Goal: Task Accomplishment & Management: Complete application form

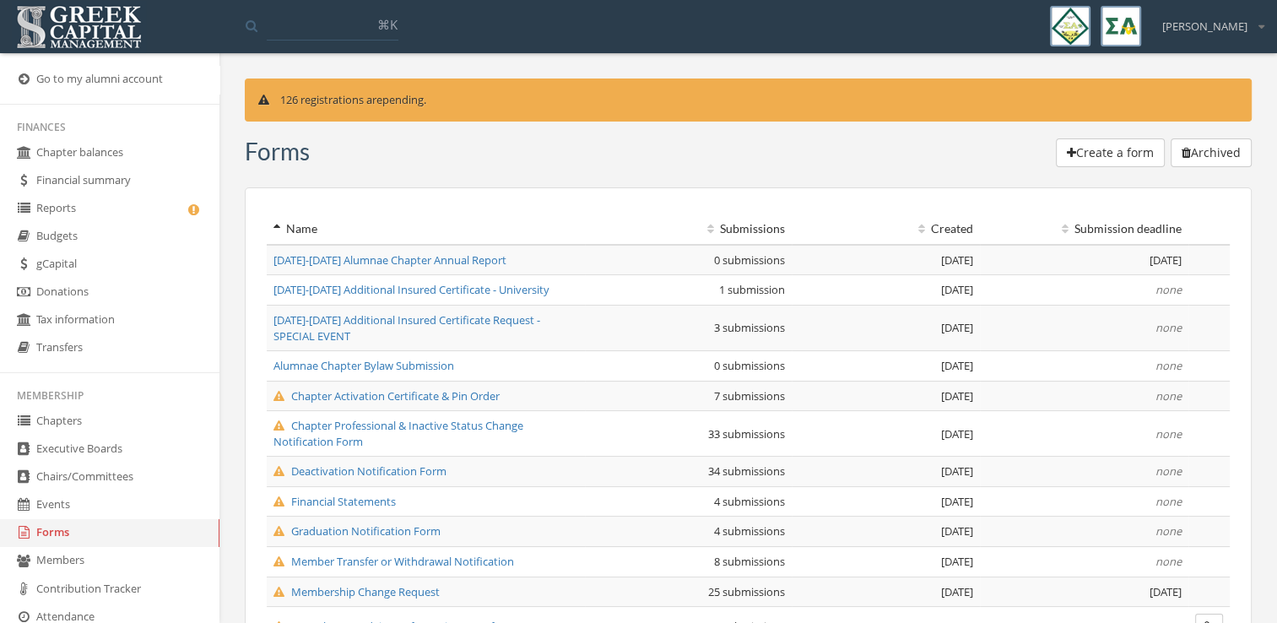
scroll to position [257, 0]
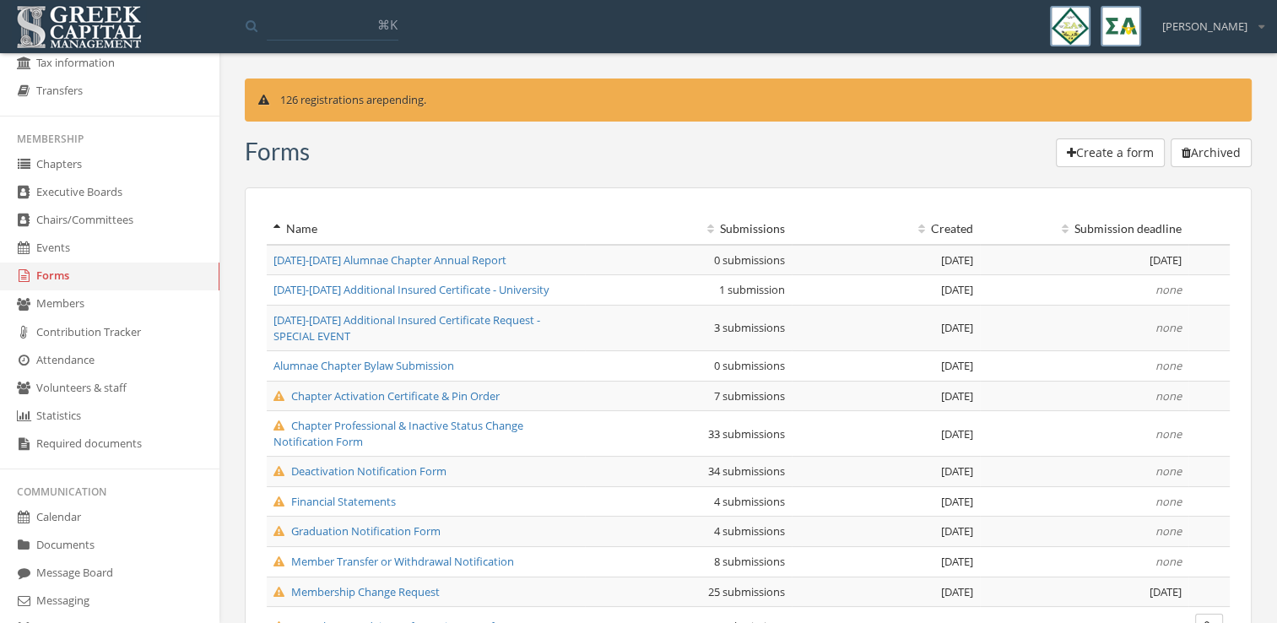
click at [449, 320] on span "[DATE]-[DATE] Additional Insured Certificate Request - SPECIAL EVENT" at bounding box center [407, 327] width 267 height 31
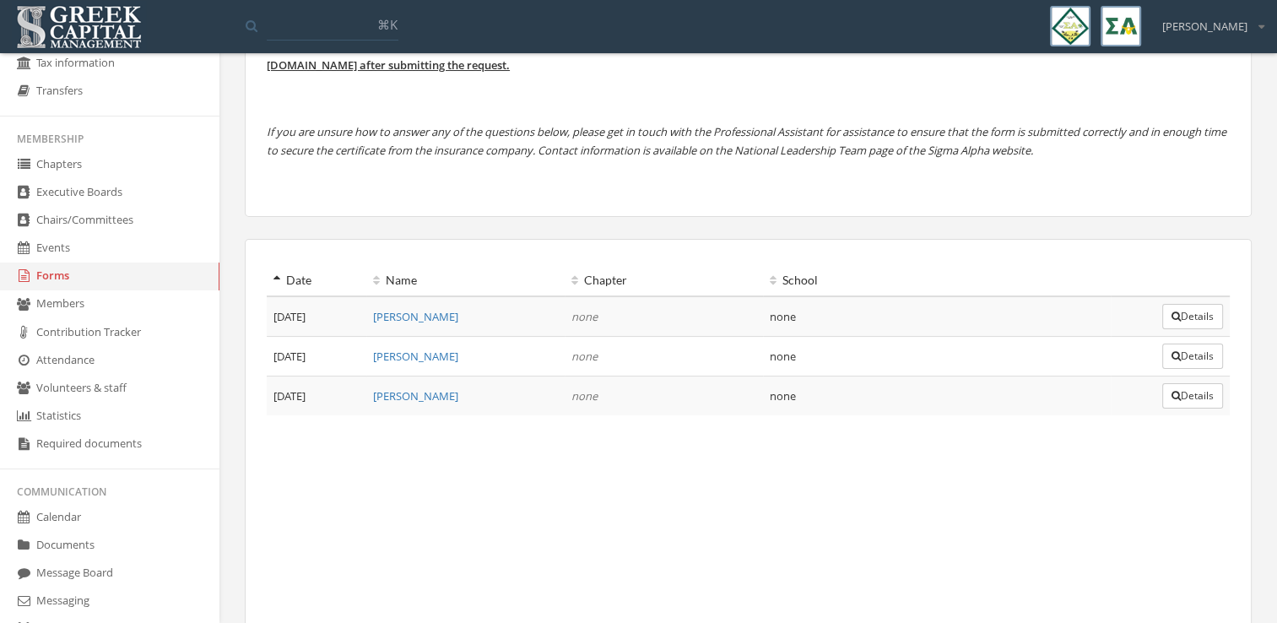
scroll to position [187, 0]
click at [1177, 396] on button "Details" at bounding box center [1193, 393] width 61 height 25
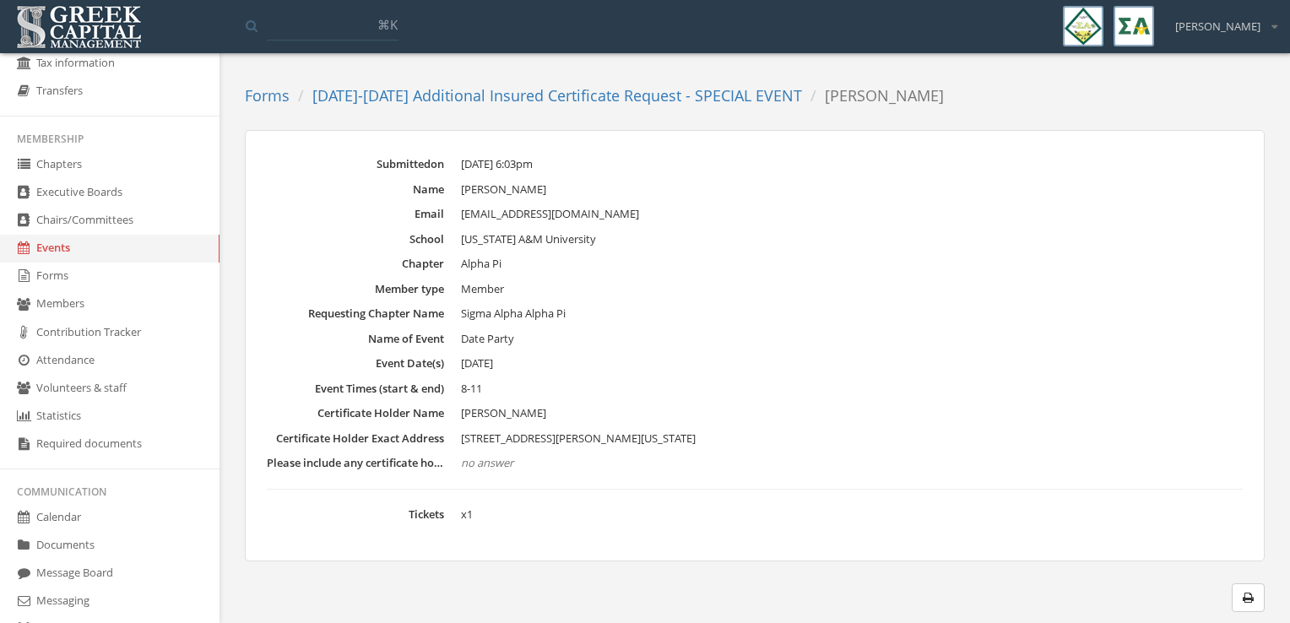
click at [525, 93] on link "[DATE]-[DATE] Additional Insured Certificate Request - SPECIAL EVENT" at bounding box center [557, 95] width 490 height 20
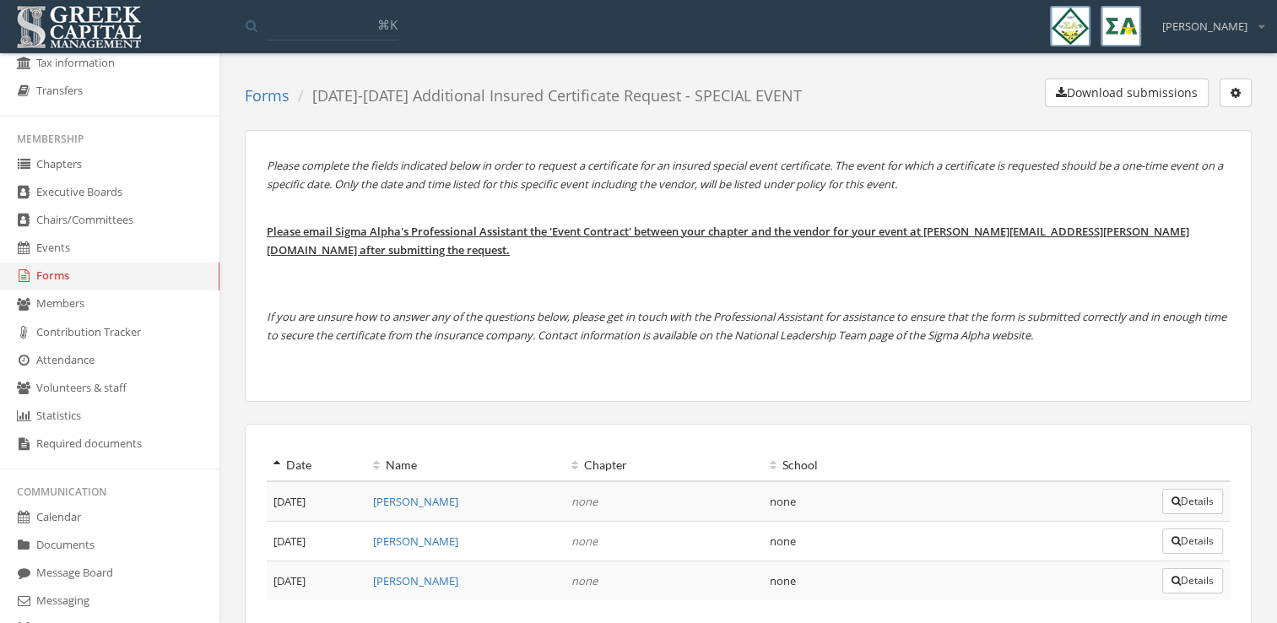
scroll to position [118, 0]
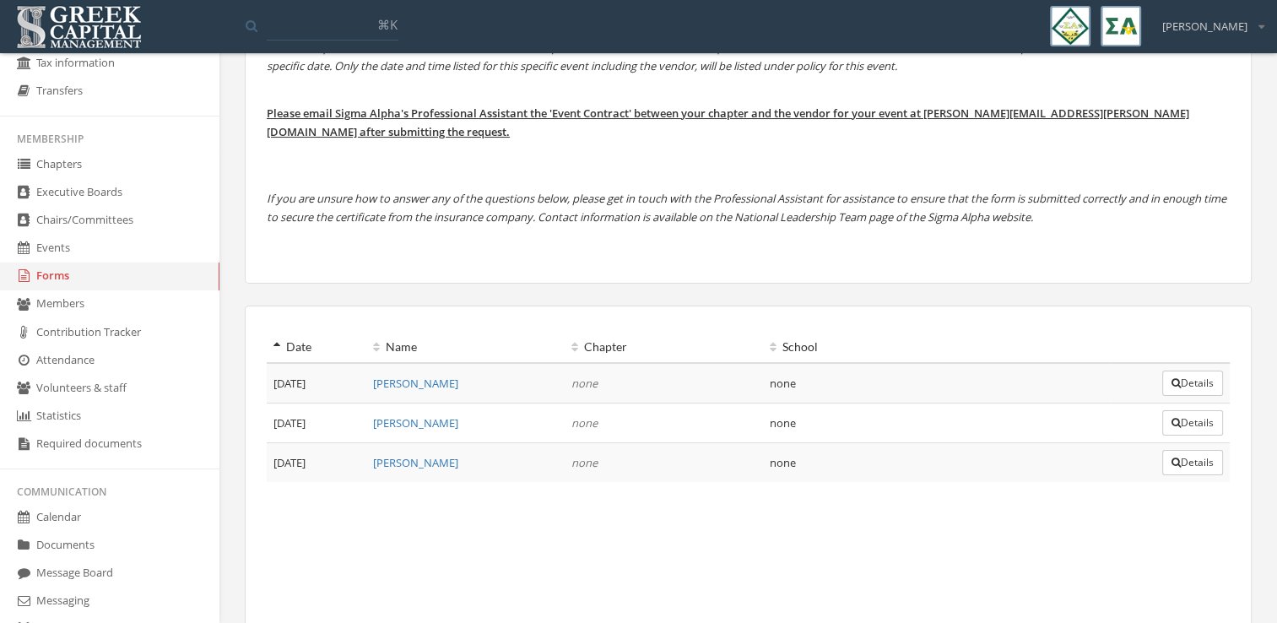
click at [1196, 422] on button "Details" at bounding box center [1193, 422] width 61 height 25
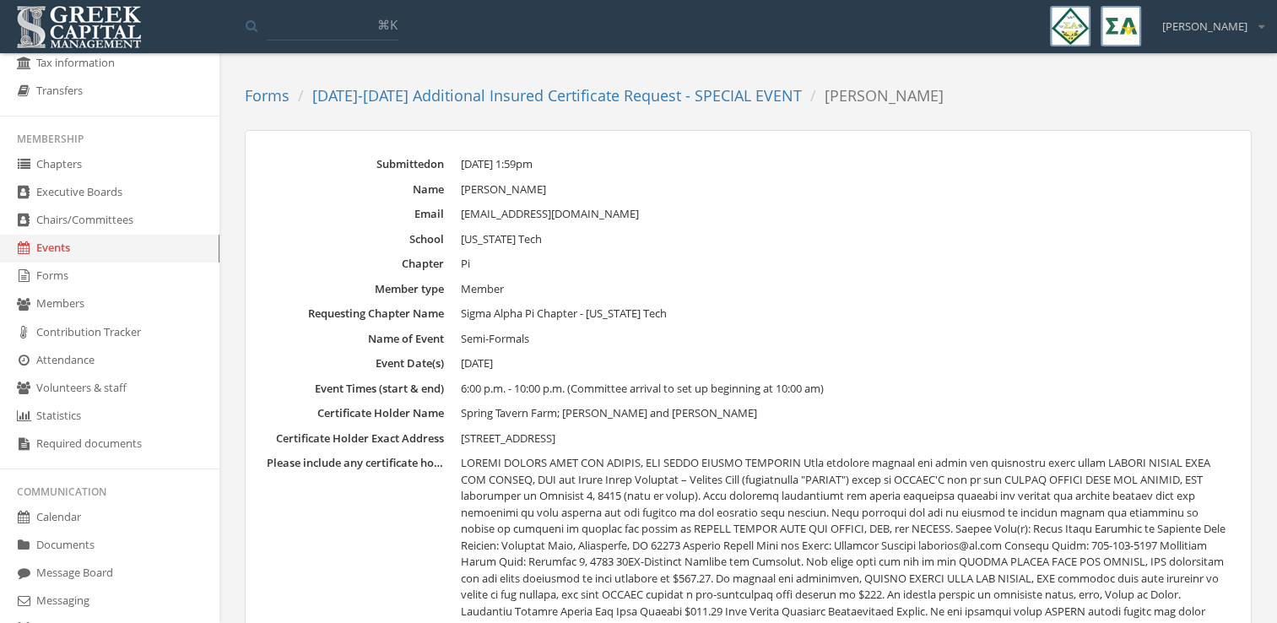
click at [550, 93] on link "[DATE]-[DATE] Additional Insured Certificate Request - SPECIAL EVENT" at bounding box center [557, 95] width 490 height 20
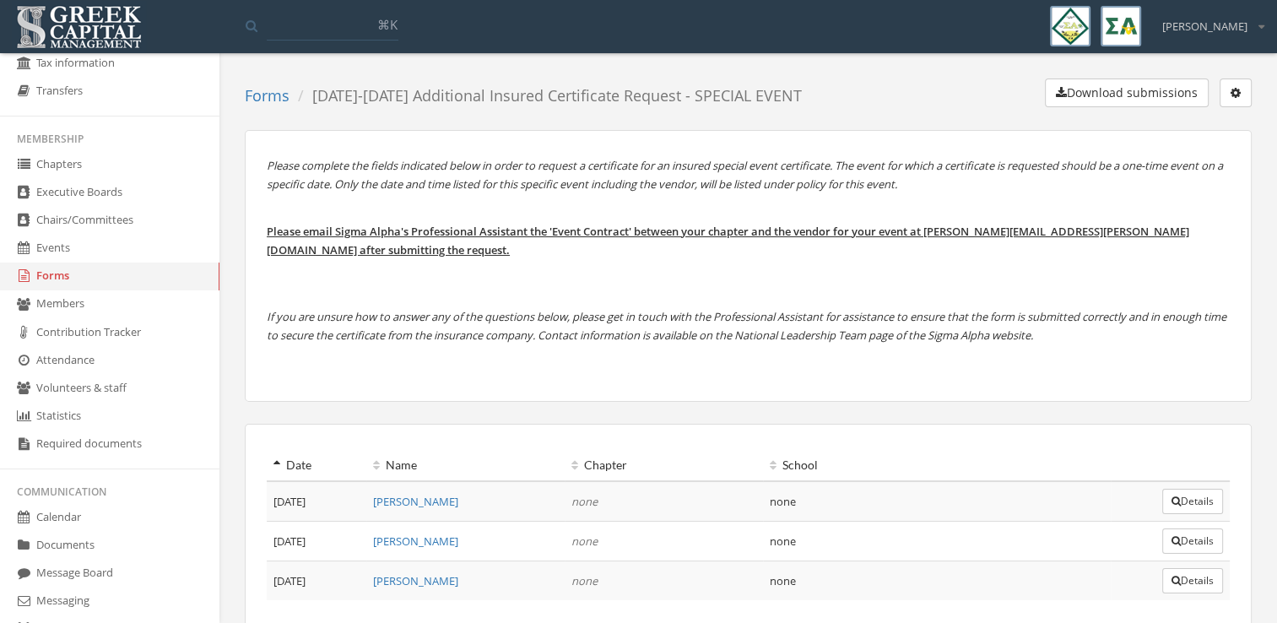
click at [1199, 498] on button "Details" at bounding box center [1193, 501] width 61 height 25
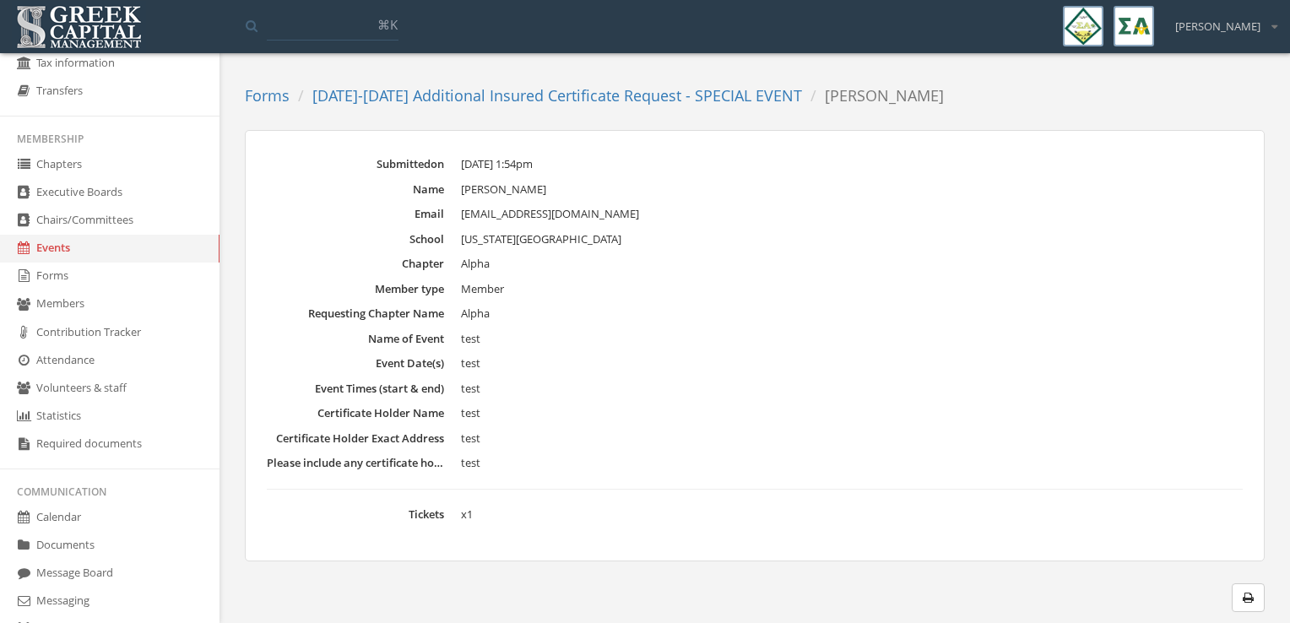
click at [499, 95] on link "[DATE]-[DATE] Additional Insured Certificate Request - SPECIAL EVENT" at bounding box center [557, 95] width 490 height 20
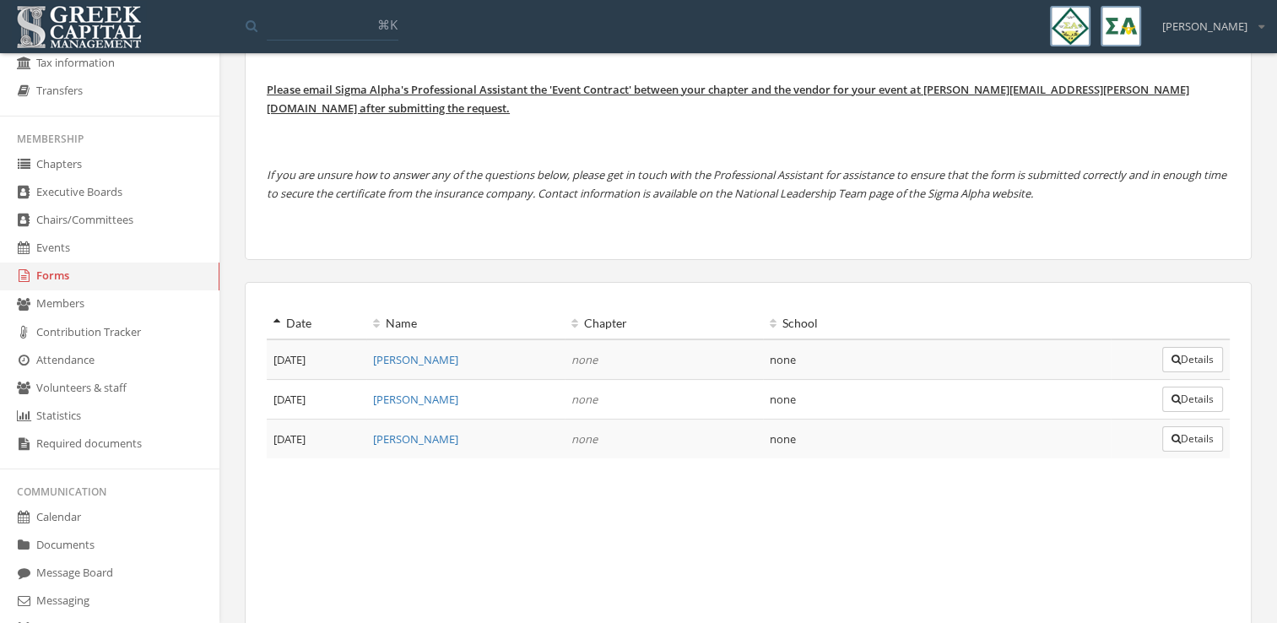
scroll to position [157, 0]
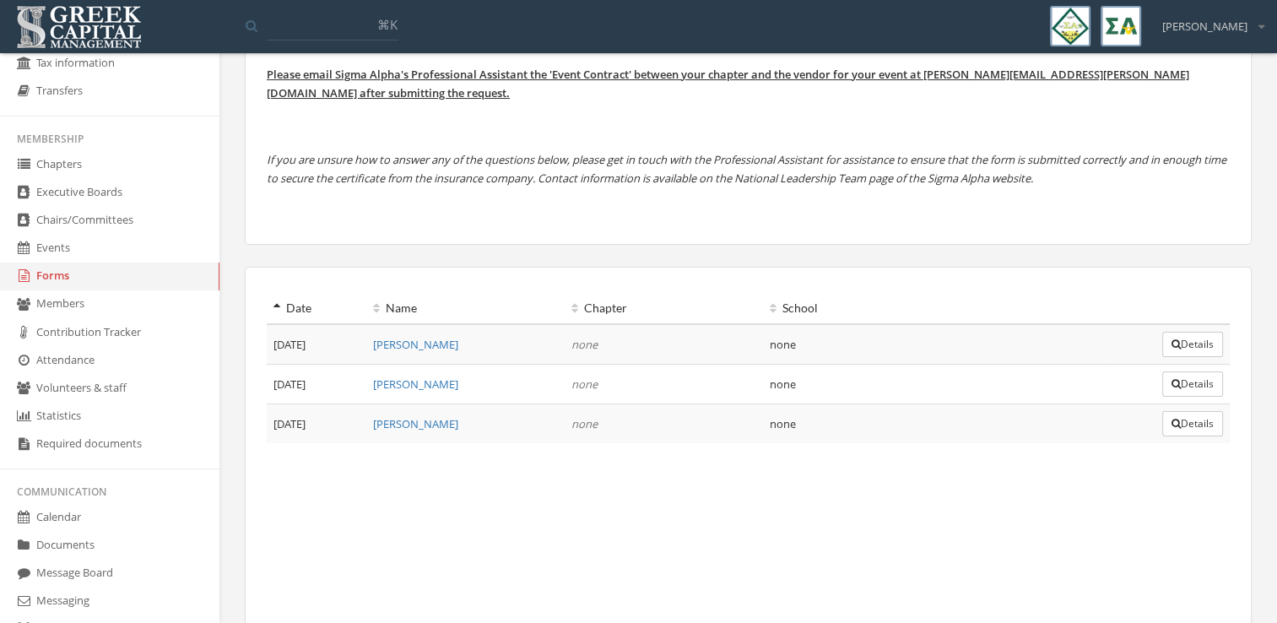
click at [1185, 434] on button "Details" at bounding box center [1193, 423] width 61 height 25
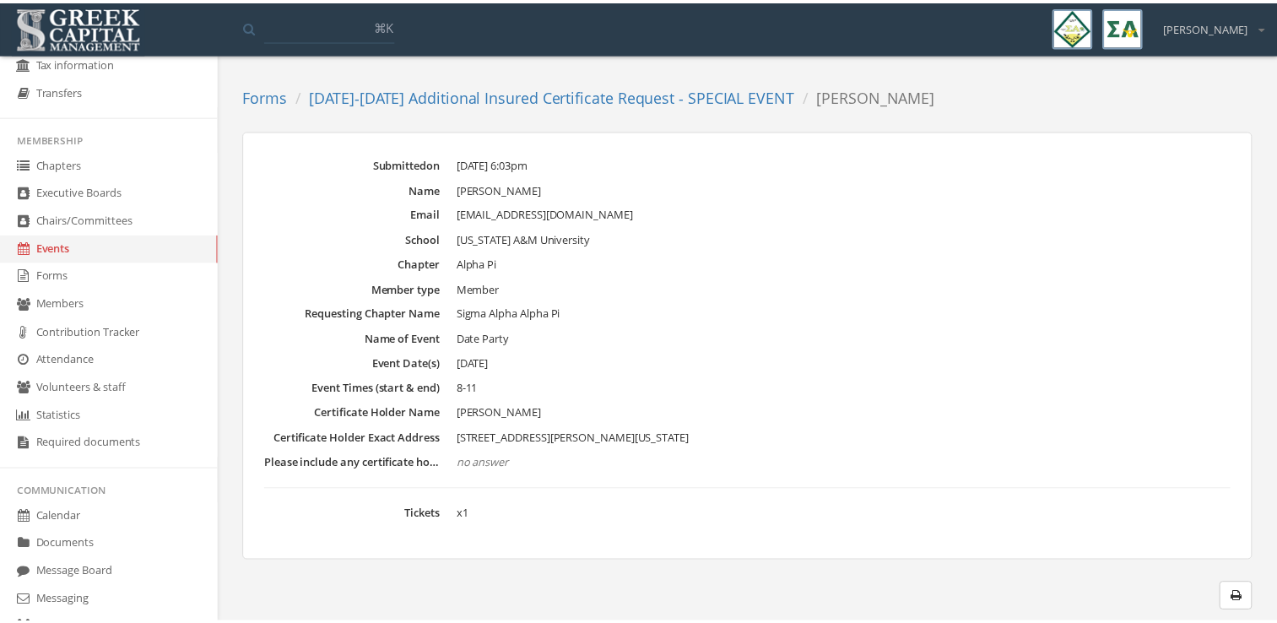
scroll to position [257, 0]
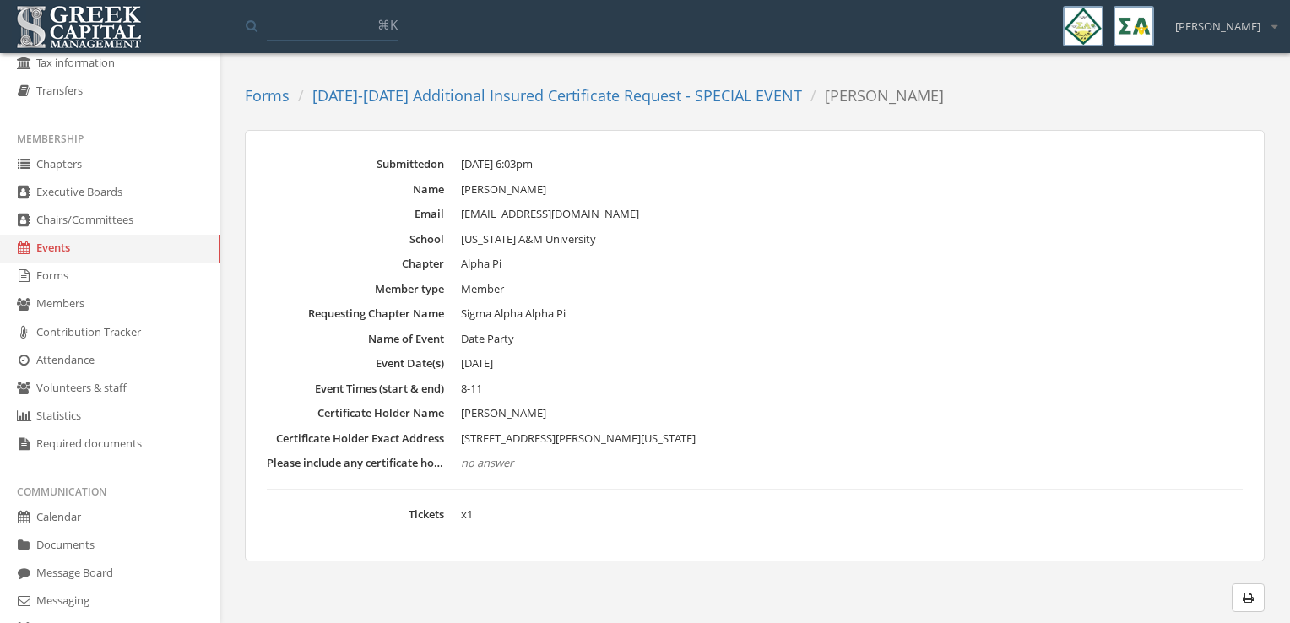
click at [1248, 598] on icon "button" at bounding box center [1248, 598] width 11 height 12
click at [421, 85] on link "[DATE]-[DATE] Additional Insured Certificate Request - SPECIAL EVENT" at bounding box center [557, 95] width 490 height 20
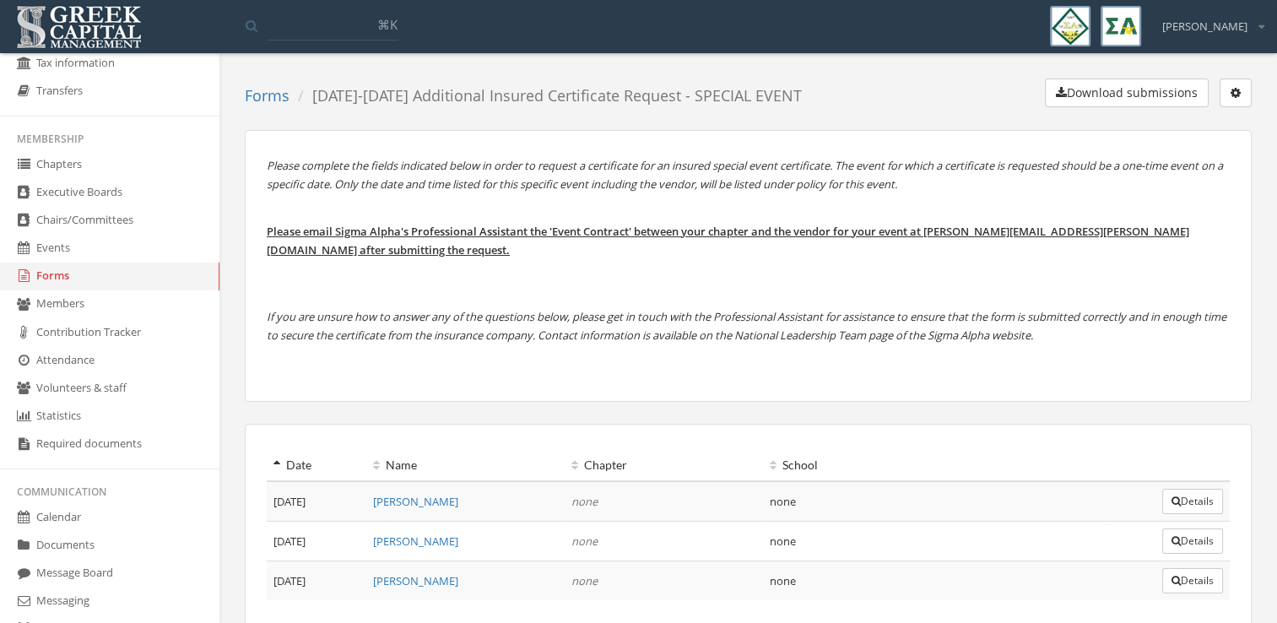
click at [273, 106] on ol "Forms 2025-2026 Additional Insured Certificate Request - SPECIAL EVENT" at bounding box center [530, 96] width 570 height 35
click at [260, 95] on link "Forms" at bounding box center [267, 95] width 45 height 20
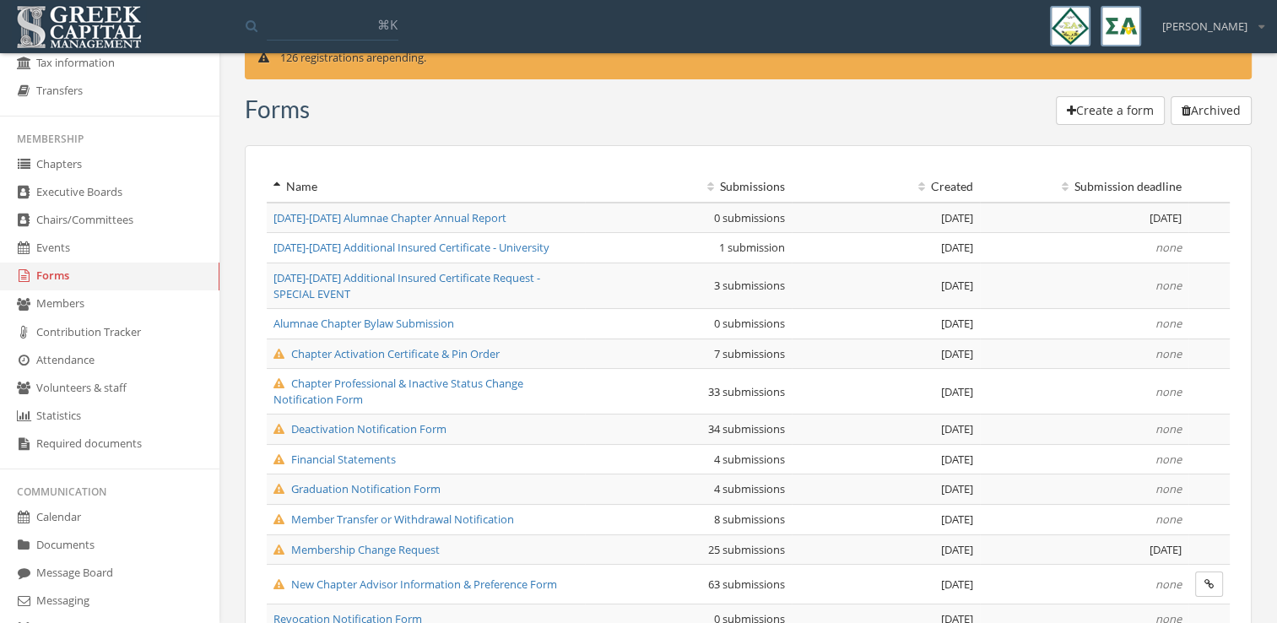
scroll to position [41, 0]
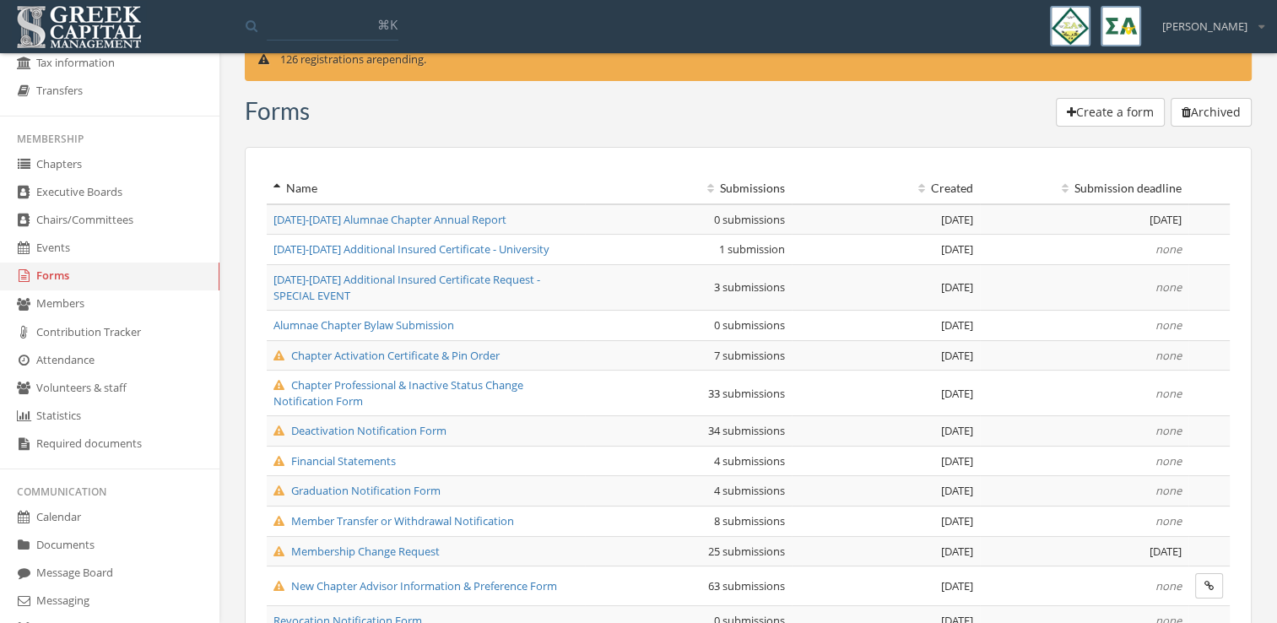
click at [486, 248] on span "[DATE]-[DATE] Additional Insured Certificate - University" at bounding box center [412, 248] width 276 height 15
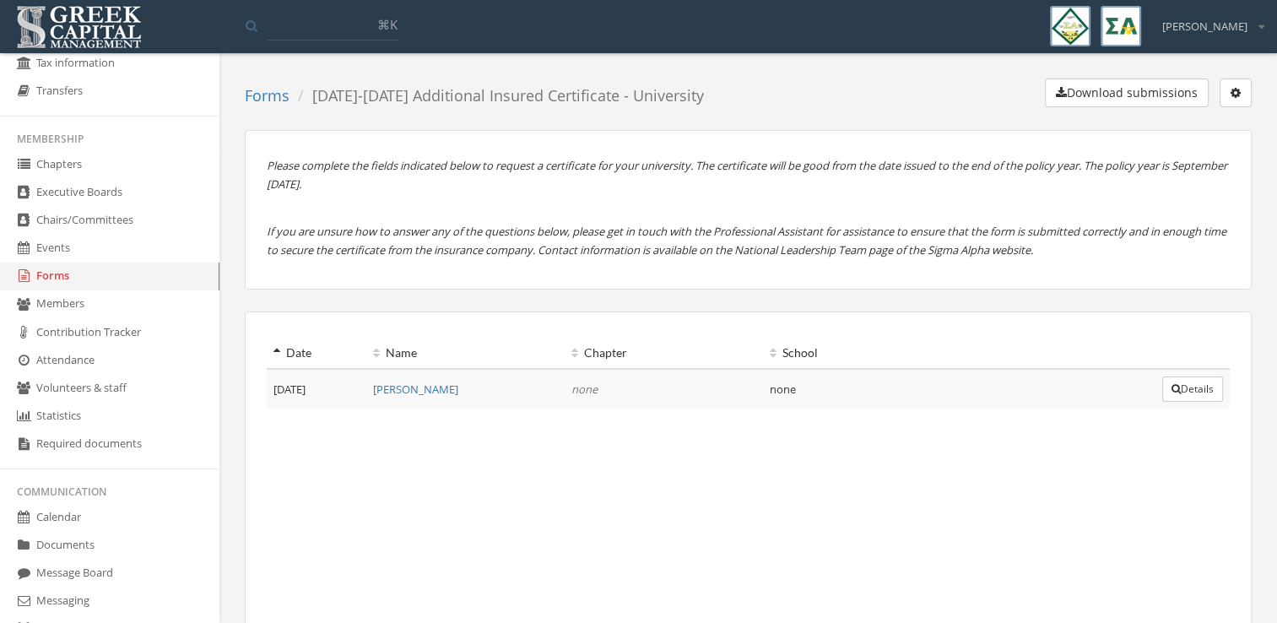
click at [1174, 387] on icon "button" at bounding box center [1176, 389] width 9 height 10
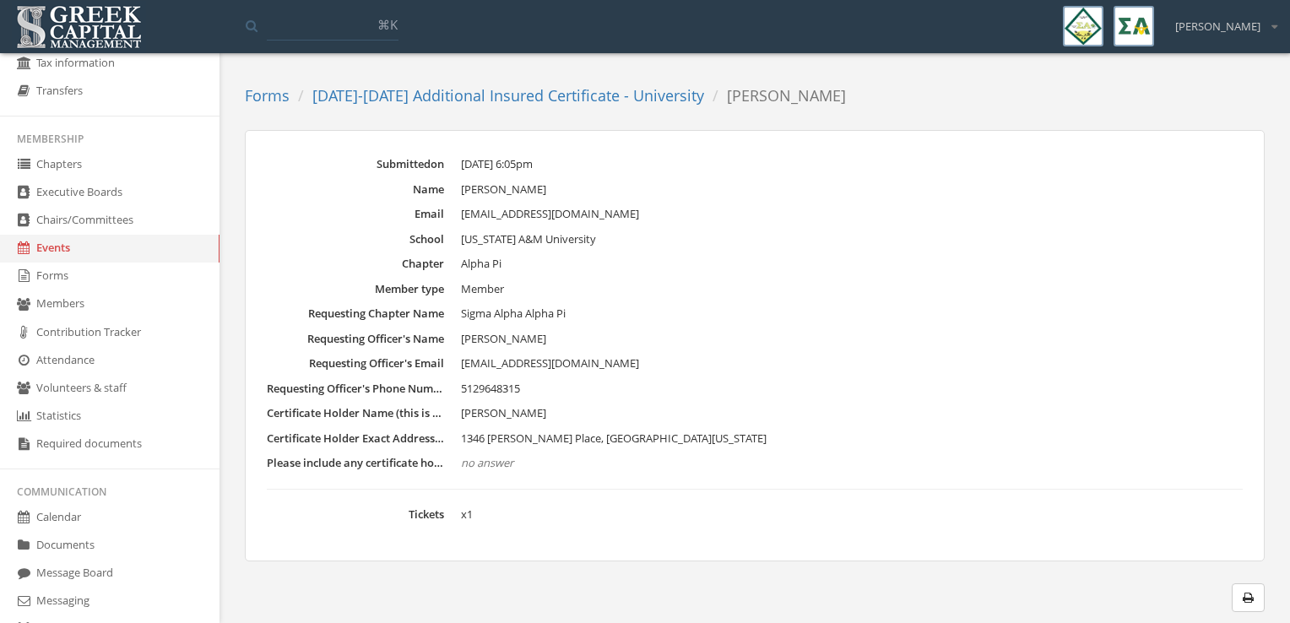
click at [1248, 595] on icon "button" at bounding box center [1248, 598] width 11 height 12
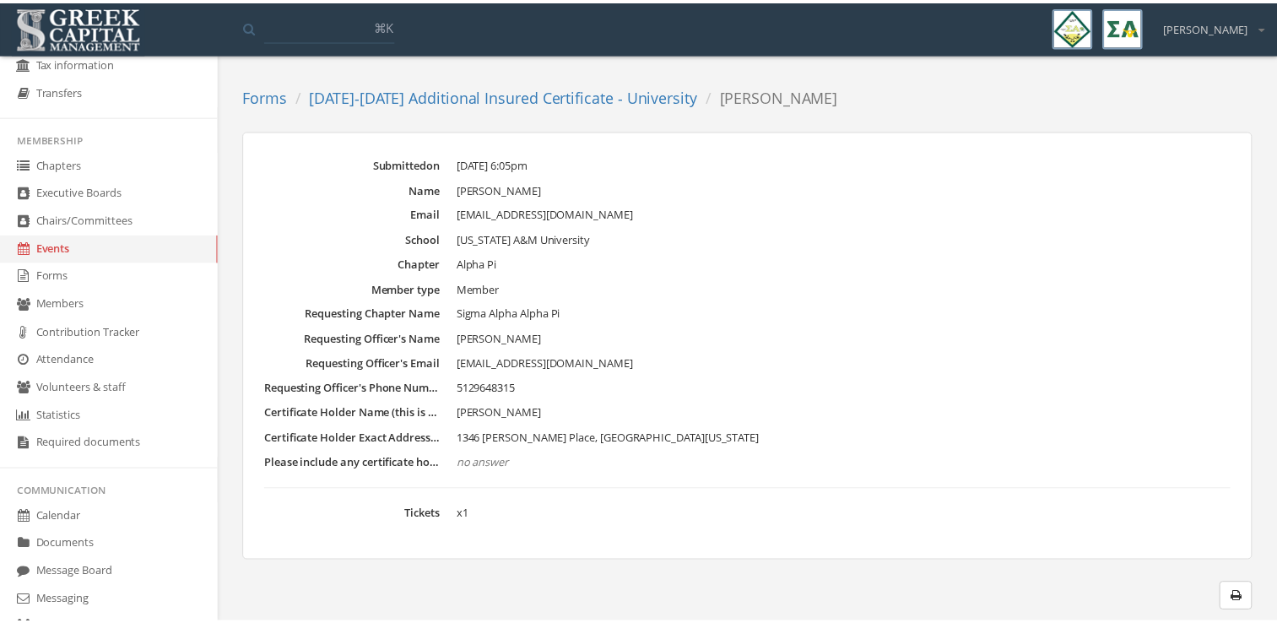
scroll to position [257, 0]
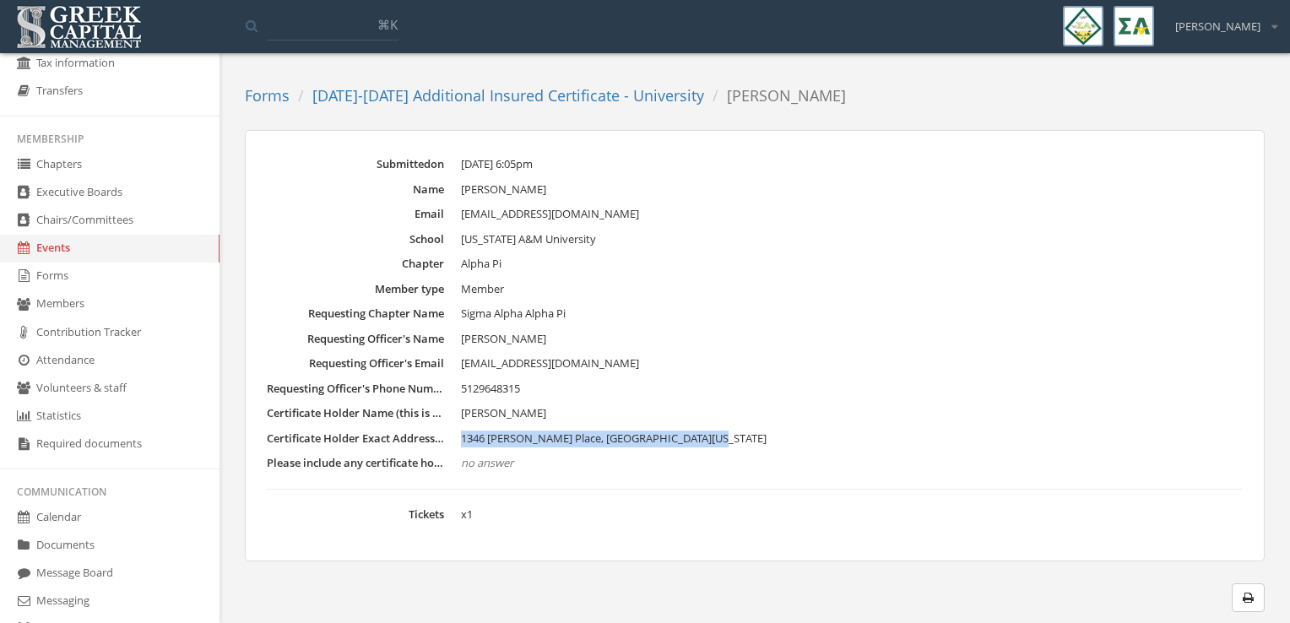
drag, startPoint x: 458, startPoint y: 439, endPoint x: 731, endPoint y: 446, distance: 272.8
click at [731, 446] on dl "Submitted on Sep 19, 2025 at 6:05pm Name Isabel Clawson Email isabelclawson@tam…" at bounding box center [755, 339] width 976 height 366
copy span "1346 Becca Teal Place, Round Rock, Texas 77840"
click at [877, 342] on dd "Isabel Clawson" at bounding box center [852, 339] width 782 height 17
click at [503, 365] on span "isabelclawson@tamu.edu" at bounding box center [550, 362] width 178 height 15
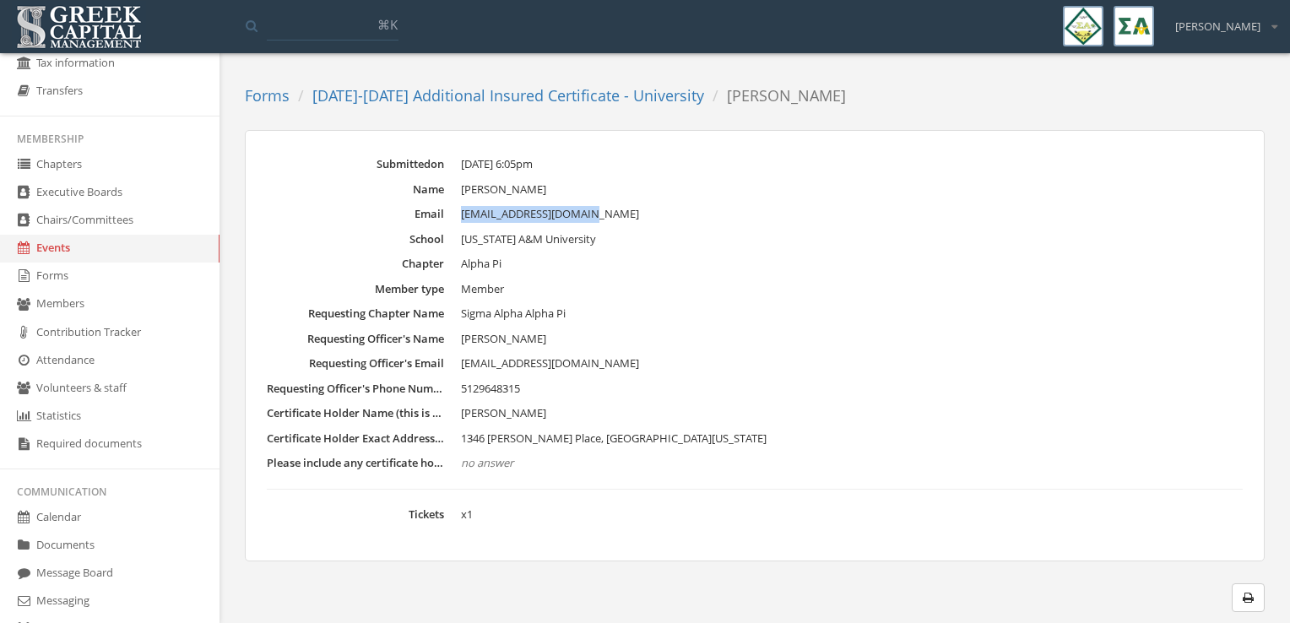
drag, startPoint x: 459, startPoint y: 216, endPoint x: 615, endPoint y: 206, distance: 155.7
click at [615, 206] on dl "Submitted on Sep 19, 2025 at 6:05pm Name Isabel Clawson Email isabelclawson@tam…" at bounding box center [755, 339] width 976 height 366
copy dd "isabelclawson@tamu.edu"
click at [880, 160] on dd "Sep 19, 2025 at 6:05pm" at bounding box center [852, 164] width 782 height 17
click at [449, 94] on link "[DATE]-[DATE] Additional Insured Certificate - University" at bounding box center [508, 95] width 392 height 20
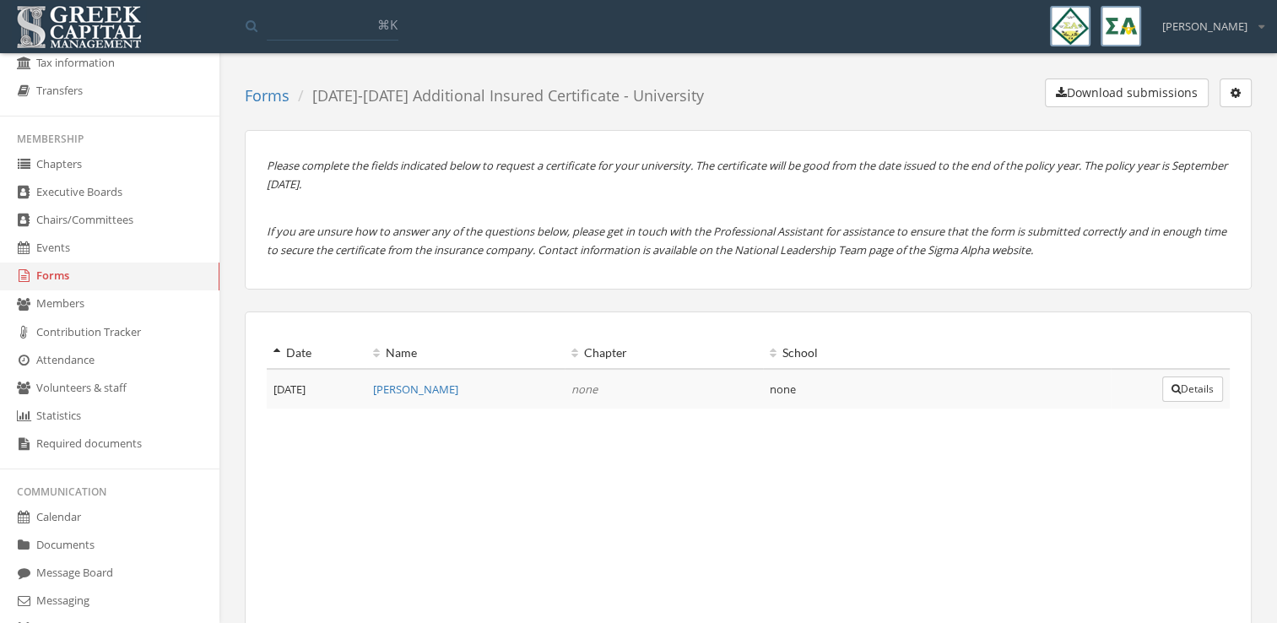
click at [270, 97] on link "Forms" at bounding box center [267, 95] width 45 height 20
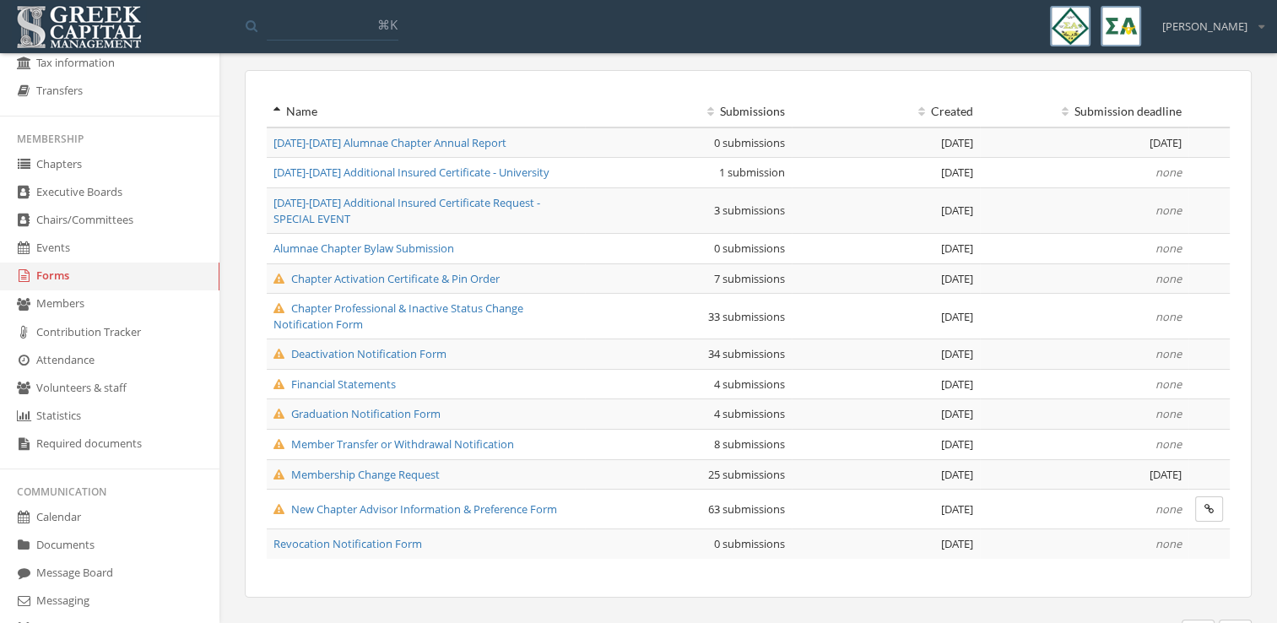
scroll to position [118, 0]
click at [119, 292] on link "Members" at bounding box center [110, 304] width 220 height 28
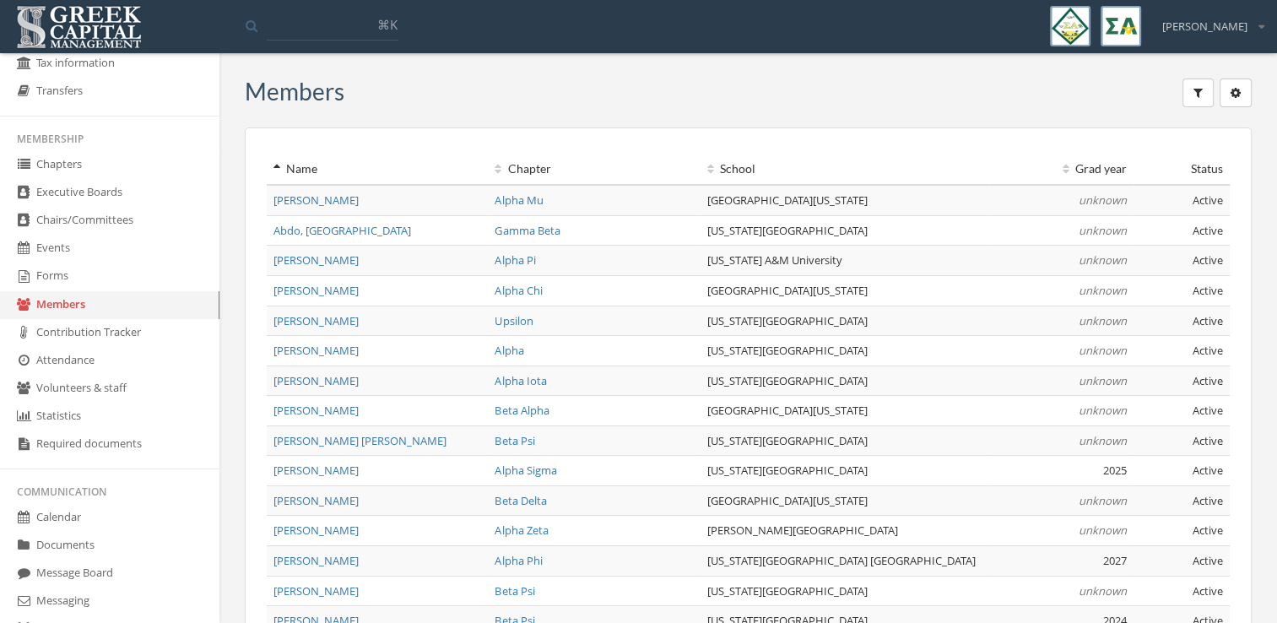
click at [111, 272] on link "Forms" at bounding box center [110, 277] width 220 height 28
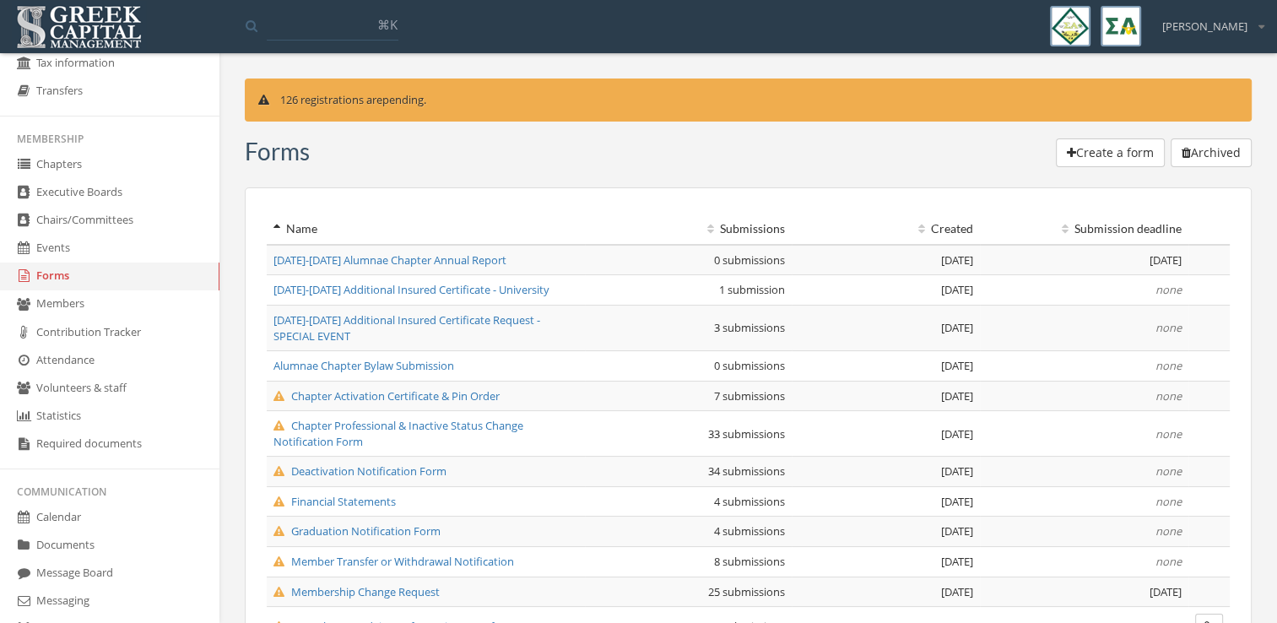
click at [1129, 152] on button "Create a form" at bounding box center [1110, 152] width 109 height 29
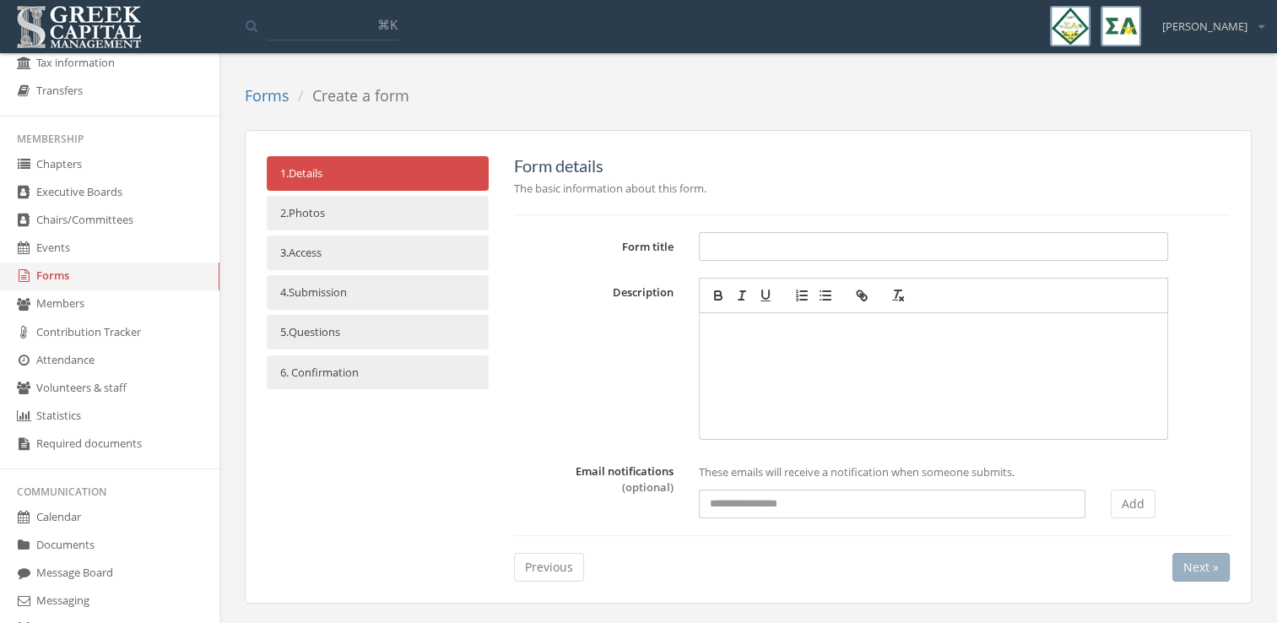
click at [874, 245] on input "Form title" at bounding box center [933, 246] width 469 height 29
click at [767, 237] on input "Form title" at bounding box center [933, 246] width 469 height 29
type input "**********"
click at [787, 343] on div at bounding box center [933, 377] width 451 height 110
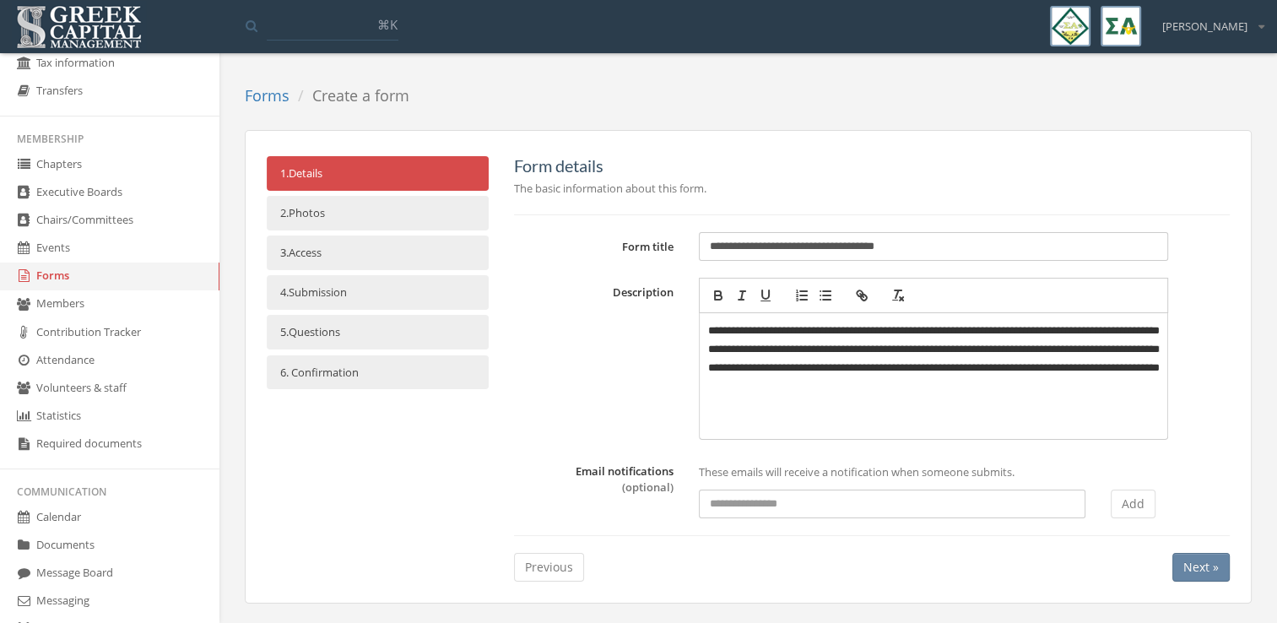
click at [908, 390] on p "**********" at bounding box center [934, 359] width 452 height 74
click at [719, 298] on icon "button" at bounding box center [718, 295] width 15 height 15
click at [1015, 509] on input at bounding box center [892, 505] width 387 height 29
type input "**********"
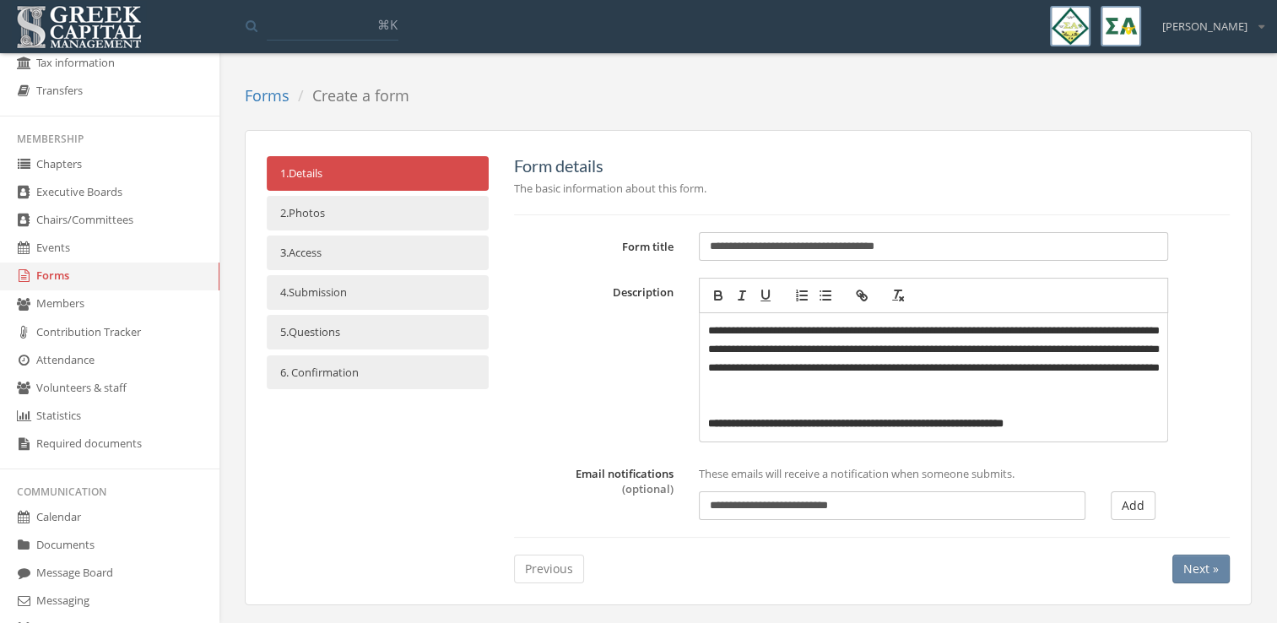
click at [1206, 572] on span "Next »" at bounding box center [1201, 569] width 35 height 16
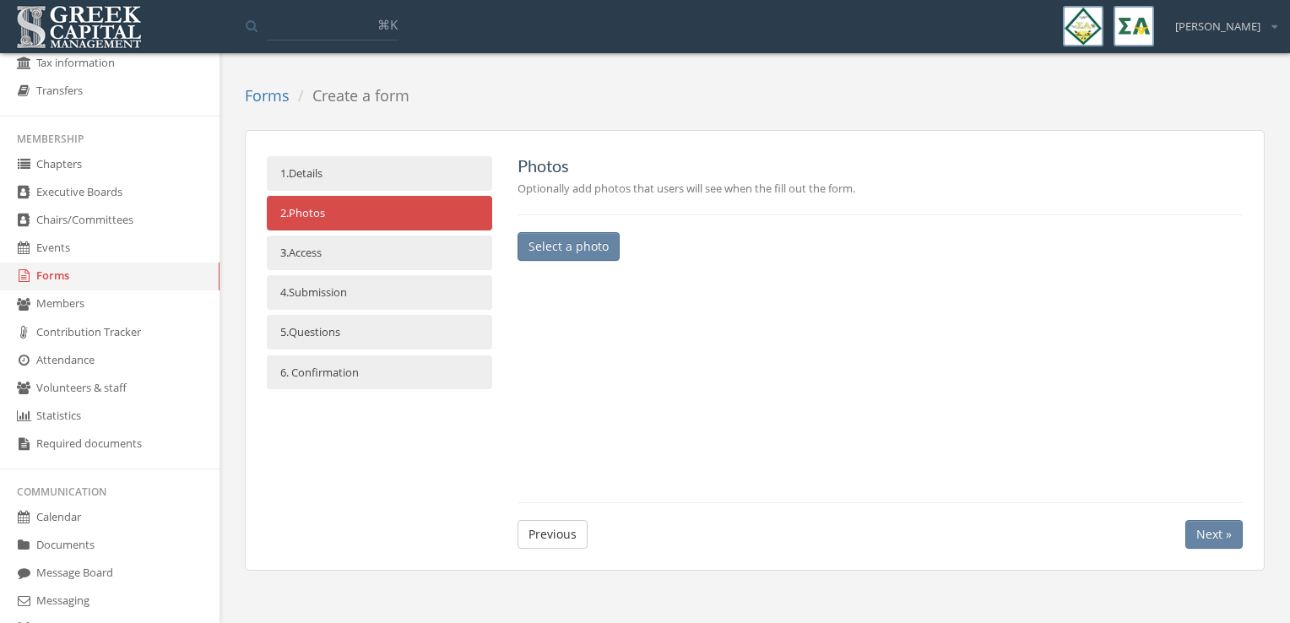
click at [1198, 572] on div "Forms Create a form 1. Details 2. Photos 3. Access 4. Submission 5. Questions 6…" at bounding box center [754, 336] width 1045 height 514
click at [1210, 520] on button "Next »" at bounding box center [1213, 534] width 57 height 29
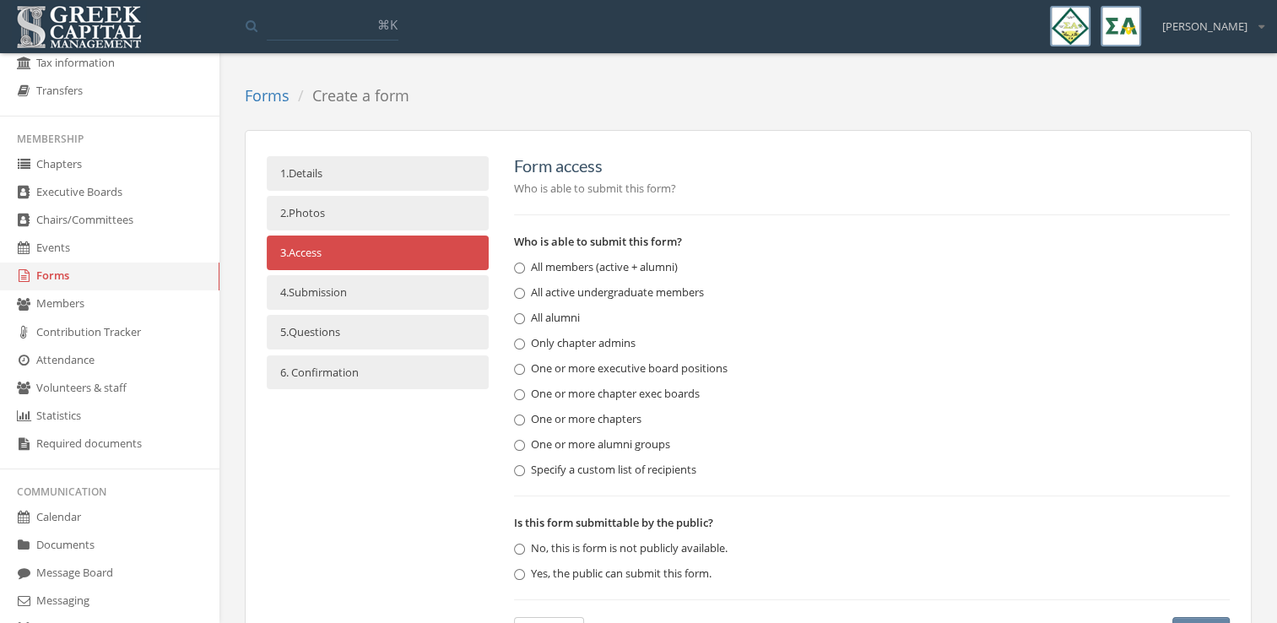
click at [594, 263] on label "All members (active + alumni)" at bounding box center [596, 267] width 164 height 17
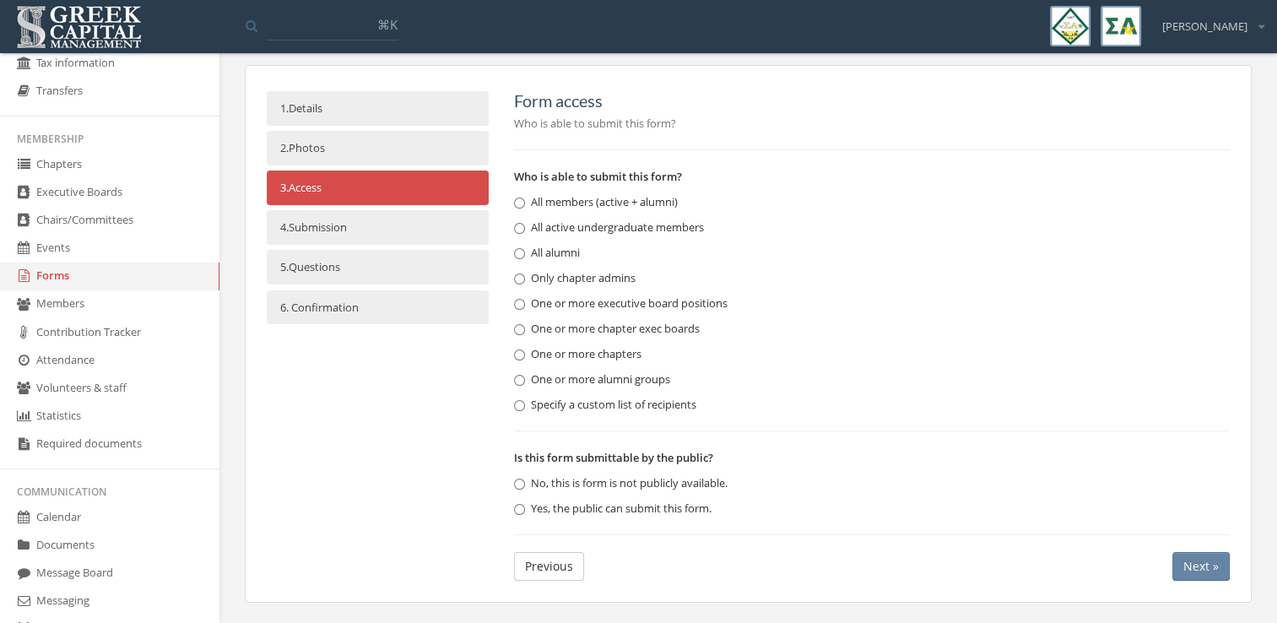
click at [1192, 559] on span "Next »" at bounding box center [1201, 566] width 35 height 16
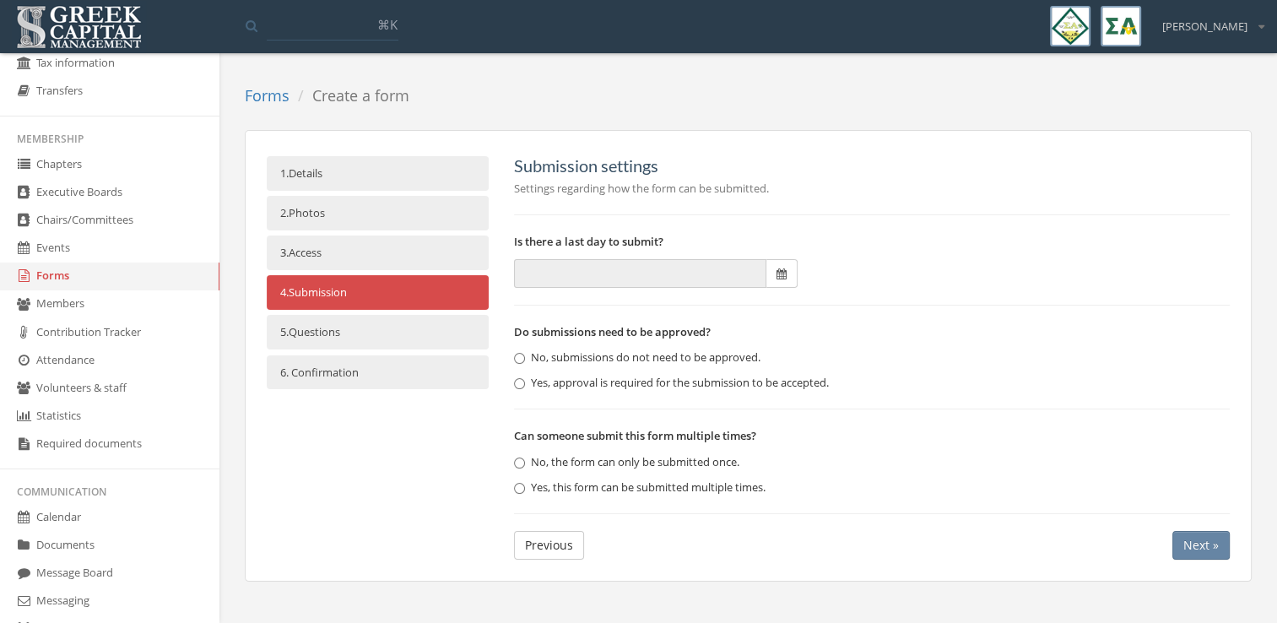
scroll to position [0, 0]
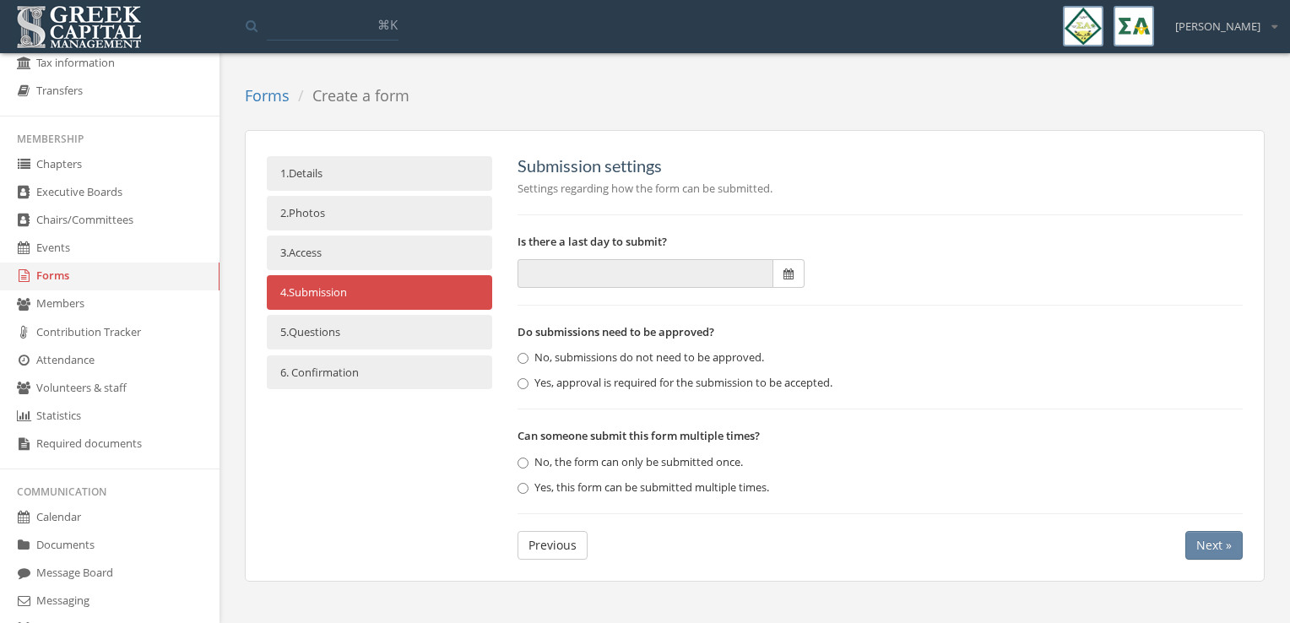
click at [677, 480] on label "Yes, this form can be submitted multiple times." at bounding box center [644, 488] width 252 height 17
click at [1225, 548] on span "Next »" at bounding box center [1213, 545] width 35 height 16
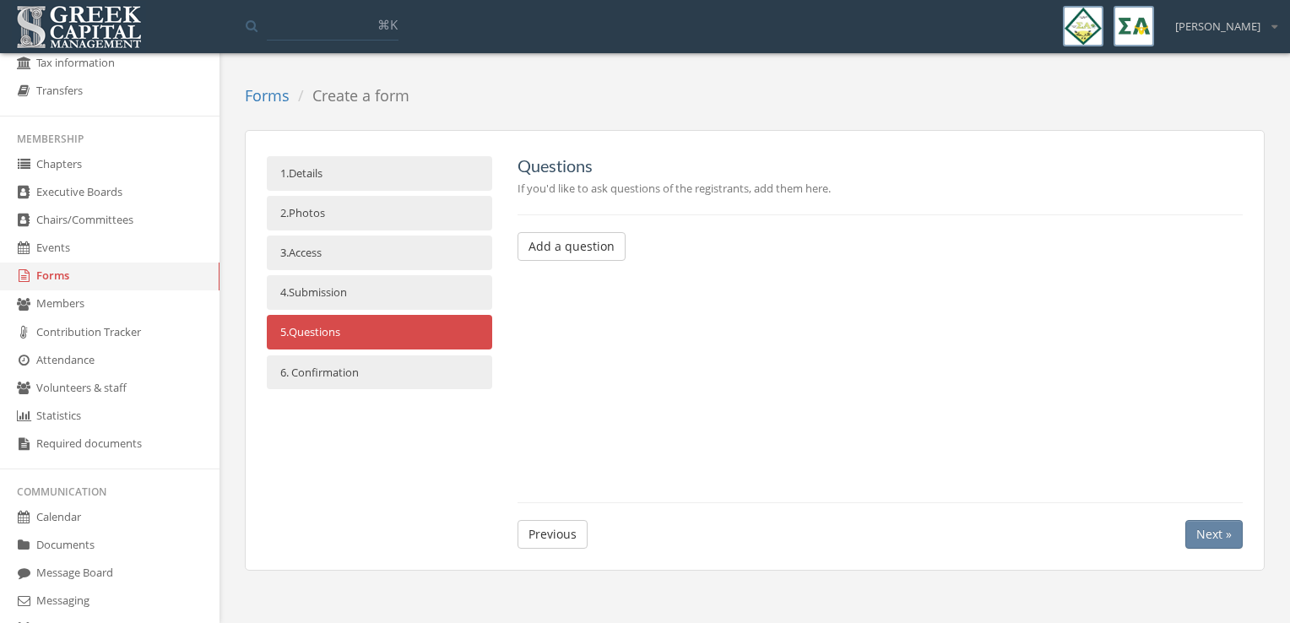
click at [344, 167] on link "1. Details" at bounding box center [379, 173] width 225 height 35
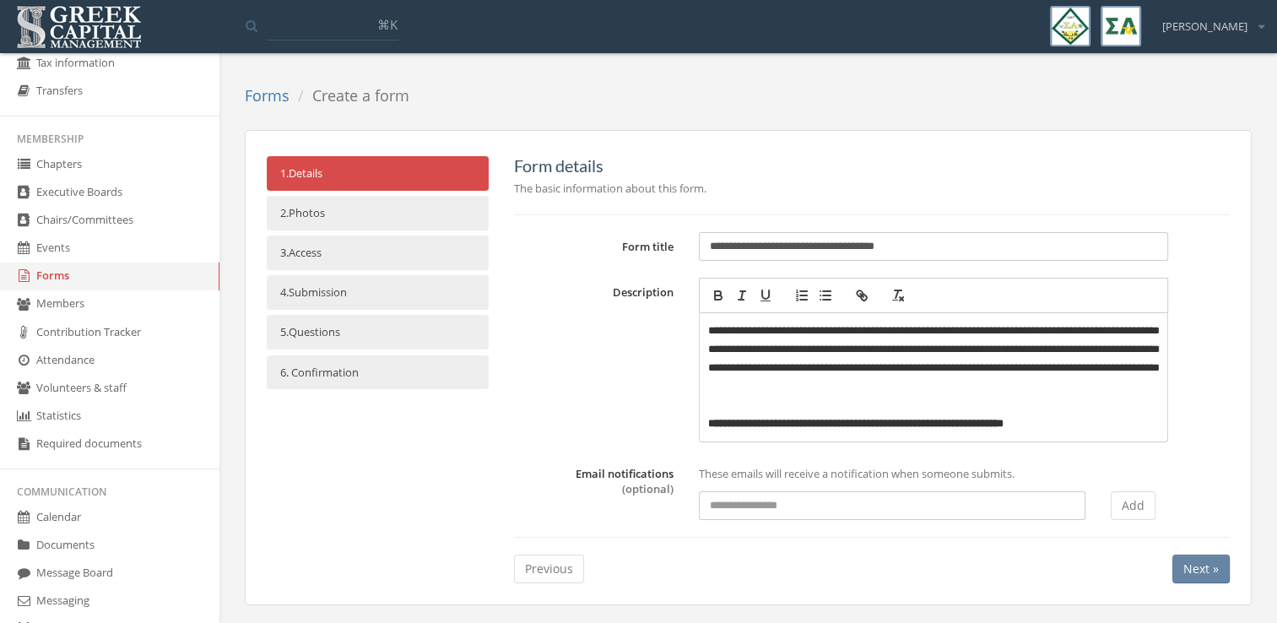
click at [1098, 424] on p "**********" at bounding box center [933, 424] width 451 height 19
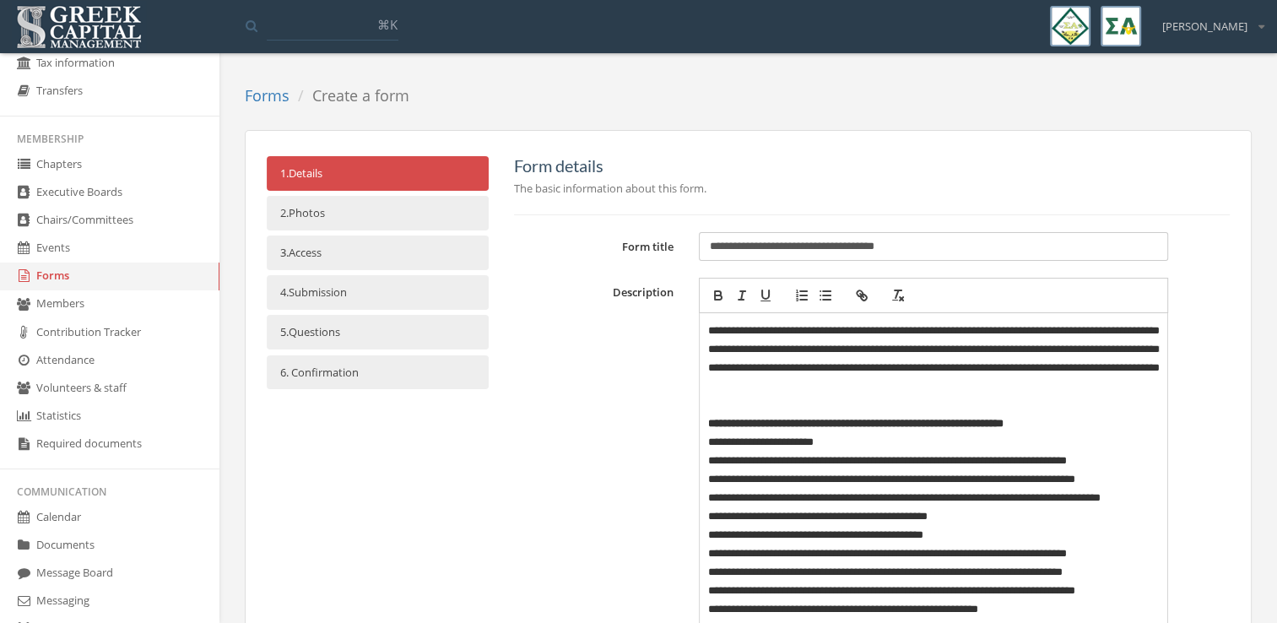
click at [1098, 424] on p "**********" at bounding box center [933, 424] width 451 height 19
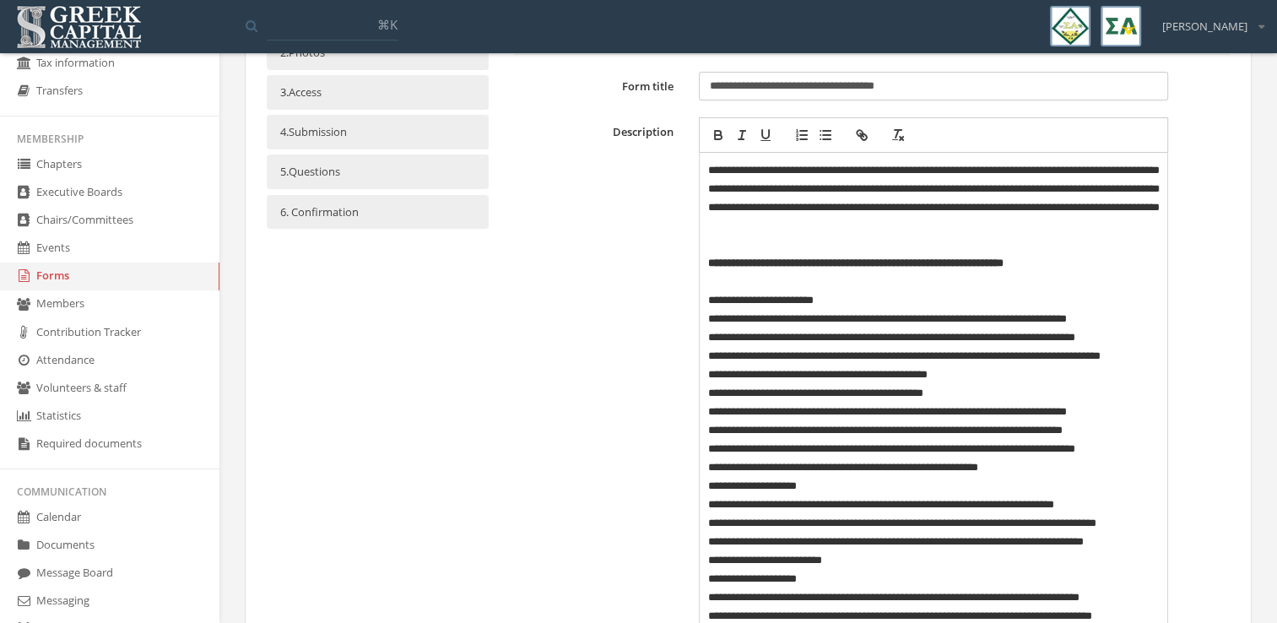
scroll to position [176, 0]
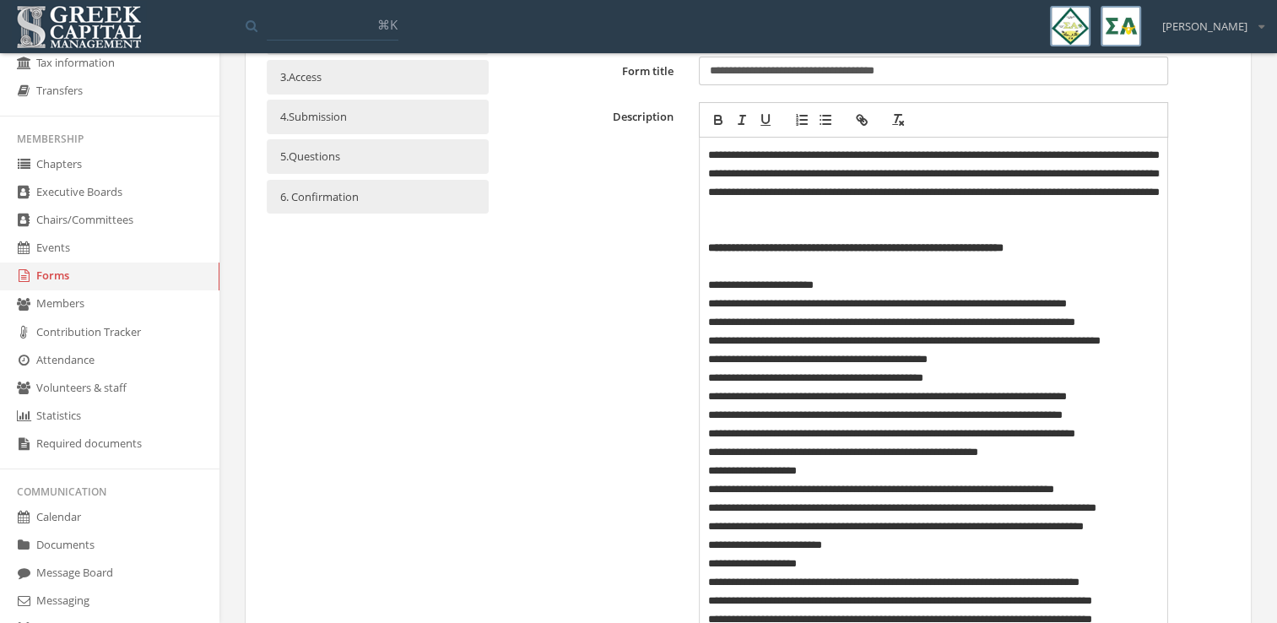
click at [953, 360] on p "**********" at bounding box center [934, 359] width 452 height 19
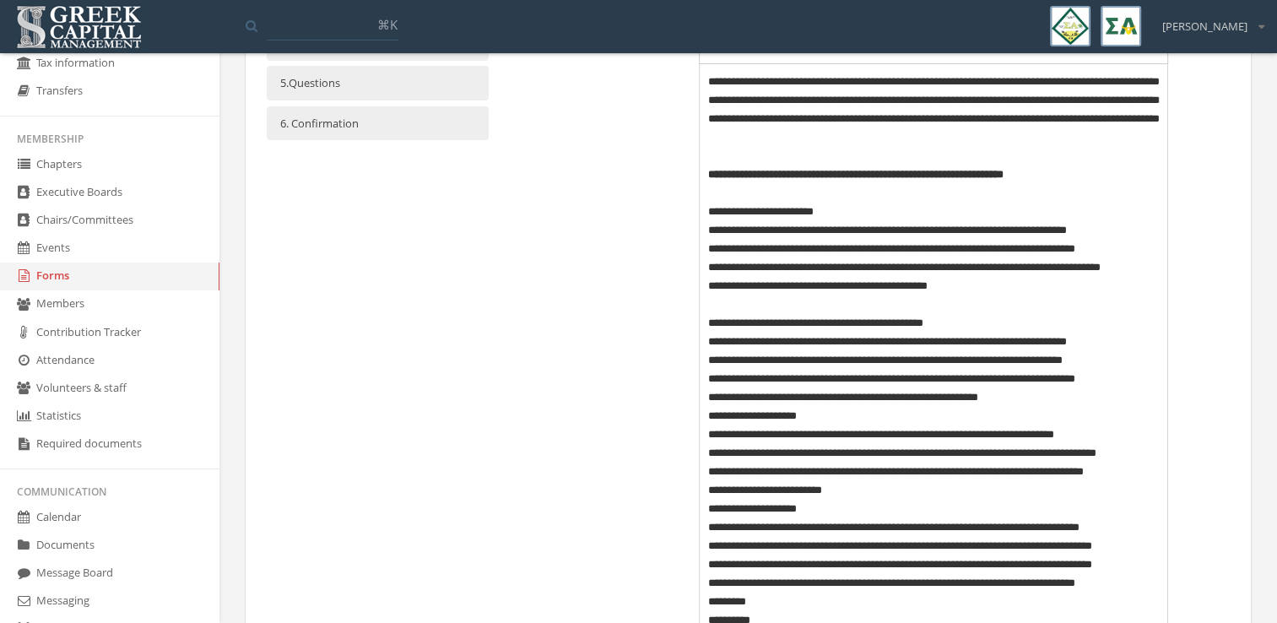
scroll to position [250, 0]
click at [1047, 393] on p "**********" at bounding box center [934, 397] width 452 height 19
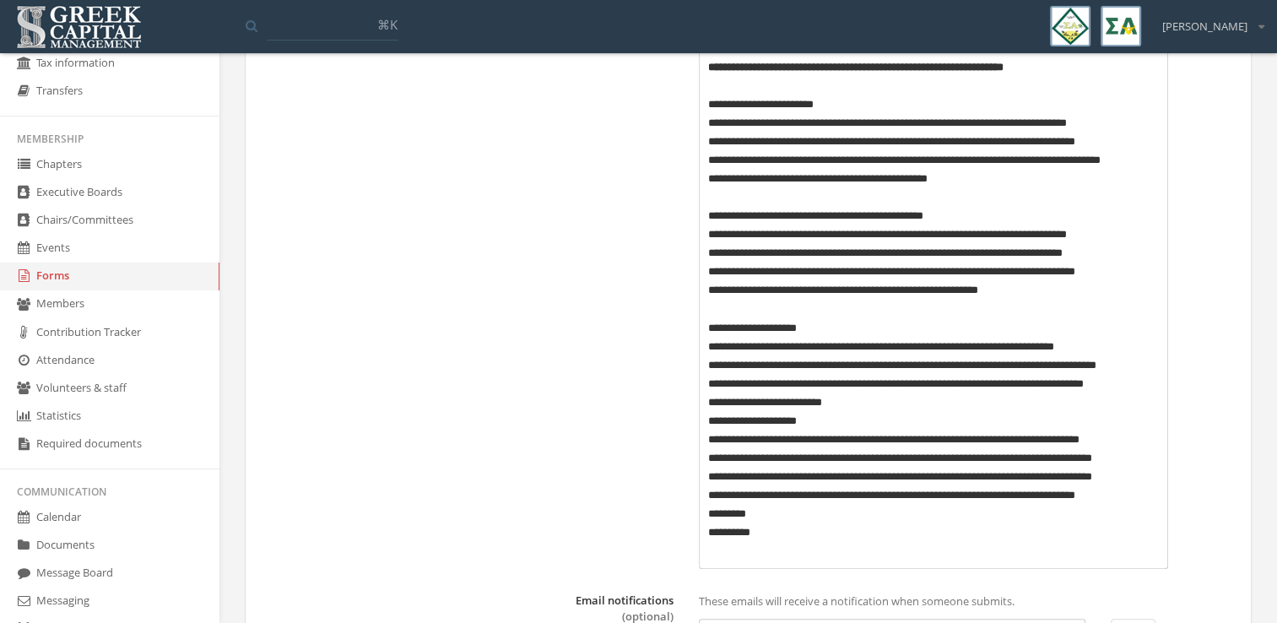
scroll to position [388, 0]
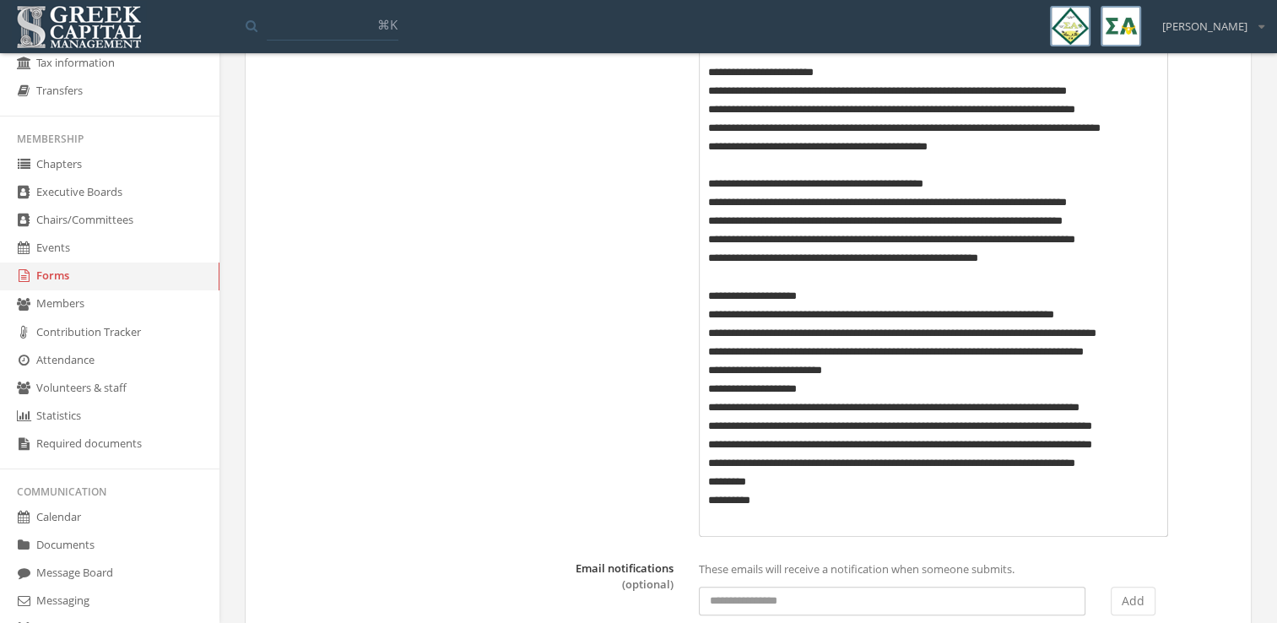
click at [873, 370] on p "**********" at bounding box center [934, 370] width 452 height 19
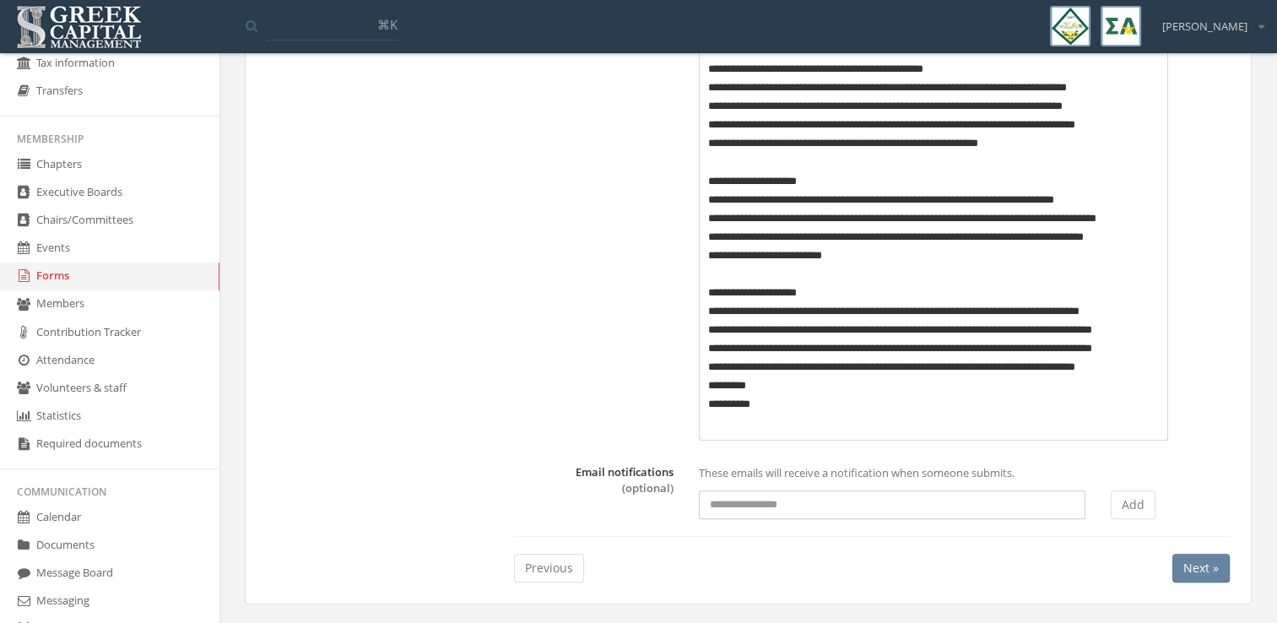
scroll to position [507, 0]
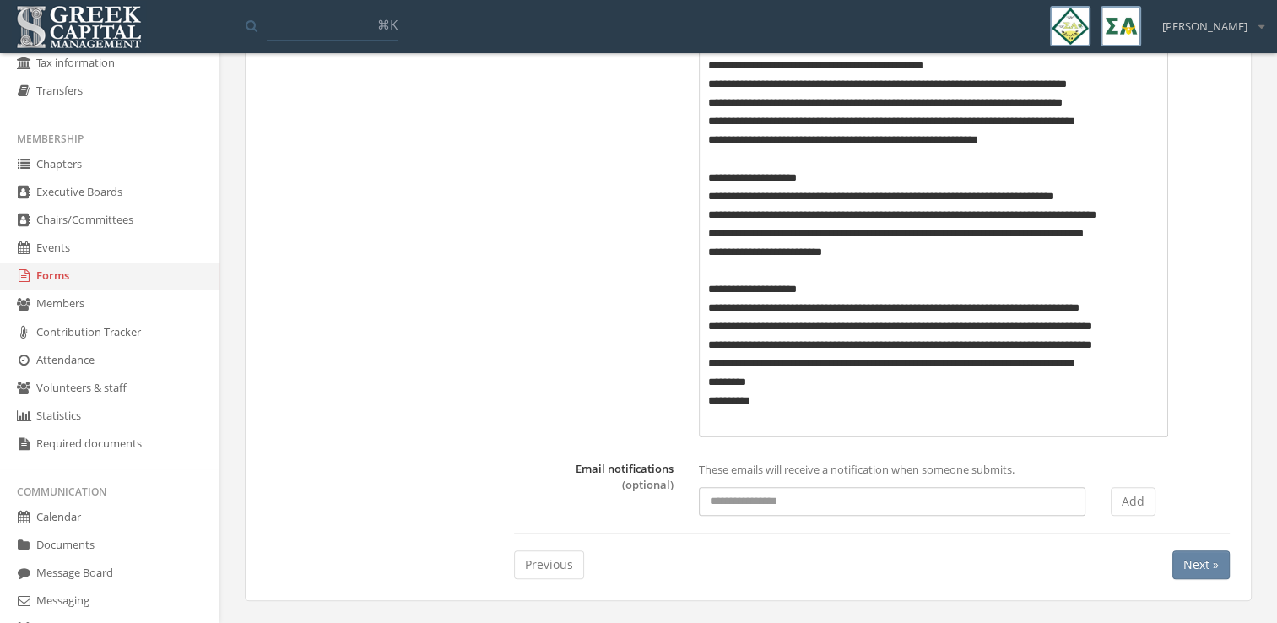
click at [779, 403] on p "**********" at bounding box center [934, 401] width 452 height 19
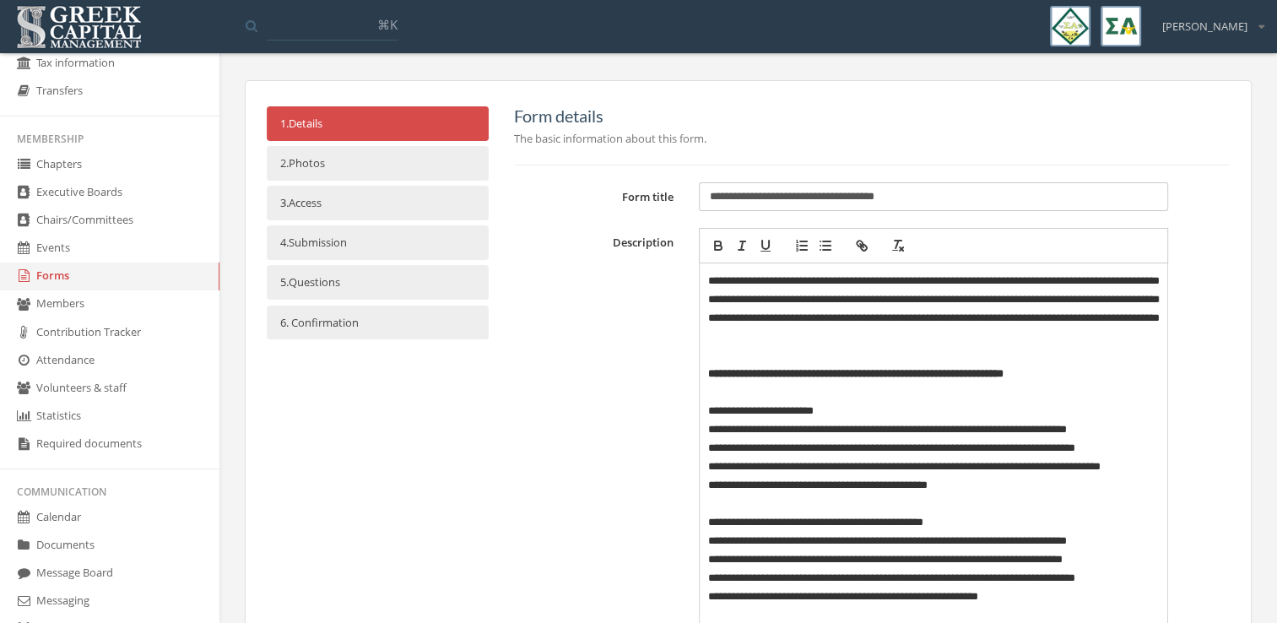
scroll to position [49, 0]
click at [368, 274] on link "5. Questions" at bounding box center [378, 283] width 222 height 35
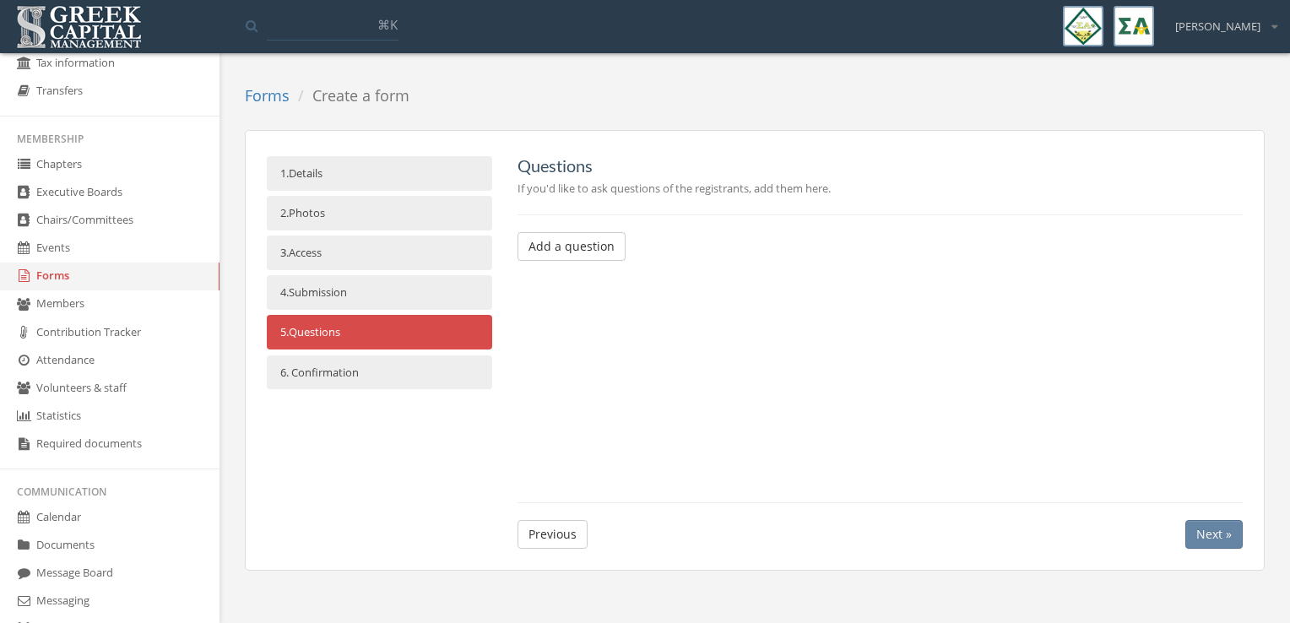
click at [576, 254] on button "Add a question" at bounding box center [572, 246] width 108 height 29
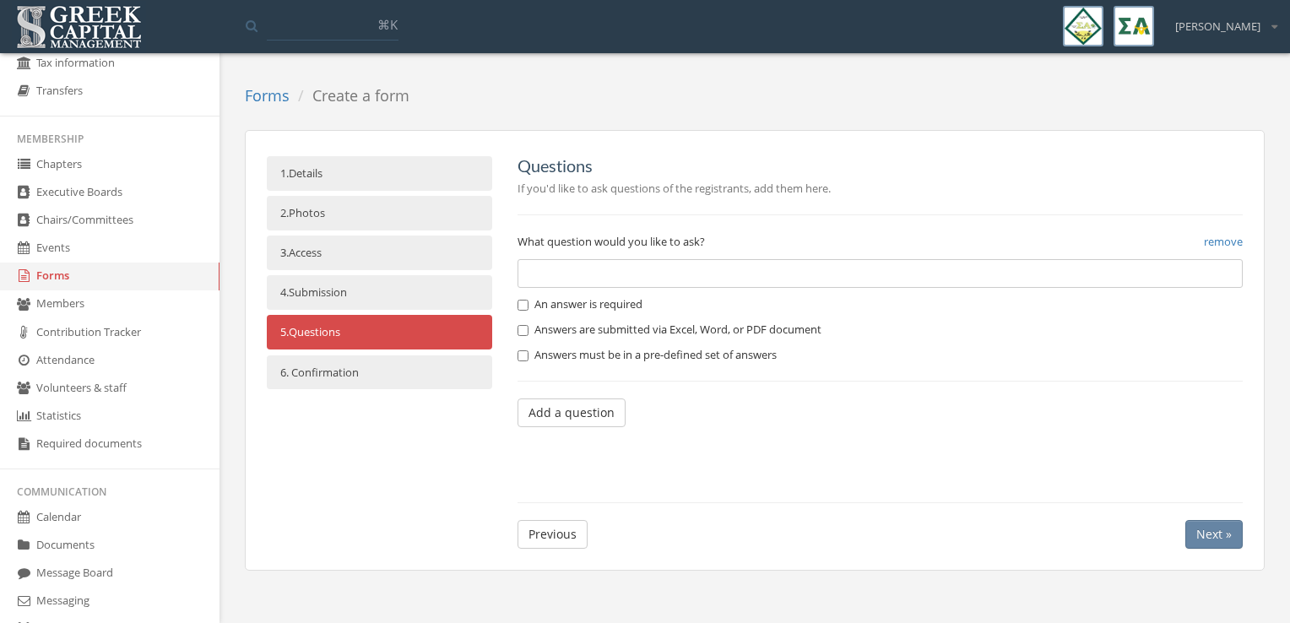
click at [695, 266] on input "text" at bounding box center [881, 273] width 726 height 29
type input "**********"
click at [620, 305] on label "An answer is required" at bounding box center [580, 304] width 125 height 17
click at [1196, 533] on button "Next »" at bounding box center [1213, 534] width 57 height 29
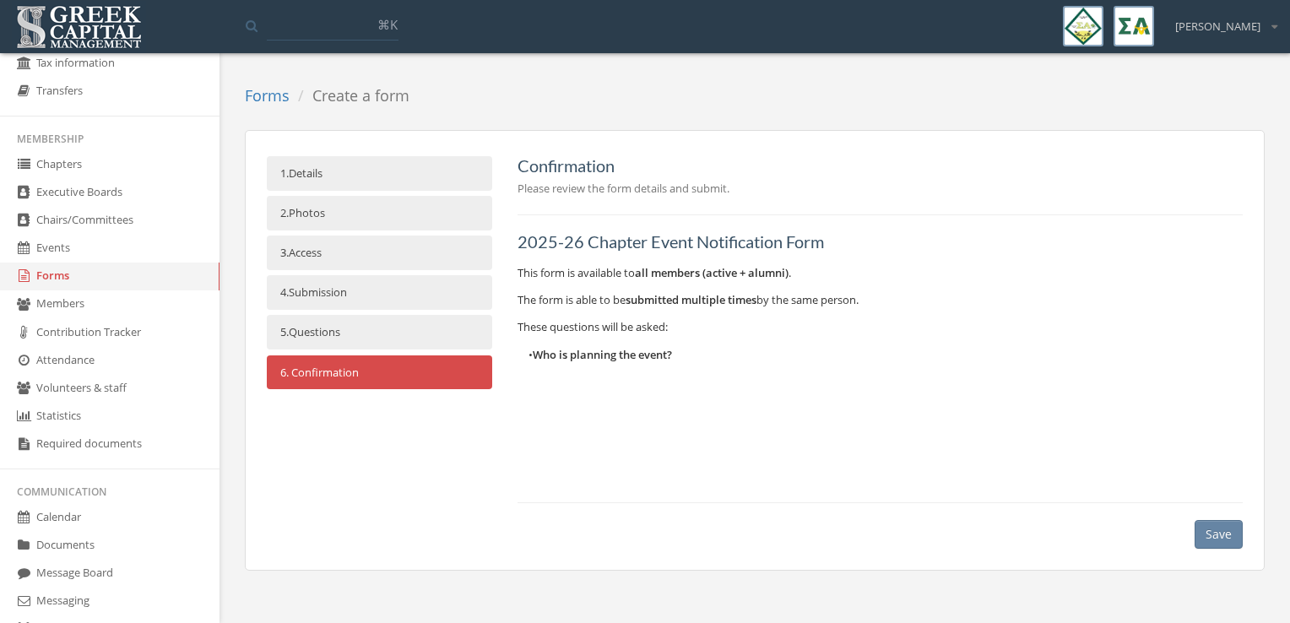
click at [410, 333] on link "5. Questions" at bounding box center [379, 332] width 225 height 35
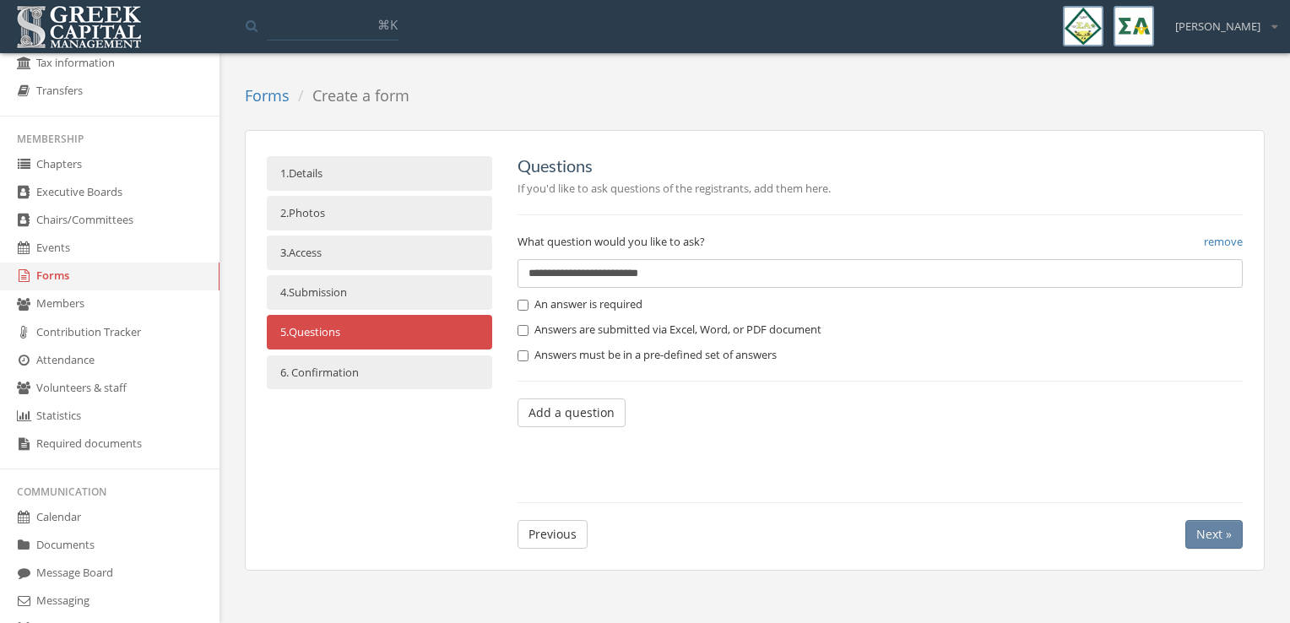
click at [604, 415] on button "Add a question" at bounding box center [572, 413] width 108 height 29
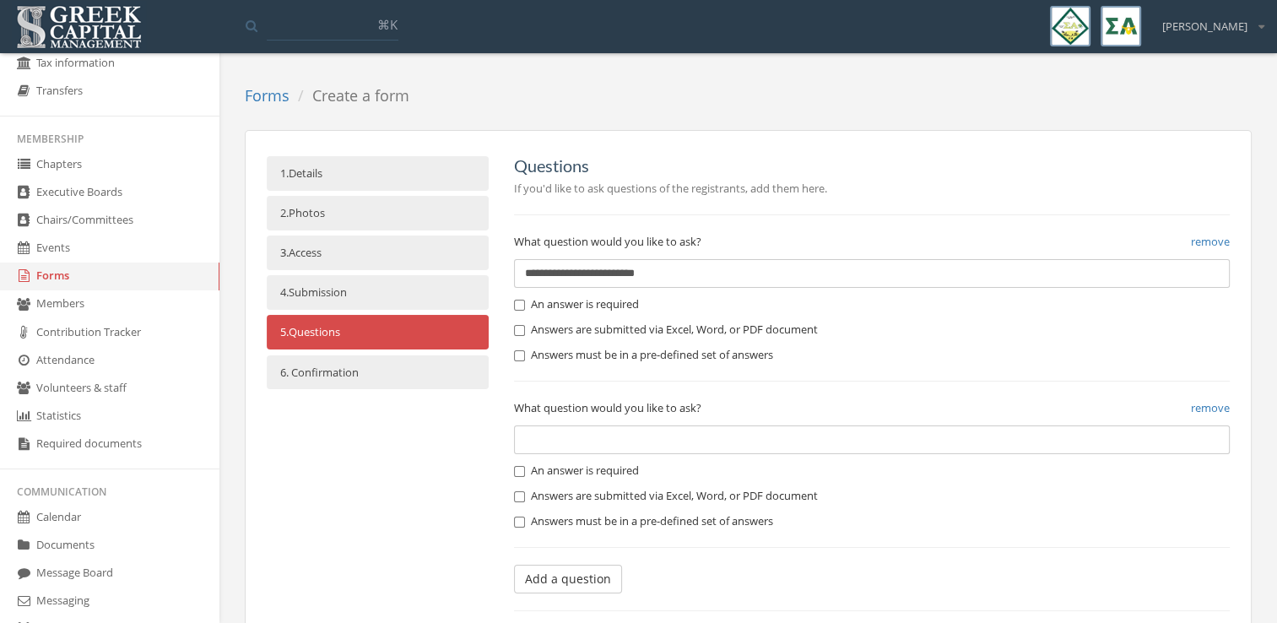
click at [638, 437] on input "text" at bounding box center [872, 440] width 716 height 29
type input "**********"
click at [599, 469] on label "An answer is required" at bounding box center [576, 471] width 125 height 17
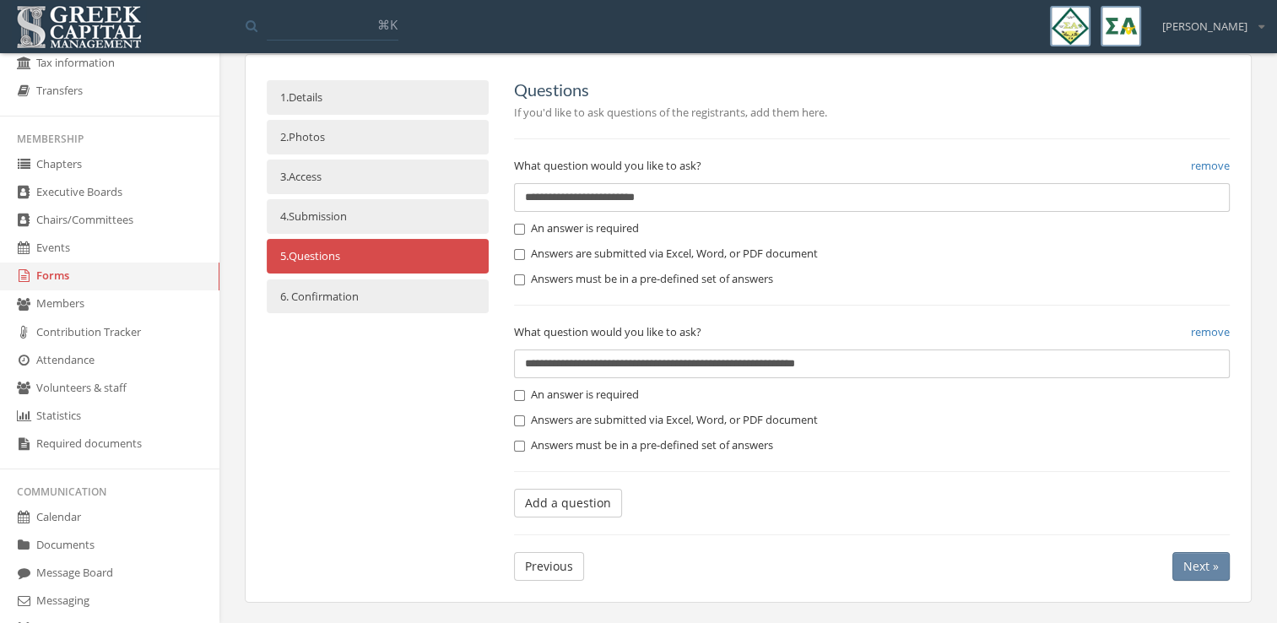
click at [1189, 565] on span "Next »" at bounding box center [1201, 566] width 35 height 16
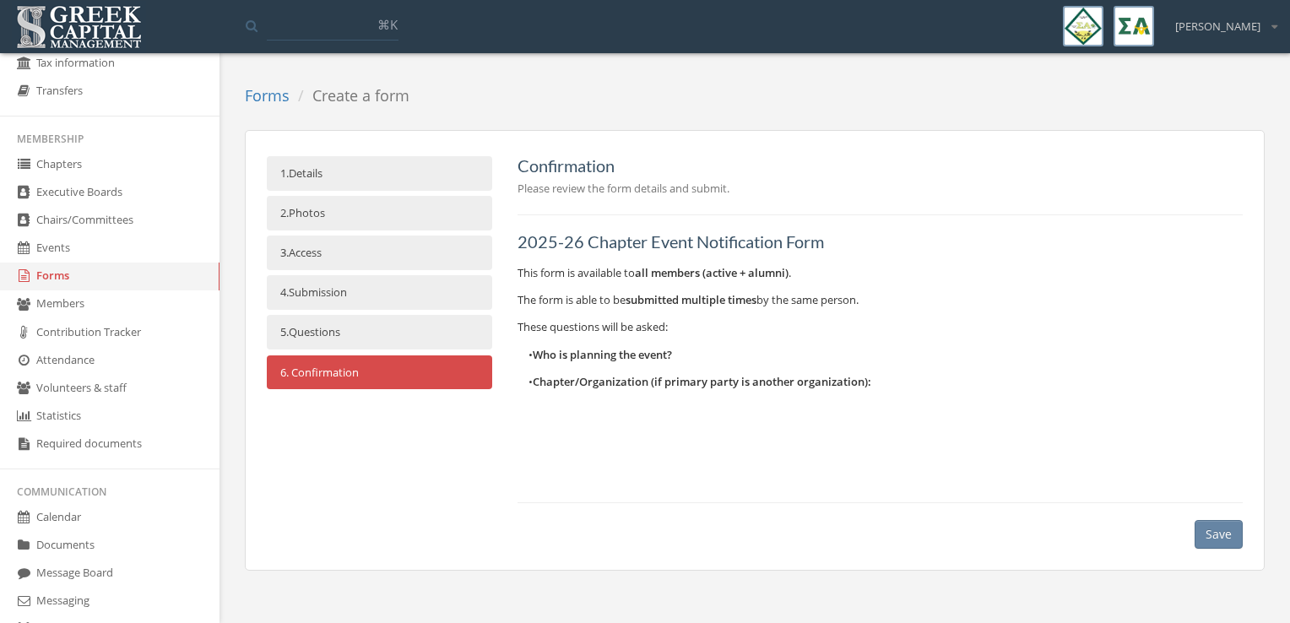
click at [466, 306] on link "4. Submission" at bounding box center [379, 292] width 225 height 35
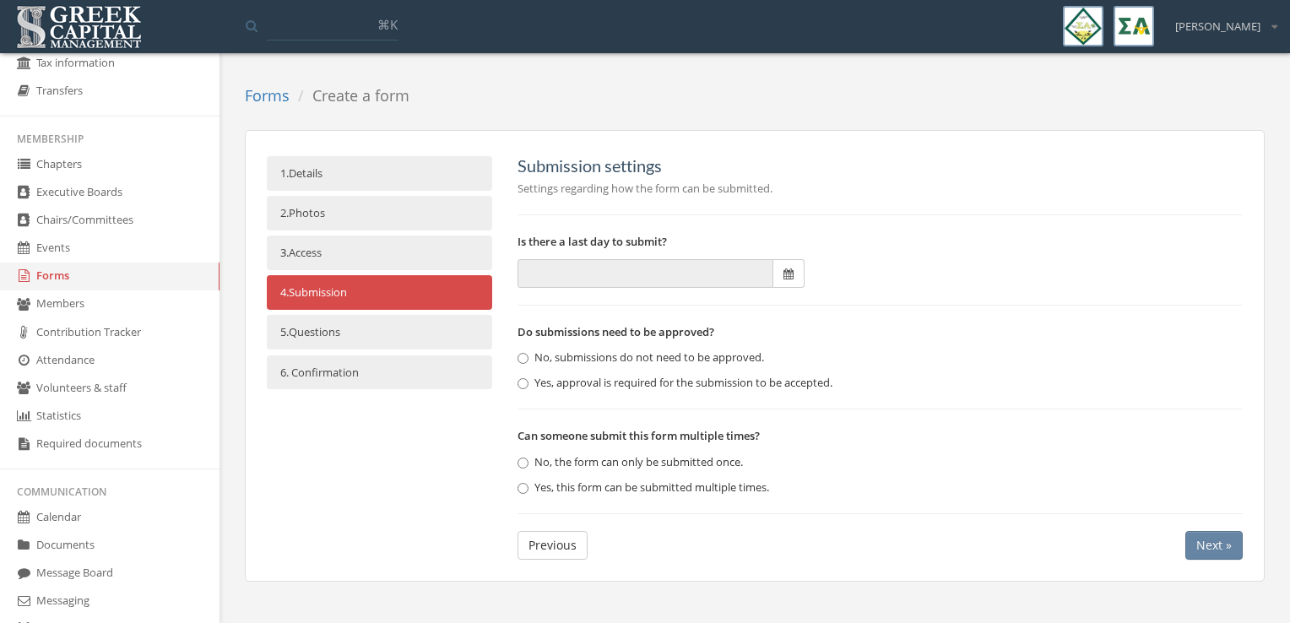
click at [460, 328] on link "5. Questions" at bounding box center [379, 332] width 225 height 35
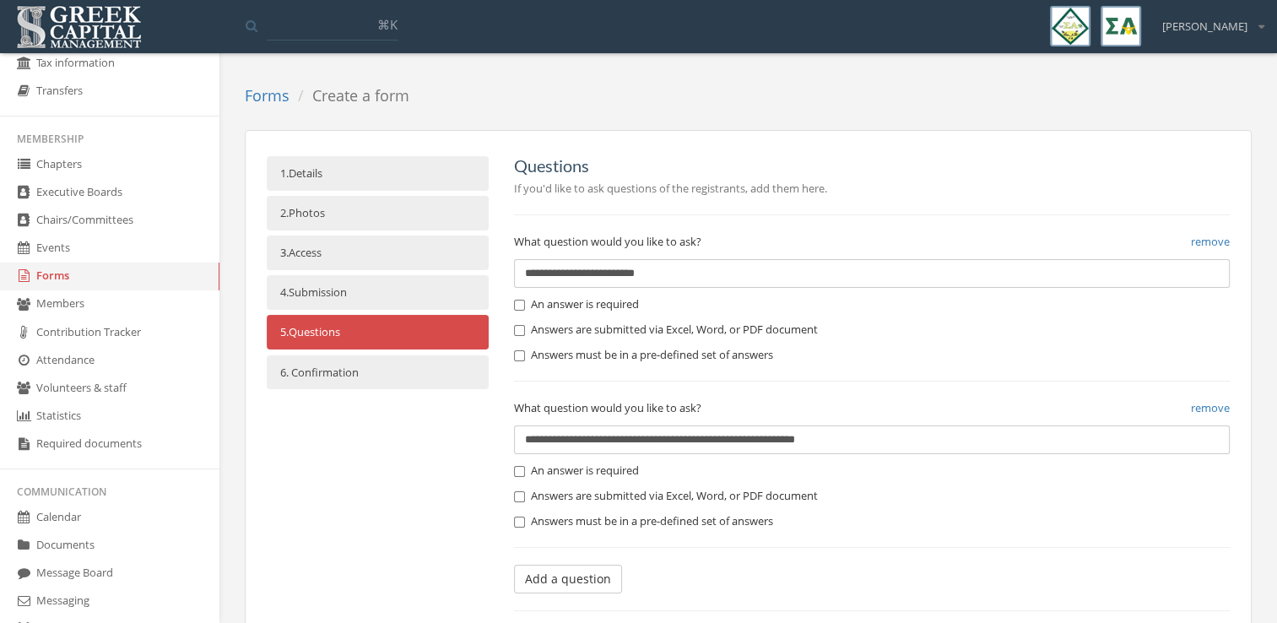
click at [585, 576] on button "Add a question" at bounding box center [568, 579] width 108 height 29
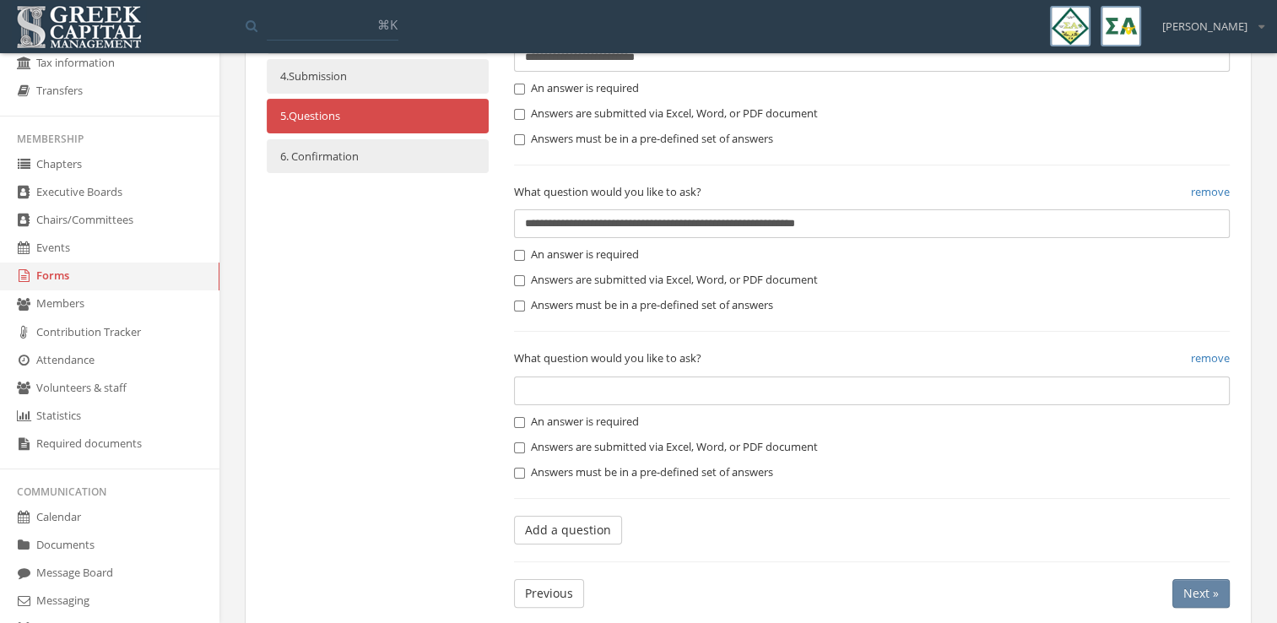
scroll to position [226, 0]
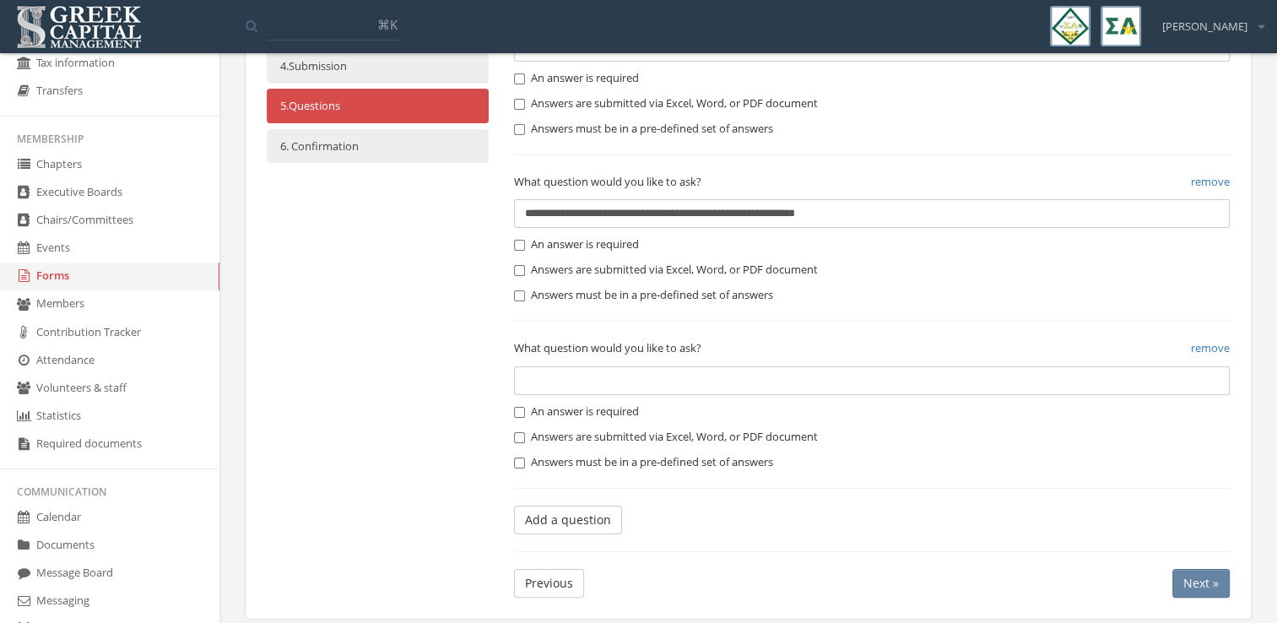
click at [622, 371] on input "text" at bounding box center [872, 380] width 716 height 29
type input "**********"
click at [605, 410] on label "An answer is required" at bounding box center [576, 412] width 125 height 17
click at [586, 520] on button "Add a question" at bounding box center [568, 520] width 108 height 29
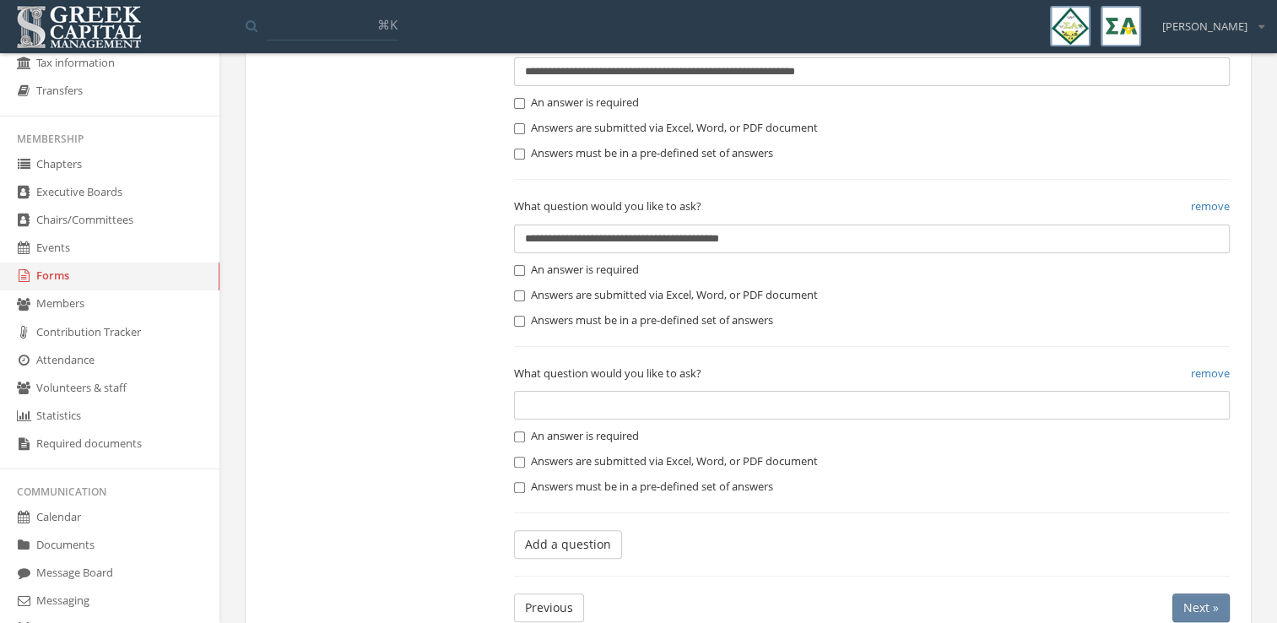
scroll to position [409, 0]
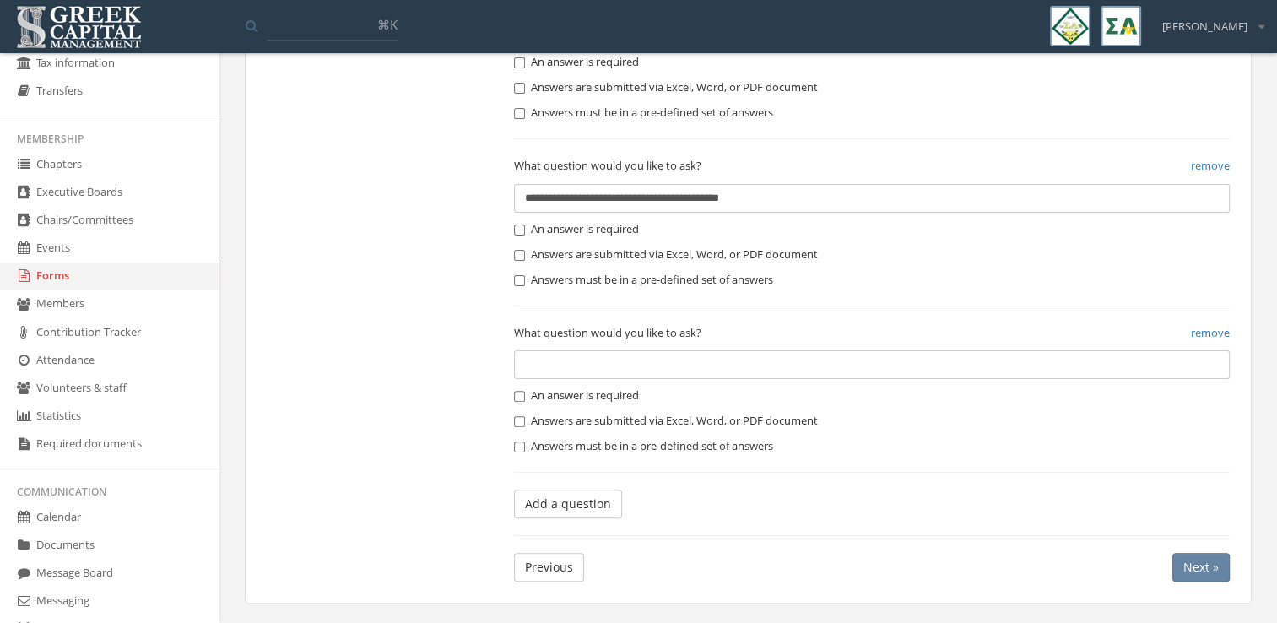
click at [554, 371] on input "text" at bounding box center [872, 364] width 716 height 29
type input "**********"
click at [560, 393] on label "An answer is required" at bounding box center [576, 396] width 125 height 17
click at [579, 502] on button "Add a question" at bounding box center [568, 504] width 108 height 29
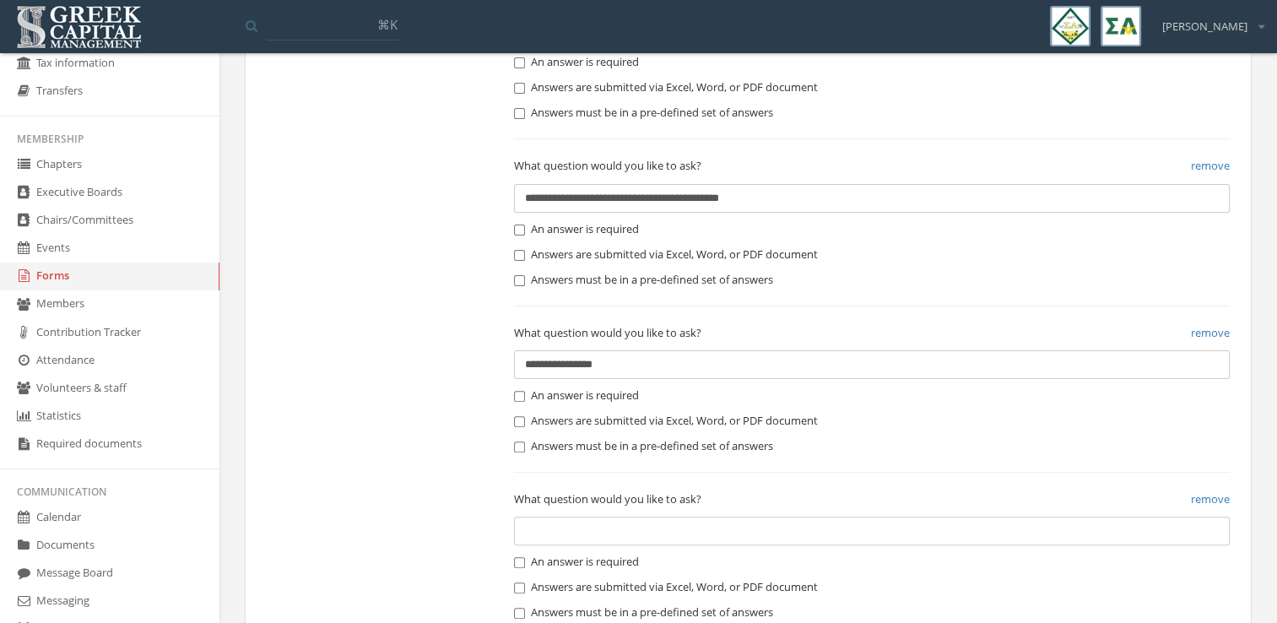
click at [583, 531] on input "text" at bounding box center [872, 531] width 716 height 29
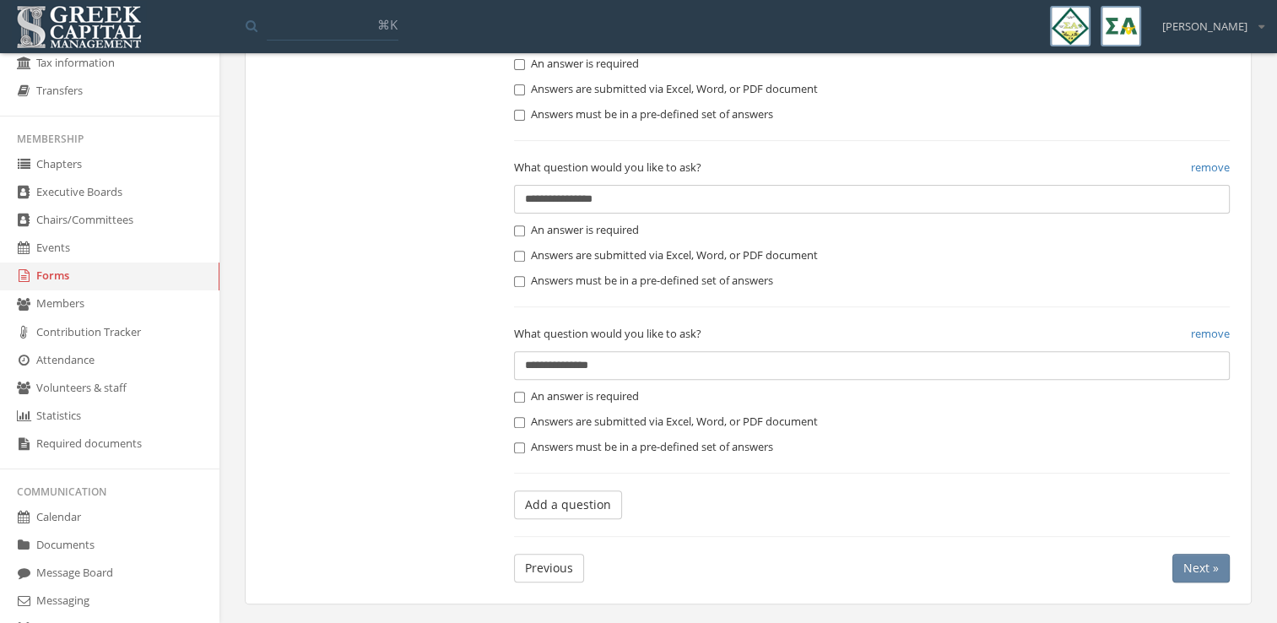
type input "**********"
click at [554, 388] on label "An answer is required" at bounding box center [576, 396] width 125 height 17
click at [578, 505] on button "Add a question" at bounding box center [568, 505] width 108 height 29
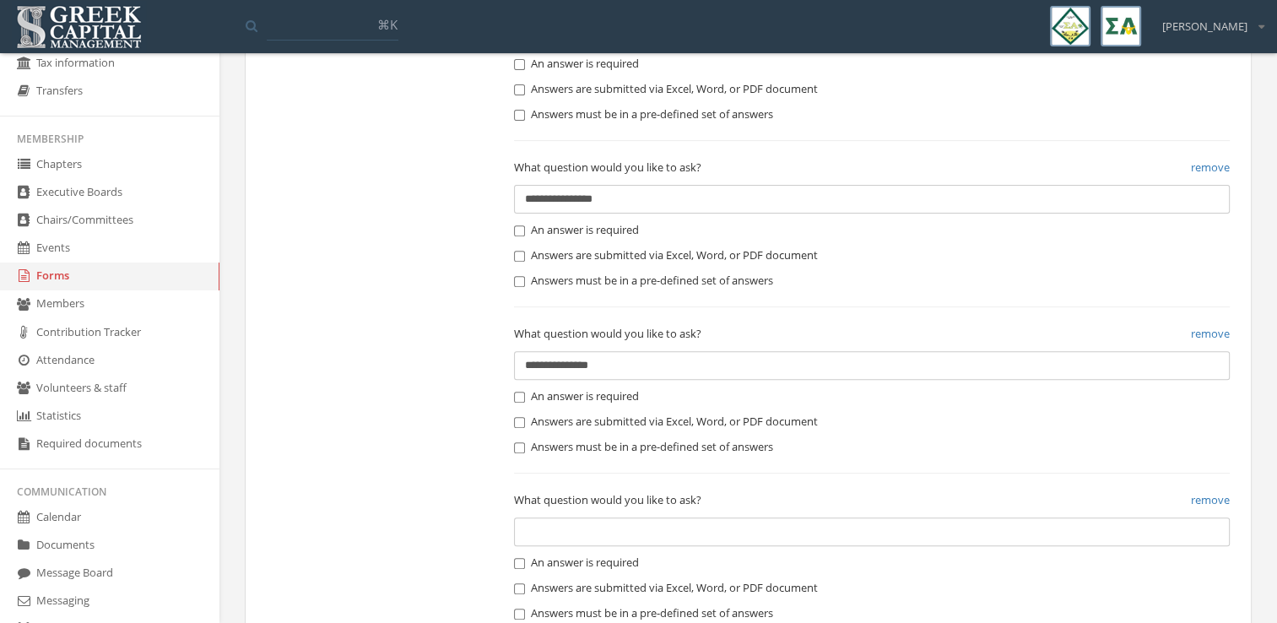
click at [578, 518] on input "text" at bounding box center [872, 532] width 716 height 29
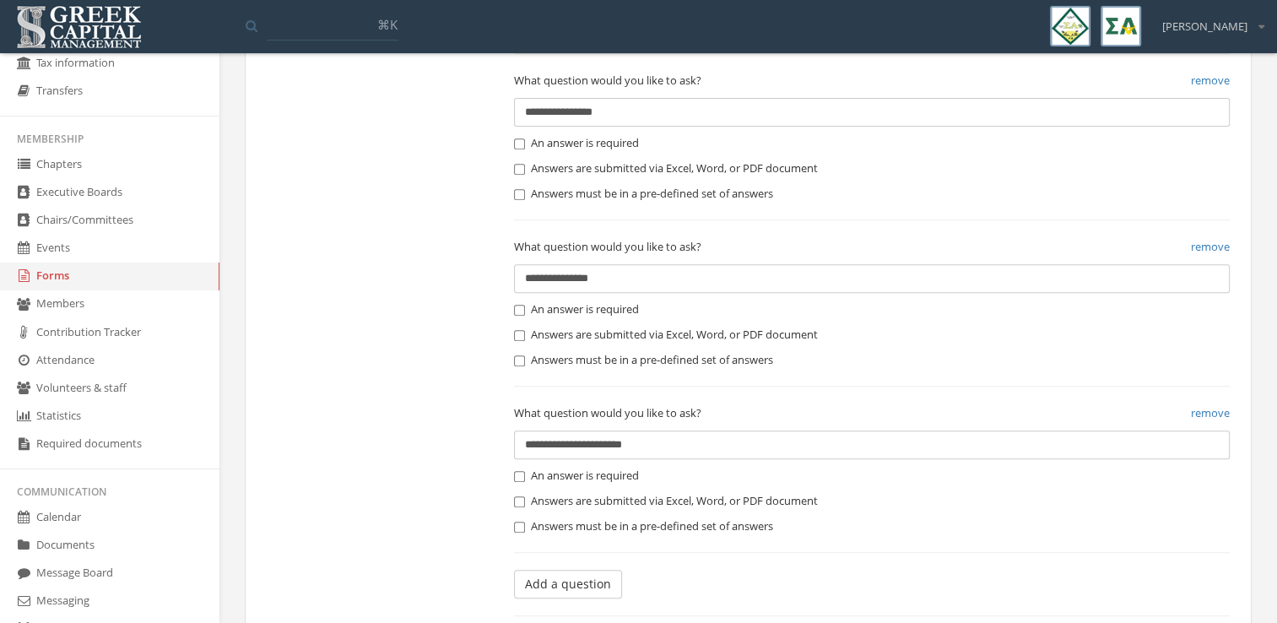
click at [575, 474] on label "An answer is required" at bounding box center [576, 476] width 125 height 17
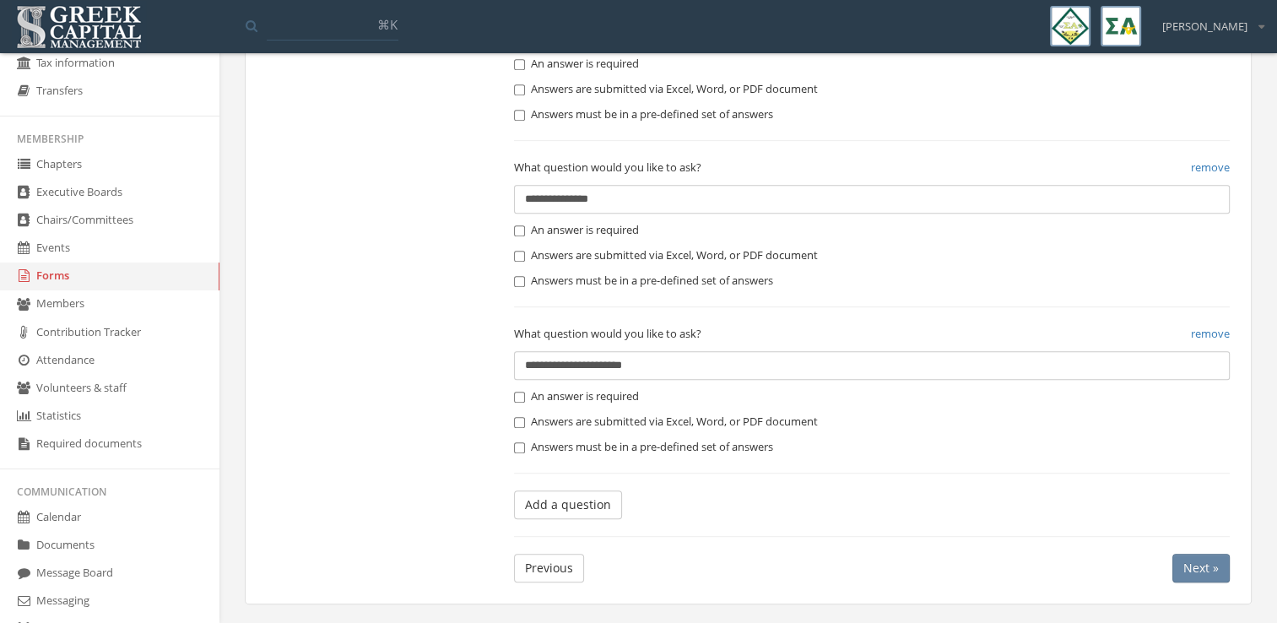
click at [571, 512] on button "Add a question" at bounding box center [568, 505] width 108 height 29
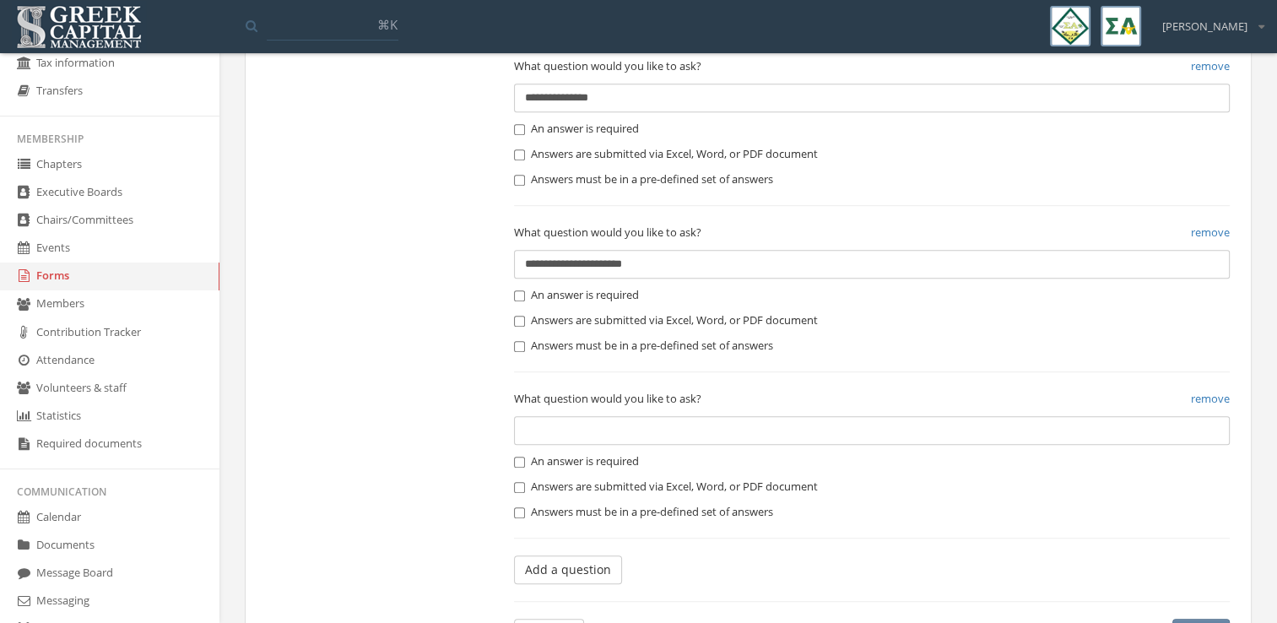
scroll to position [848, 0]
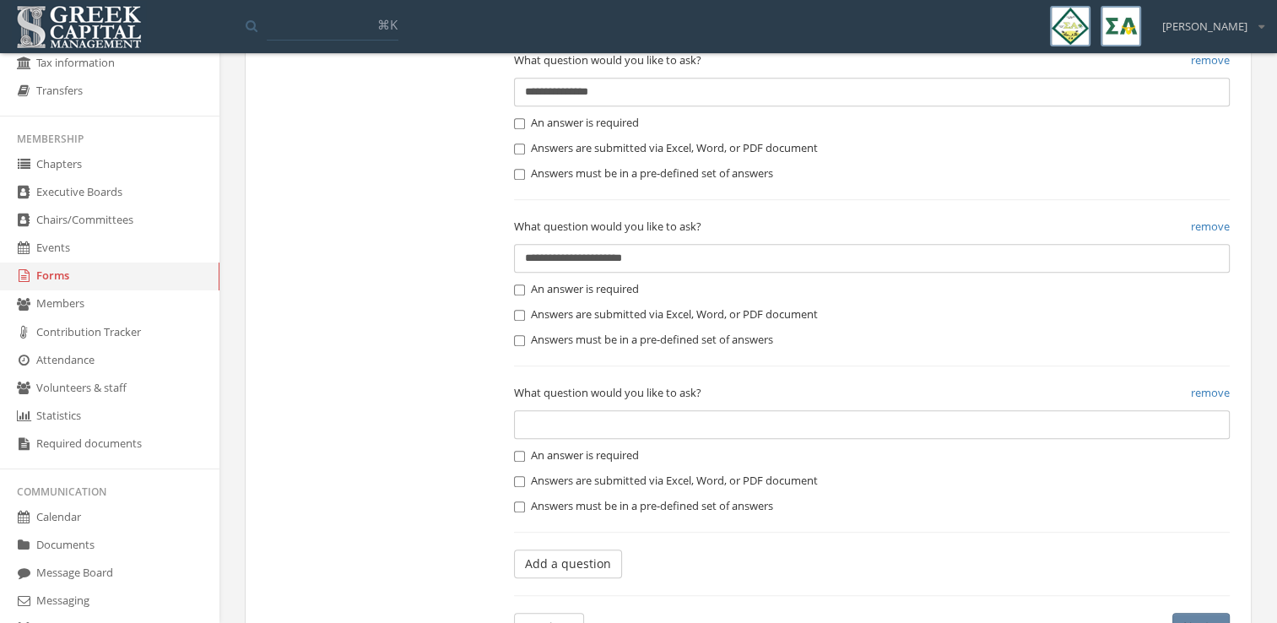
click at [567, 258] on input "**********" at bounding box center [872, 258] width 716 height 29
type input "**********"
click at [549, 416] on input "text" at bounding box center [872, 424] width 716 height 29
type input "**********"
click at [570, 458] on label "An answer is required" at bounding box center [576, 455] width 125 height 17
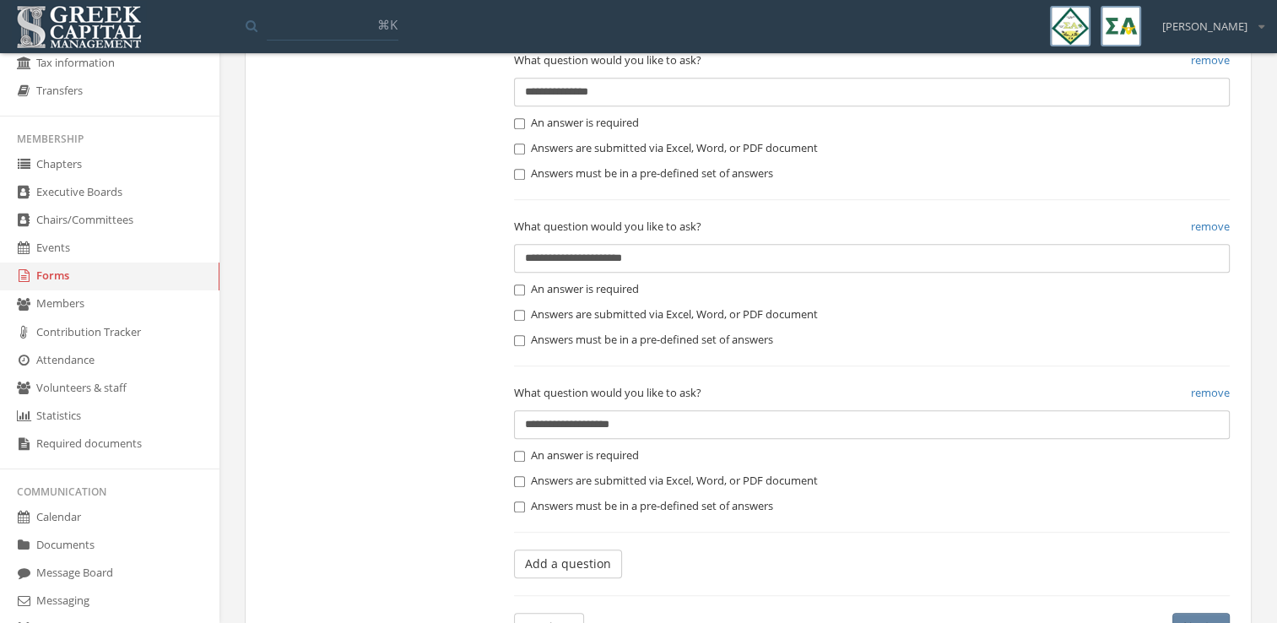
click at [575, 562] on button "Add a question" at bounding box center [568, 564] width 108 height 29
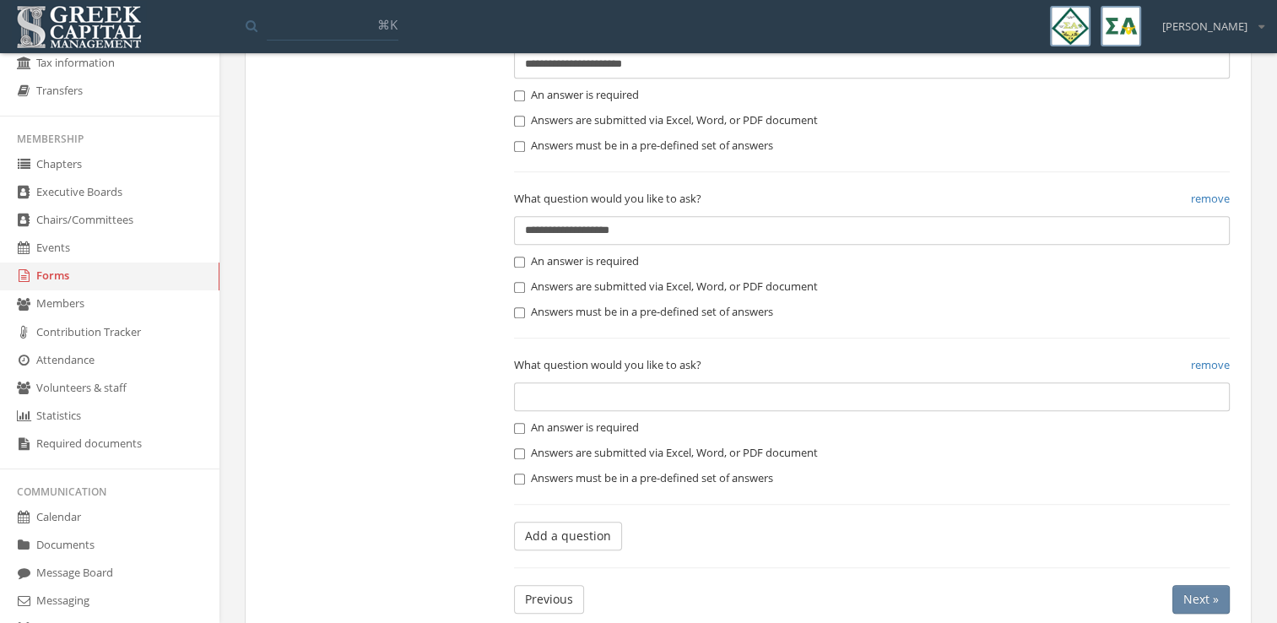
scroll to position [1044, 0]
click at [563, 404] on input "text" at bounding box center [872, 395] width 716 height 29
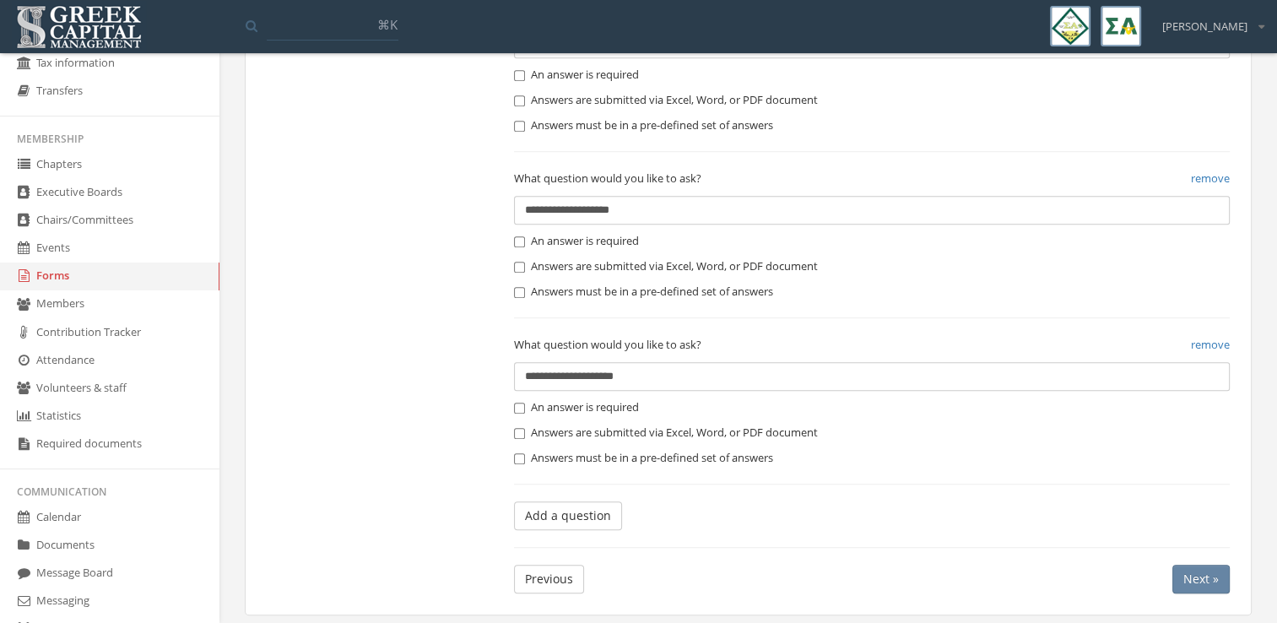
scroll to position [1064, 0]
type input "**********"
click at [563, 413] on label "An answer is required" at bounding box center [576, 406] width 125 height 17
click at [564, 517] on button "Add a question" at bounding box center [568, 514] width 108 height 29
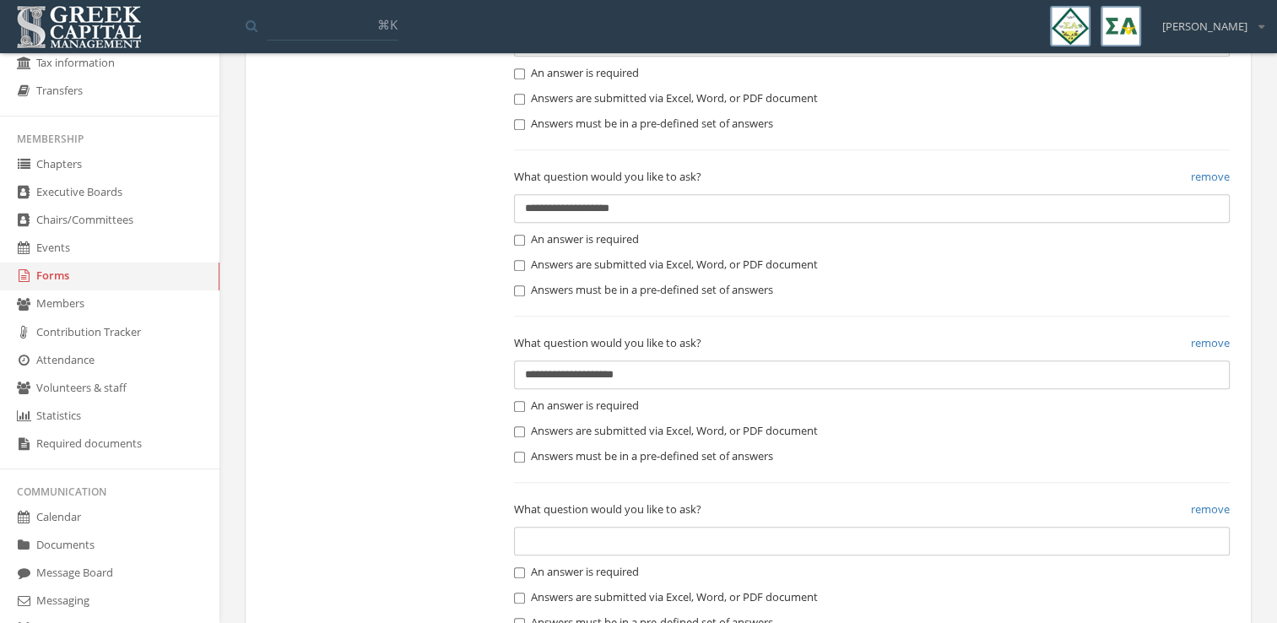
click at [565, 543] on input "text" at bounding box center [872, 541] width 716 height 29
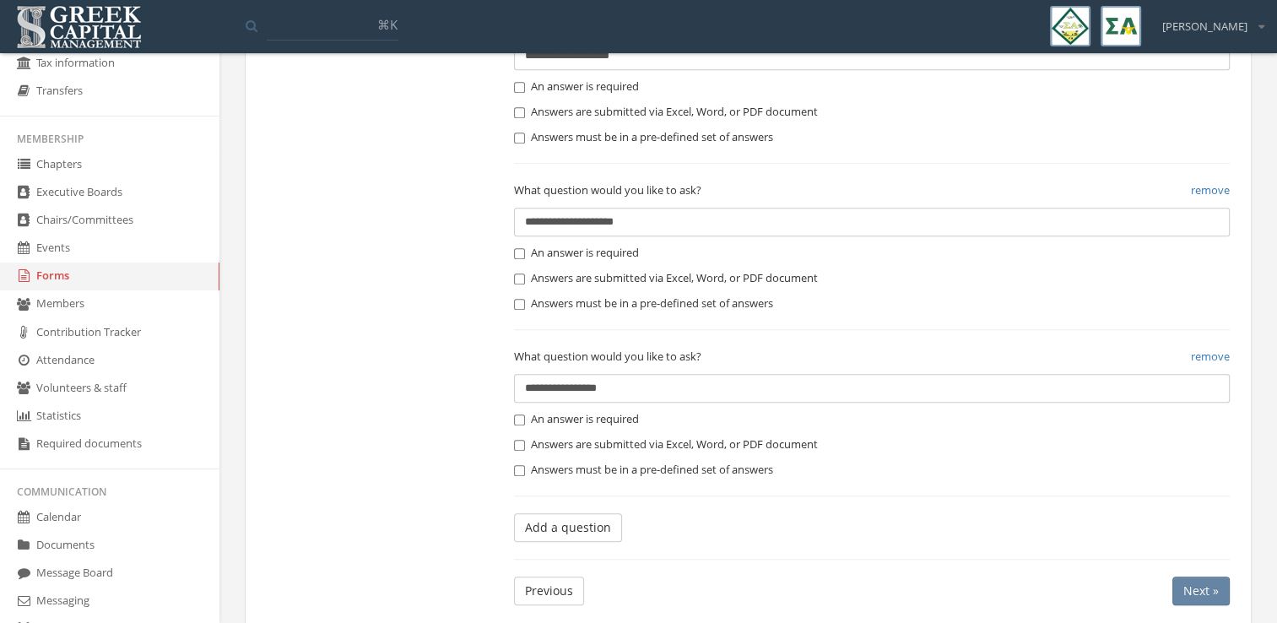
scroll to position [1223, 0]
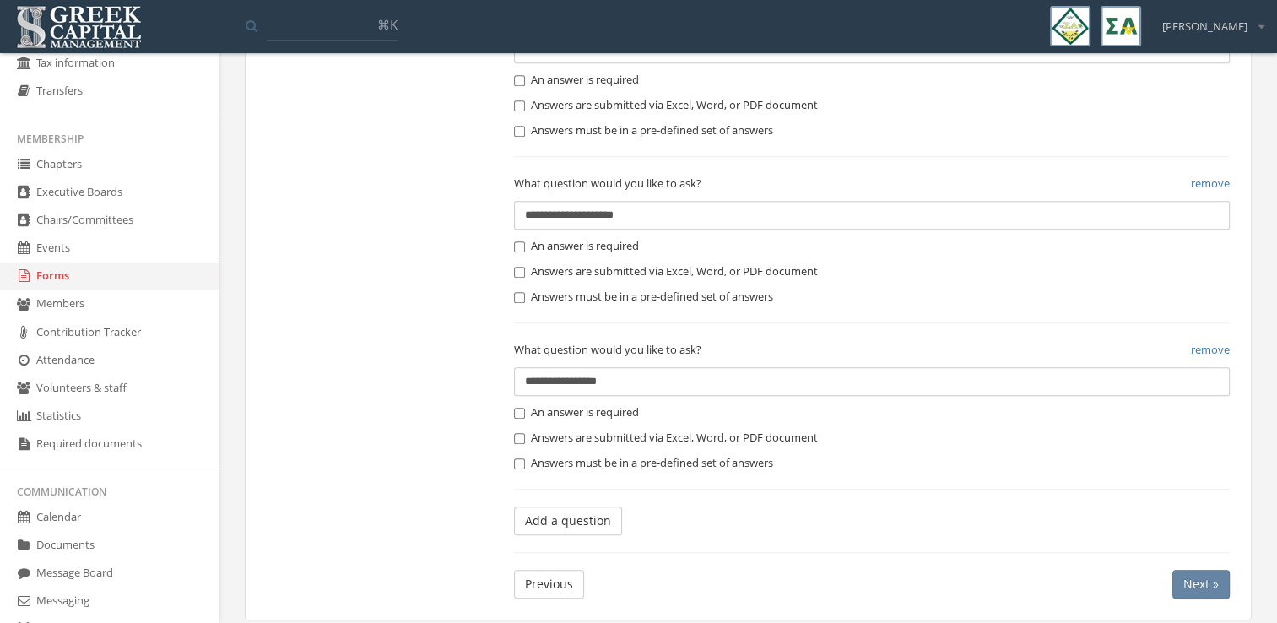
type input "**********"
click at [550, 414] on label "An answer is required" at bounding box center [576, 412] width 125 height 17
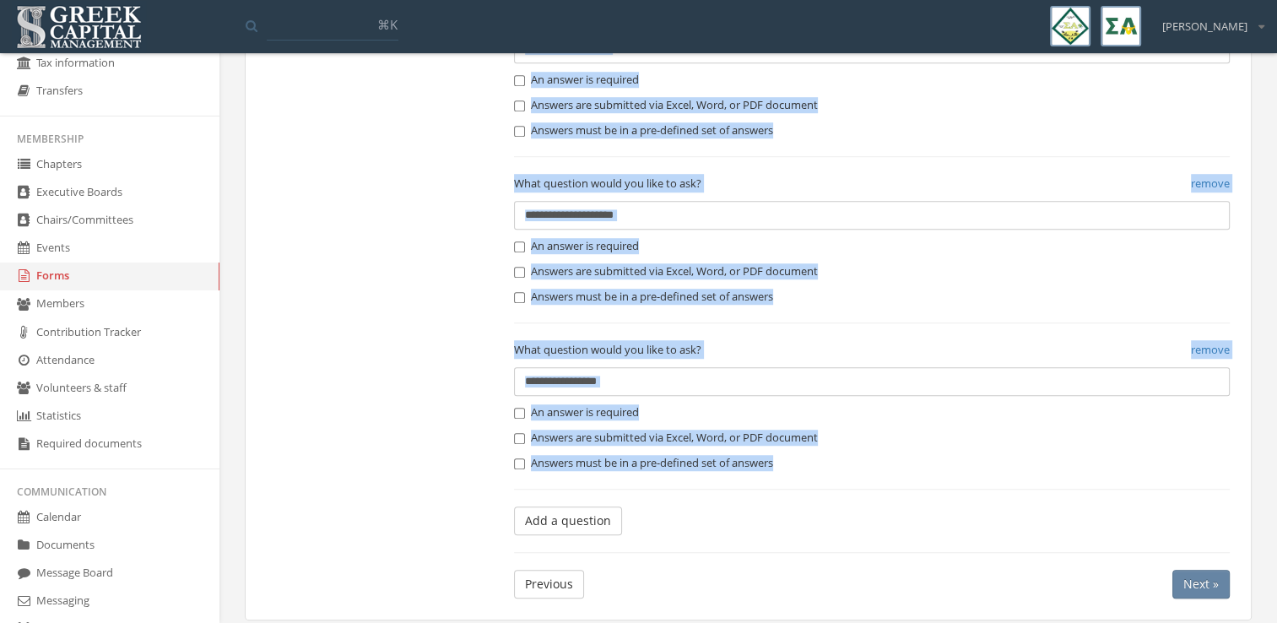
drag, startPoint x: 564, startPoint y: 500, endPoint x: 577, endPoint y: 559, distance: 60.6
drag, startPoint x: 577, startPoint y: 559, endPoint x: 556, endPoint y: 514, distance: 49.5
click at [556, 514] on button "Add a question" at bounding box center [568, 521] width 108 height 29
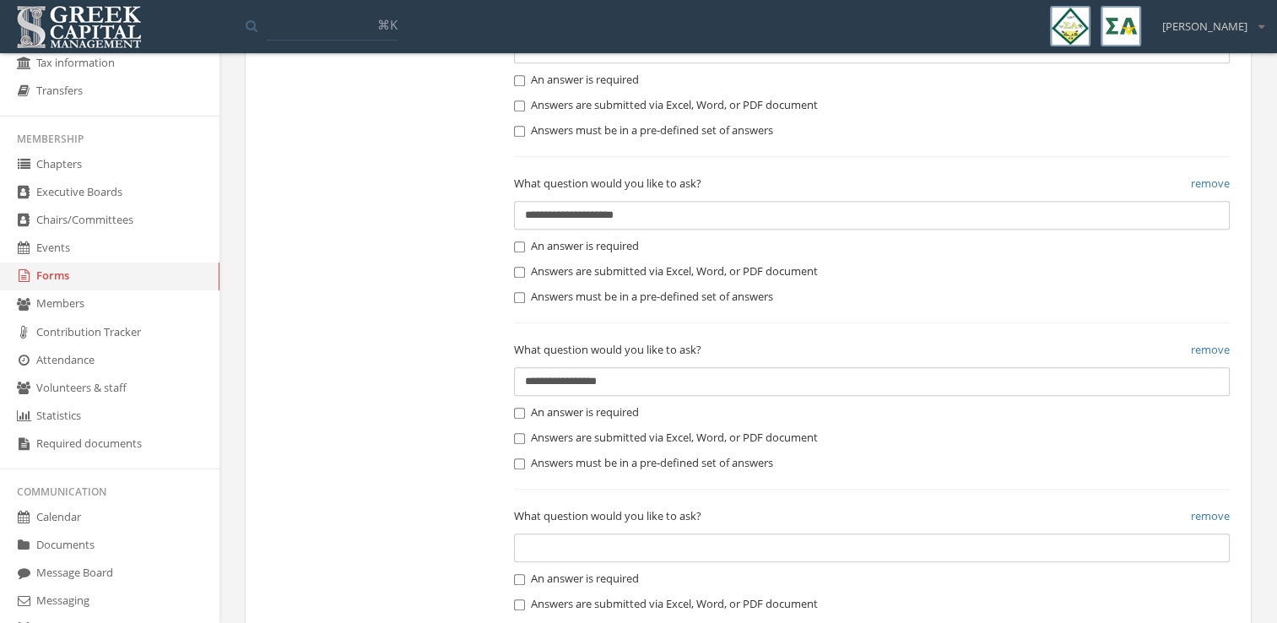
click at [563, 545] on input "text" at bounding box center [872, 548] width 716 height 29
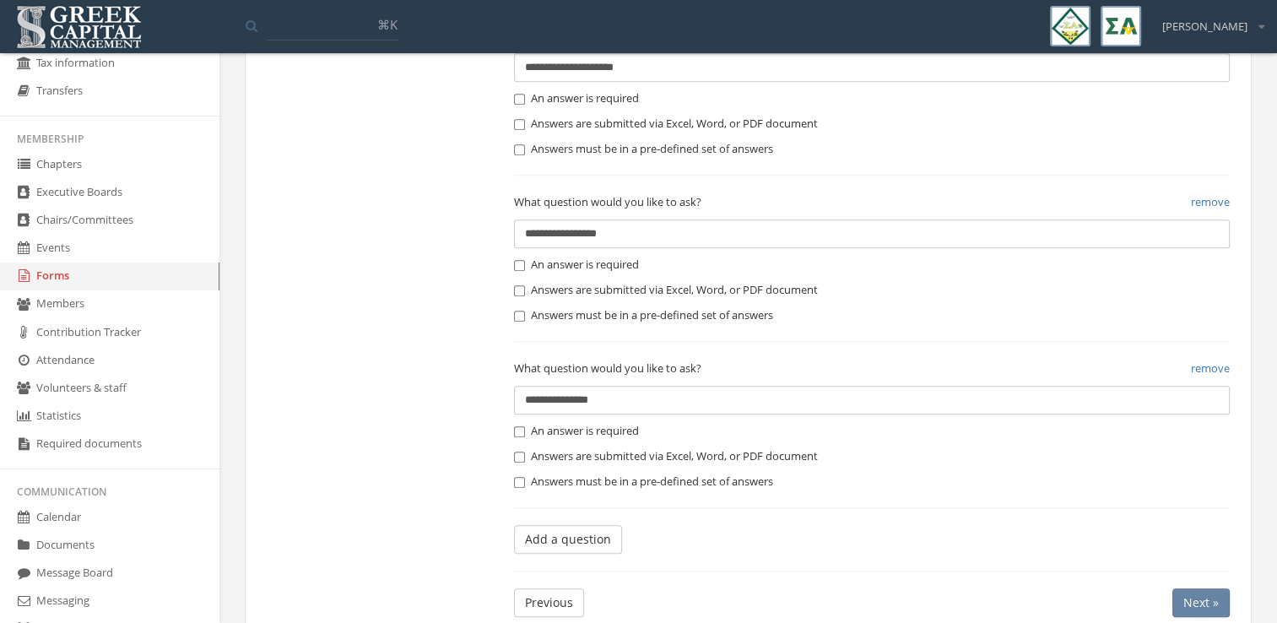
scroll to position [1371, 0]
type input "**********"
click at [551, 426] on label "An answer is required" at bounding box center [576, 431] width 125 height 17
click at [571, 525] on button "Add a question" at bounding box center [568, 539] width 108 height 29
click at [571, 563] on input "text" at bounding box center [872, 566] width 716 height 29
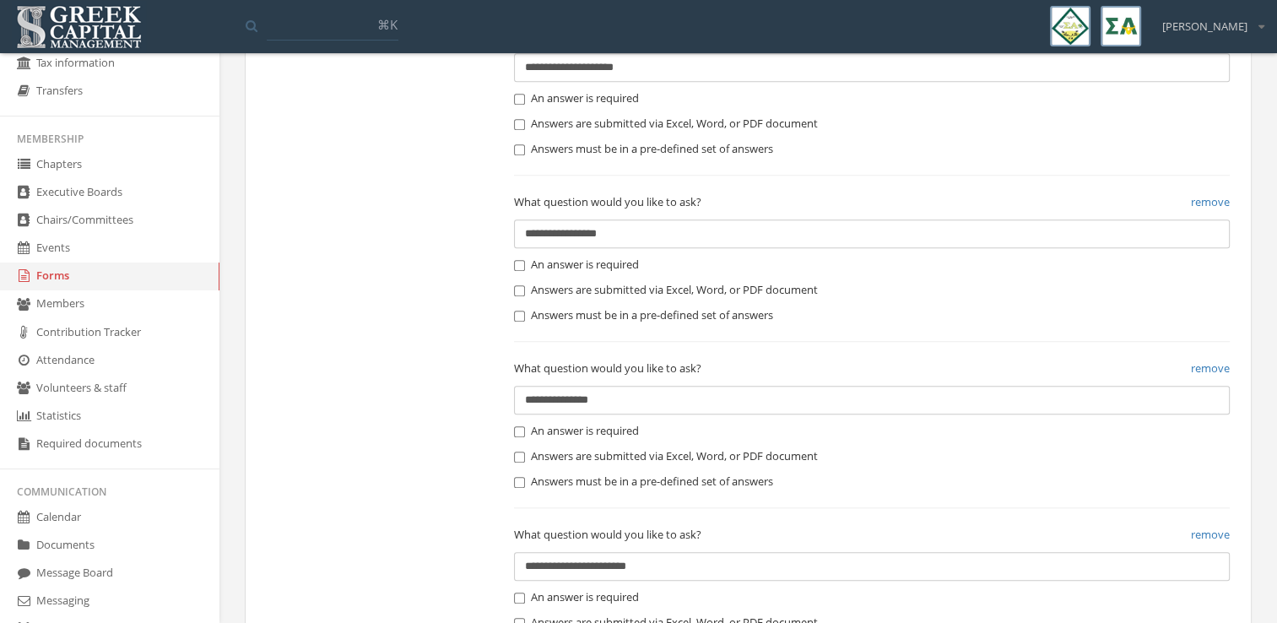
scroll to position [1572, 0]
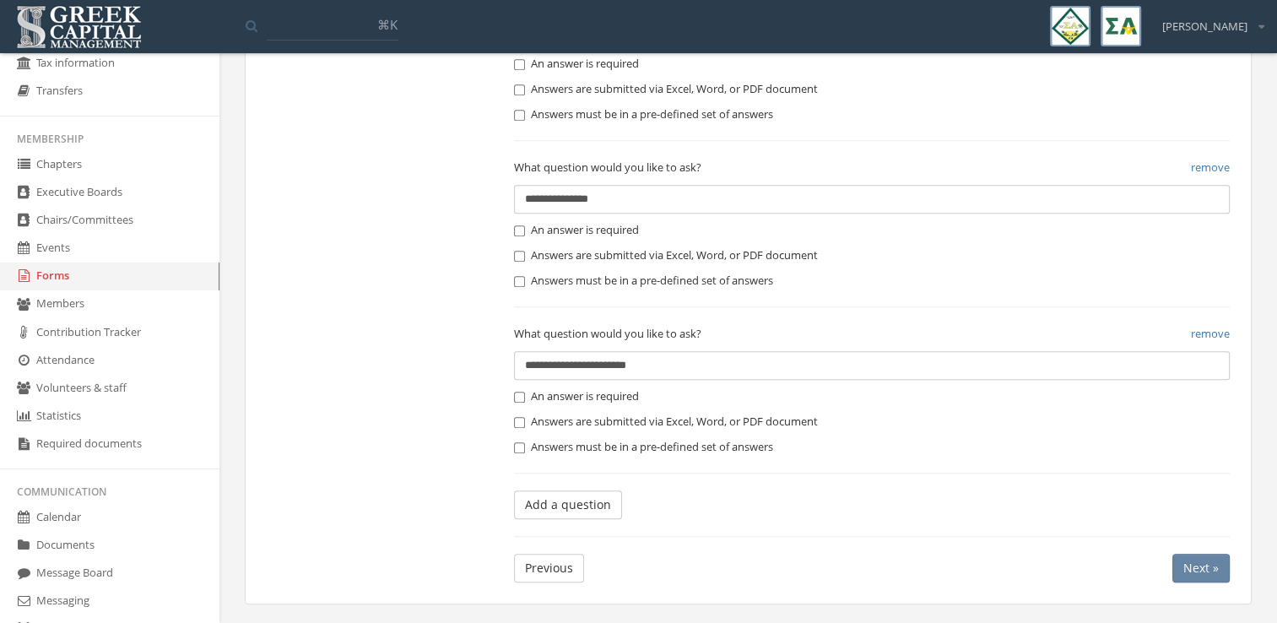
type input "**********"
click at [576, 395] on label "An answer is required" at bounding box center [576, 396] width 125 height 17
click at [577, 507] on button "Add a question" at bounding box center [568, 505] width 108 height 29
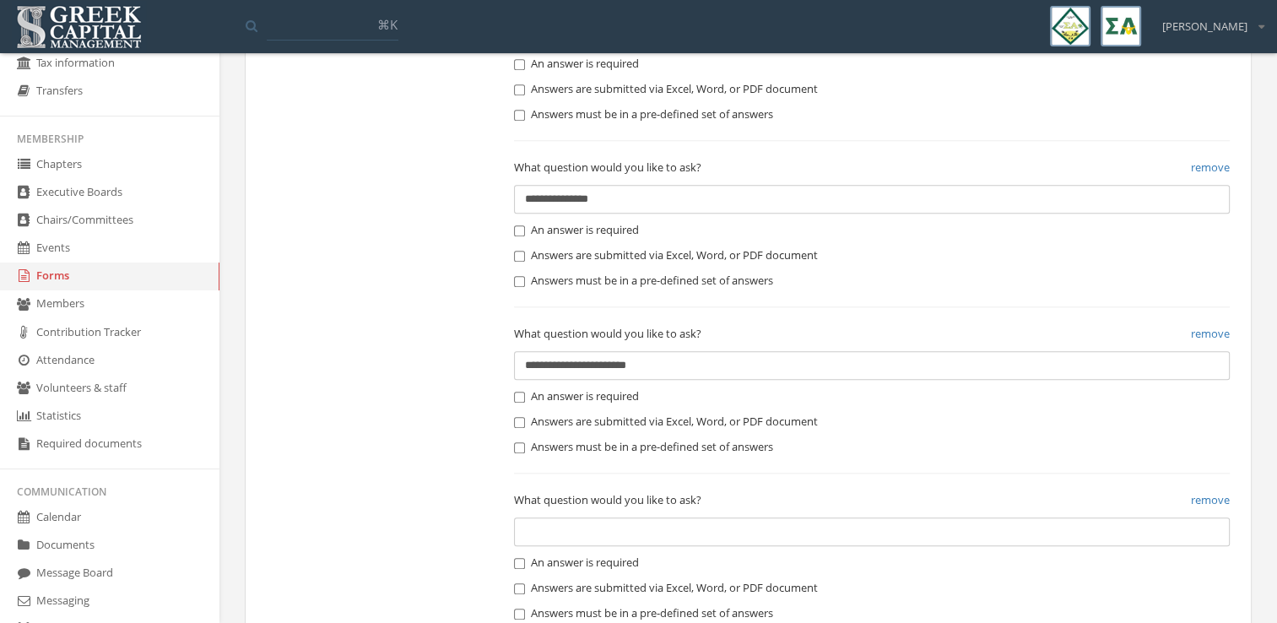
click at [575, 526] on input "text" at bounding box center [872, 532] width 716 height 29
type input "**********"
click at [583, 562] on label "An answer is required" at bounding box center [576, 563] width 125 height 17
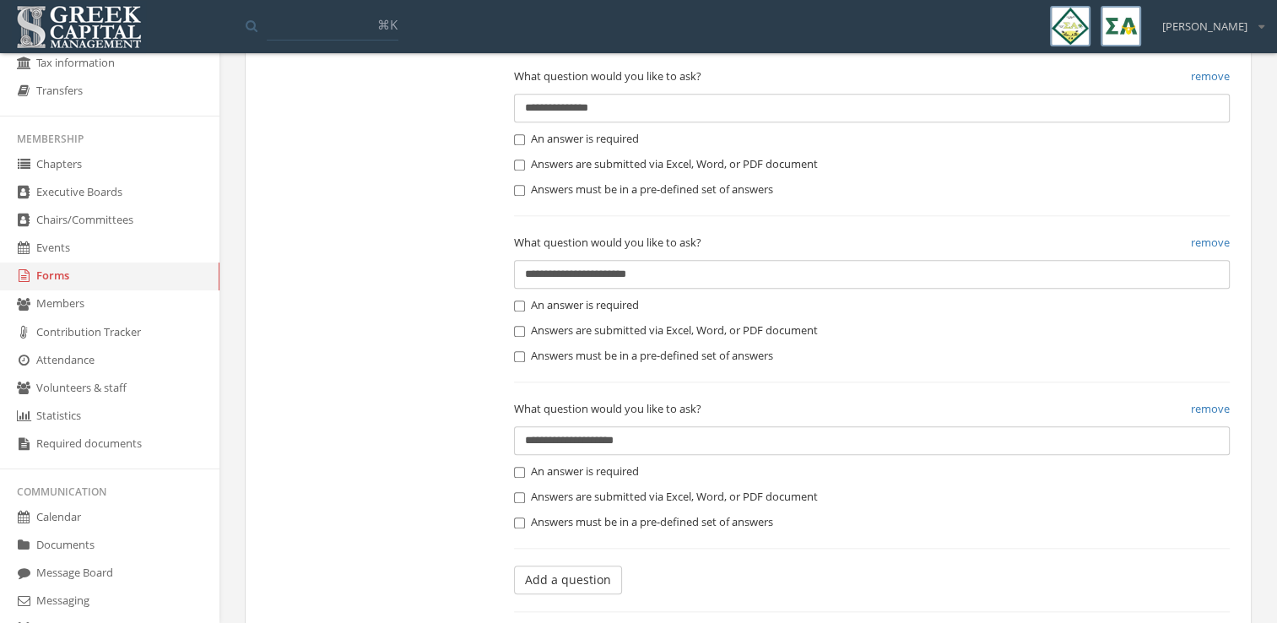
scroll to position [1738, 0]
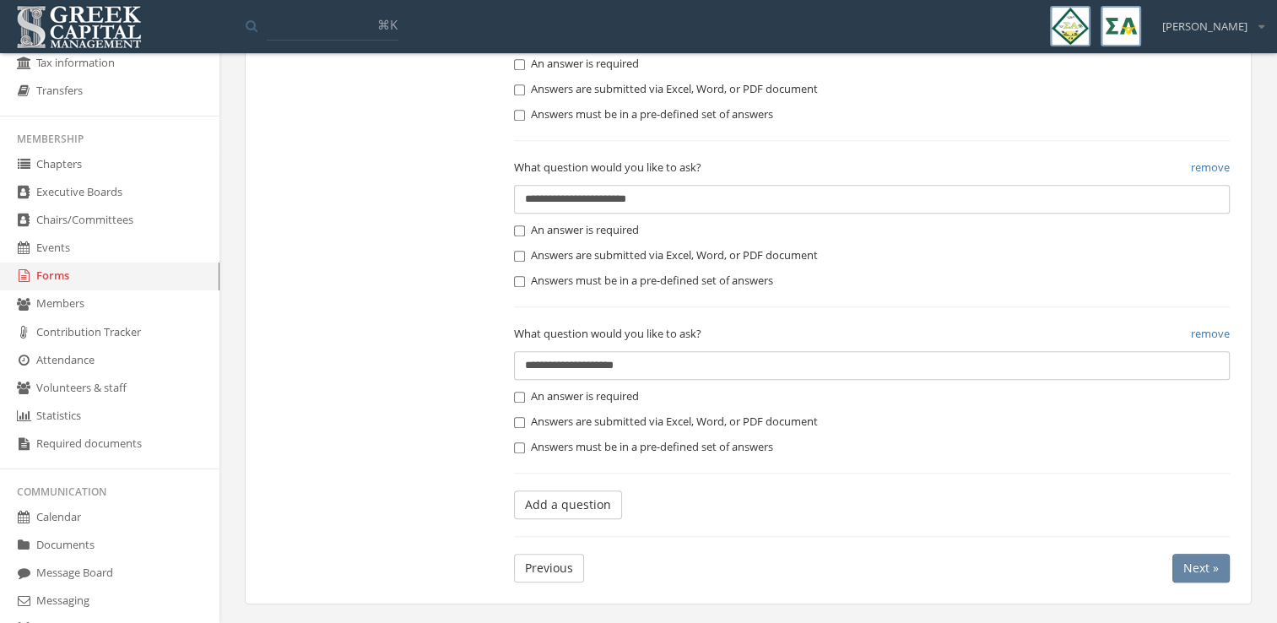
click at [564, 502] on button "Add a question" at bounding box center [568, 505] width 108 height 29
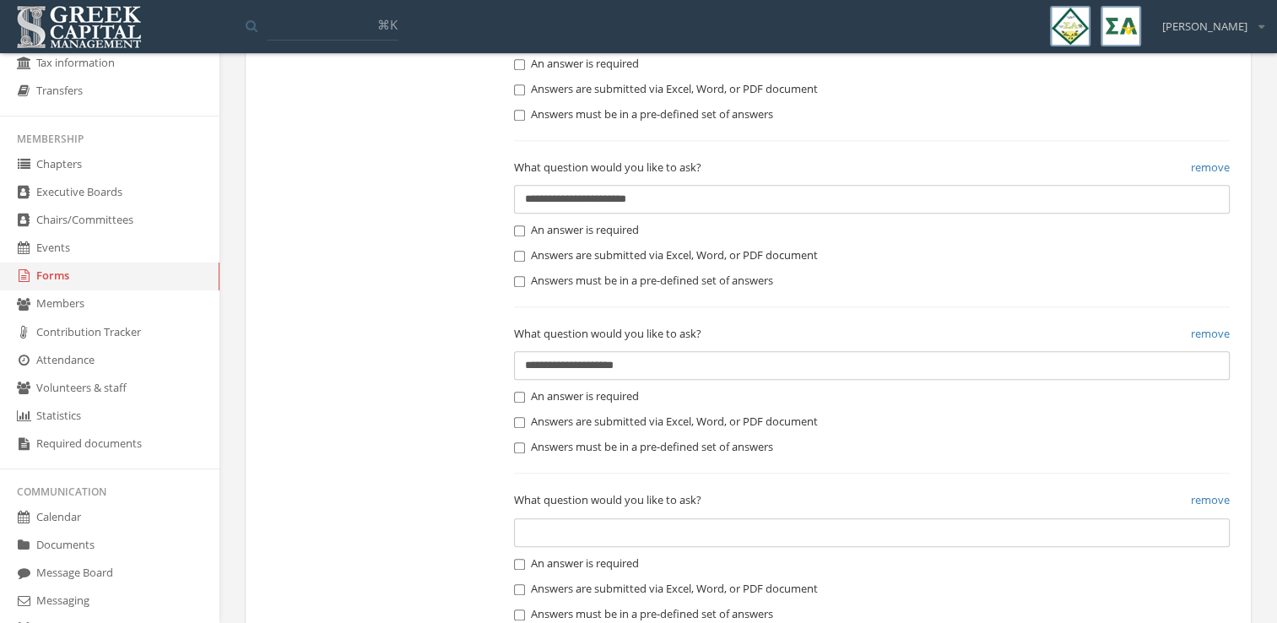
click at [571, 536] on input "text" at bounding box center [872, 532] width 716 height 29
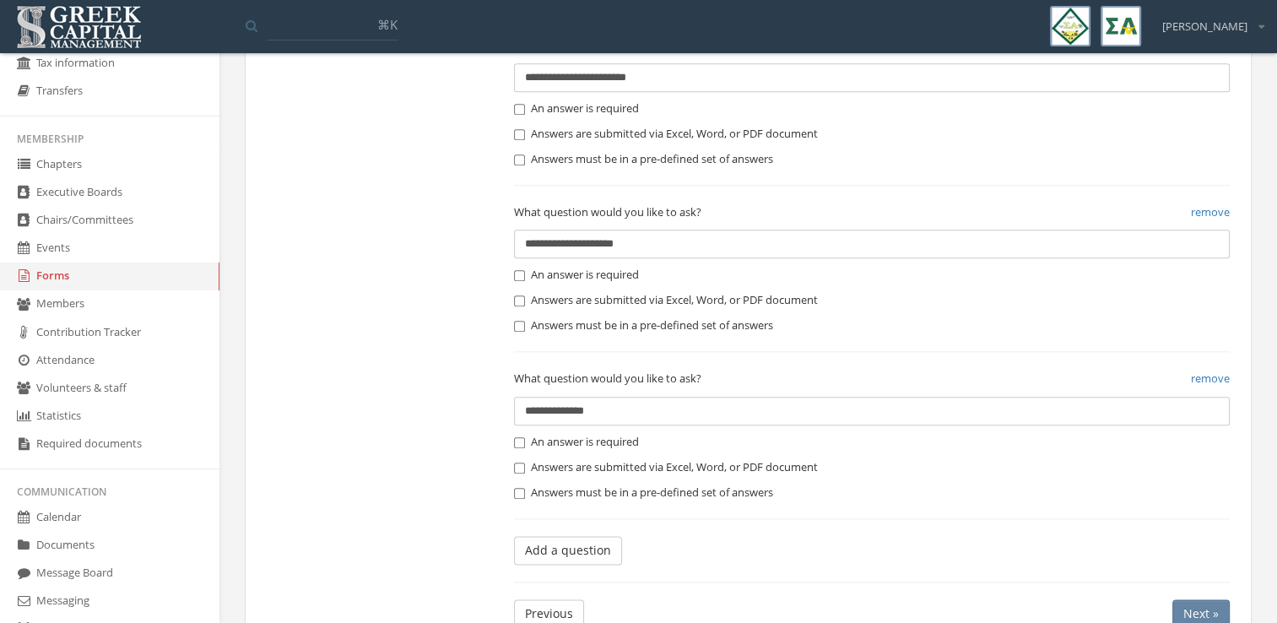
type input "**********"
click at [556, 436] on label "An answer is required" at bounding box center [576, 442] width 125 height 17
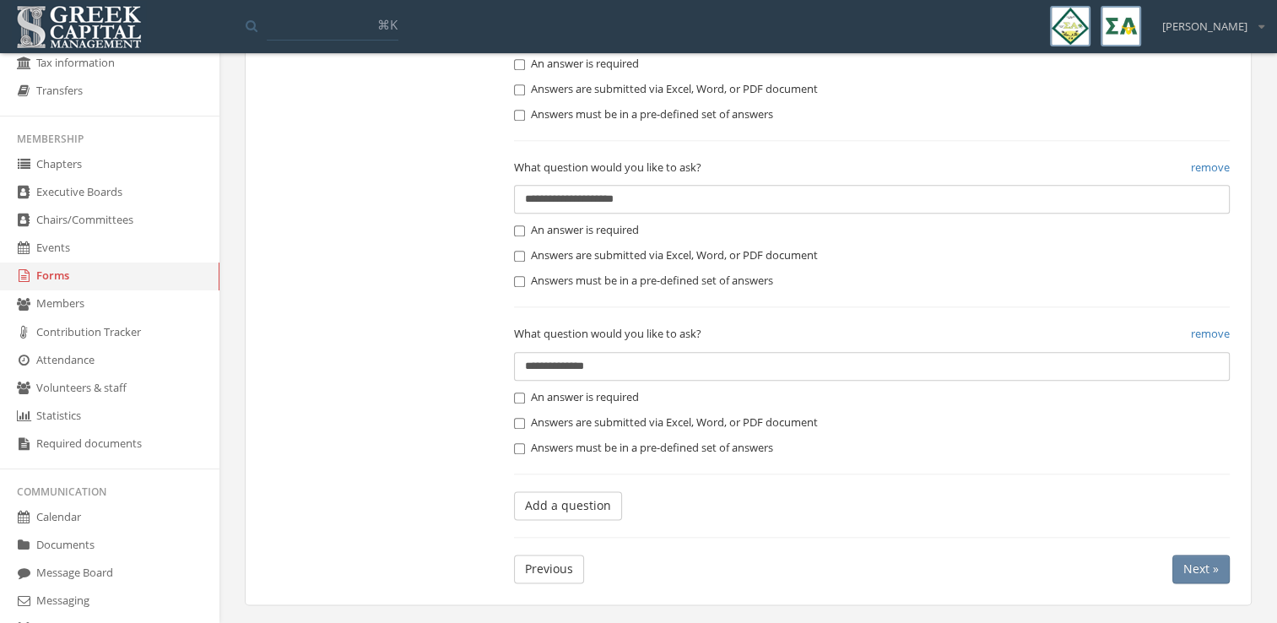
click at [566, 496] on button "Add a question" at bounding box center [568, 505] width 108 height 29
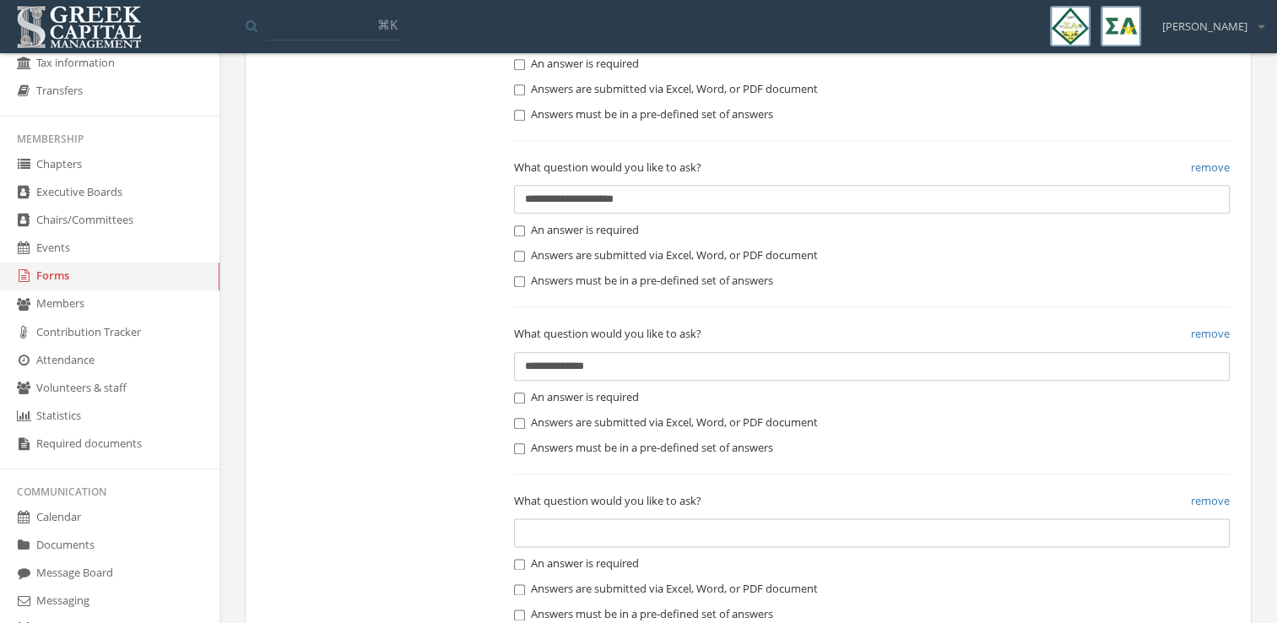
click at [567, 539] on input "text" at bounding box center [872, 532] width 716 height 29
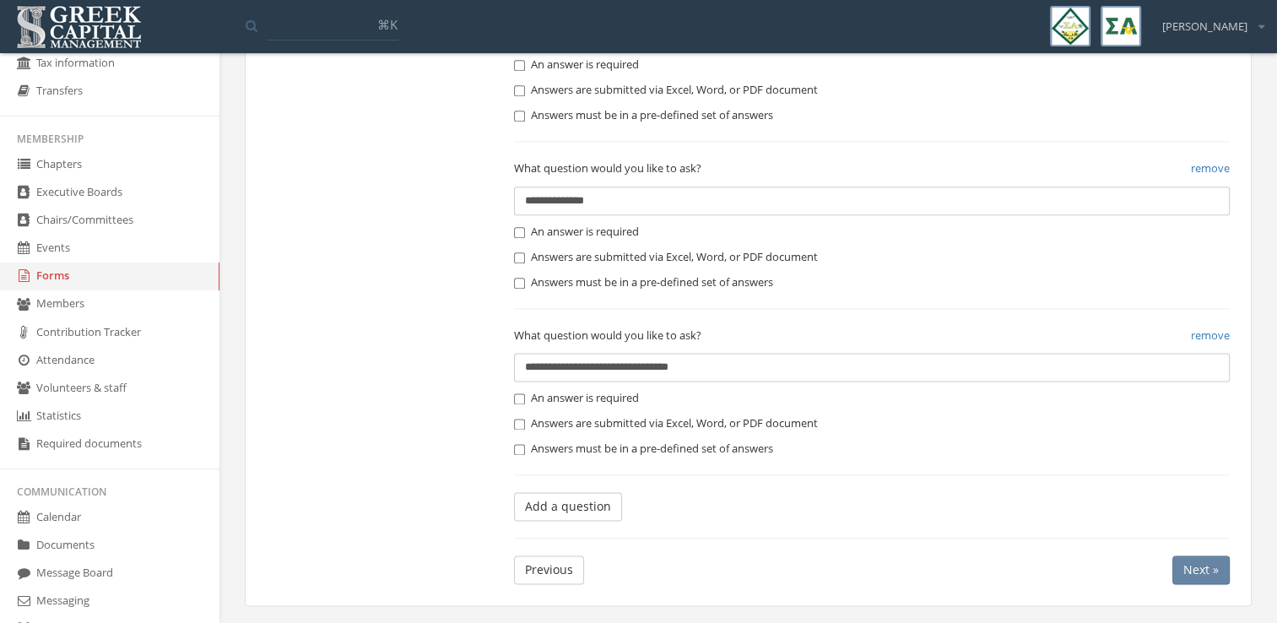
type input "**********"
click at [580, 393] on label "An answer is required" at bounding box center [576, 398] width 125 height 17
click at [585, 508] on button "Add a question" at bounding box center [568, 506] width 108 height 29
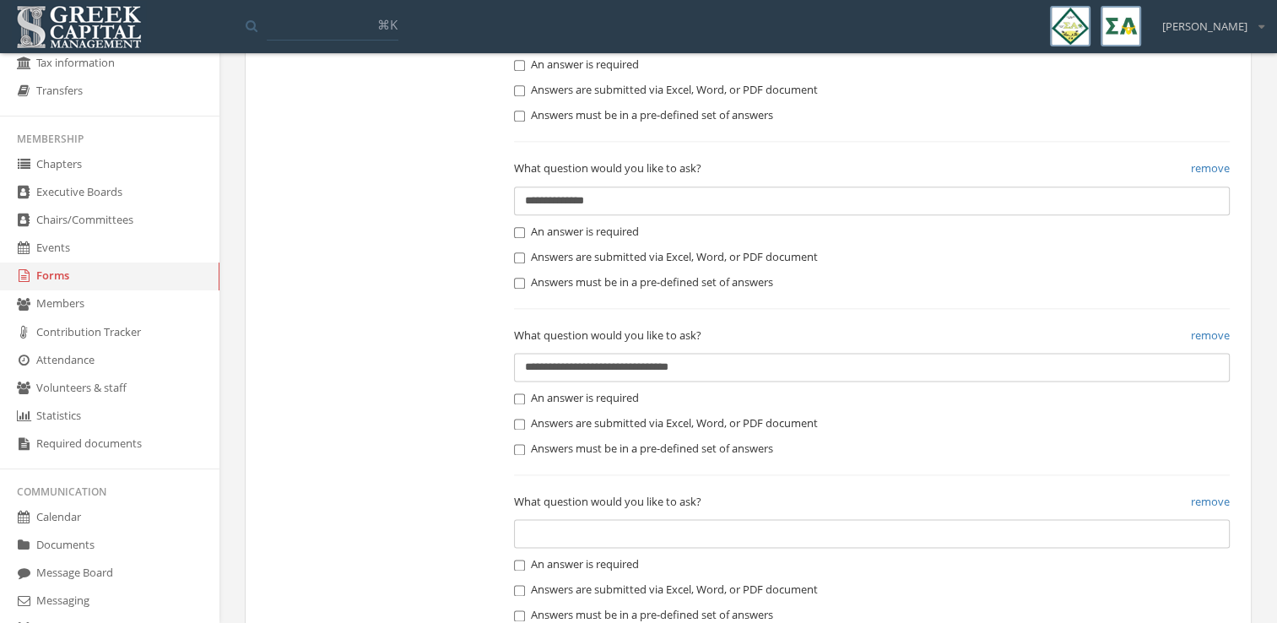
scroll to position [2237, 0]
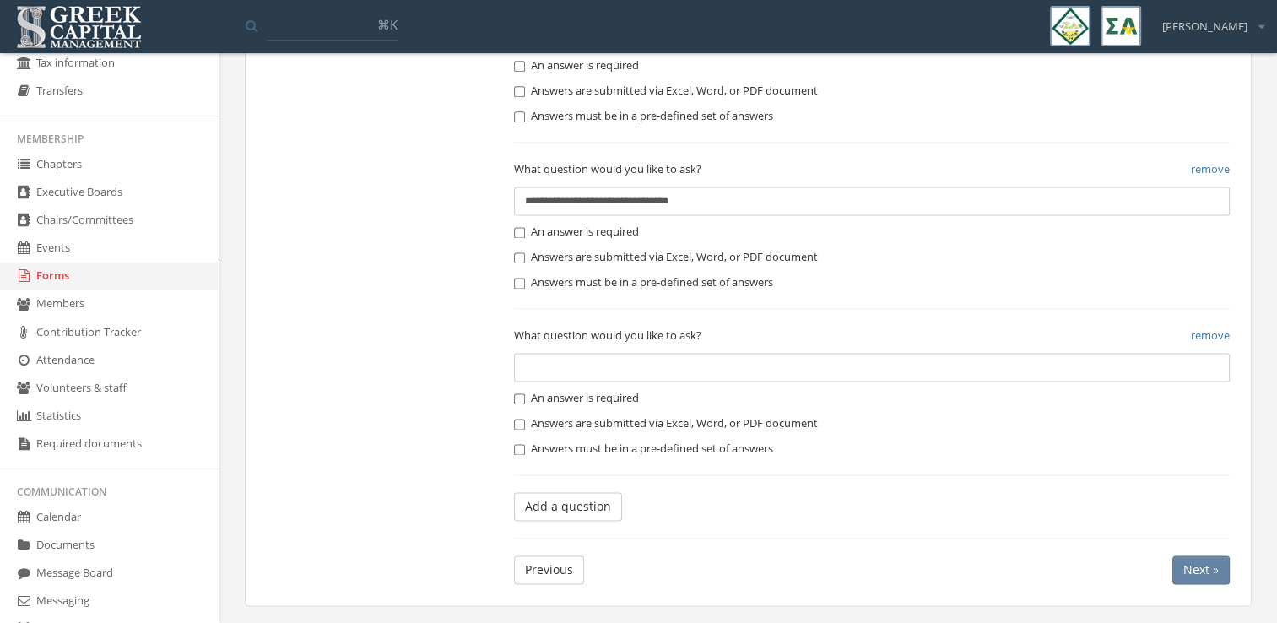
click at [583, 361] on input "text" at bounding box center [872, 367] width 716 height 29
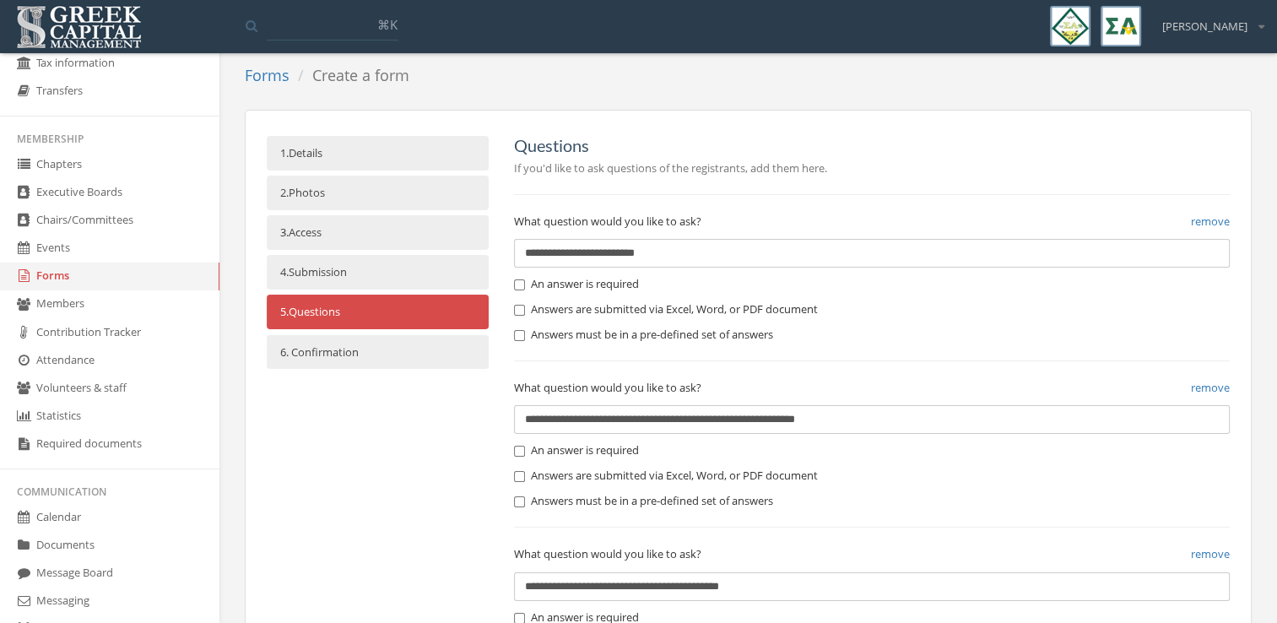
scroll to position [0, 0]
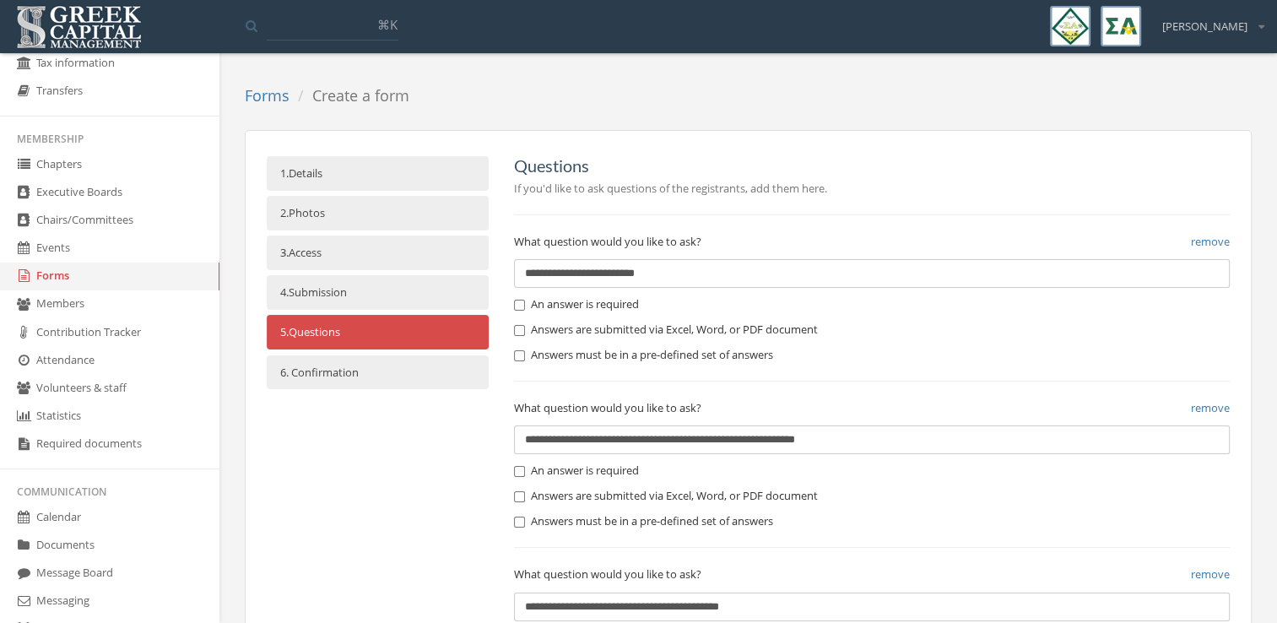
click at [365, 177] on link "1. Details" at bounding box center [378, 173] width 222 height 35
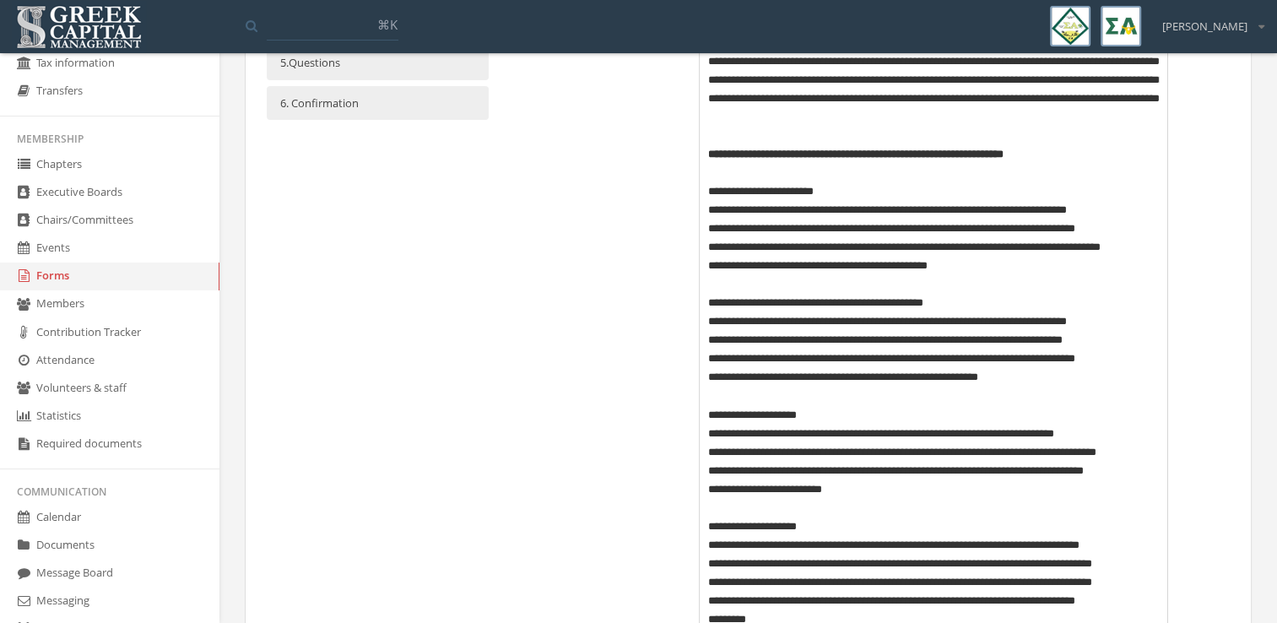
scroll to position [311, 0]
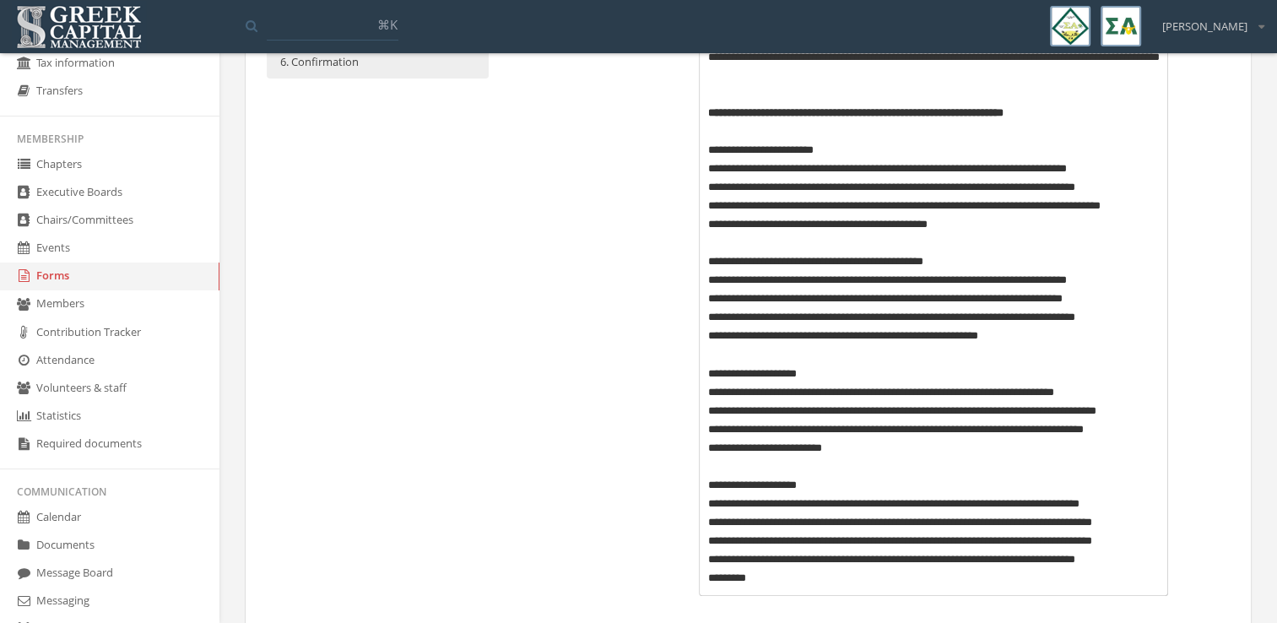
click at [795, 583] on p "*********" at bounding box center [934, 578] width 452 height 19
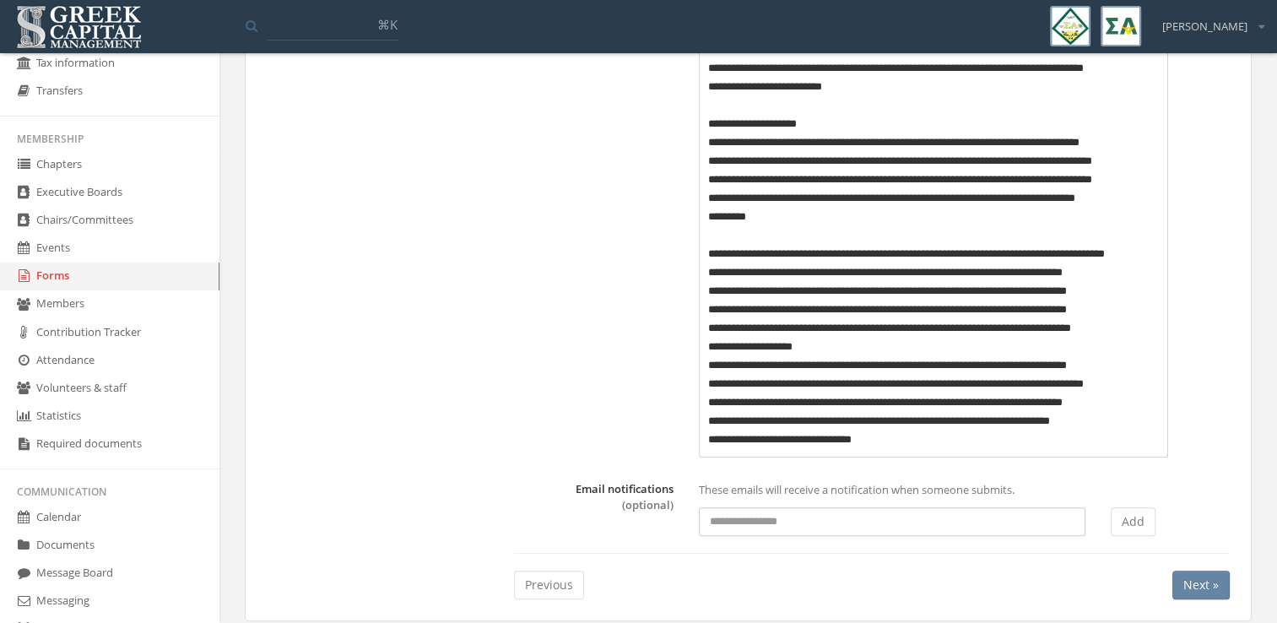
scroll to position [673, 0]
click at [1079, 279] on p "**********" at bounding box center [934, 272] width 452 height 19
click at [868, 292] on p "**********" at bounding box center [934, 290] width 452 height 19
click at [834, 290] on p "**********" at bounding box center [934, 290] width 452 height 19
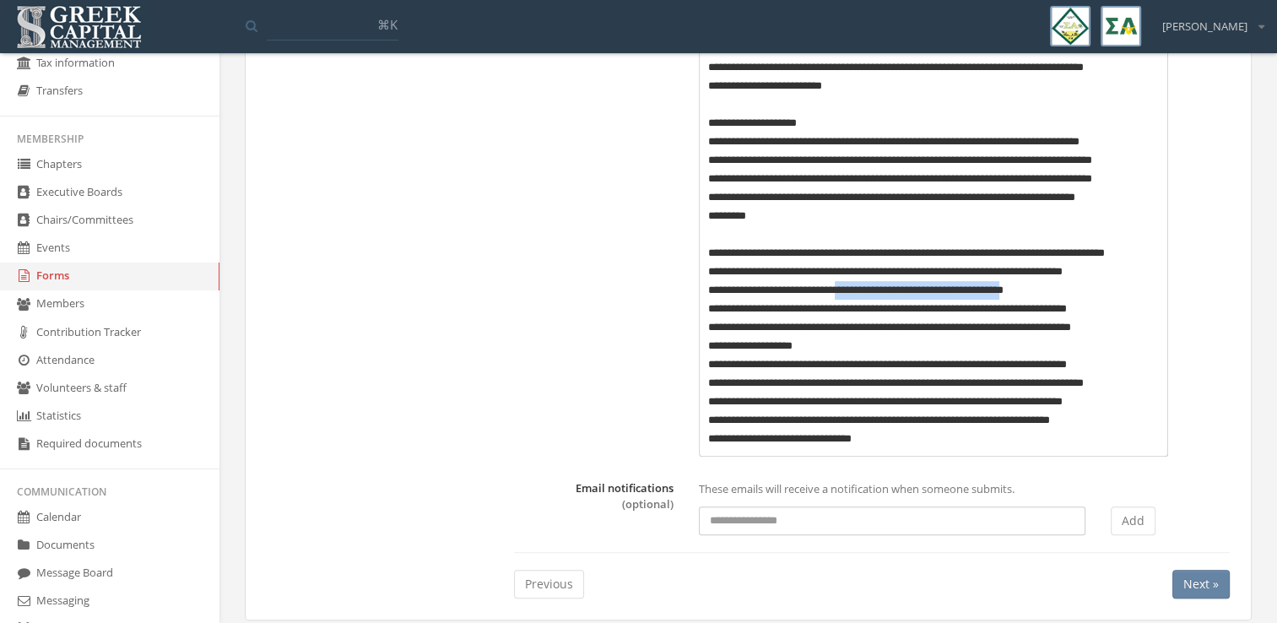
drag, startPoint x: 858, startPoint y: 290, endPoint x: 1054, endPoint y: 285, distance: 195.9
click at [1054, 285] on p "**********" at bounding box center [934, 290] width 452 height 19
click at [896, 309] on p "**********" at bounding box center [934, 309] width 452 height 19
click at [745, 329] on p "**********" at bounding box center [934, 327] width 452 height 19
click at [860, 347] on p "**********" at bounding box center [934, 346] width 452 height 19
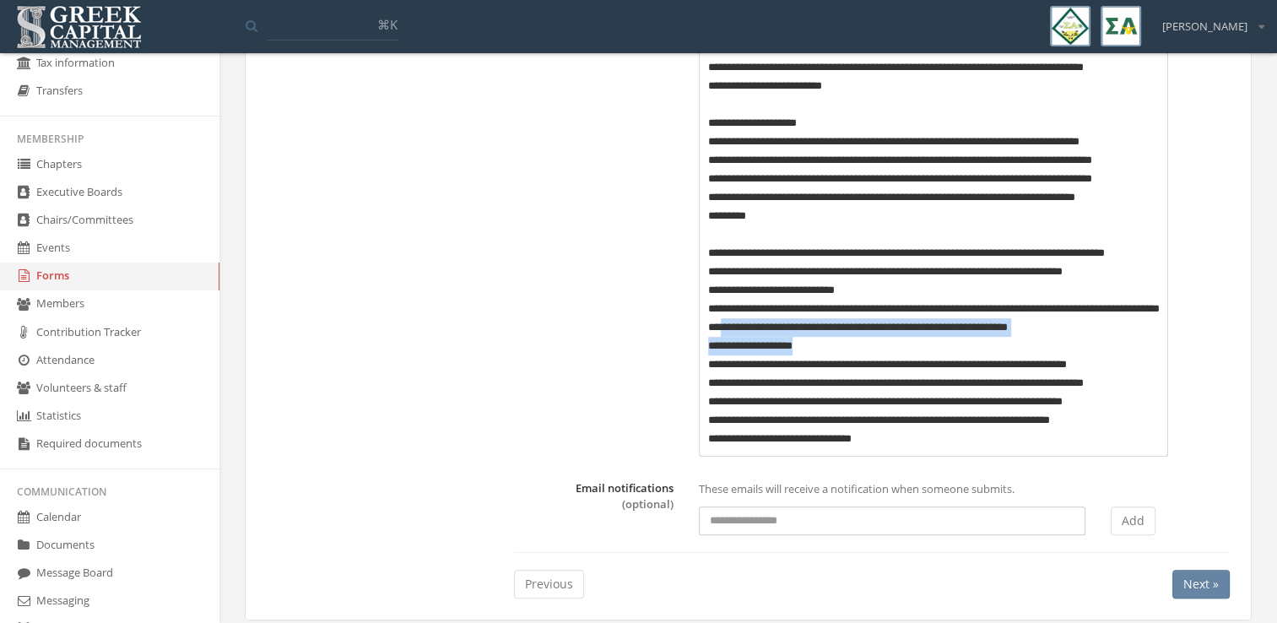
drag, startPoint x: 814, startPoint y: 343, endPoint x: 775, endPoint y: 329, distance: 41.1
click at [775, 329] on div "**********" at bounding box center [933, 49] width 451 height 800
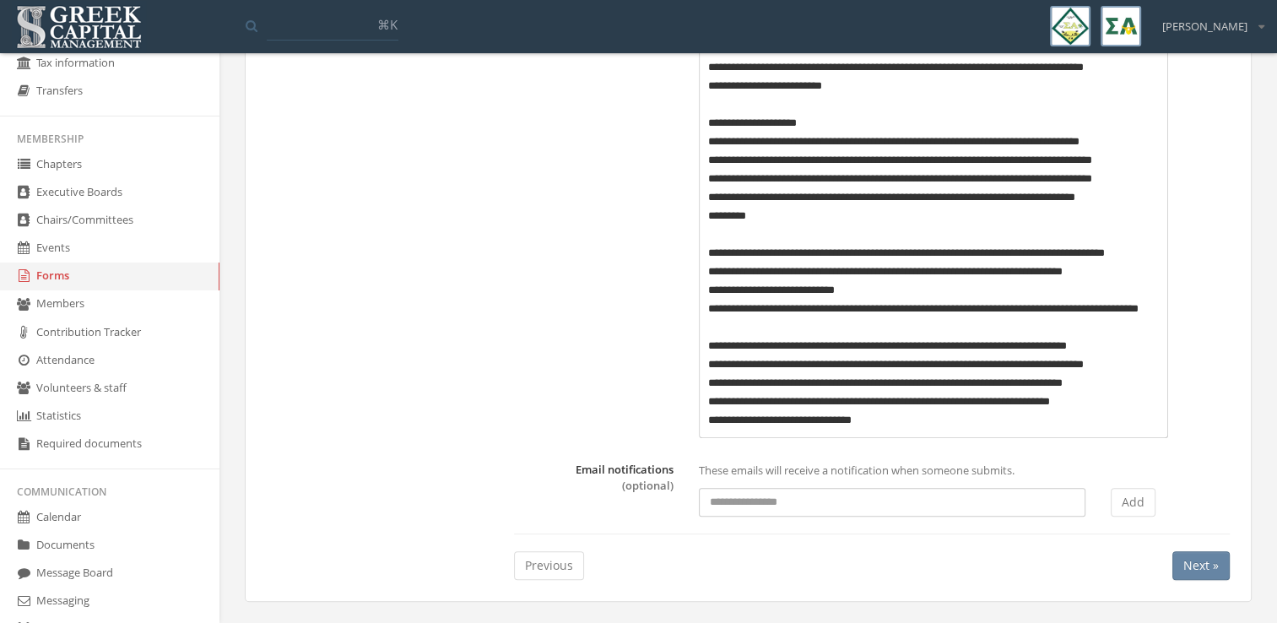
click at [1003, 311] on p "**********" at bounding box center [934, 318] width 452 height 37
click at [908, 329] on p "**********" at bounding box center [934, 318] width 452 height 37
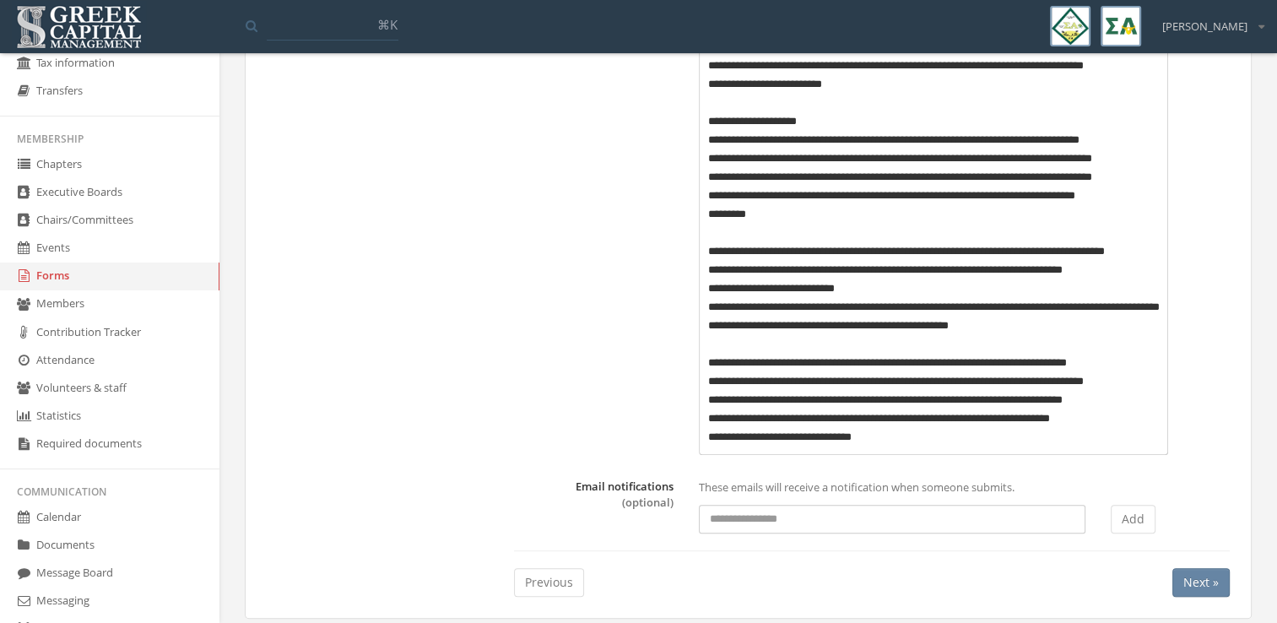
click at [922, 293] on p "**********" at bounding box center [934, 288] width 452 height 19
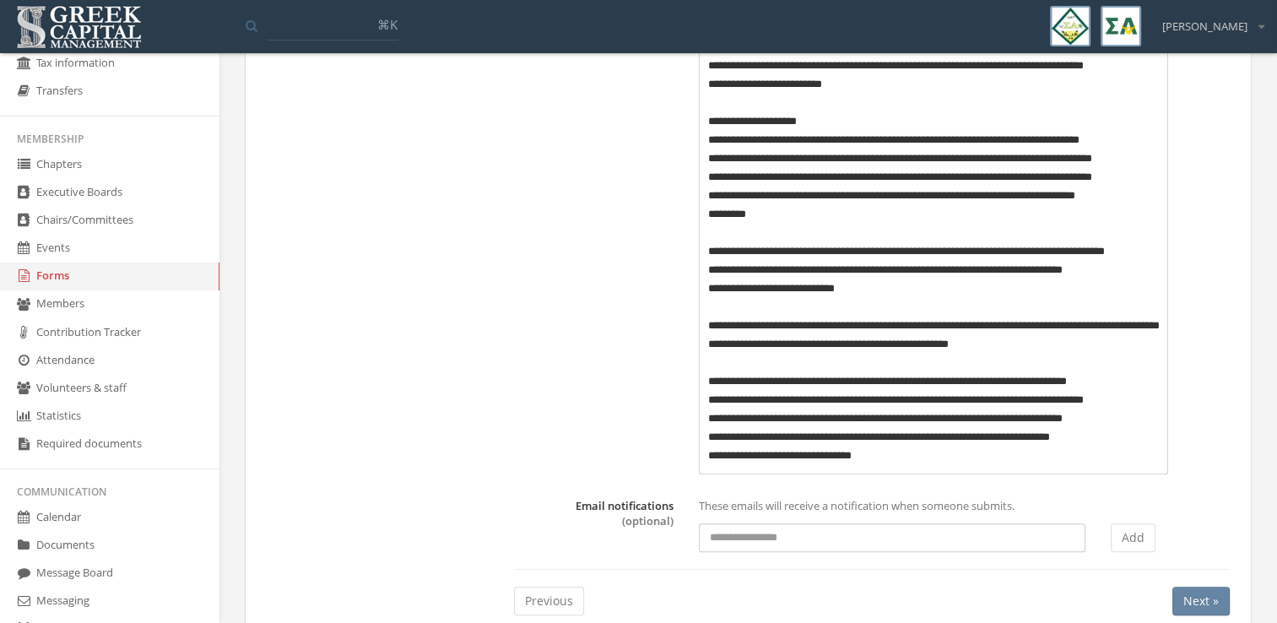
scroll to position [712, 0]
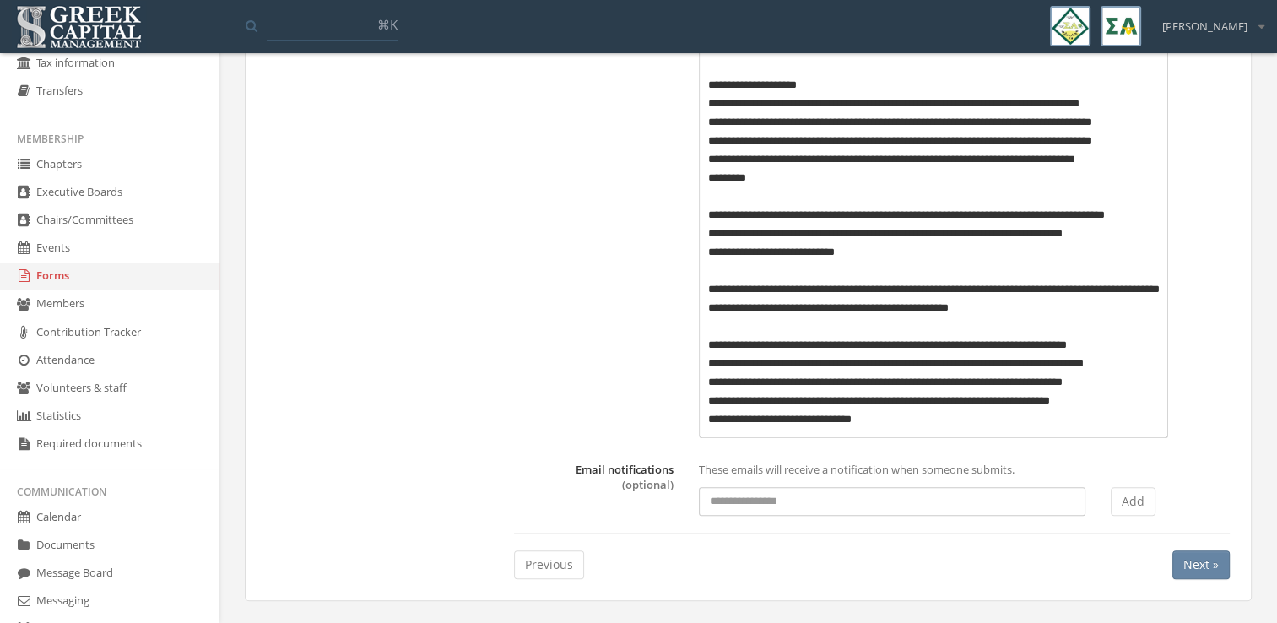
click at [990, 363] on p "**********" at bounding box center [934, 364] width 452 height 19
click at [842, 383] on p "**********" at bounding box center [934, 382] width 452 height 19
click at [871, 385] on p "**********" at bounding box center [934, 373] width 452 height 37
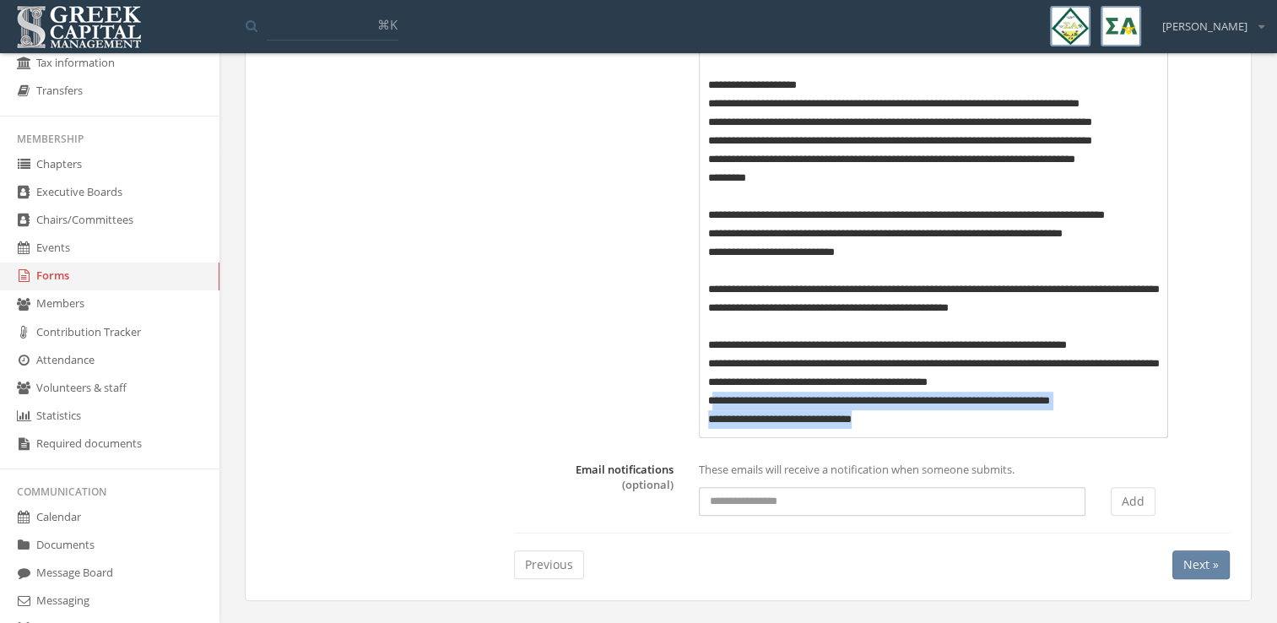
drag, startPoint x: 888, startPoint y: 424, endPoint x: 713, endPoint y: 399, distance: 176.6
click at [713, 399] on div "**********" at bounding box center [933, 20] width 451 height 818
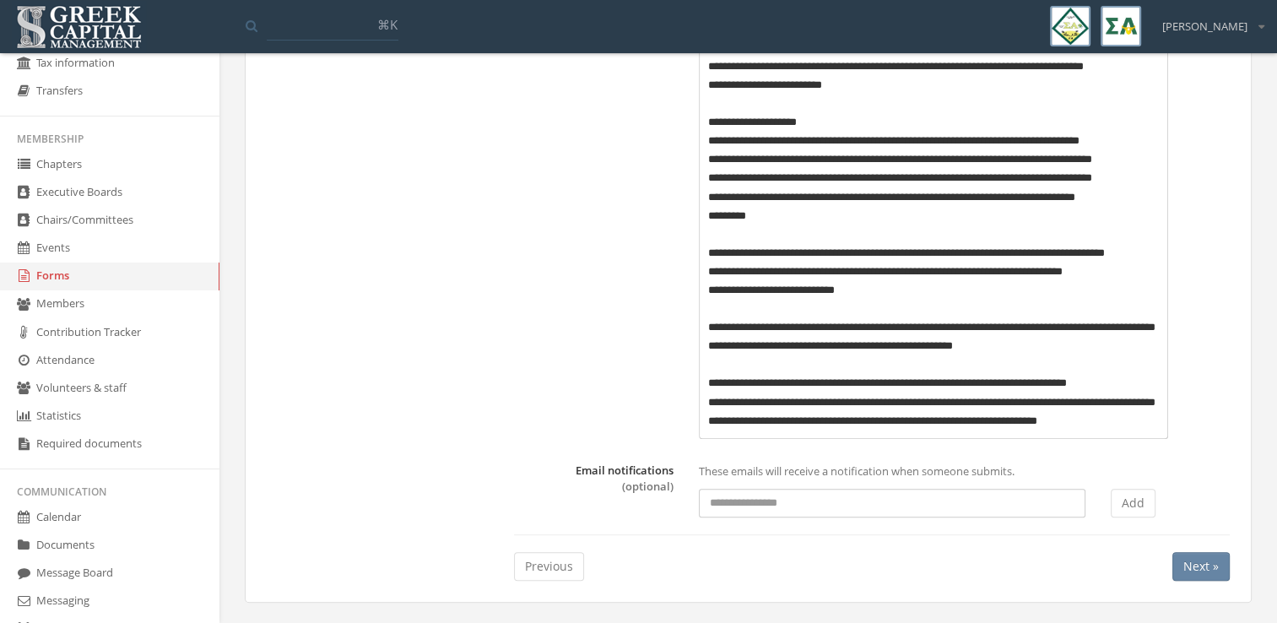
scroll to position [692, 0]
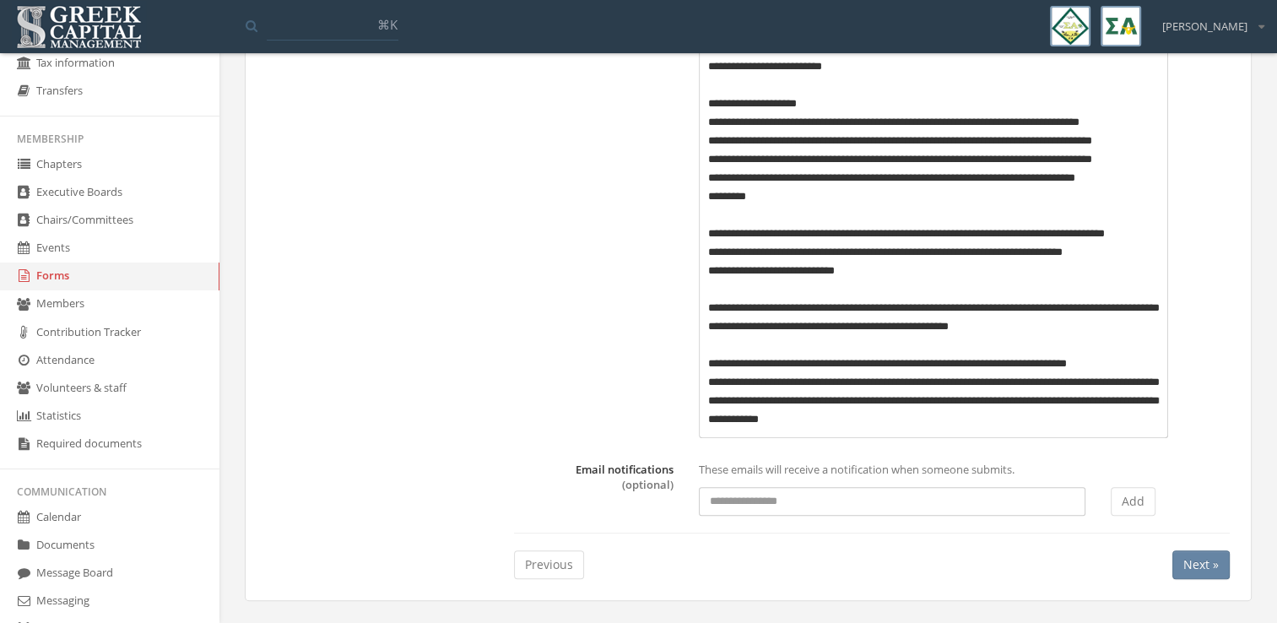
drag, startPoint x: 1190, startPoint y: 567, endPoint x: 1201, endPoint y: 422, distance: 144.8
click at [1201, 422] on div "**********" at bounding box center [872, 21] width 716 height 1115
click at [991, 511] on input at bounding box center [892, 501] width 387 height 29
type input "**********"
click at [1143, 502] on button "Add" at bounding box center [1133, 501] width 45 height 29
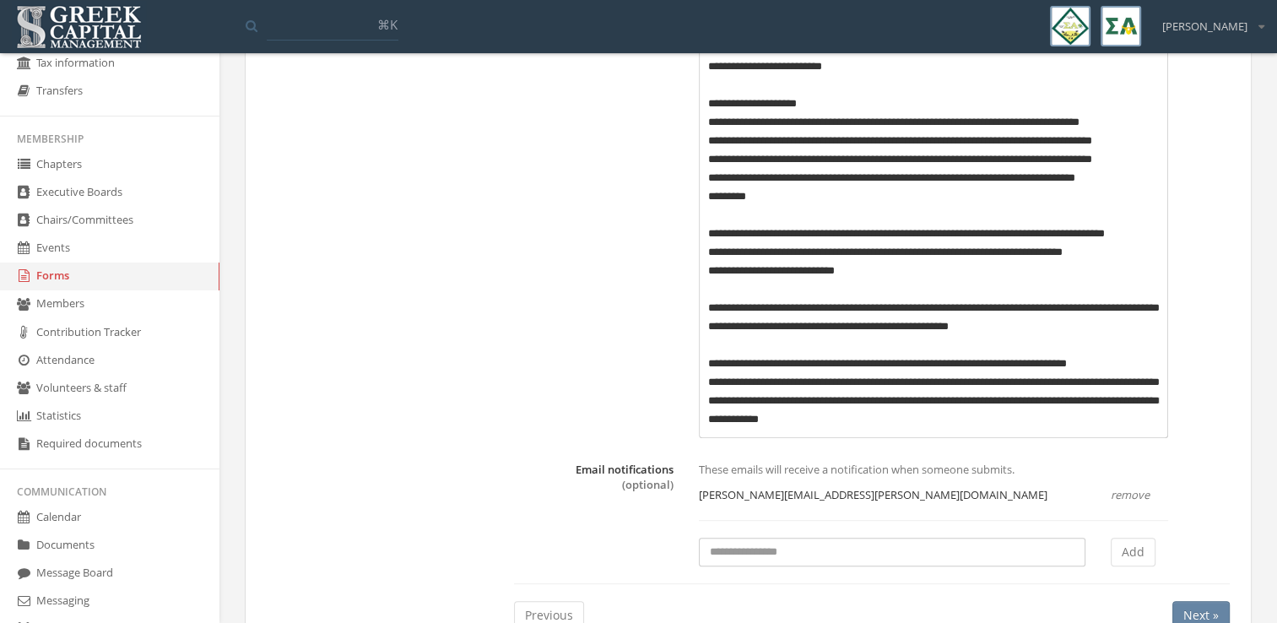
scroll to position [743, 0]
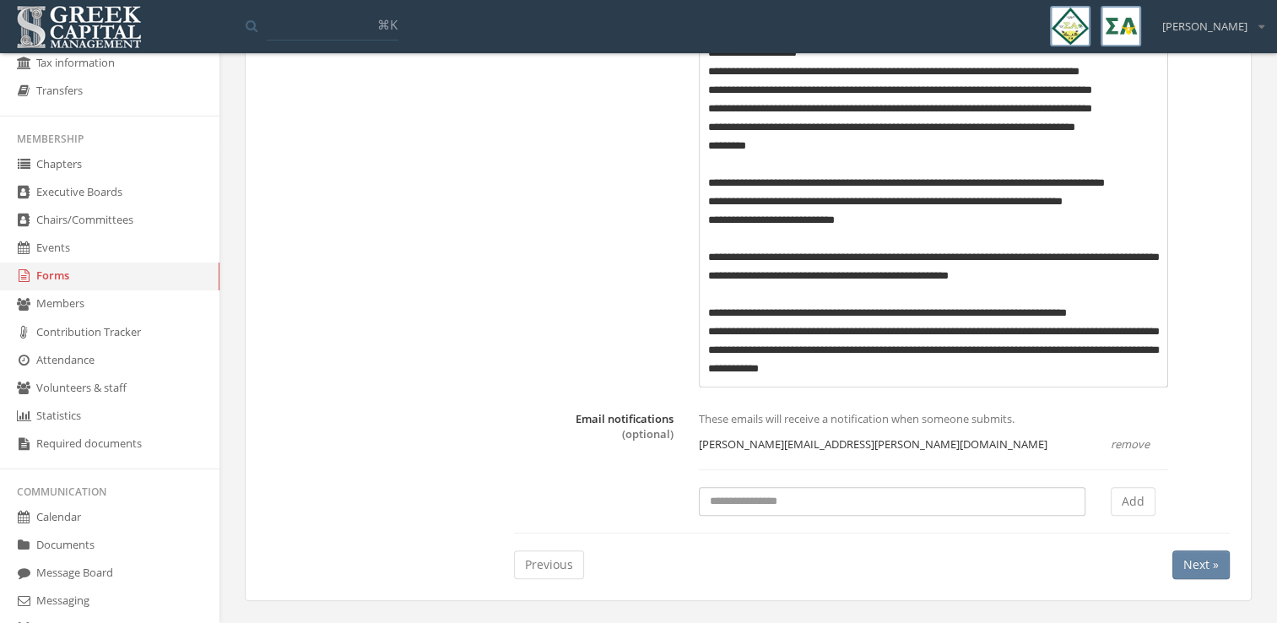
click at [1204, 572] on span "Next »" at bounding box center [1201, 564] width 35 height 16
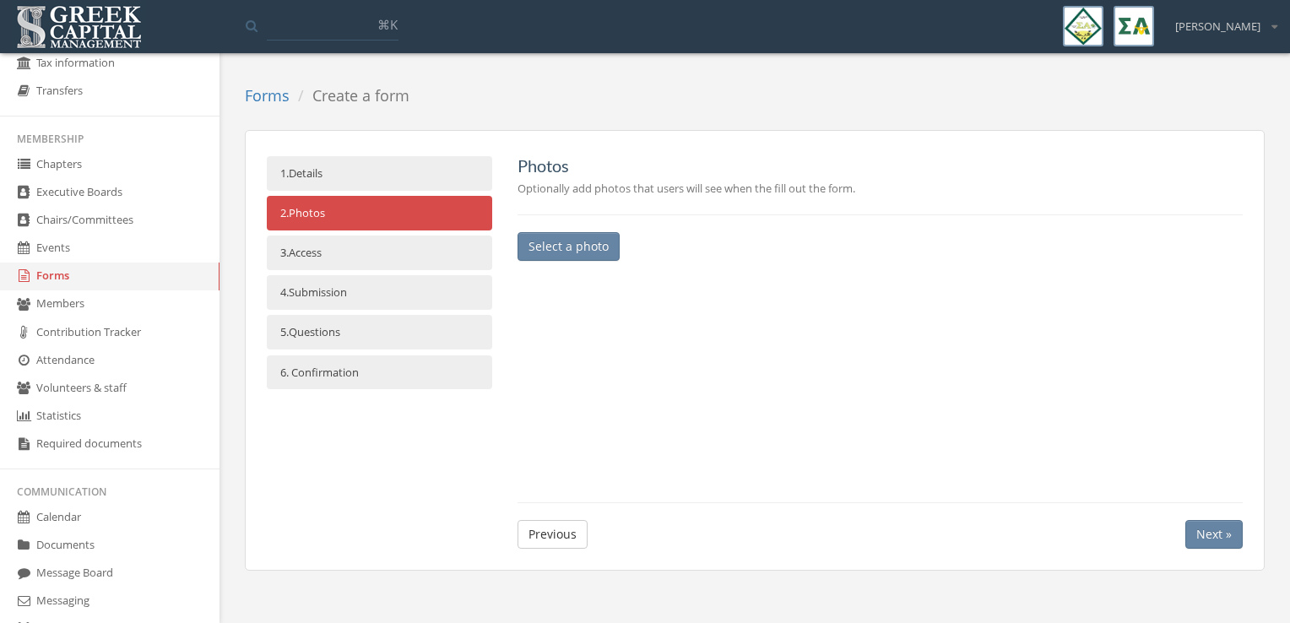
click at [310, 252] on link "3. Access" at bounding box center [379, 253] width 225 height 35
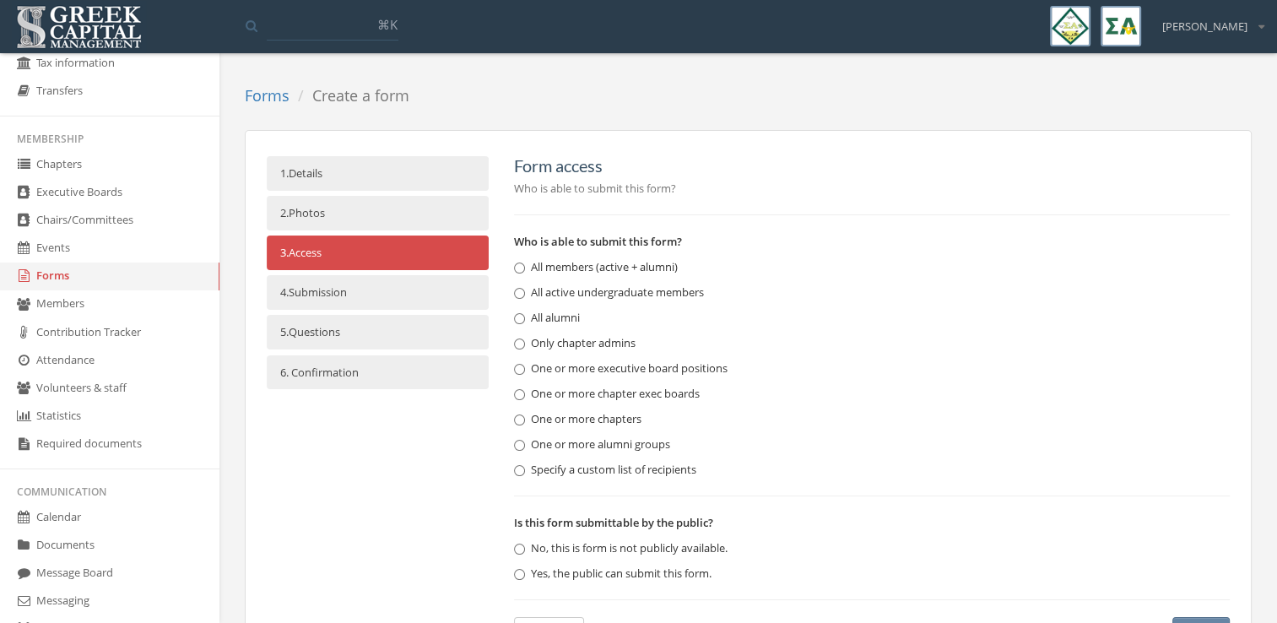
click at [327, 292] on link "4. Submission" at bounding box center [378, 292] width 222 height 35
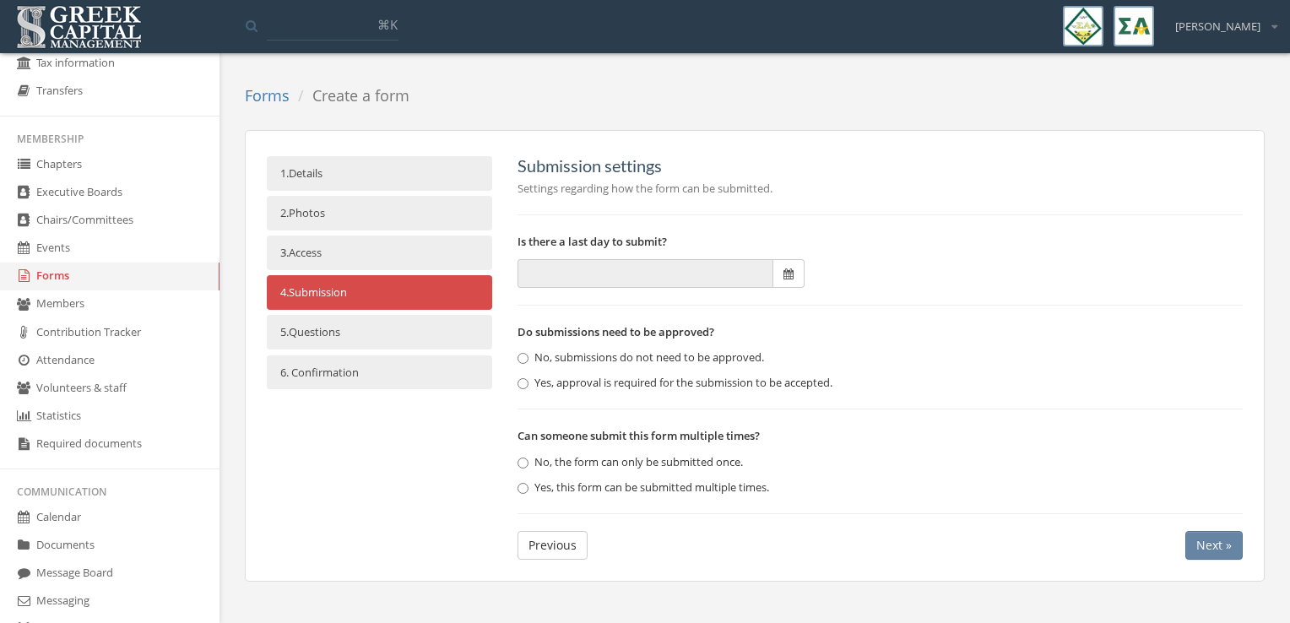
click at [351, 328] on link "5. Questions" at bounding box center [379, 332] width 225 height 35
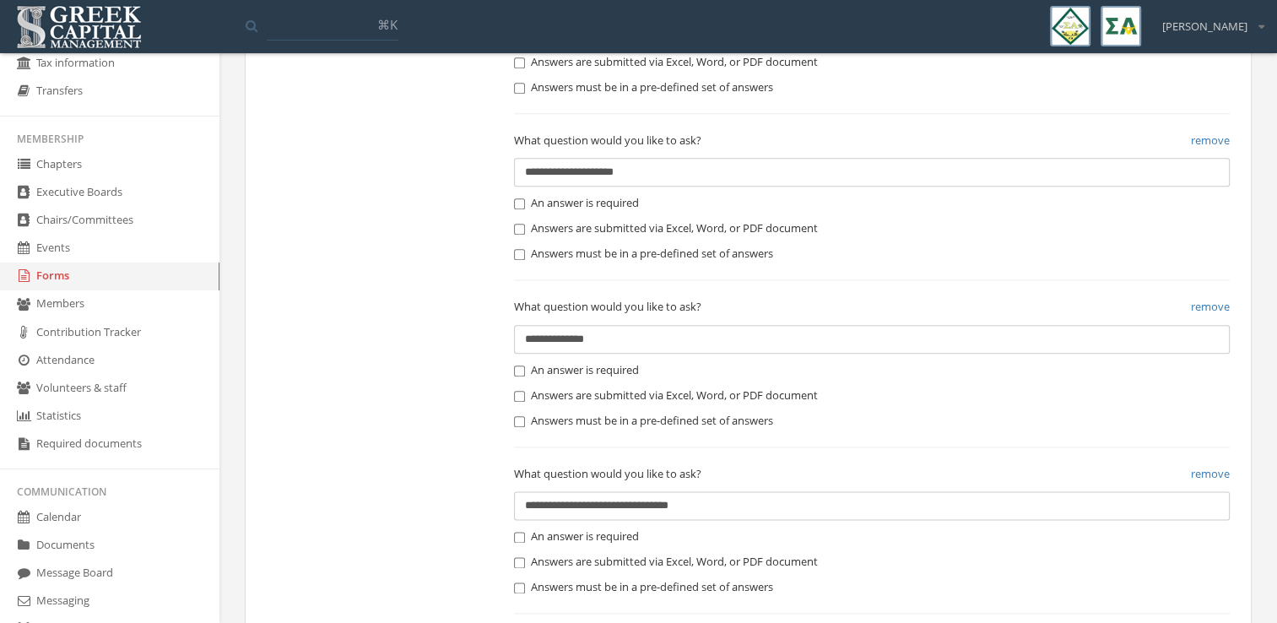
scroll to position [2237, 0]
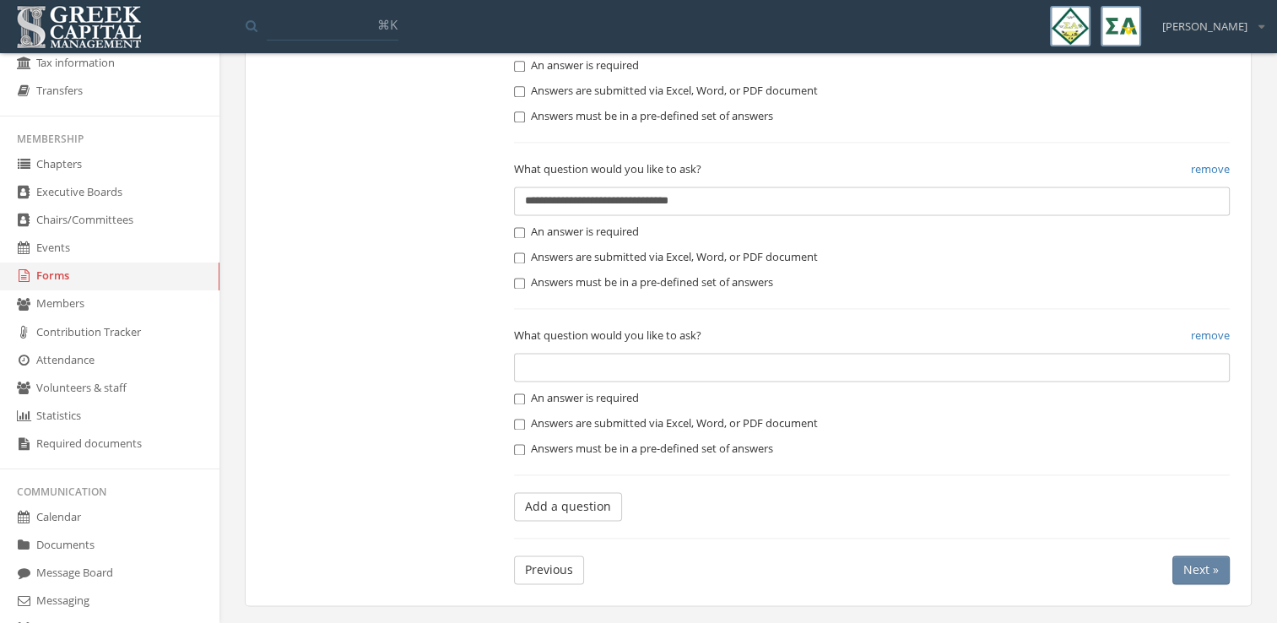
click at [618, 370] on input "text" at bounding box center [872, 367] width 716 height 29
type input "**********"
click at [618, 393] on label "An answer is required" at bounding box center [576, 398] width 125 height 17
click at [595, 500] on button "Add a question" at bounding box center [568, 506] width 108 height 29
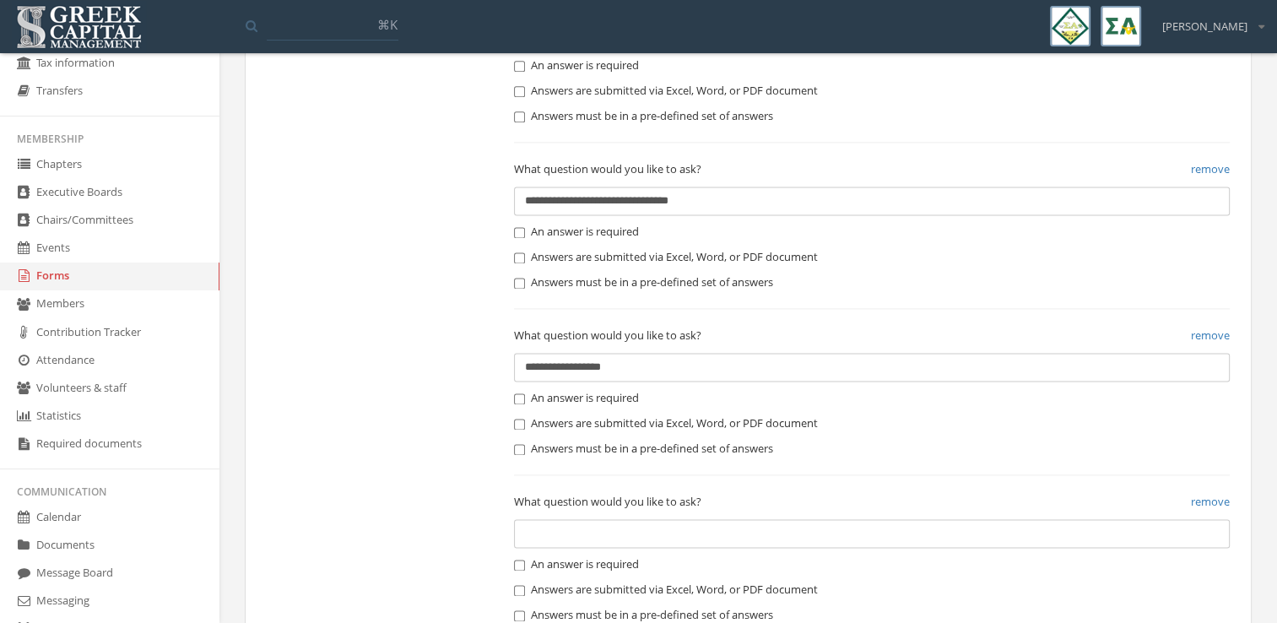
click at [594, 522] on input "text" at bounding box center [872, 533] width 716 height 29
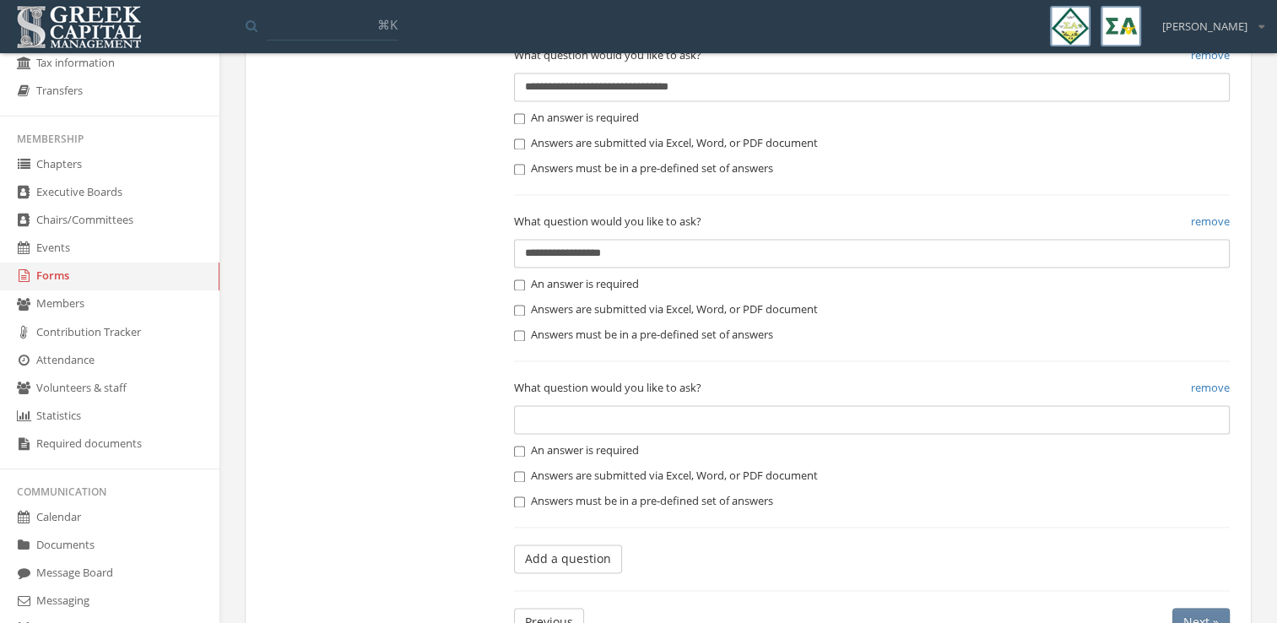
scroll to position [2354, 0]
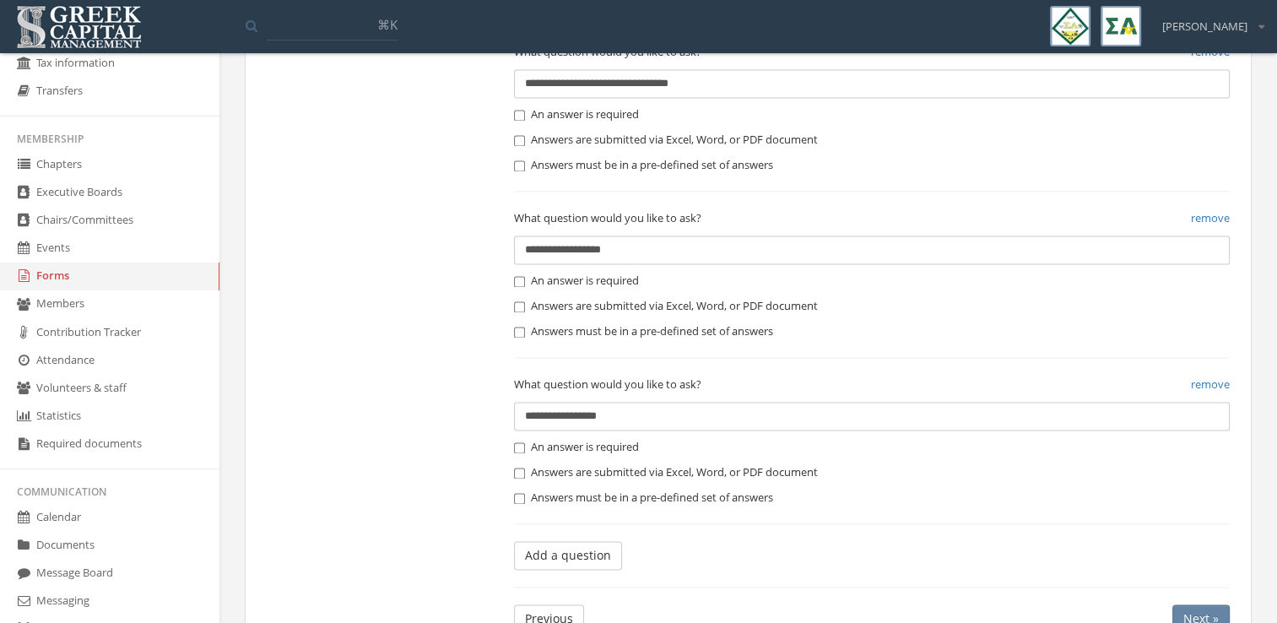
type input "**********"
click at [637, 447] on label "An answer is required" at bounding box center [576, 447] width 125 height 17
click at [604, 549] on button "Add a question" at bounding box center [568, 555] width 108 height 29
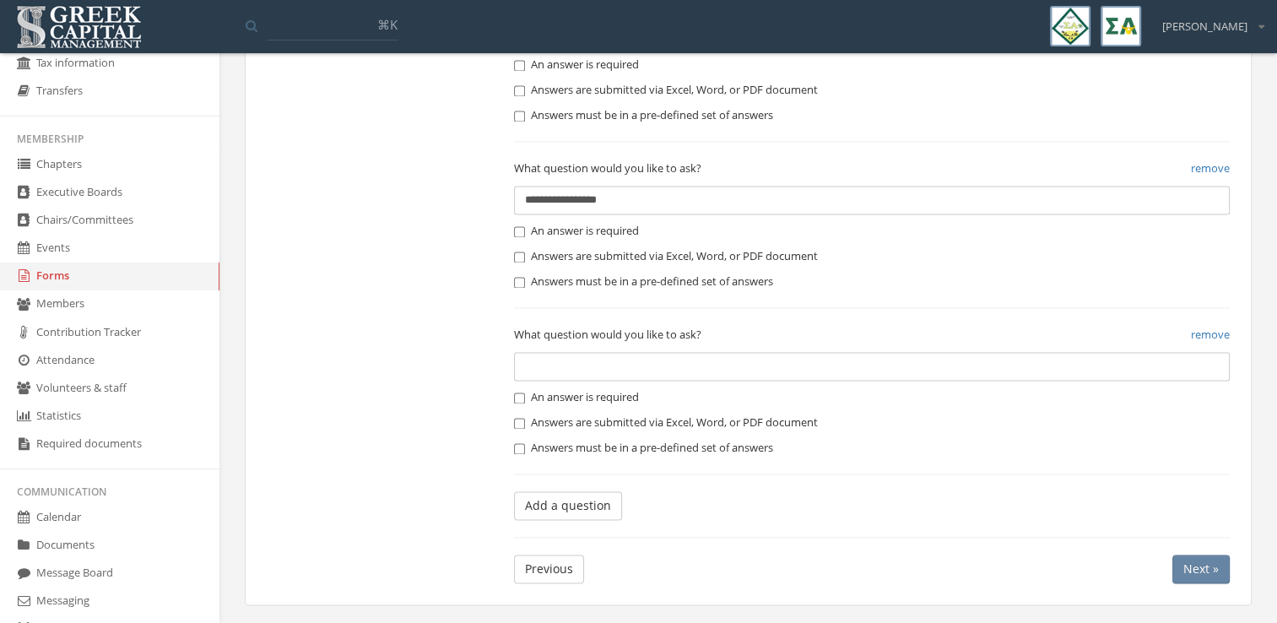
click at [579, 362] on input "text" at bounding box center [872, 366] width 716 height 29
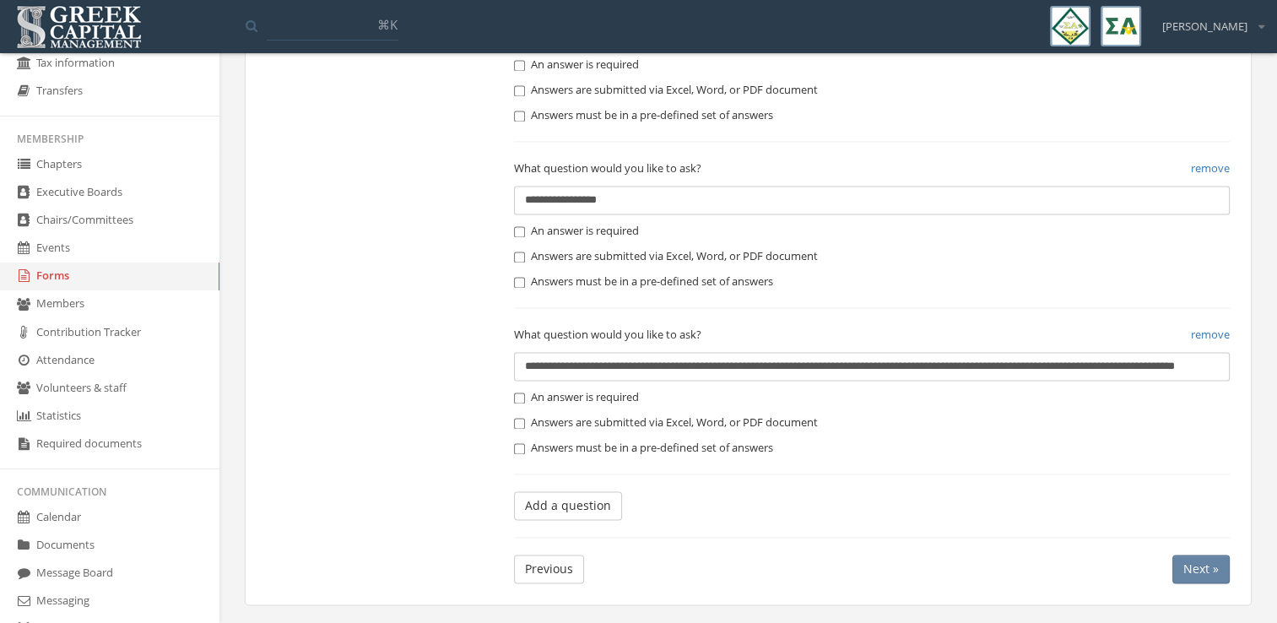
scroll to position [0, 88]
type input "**********"
click at [584, 397] on label "An answer is required" at bounding box center [576, 397] width 125 height 17
click at [577, 508] on button "Add a question" at bounding box center [568, 505] width 108 height 29
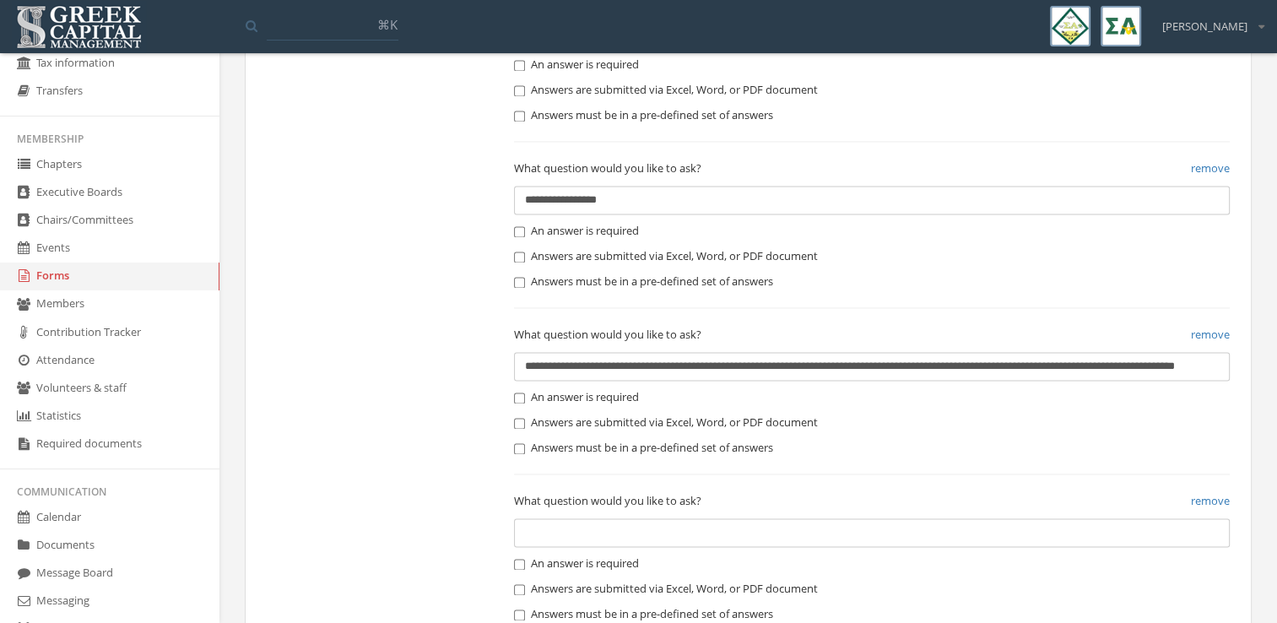
click at [584, 528] on input "text" at bounding box center [872, 532] width 716 height 29
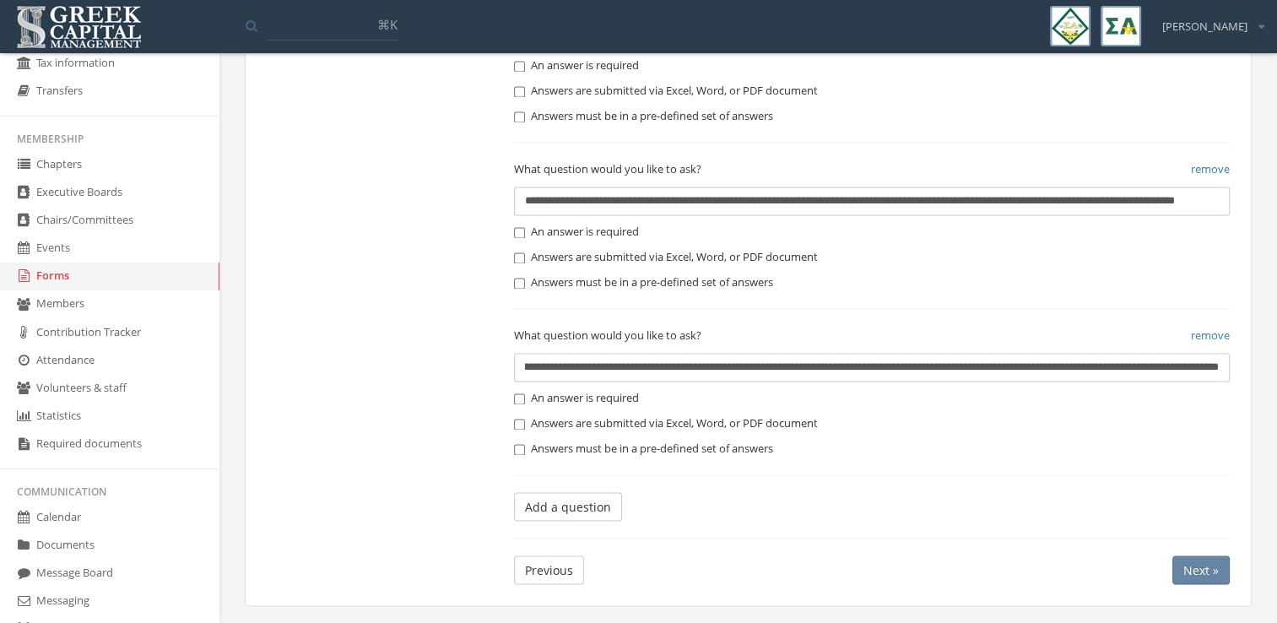
scroll to position [0, 314]
type input "**********"
click at [567, 393] on label "An answer is required" at bounding box center [576, 398] width 125 height 17
click at [575, 502] on button "Add a question" at bounding box center [568, 506] width 108 height 29
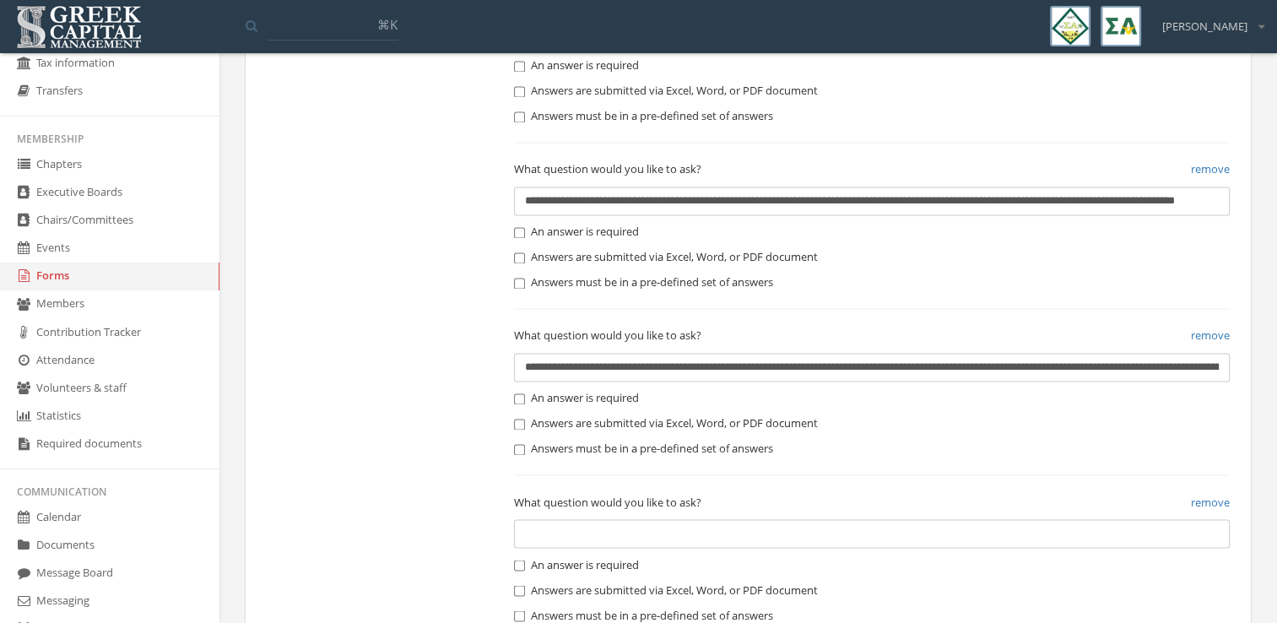
click at [599, 533] on input "text" at bounding box center [872, 533] width 716 height 29
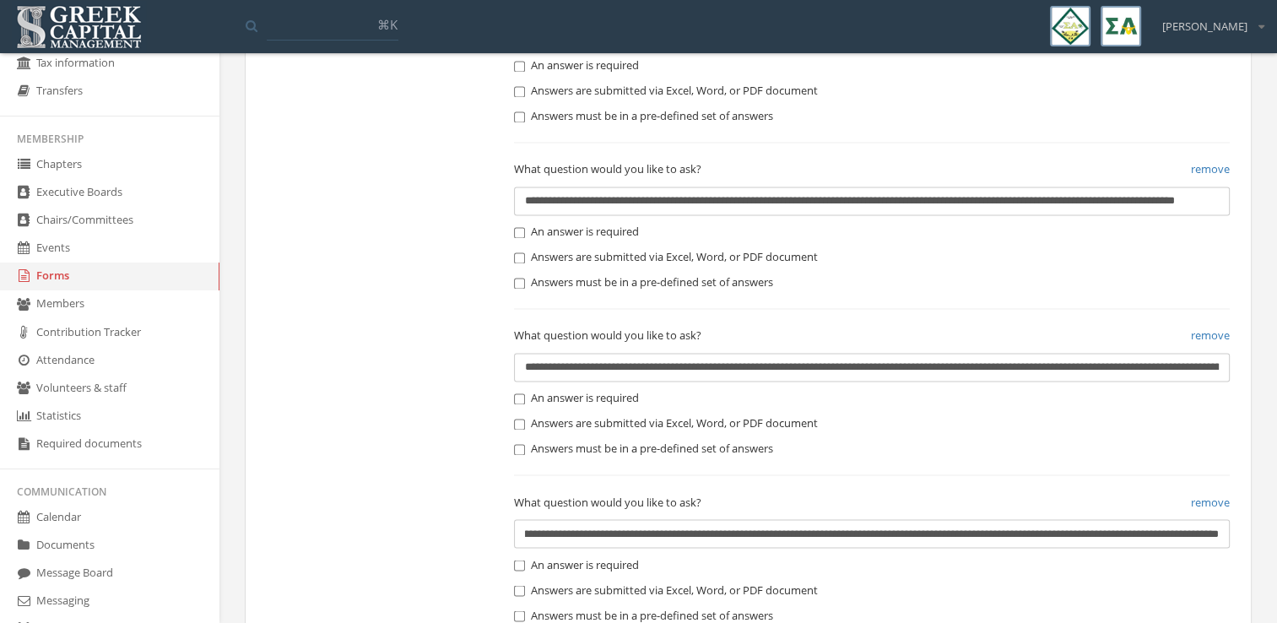
scroll to position [0, 584]
click at [1061, 533] on input "**********" at bounding box center [872, 533] width 716 height 29
type input "**********"
click at [1137, 355] on input "**********" at bounding box center [872, 367] width 716 height 29
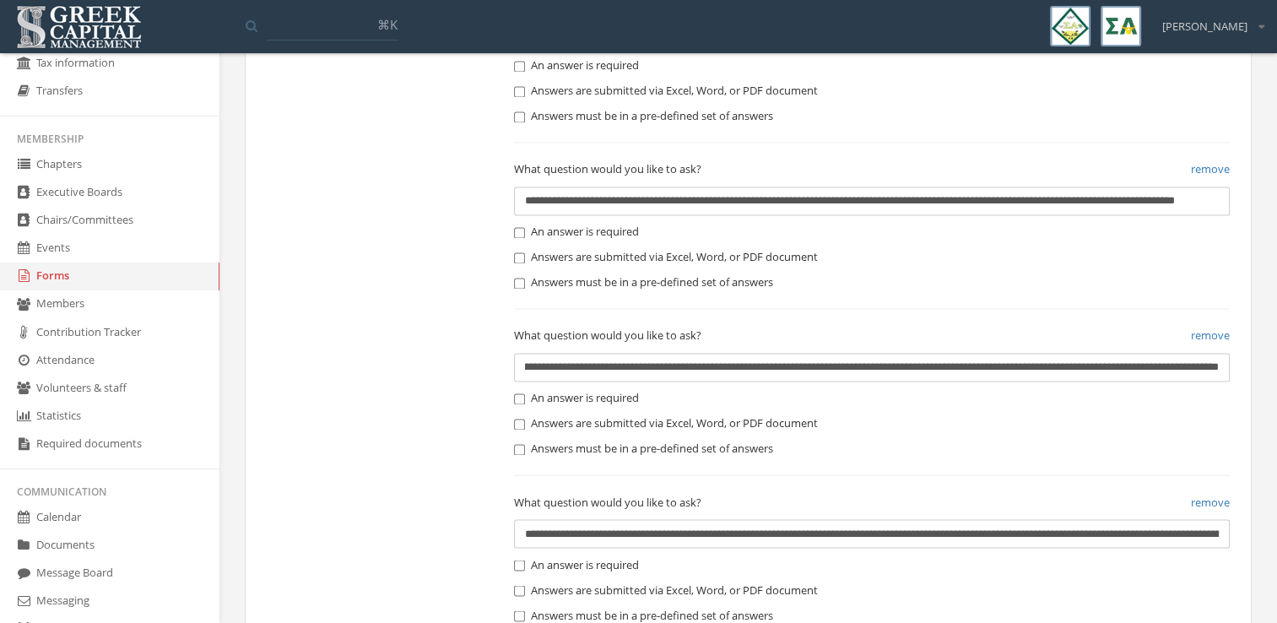
scroll to position [0, 314]
click at [1125, 363] on input "**********" at bounding box center [872, 367] width 716 height 29
type input "**********"
click at [1095, 441] on div "Answers must be in a pre-defined set of answers" at bounding box center [872, 449] width 716 height 17
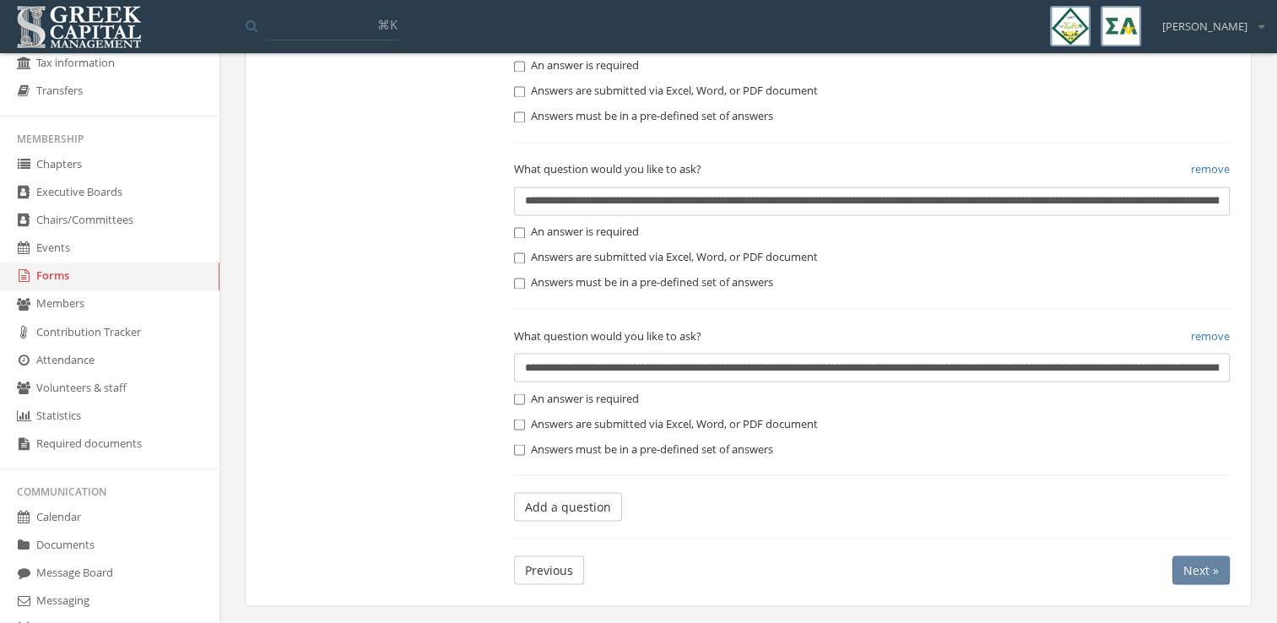
click at [1038, 375] on input "**********" at bounding box center [872, 367] width 716 height 29
click at [1052, 366] on input "**********" at bounding box center [872, 367] width 716 height 29
type input "**********"
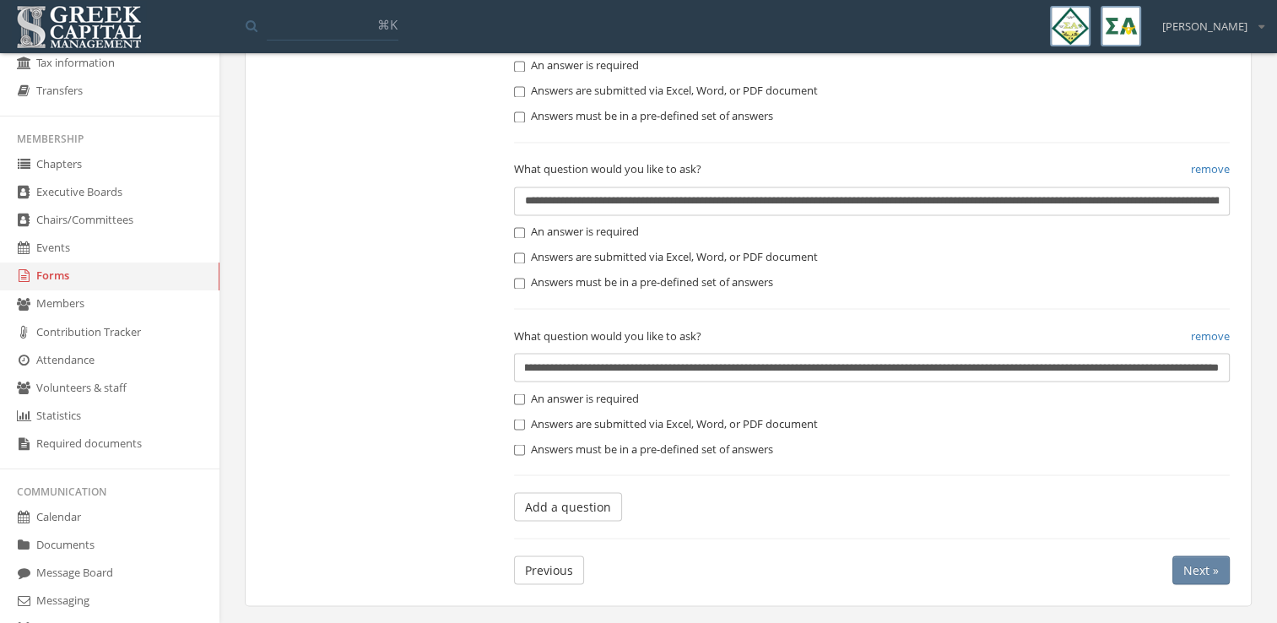
click at [546, 398] on label "An answer is required" at bounding box center [576, 398] width 125 height 17
click at [561, 502] on button "Add a question" at bounding box center [568, 506] width 108 height 29
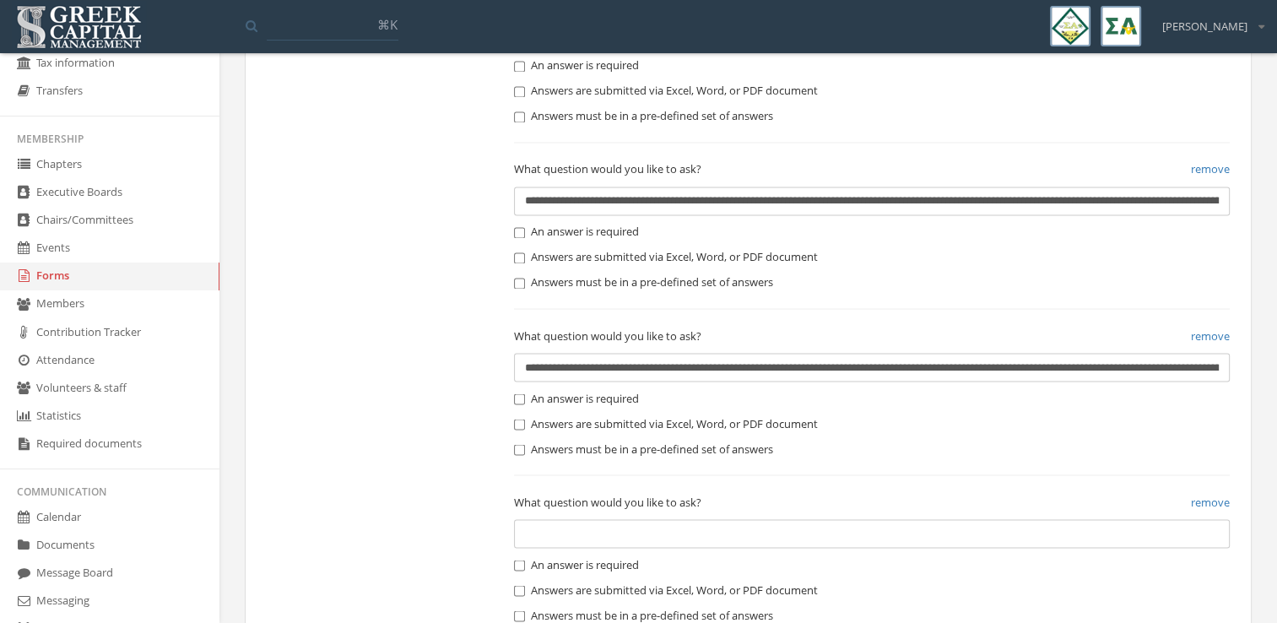
click at [567, 525] on input "text" at bounding box center [872, 533] width 716 height 29
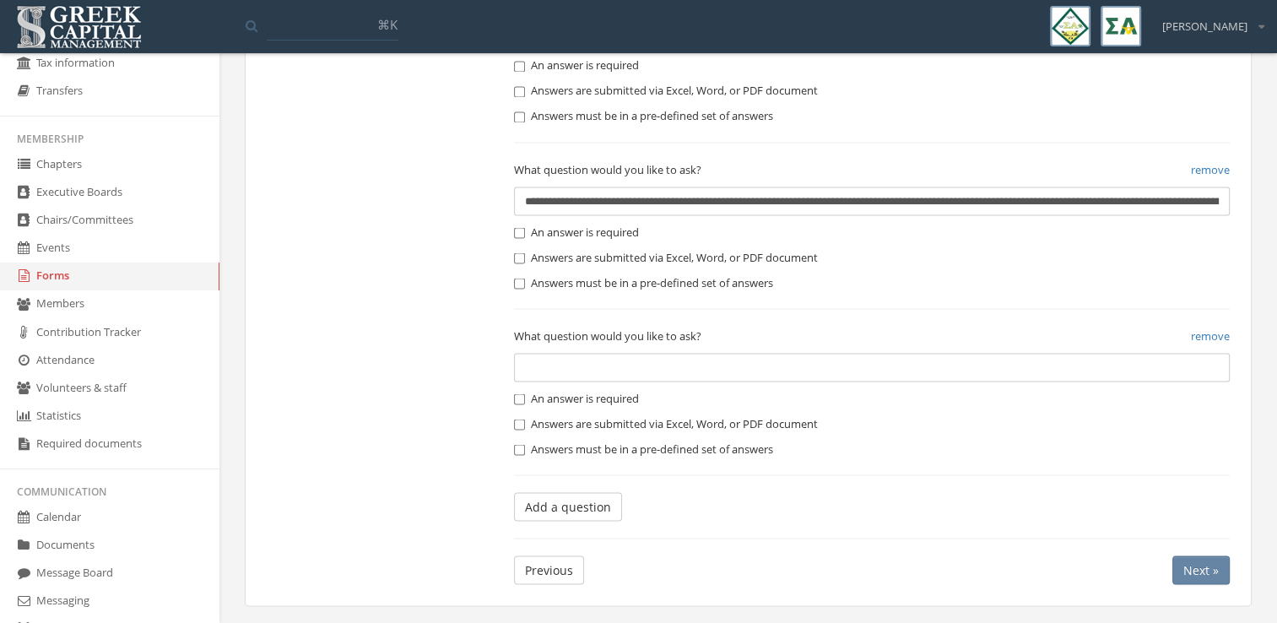
click at [572, 231] on label "An answer is required" at bounding box center [576, 232] width 125 height 17
click at [567, 354] on input "text" at bounding box center [872, 367] width 716 height 29
type input "**********"
click at [588, 390] on label "An answer is required" at bounding box center [576, 398] width 125 height 17
click at [570, 501] on button "Add a question" at bounding box center [568, 506] width 108 height 29
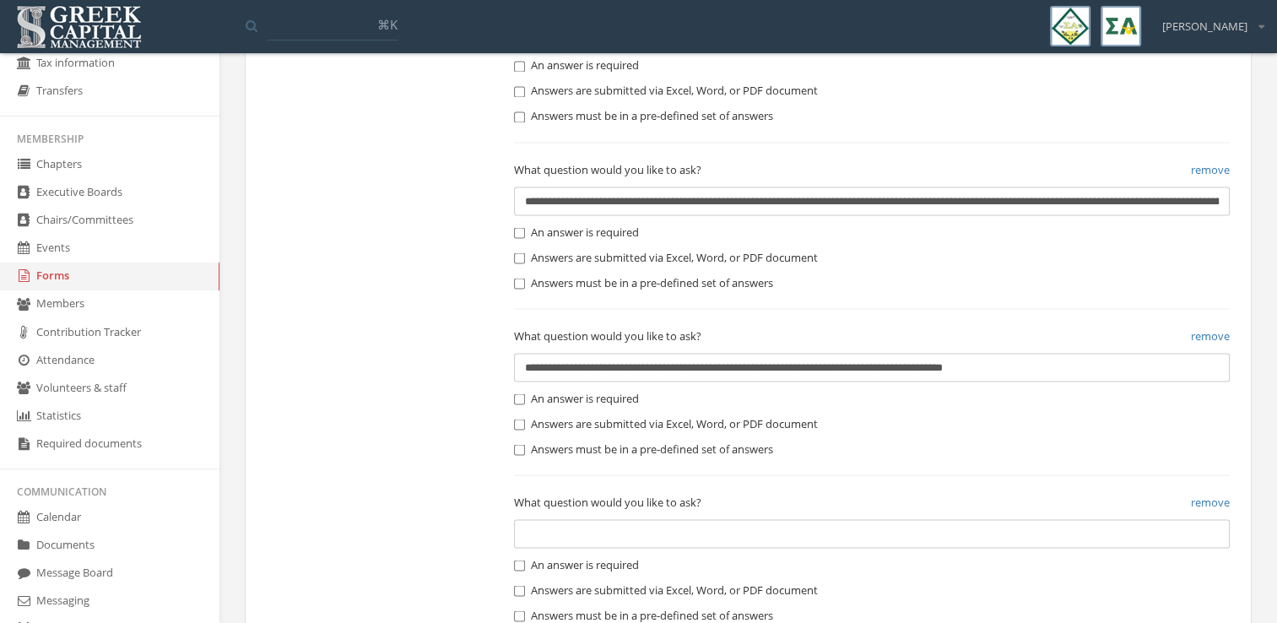
click at [586, 528] on input "text" at bounding box center [872, 533] width 716 height 29
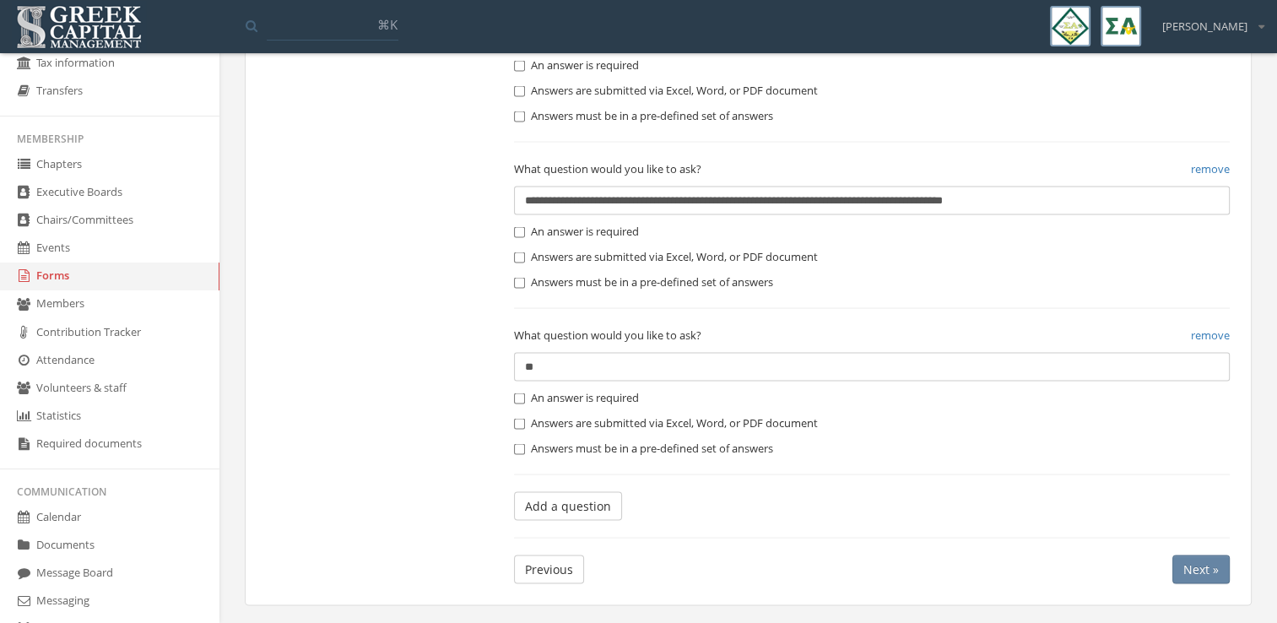
type input "*"
click at [618, 369] on input "text" at bounding box center [872, 367] width 716 height 29
paste input "**********"
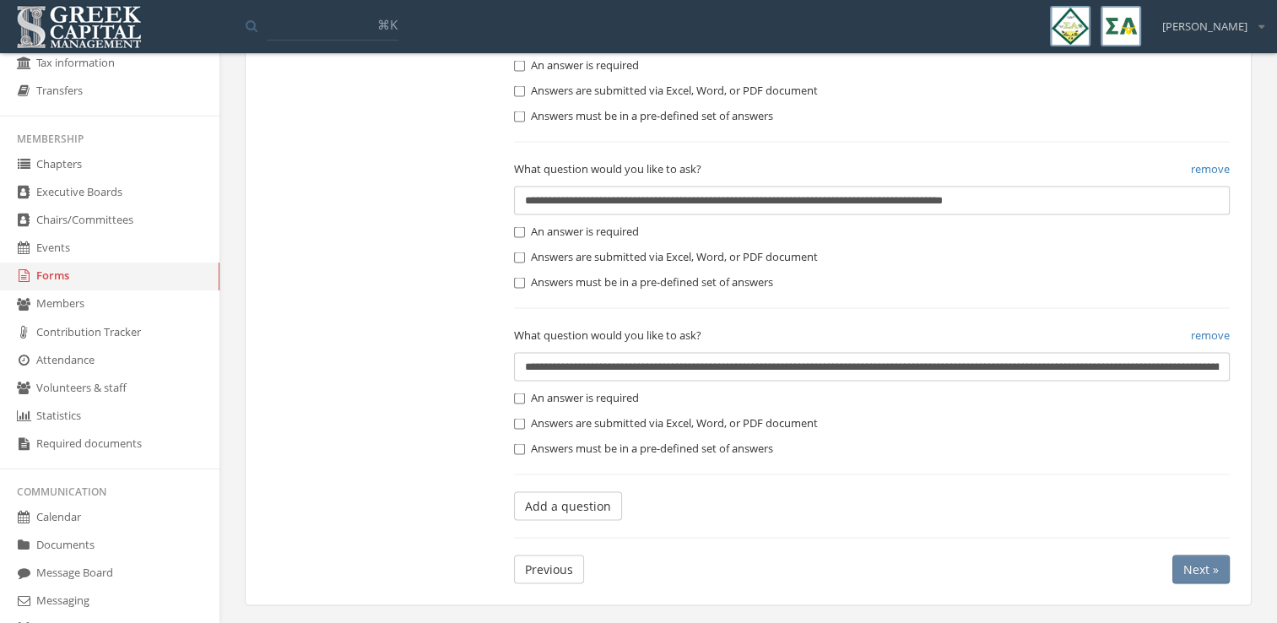
scroll to position [0, 218]
type input "**********"
click at [1190, 572] on span "Next »" at bounding box center [1201, 569] width 35 height 16
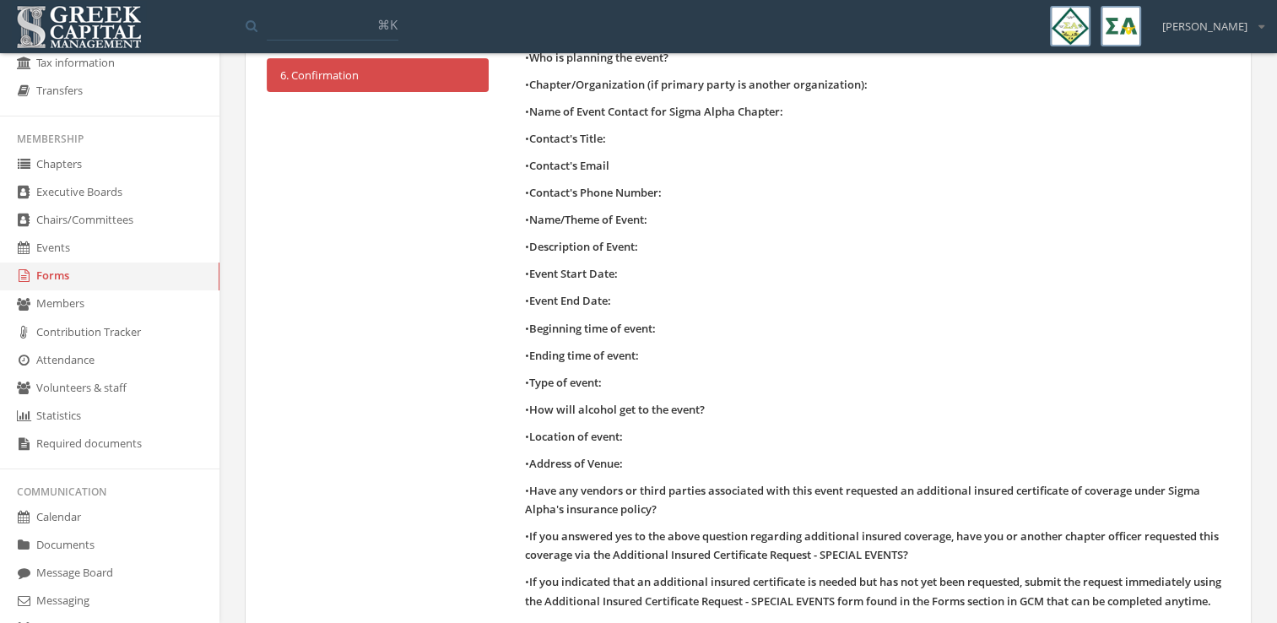
scroll to position [508, 0]
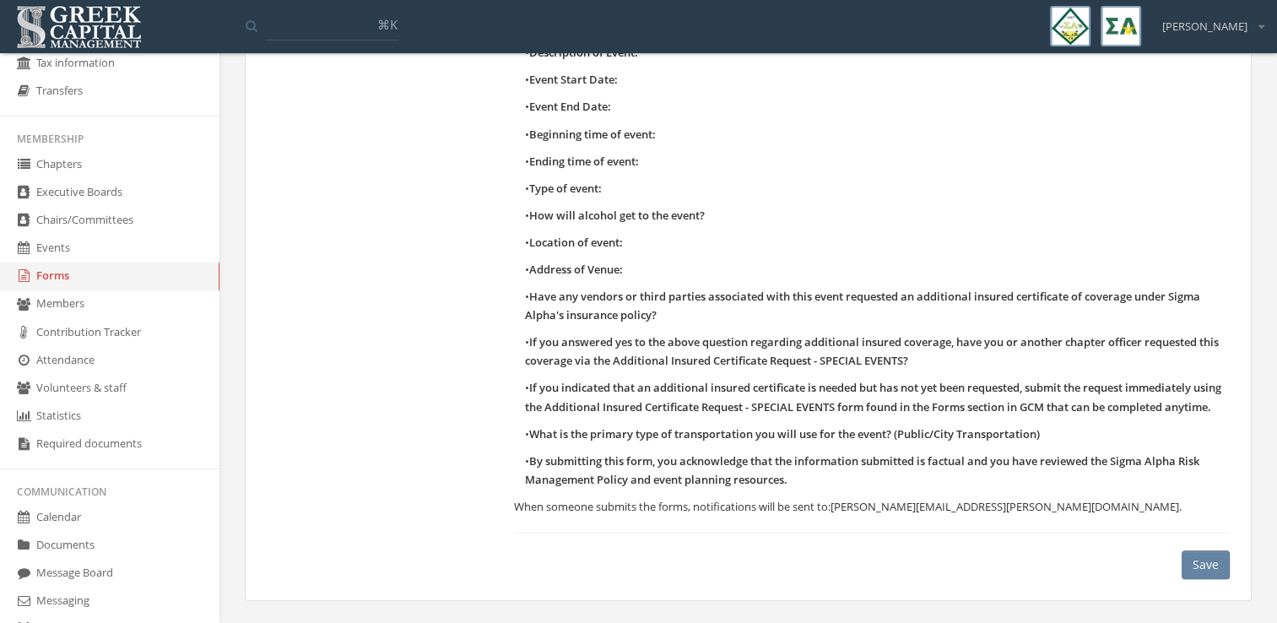
click at [1189, 561] on button "Save" at bounding box center [1206, 564] width 48 height 29
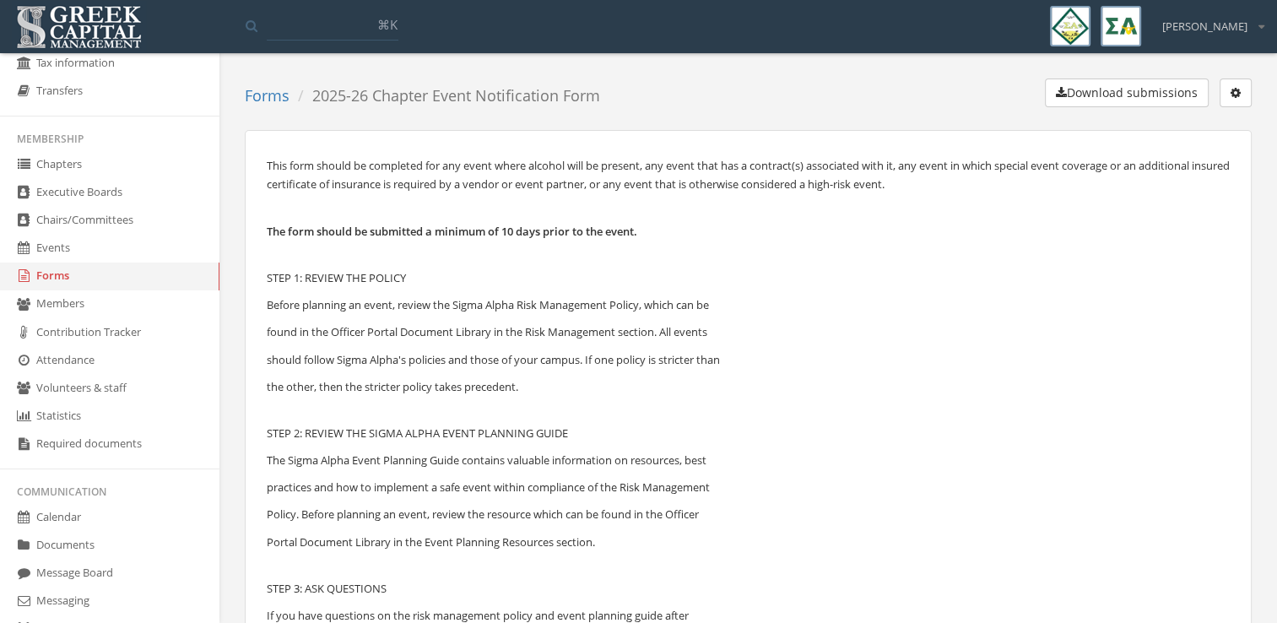
click at [1233, 95] on icon "button" at bounding box center [1236, 93] width 10 height 12
click at [1182, 130] on link "Edit form" at bounding box center [1182, 127] width 125 height 26
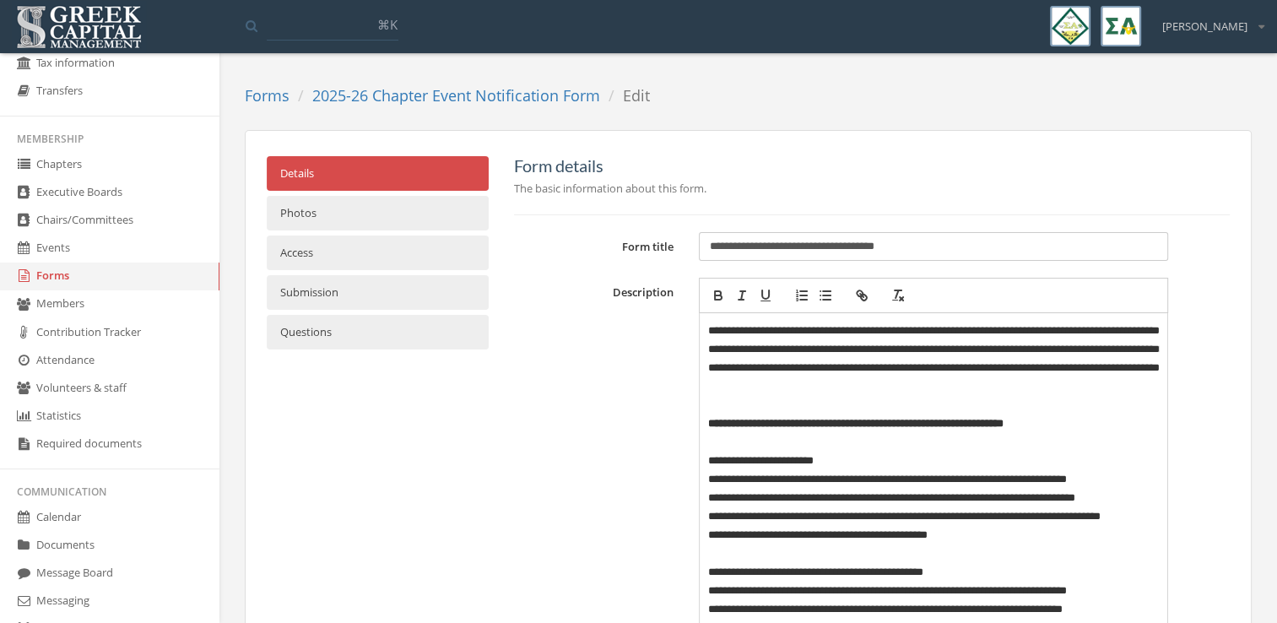
click at [424, 296] on link "Submission" at bounding box center [378, 292] width 222 height 35
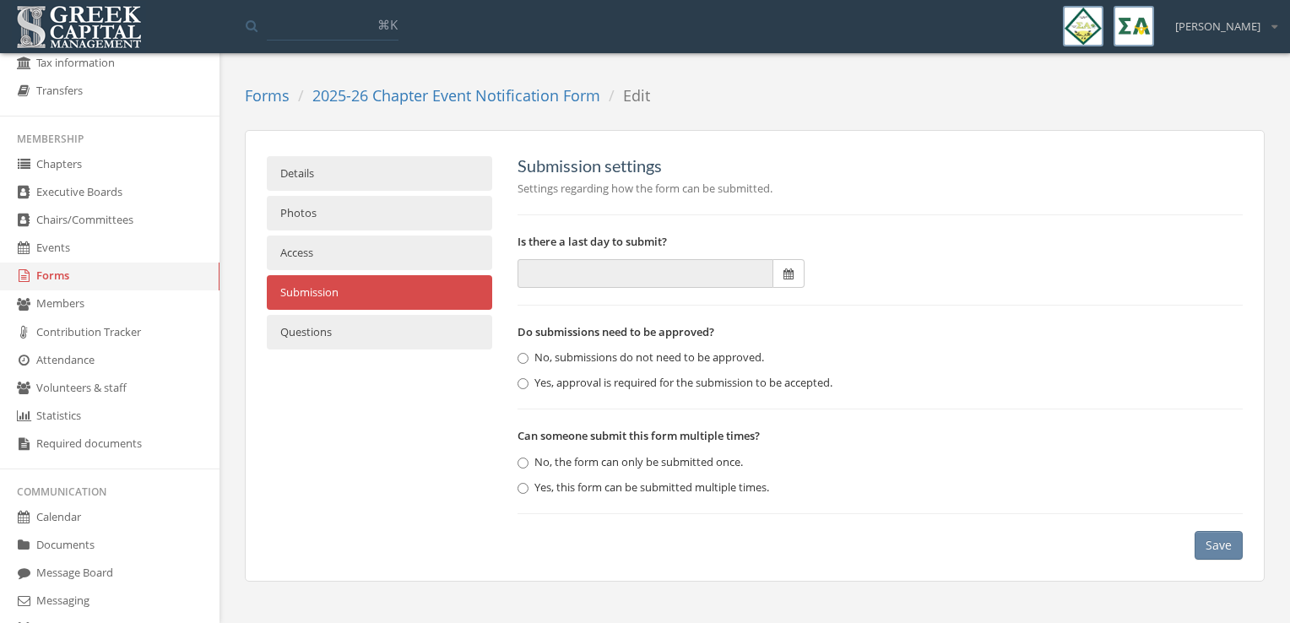
click at [387, 319] on link "Questions" at bounding box center [379, 332] width 225 height 35
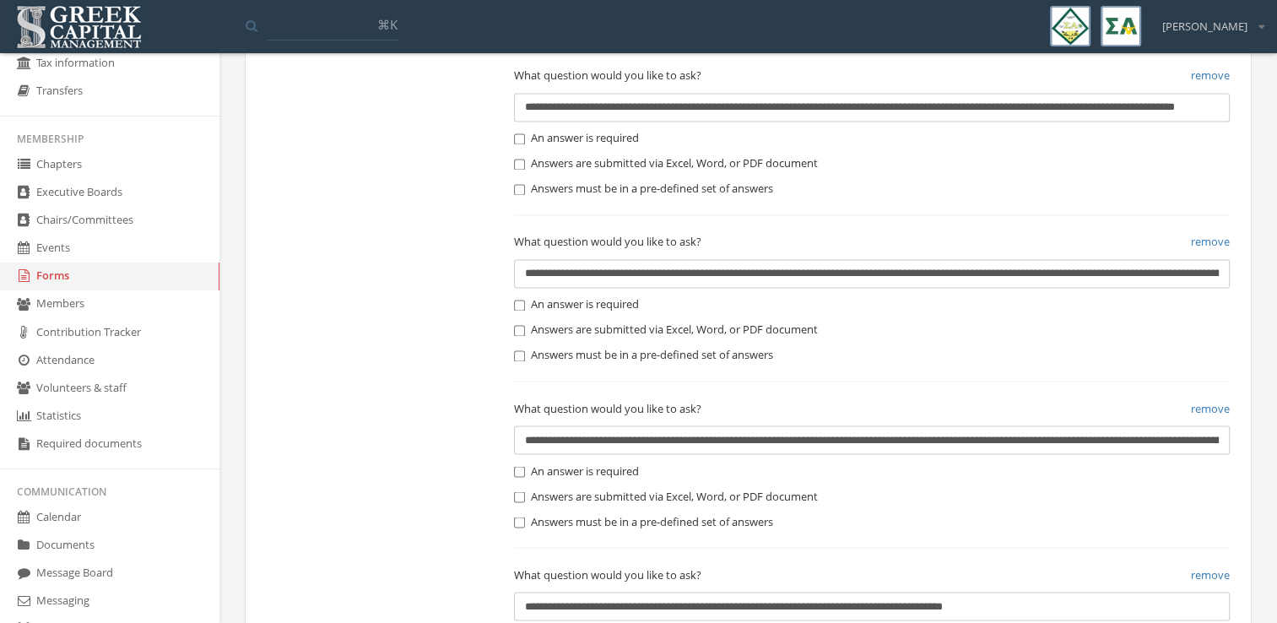
scroll to position [3234, 0]
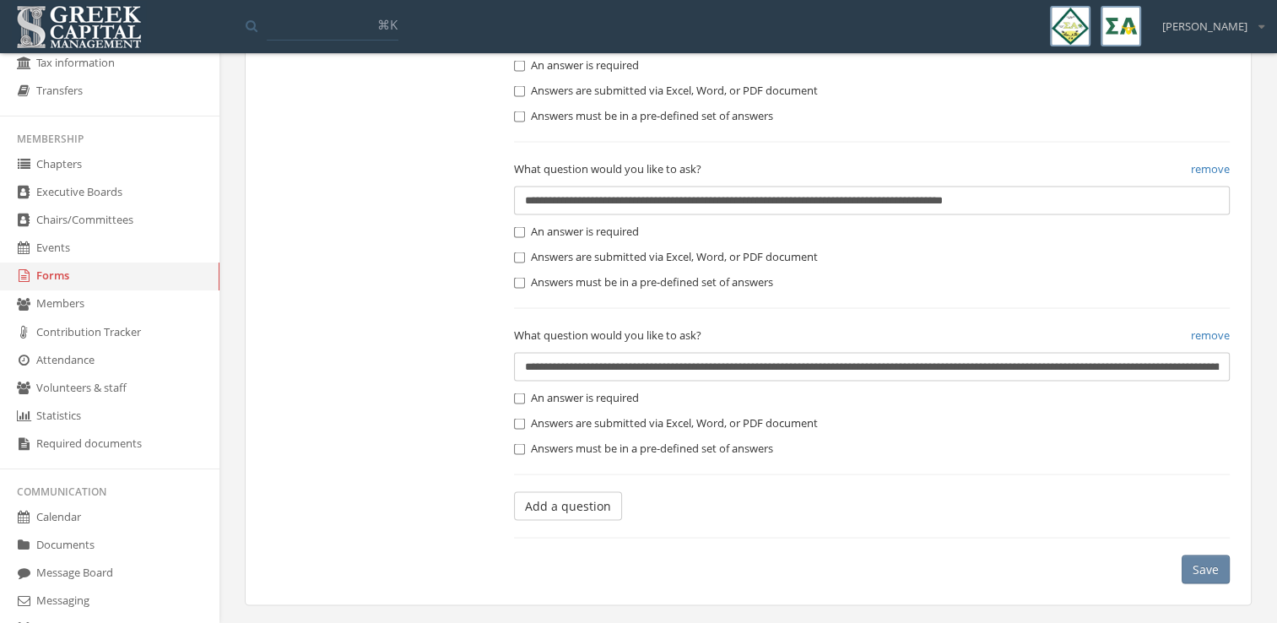
click at [1017, 365] on input "**********" at bounding box center [872, 367] width 716 height 29
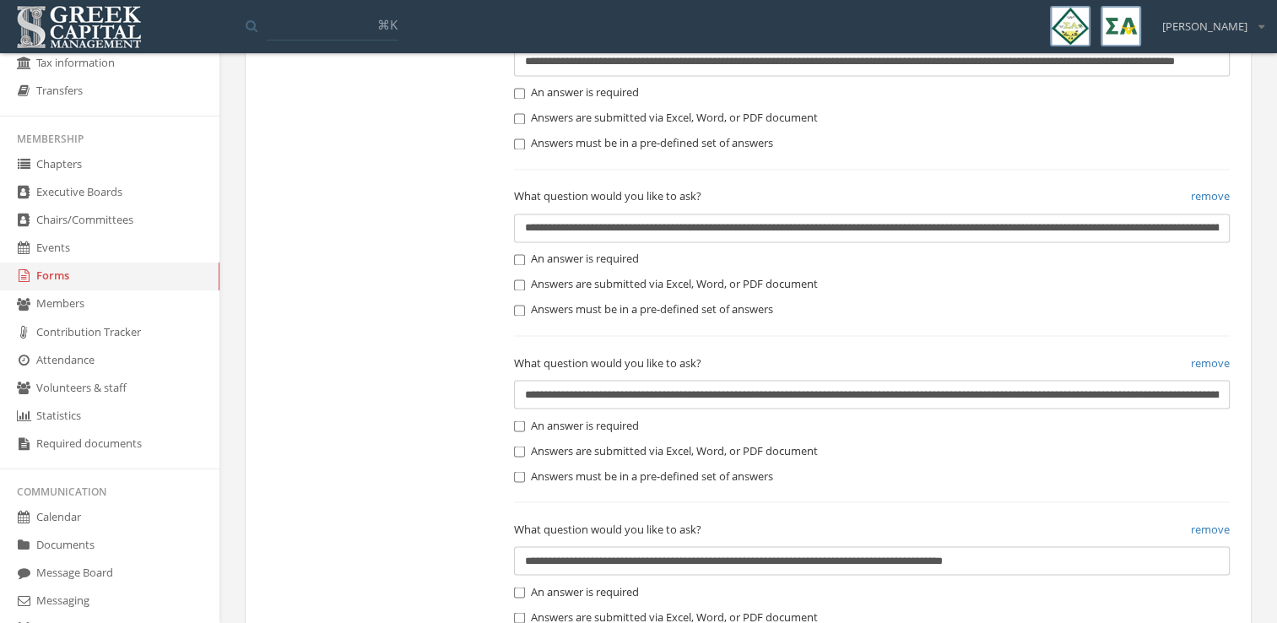
scroll to position [2867, 0]
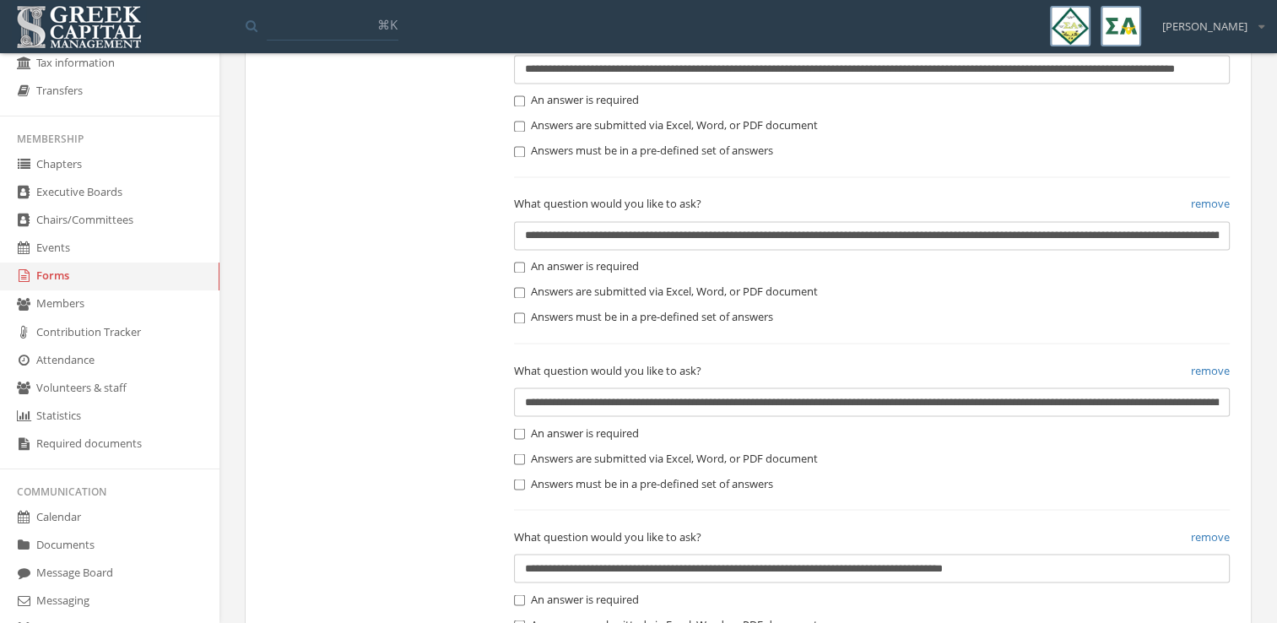
click at [1011, 390] on input "**********" at bounding box center [872, 402] width 716 height 29
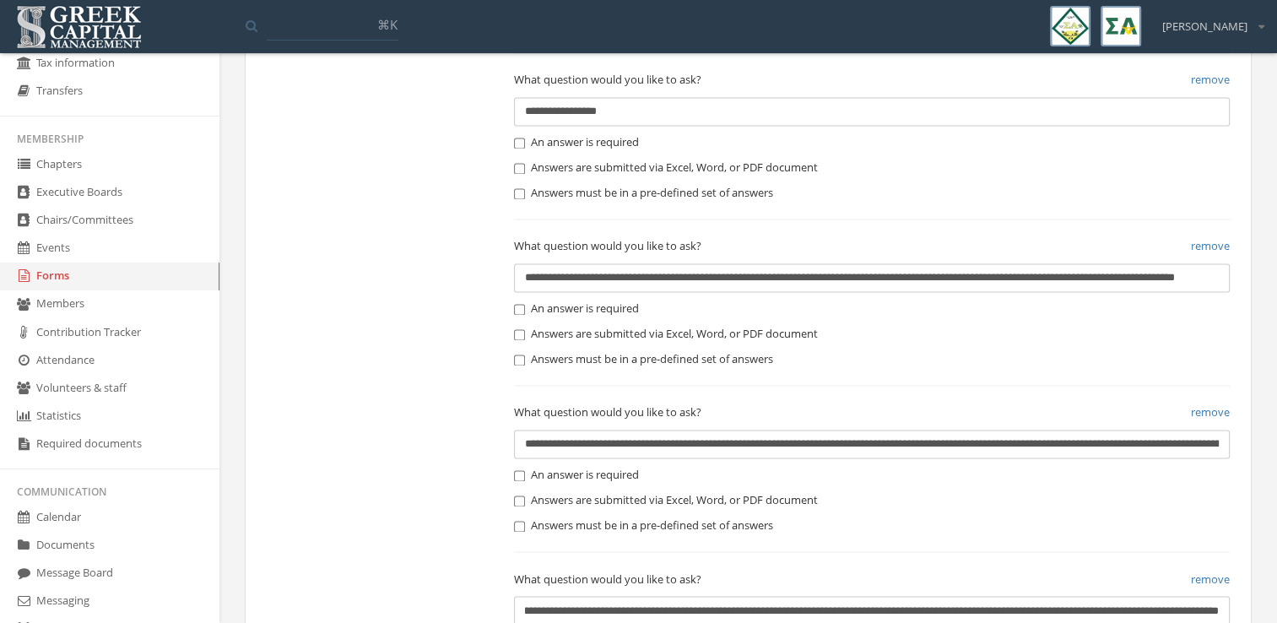
scroll to position [3234, 0]
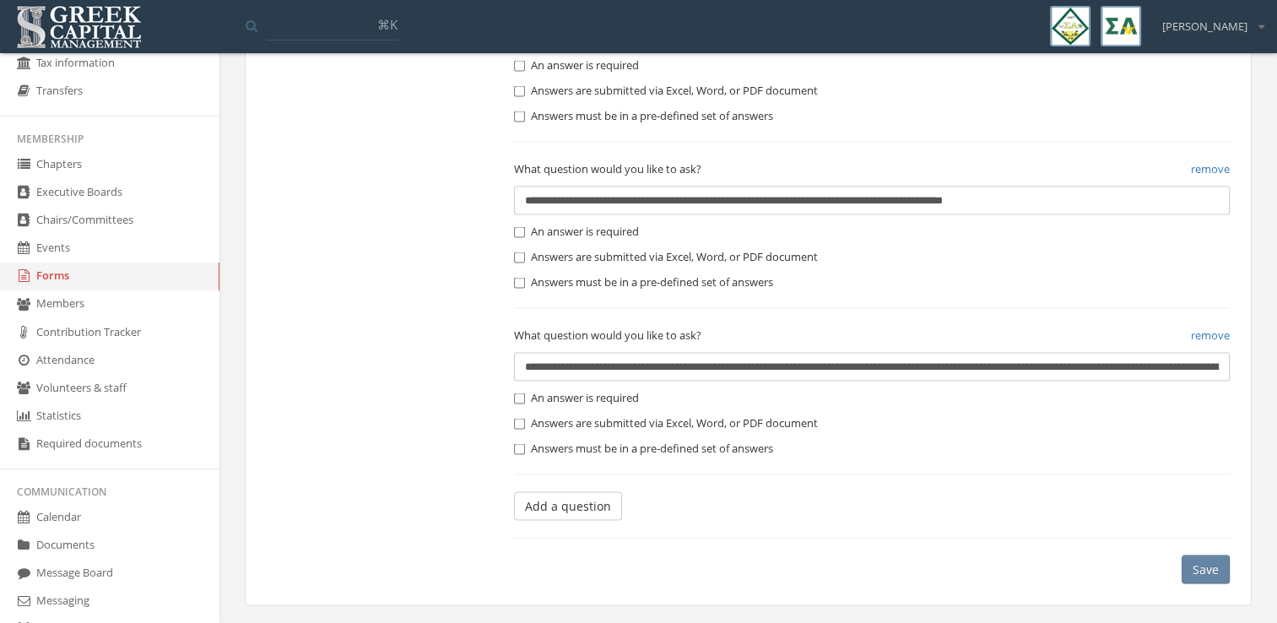
click at [1205, 562] on button "Save" at bounding box center [1206, 570] width 48 height 29
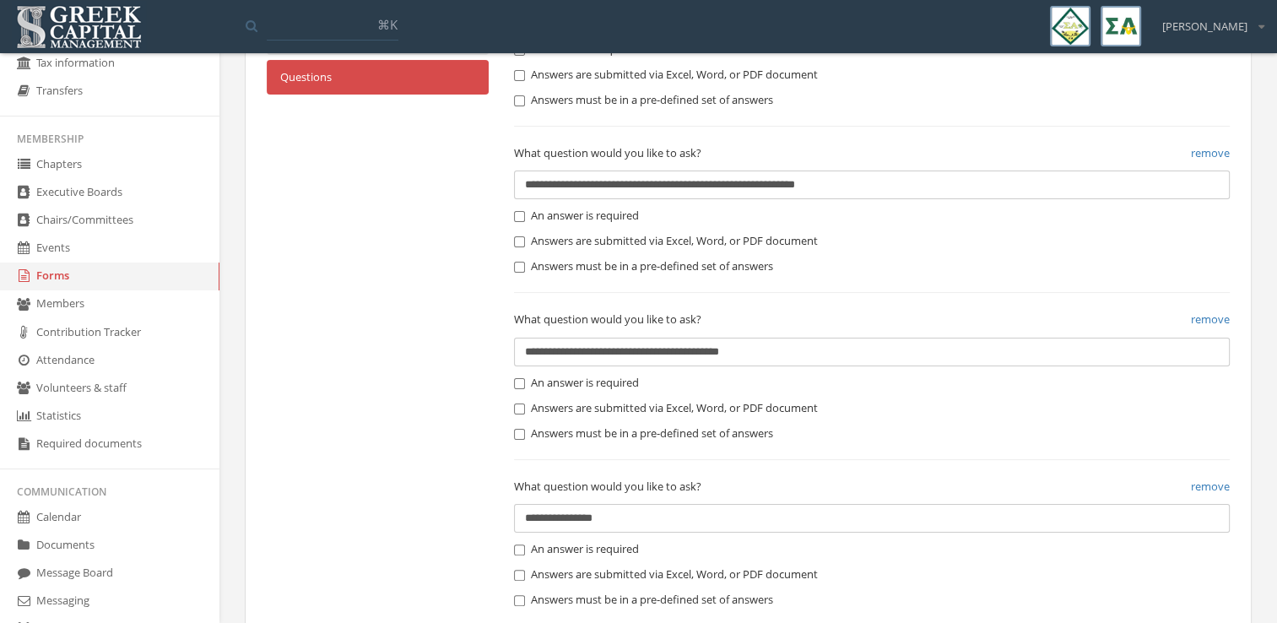
scroll to position [0, 0]
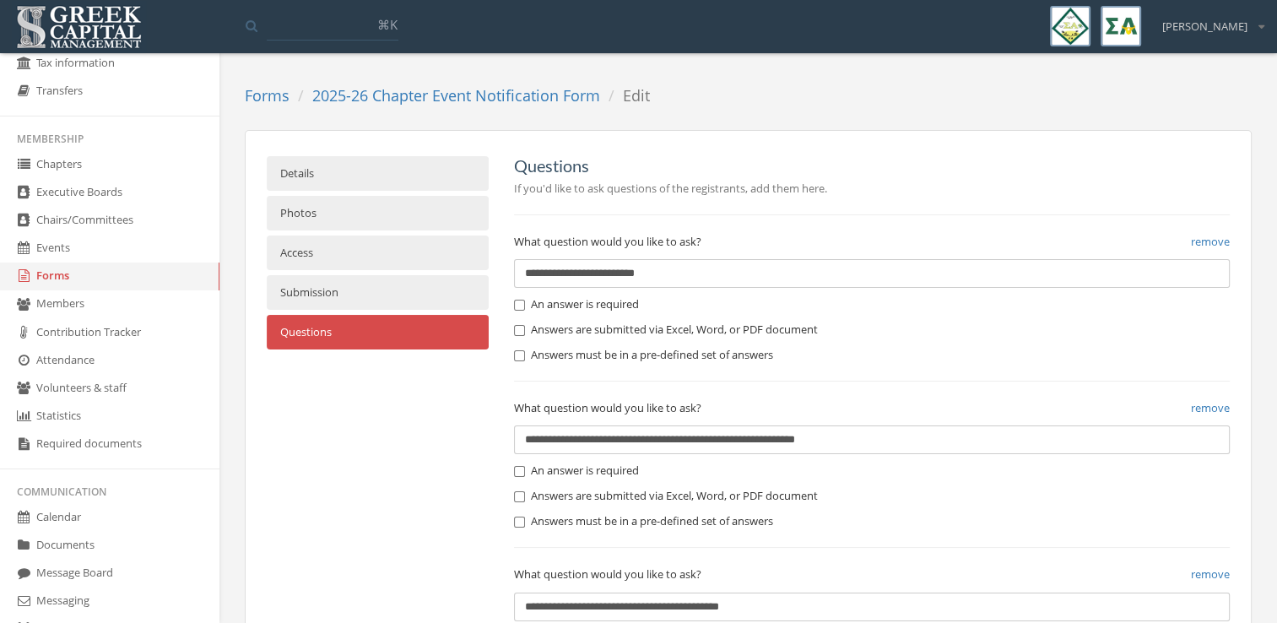
click at [378, 93] on link "2025-26 Chapter Event Notification Form" at bounding box center [456, 95] width 288 height 20
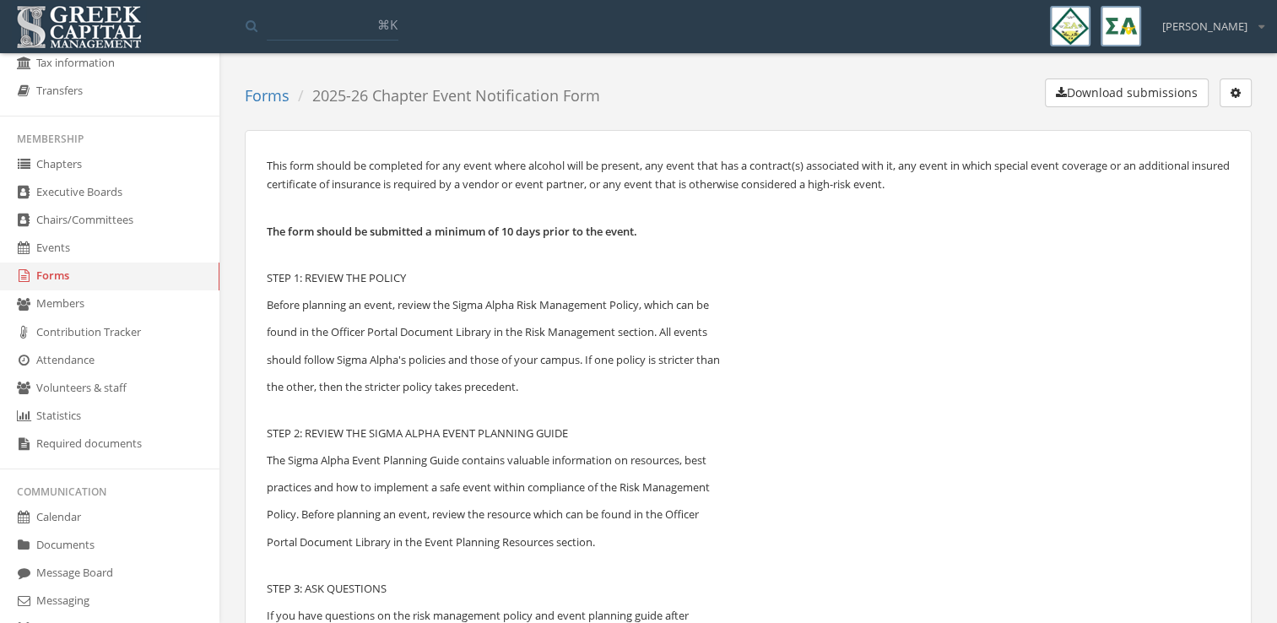
click at [1243, 99] on button "button" at bounding box center [1236, 93] width 32 height 29
click at [1206, 123] on link "Edit form" at bounding box center [1182, 127] width 125 height 26
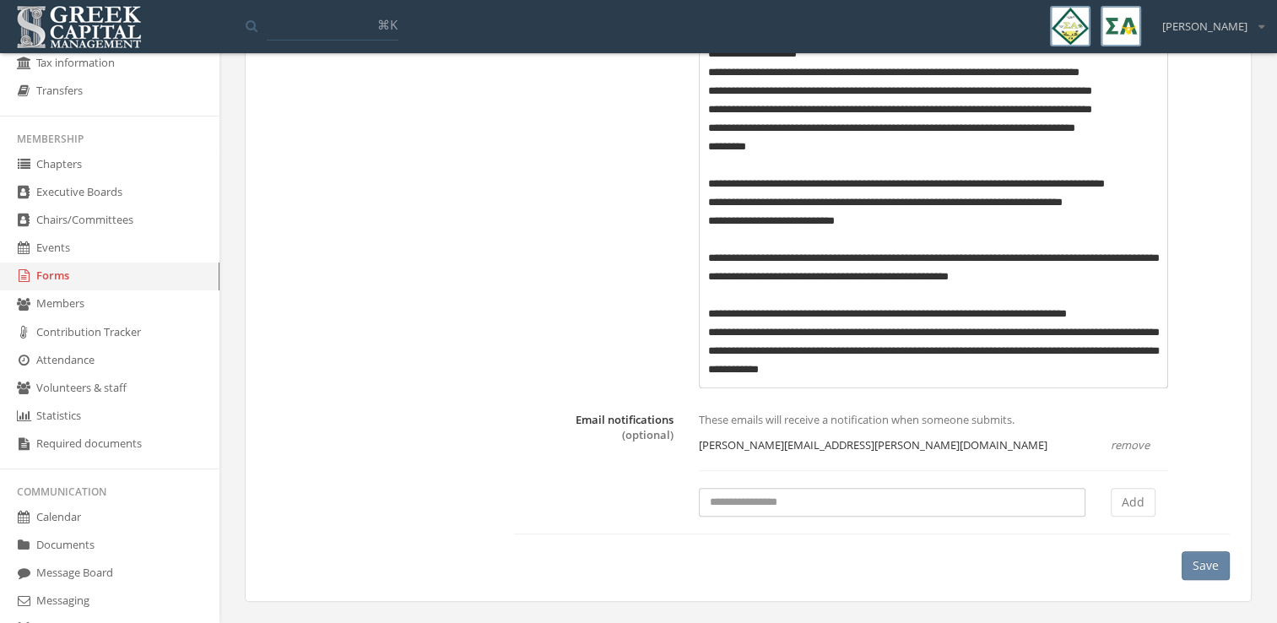
scroll to position [743, 0]
click at [708, 350] on p "**********" at bounding box center [934, 351] width 452 height 56
click at [1149, 334] on p "**********" at bounding box center [934, 351] width 452 height 56
click at [710, 329] on p "**********" at bounding box center [934, 351] width 452 height 56
click at [1189, 568] on button "Save" at bounding box center [1206, 564] width 48 height 29
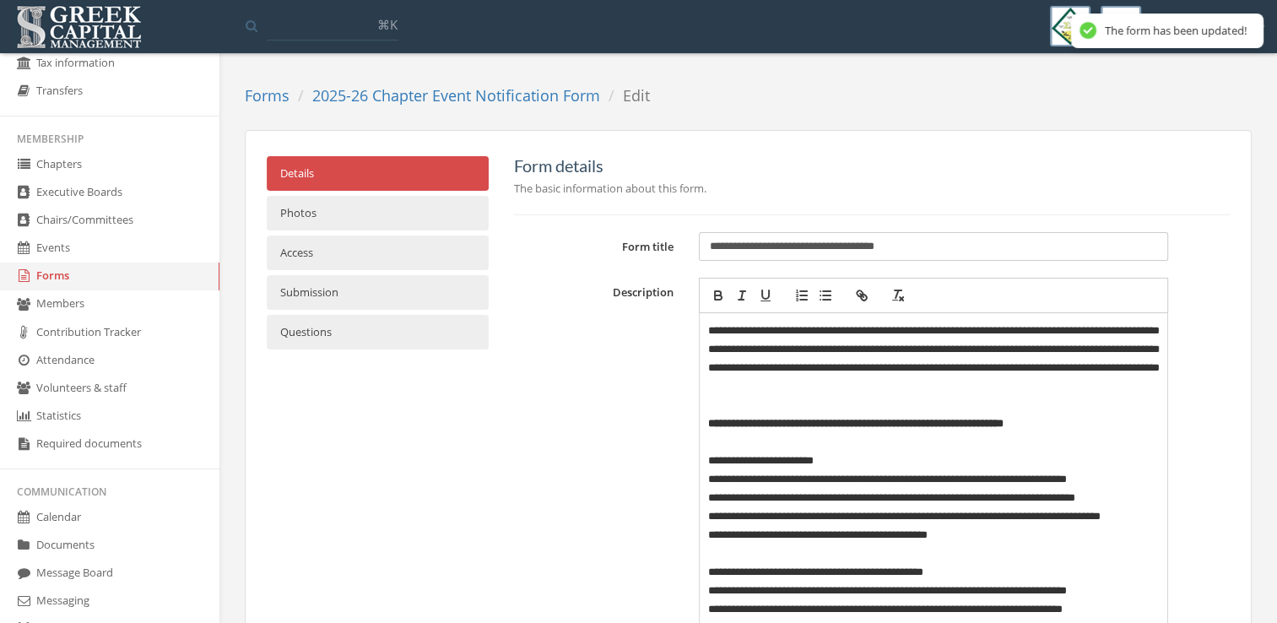
scroll to position [0, 0]
click at [443, 80] on ol "Forms 2025-26 Chapter Event Notification Form Edit" at bounding box center [454, 96] width 418 height 35
click at [447, 95] on link "2025-26 Chapter Event Notification Form" at bounding box center [456, 95] width 288 height 20
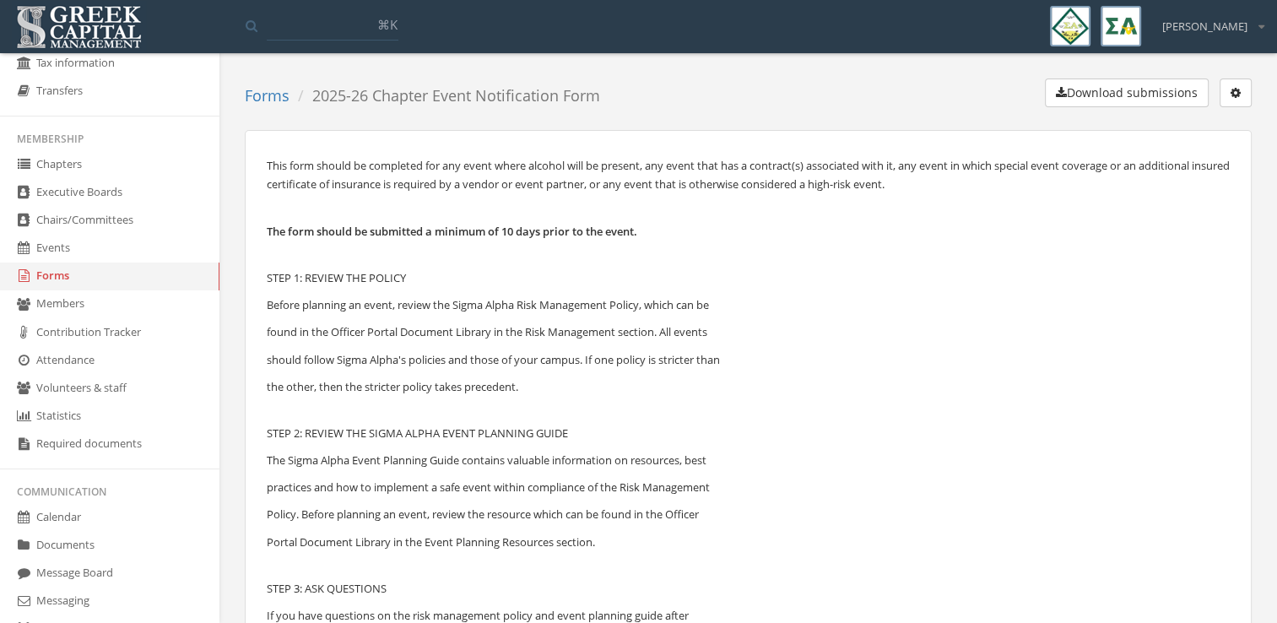
click at [1239, 107] on div "Download submissions Edit form Lock submissions Delete form" at bounding box center [932, 96] width 639 height 35
click at [1233, 89] on icon "button" at bounding box center [1236, 93] width 10 height 12
click at [1185, 127] on link "Edit form" at bounding box center [1182, 127] width 125 height 26
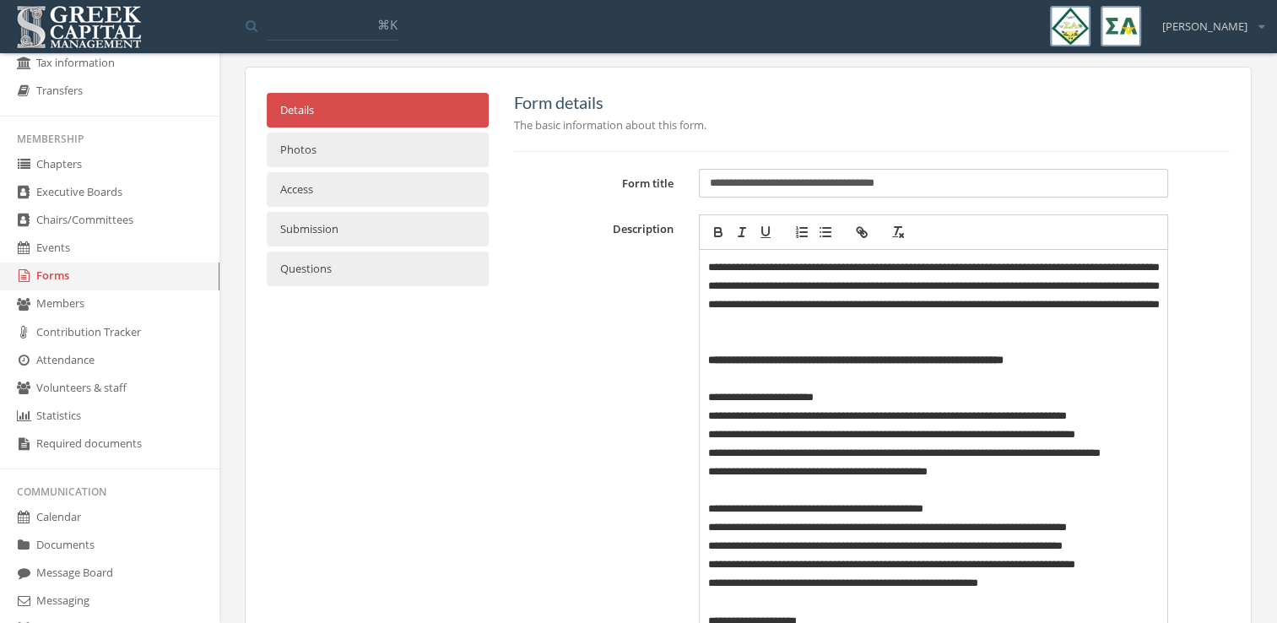
scroll to position [64, 0]
click at [709, 453] on p "**********" at bounding box center [934, 452] width 452 height 19
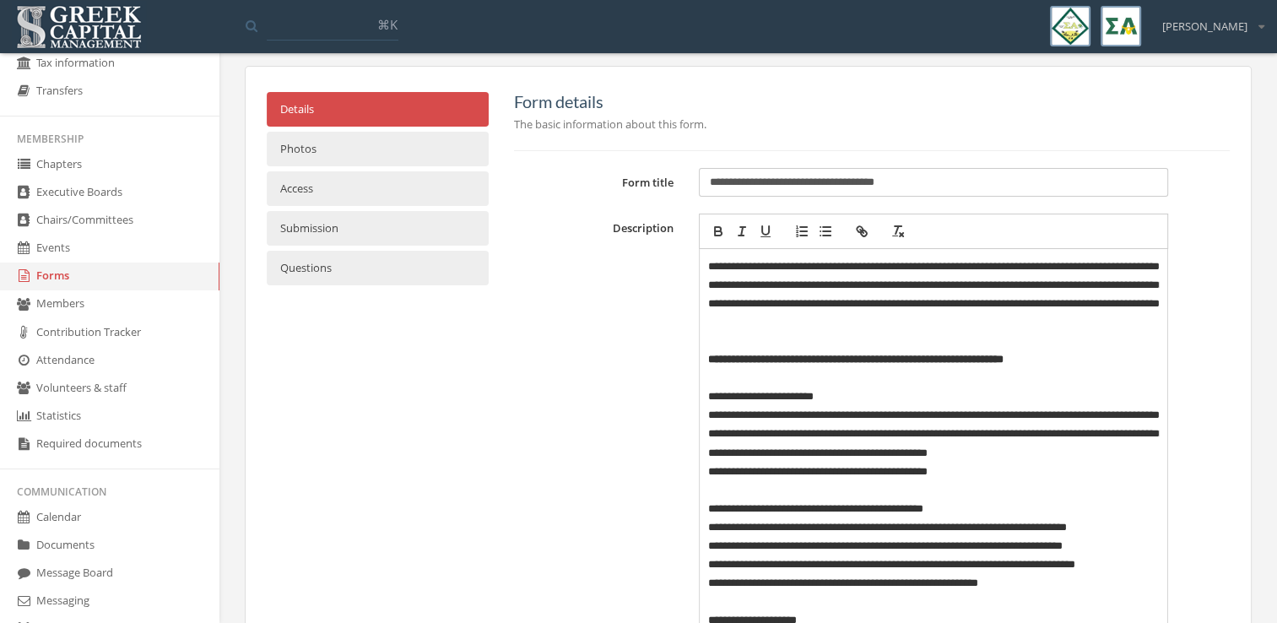
click at [708, 471] on p "**********" at bounding box center [934, 472] width 452 height 19
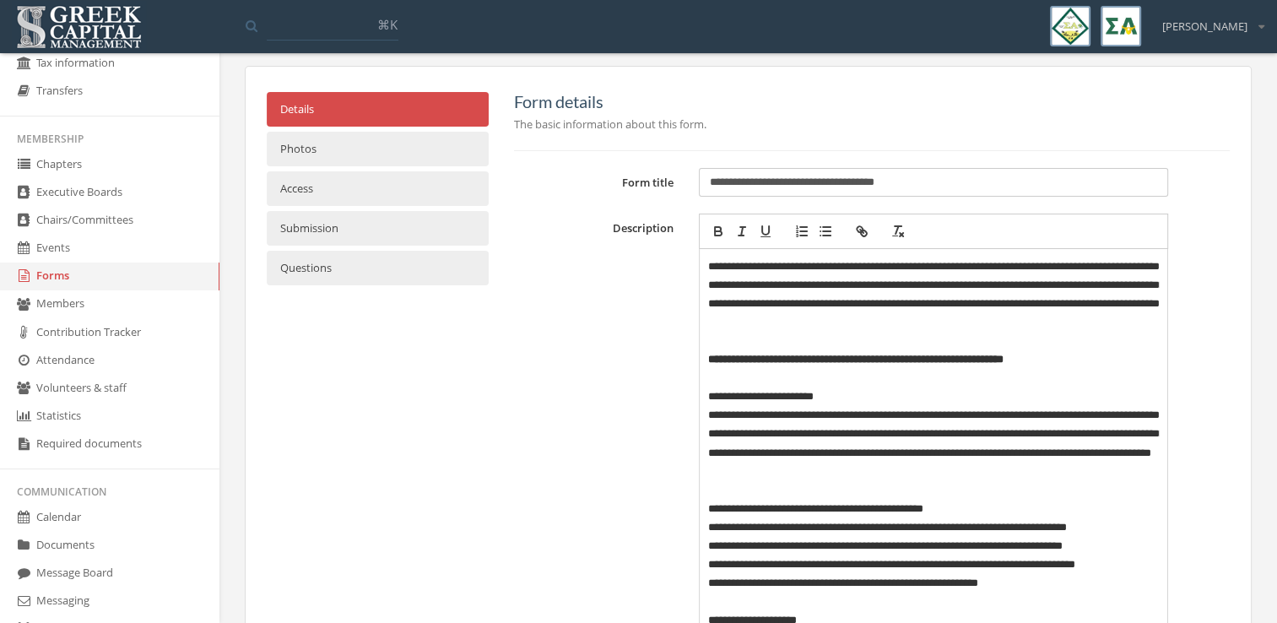
scroll to position [185, 0]
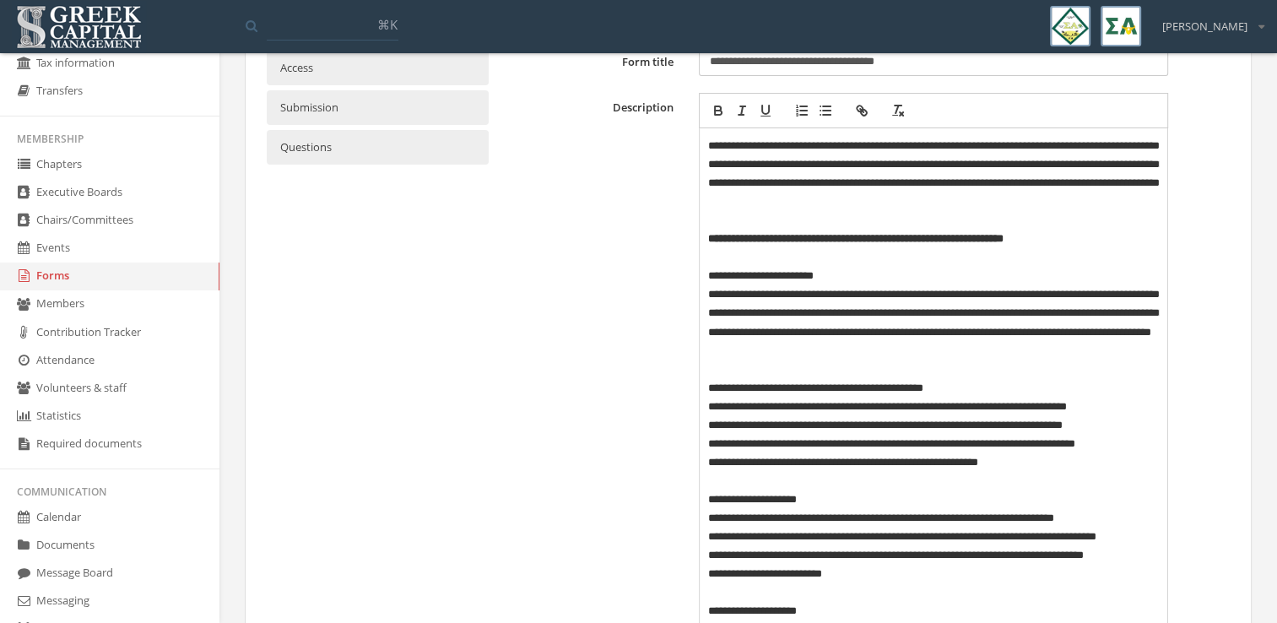
click at [707, 424] on pre "**********" at bounding box center [933, 536] width 469 height 817
click at [707, 447] on pre "**********" at bounding box center [933, 536] width 469 height 817
click at [708, 462] on p "**********" at bounding box center [934, 462] width 452 height 19
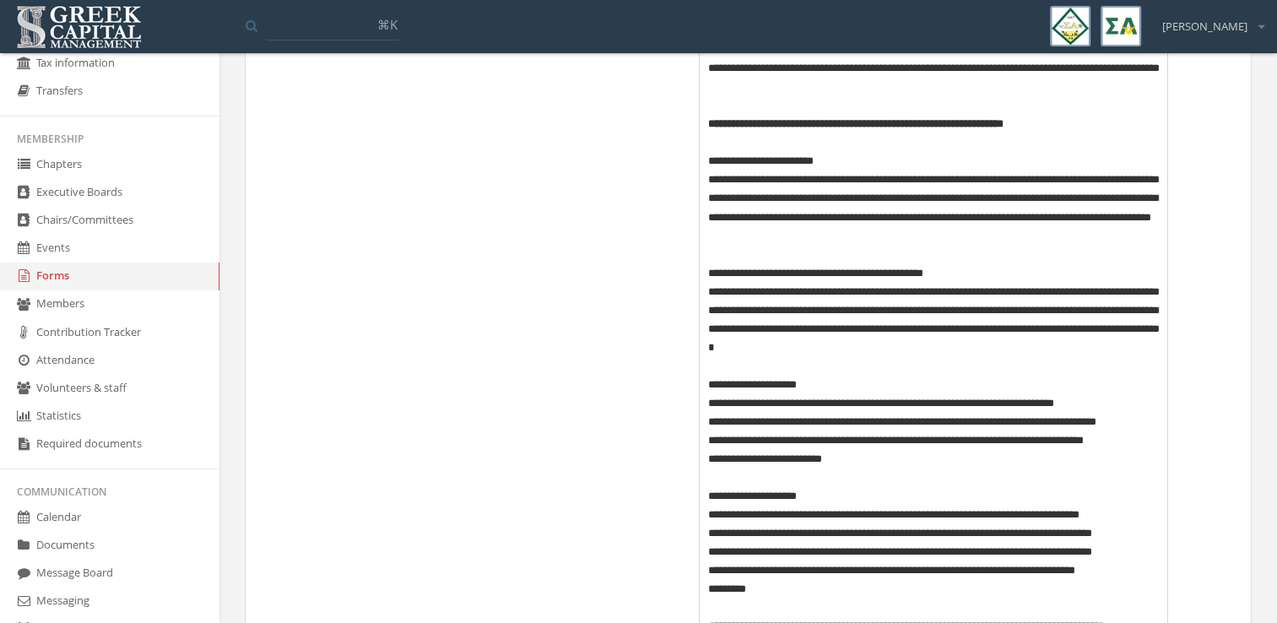
scroll to position [301, 0]
click at [708, 424] on p "**********" at bounding box center [934, 421] width 452 height 19
click at [708, 438] on p "**********" at bounding box center [934, 440] width 452 height 19
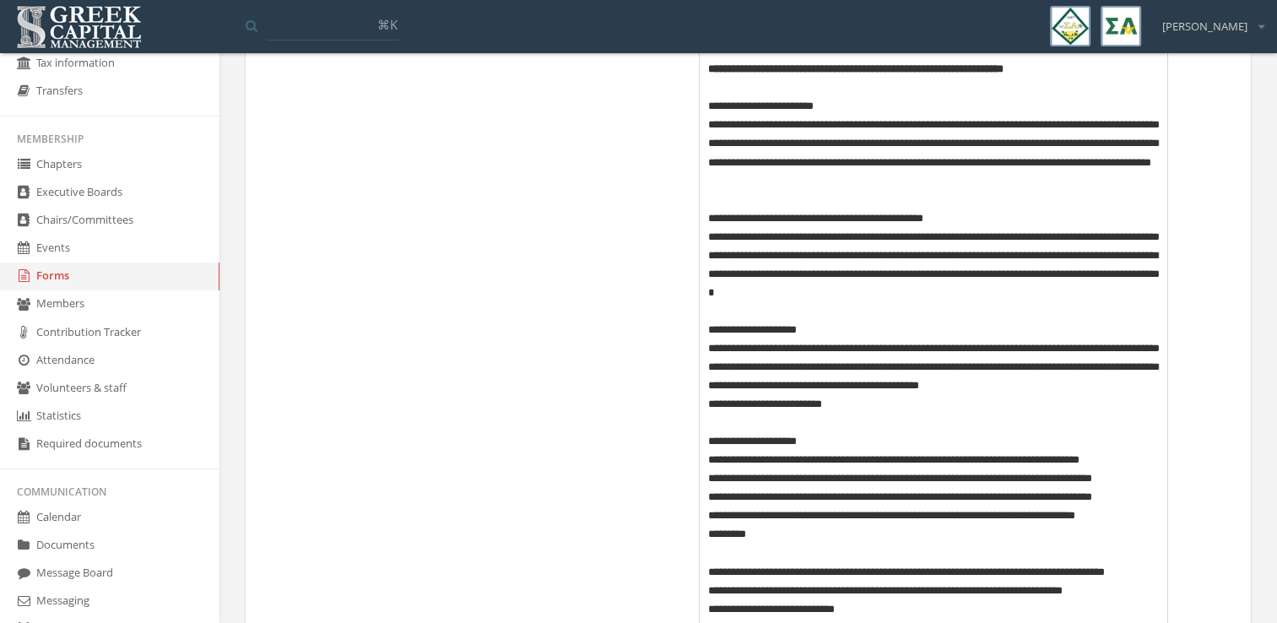
scroll to position [355, 0]
click at [708, 404] on p "**********" at bounding box center [934, 404] width 452 height 19
click at [707, 477] on pre "**********" at bounding box center [933, 367] width 469 height 817
click at [708, 495] on p "**********" at bounding box center [934, 498] width 452 height 19
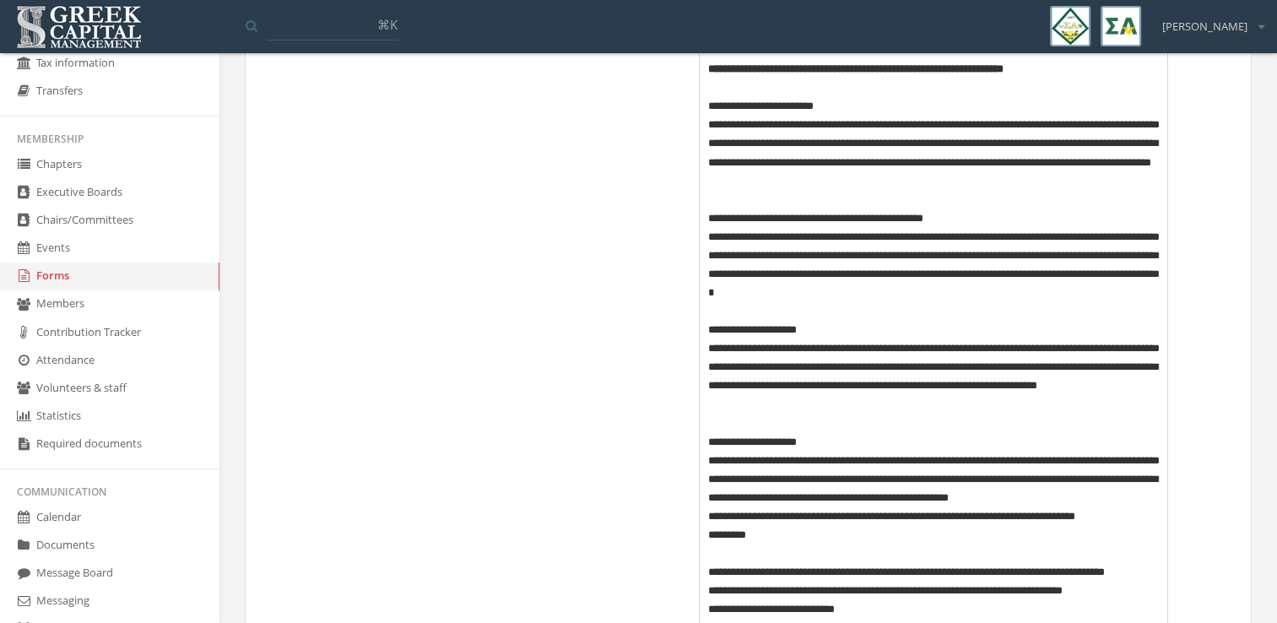
click at [708, 522] on p "**********" at bounding box center [934, 516] width 452 height 19
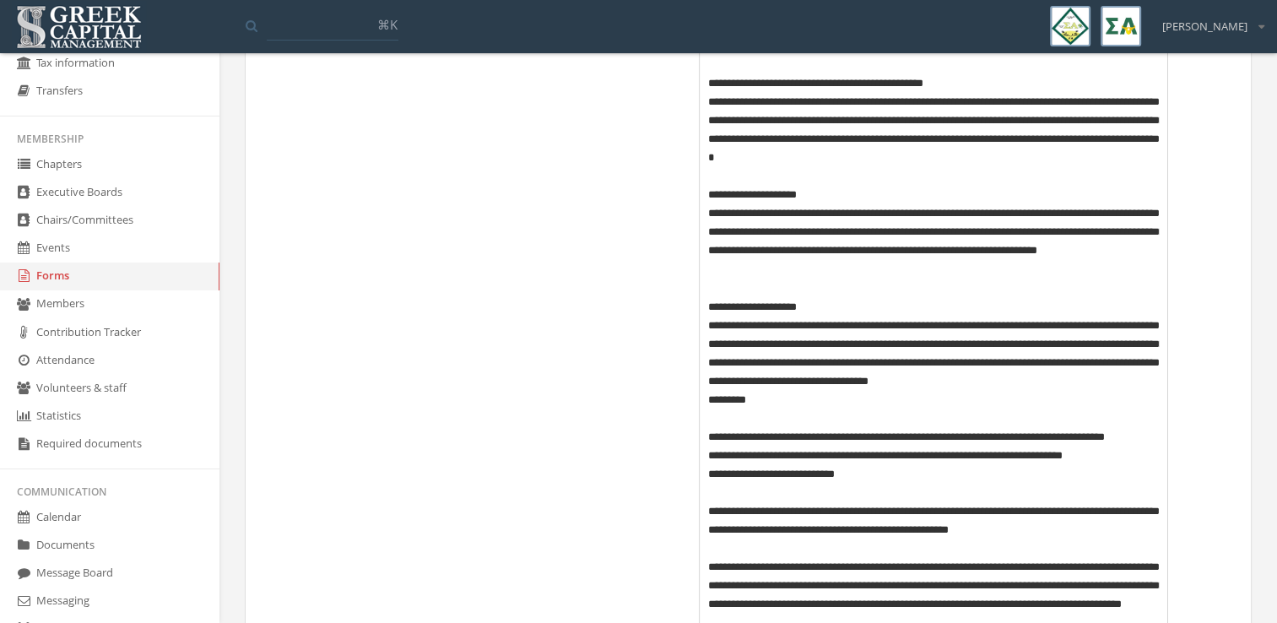
scroll to position [493, 0]
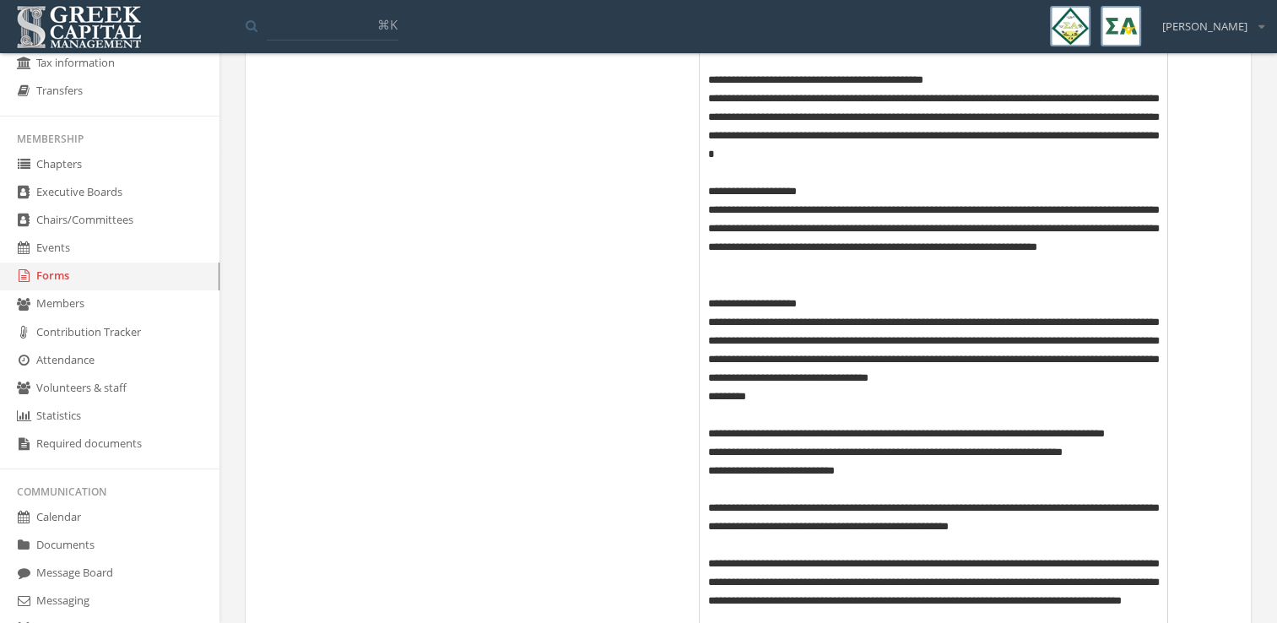
click at [708, 399] on p "*********" at bounding box center [934, 397] width 452 height 19
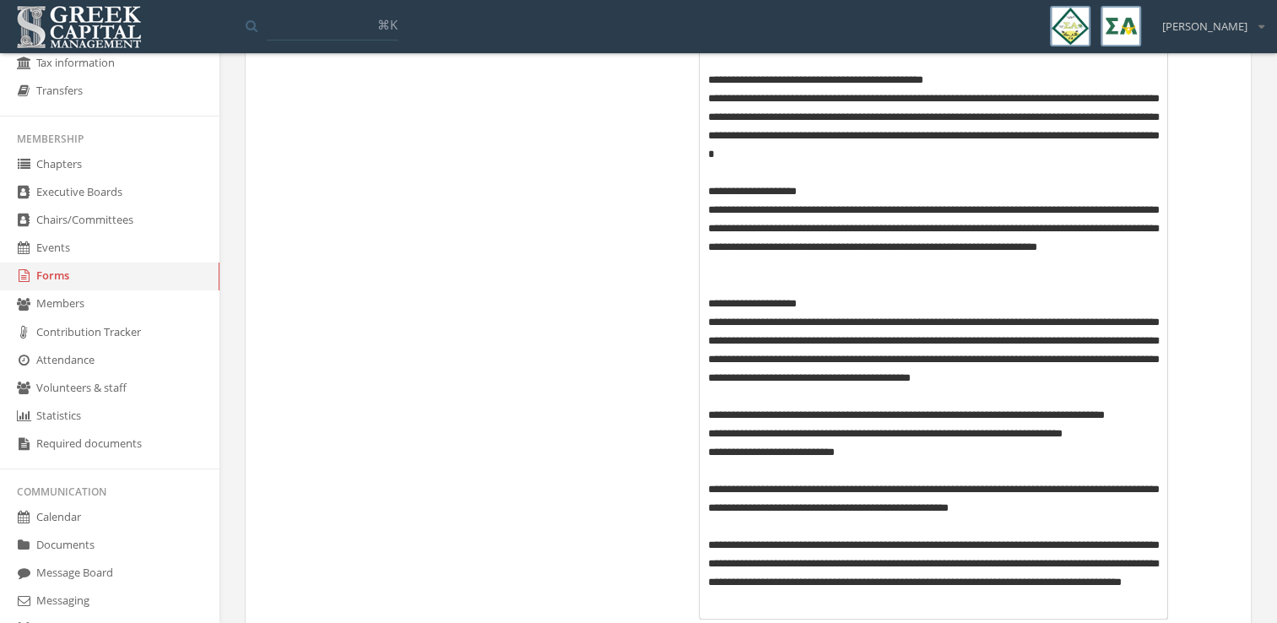
click at [708, 434] on p "**********" at bounding box center [934, 434] width 452 height 19
click at [708, 454] on p "**********" at bounding box center [934, 452] width 452 height 19
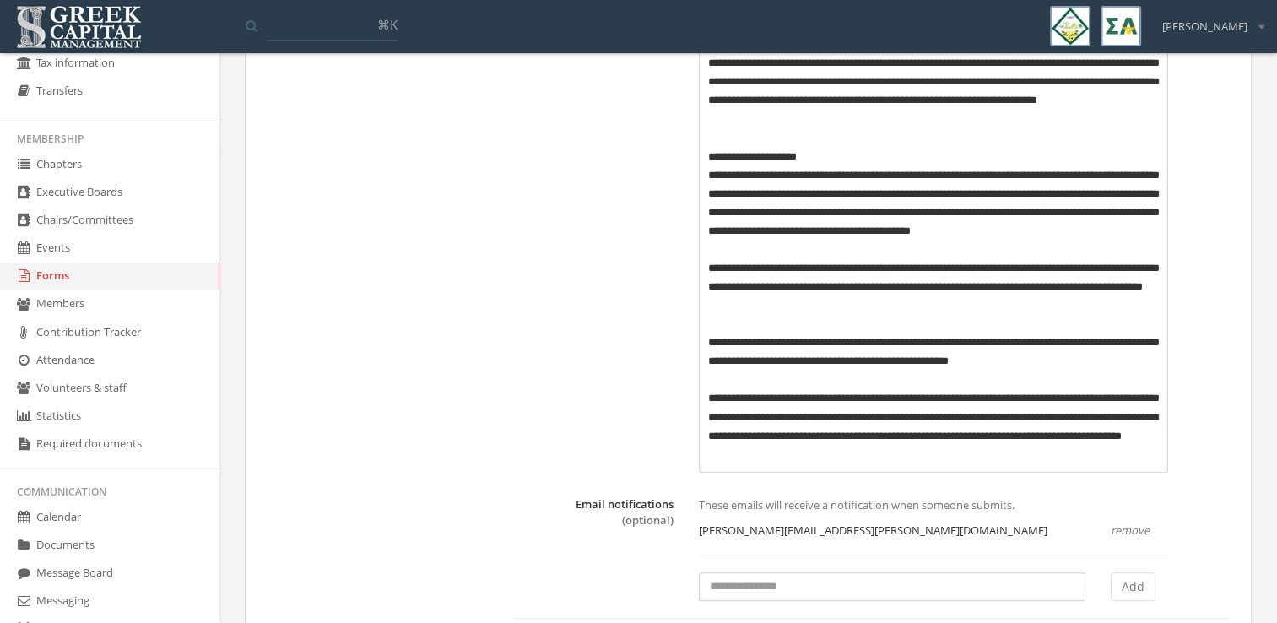
scroll to position [645, 0]
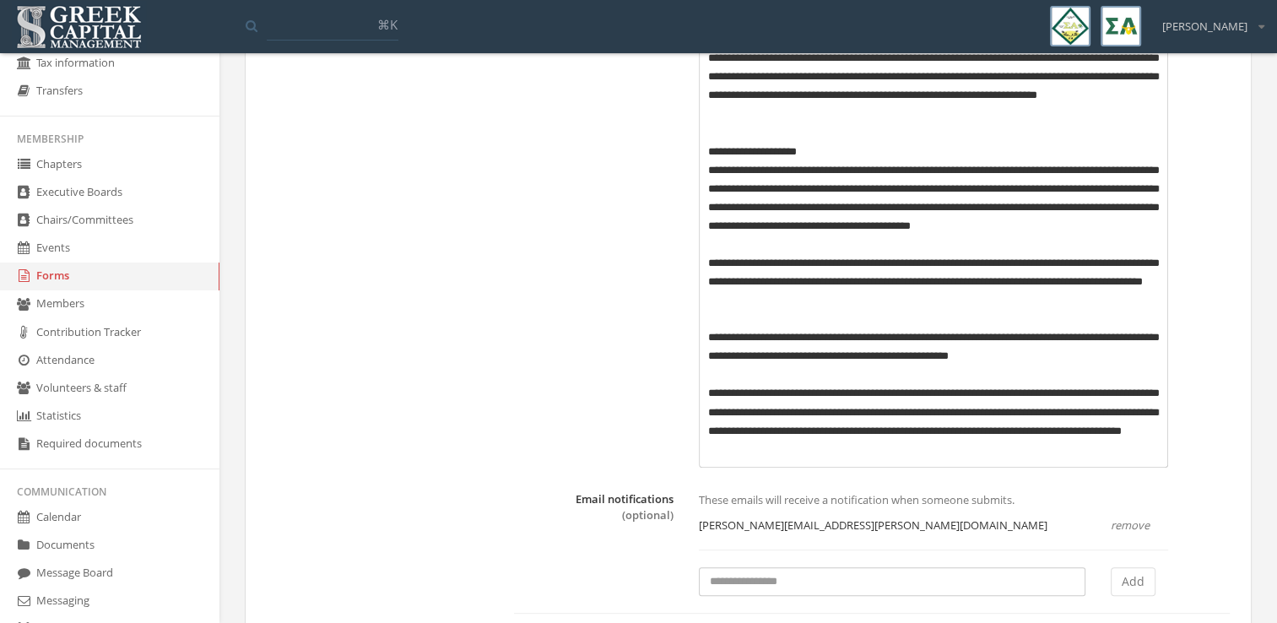
click at [707, 361] on pre "**********" at bounding box center [933, 68] width 469 height 800
click at [709, 410] on p "**********" at bounding box center [934, 421] width 452 height 74
click at [710, 434] on p "**********" at bounding box center [934, 421] width 452 height 74
click at [709, 450] on p "**********" at bounding box center [934, 421] width 452 height 74
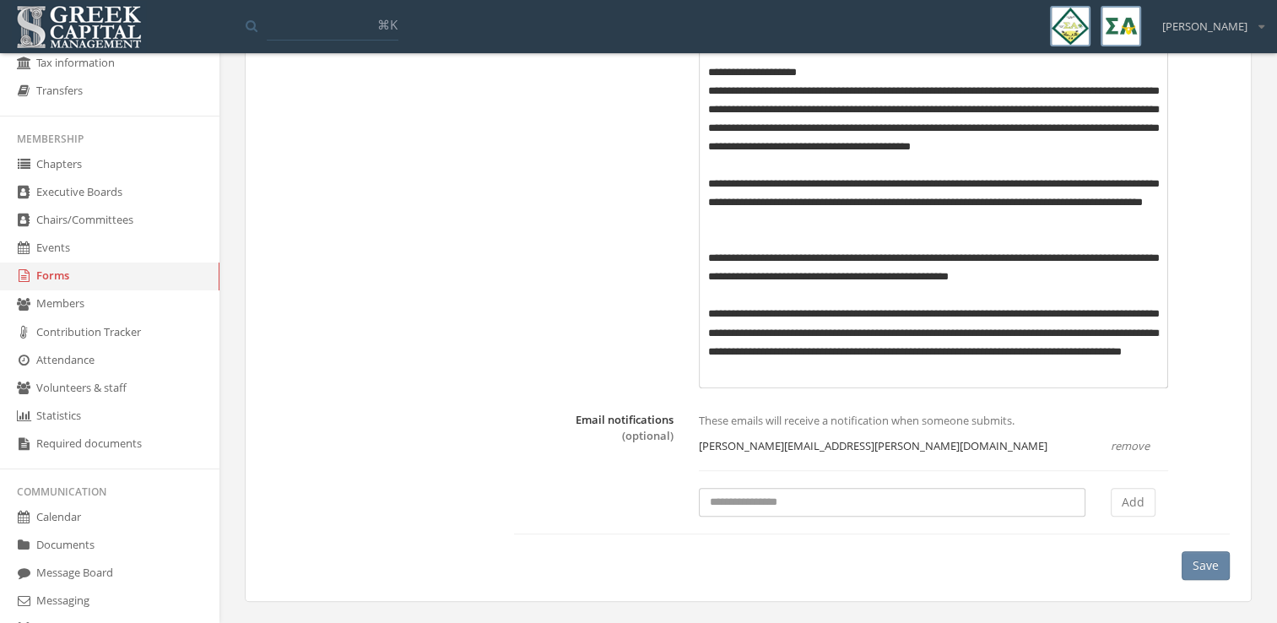
click at [1201, 559] on button "Save" at bounding box center [1206, 565] width 48 height 29
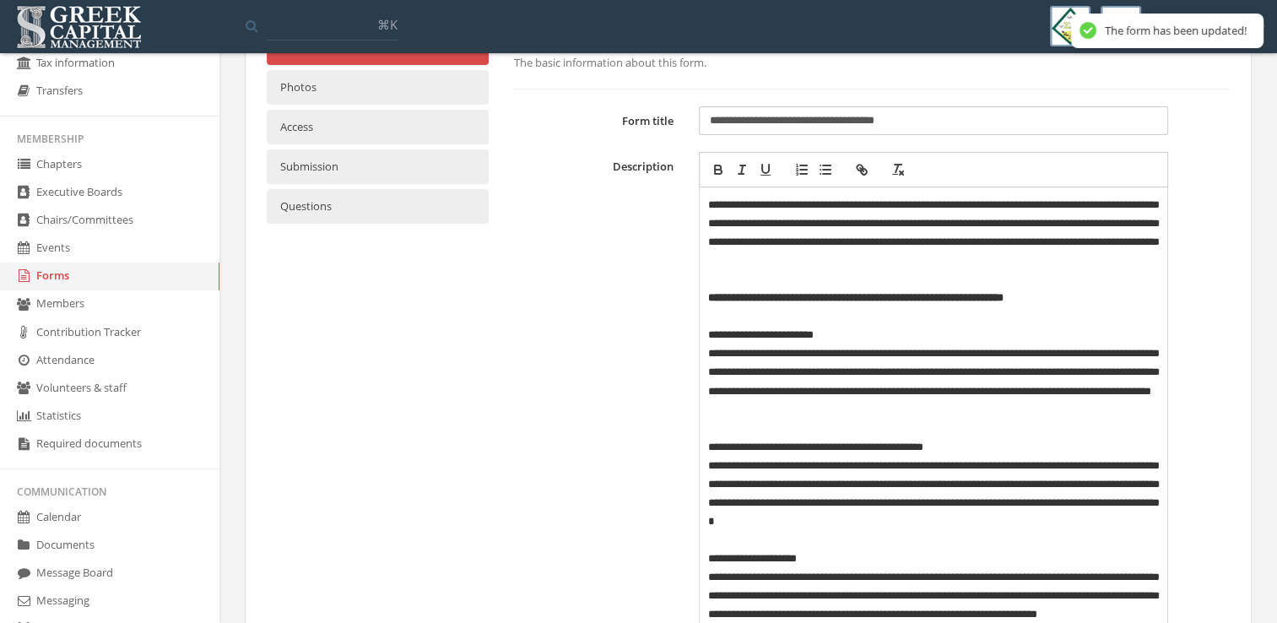
scroll to position [82, 0]
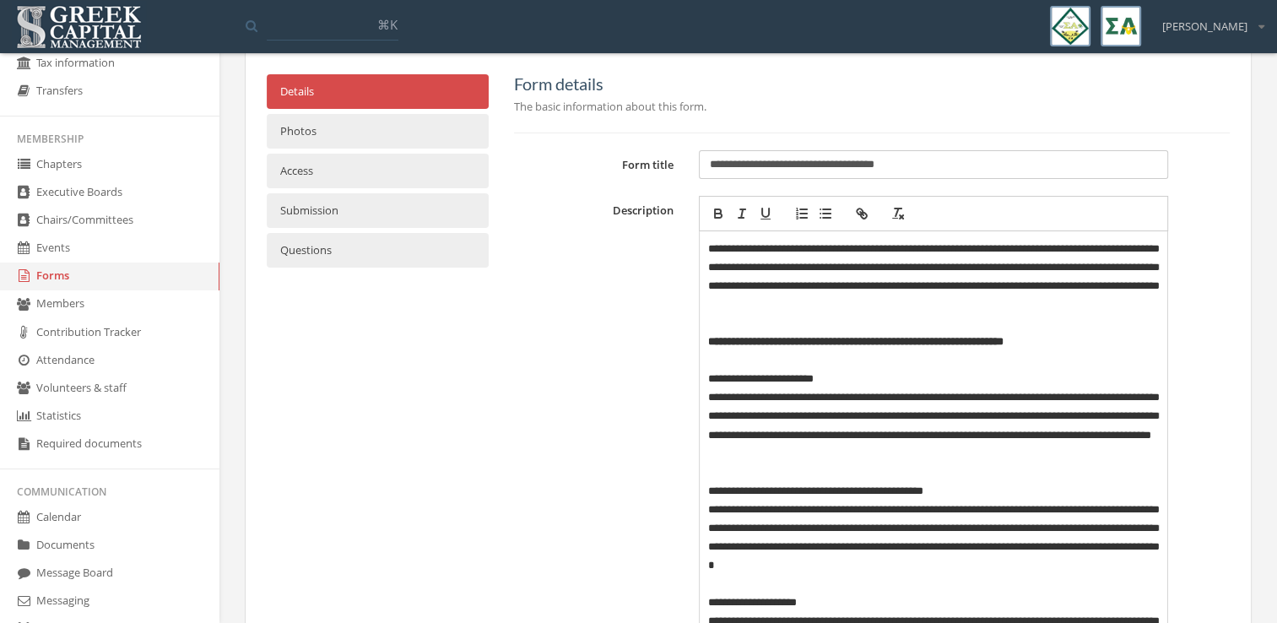
click at [826, 414] on p "**********" at bounding box center [934, 425] width 452 height 74
click at [1003, 417] on p "**********" at bounding box center [934, 425] width 452 height 74
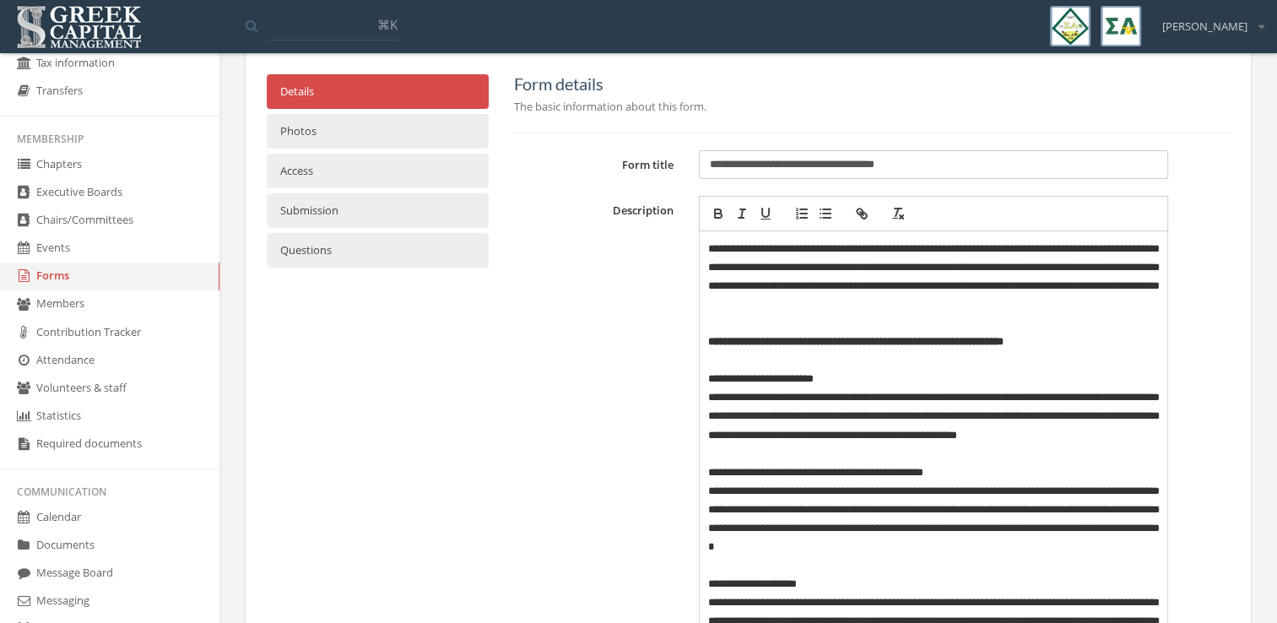
click at [1202, 229] on div "**********" at bounding box center [872, 604] width 741 height 816
click at [1206, 377] on div "**********" at bounding box center [872, 604] width 741 height 816
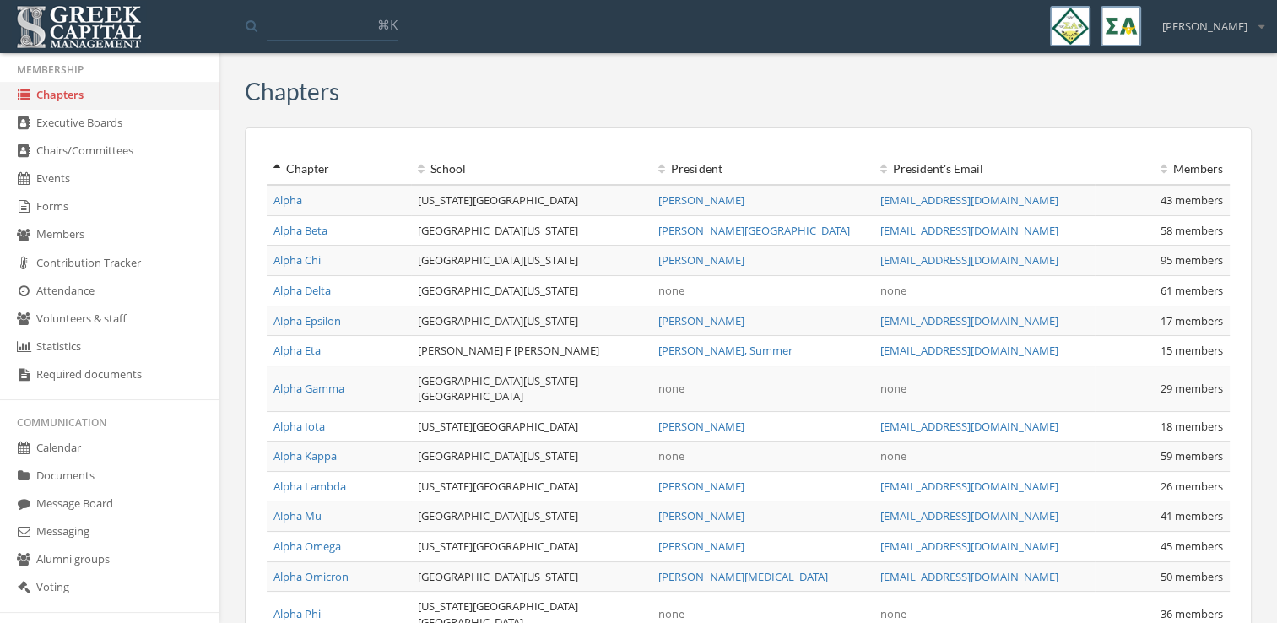
scroll to position [343, 0]
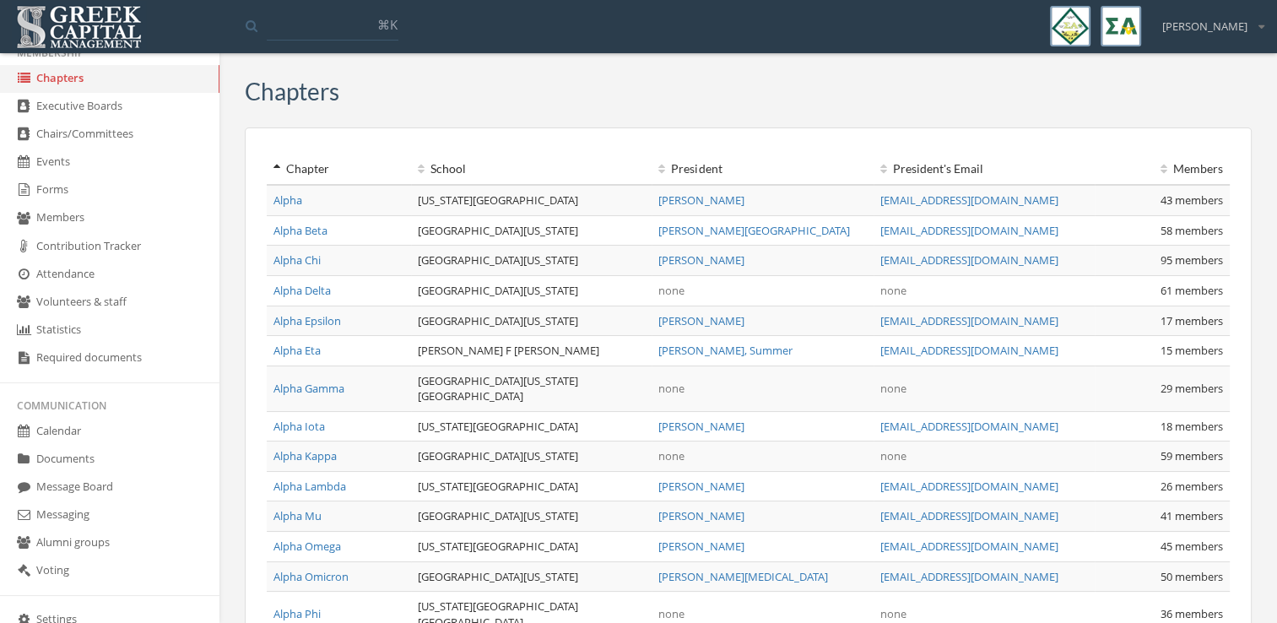
click at [95, 453] on link "Documents" at bounding box center [110, 460] width 220 height 28
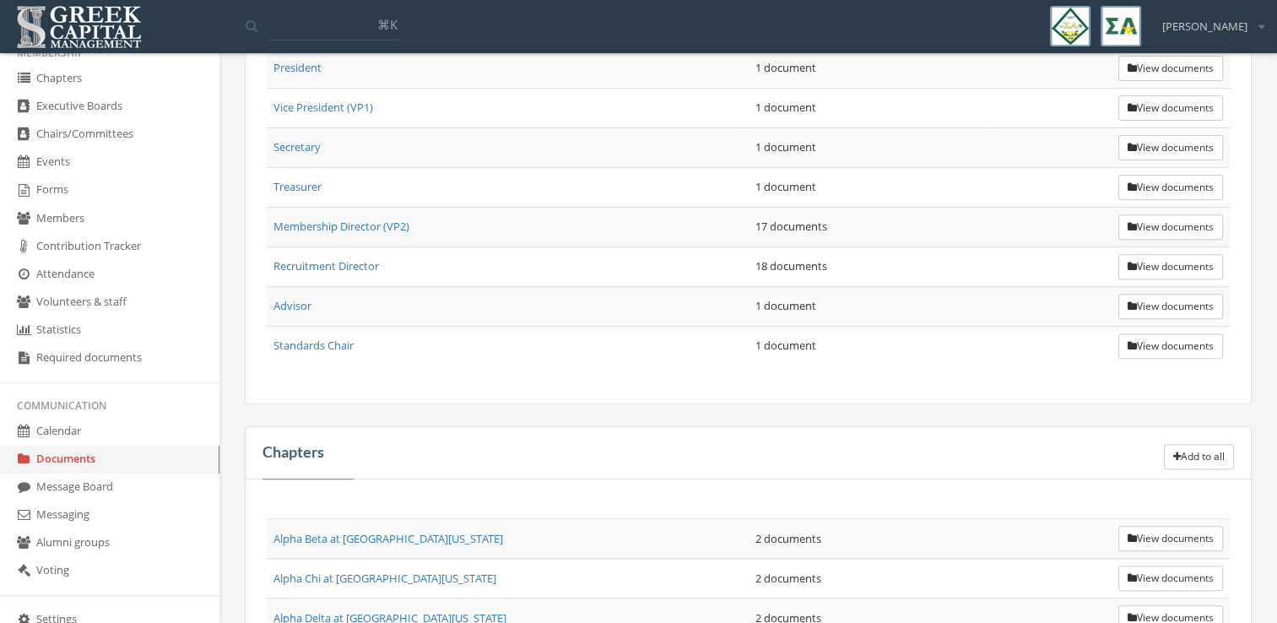
scroll to position [593, 0]
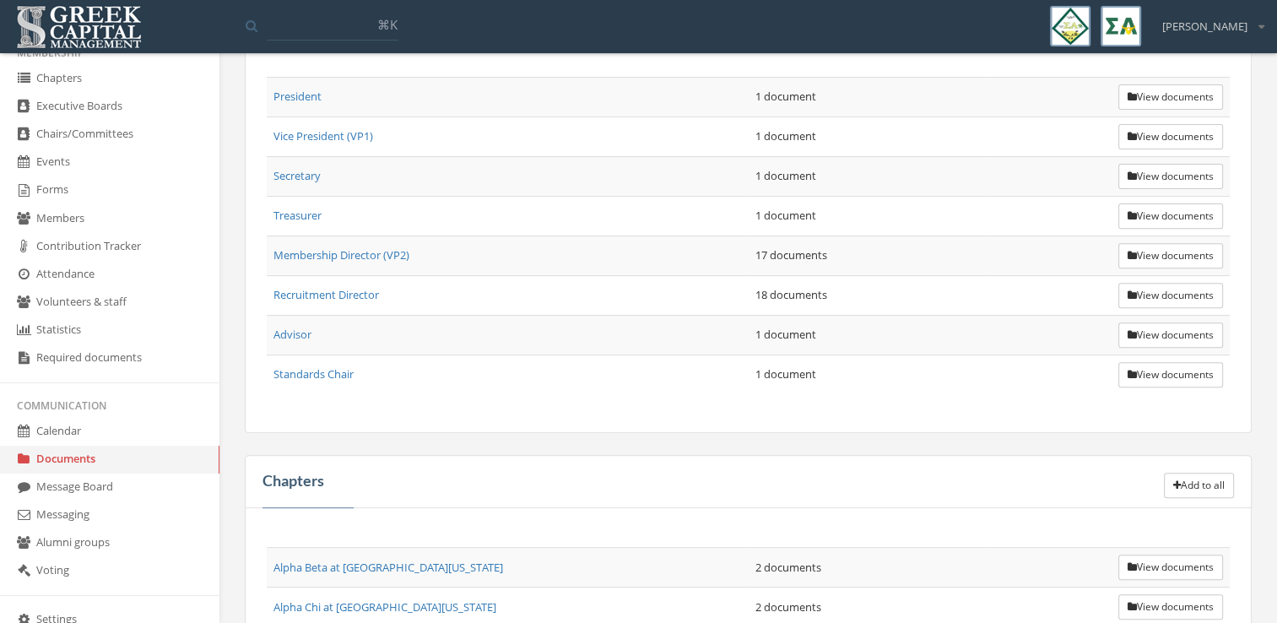
click at [1152, 246] on button "View documents" at bounding box center [1171, 255] width 105 height 25
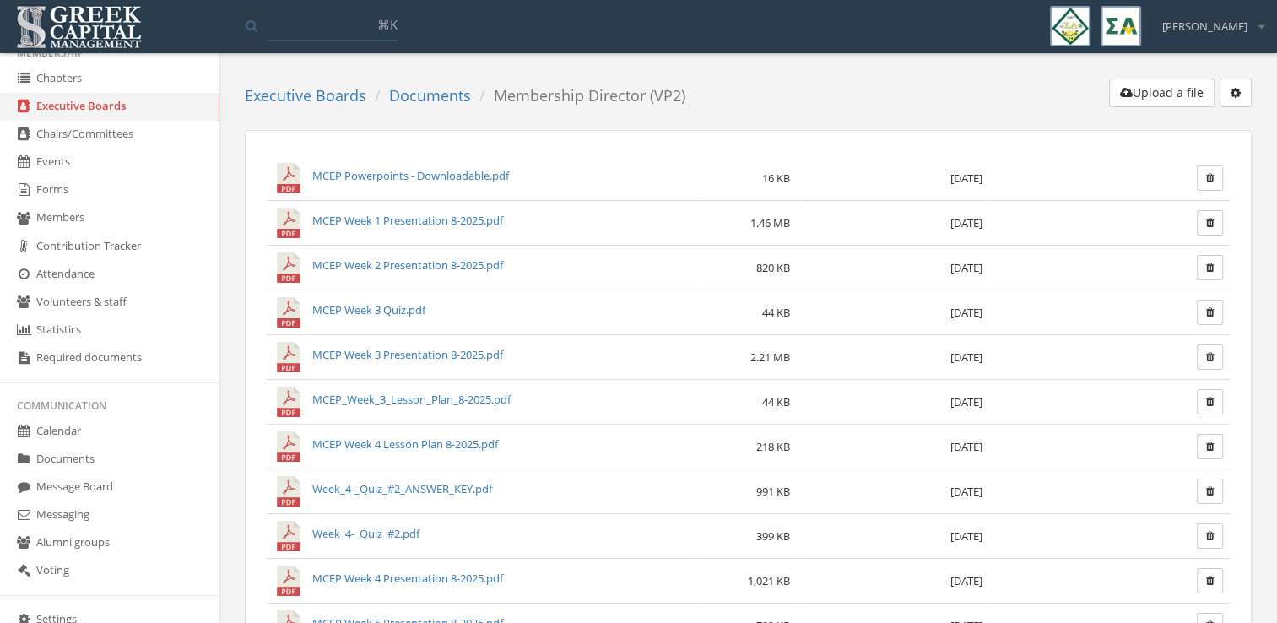
click at [434, 89] on link "Documents" at bounding box center [430, 95] width 82 height 20
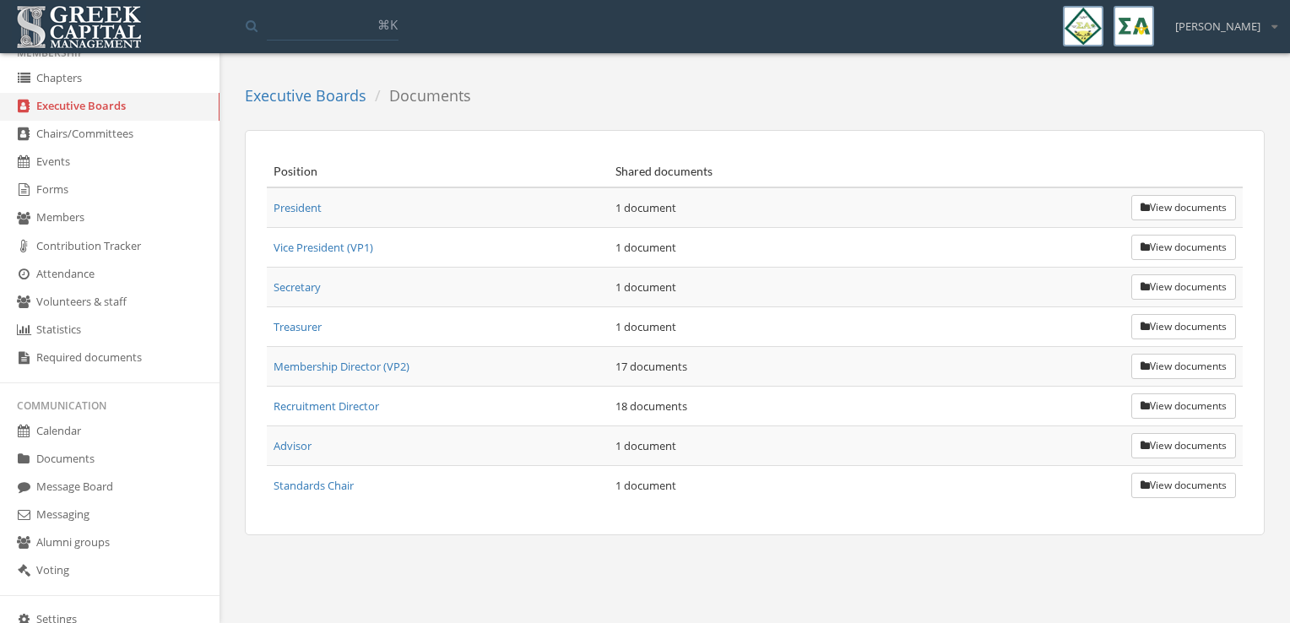
click at [1169, 215] on button "View documents" at bounding box center [1183, 207] width 105 height 25
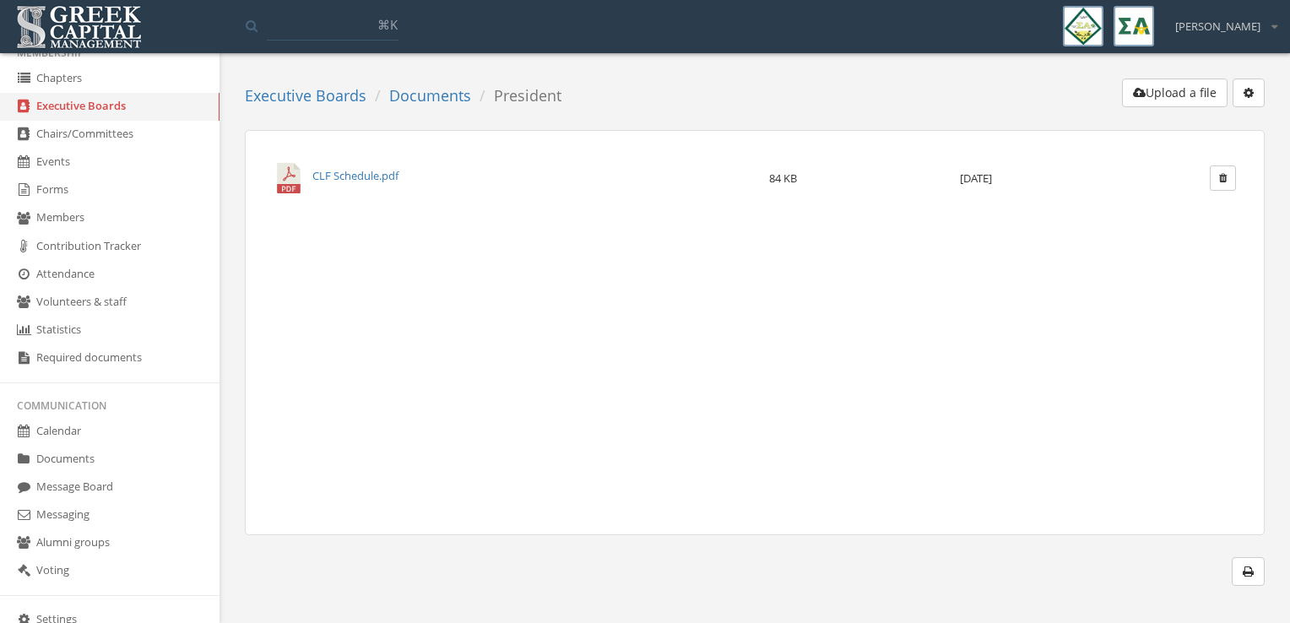
click at [409, 100] on link "Documents" at bounding box center [430, 95] width 82 height 20
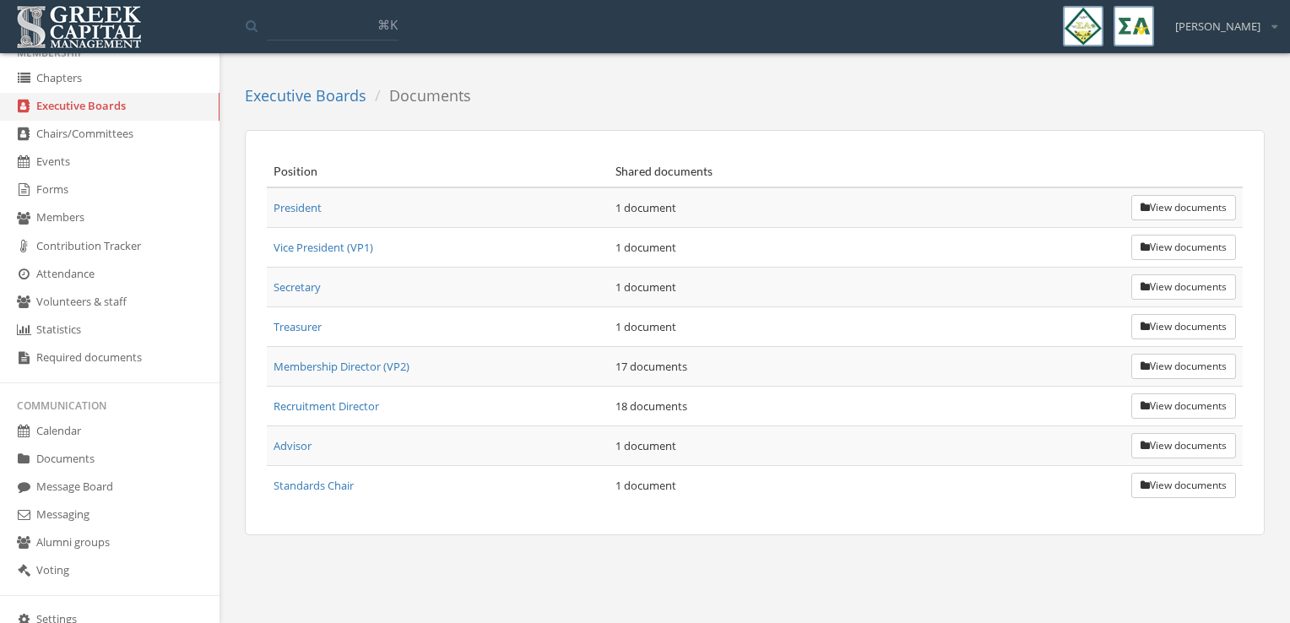
click at [330, 83] on ol "Executive Boards Documents" at bounding box center [364, 96] width 239 height 35
click at [327, 95] on link "Executive Boards" at bounding box center [306, 95] width 122 height 20
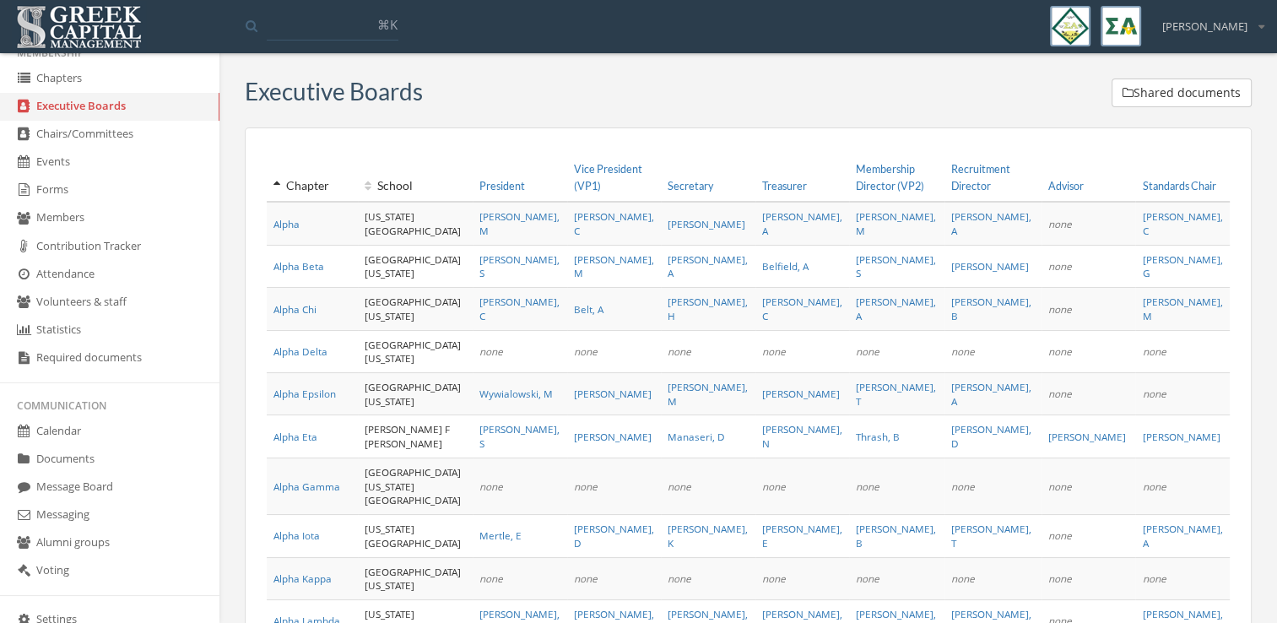
click at [91, 459] on link "Documents" at bounding box center [110, 460] width 220 height 28
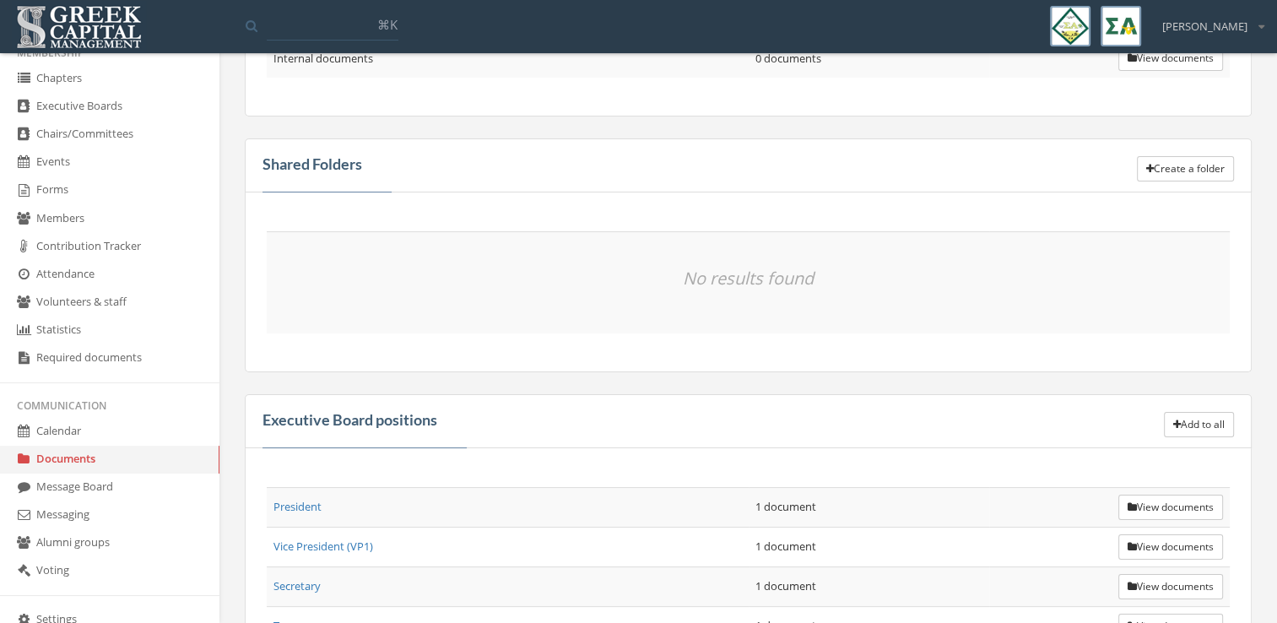
scroll to position [182, 0]
click at [1198, 167] on button "Create a folder" at bounding box center [1185, 169] width 97 height 25
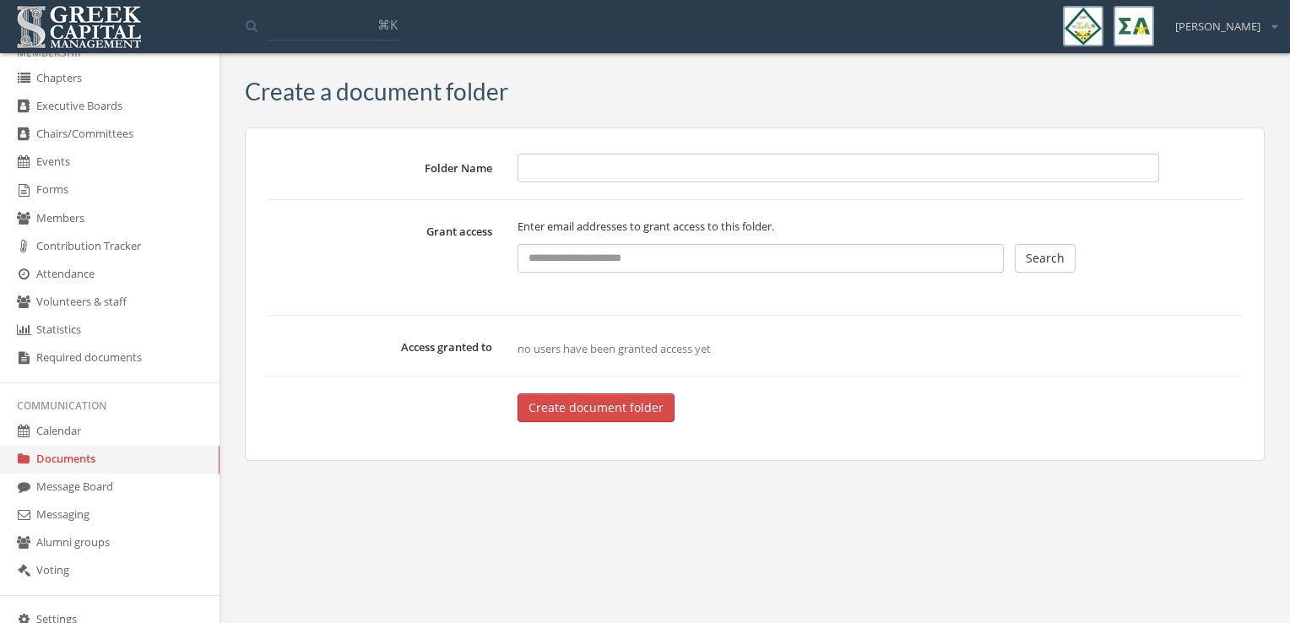
click at [1228, 537] on body "My account Logout Toggle search ⌘[PERSON_NAME] My account Logout Go to my alumn…" at bounding box center [645, 311] width 1290 height 623
click at [84, 466] on link "Documents" at bounding box center [110, 460] width 220 height 28
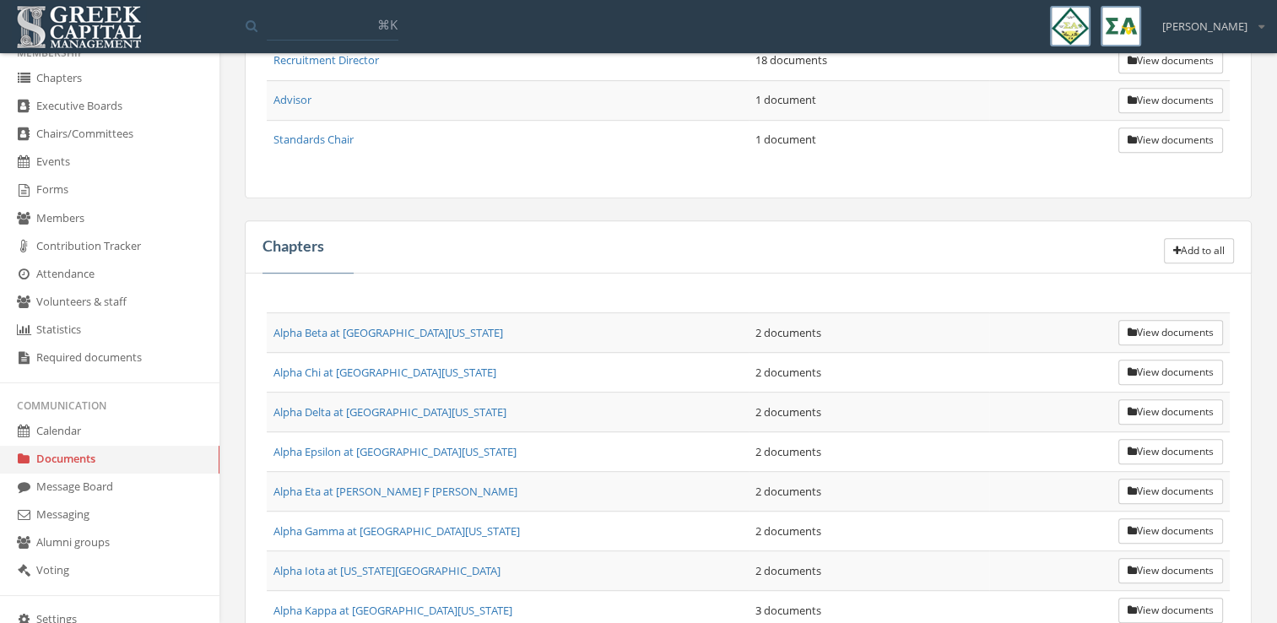
scroll to position [961, 0]
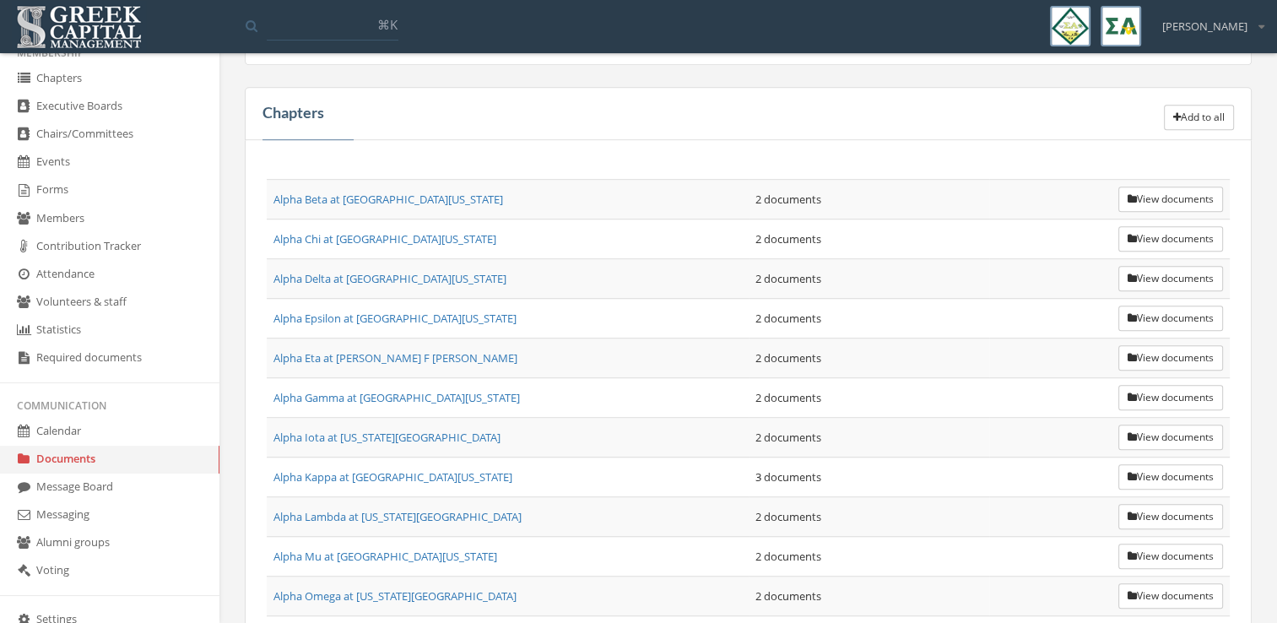
click at [1178, 107] on button "Add to all" at bounding box center [1199, 117] width 70 height 25
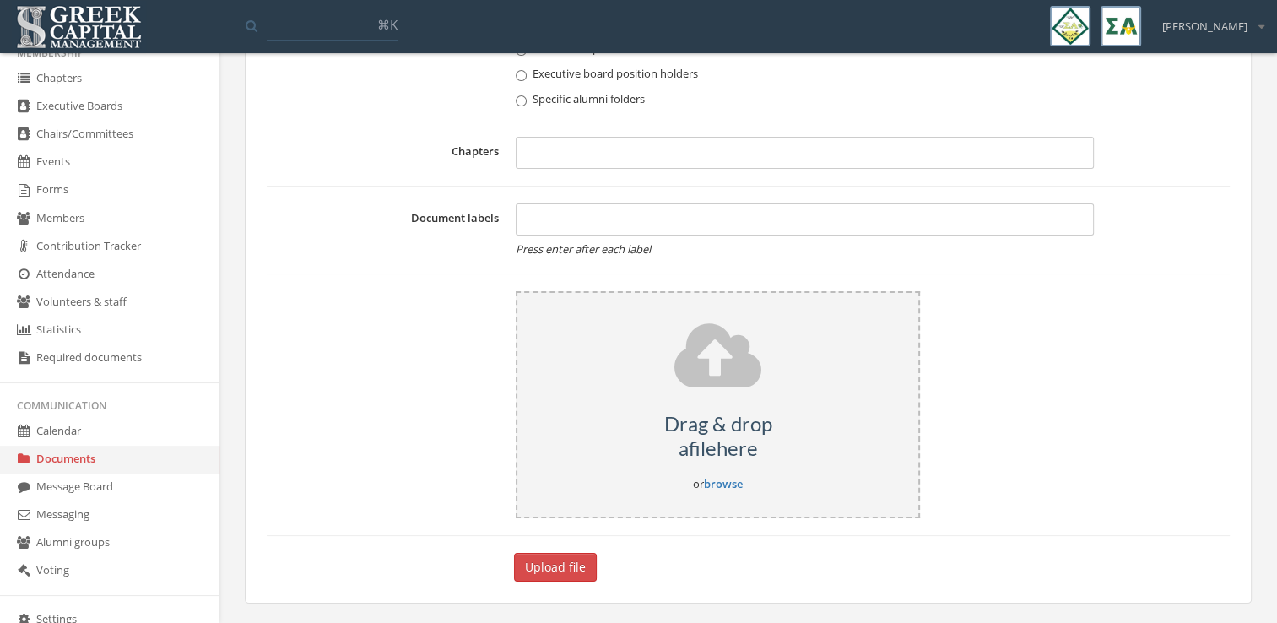
scroll to position [961, 0]
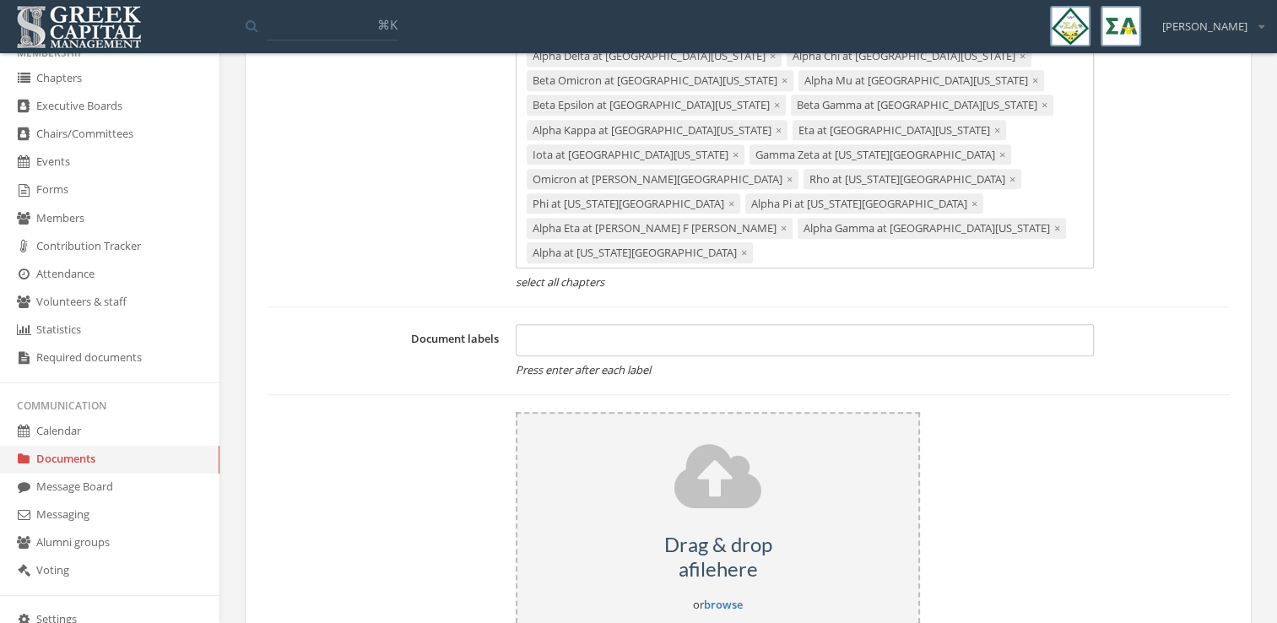
click at [736, 474] on div "Drag & drop a file here or browse" at bounding box center [718, 525] width 404 height 227
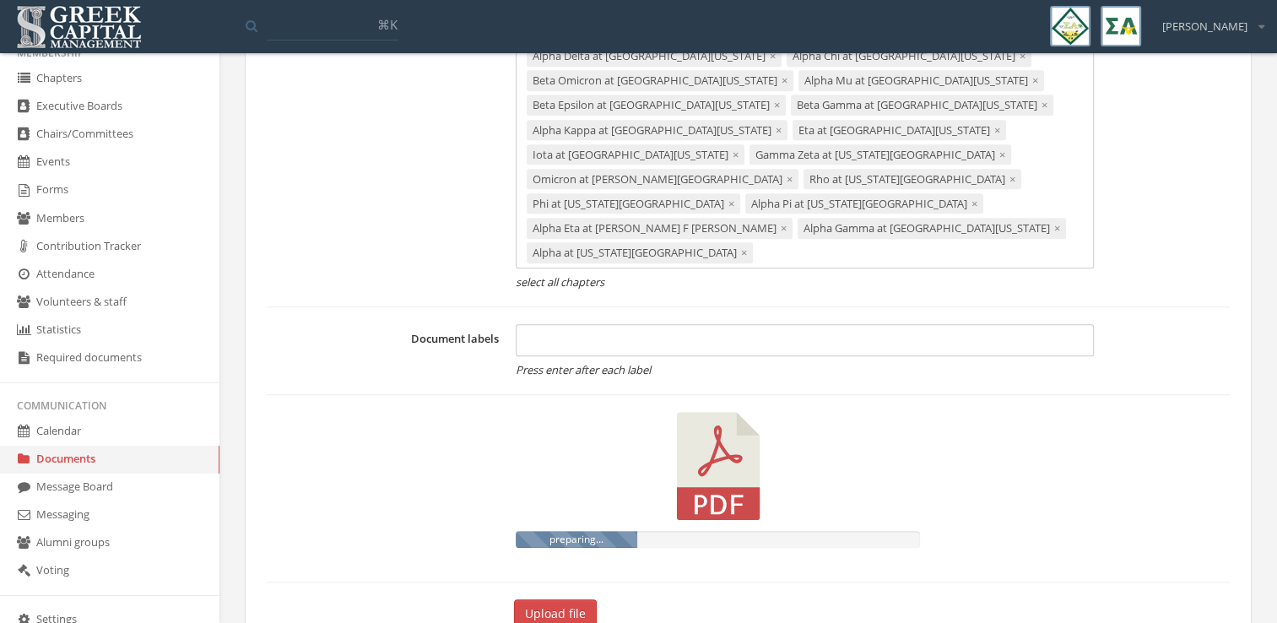
scroll to position [959, 0]
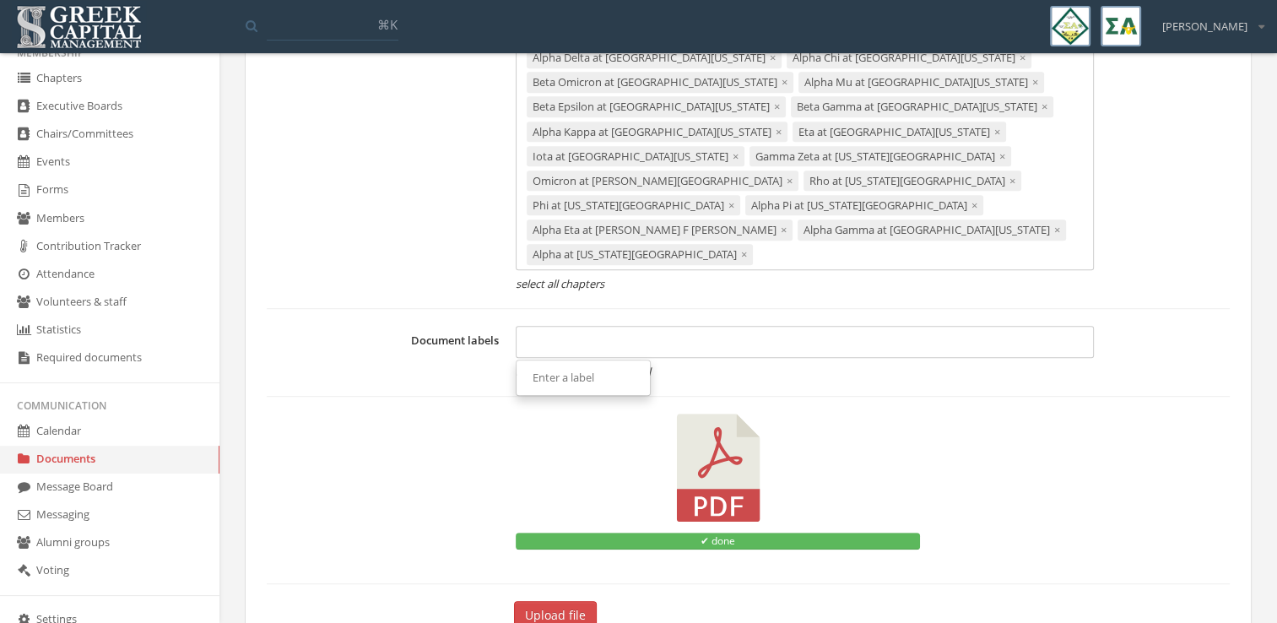
click at [798, 326] on div at bounding box center [805, 342] width 578 height 32
click at [455, 414] on label at bounding box center [387, 490] width 241 height 153
click at [532, 601] on button "Upload file" at bounding box center [555, 615] width 83 height 29
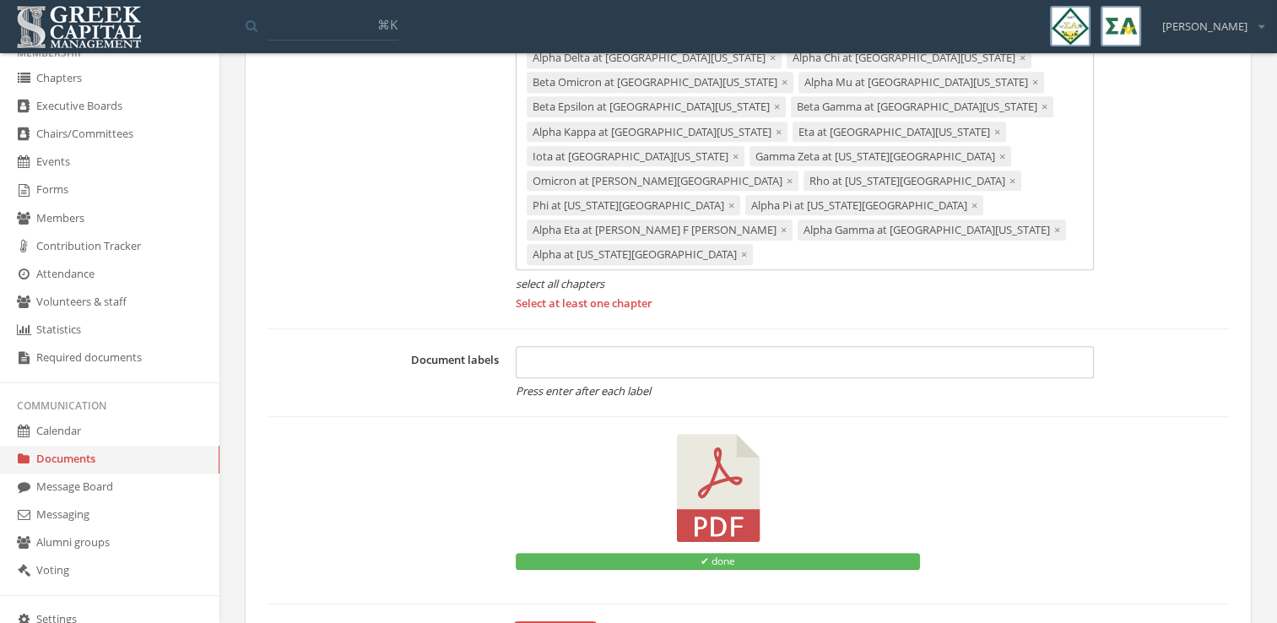
click at [614, 346] on div at bounding box center [805, 362] width 578 height 32
drag, startPoint x: 726, startPoint y: 214, endPoint x: 533, endPoint y: 85, distance: 232.1
click at [605, 244] on div "Alpha at [US_STATE][GEOGRAPHIC_DATA] ×" at bounding box center [640, 254] width 226 height 21
click at [590, 220] on div "Alpha Eta at [PERSON_NAME] F [PERSON_NAME] ×" at bounding box center [660, 230] width 266 height 21
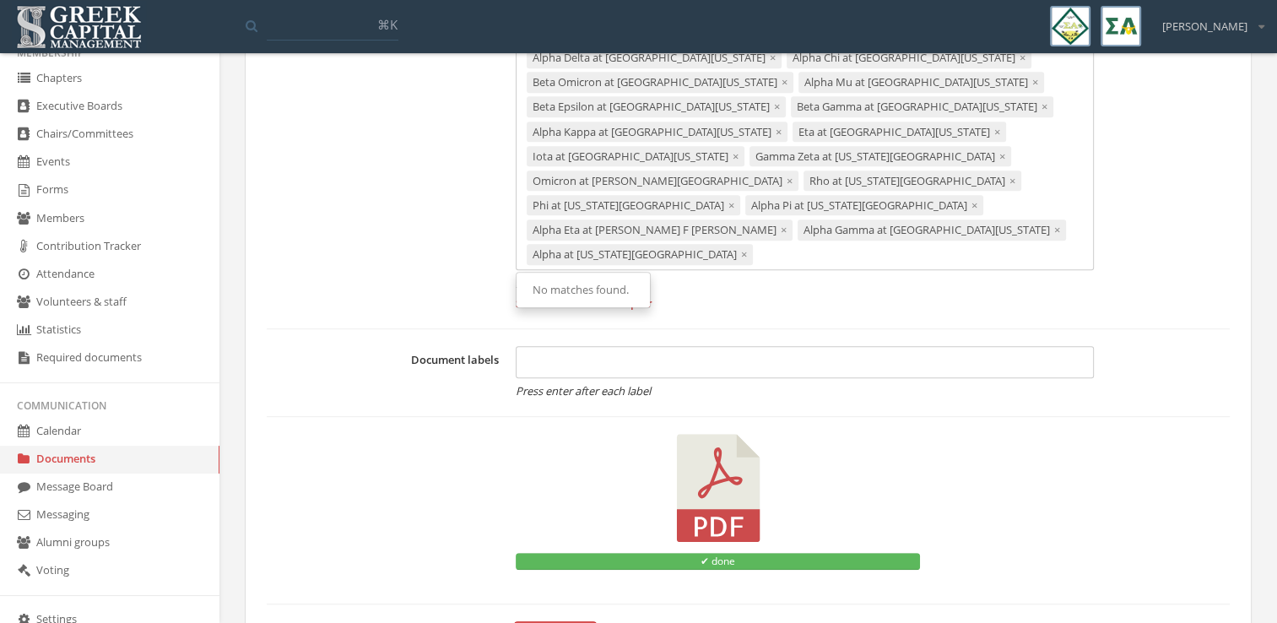
click at [577, 195] on div "Phi at [US_STATE][GEOGRAPHIC_DATA] Commerce ×" at bounding box center [634, 205] width 214 height 21
click at [702, 346] on div at bounding box center [805, 362] width 578 height 32
click at [554, 276] on em "select all chapters" at bounding box center [805, 284] width 578 height 16
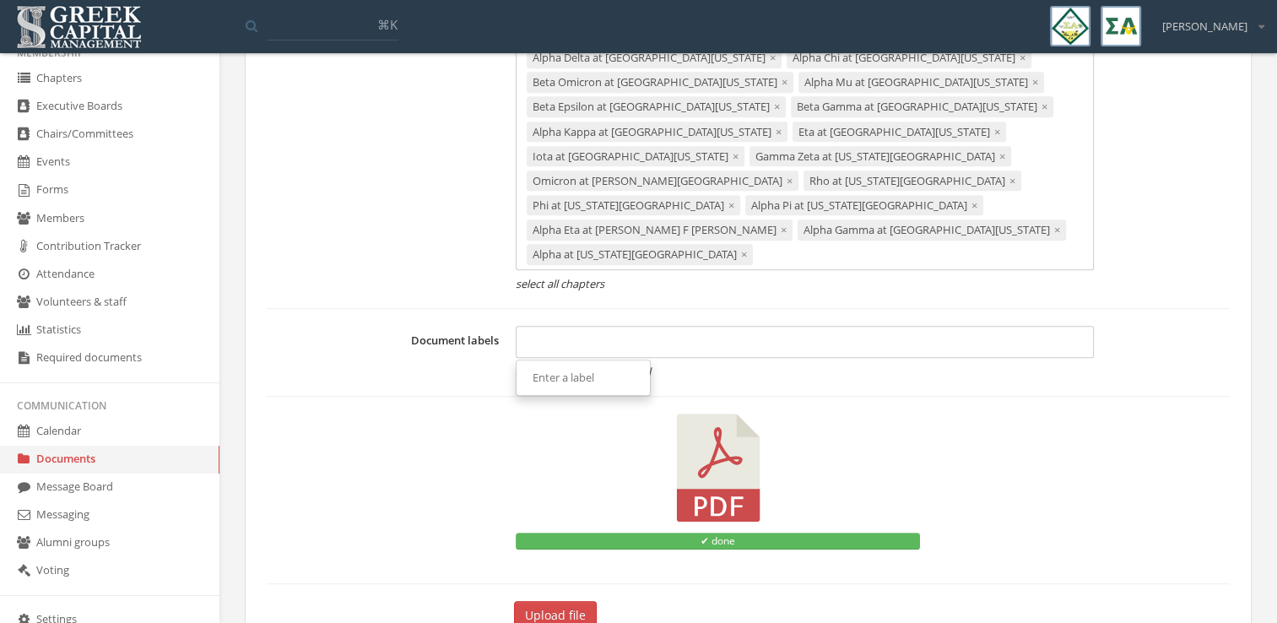
click at [581, 326] on div at bounding box center [805, 342] width 578 height 32
type input "**********"
click at [469, 414] on label at bounding box center [387, 490] width 241 height 153
click at [542, 601] on button "Upload file" at bounding box center [555, 615] width 83 height 29
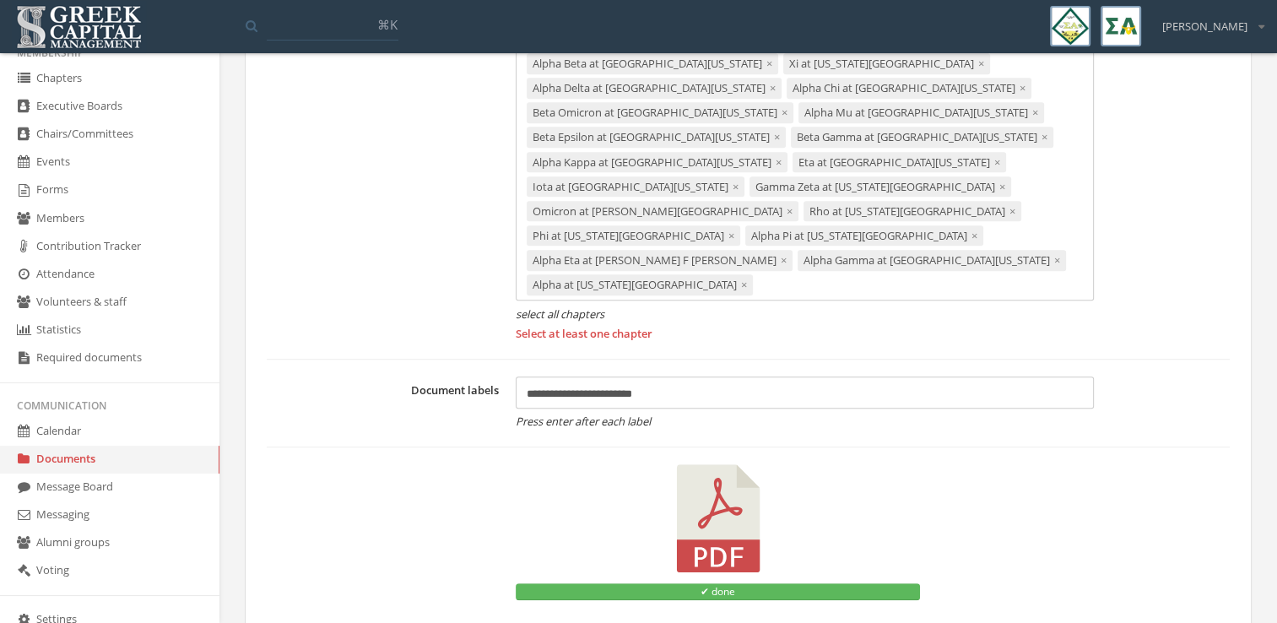
scroll to position [929, 0]
click at [741, 277] on span "×" at bounding box center [744, 284] width 6 height 15
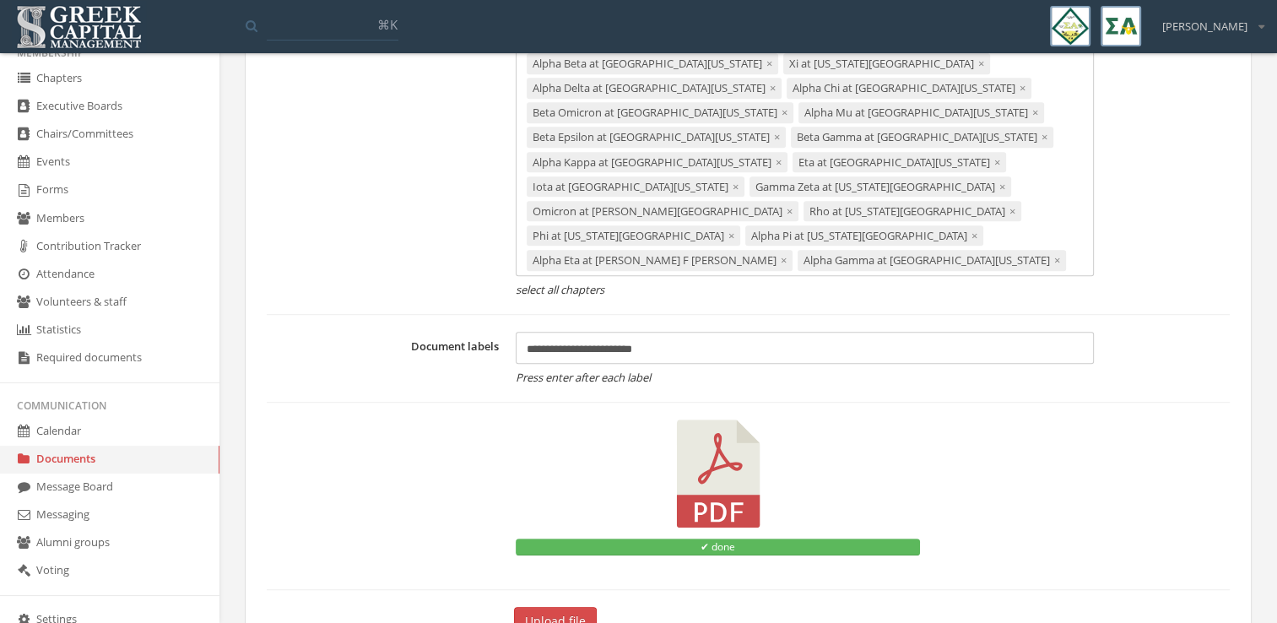
click at [541, 607] on button "Upload file" at bounding box center [555, 621] width 83 height 29
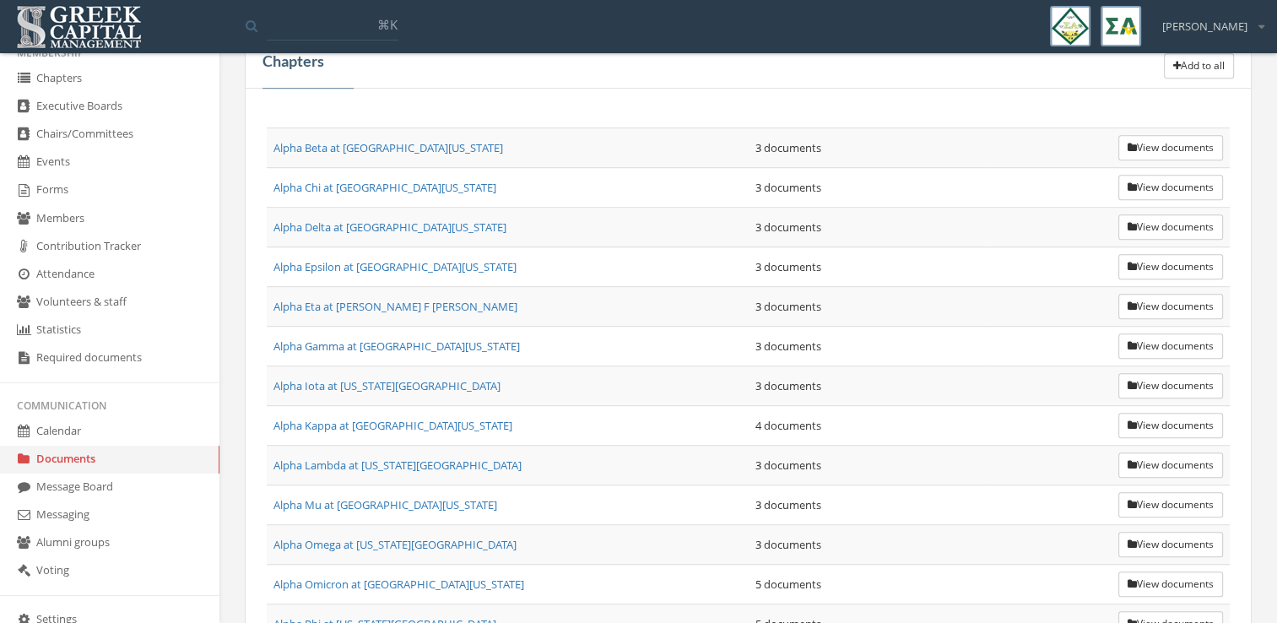
scroll to position [999, 0]
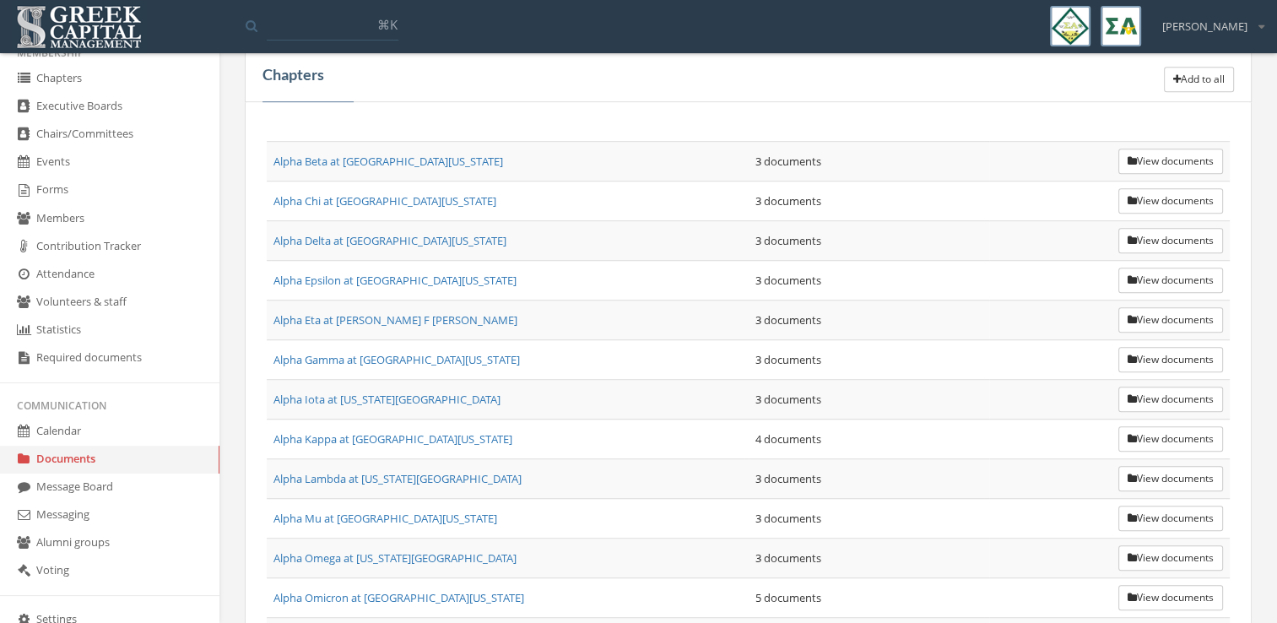
click at [1172, 163] on button "View documents" at bounding box center [1171, 161] width 105 height 25
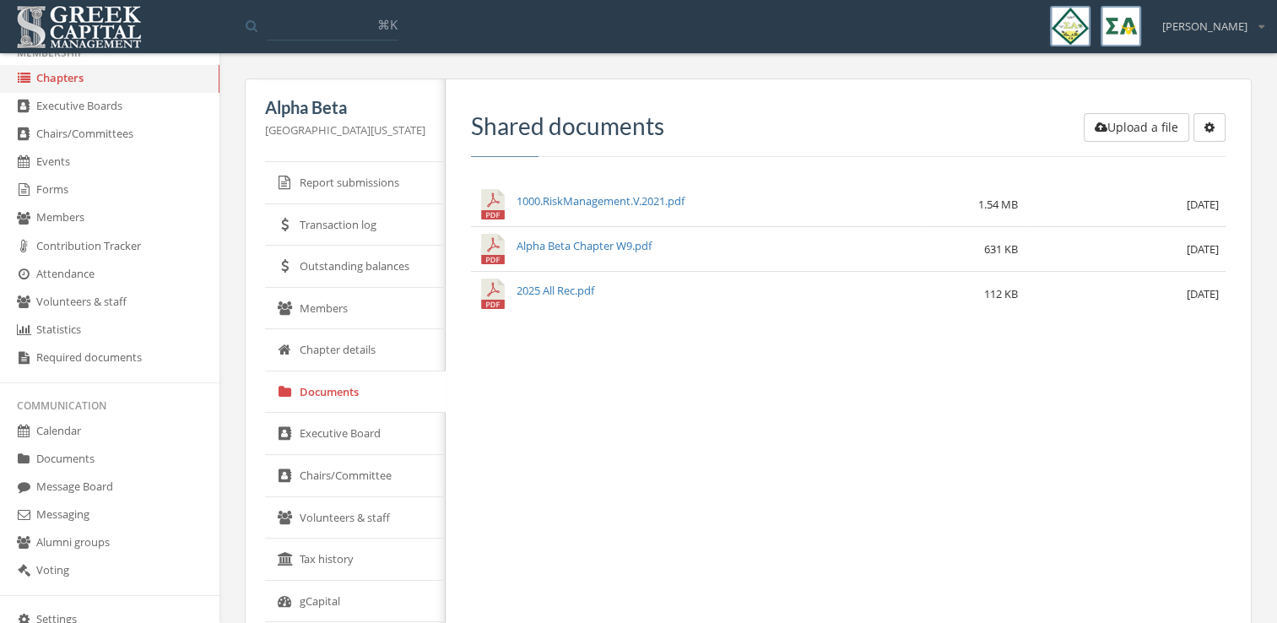
click at [1207, 133] on icon "button" at bounding box center [1210, 128] width 10 height 12
click at [1152, 127] on button "Upload a file" at bounding box center [1137, 127] width 106 height 29
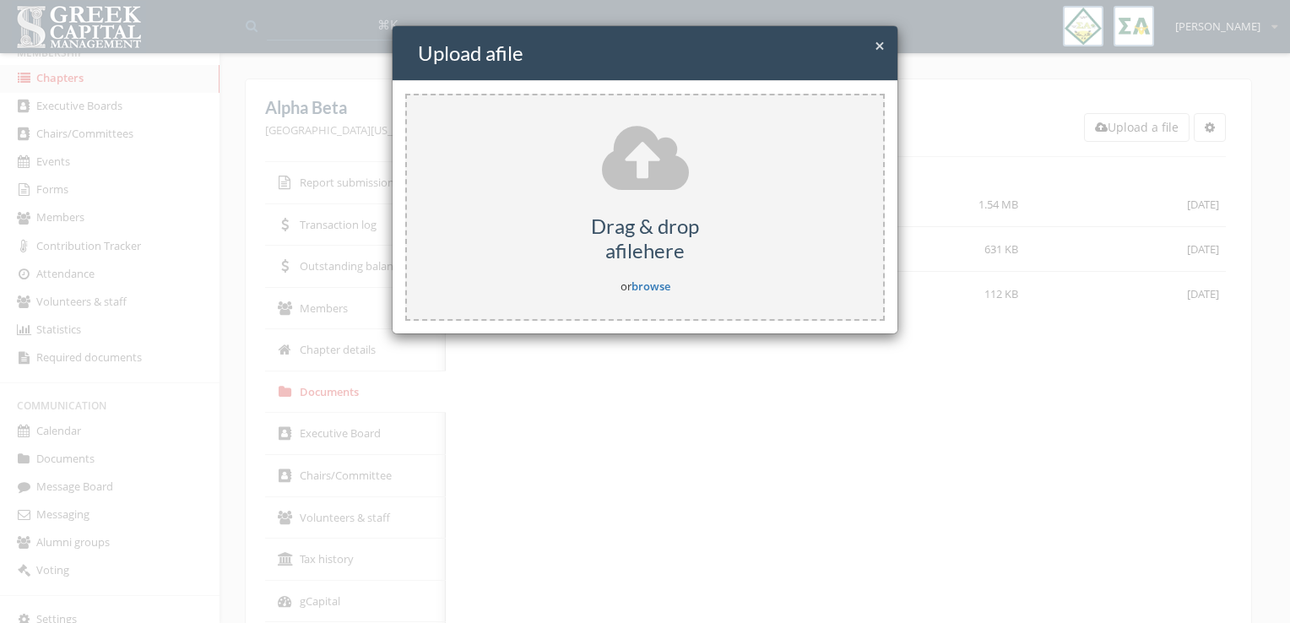
click at [881, 43] on span "×" at bounding box center [880, 46] width 10 height 24
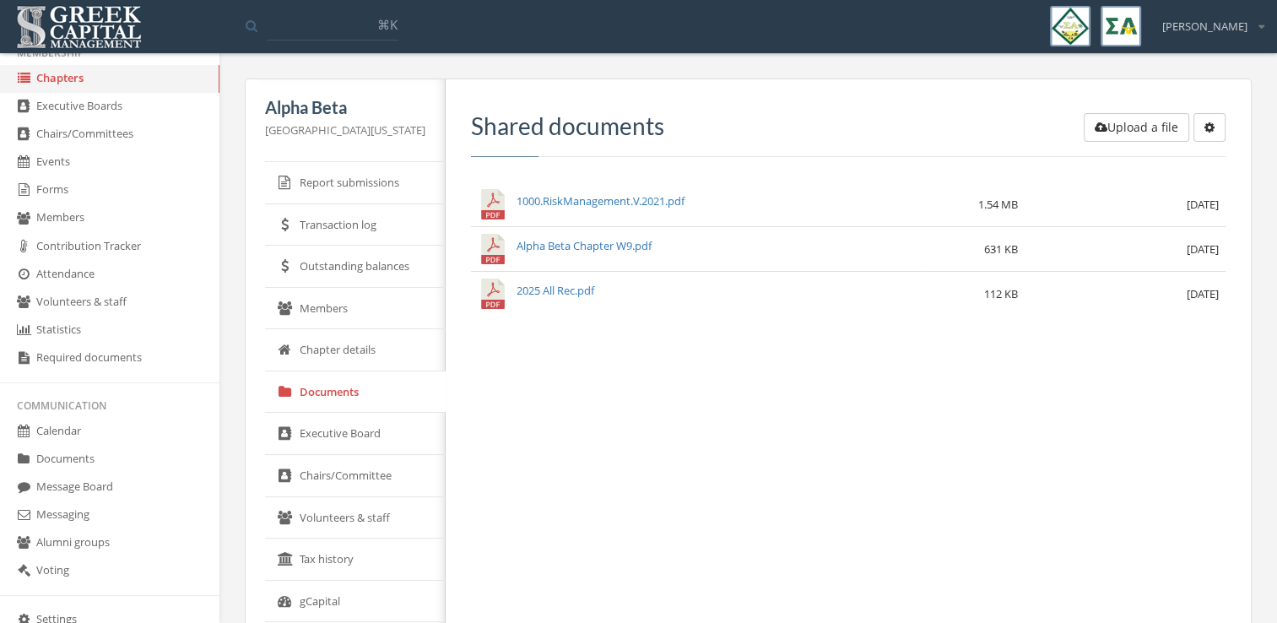
click at [83, 456] on link "Documents" at bounding box center [110, 460] width 220 height 28
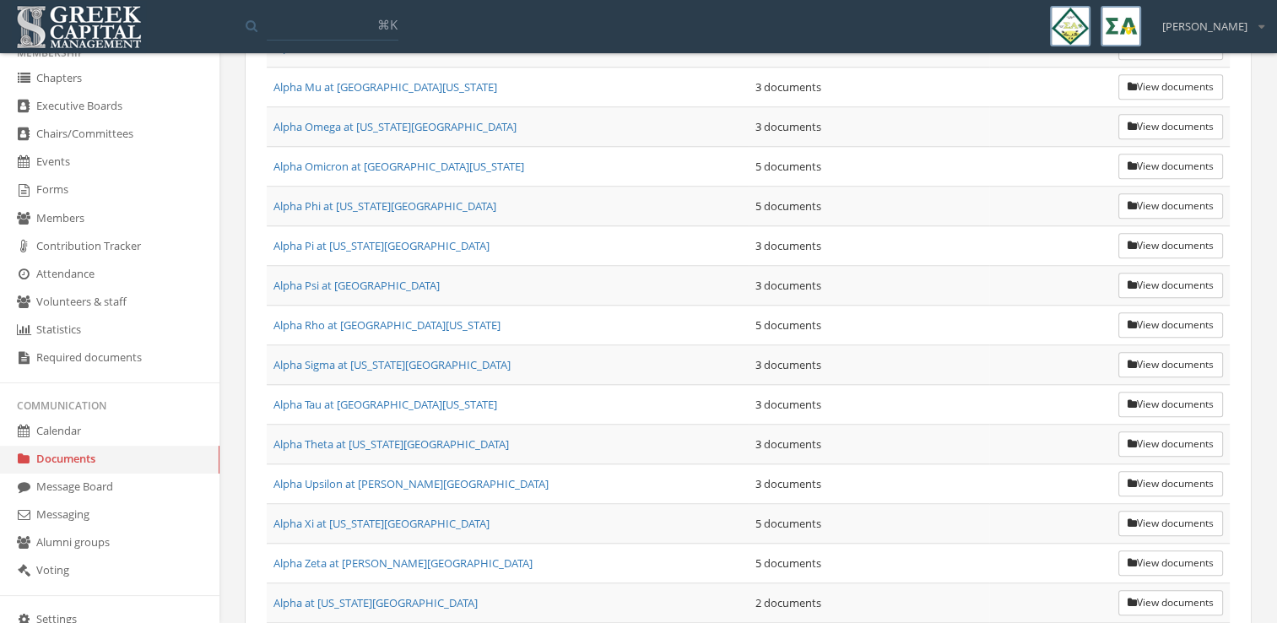
scroll to position [1442, 0]
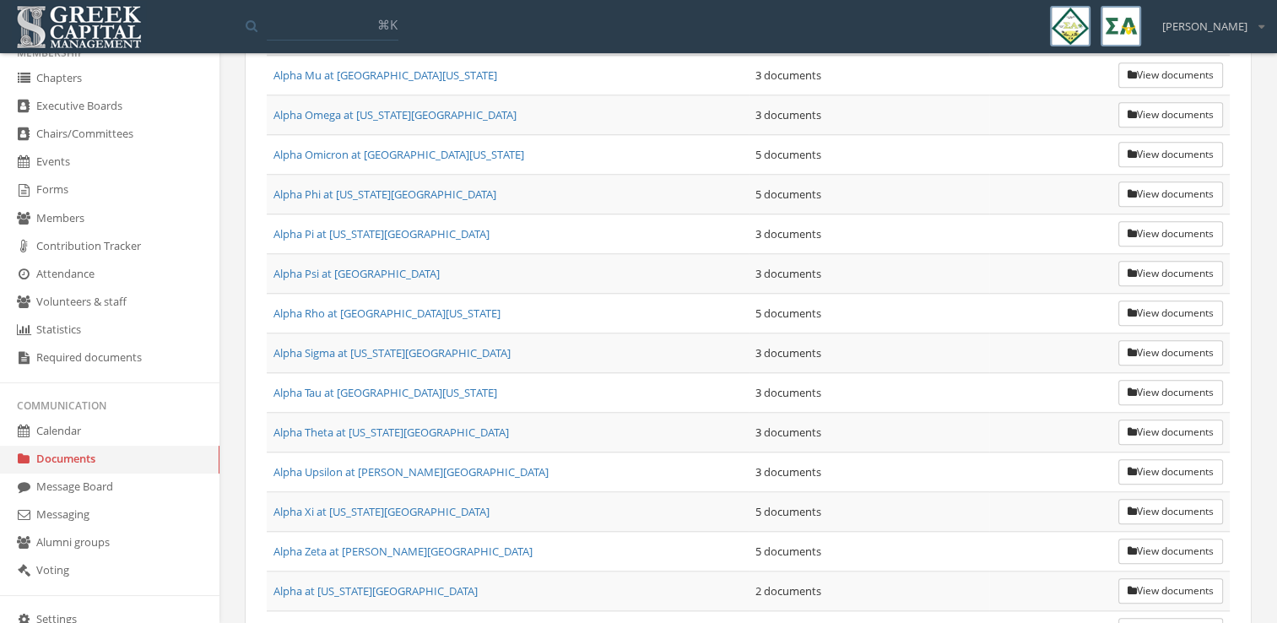
click at [1133, 578] on button "View documents" at bounding box center [1171, 590] width 105 height 25
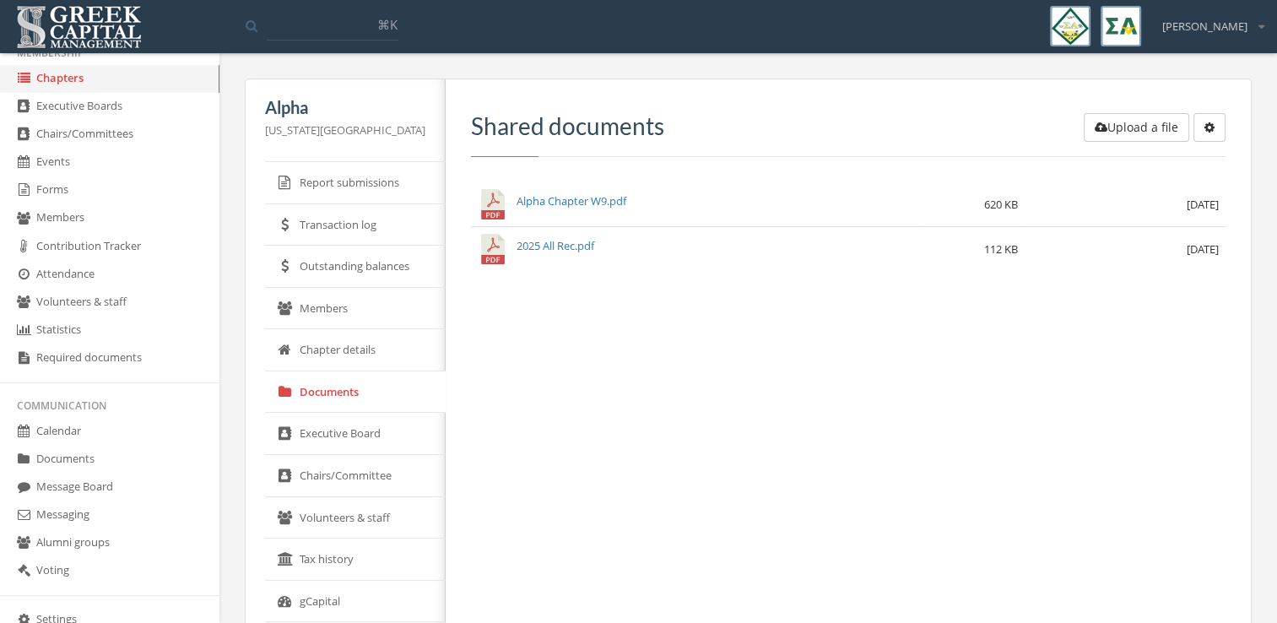
click at [1152, 122] on button "Upload a file" at bounding box center [1137, 127] width 106 height 29
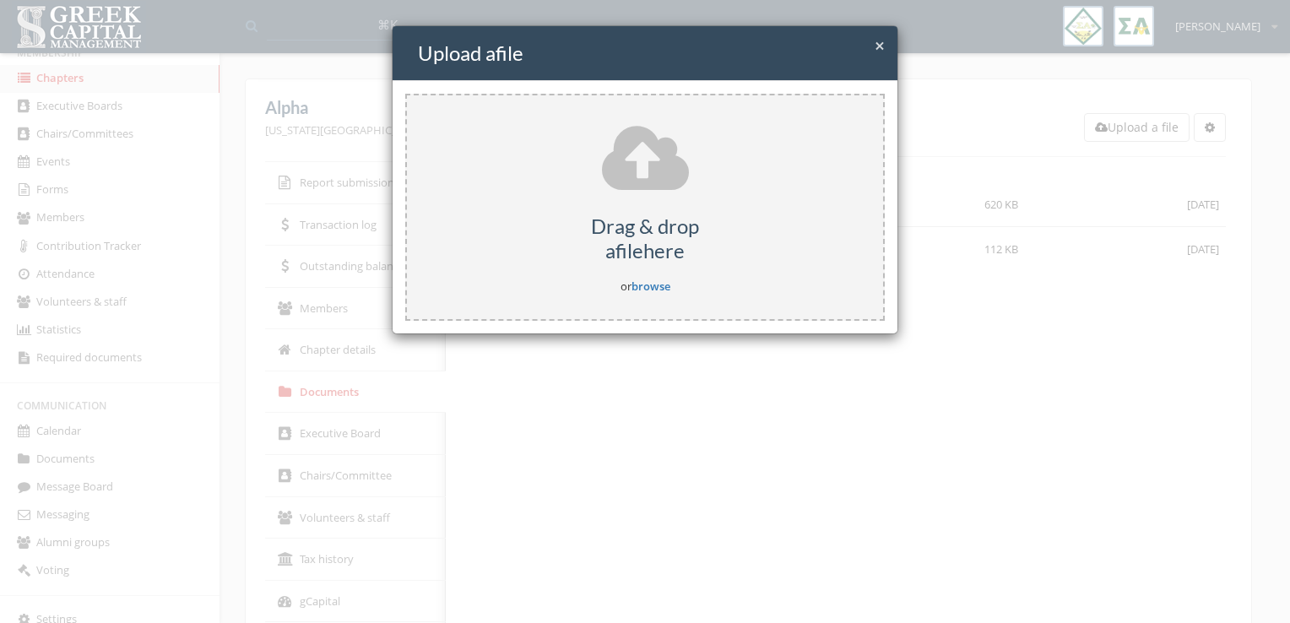
click at [652, 285] on link "browse" at bounding box center [651, 286] width 39 height 15
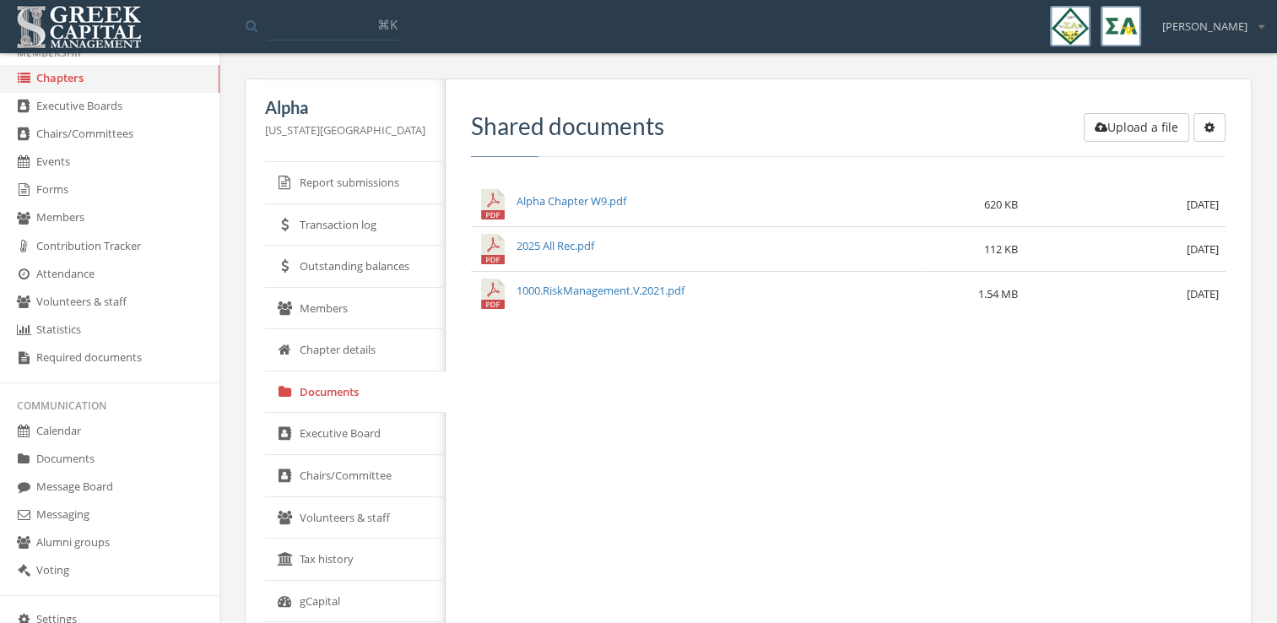
click at [101, 449] on link "Documents" at bounding box center [110, 460] width 220 height 28
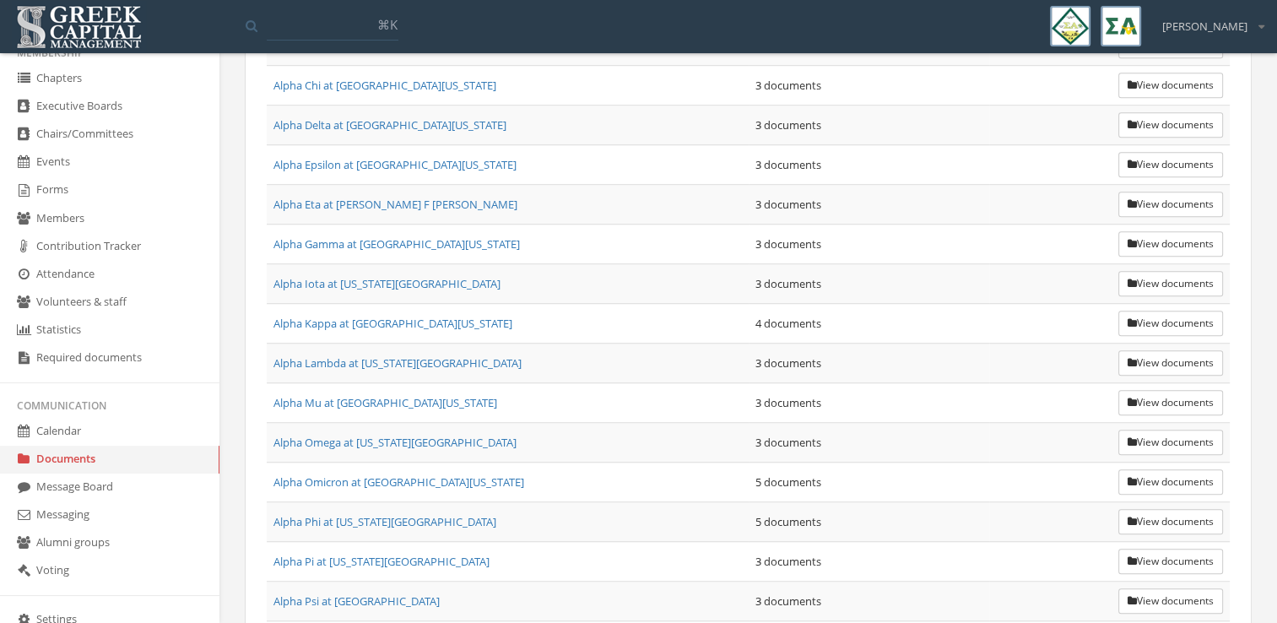
scroll to position [1148, 0]
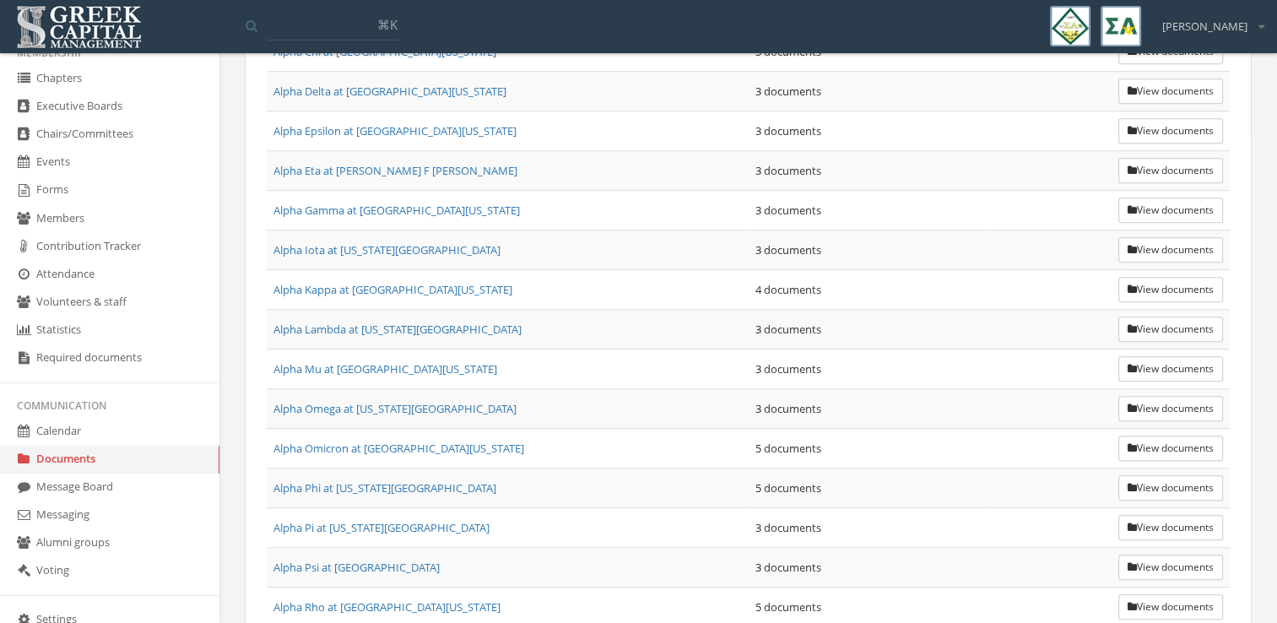
click at [1146, 515] on button "View documents" at bounding box center [1171, 527] width 105 height 25
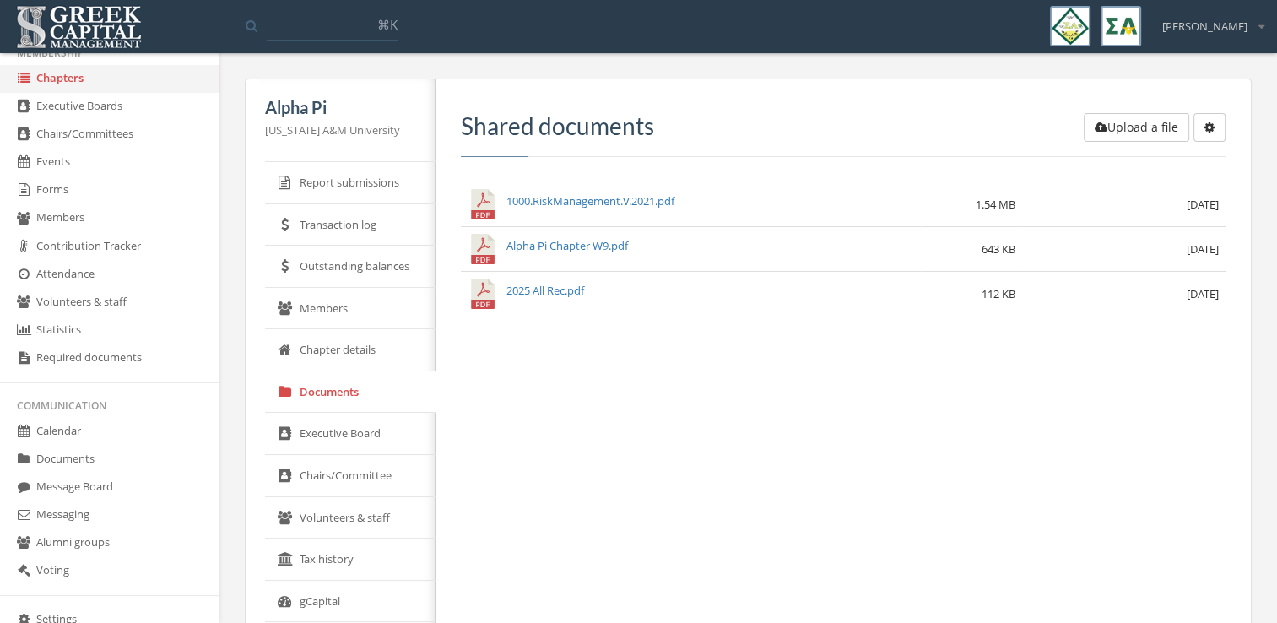
click at [142, 454] on link "Documents" at bounding box center [110, 460] width 220 height 28
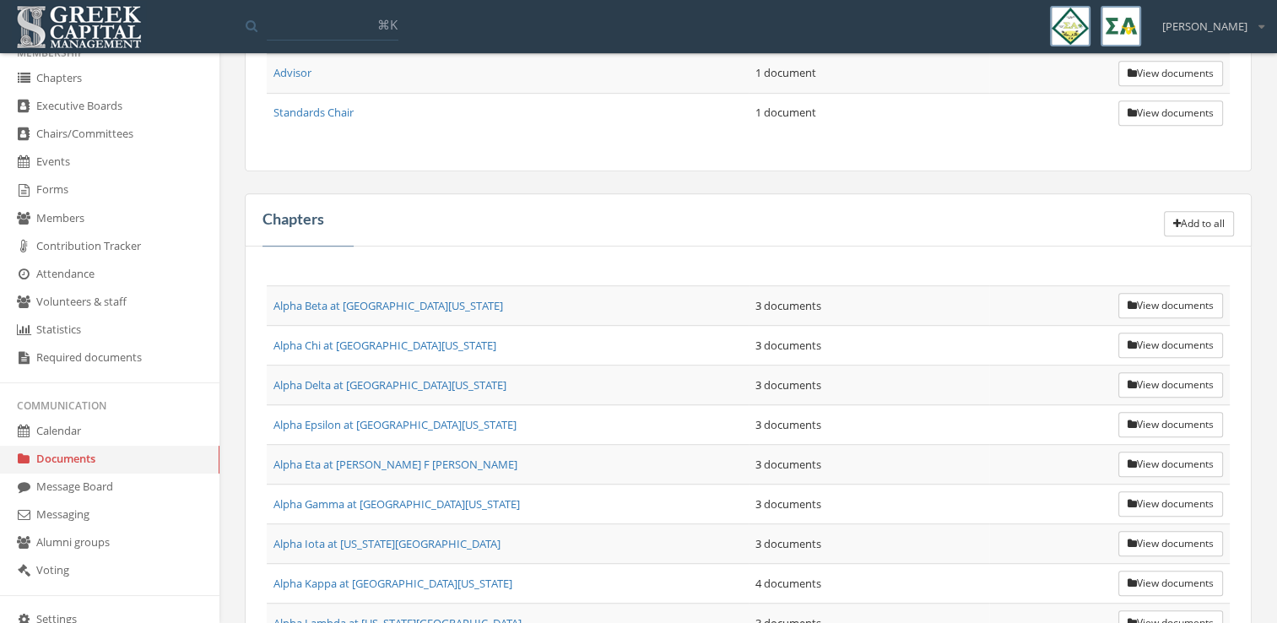
scroll to position [850, 0]
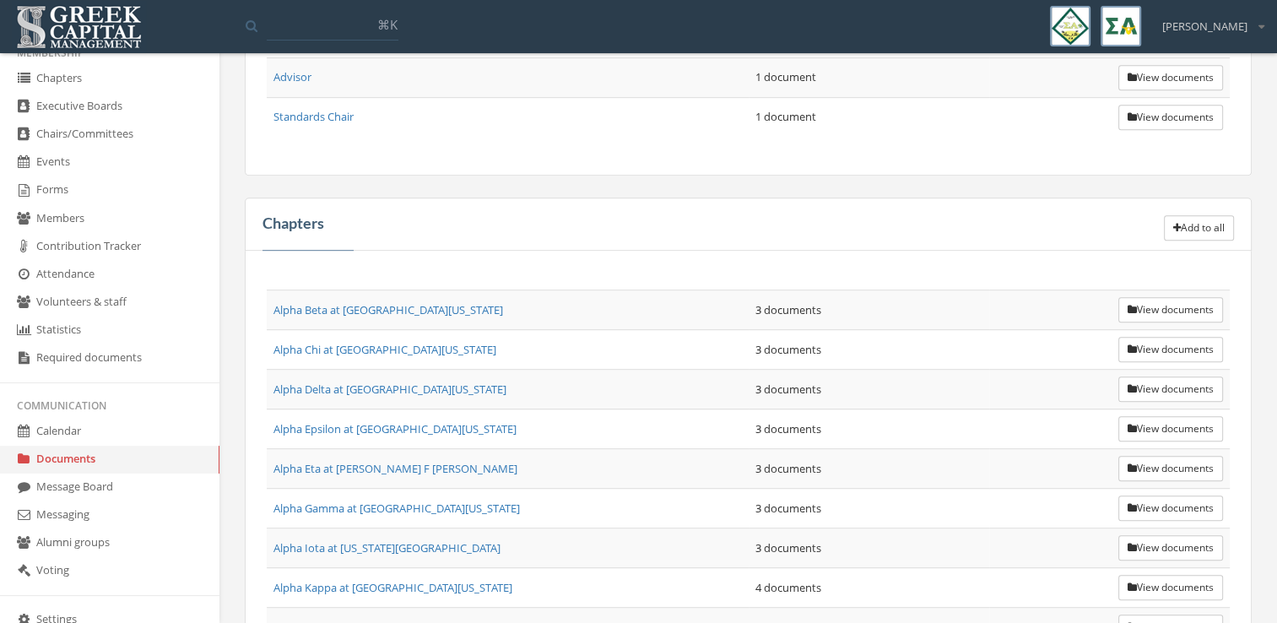
click at [1174, 298] on button "View documents" at bounding box center [1171, 309] width 105 height 25
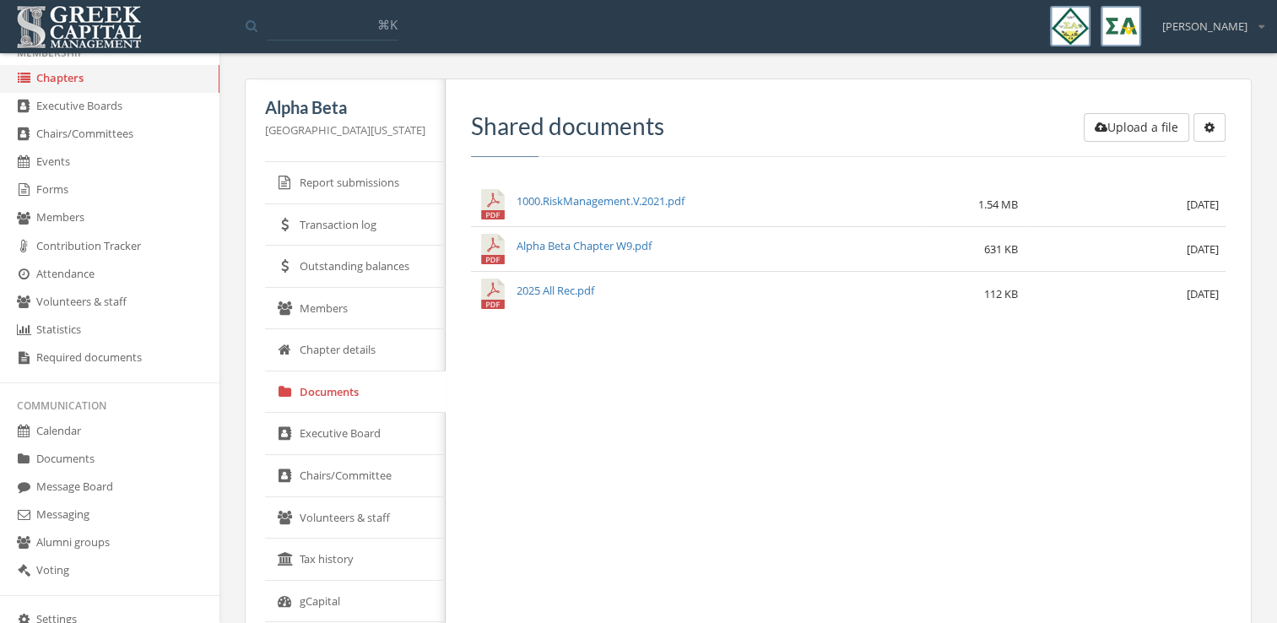
scroll to position [257, 0]
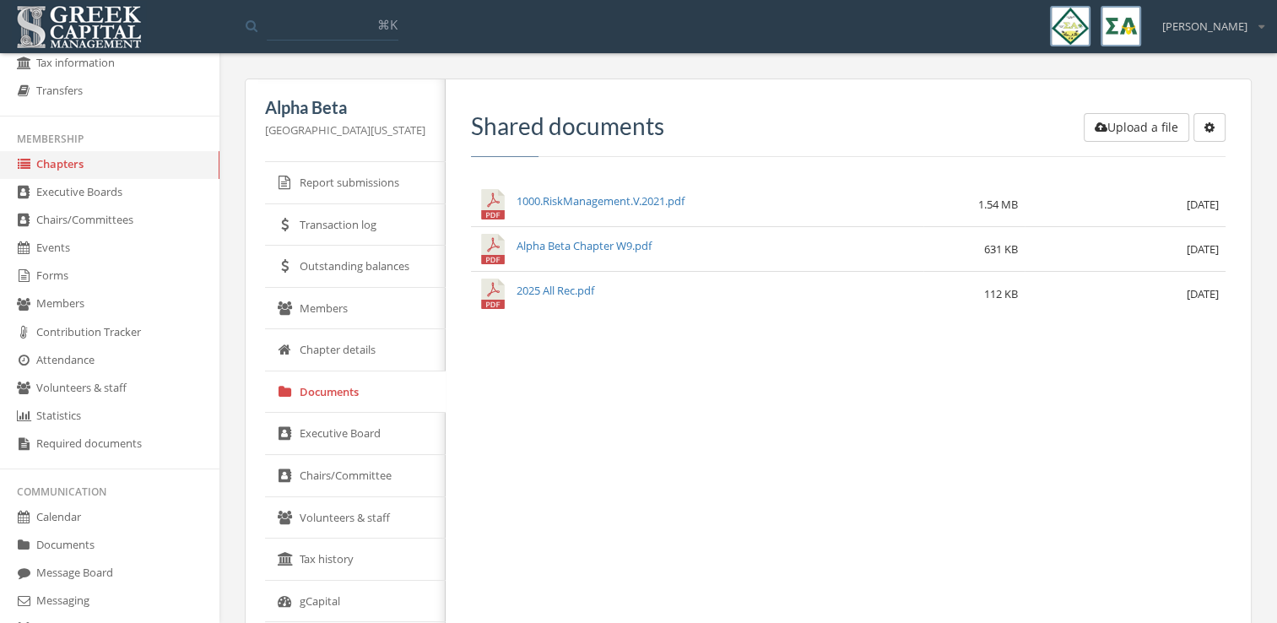
click at [84, 550] on link "Documents" at bounding box center [110, 546] width 220 height 28
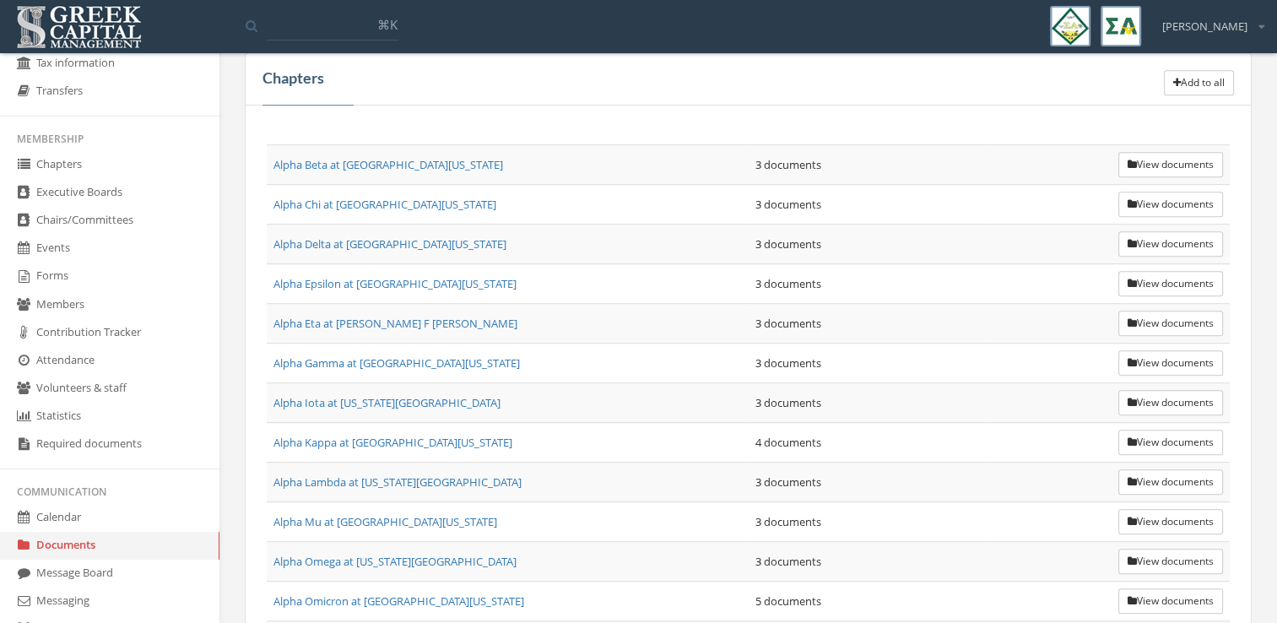
click at [1206, 78] on button "Add to all" at bounding box center [1199, 82] width 70 height 25
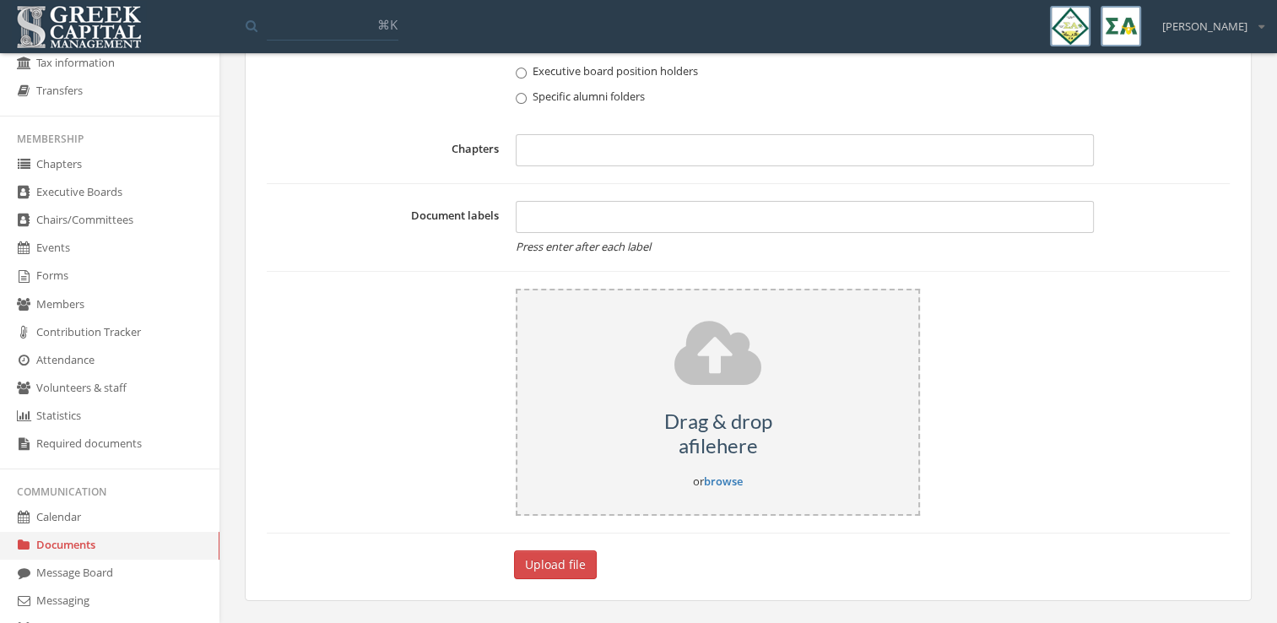
scroll to position [995, 0]
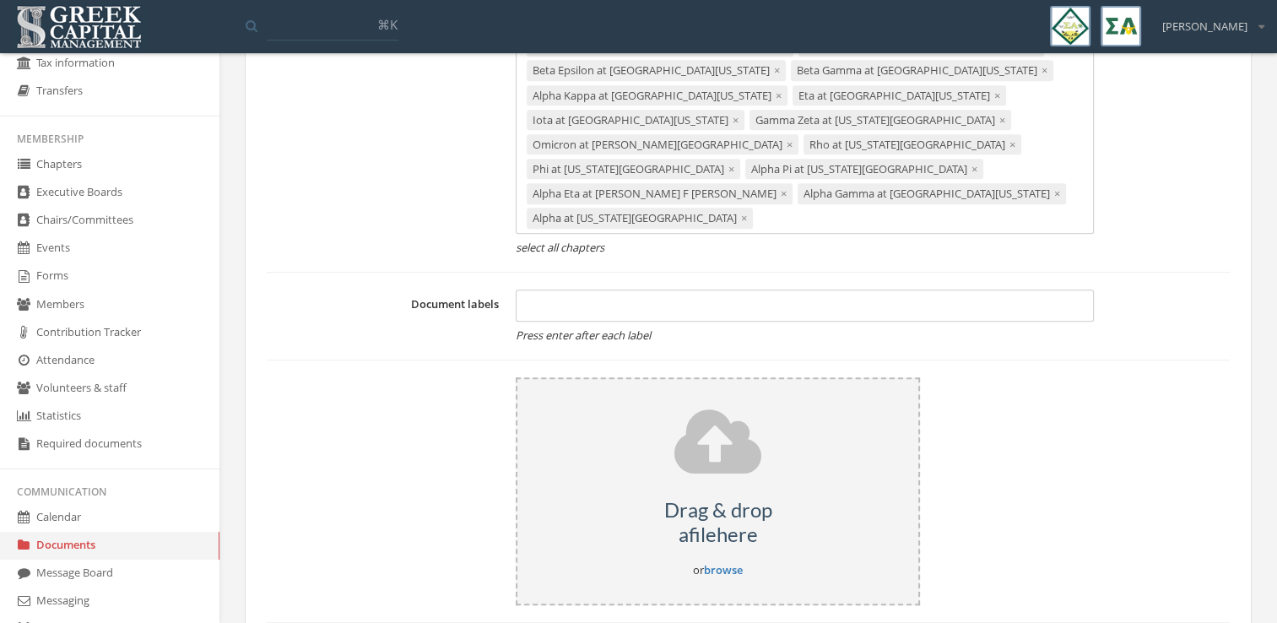
click at [689, 442] on div "Drag & drop a file here or browse" at bounding box center [718, 490] width 404 height 227
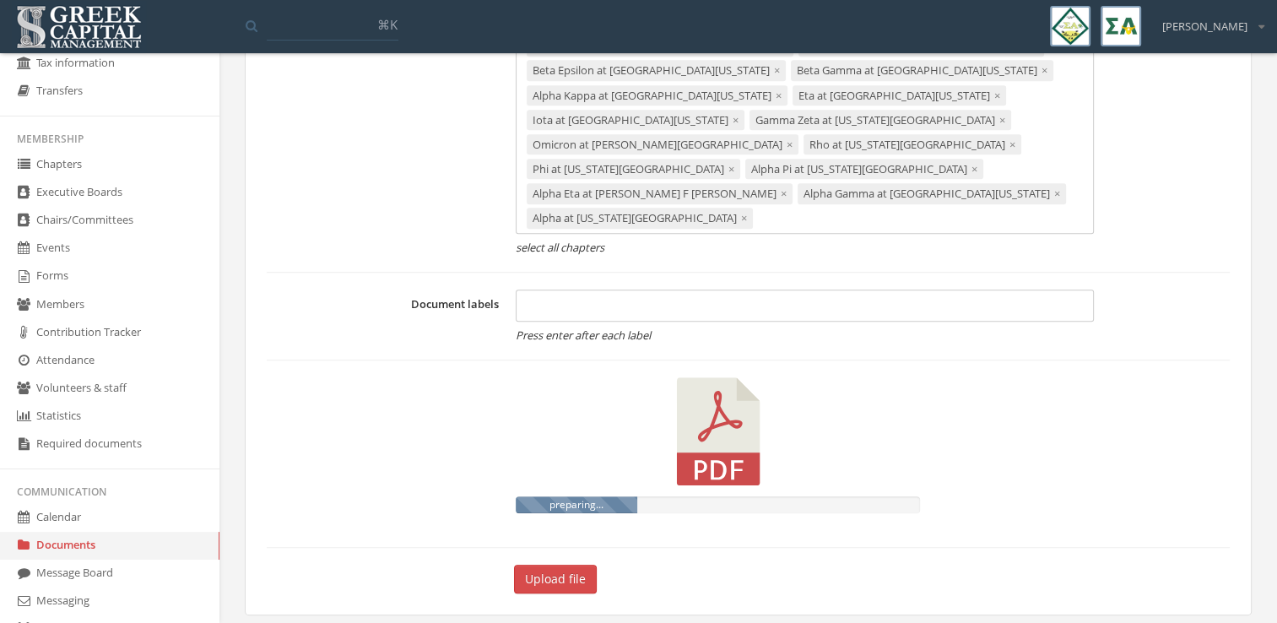
scroll to position [959, 0]
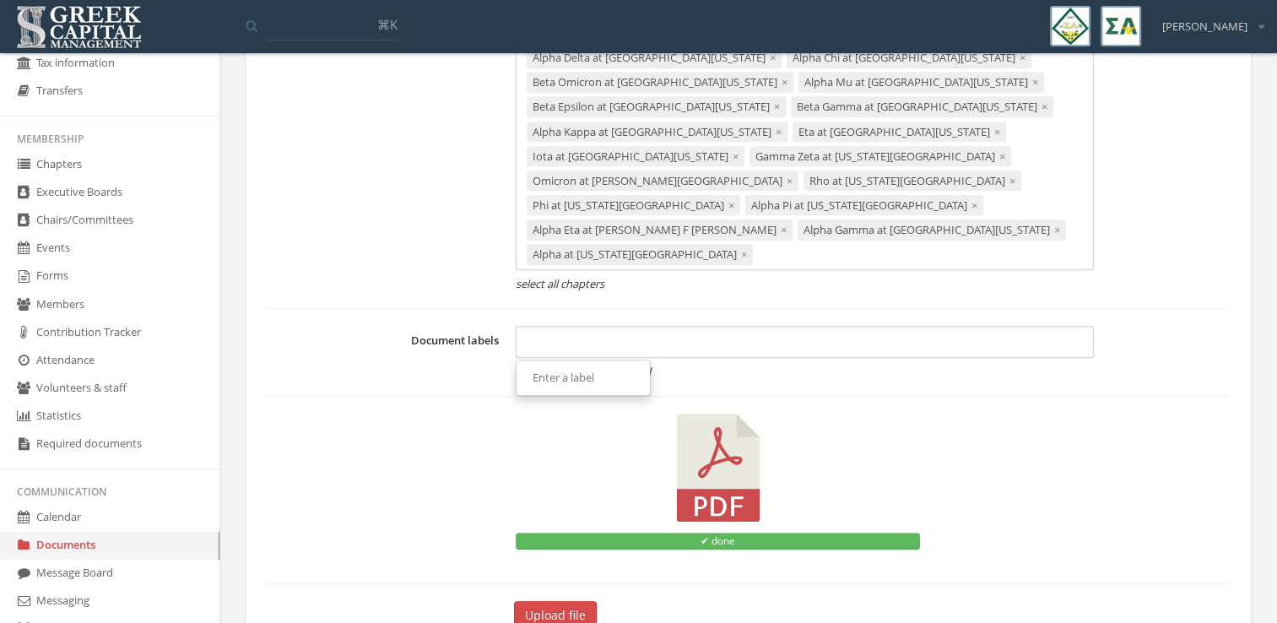
click at [588, 326] on div at bounding box center [805, 342] width 578 height 32
click at [558, 336] on input "**********" at bounding box center [566, 344] width 79 height 16
click at [644, 326] on div "**********" at bounding box center [805, 342] width 578 height 32
click at [611, 326] on div "**********" at bounding box center [805, 342] width 578 height 32
click at [603, 336] on input "**********" at bounding box center [567, 344] width 81 height 16
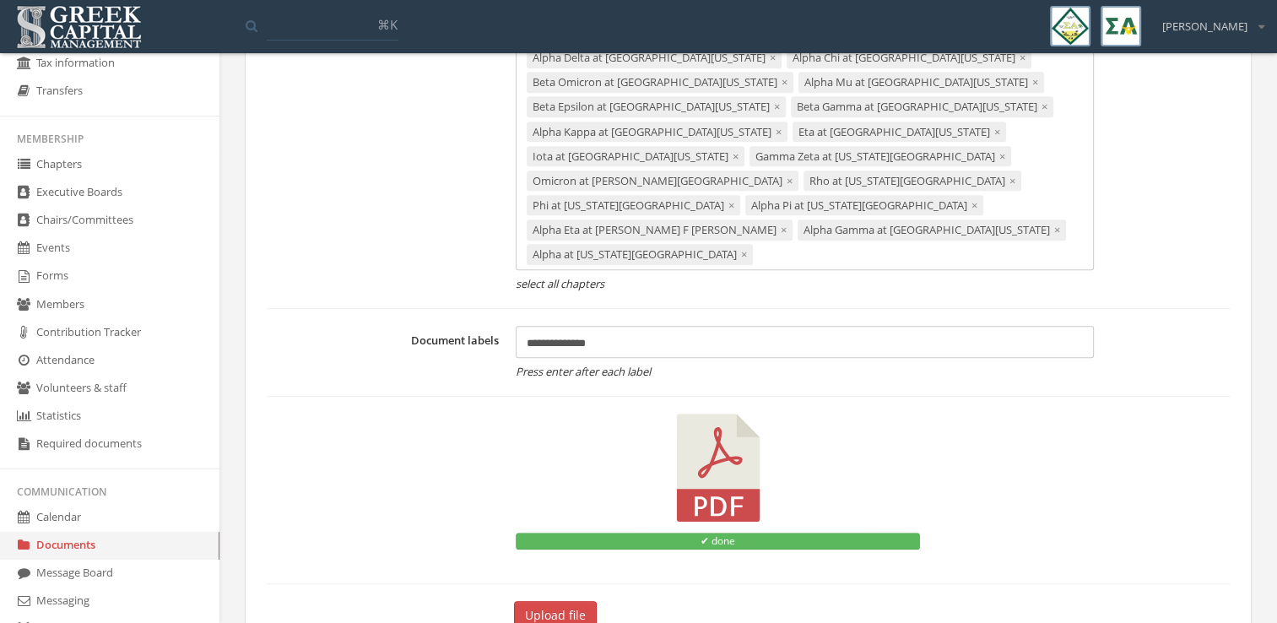
click at [567, 601] on button "Upload file" at bounding box center [555, 615] width 83 height 29
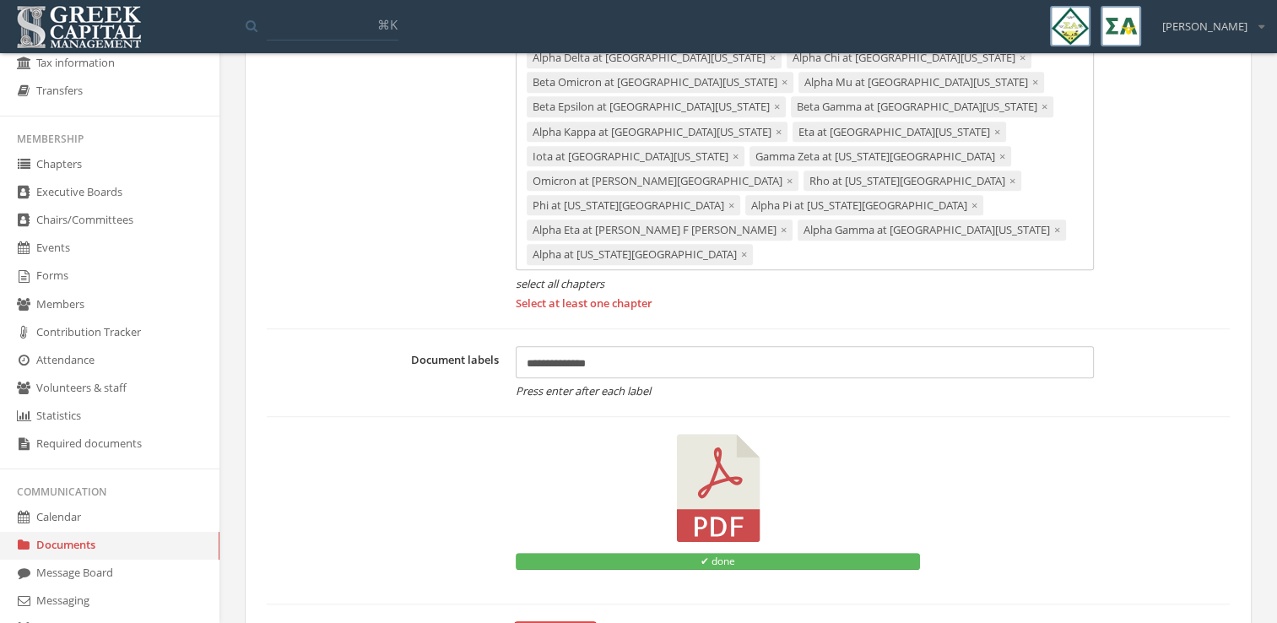
click at [592, 276] on em "select all chapters" at bounding box center [805, 284] width 578 height 16
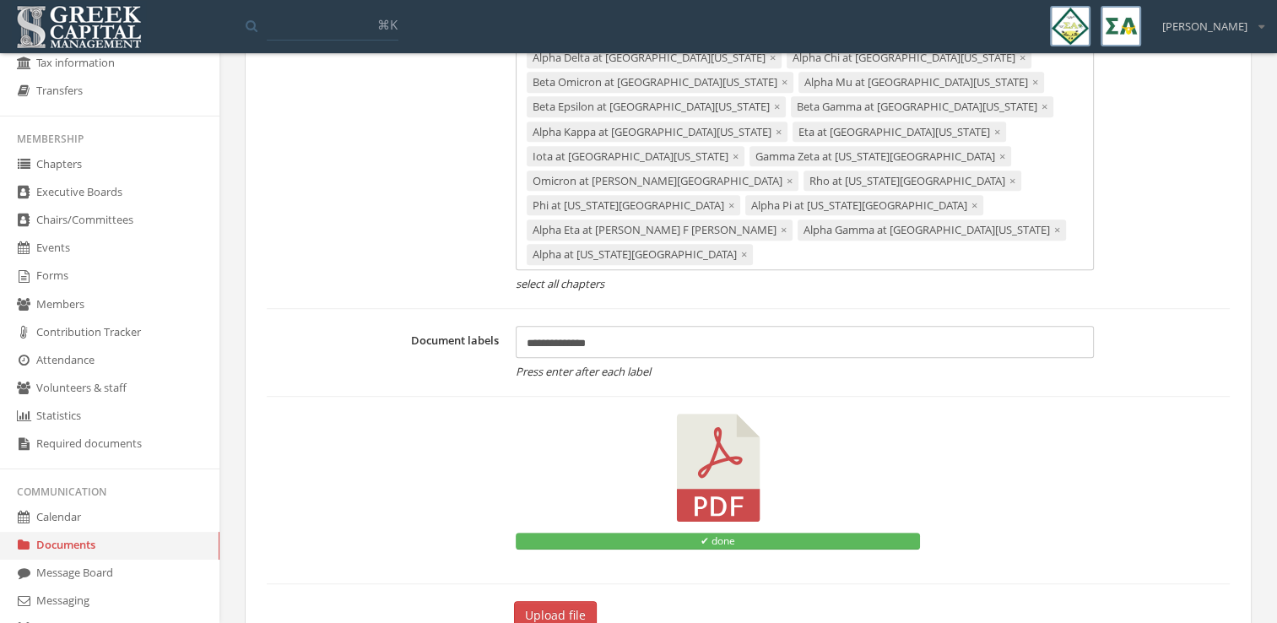
click at [583, 601] on button "Upload file" at bounding box center [555, 615] width 83 height 29
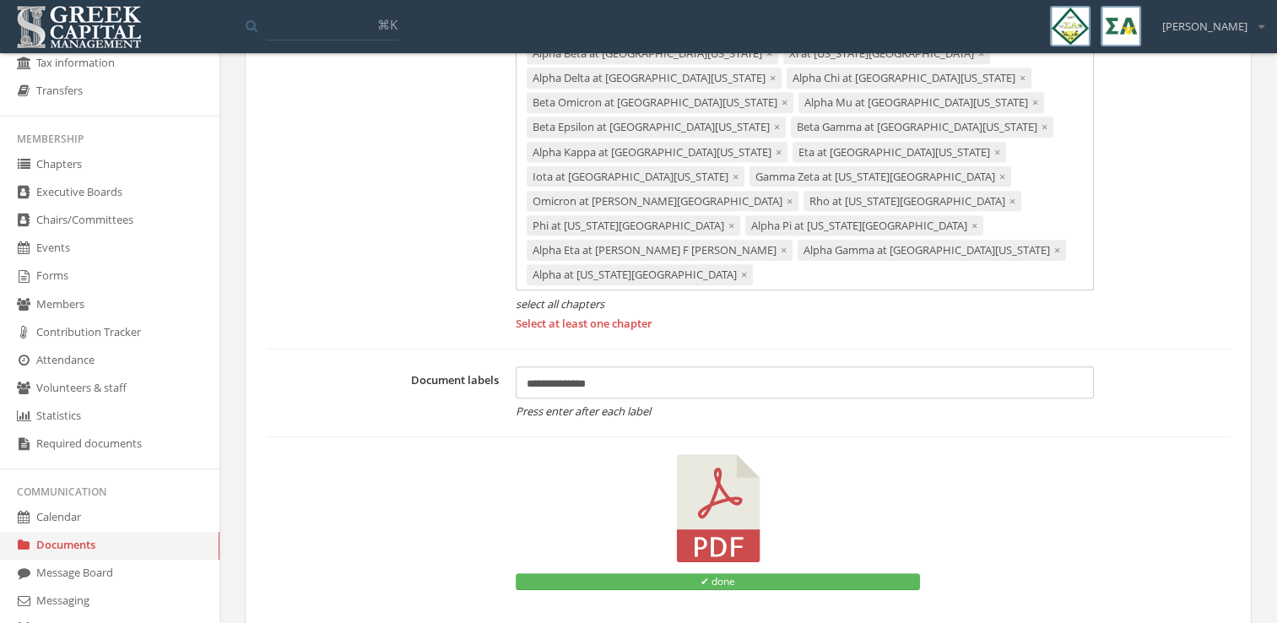
click at [741, 267] on span "×" at bounding box center [744, 274] width 6 height 15
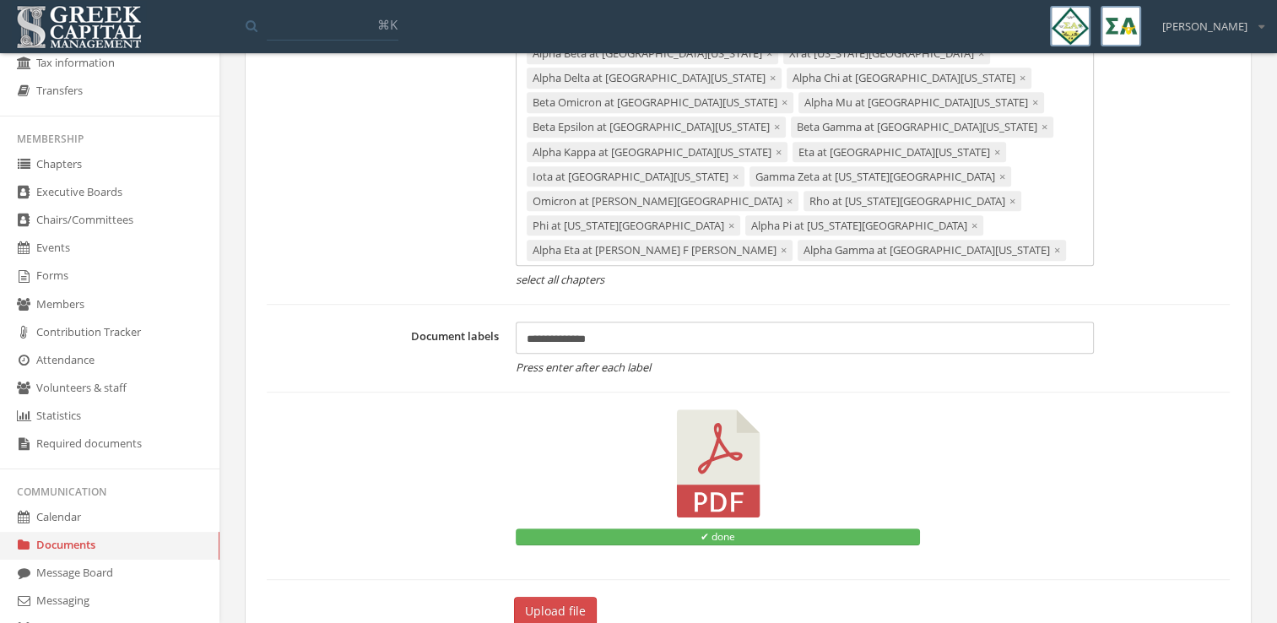
scroll to position [935, 0]
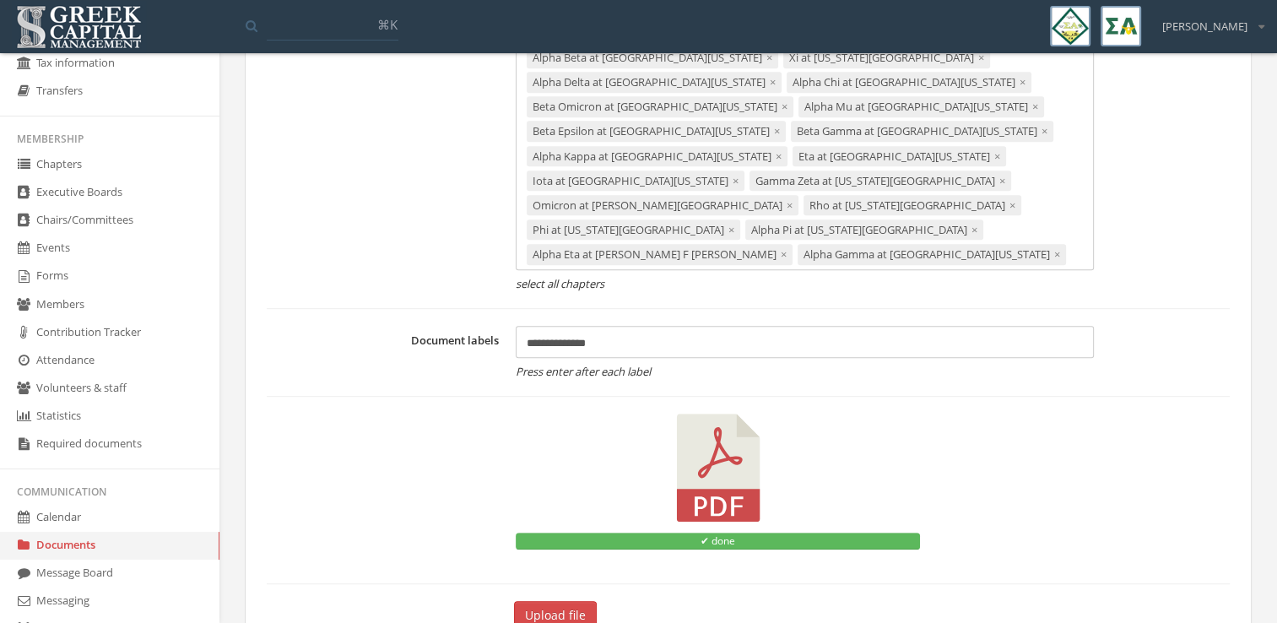
click at [653, 326] on div "**********" at bounding box center [805, 342] width 578 height 32
type input "**********"
click at [577, 414] on div "✔ done" at bounding box center [718, 482] width 404 height 136
click at [567, 601] on button "Upload file" at bounding box center [555, 615] width 83 height 29
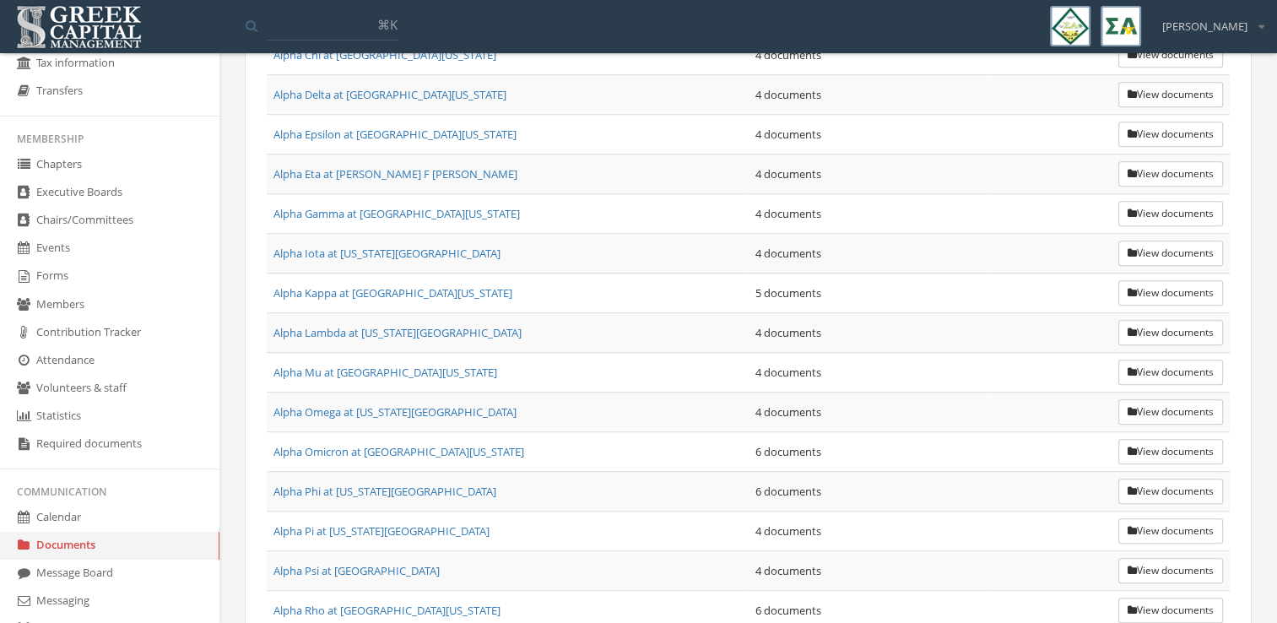
scroll to position [1537, 0]
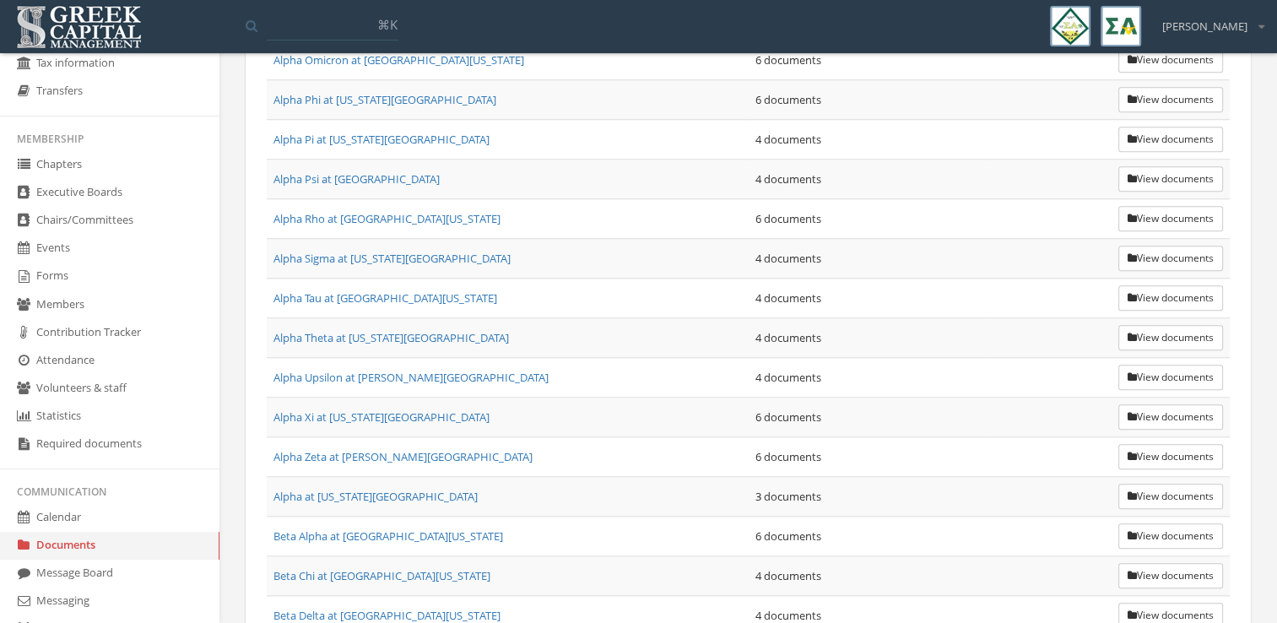
click at [1130, 491] on icon "button" at bounding box center [1132, 496] width 9 height 10
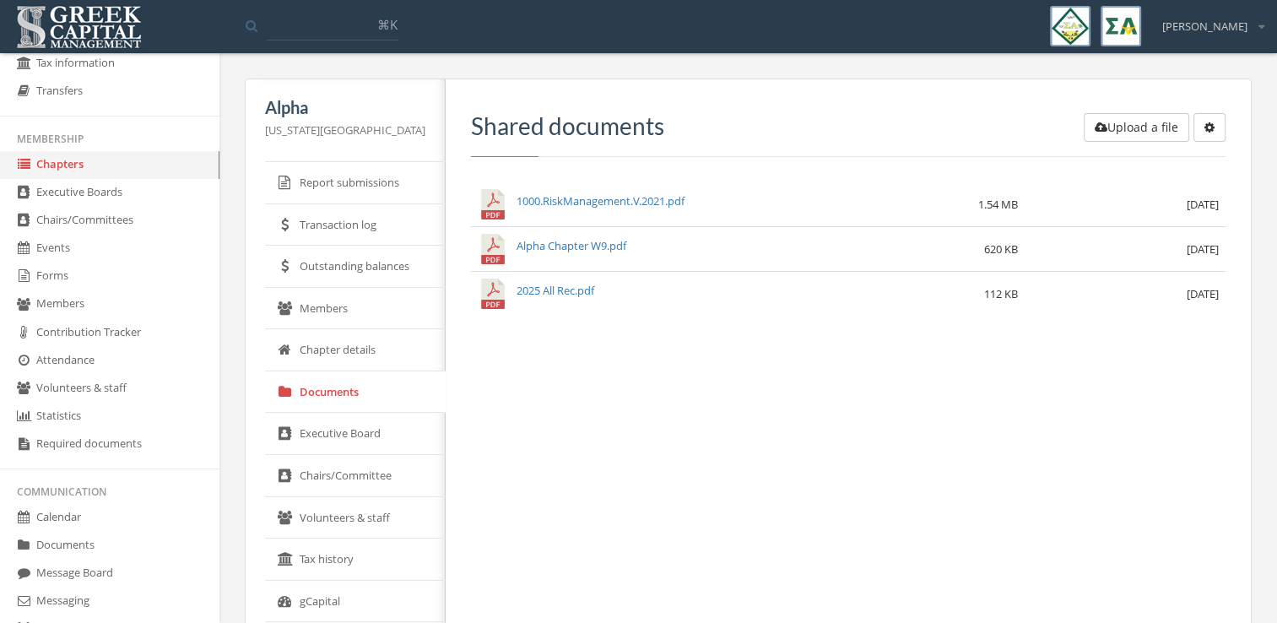
click at [1128, 130] on button "Upload a file" at bounding box center [1137, 127] width 106 height 29
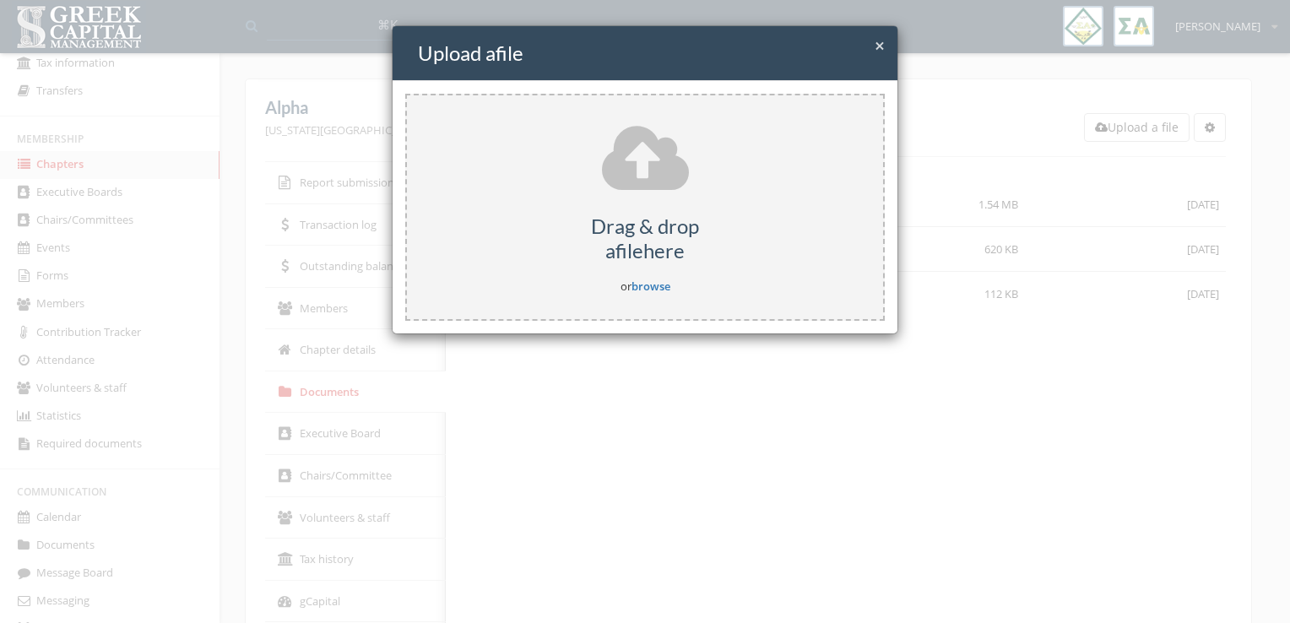
click at [648, 291] on link "browse" at bounding box center [651, 286] width 39 height 15
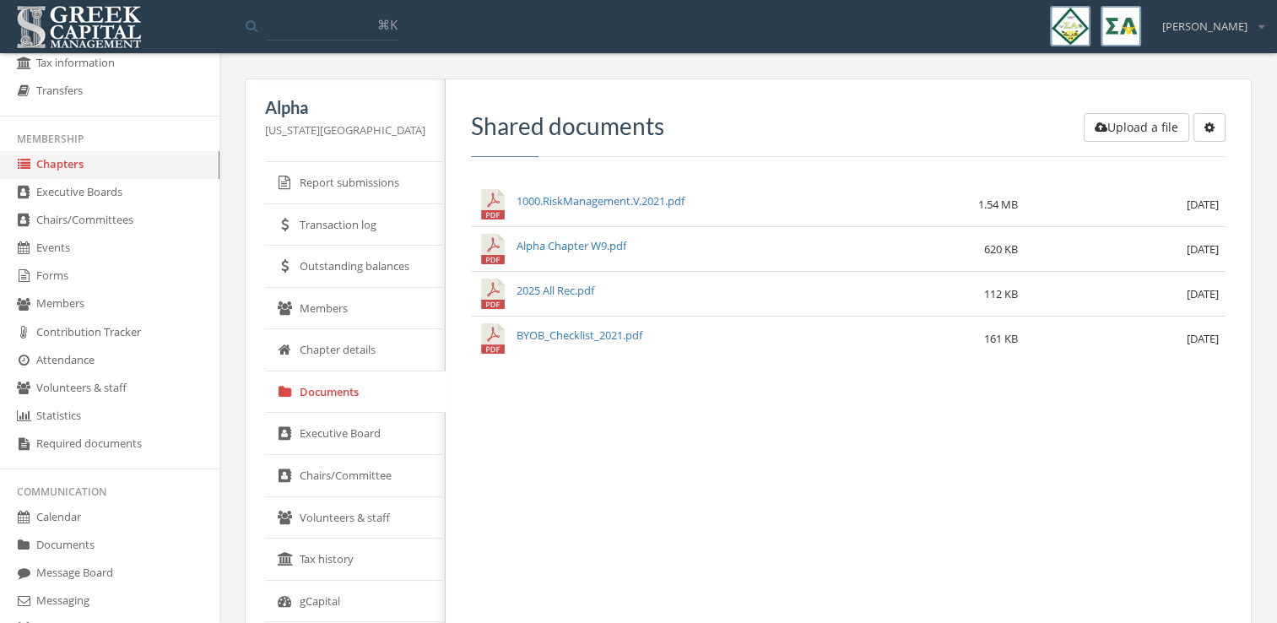
click at [108, 546] on link "Documents" at bounding box center [110, 546] width 220 height 28
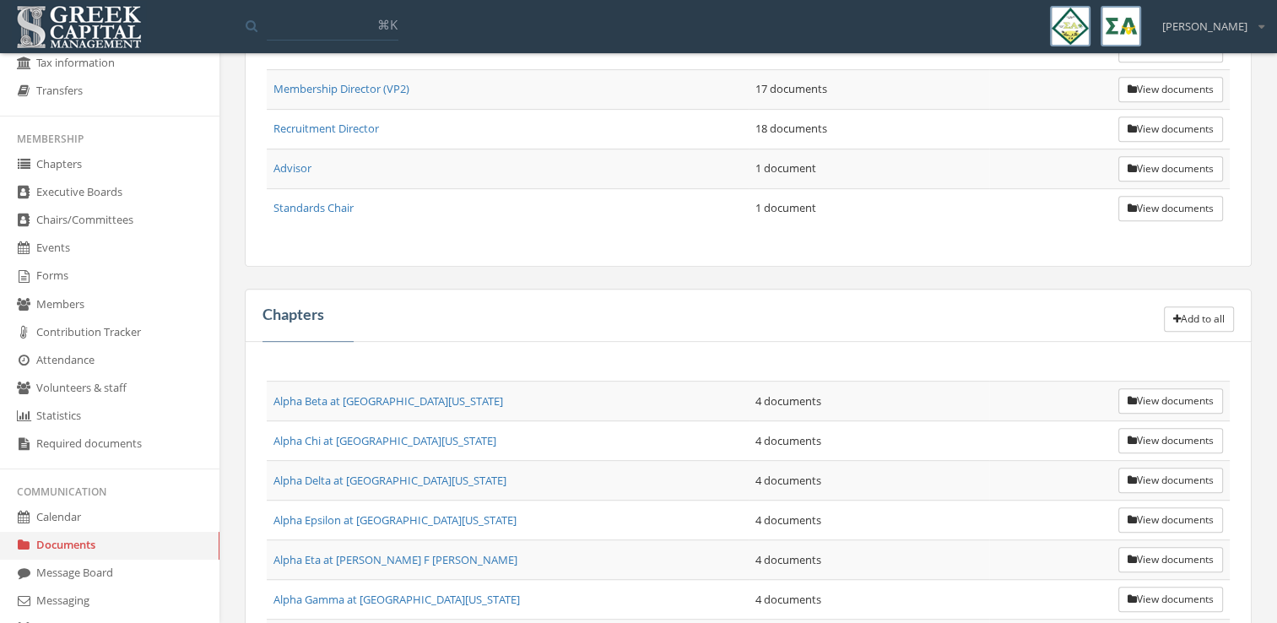
scroll to position [800, 0]
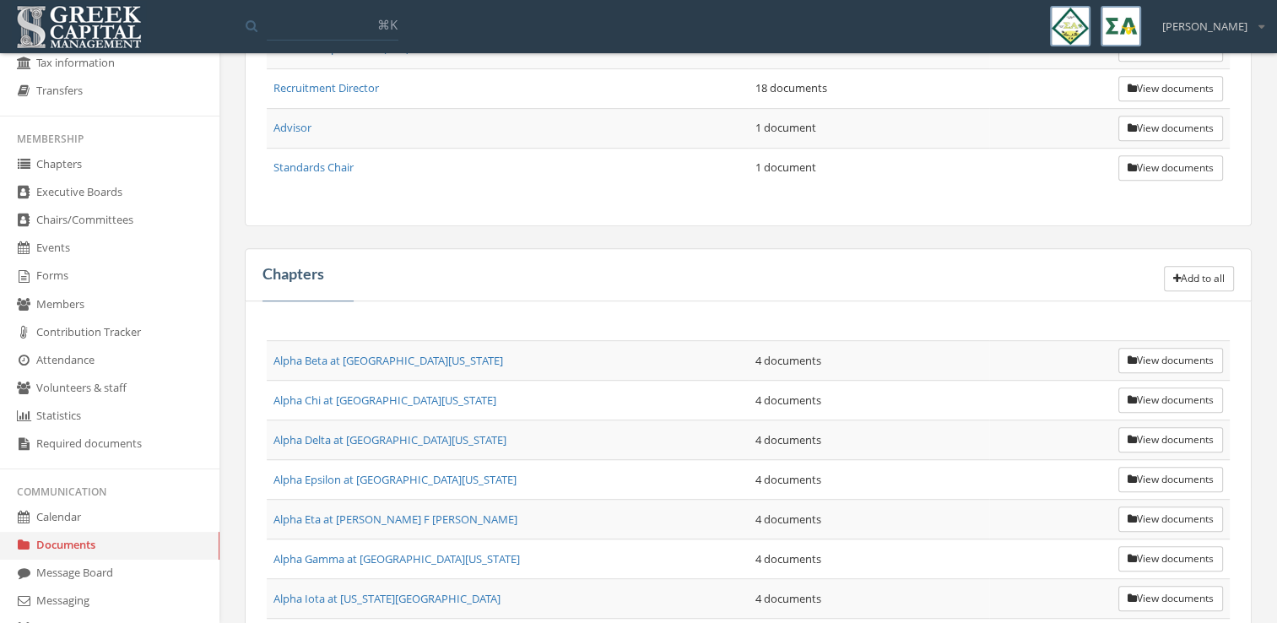
click at [891, 330] on th at bounding box center [869, 334] width 241 height 14
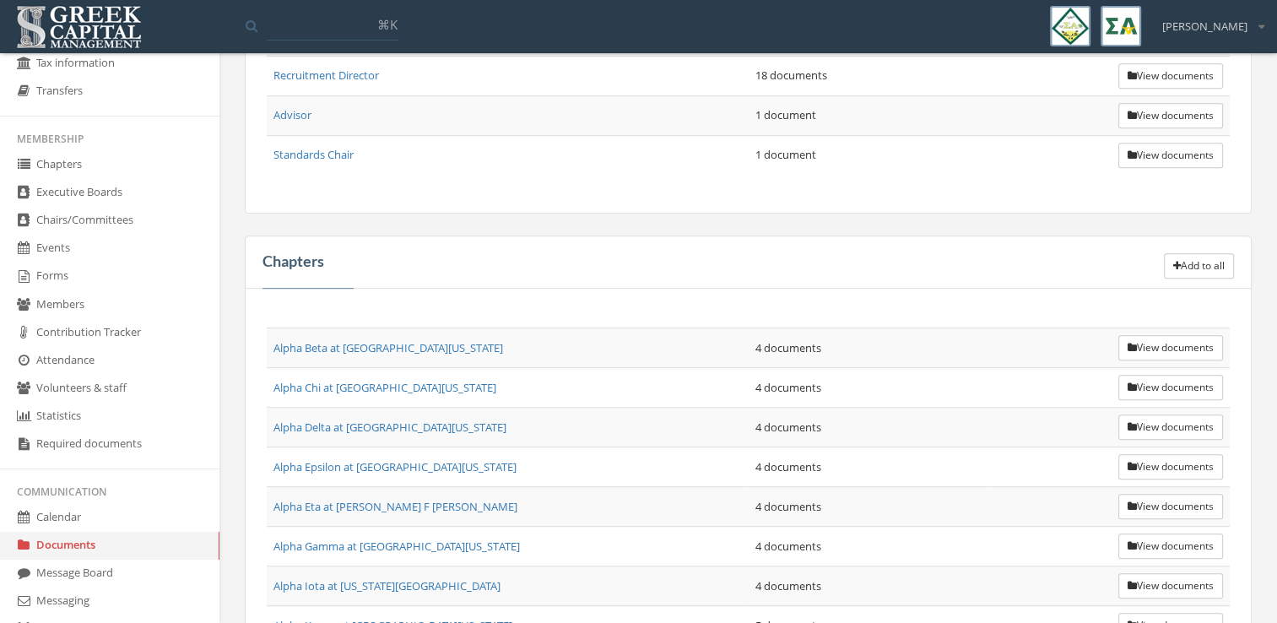
scroll to position [841, 0]
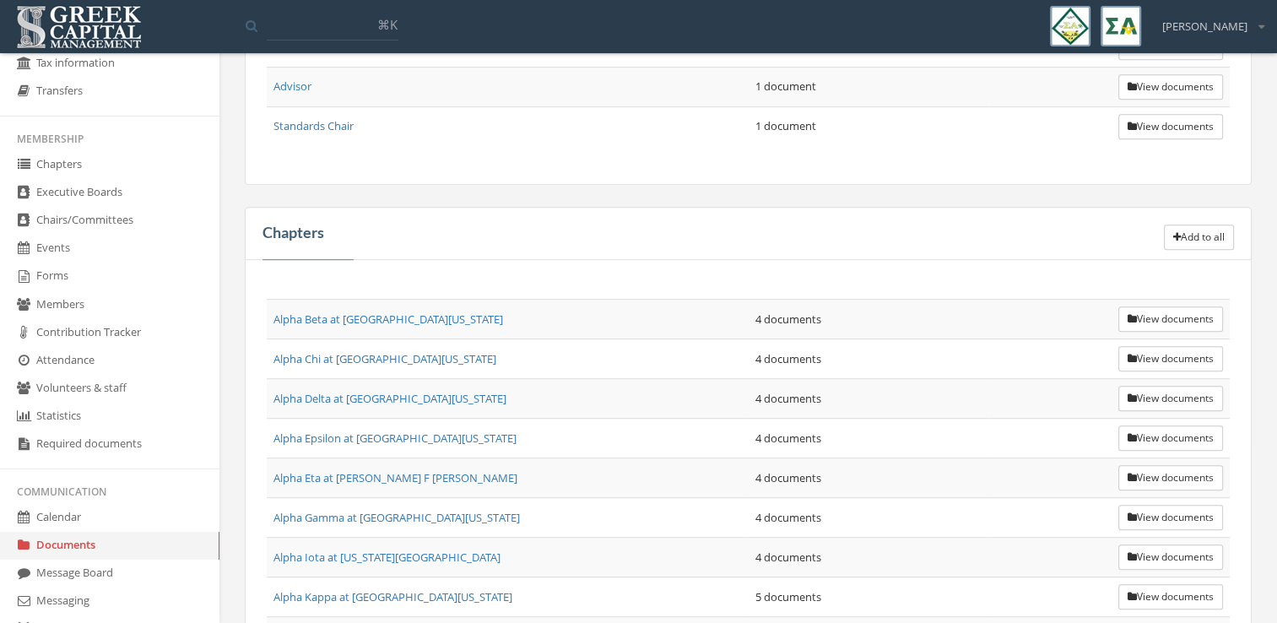
click at [1158, 306] on button "View documents" at bounding box center [1171, 318] width 105 height 25
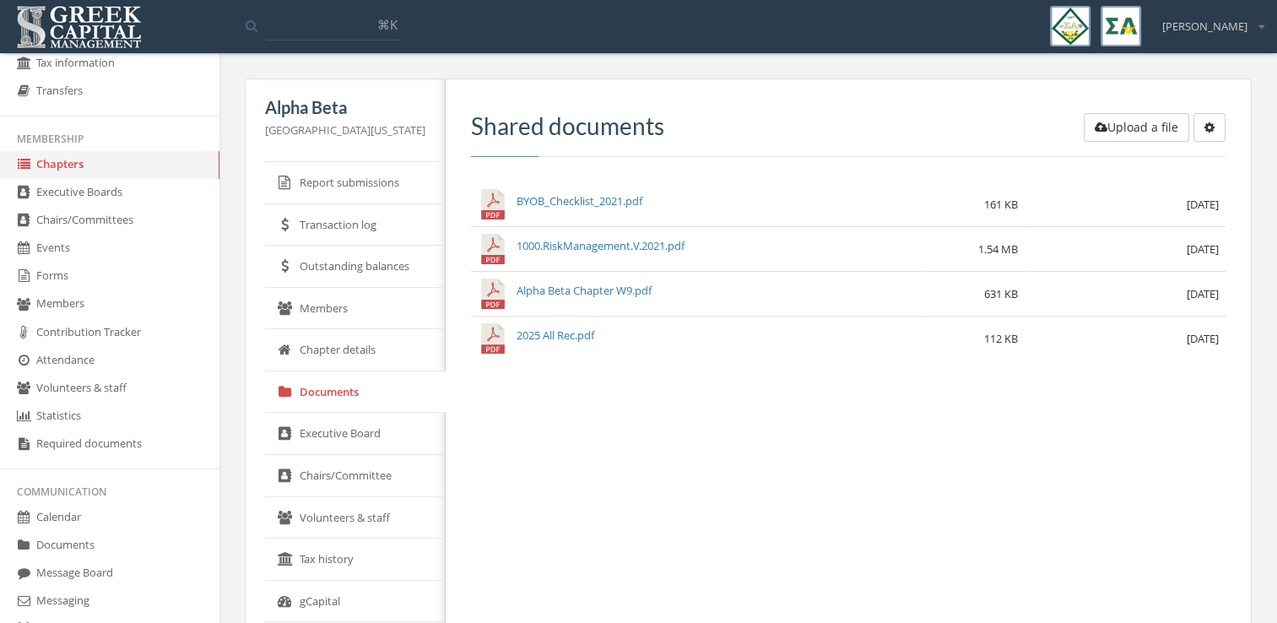
click at [103, 288] on link "Forms" at bounding box center [110, 277] width 220 height 28
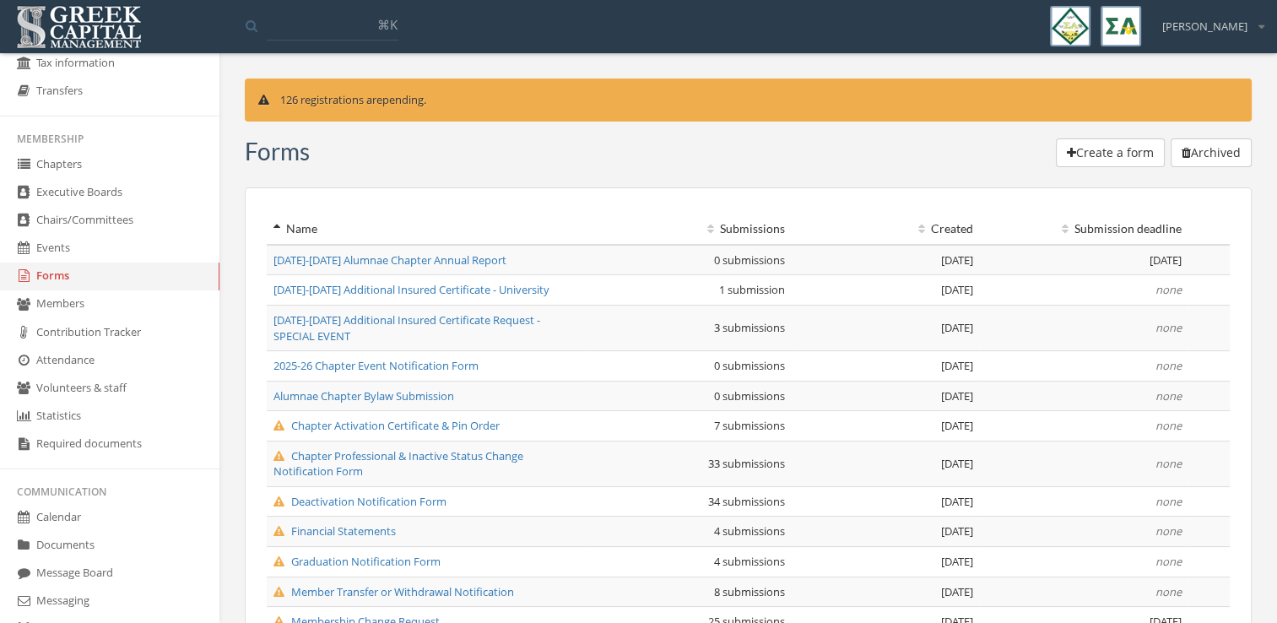
scroll to position [168, 0]
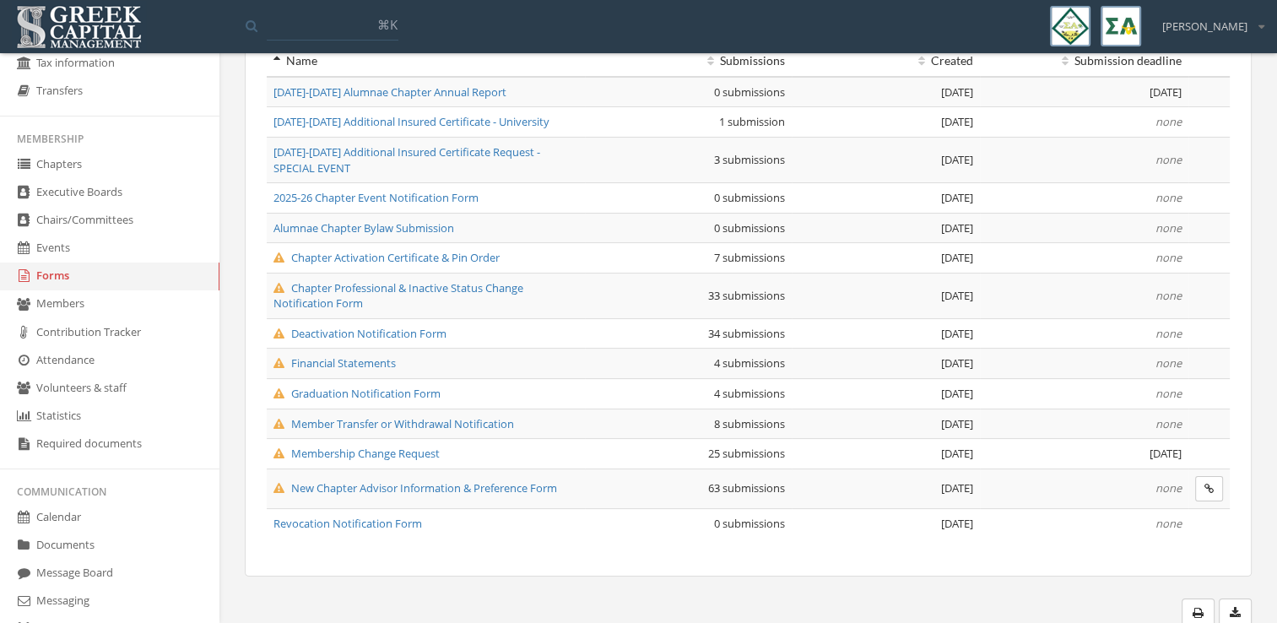
click at [100, 542] on link "Documents" at bounding box center [110, 546] width 220 height 28
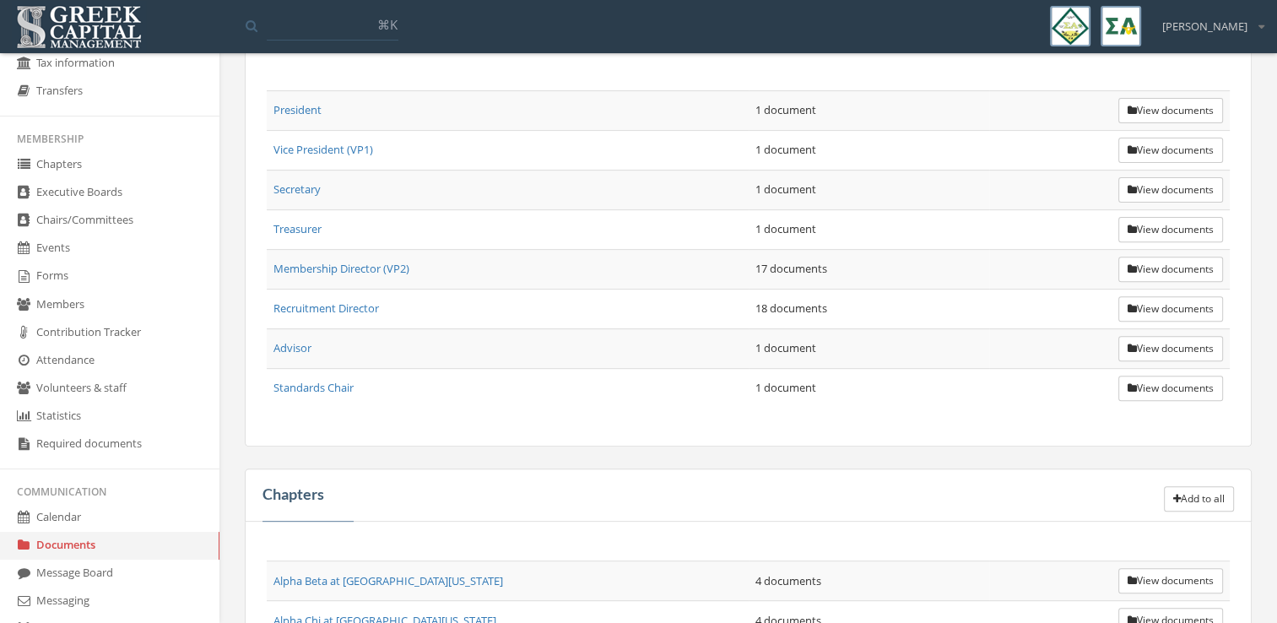
scroll to position [794, 0]
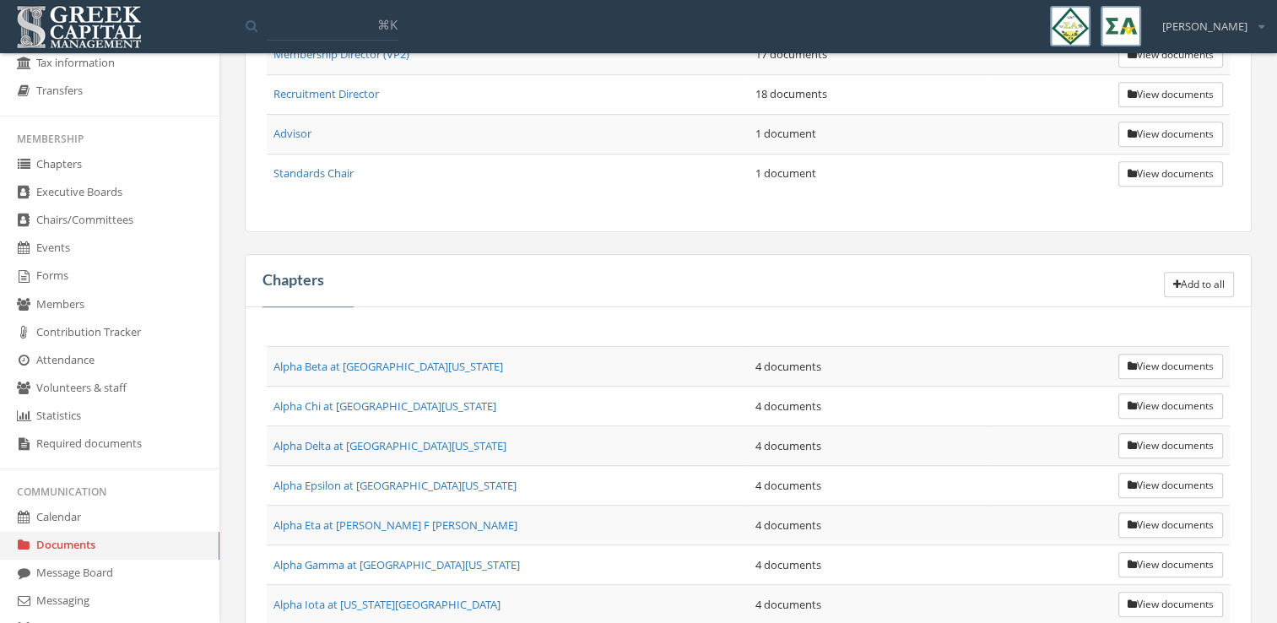
click at [1158, 372] on td "View documents" at bounding box center [1110, 367] width 241 height 40
click at [1150, 360] on button "View documents" at bounding box center [1171, 366] width 105 height 25
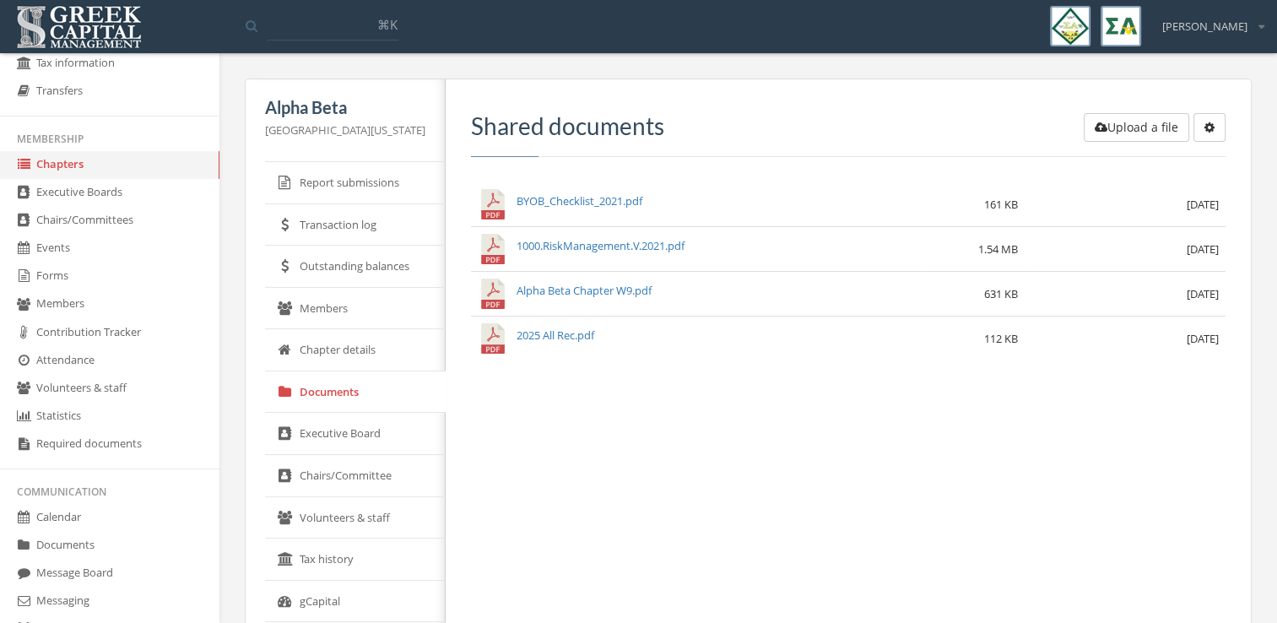
click at [1214, 134] on button "button" at bounding box center [1210, 127] width 32 height 29
click at [1188, 164] on link "Create subfolder" at bounding box center [1159, 162] width 122 height 26
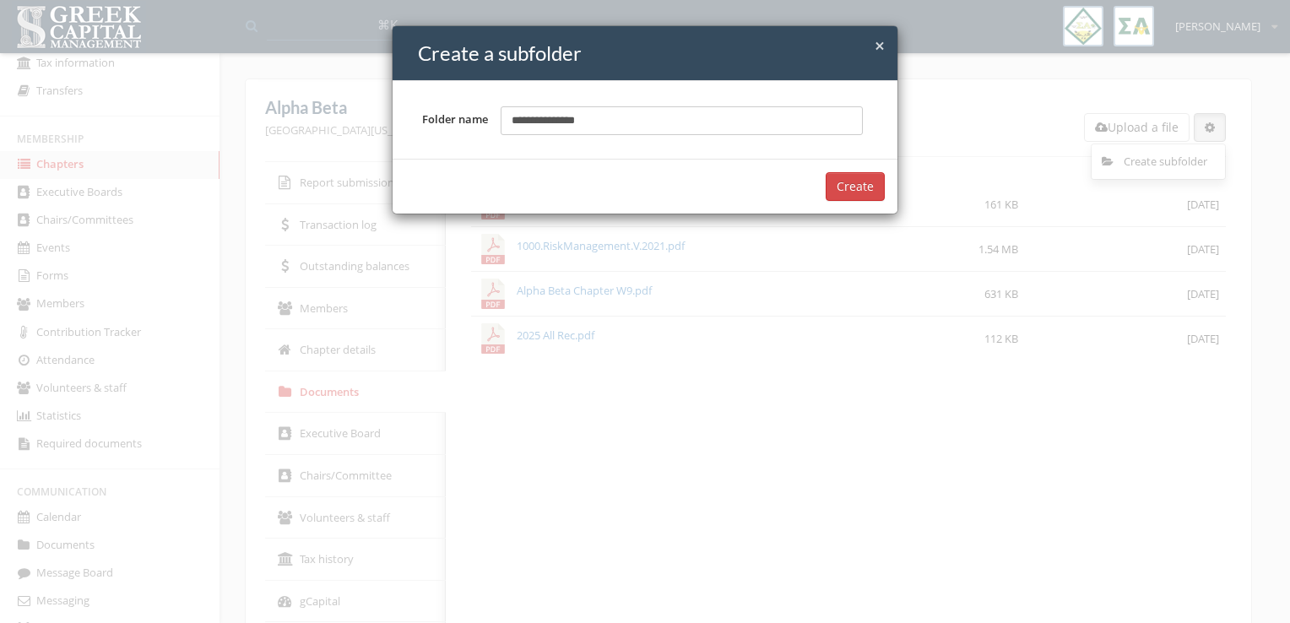
type input "**********"
click at [826, 172] on button "Create" at bounding box center [855, 186] width 59 height 29
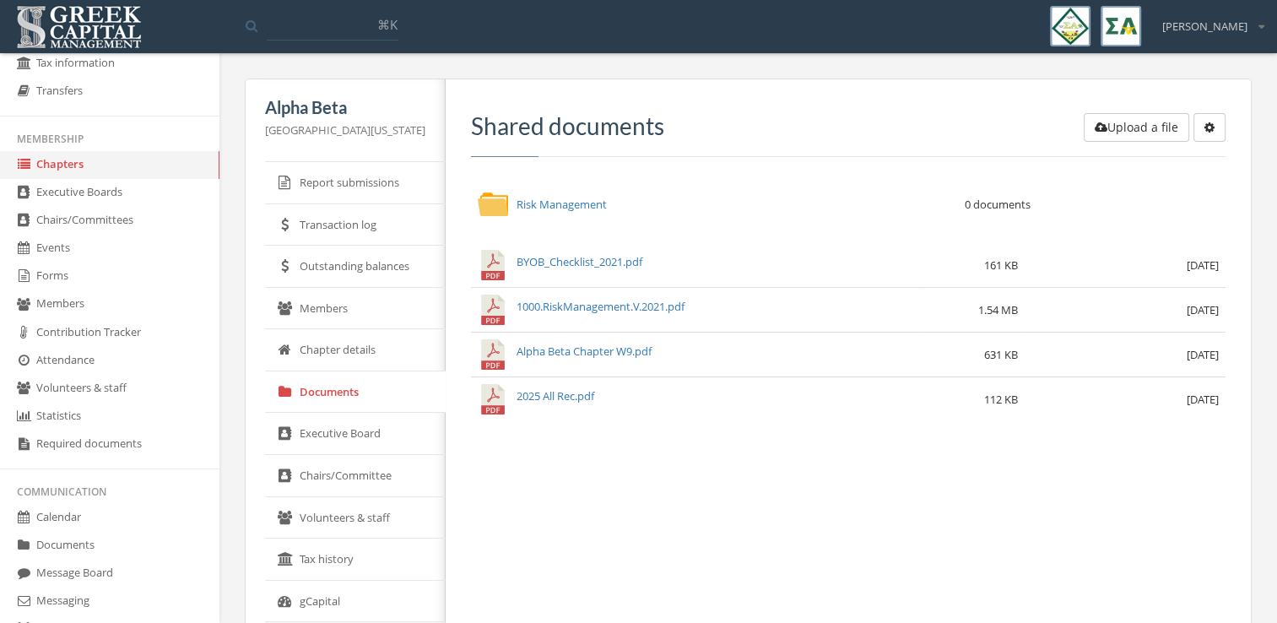
click at [588, 198] on link "Risk Management" at bounding box center [562, 204] width 90 height 15
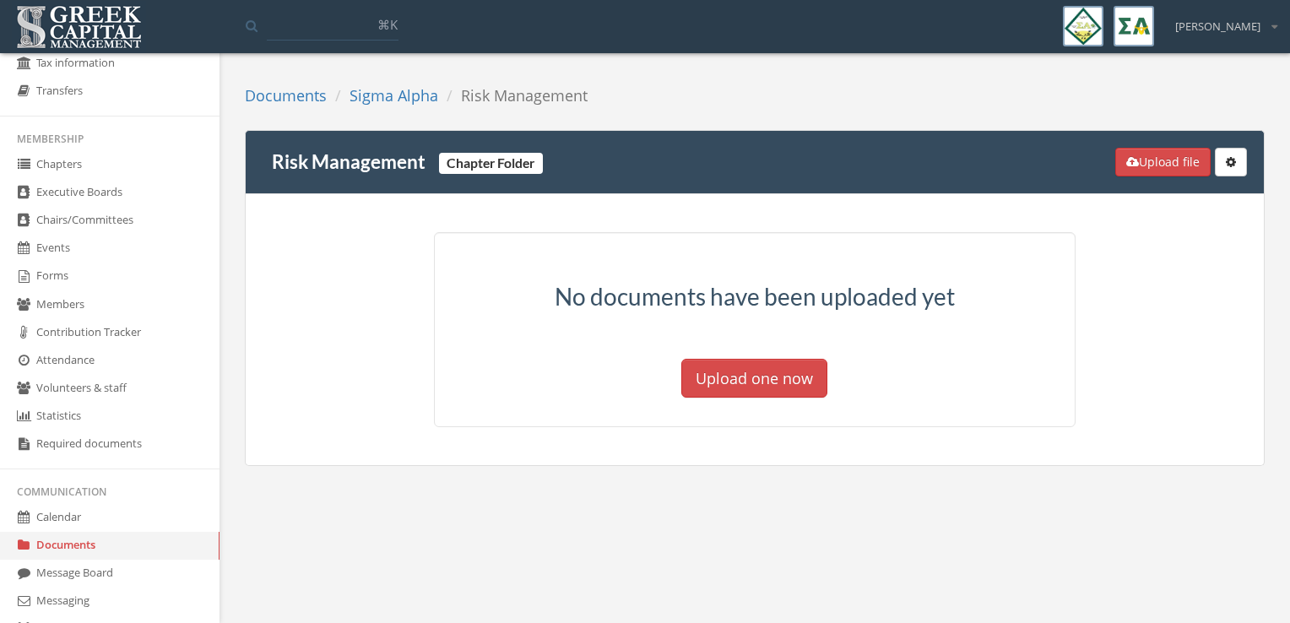
click at [803, 366] on button "Upload one now" at bounding box center [754, 378] width 146 height 39
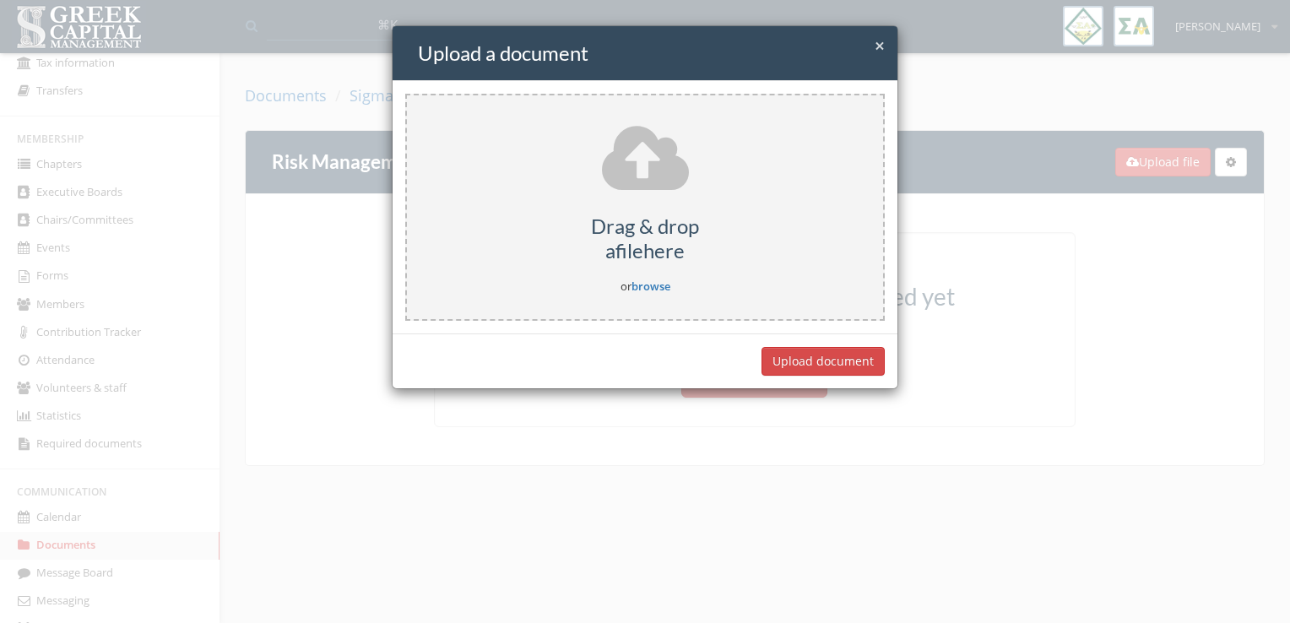
click at [640, 281] on link "browse" at bounding box center [651, 286] width 39 height 15
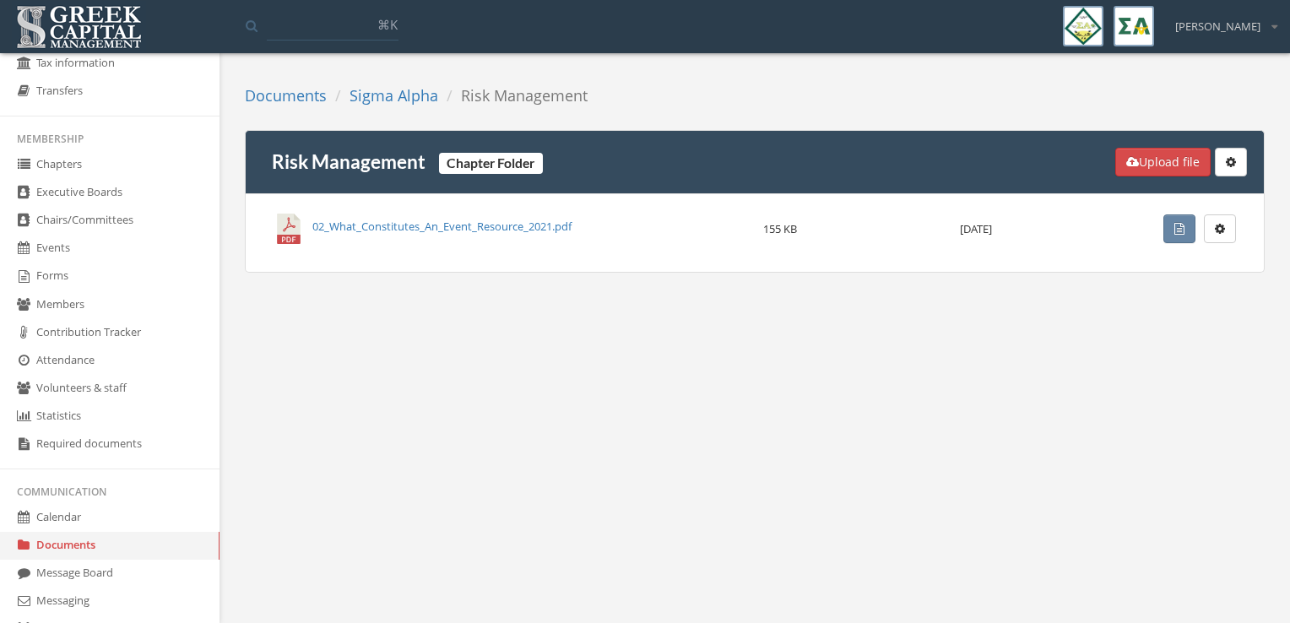
click at [288, 86] on link "Documents" at bounding box center [286, 95] width 82 height 20
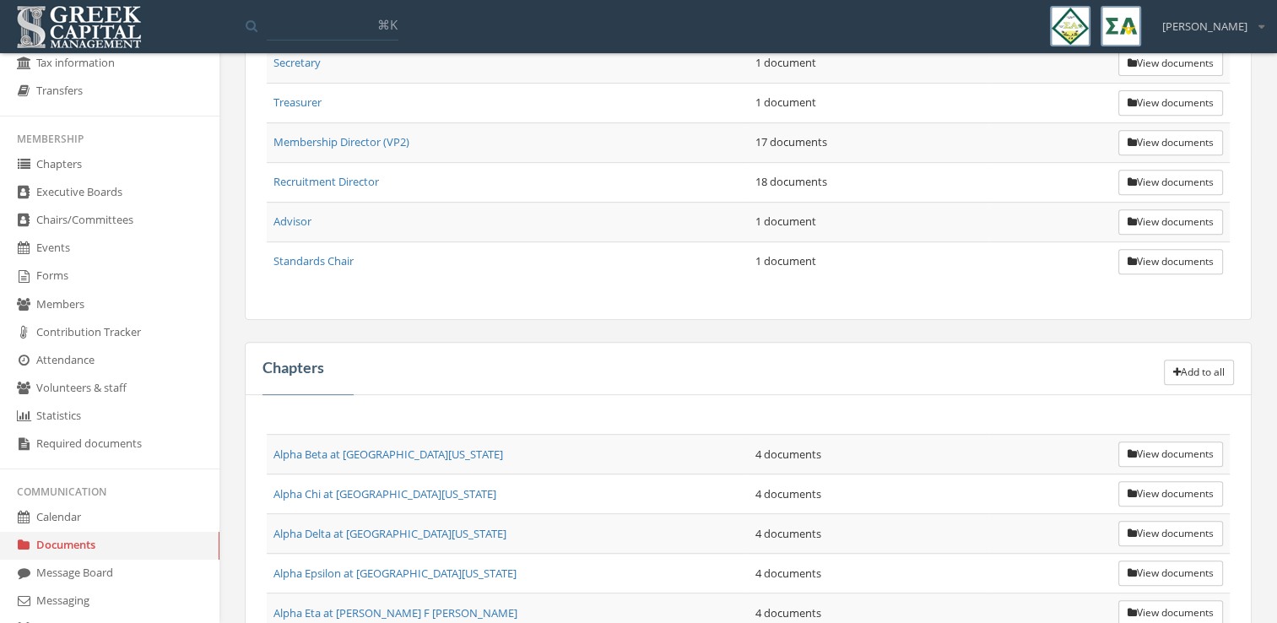
scroll to position [786, 0]
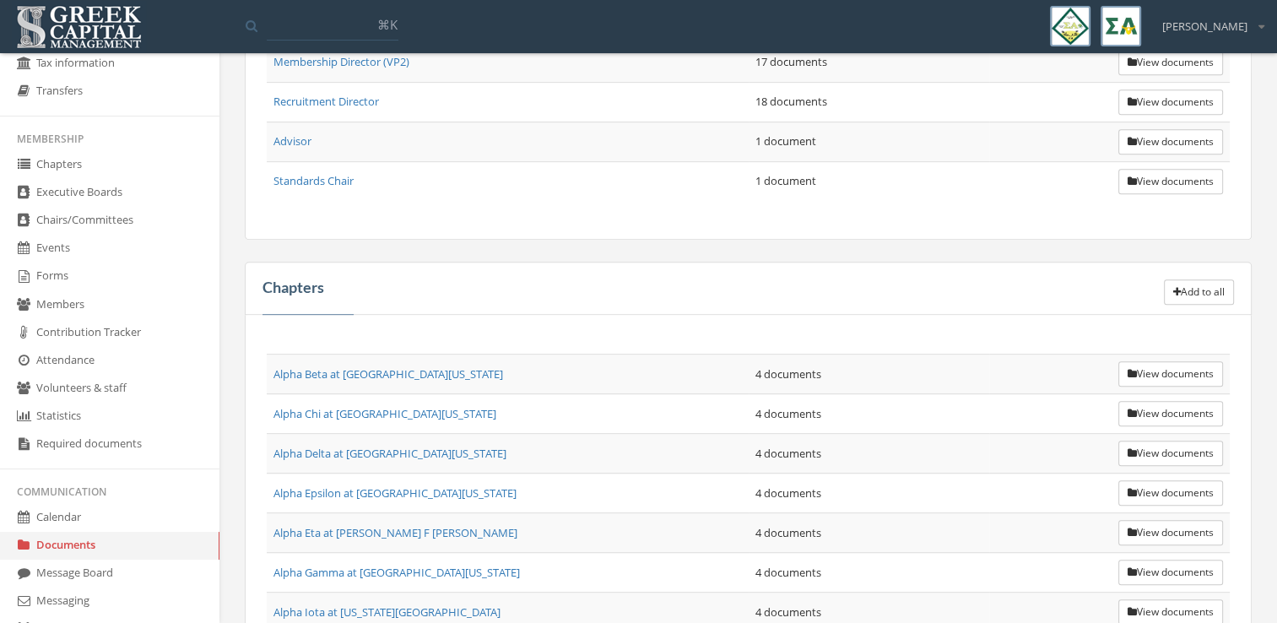
click at [1177, 366] on button "View documents" at bounding box center [1171, 373] width 105 height 25
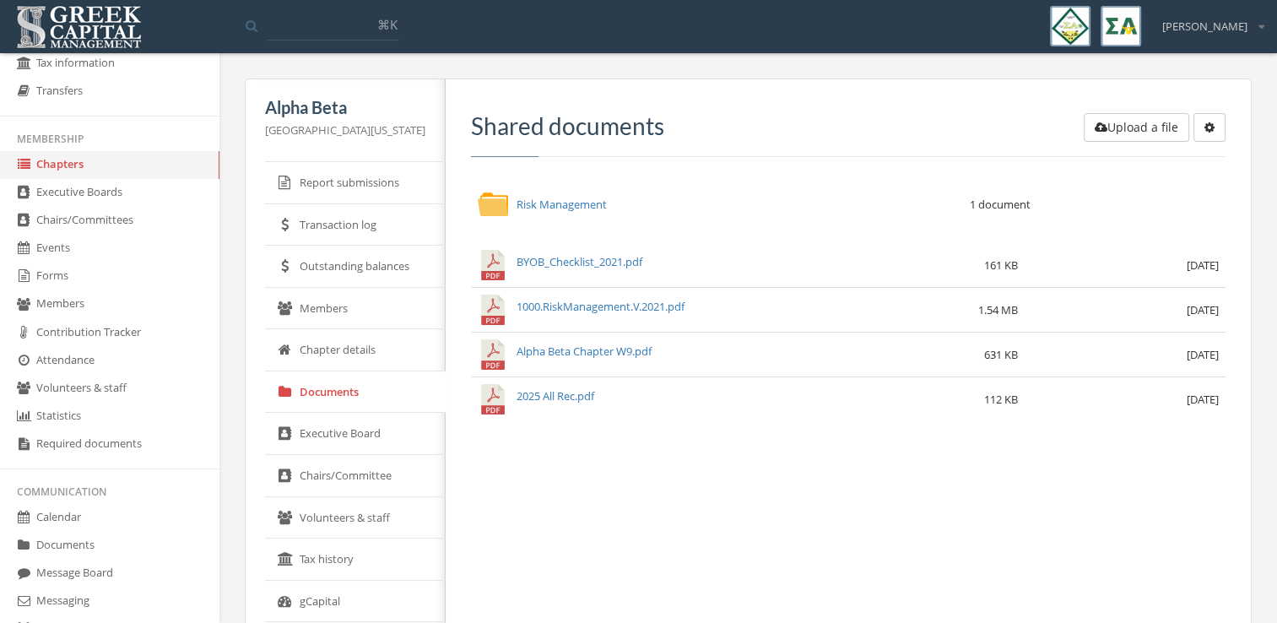
click at [607, 204] on link "Risk Management" at bounding box center [562, 204] width 90 height 15
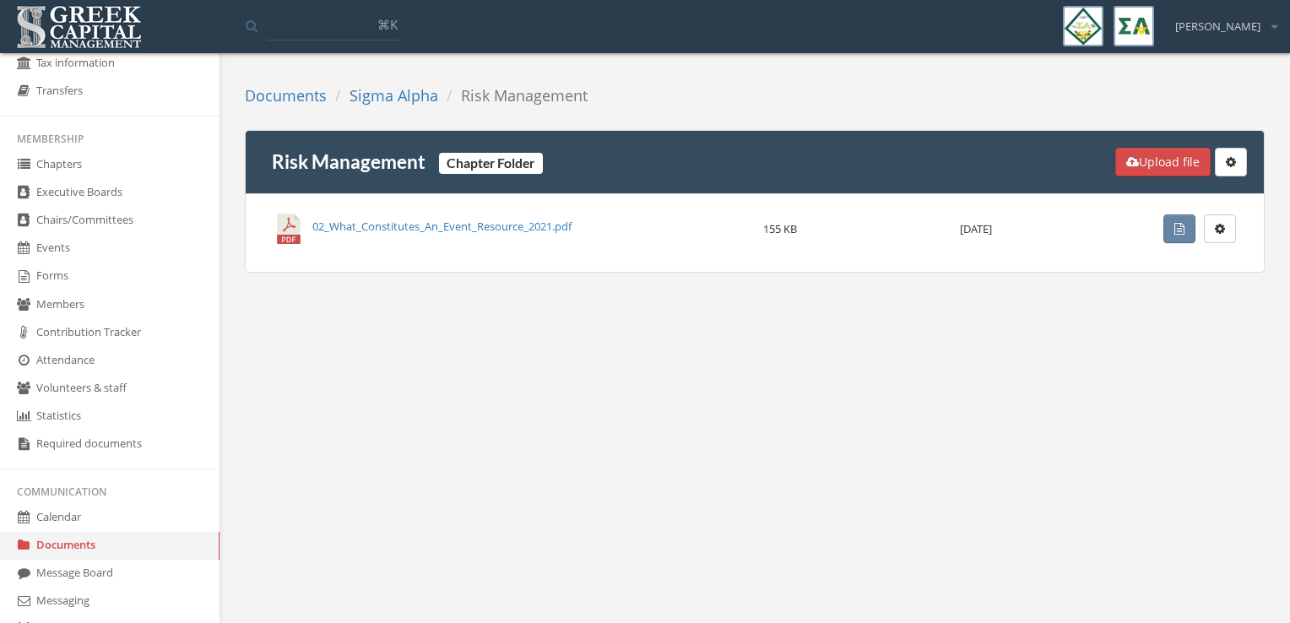
click at [1228, 230] on button "button" at bounding box center [1220, 228] width 32 height 29
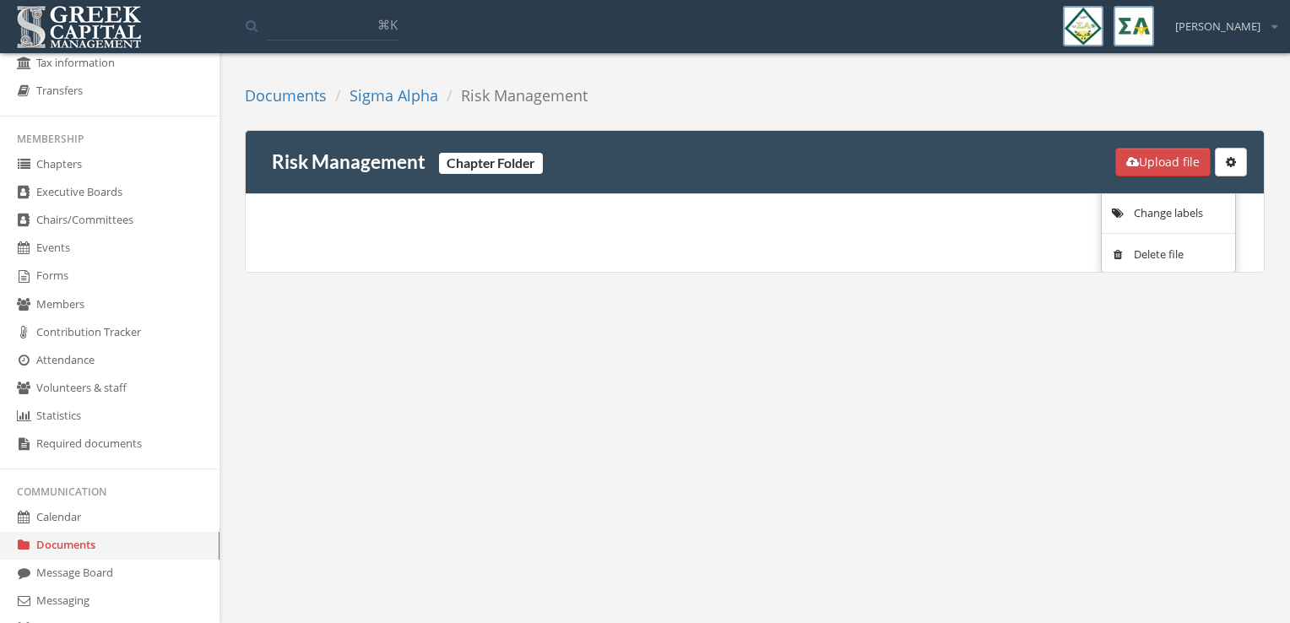
click at [1153, 253] on link "Delete file" at bounding box center [1169, 254] width 122 height 26
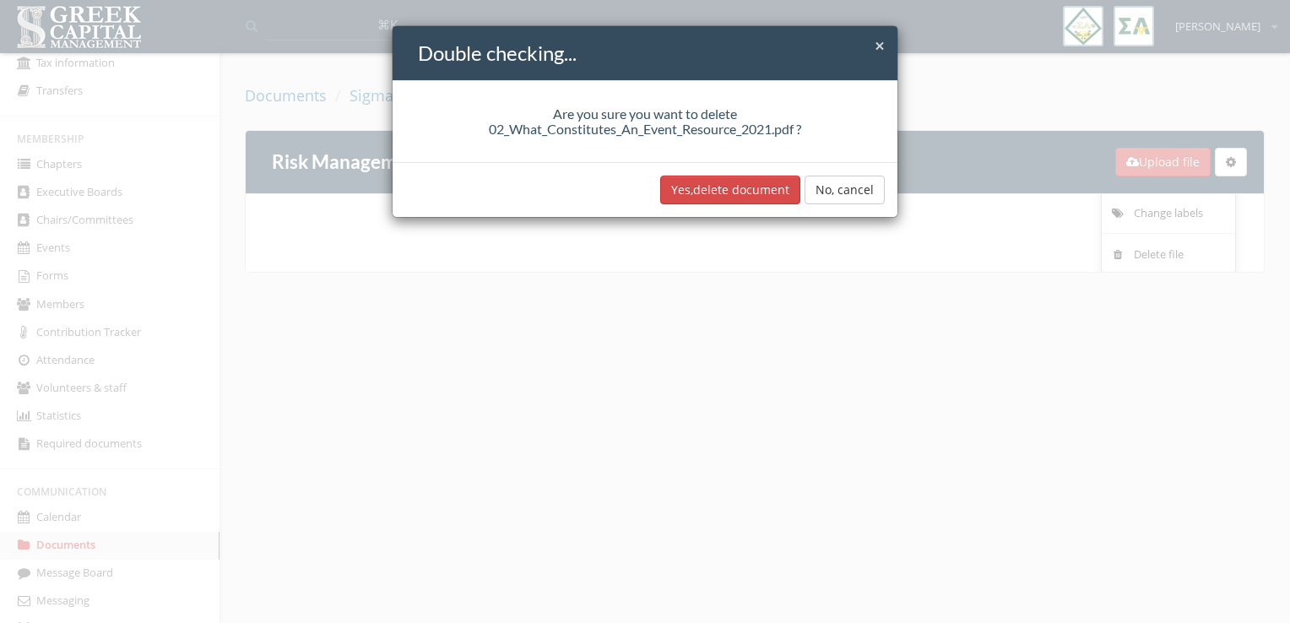
click at [746, 191] on button "Yes, delete document" at bounding box center [730, 190] width 140 height 29
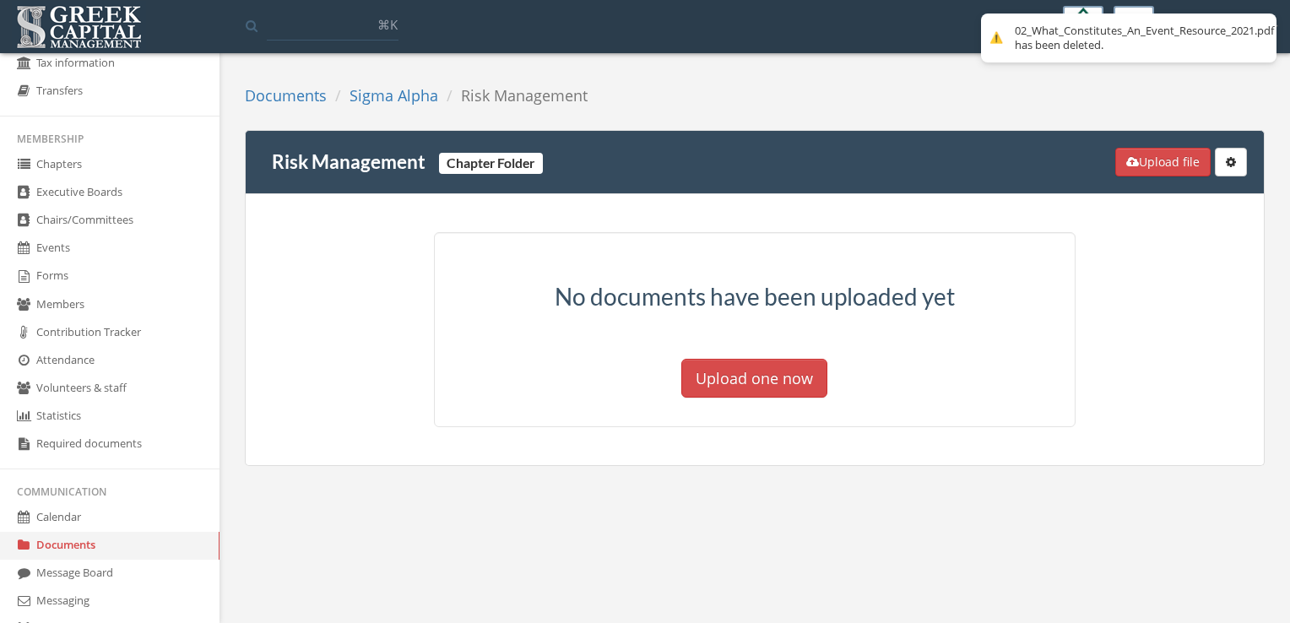
click at [396, 95] on link "Sigma Alpha" at bounding box center [394, 95] width 89 height 20
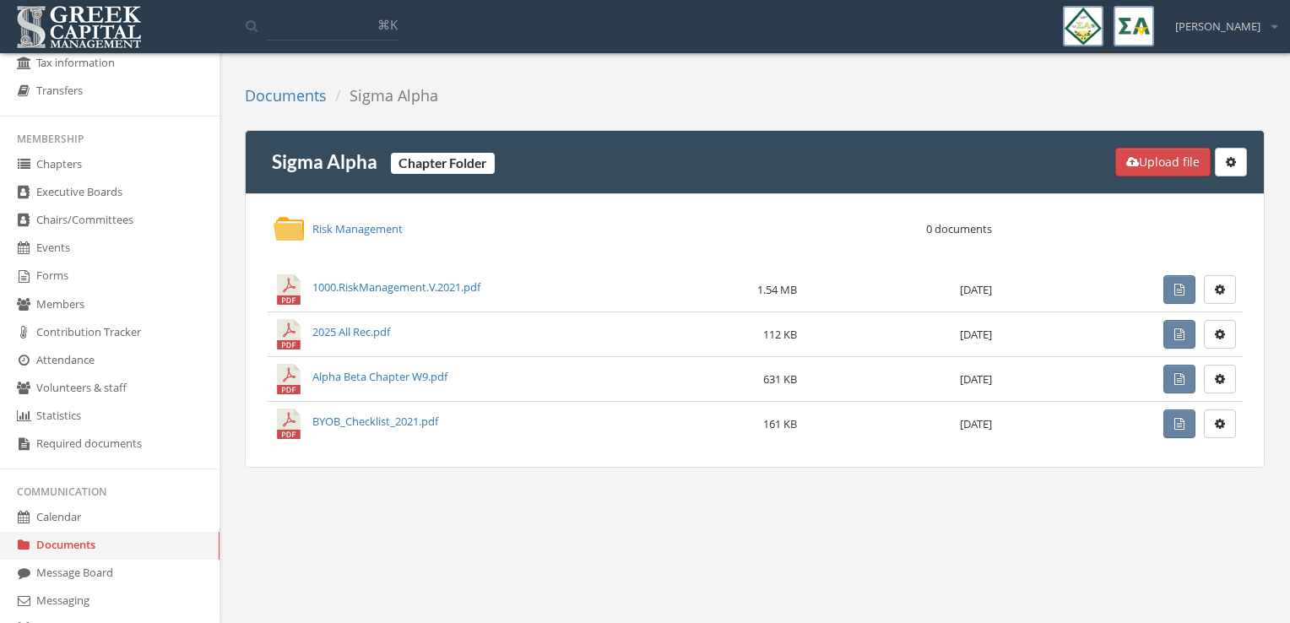
click at [1234, 164] on icon "button" at bounding box center [1231, 162] width 10 height 12
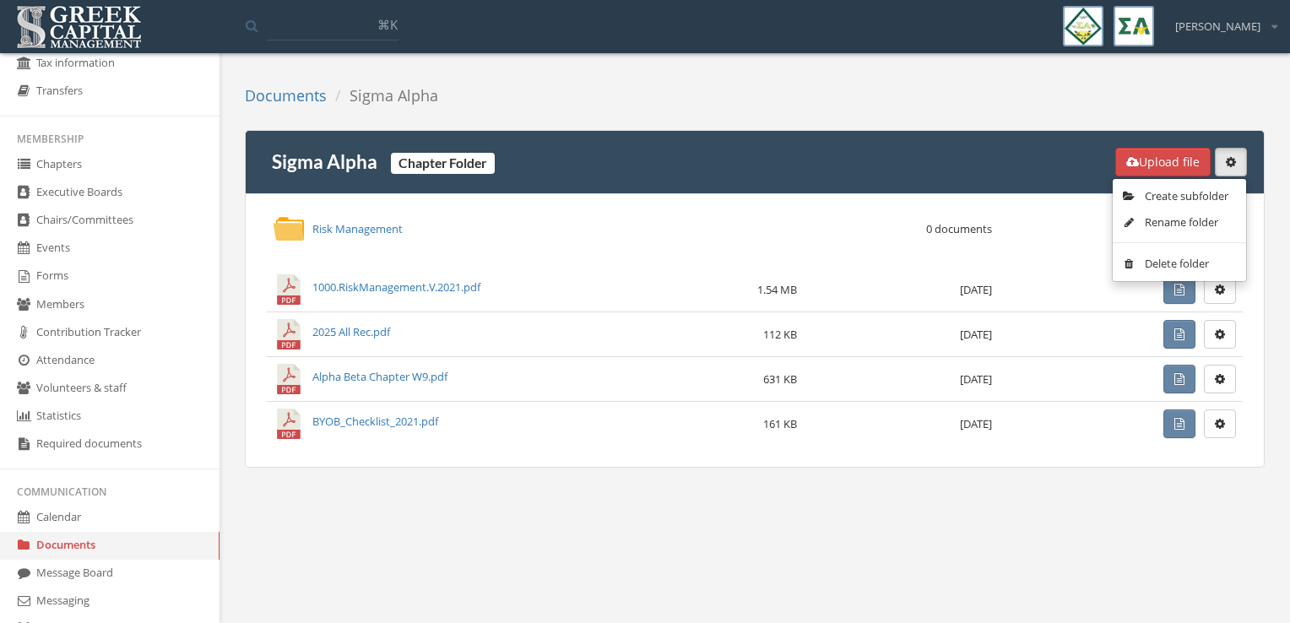
click at [1189, 262] on link "Delete folder" at bounding box center [1180, 264] width 122 height 26
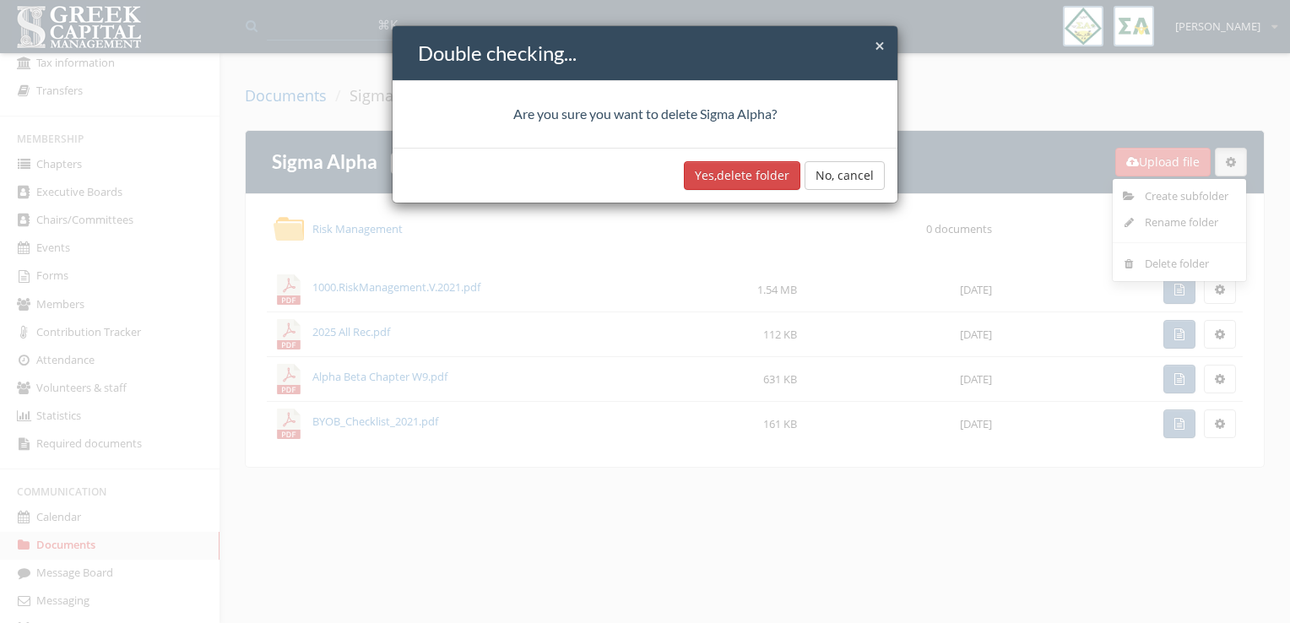
click at [851, 171] on button "No, cancel" at bounding box center [845, 175] width 80 height 29
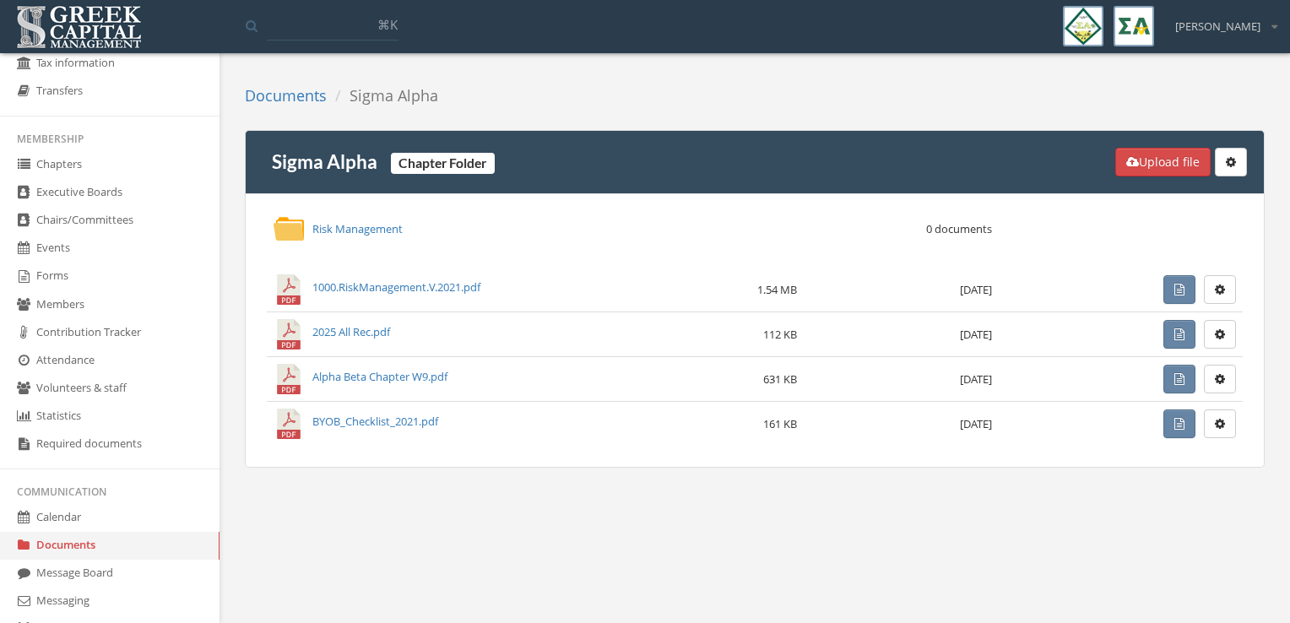
click at [350, 223] on link "Risk Management" at bounding box center [357, 228] width 90 height 15
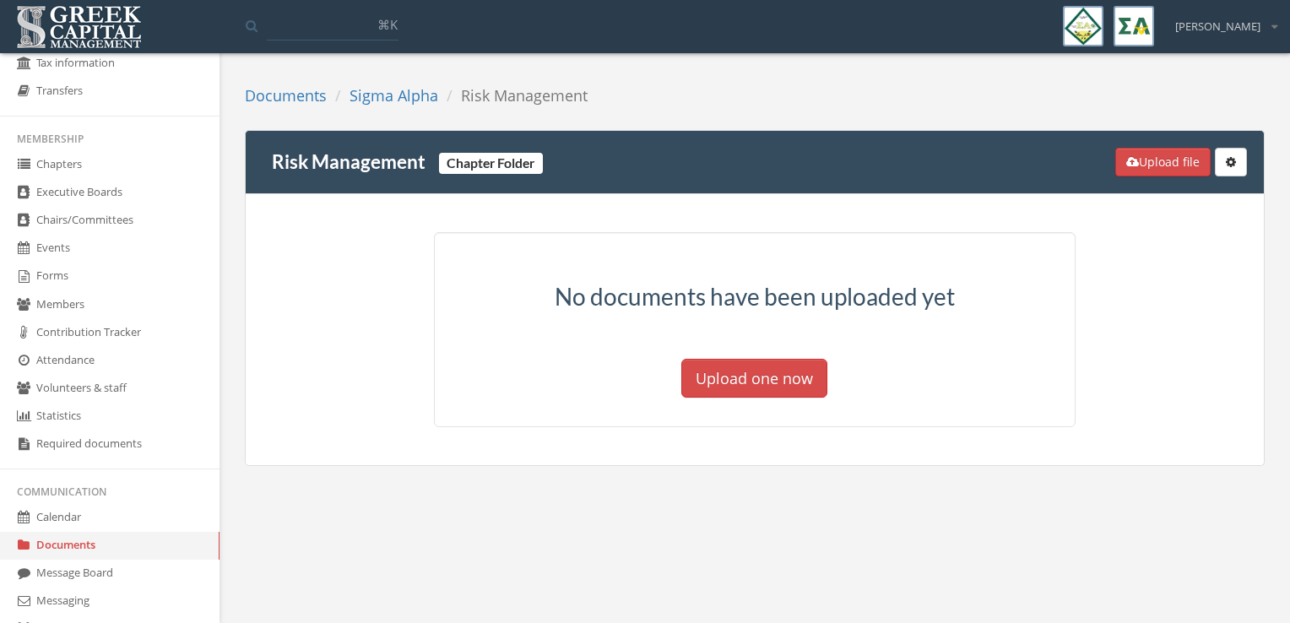
click at [1224, 163] on button "button" at bounding box center [1231, 162] width 32 height 29
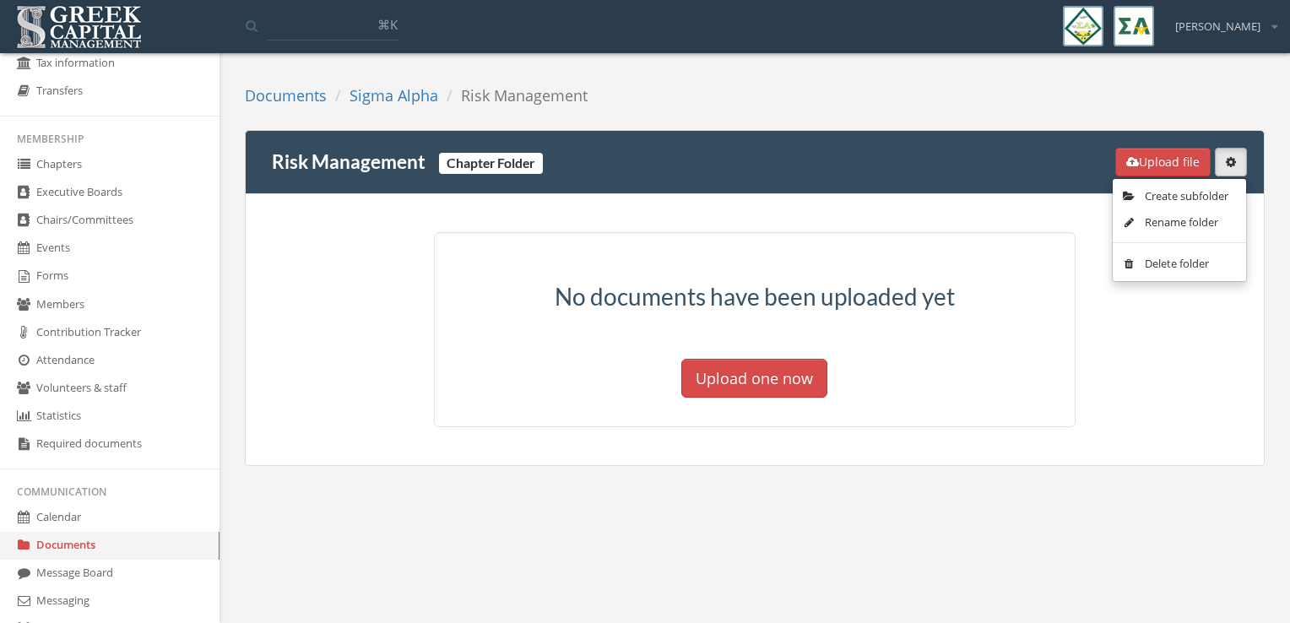
click at [1200, 258] on link "Delete folder" at bounding box center [1180, 264] width 122 height 26
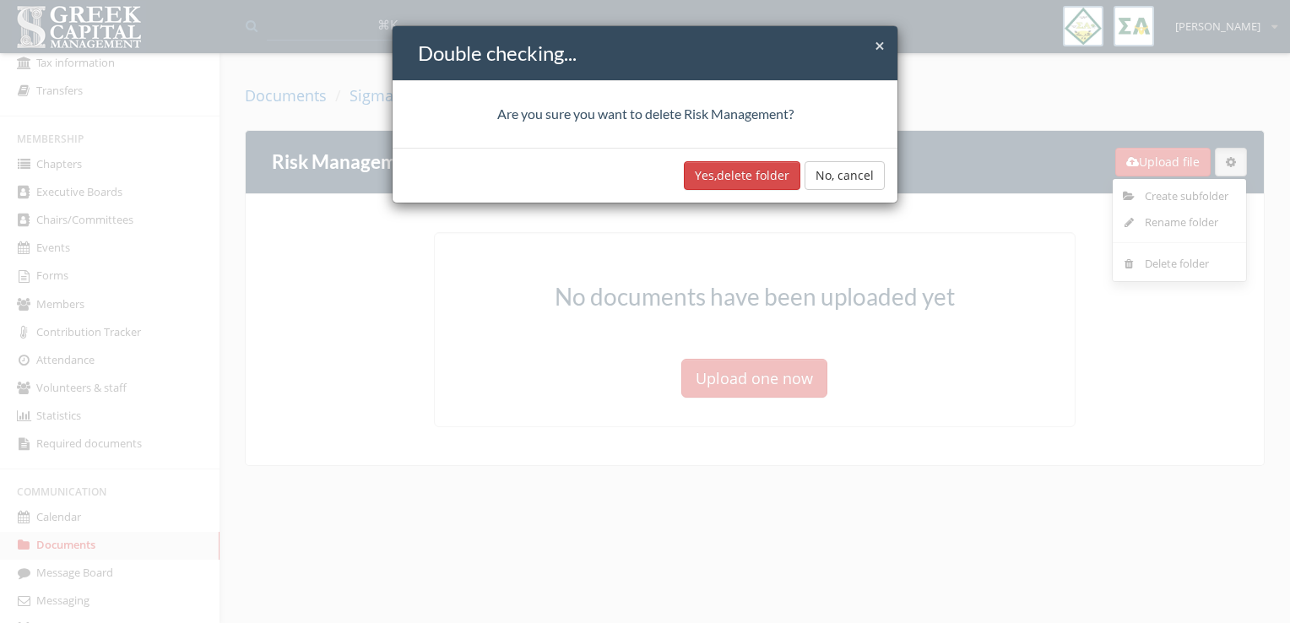
click at [710, 175] on button "Yes, delete folder" at bounding box center [742, 175] width 117 height 29
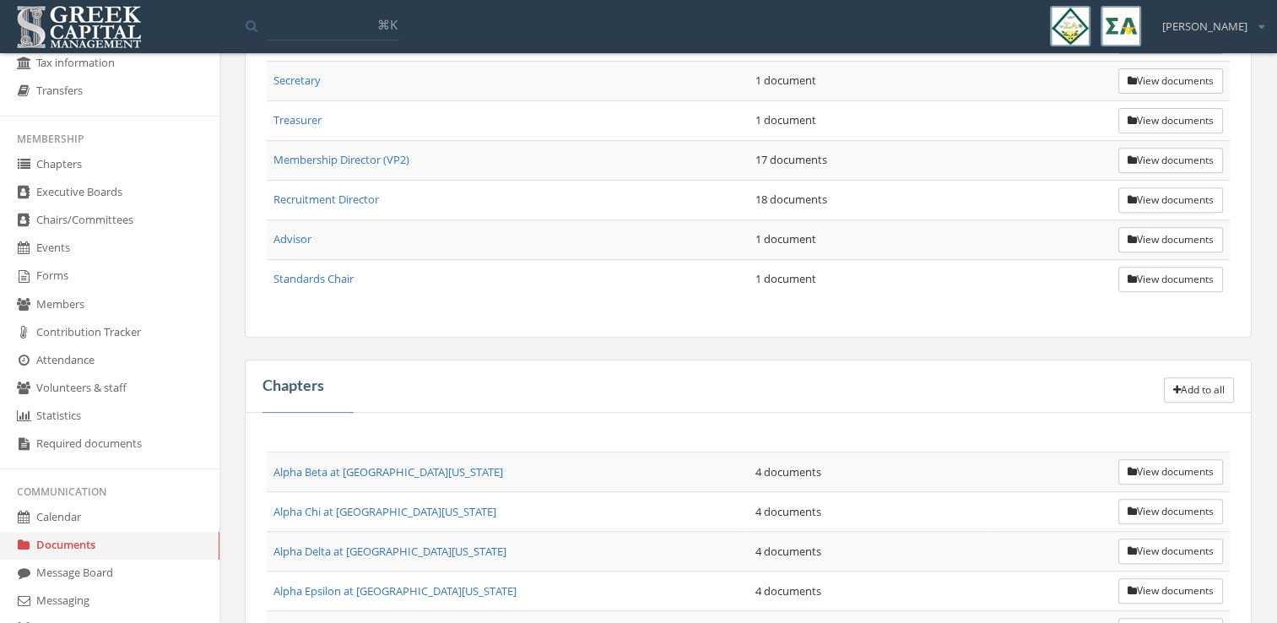
scroll to position [691, 0]
click at [1175, 457] on button "View documents" at bounding box center [1171, 469] width 105 height 25
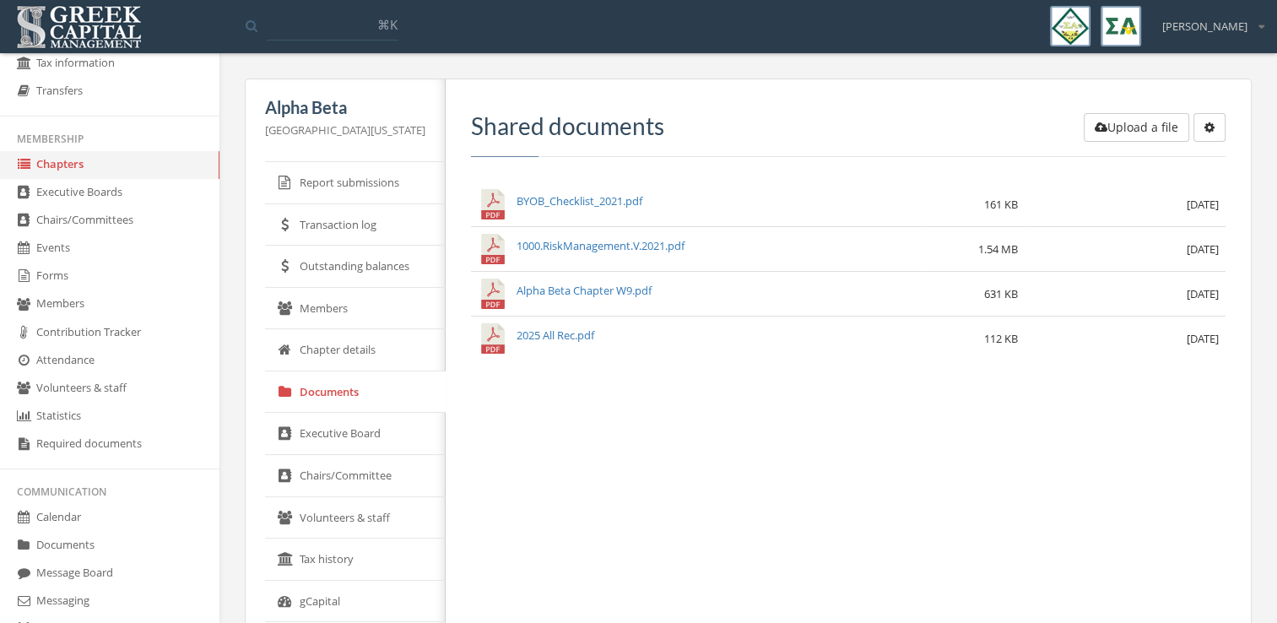
click at [1207, 135] on button "button" at bounding box center [1210, 127] width 32 height 29
click at [68, 533] on link "Documents" at bounding box center [110, 546] width 220 height 28
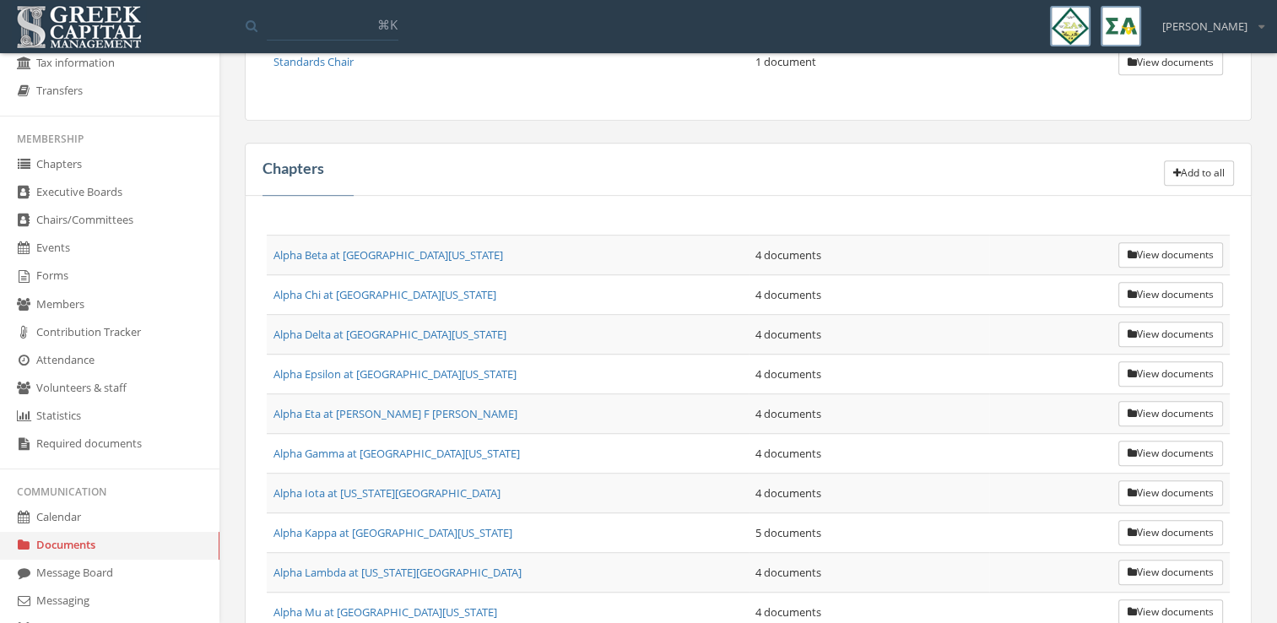
scroll to position [817, 0]
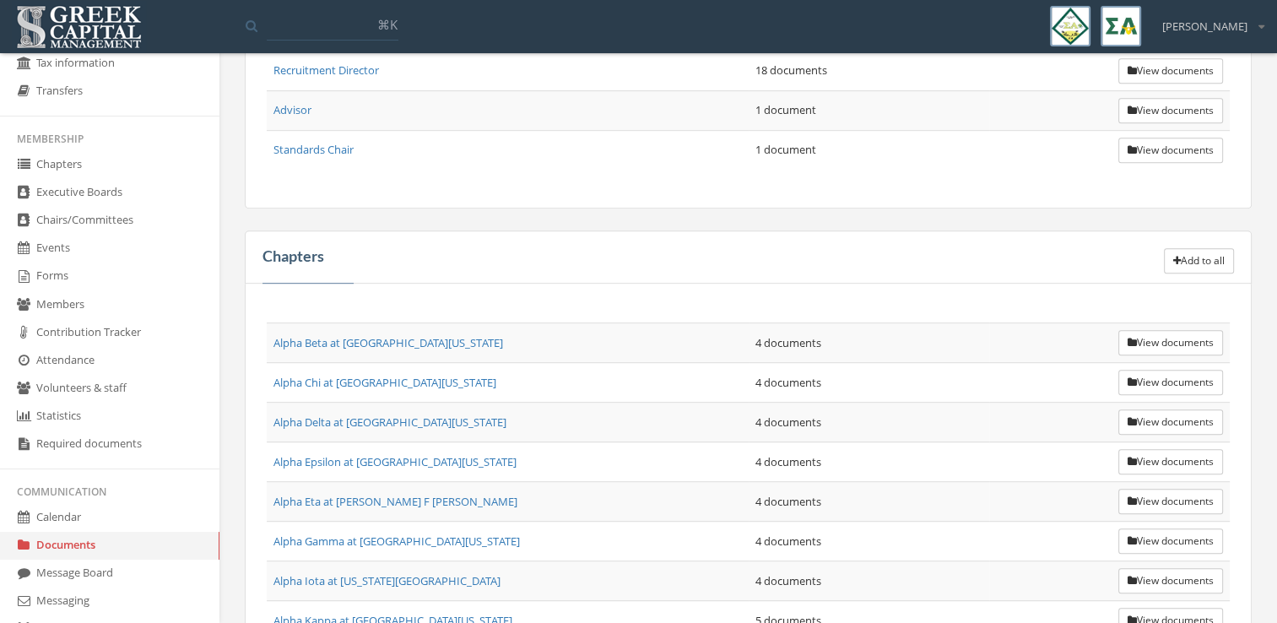
click at [1128, 338] on icon "button" at bounding box center [1132, 343] width 9 height 10
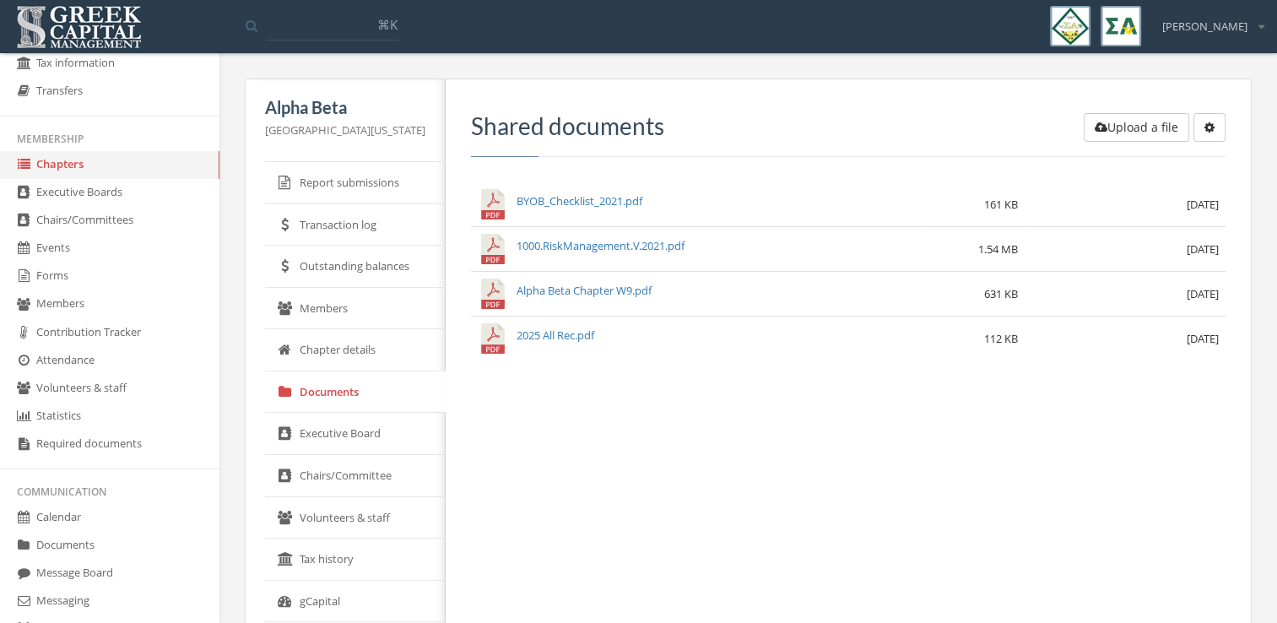
click at [1212, 129] on icon "button" at bounding box center [1210, 128] width 10 height 12
click at [1262, 120] on div "Alpha Beta [GEOGRAPHIC_DATA][US_STATE] Report submissions Transaction log Outst…" at bounding box center [748, 503] width 1033 height 849
click at [60, 559] on link "Documents" at bounding box center [110, 546] width 220 height 28
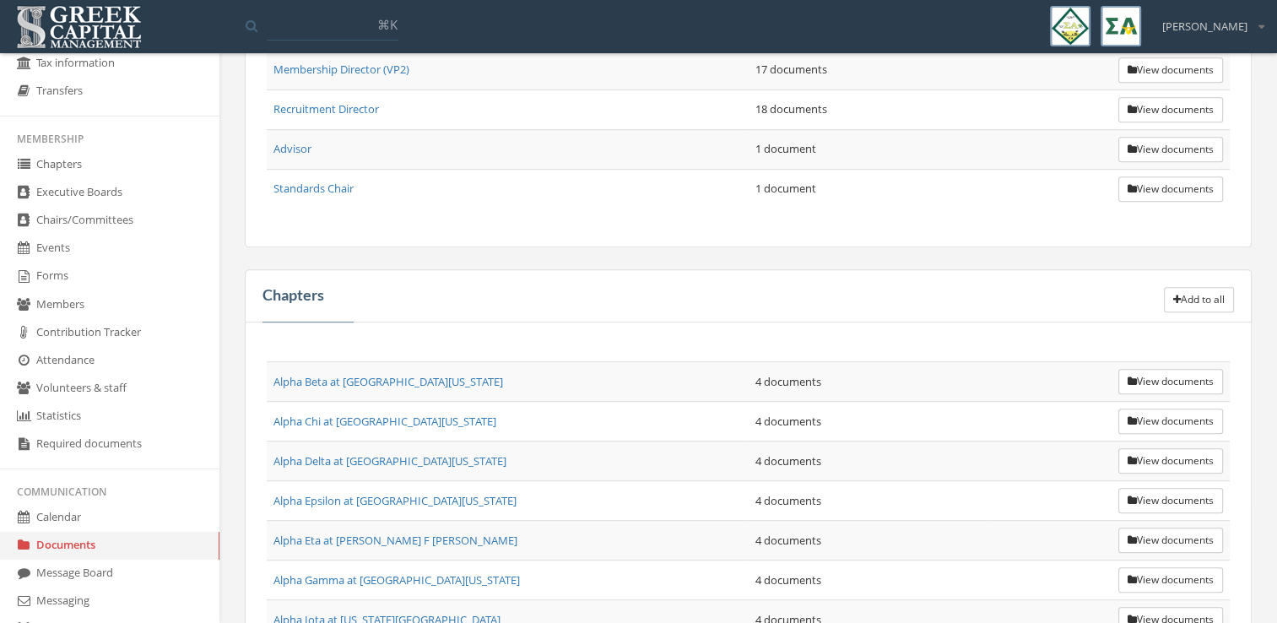
scroll to position [780, 0]
click at [1206, 286] on button "Add to all" at bounding box center [1199, 297] width 70 height 25
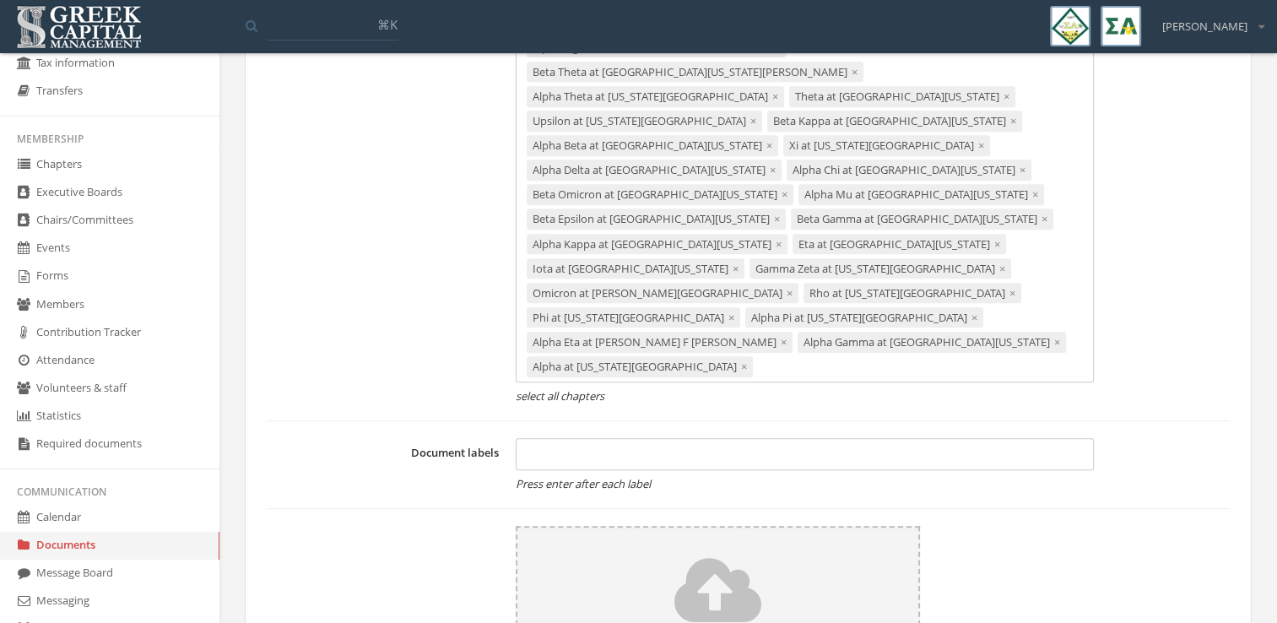
scroll to position [1033, 0]
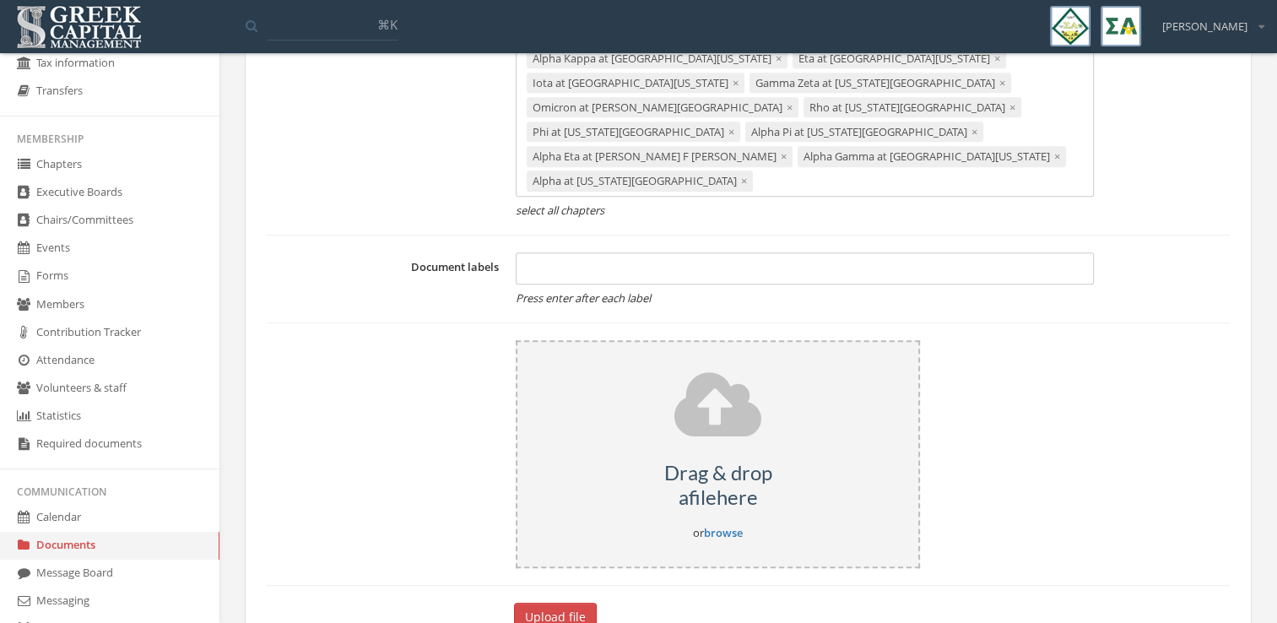
click at [729, 491] on div "Drag & drop a file here or browse" at bounding box center [718, 453] width 404 height 227
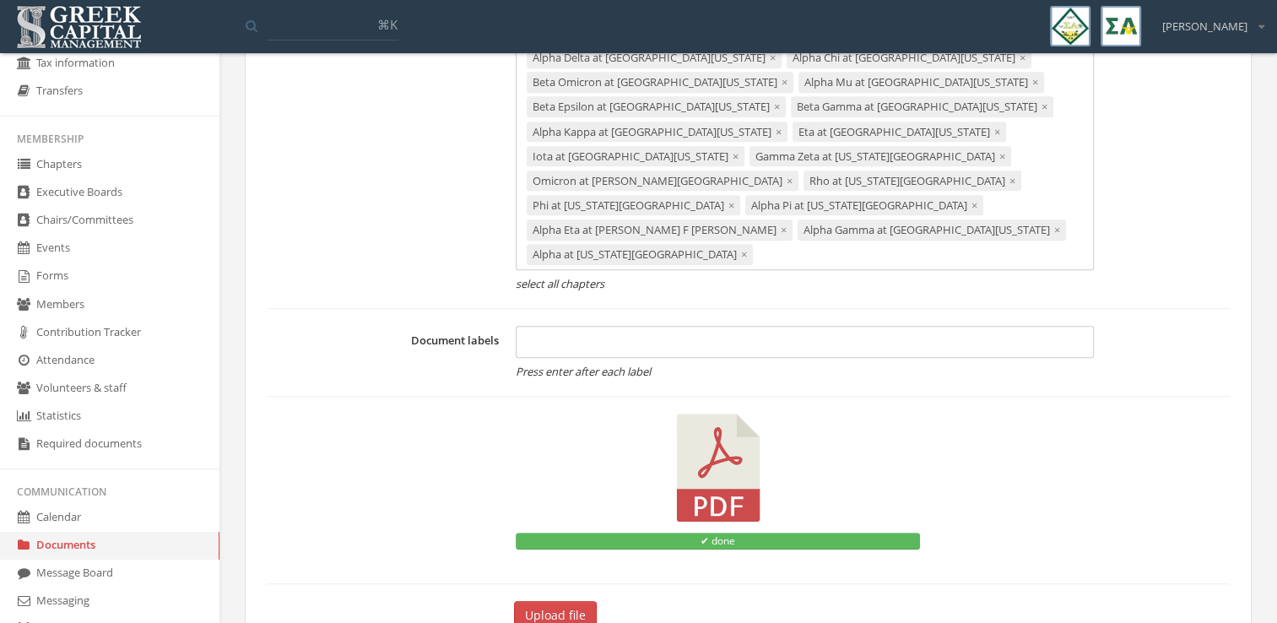
click at [650, 326] on div at bounding box center [805, 342] width 578 height 32
type input "**********"
click at [741, 247] on span "×" at bounding box center [744, 254] width 6 height 15
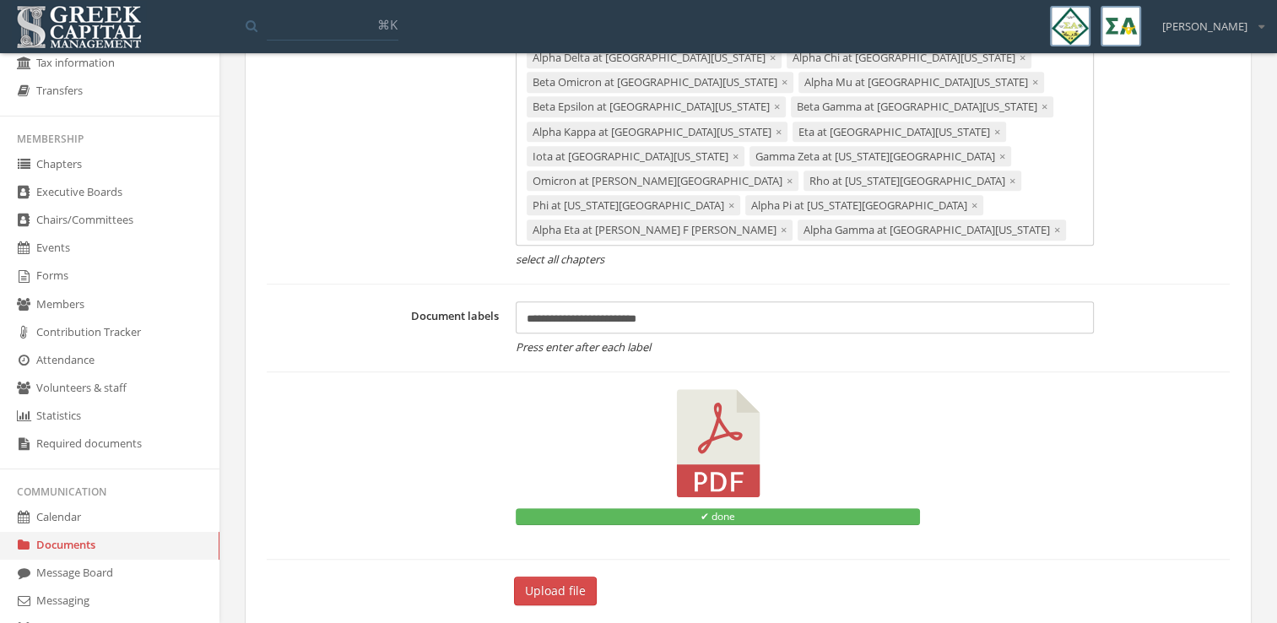
scroll to position [935, 0]
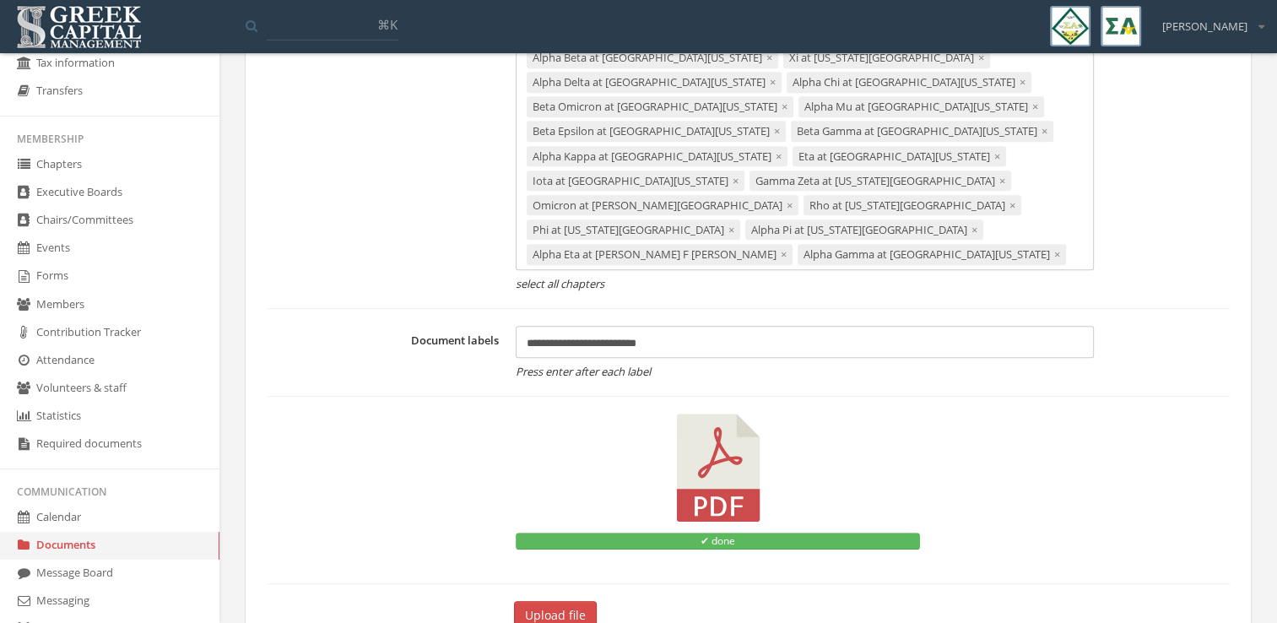
click at [539, 601] on button "Upload file" at bounding box center [555, 615] width 83 height 29
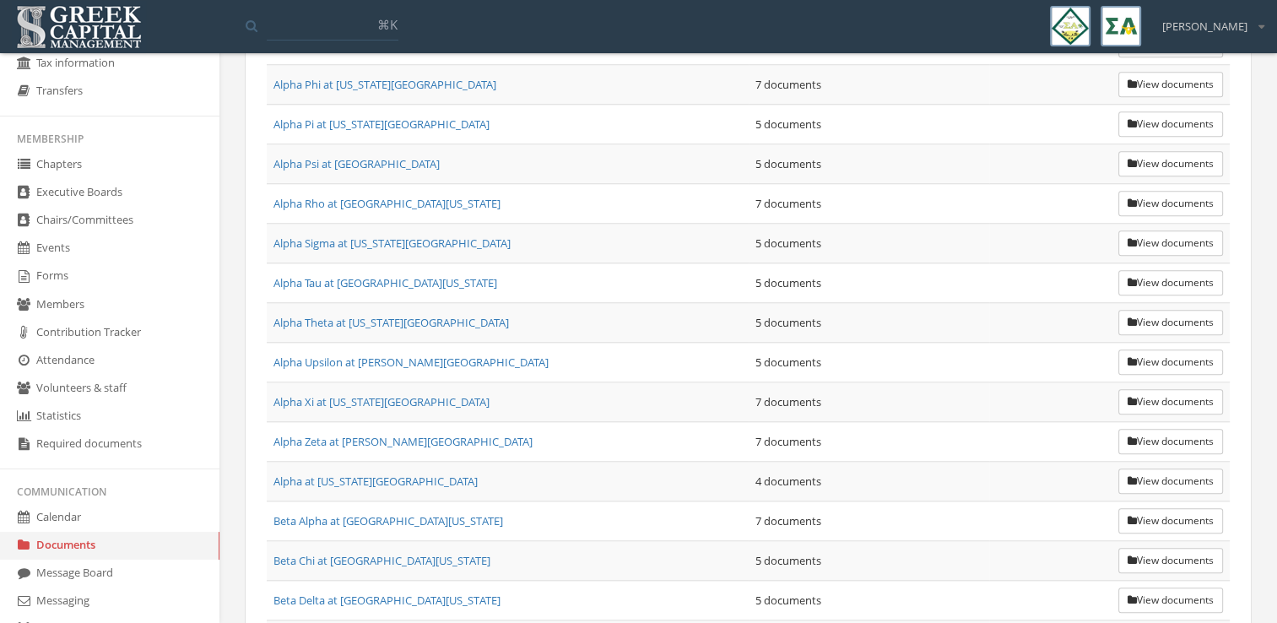
scroll to position [1553, 0]
click at [1128, 474] on icon "button" at bounding box center [1132, 479] width 9 height 10
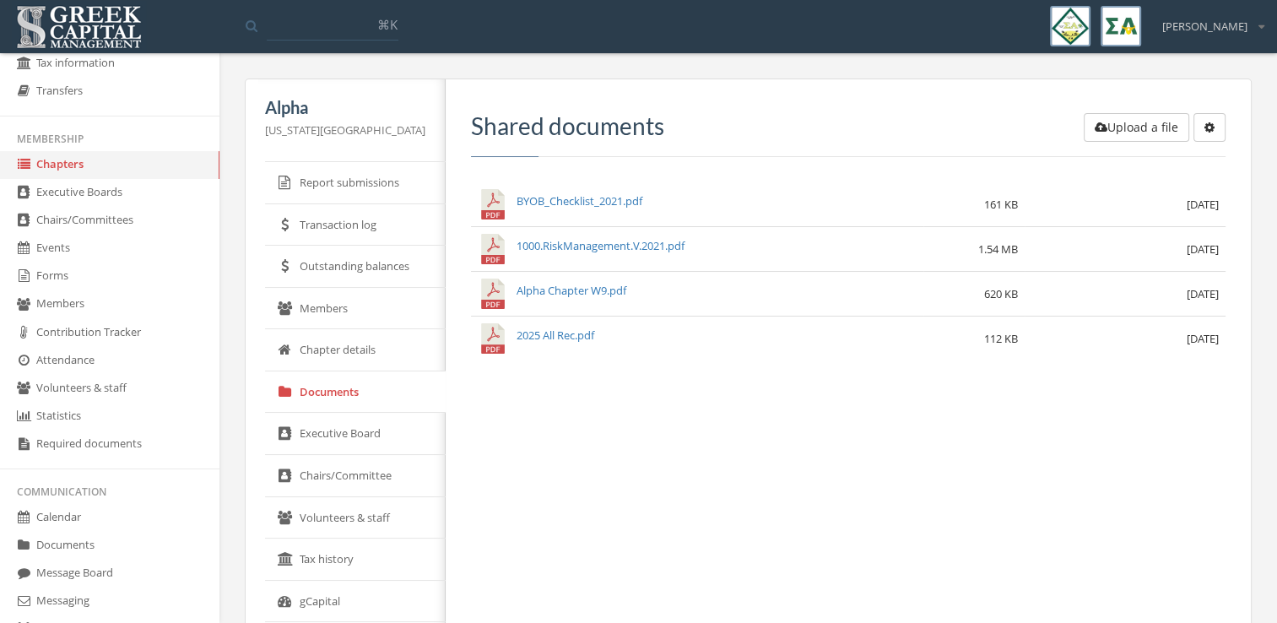
click at [1134, 133] on button "Upload a file" at bounding box center [1137, 127] width 106 height 29
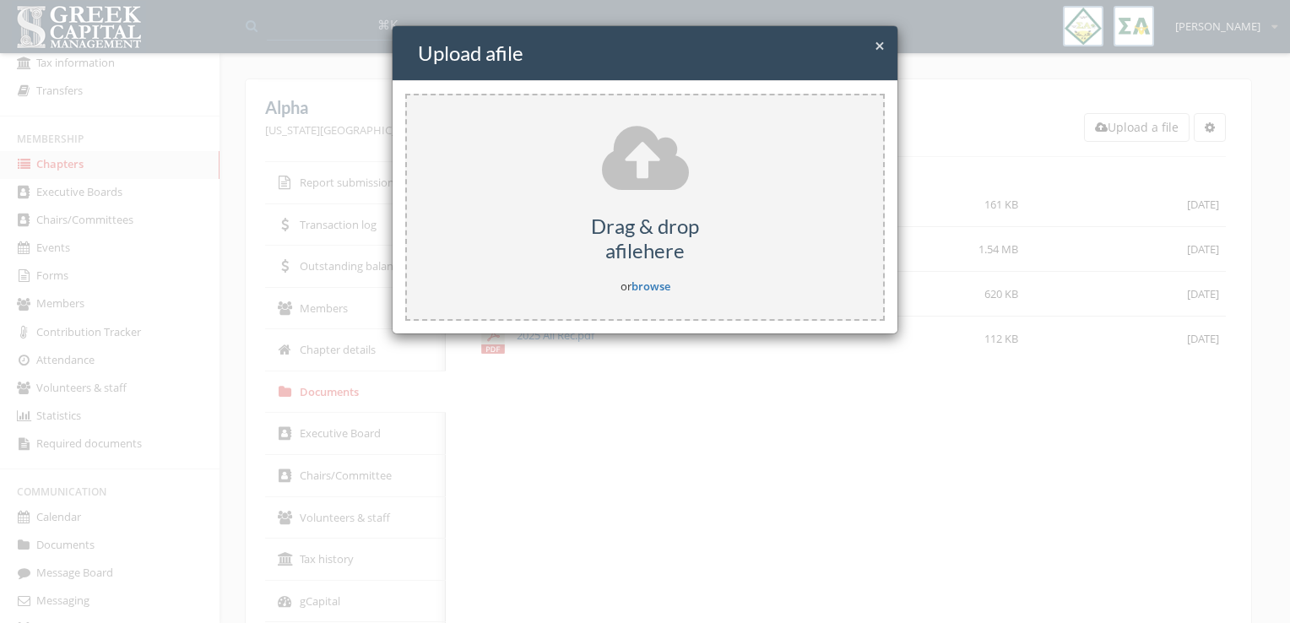
click at [661, 295] on div "Drag & drop a file here or browse" at bounding box center [645, 207] width 480 height 227
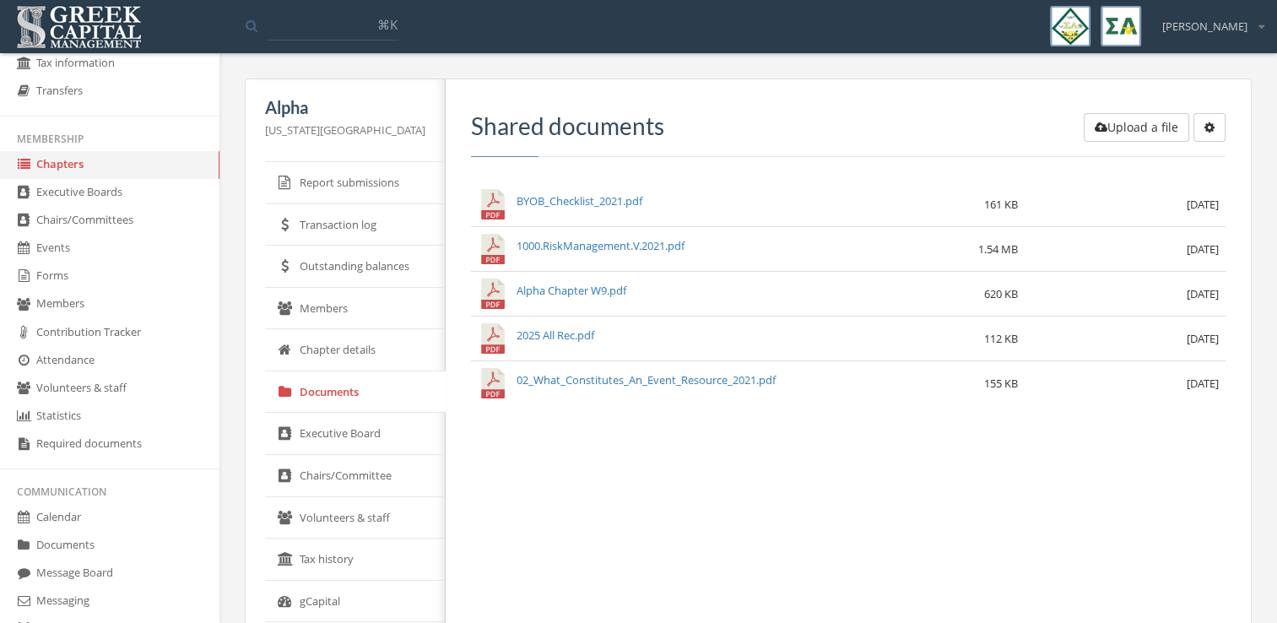
click at [110, 535] on link "Documents" at bounding box center [110, 546] width 220 height 28
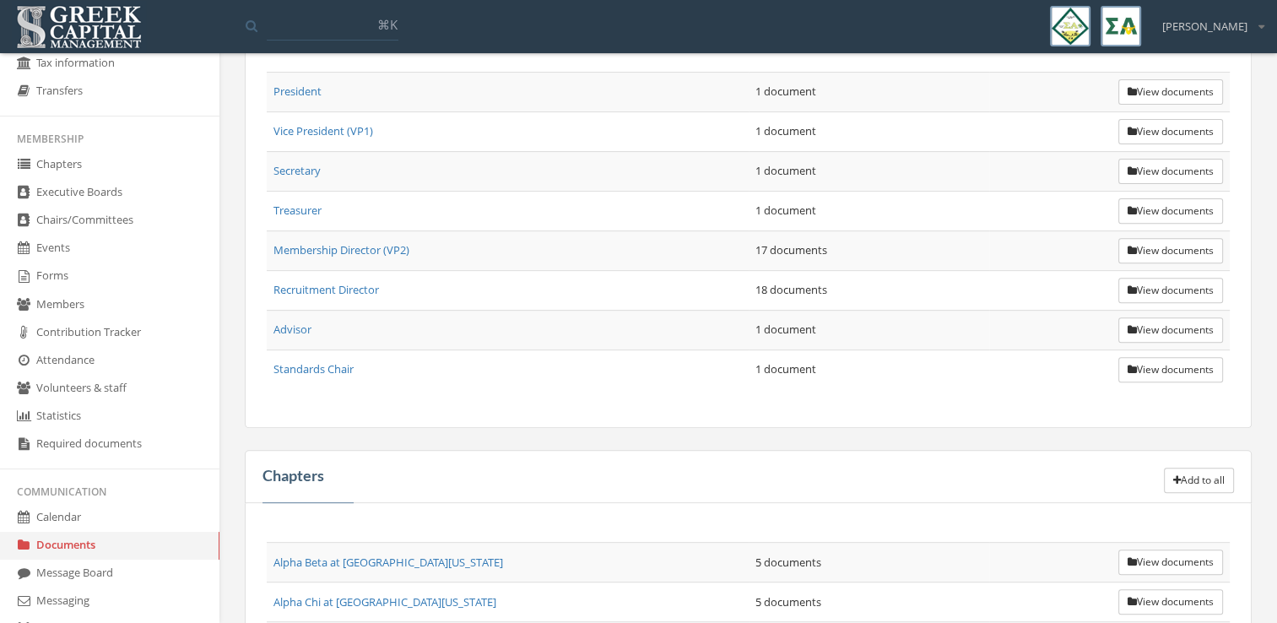
scroll to position [598, 0]
click at [1185, 468] on button "Add to all" at bounding box center [1199, 480] width 70 height 25
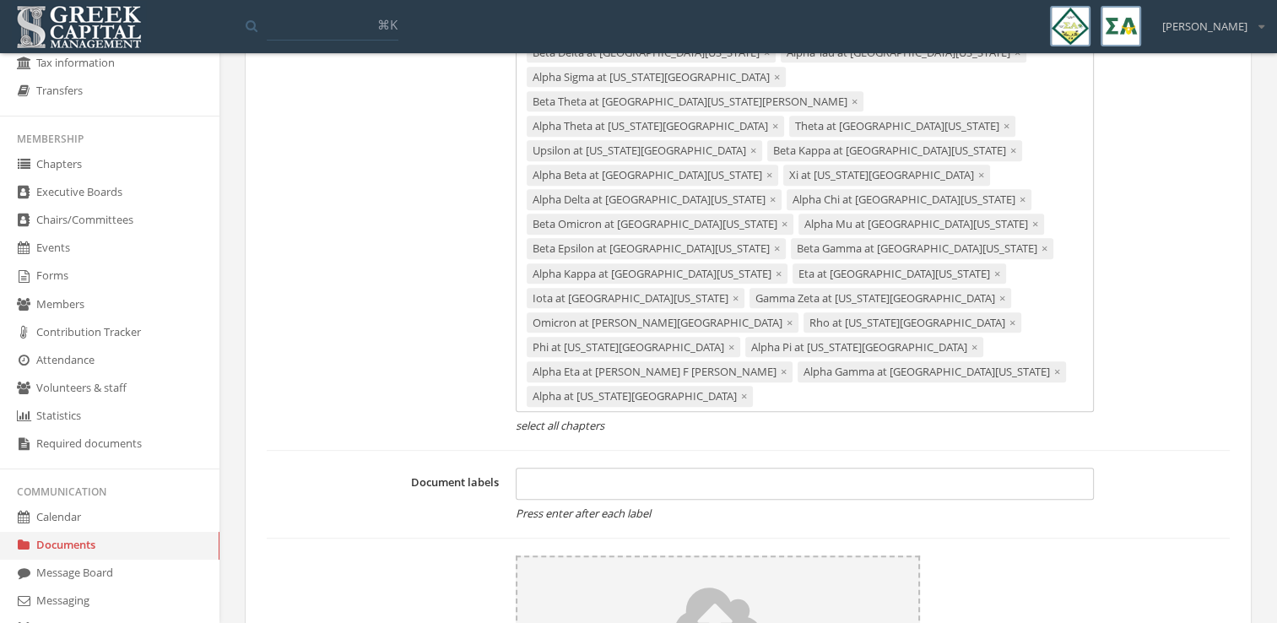
scroll to position [1033, 0]
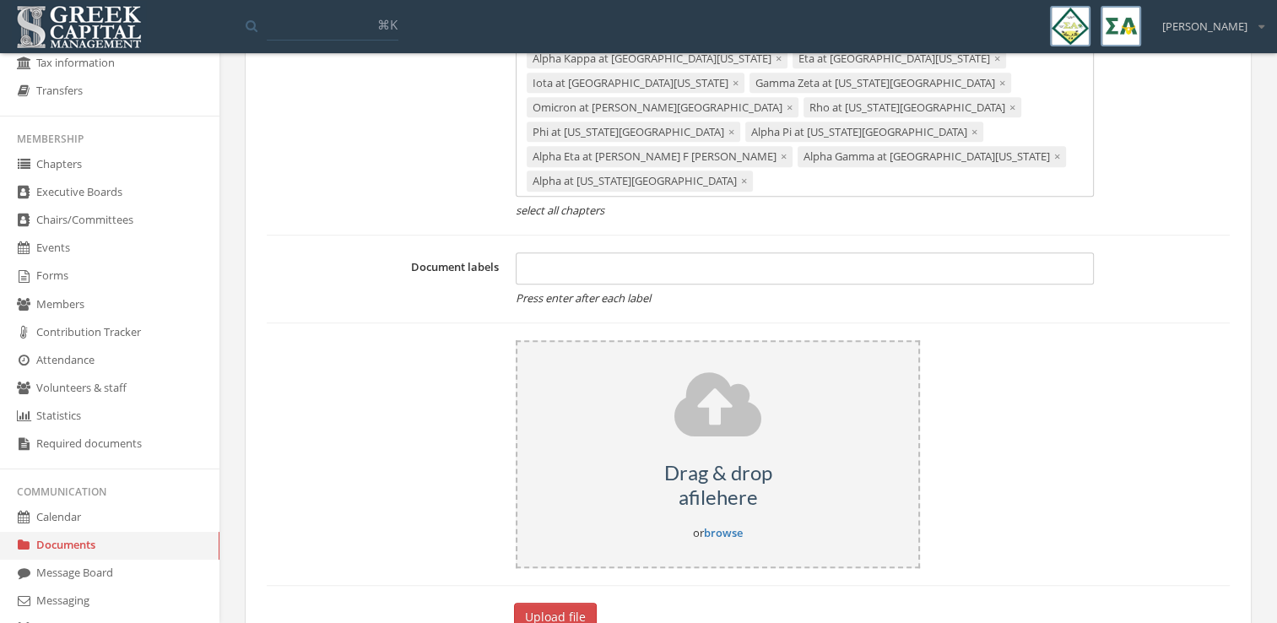
click at [723, 525] on link "browse" at bounding box center [723, 532] width 39 height 15
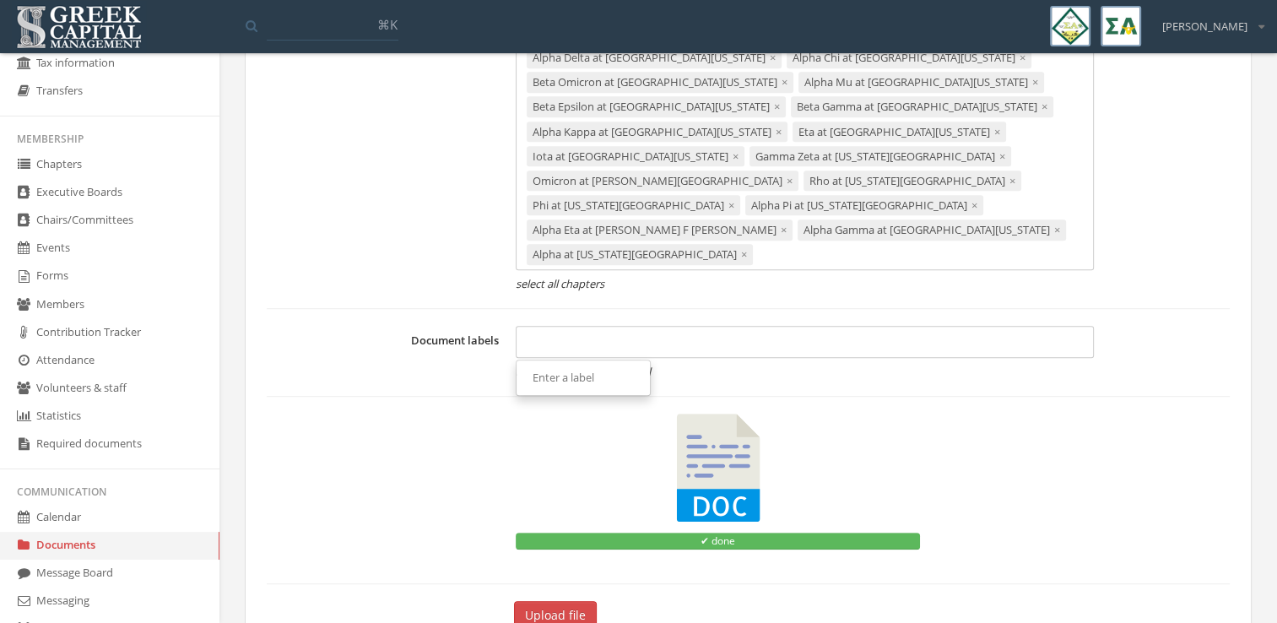
click at [594, 326] on div at bounding box center [805, 342] width 578 height 32
type input "**********"
click at [571, 601] on button "Upload file" at bounding box center [555, 615] width 83 height 29
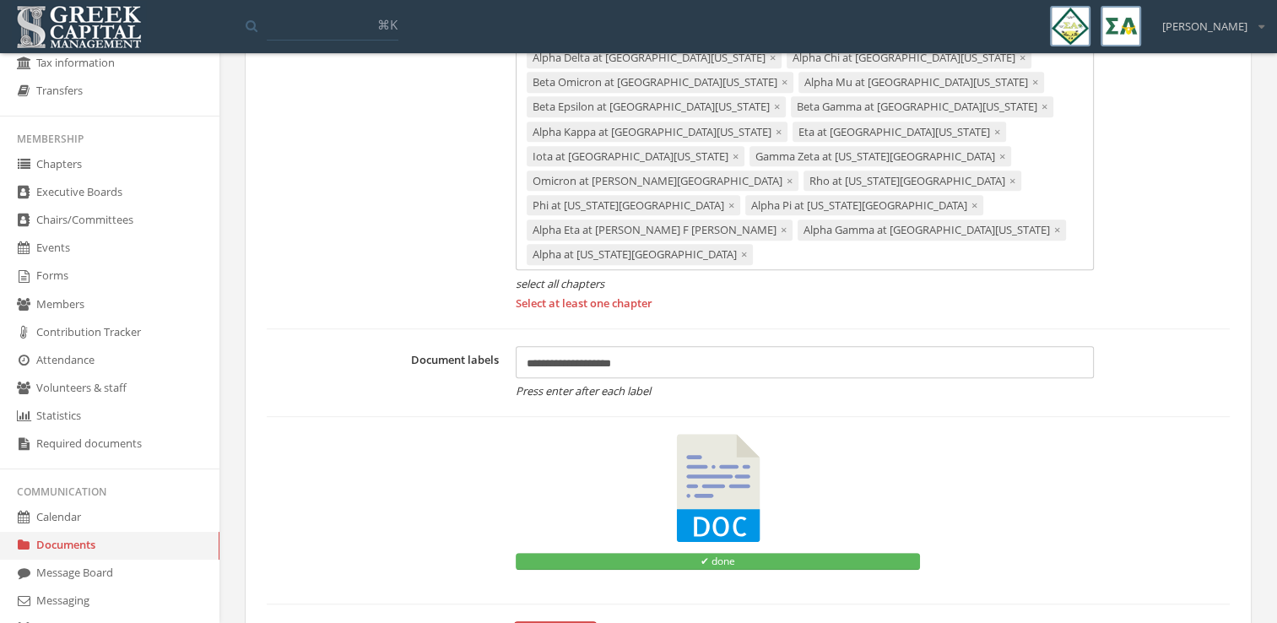
click at [741, 247] on span "×" at bounding box center [744, 254] width 6 height 15
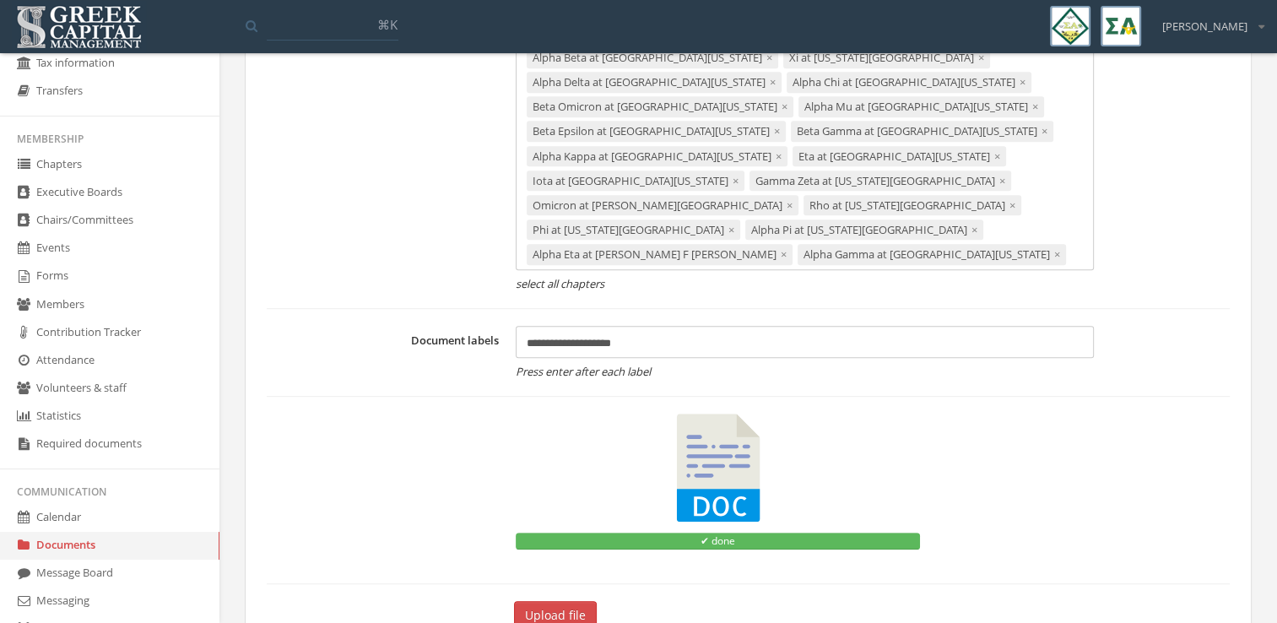
click at [534, 601] on button "Upload file" at bounding box center [555, 615] width 83 height 29
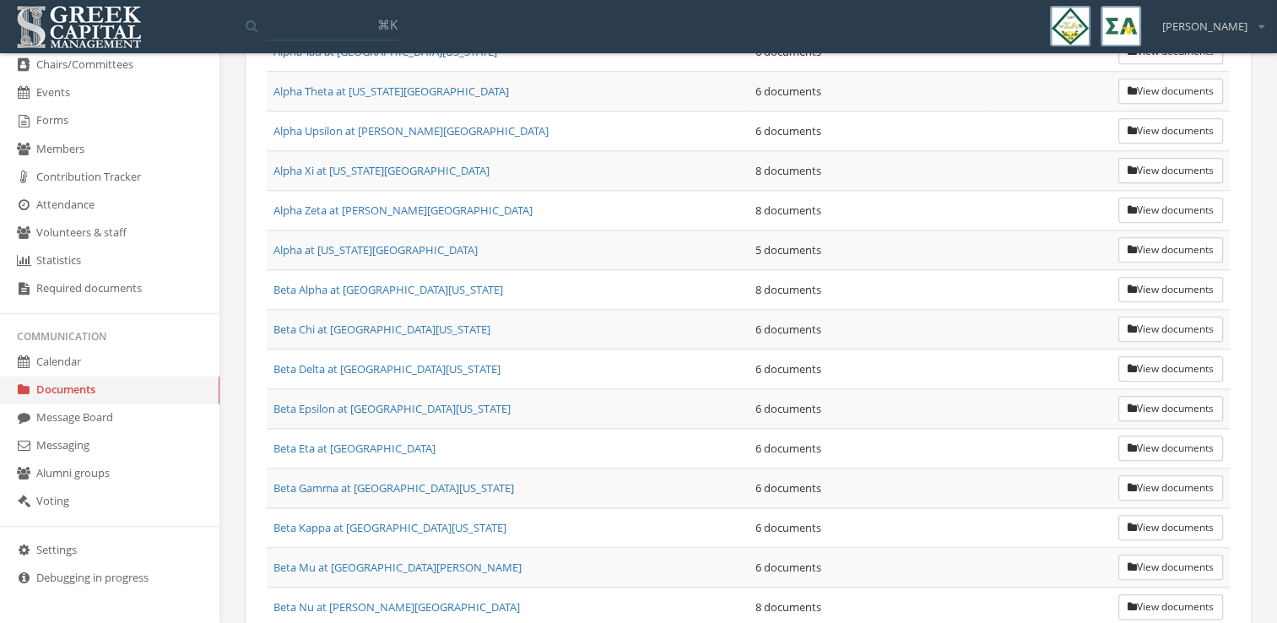
scroll to position [1782, 0]
click at [1119, 238] on button "View documents" at bounding box center [1171, 250] width 105 height 25
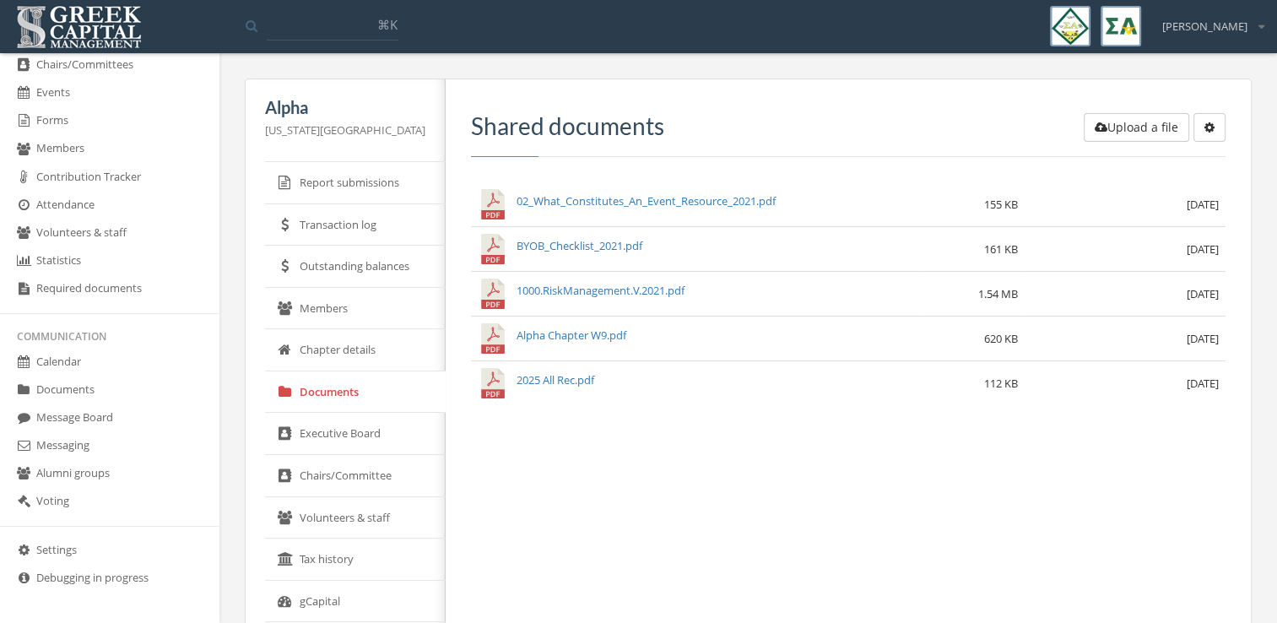
click at [1122, 127] on button "Upload a file" at bounding box center [1137, 127] width 106 height 29
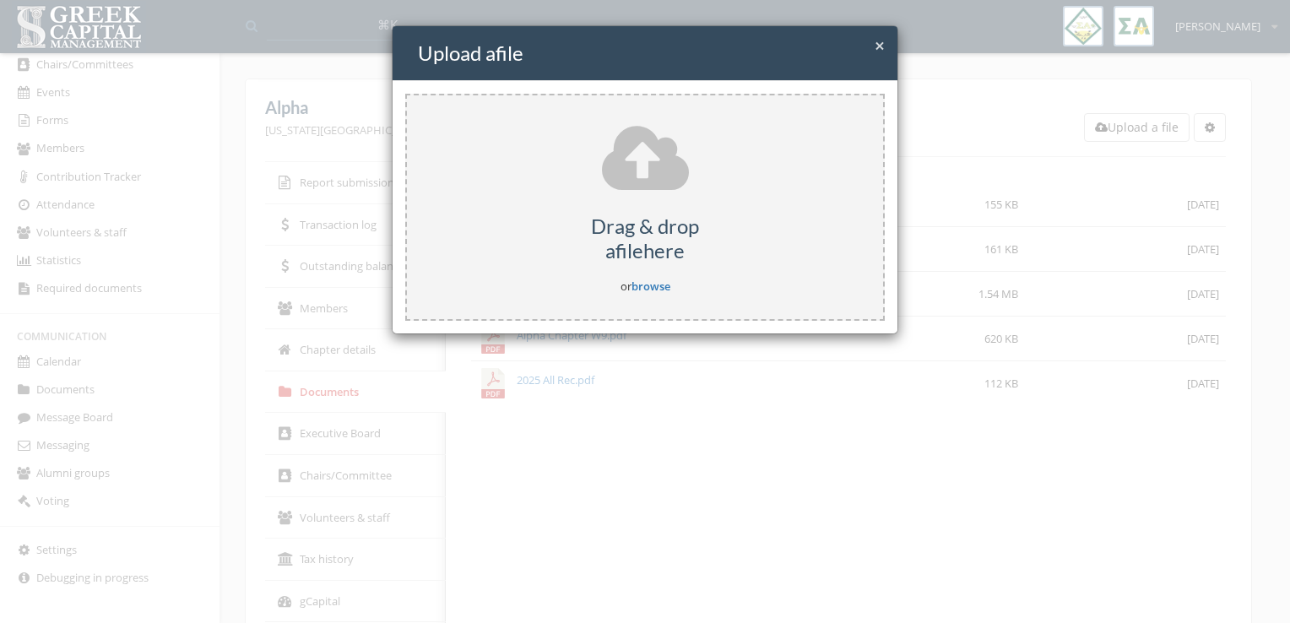
click at [663, 275] on div "Drag & drop a file here or browse" at bounding box center [645, 207] width 480 height 227
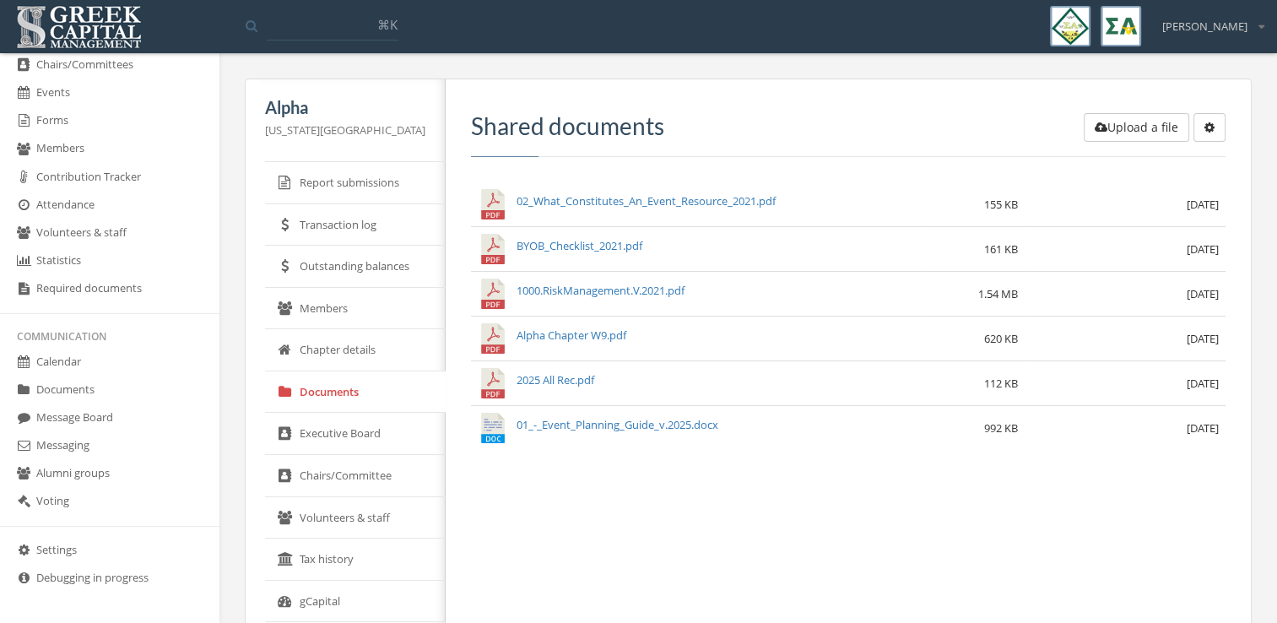
click at [91, 390] on link "Documents" at bounding box center [110, 391] width 220 height 28
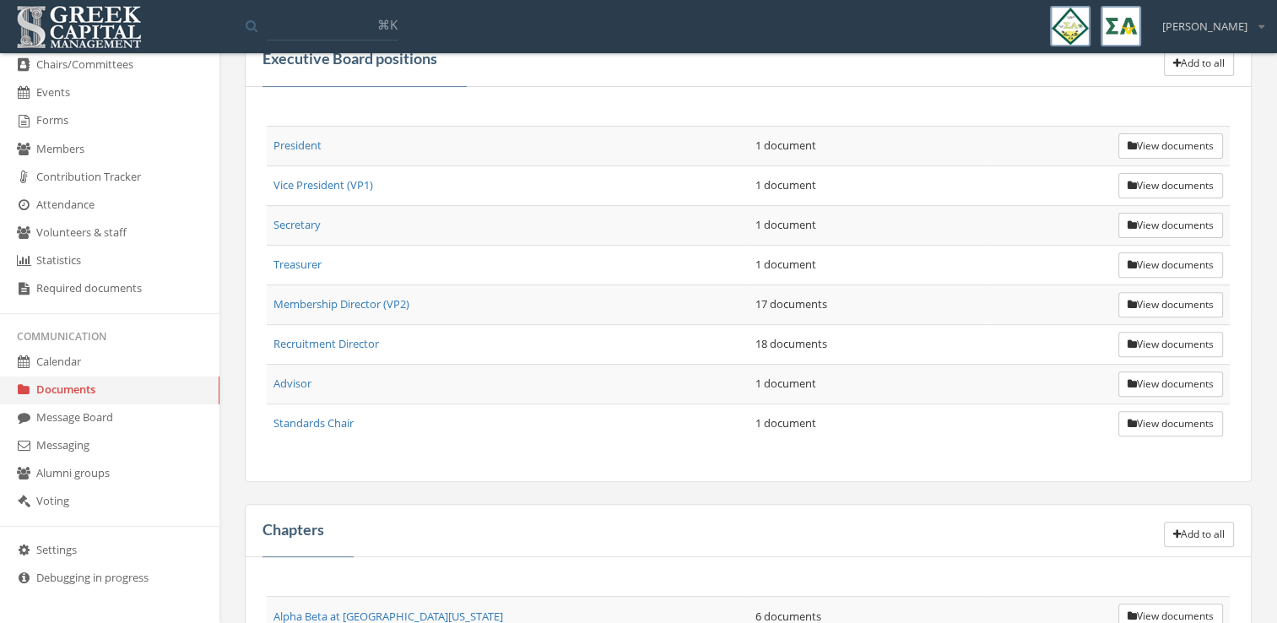
scroll to position [567, 0]
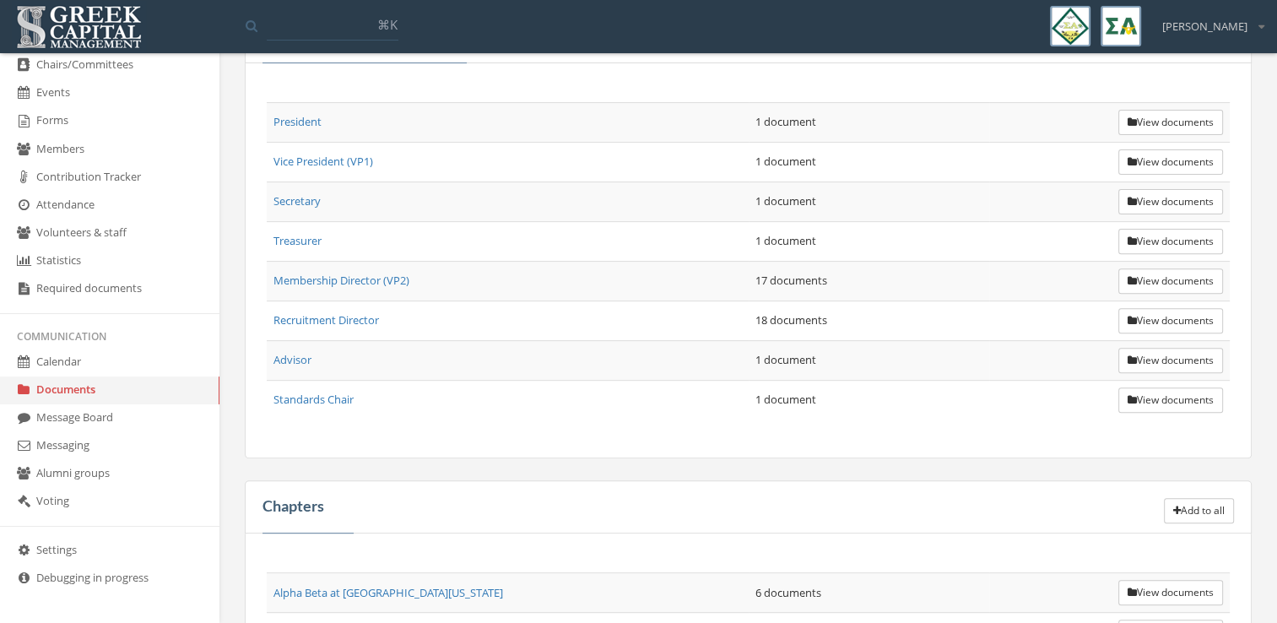
click at [1145, 580] on button "View documents" at bounding box center [1171, 592] width 105 height 25
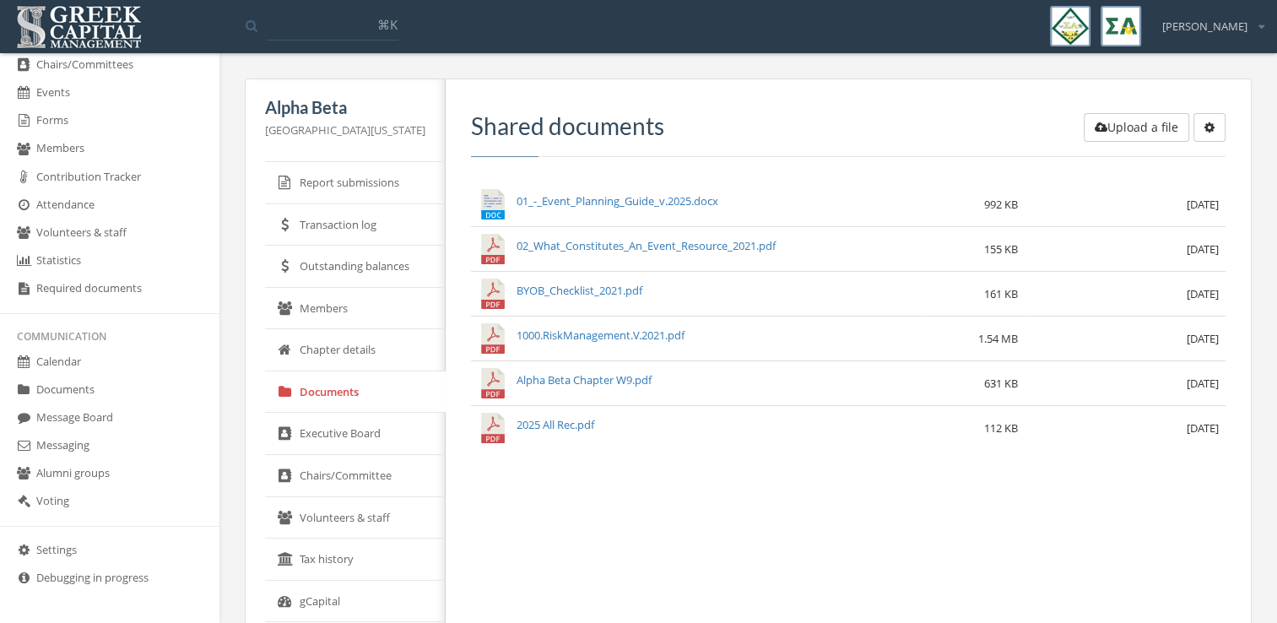
click at [86, 397] on link "Documents" at bounding box center [110, 391] width 220 height 28
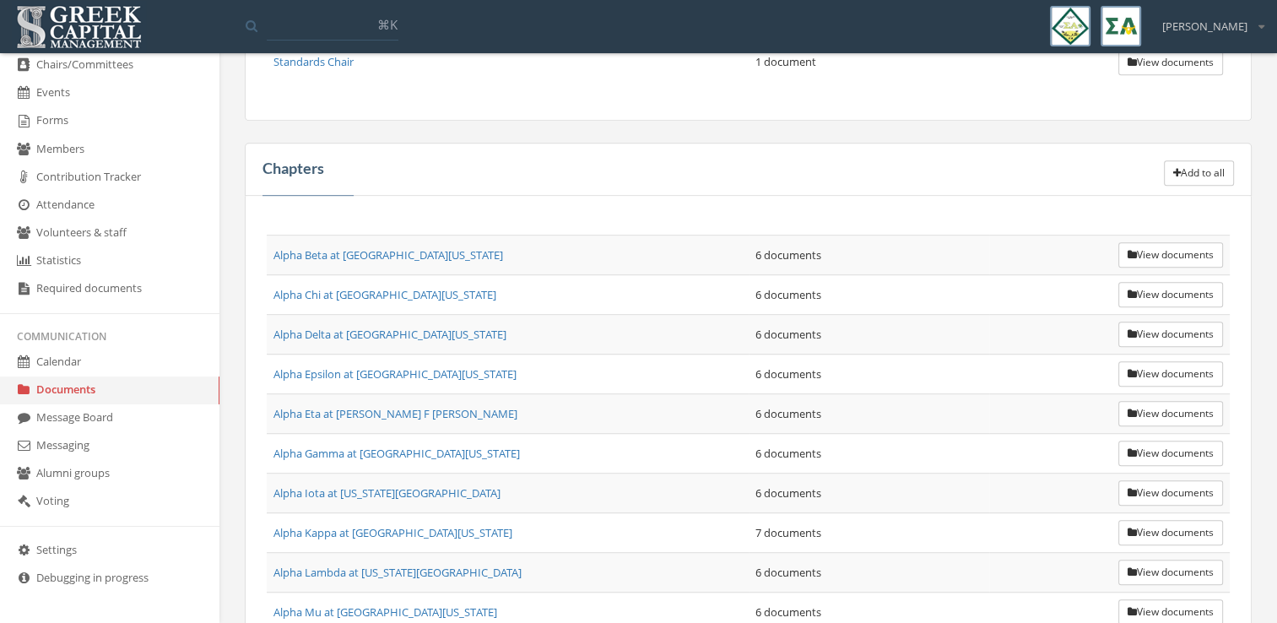
click at [1206, 170] on button "Add to all" at bounding box center [1199, 172] width 70 height 25
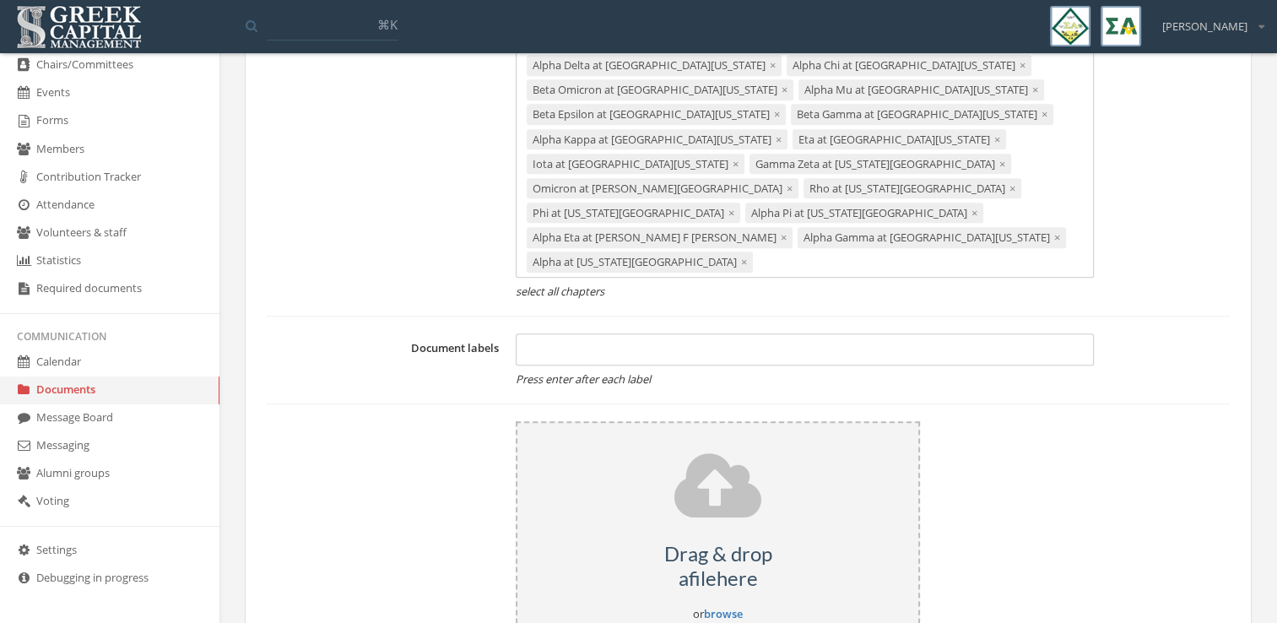
scroll to position [992, 0]
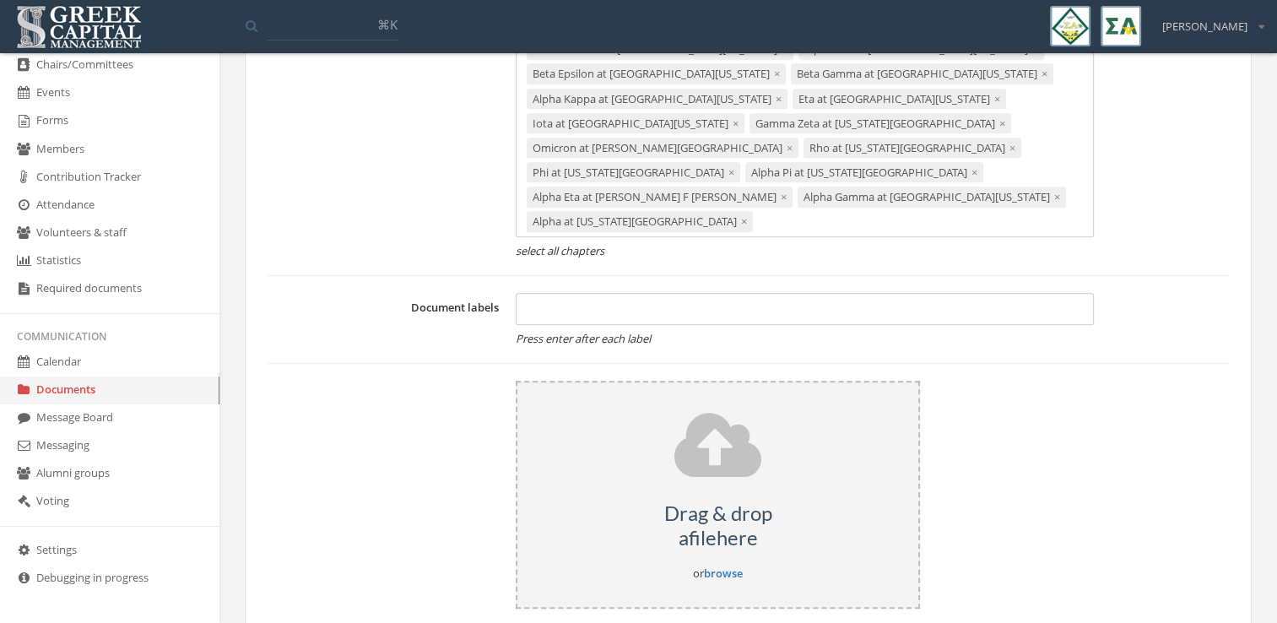
click at [566, 293] on div at bounding box center [805, 309] width 578 height 32
type input "**********"
click at [745, 502] on h5 "Drag & drop a file here" at bounding box center [718, 526] width 401 height 49
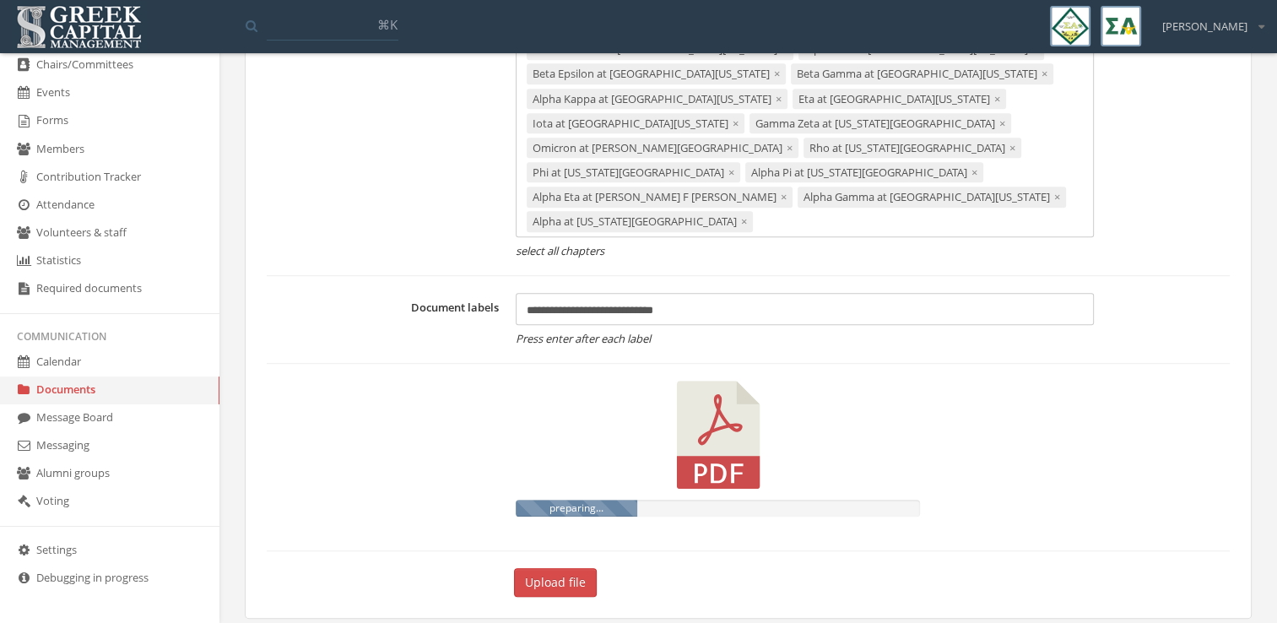
scroll to position [959, 0]
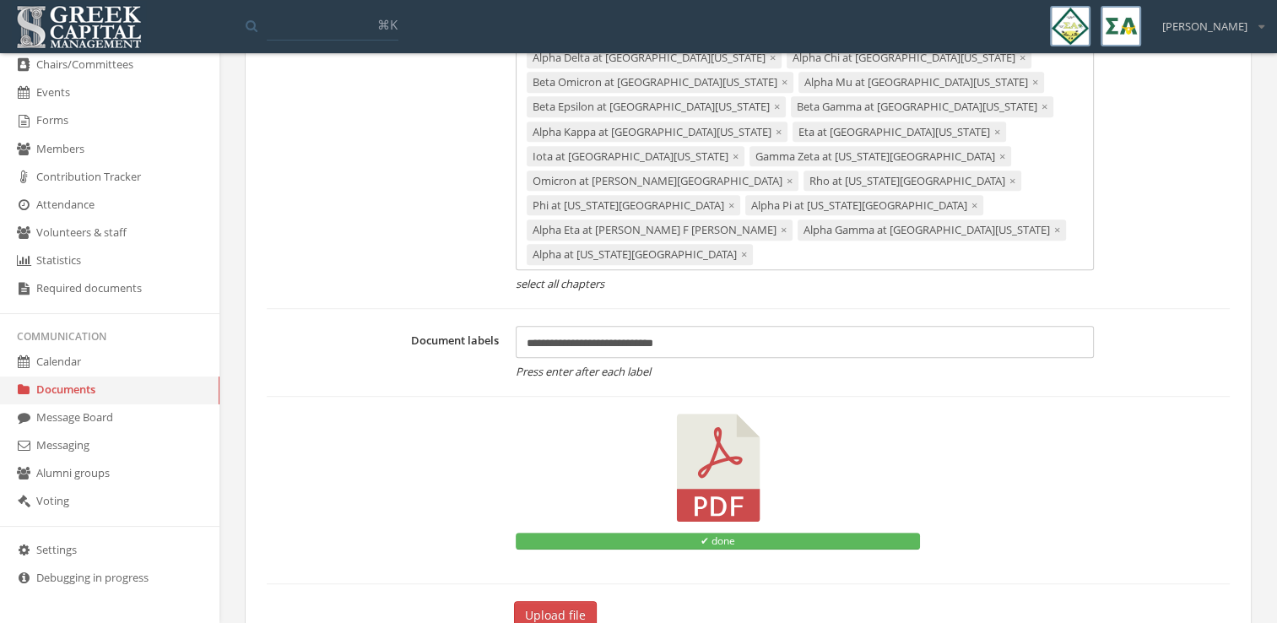
click at [575, 601] on button "Upload file" at bounding box center [555, 615] width 83 height 29
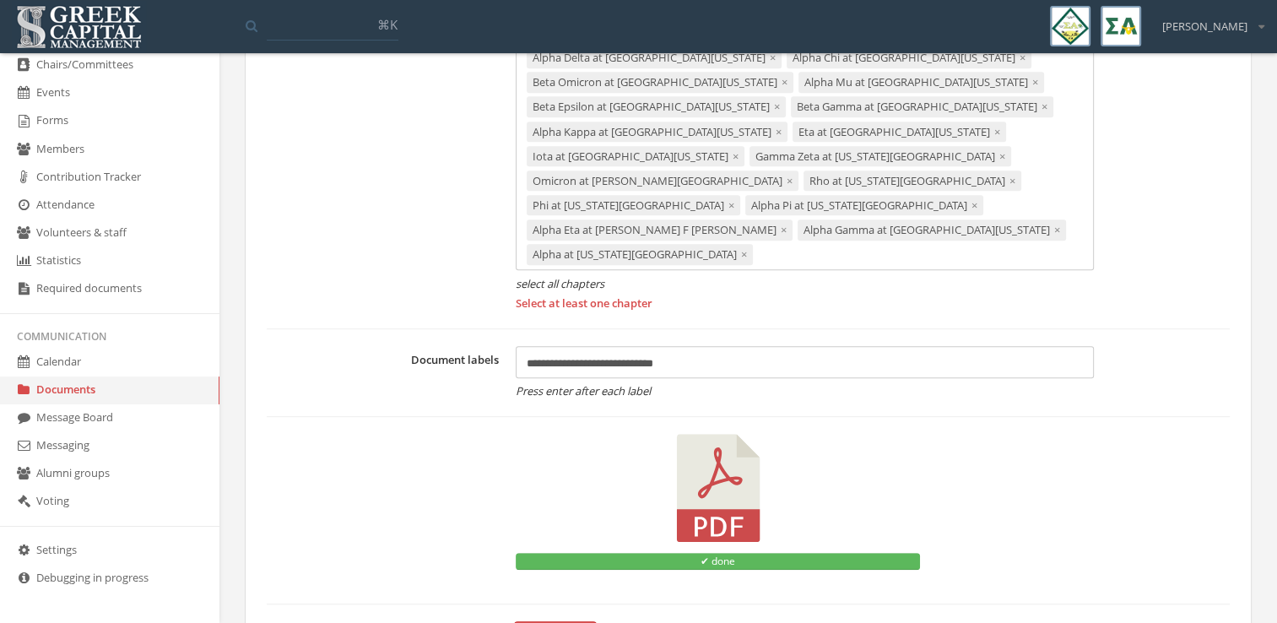
click at [741, 247] on span "×" at bounding box center [744, 254] width 6 height 15
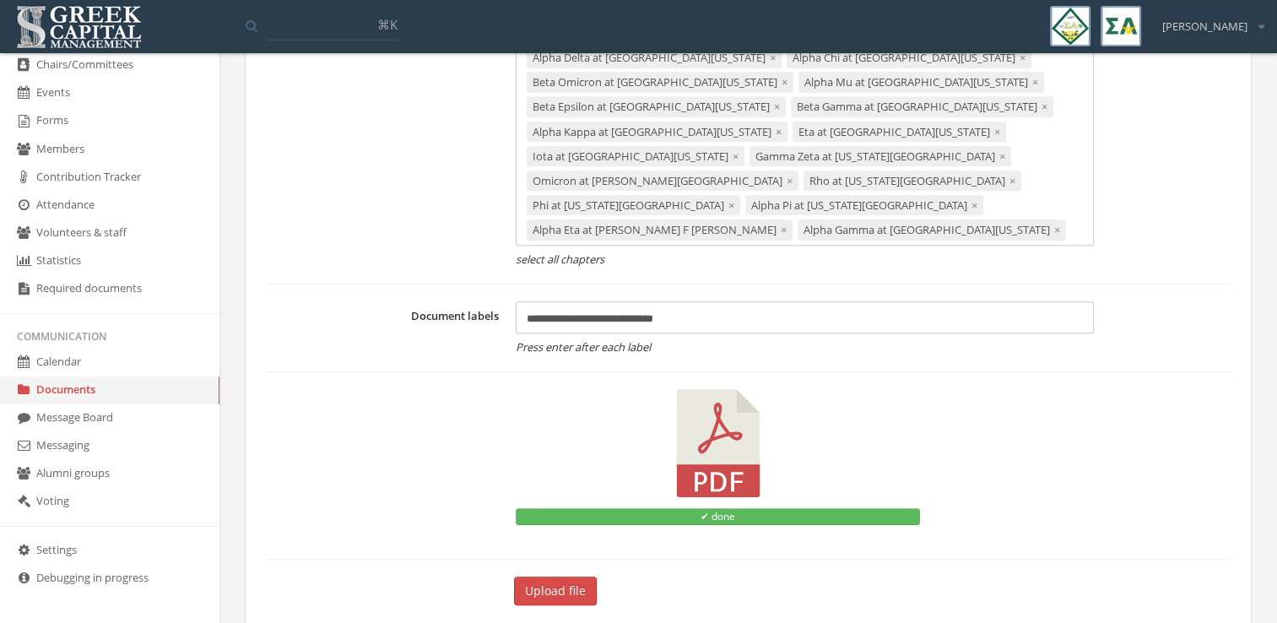
scroll to position [935, 0]
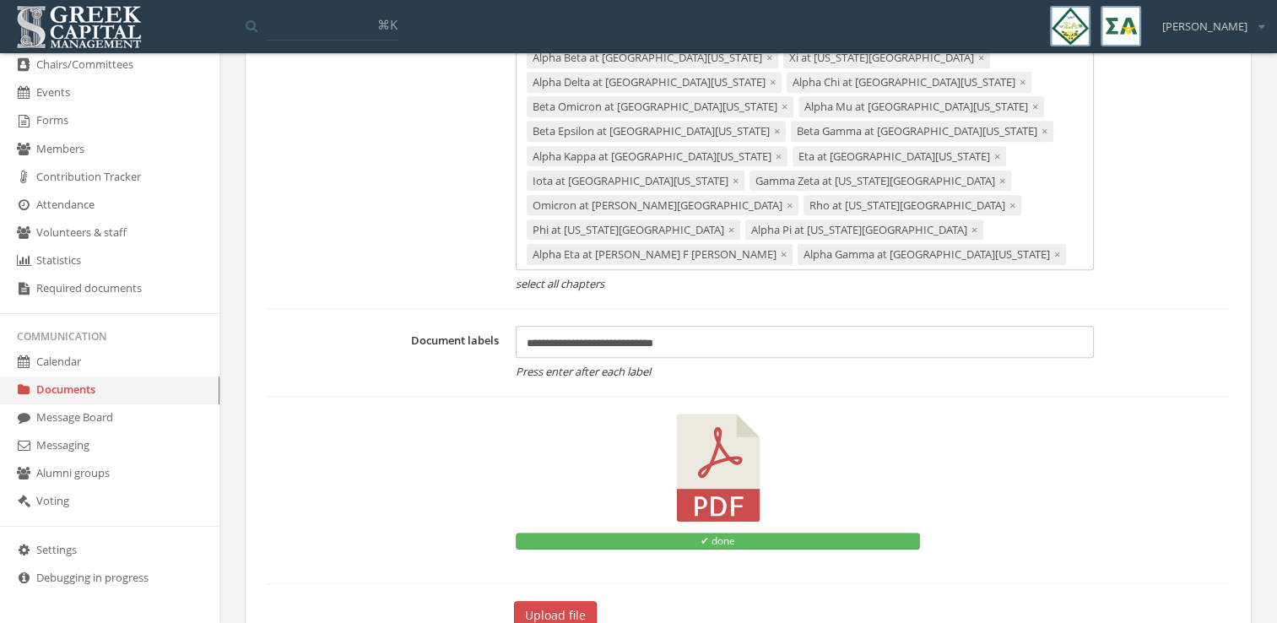
click at [550, 601] on button "Upload file" at bounding box center [555, 615] width 83 height 29
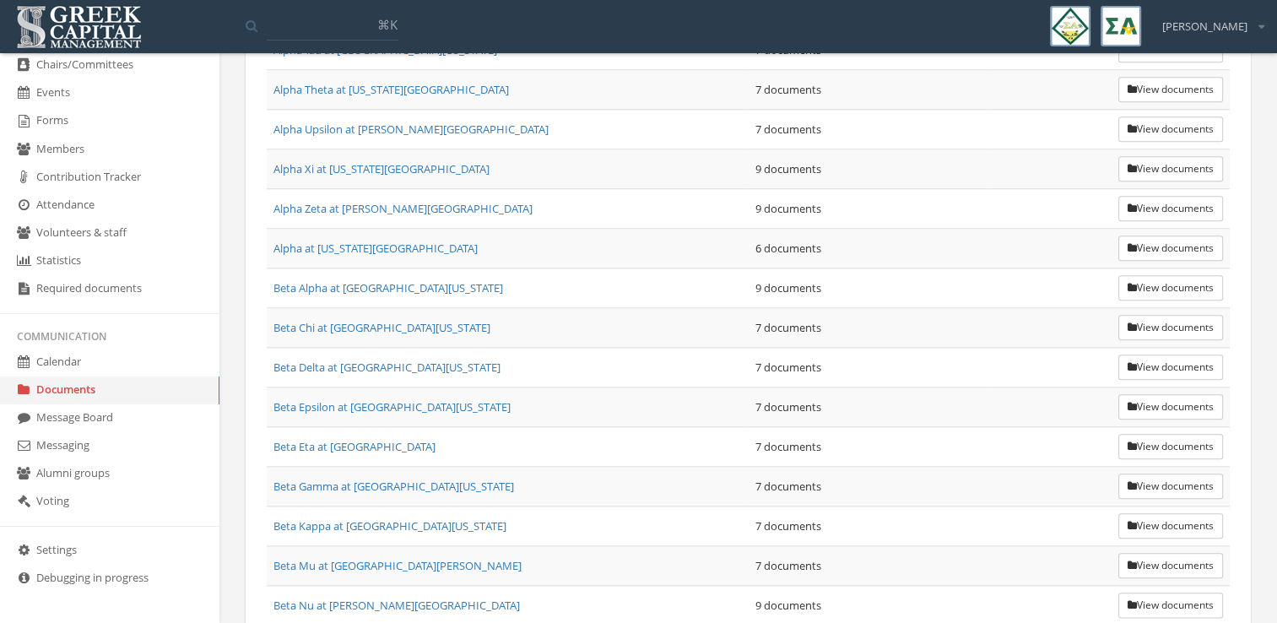
scroll to position [1780, 0]
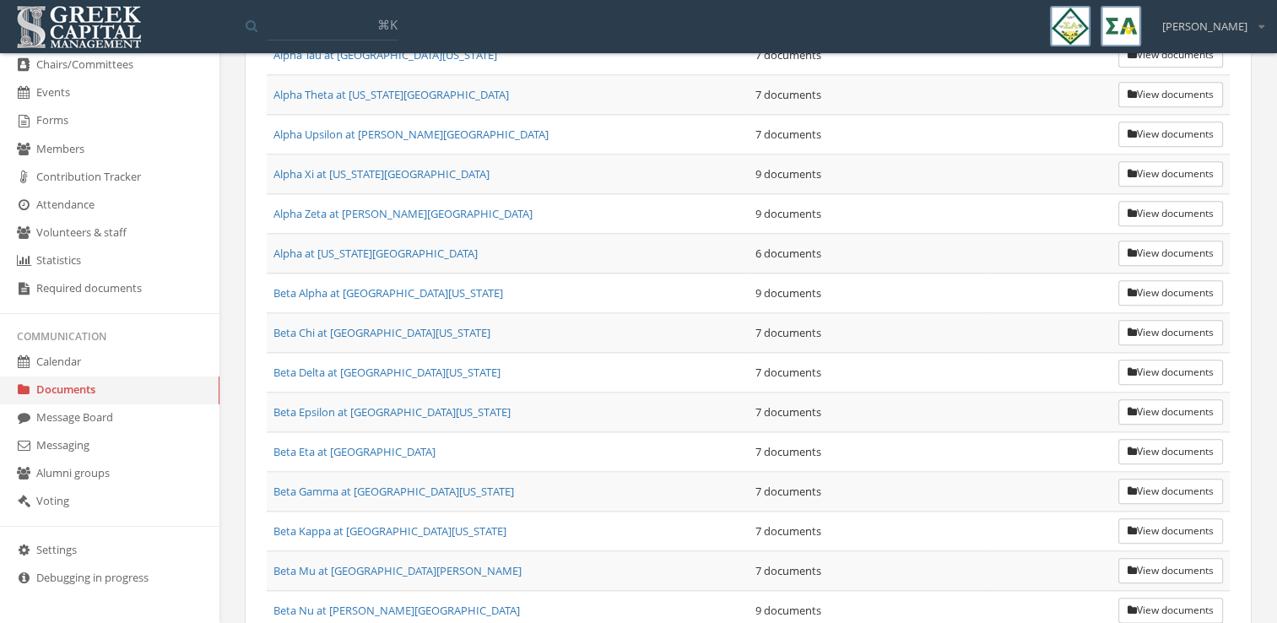
click at [1144, 241] on button "View documents" at bounding box center [1171, 253] width 105 height 25
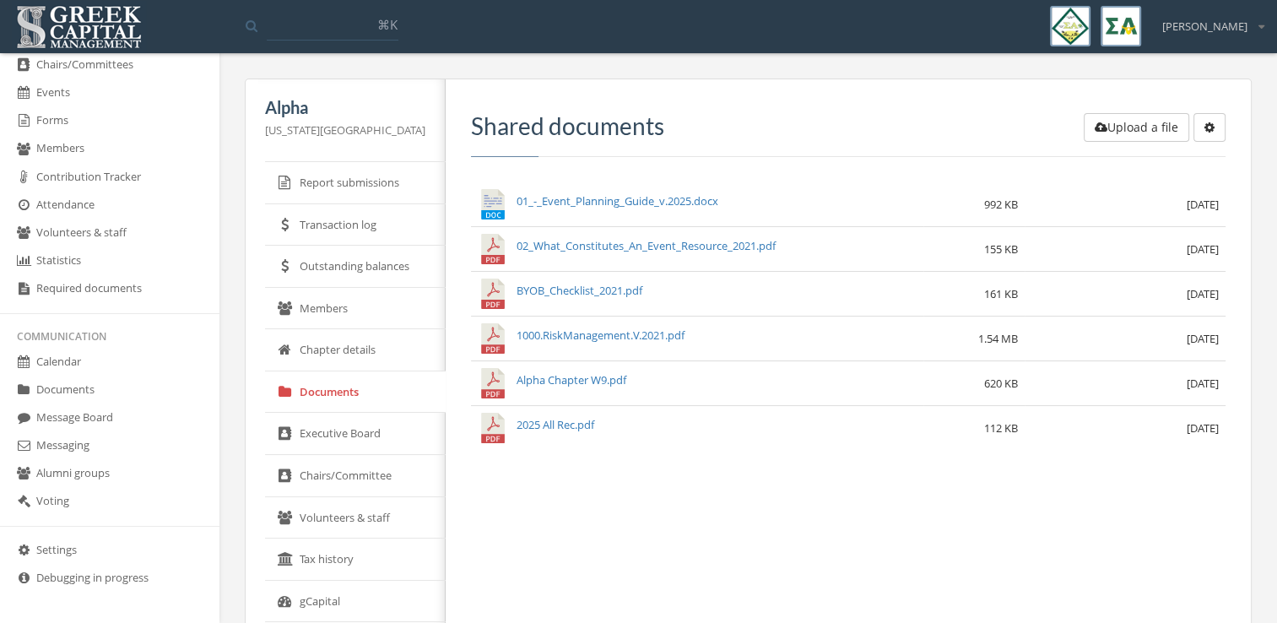
click at [1140, 127] on button "Upload a file" at bounding box center [1137, 127] width 106 height 29
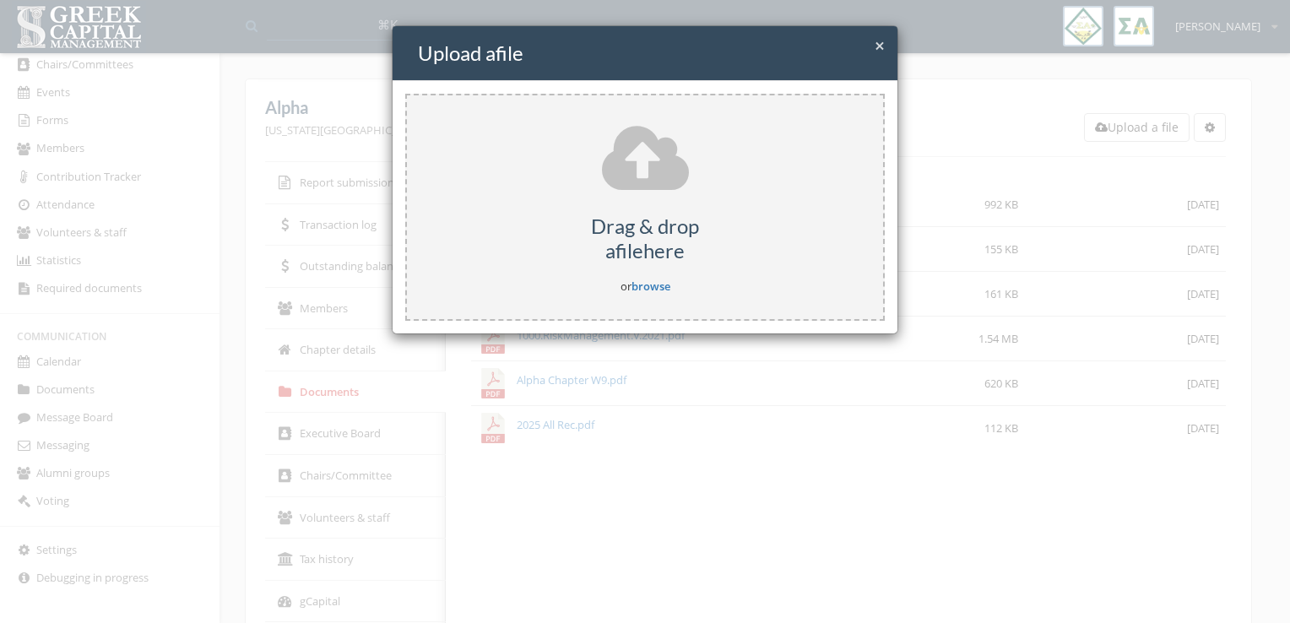
click at [689, 180] on div "Drag & drop a file here or browse" at bounding box center [645, 207] width 480 height 227
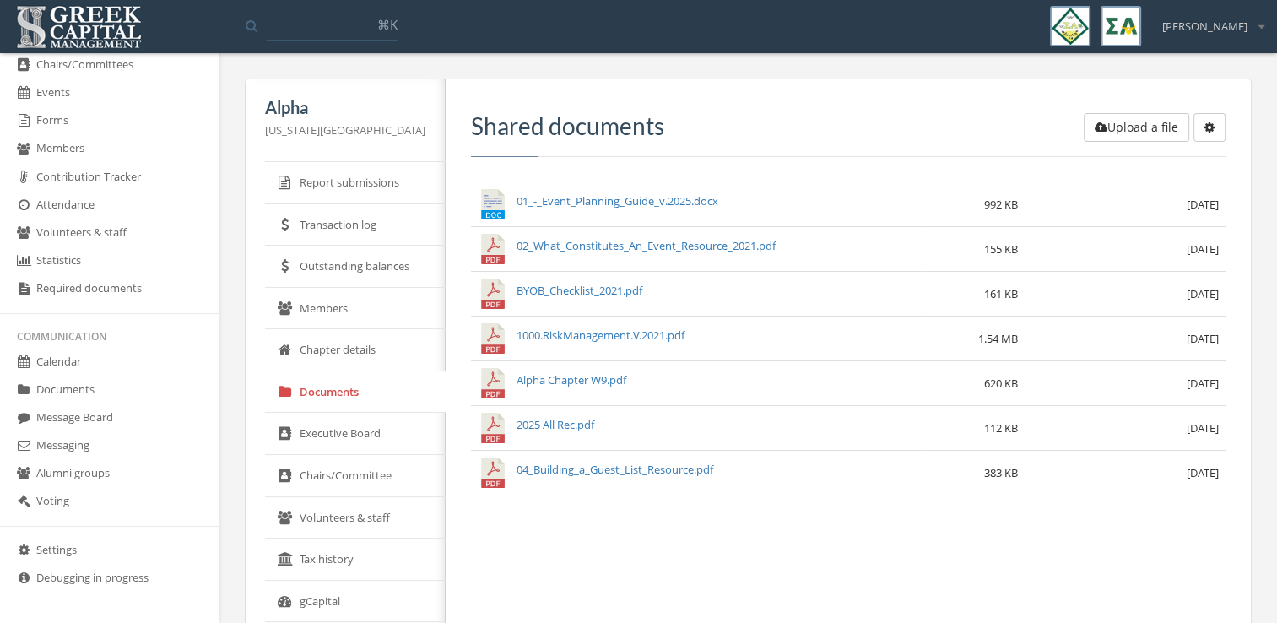
click at [105, 392] on link "Documents" at bounding box center [110, 391] width 220 height 28
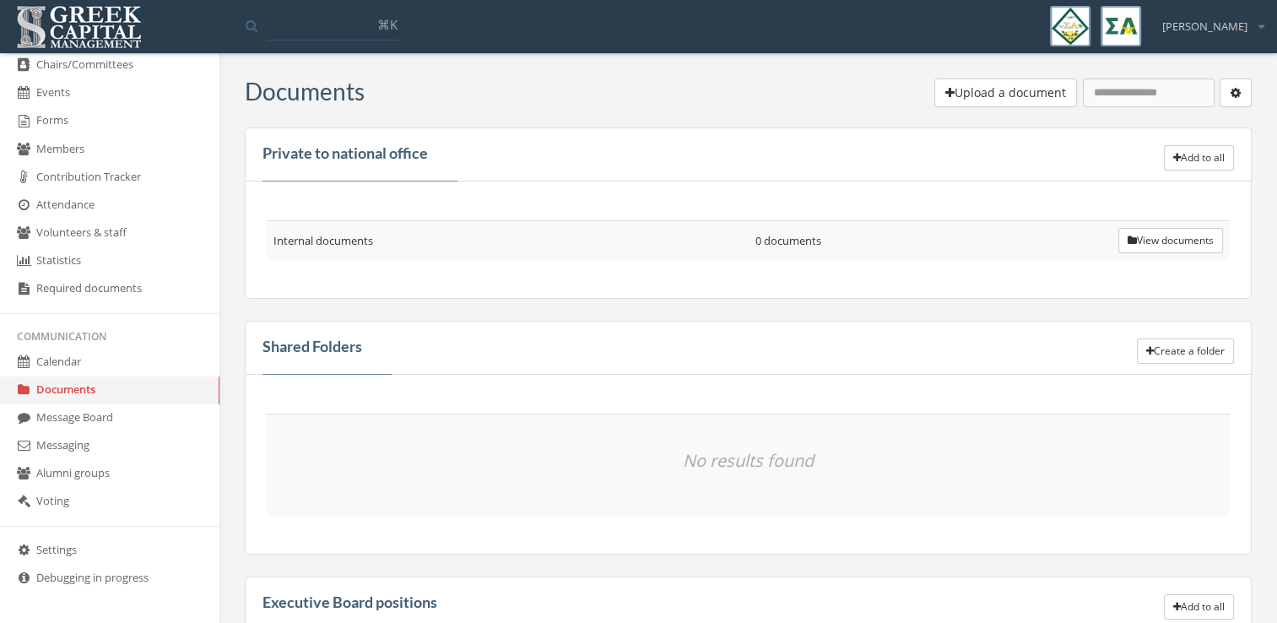
click at [1240, 86] on button "button" at bounding box center [1236, 93] width 32 height 29
click at [1195, 120] on link "Create a Folder" at bounding box center [1185, 127] width 122 height 26
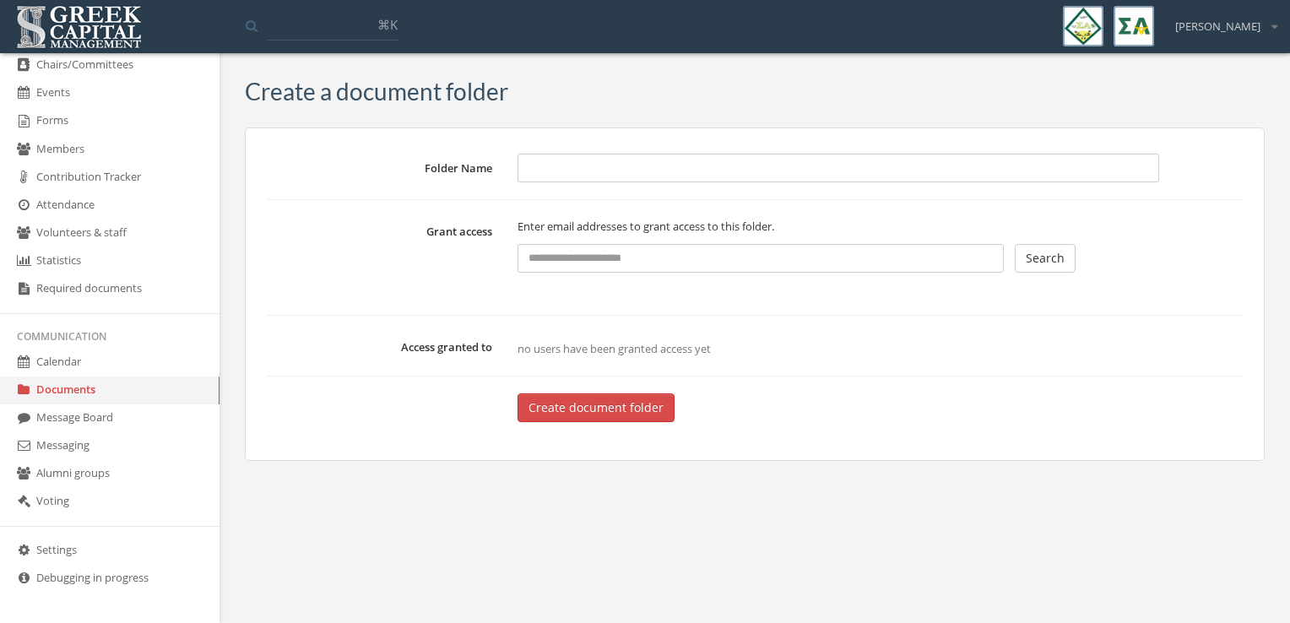
click at [111, 388] on link "Documents" at bounding box center [110, 391] width 220 height 28
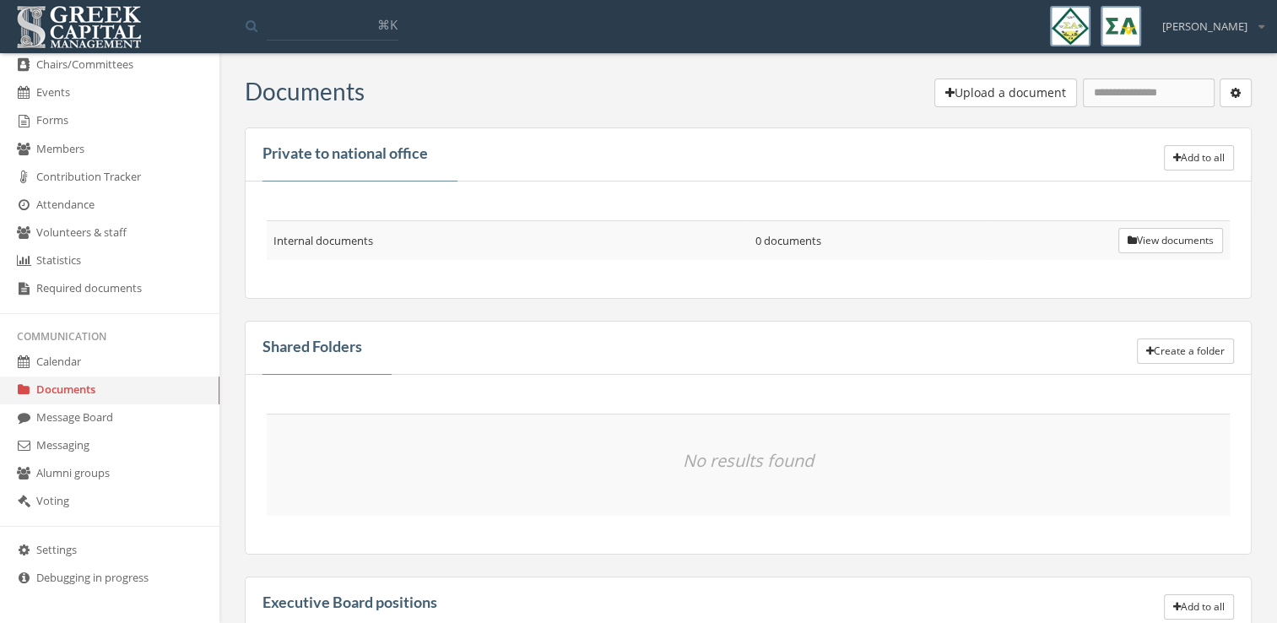
click at [1020, 102] on button "Upload a document" at bounding box center [1006, 93] width 143 height 29
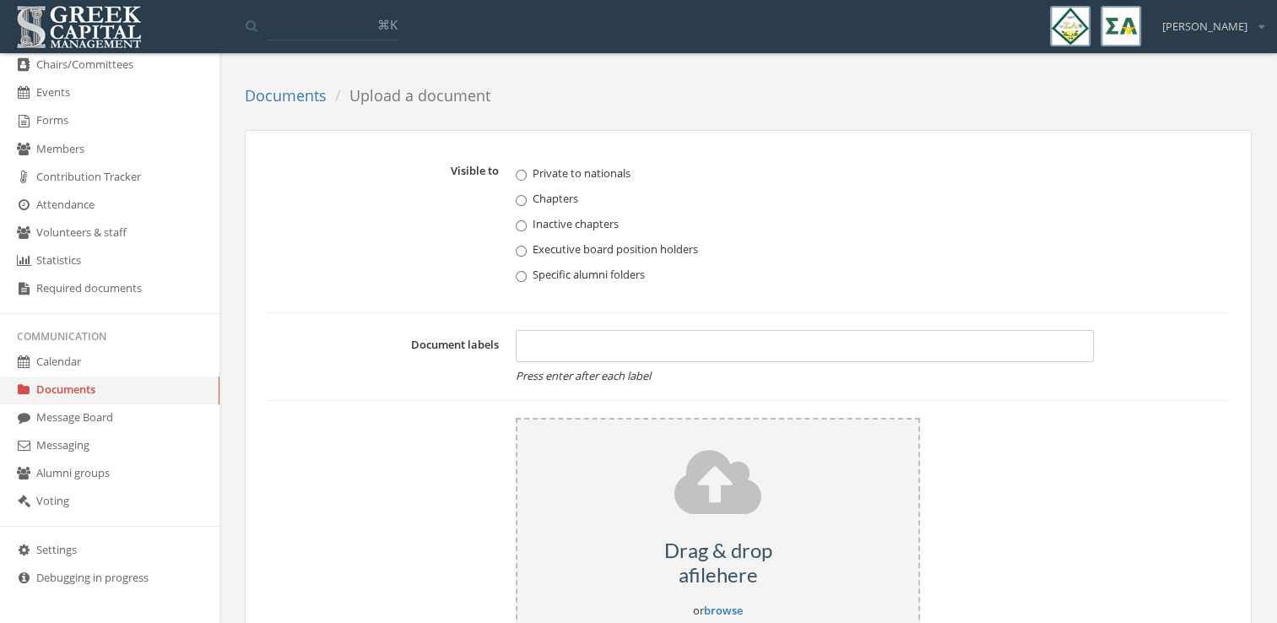
click at [290, 100] on link "Documents" at bounding box center [286, 95] width 82 height 20
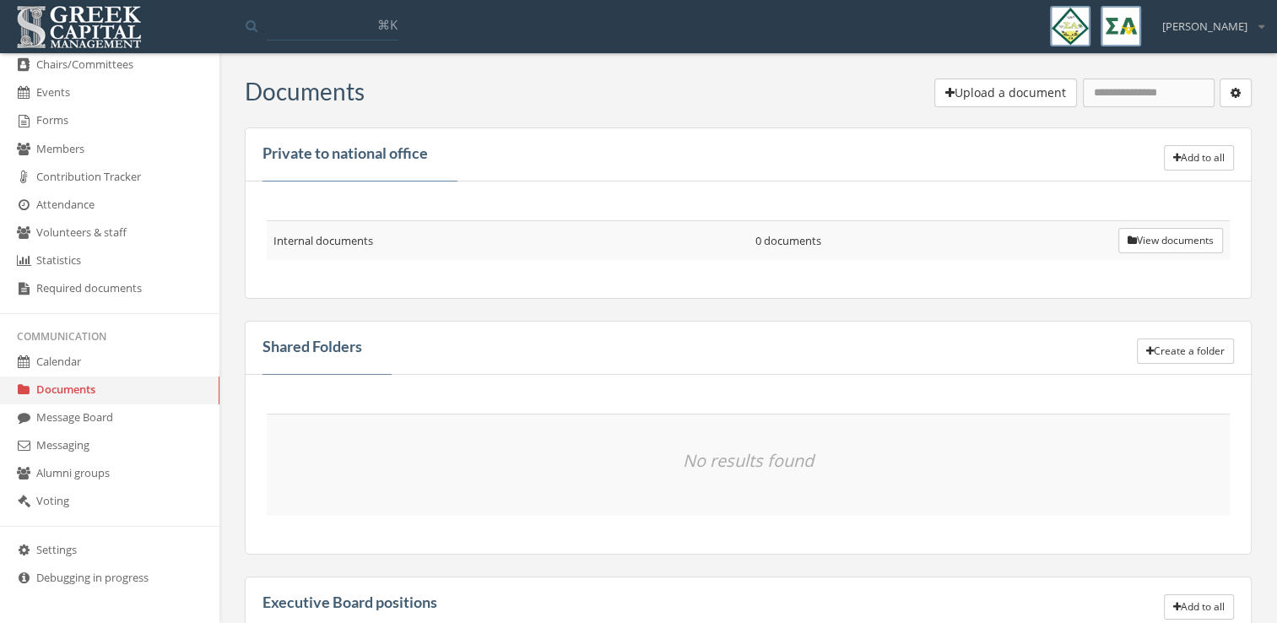
click at [1231, 95] on icon "button" at bounding box center [1236, 93] width 10 height 12
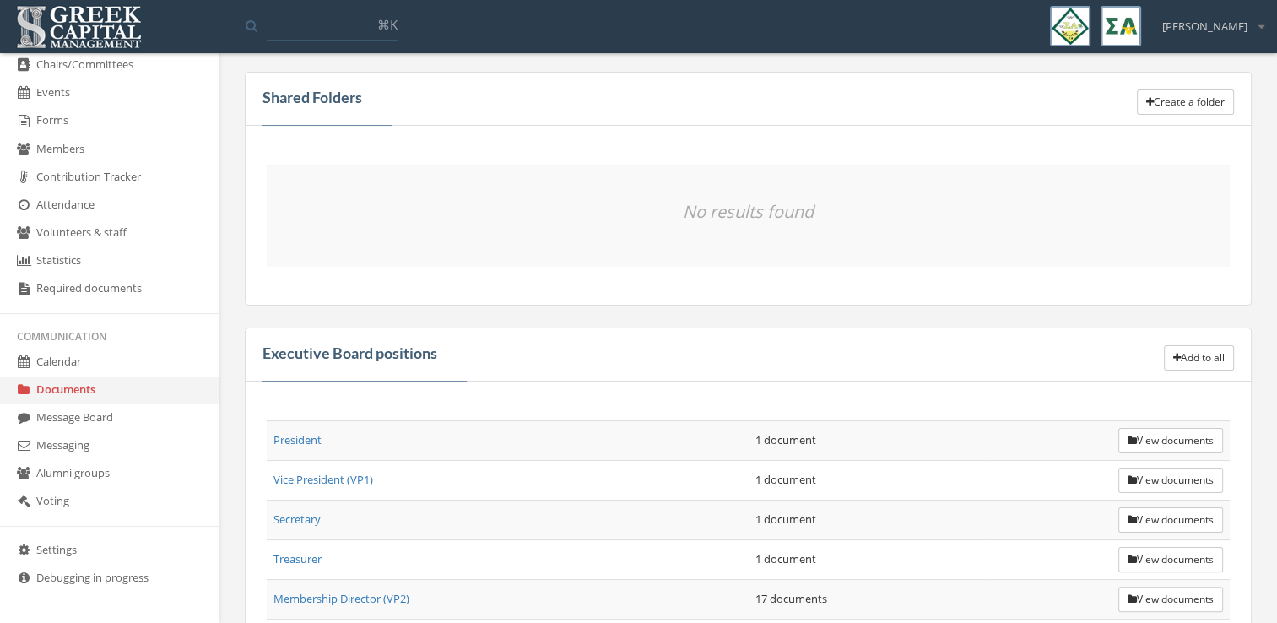
scroll to position [294, 0]
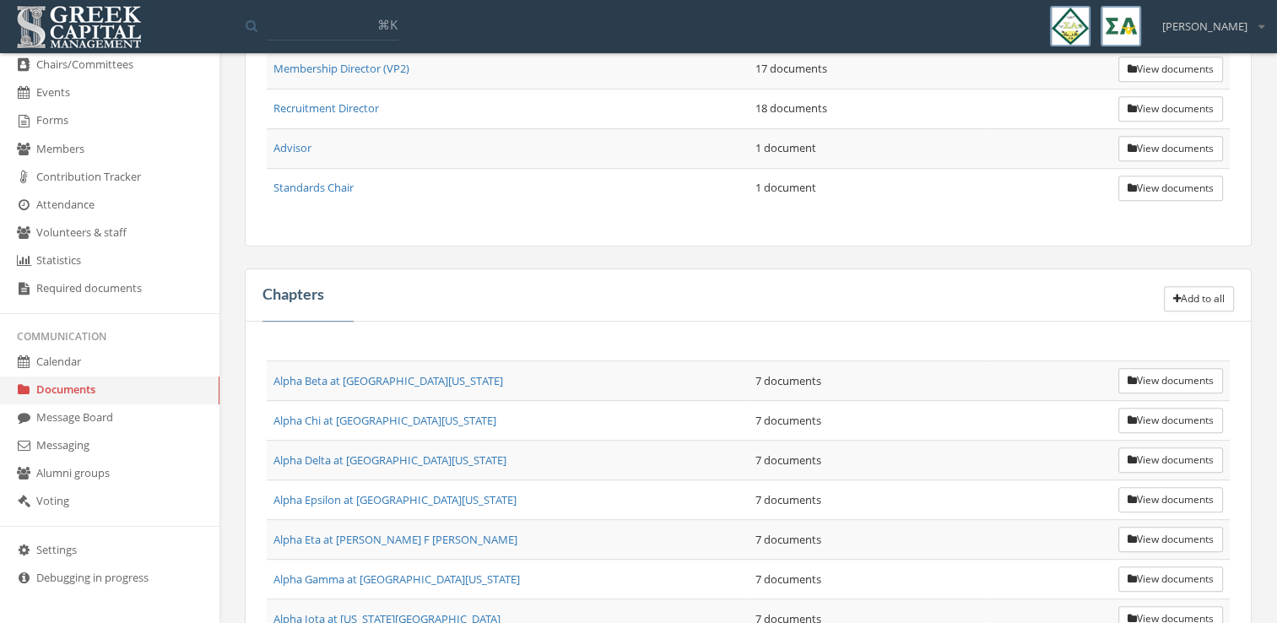
click at [1199, 286] on button "Add to all" at bounding box center [1199, 298] width 70 height 25
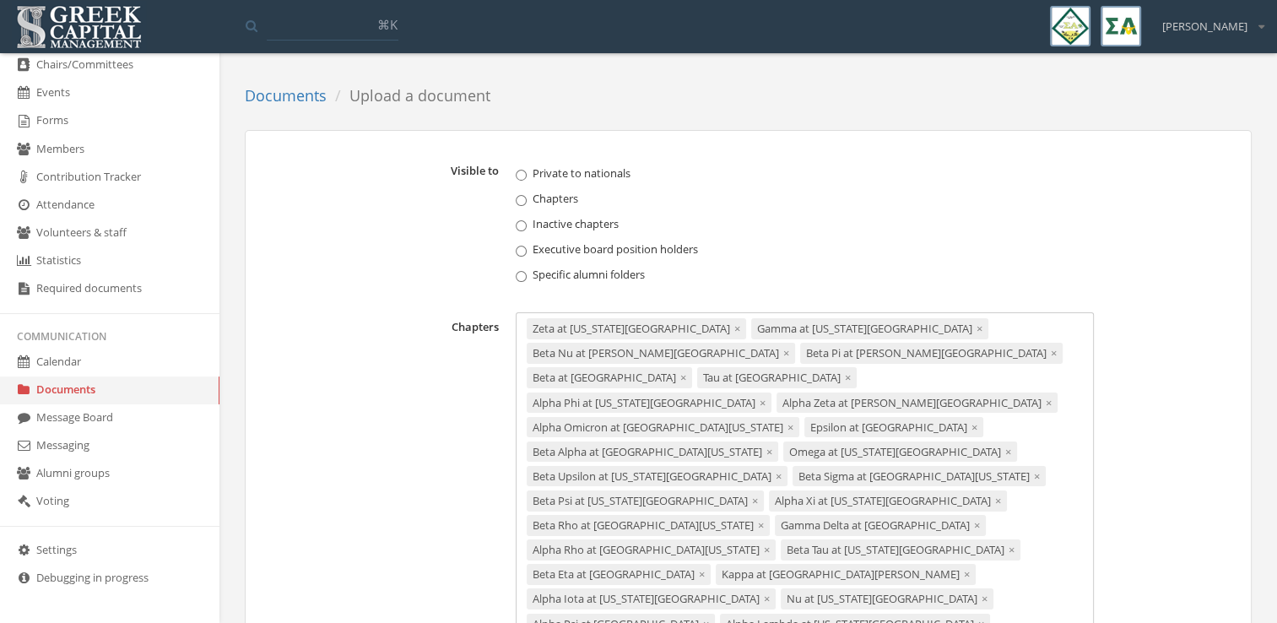
click at [295, 91] on link "Documents" at bounding box center [286, 95] width 82 height 20
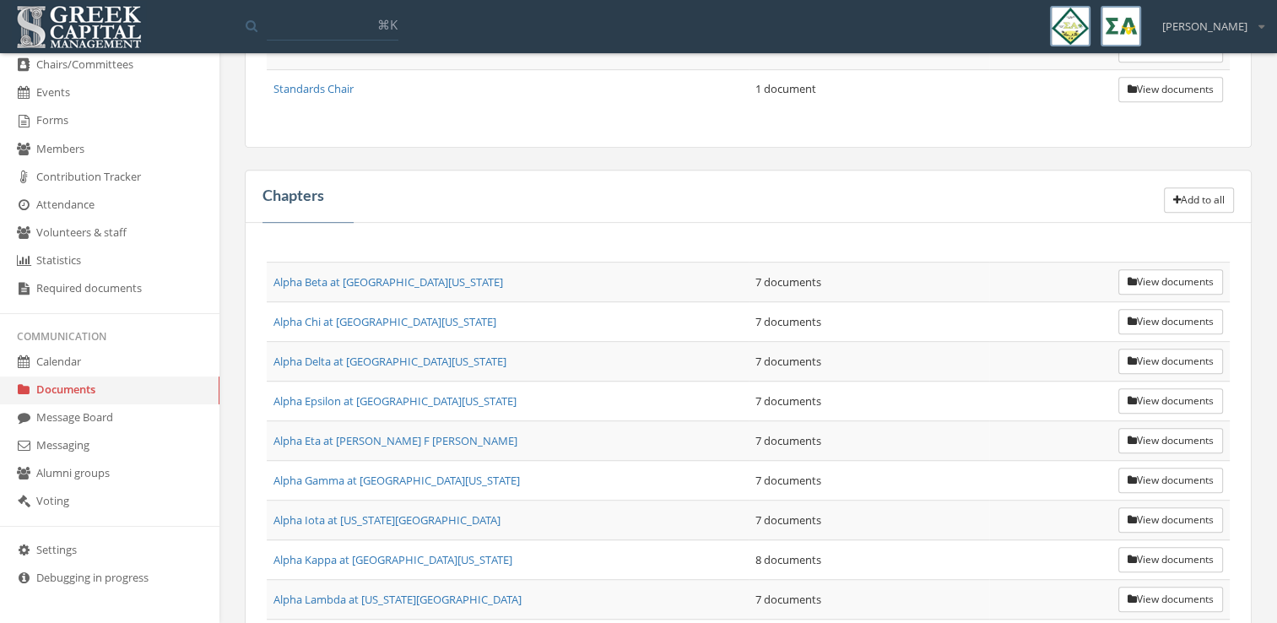
scroll to position [878, 0]
click at [1199, 192] on button "Add to all" at bounding box center [1199, 199] width 70 height 25
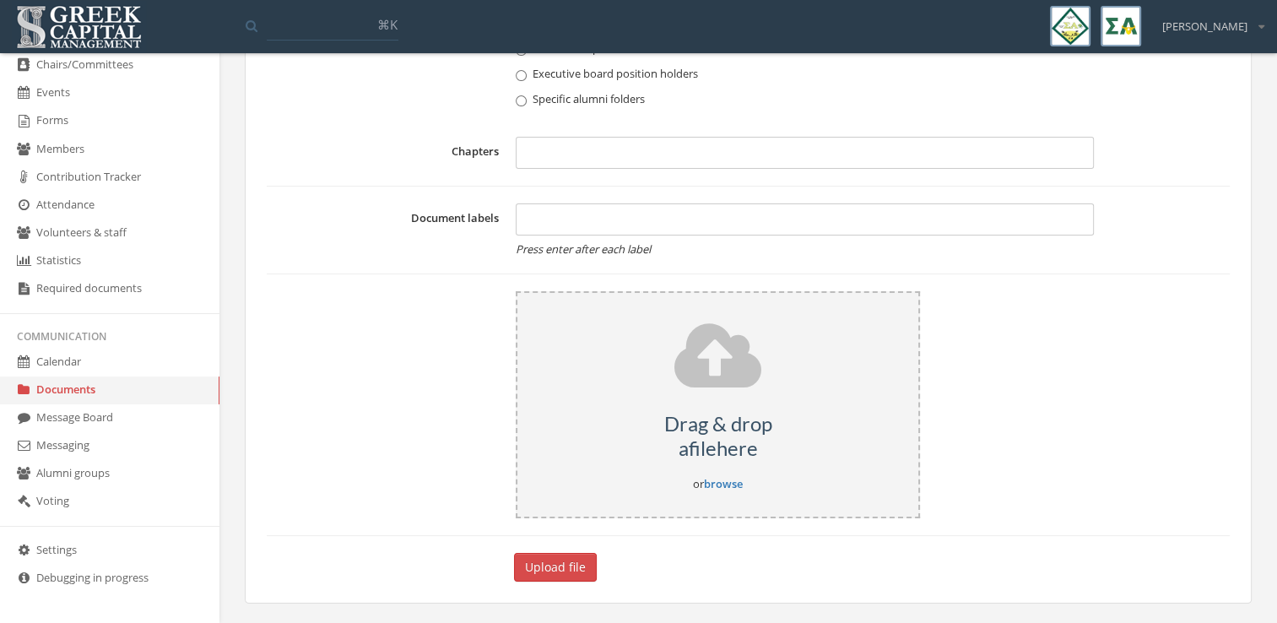
scroll to position [878, 0]
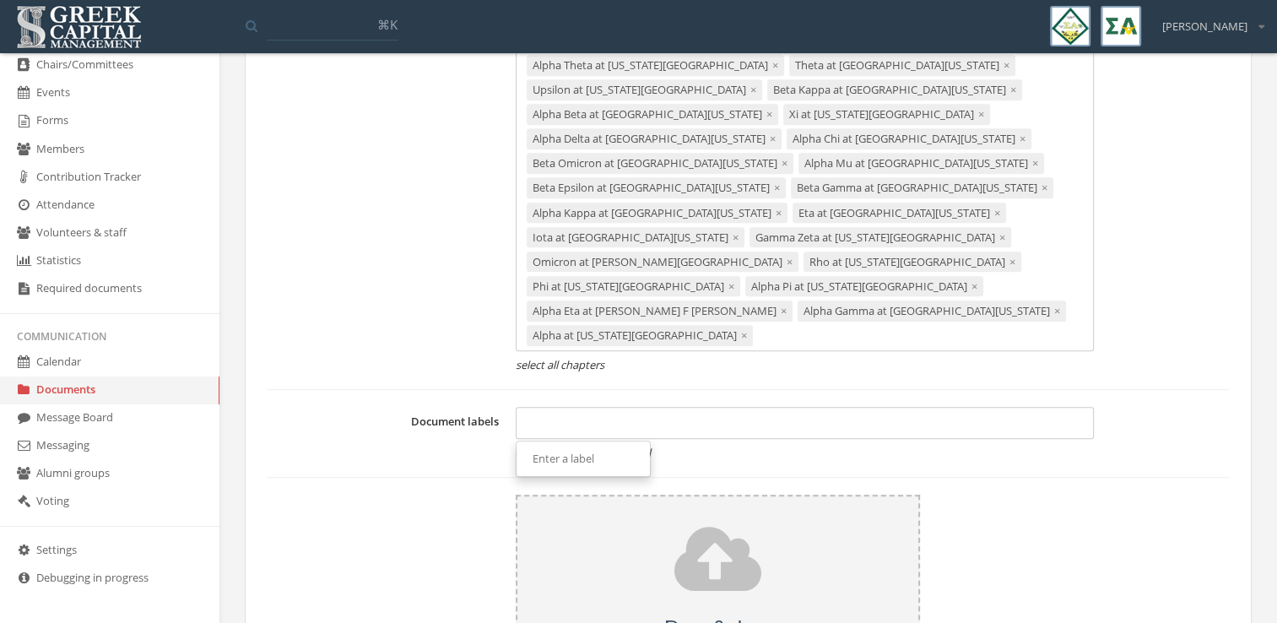
click at [564, 407] on div at bounding box center [805, 423] width 578 height 32
type input "**********"
click at [762, 556] on div "Drag & drop a file here or browse" at bounding box center [718, 608] width 404 height 227
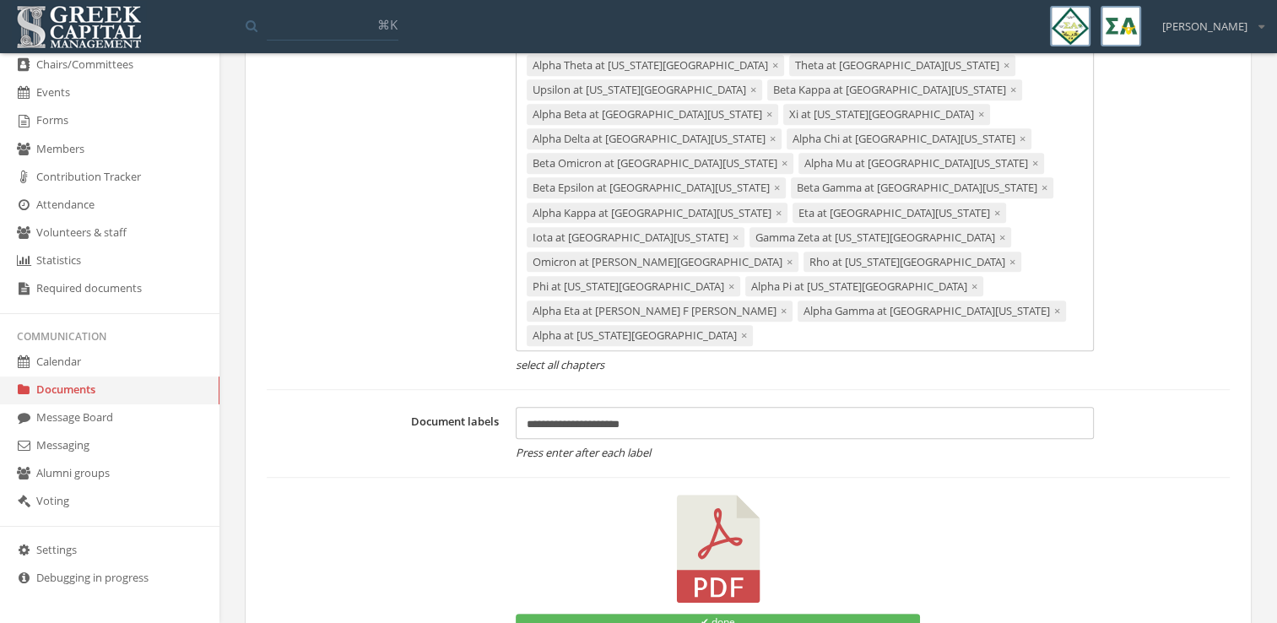
click at [741, 328] on span "×" at bounding box center [744, 335] width 6 height 15
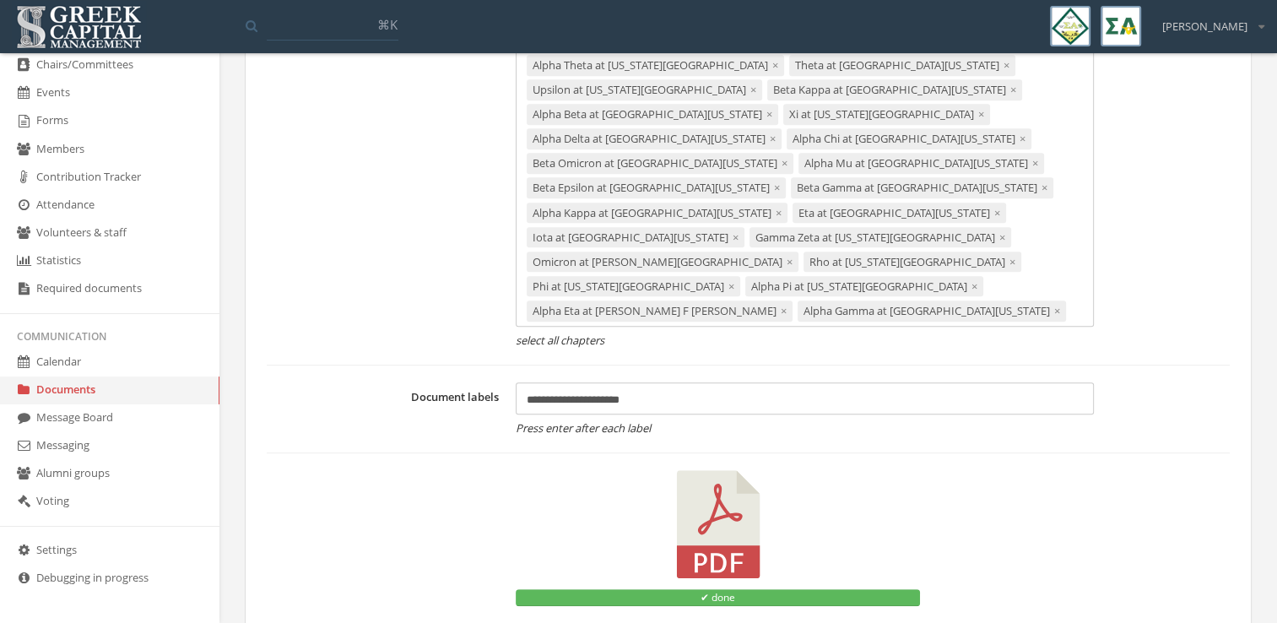
scroll to position [935, 0]
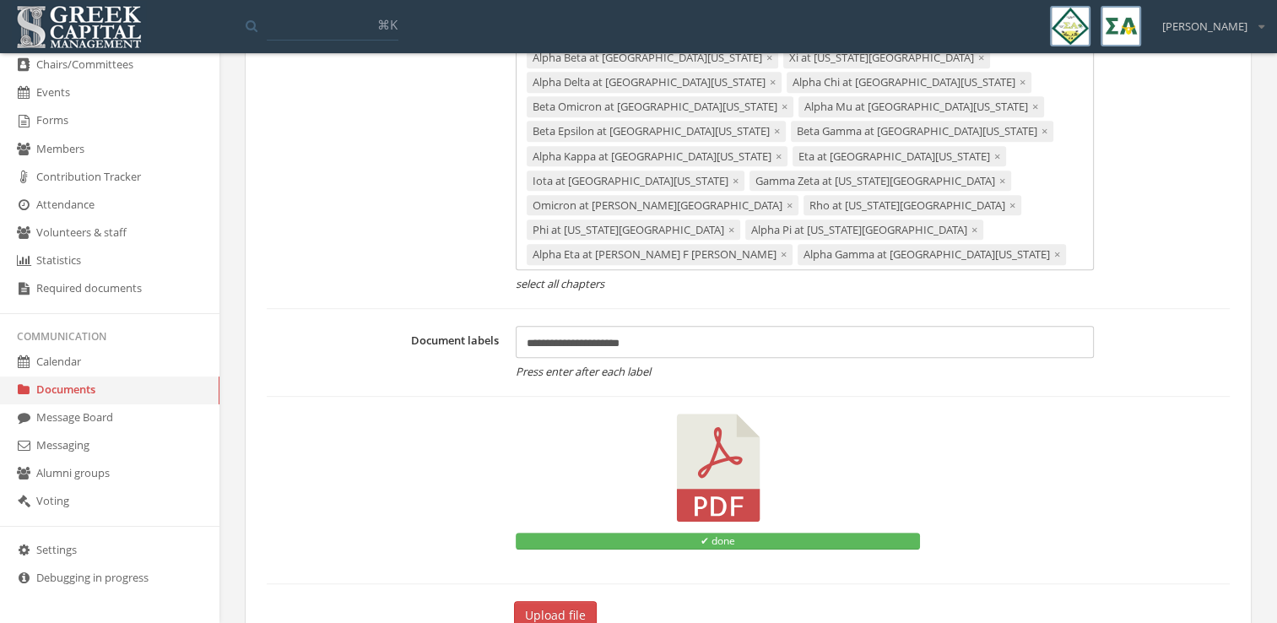
click at [571, 601] on button "Upload file" at bounding box center [555, 615] width 83 height 29
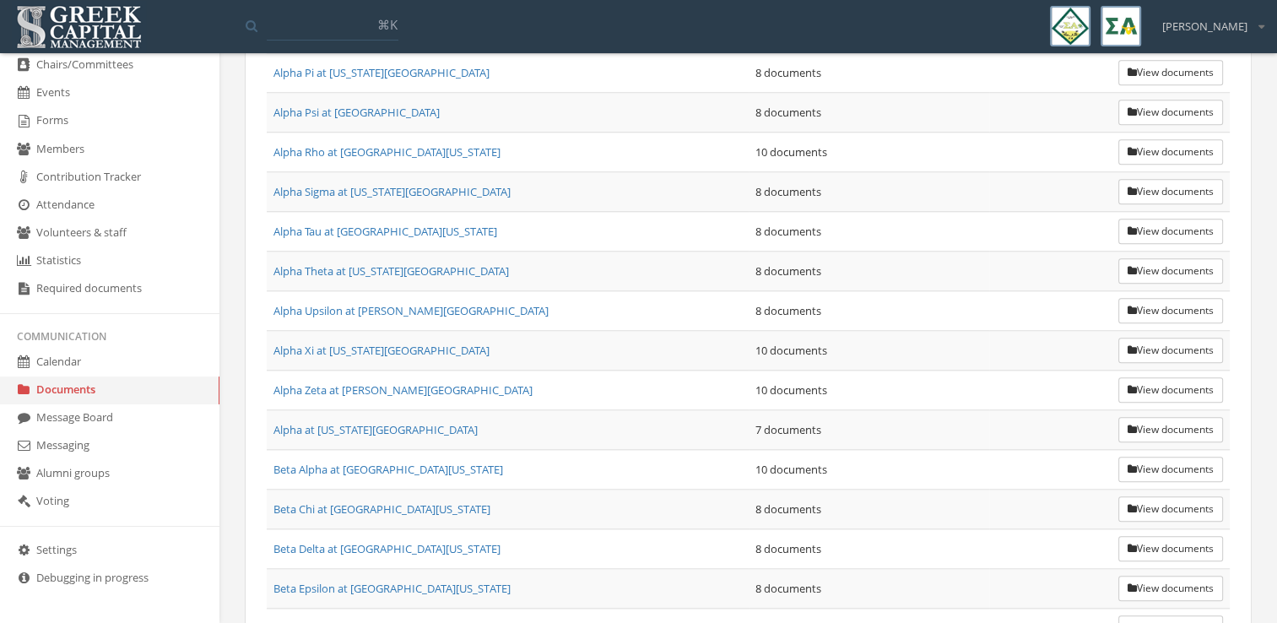
scroll to position [1602, 0]
click at [1134, 418] on button "View documents" at bounding box center [1171, 430] width 105 height 25
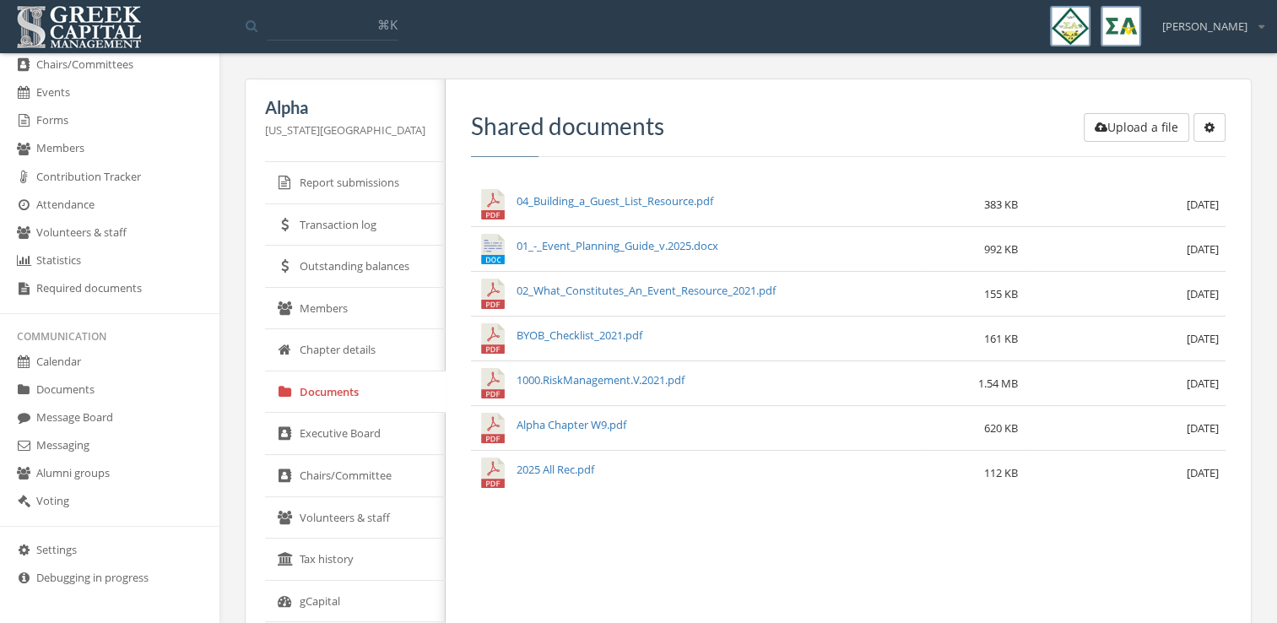
click at [1123, 133] on button "Upload a file" at bounding box center [1137, 127] width 106 height 29
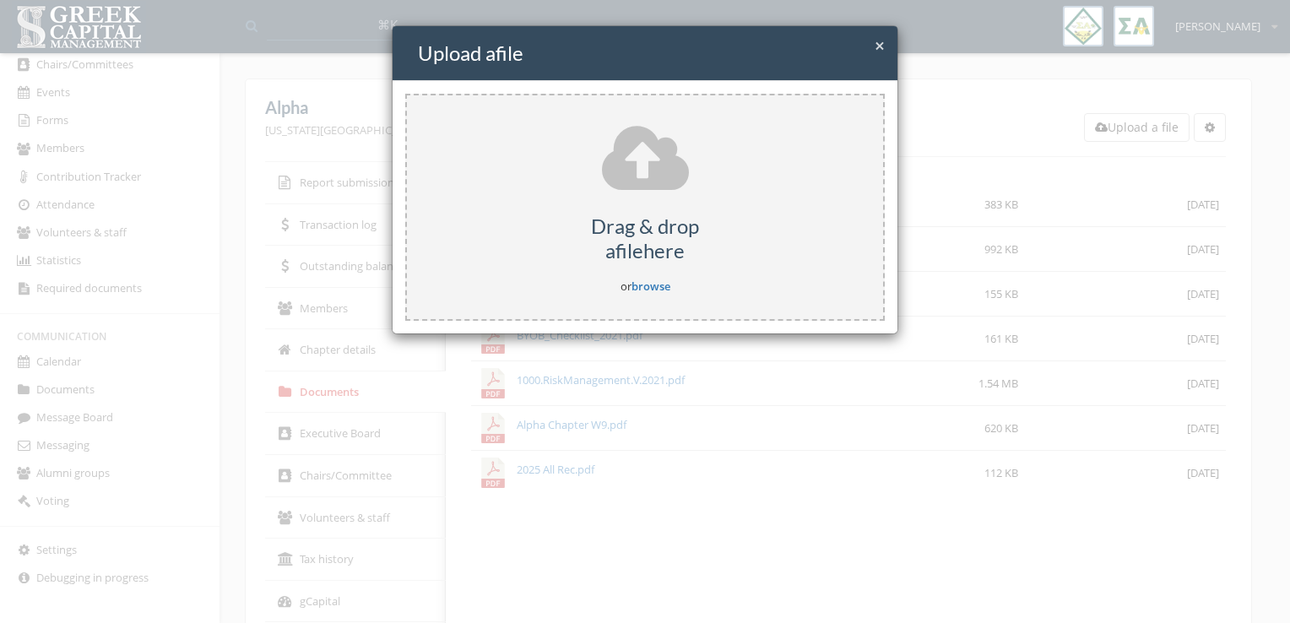
click at [657, 235] on h5 "Drag & drop a file here" at bounding box center [645, 238] width 476 height 49
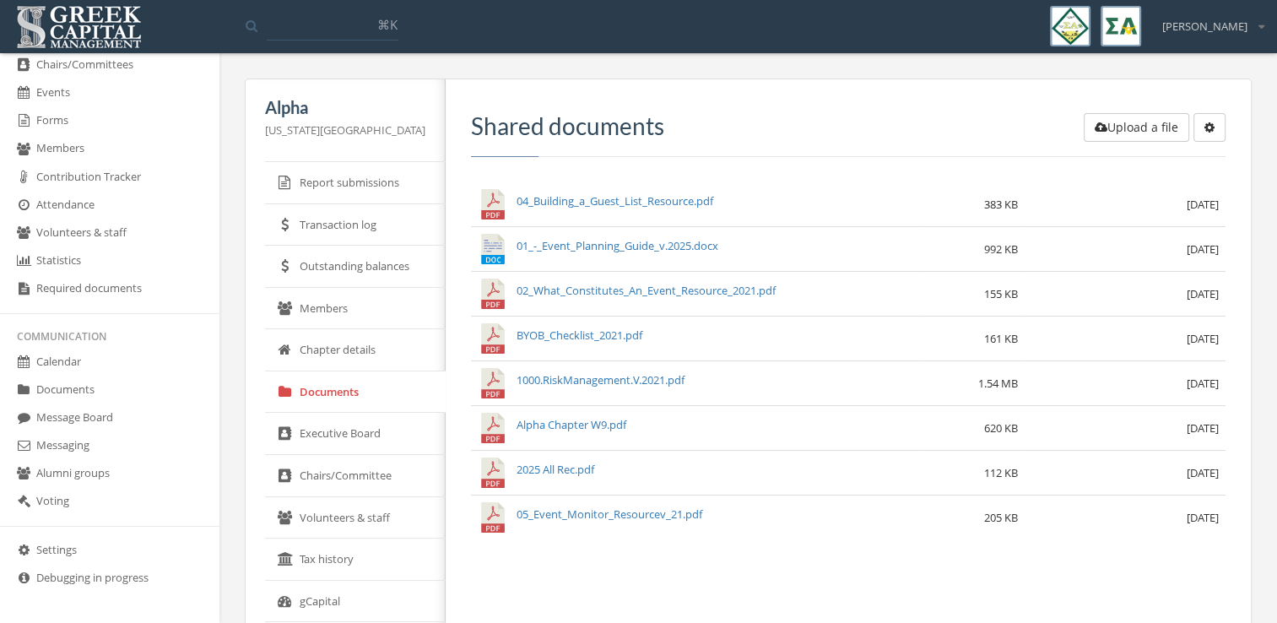
drag, startPoint x: 596, startPoint y: 331, endPoint x: 587, endPoint y: 604, distance: 272.9
click at [587, 604] on div "Upload a file Create subfolder Shared documents 04_Building_a_Guest_List_Resour…" at bounding box center [842, 491] width 793 height 825
click at [844, 338] on td "BYOB_Checklist_2021.pdf" at bounding box center [697, 338] width 453 height 45
click at [611, 336] on link "BYOB_Checklist_2021.pdf" at bounding box center [580, 335] width 126 height 15
click at [89, 389] on link "Documents" at bounding box center [110, 391] width 220 height 28
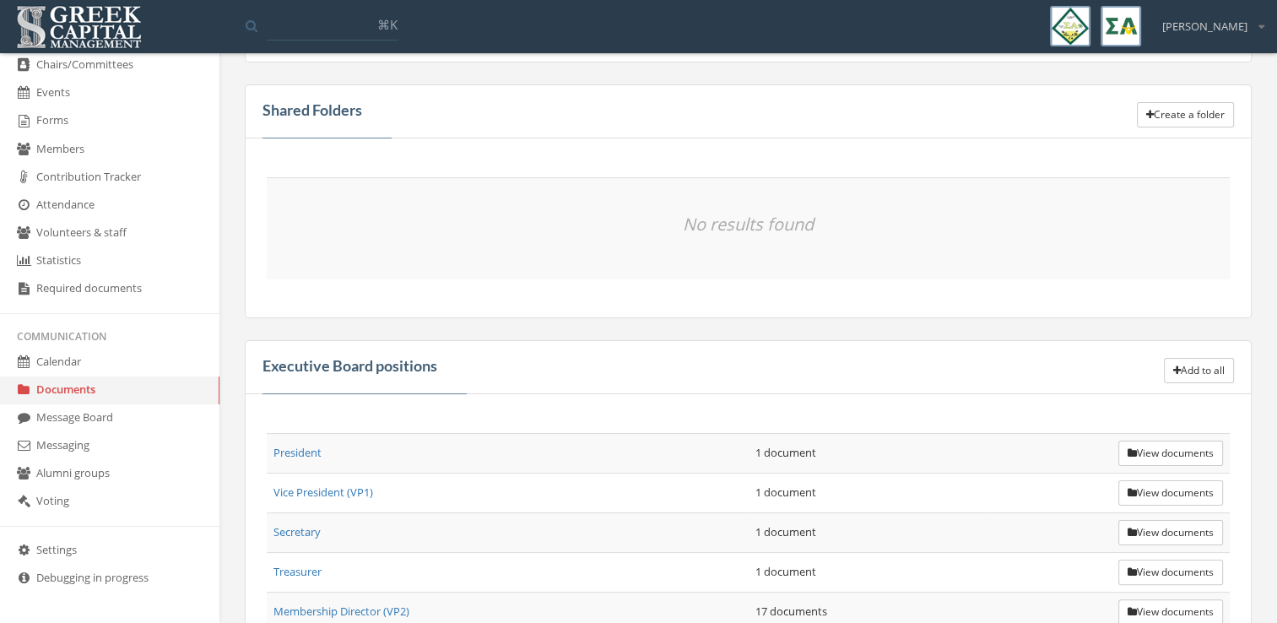
click at [1179, 370] on button "Add to all" at bounding box center [1199, 370] width 70 height 25
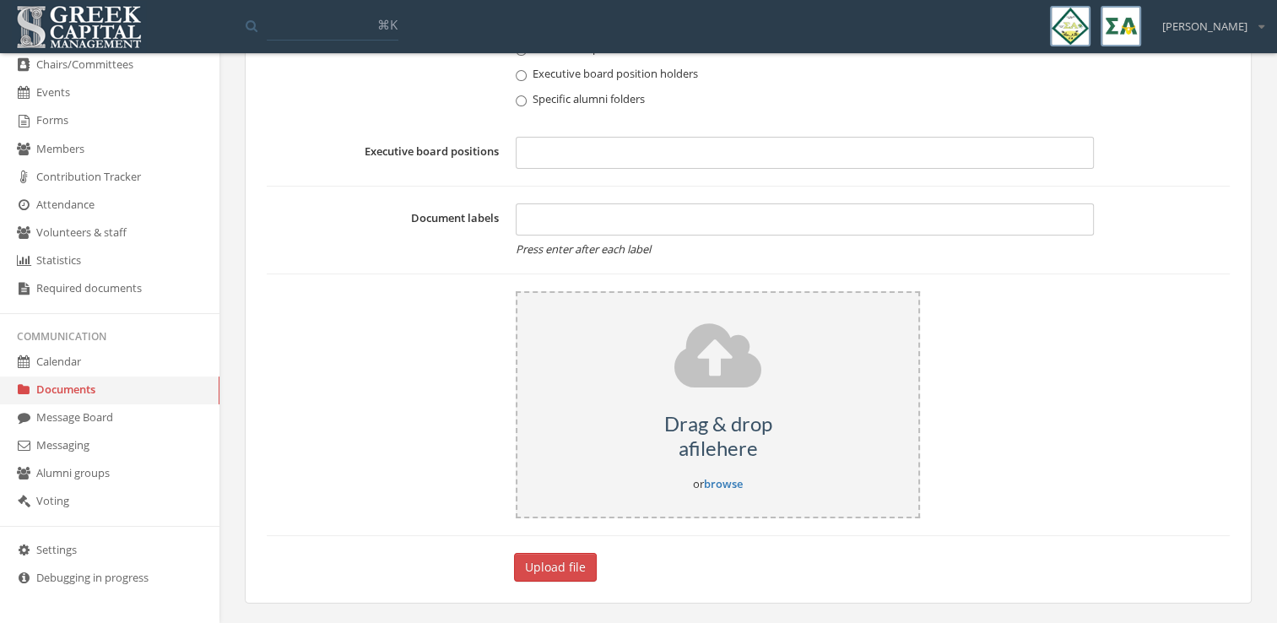
scroll to position [200, 0]
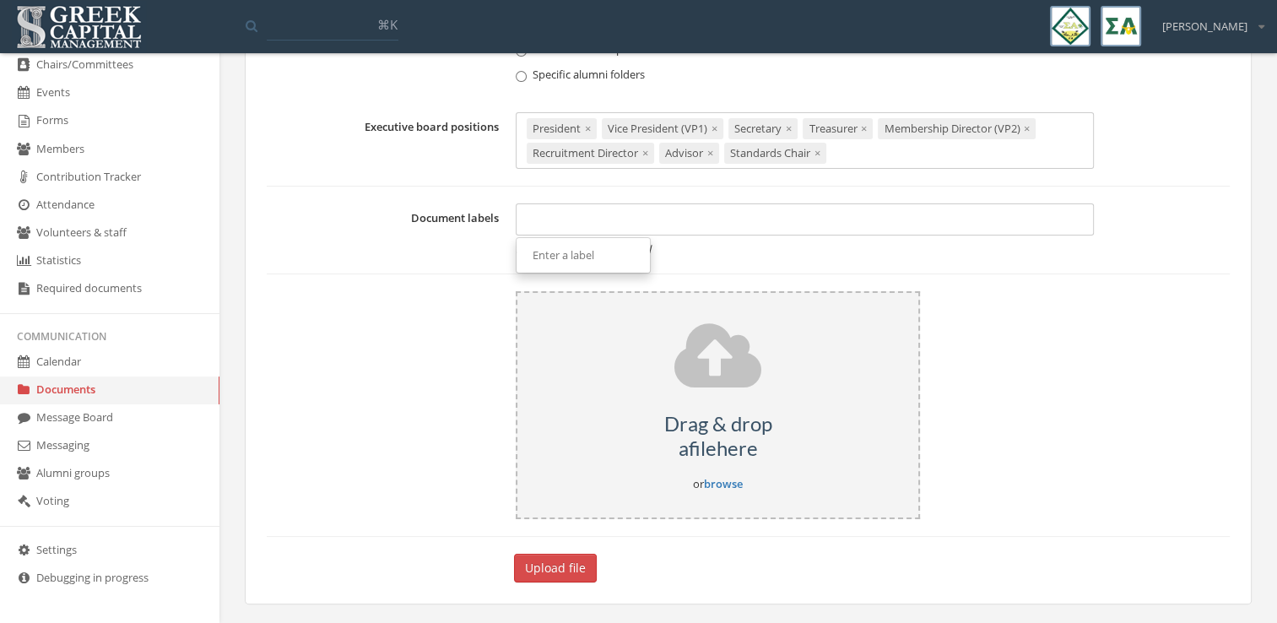
click at [612, 214] on div at bounding box center [805, 219] width 578 height 32
click at [654, 396] on div "Drag & drop a file here or browse" at bounding box center [718, 404] width 404 height 227
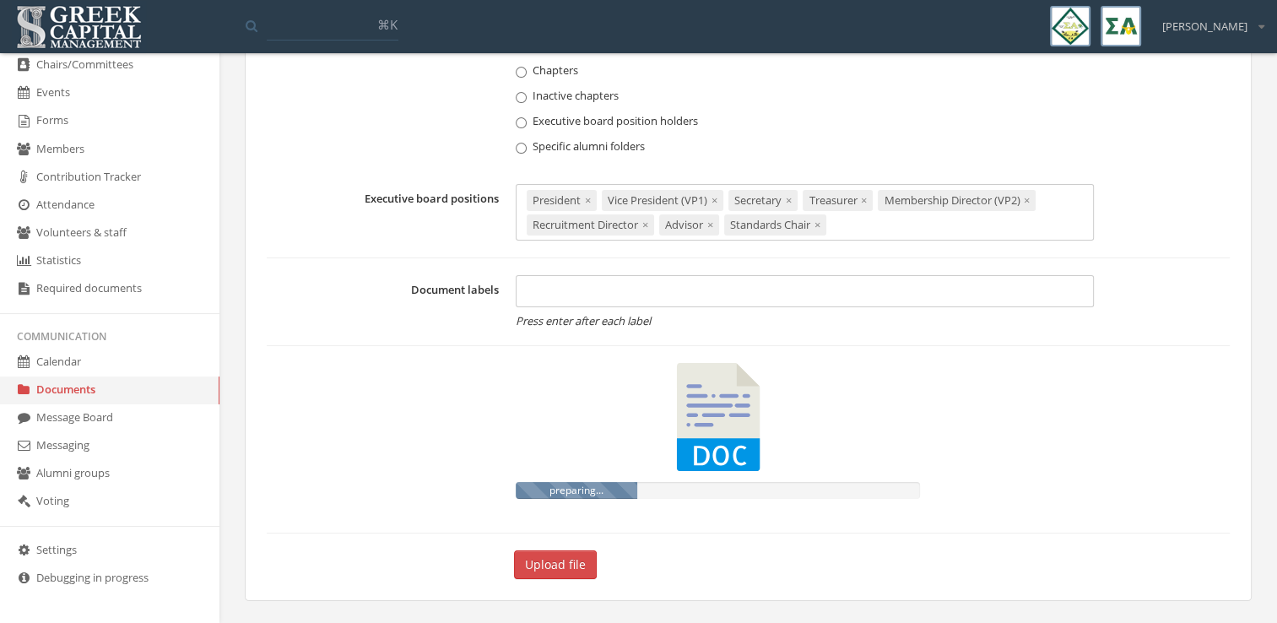
scroll to position [127, 0]
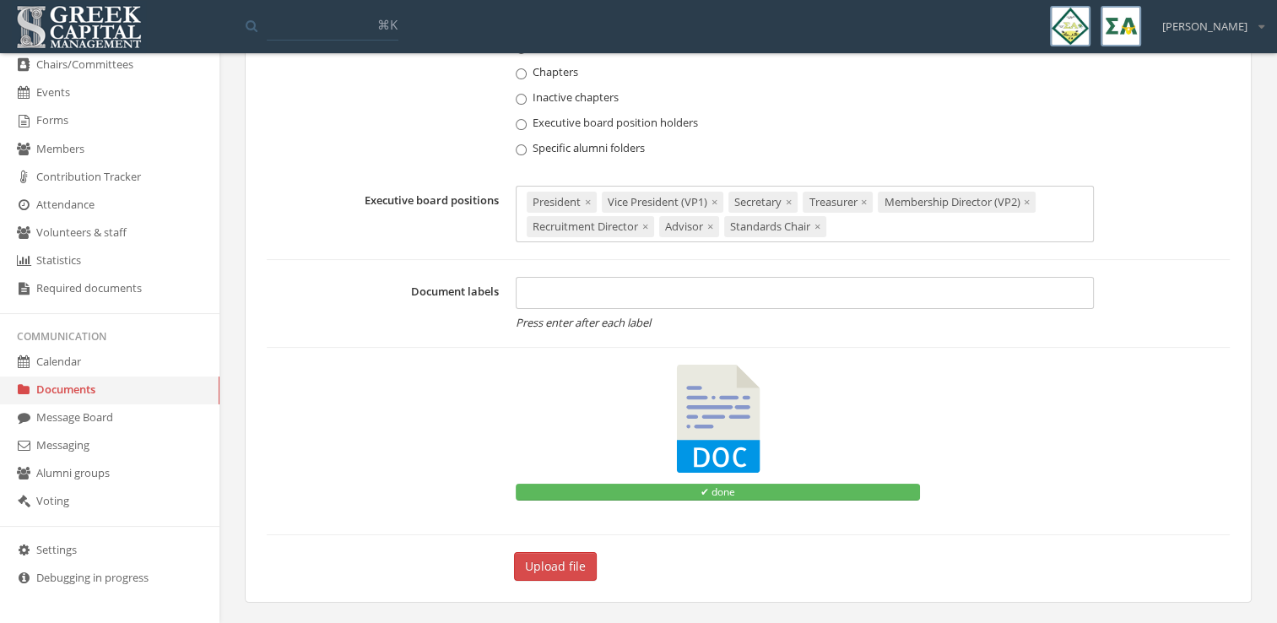
click at [574, 304] on div at bounding box center [805, 293] width 578 height 32
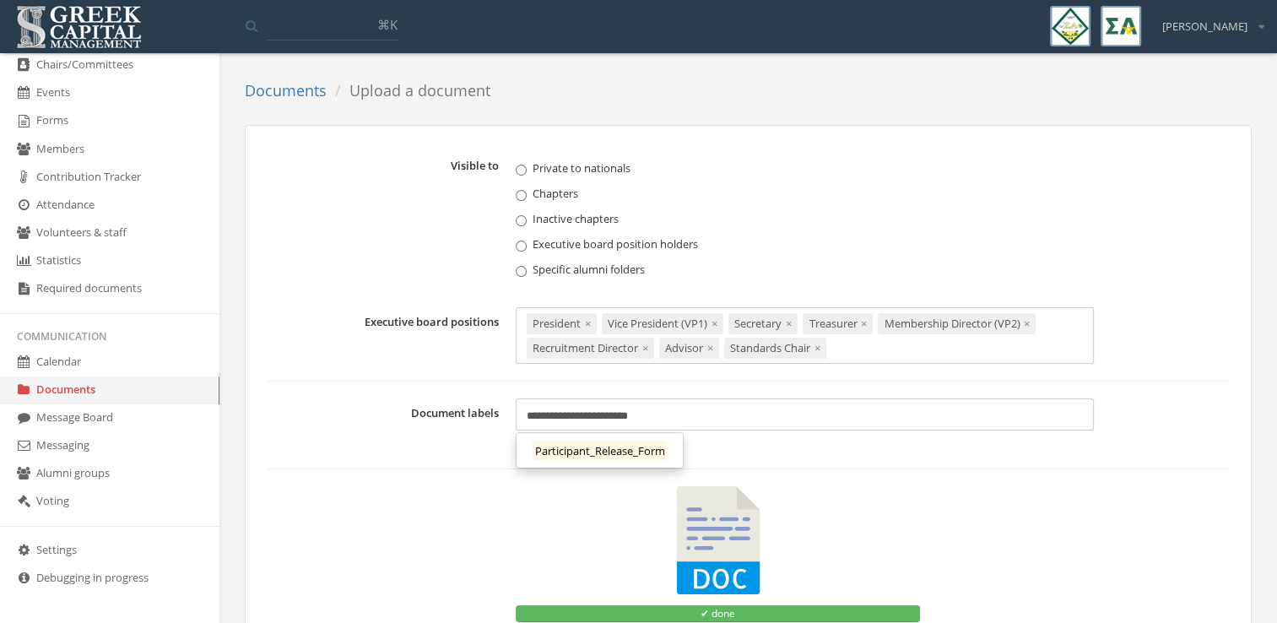
scroll to position [0, 0]
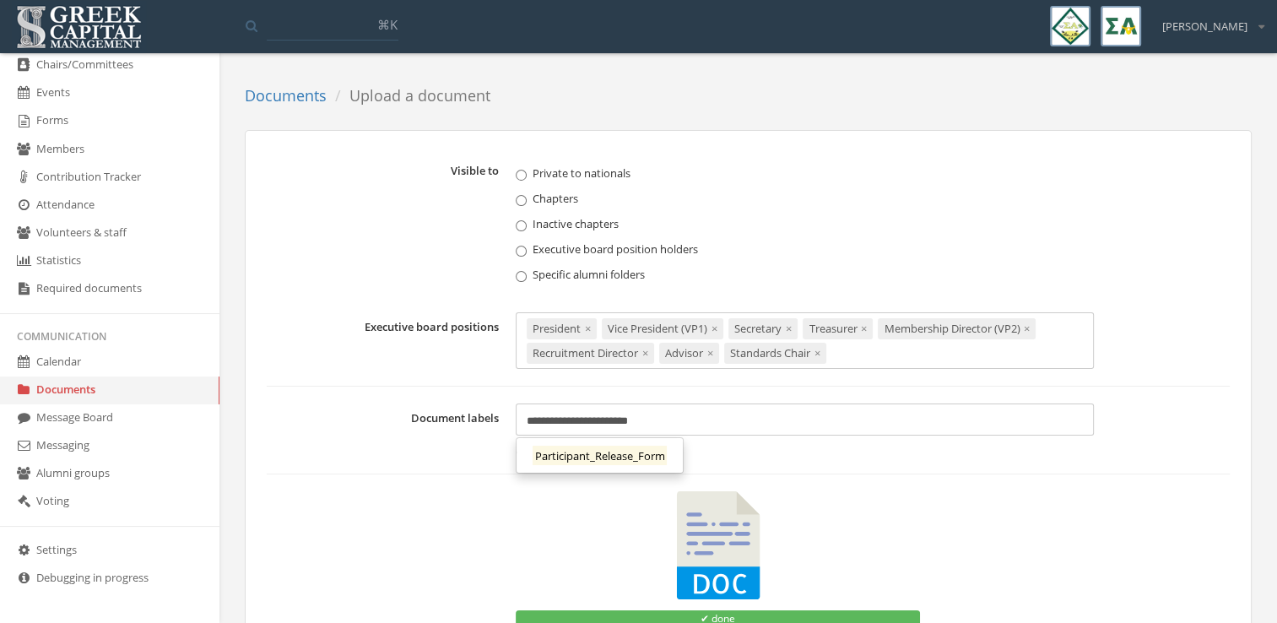
click at [669, 425] on div "**********" at bounding box center [805, 420] width 578 height 32
type input "**"
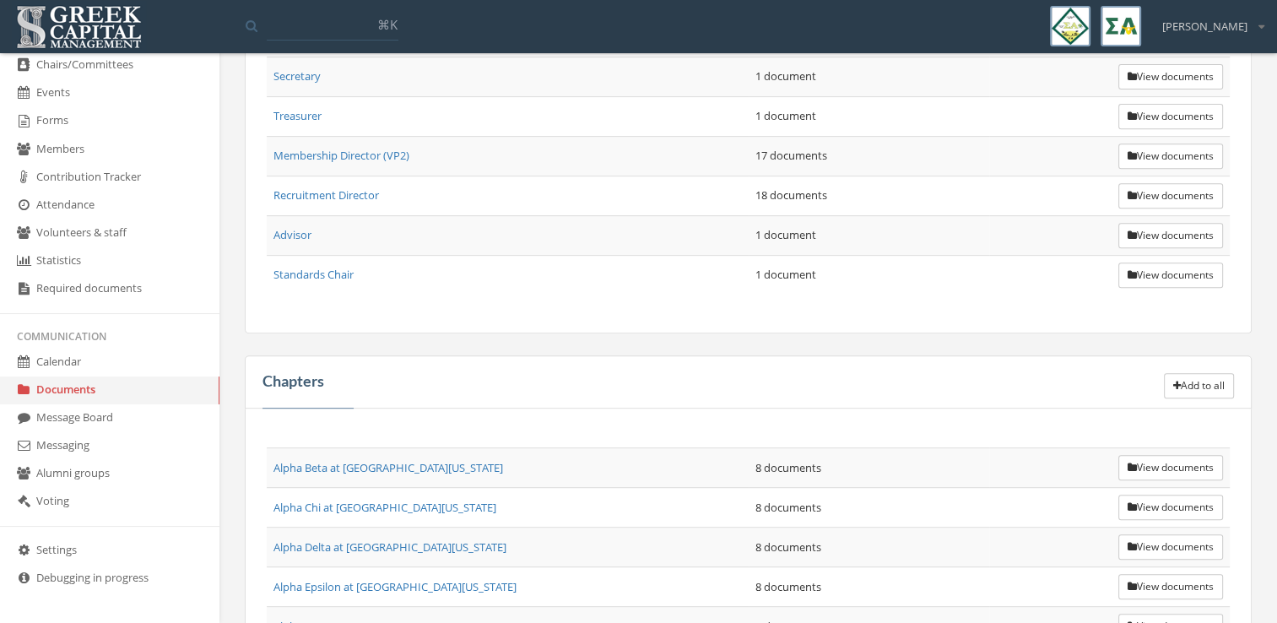
scroll to position [694, 0]
click at [1201, 382] on button "Add to all" at bounding box center [1199, 383] width 70 height 25
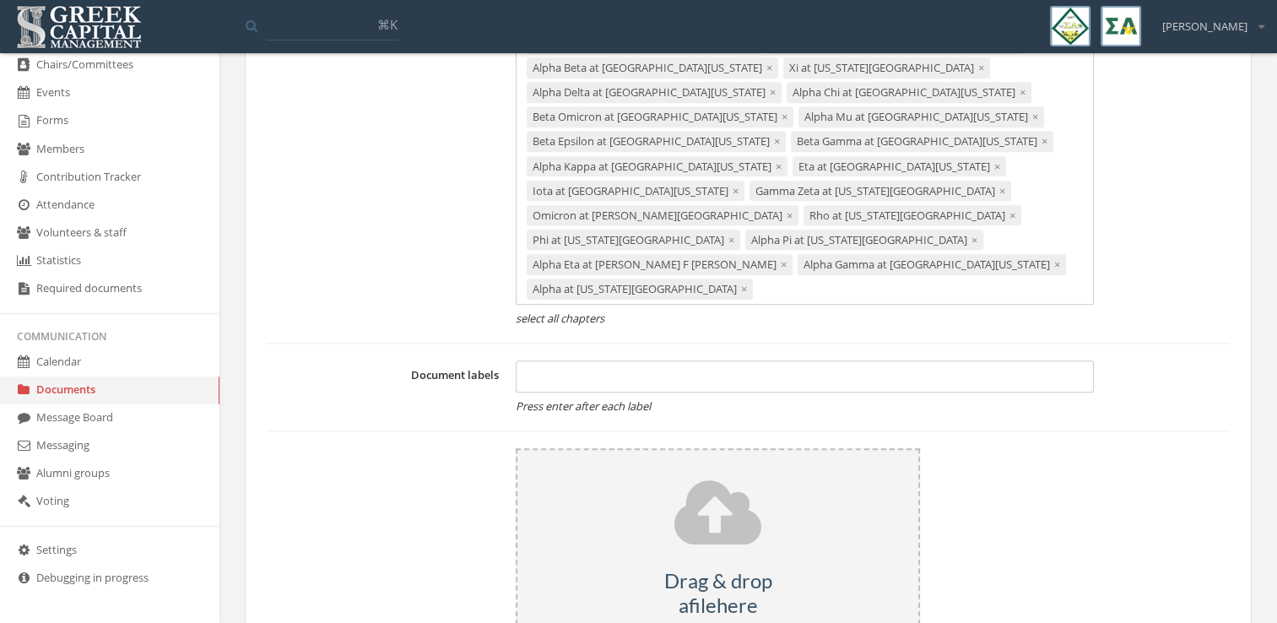
scroll to position [925, 0]
click at [598, 360] on div at bounding box center [805, 376] width 578 height 32
type input "**********"
click at [675, 568] on h5 "Drag & drop a file here" at bounding box center [718, 592] width 401 height 49
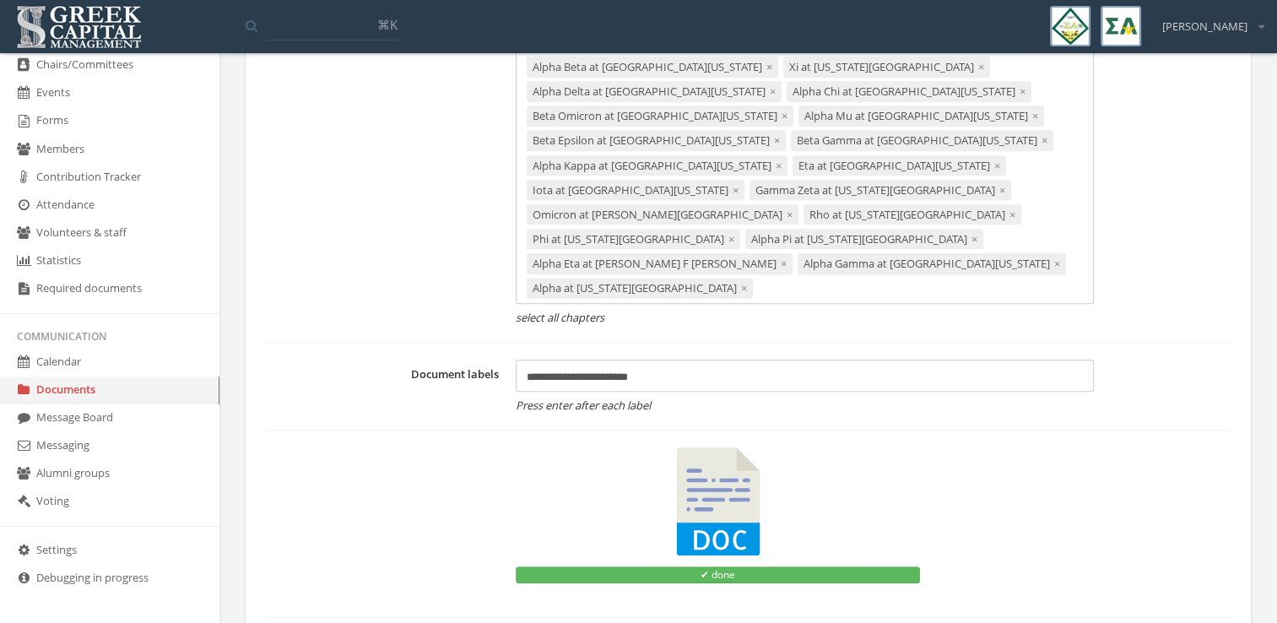
scroll to position [959, 0]
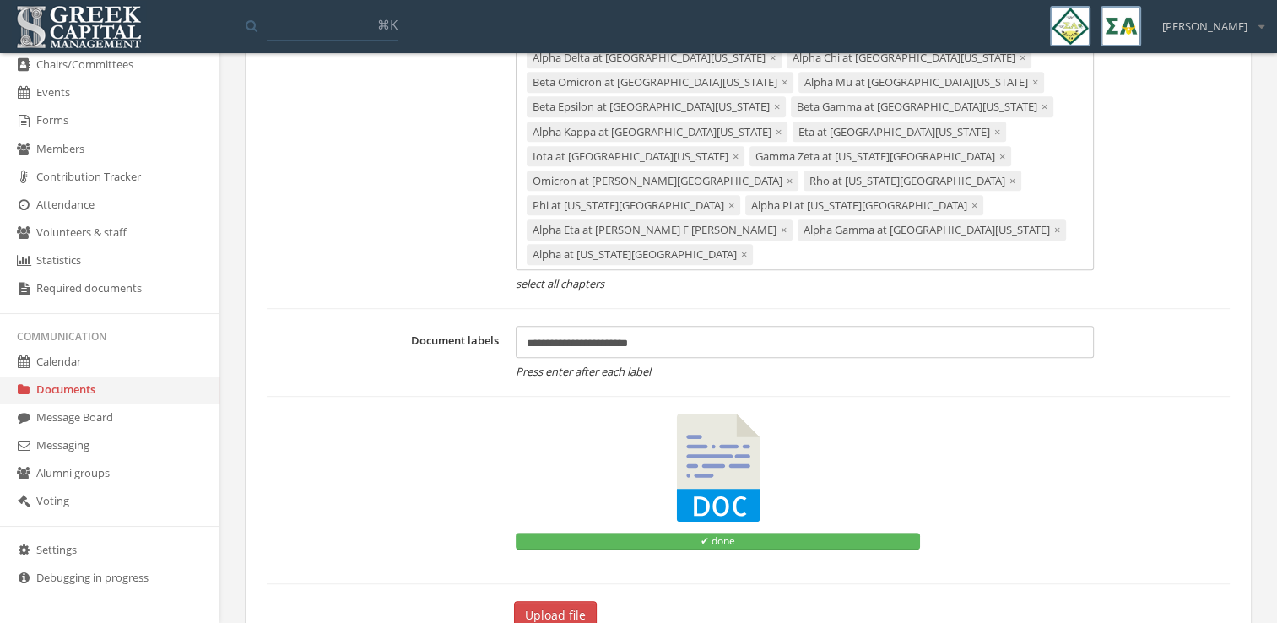
click at [741, 247] on span "×" at bounding box center [744, 254] width 6 height 15
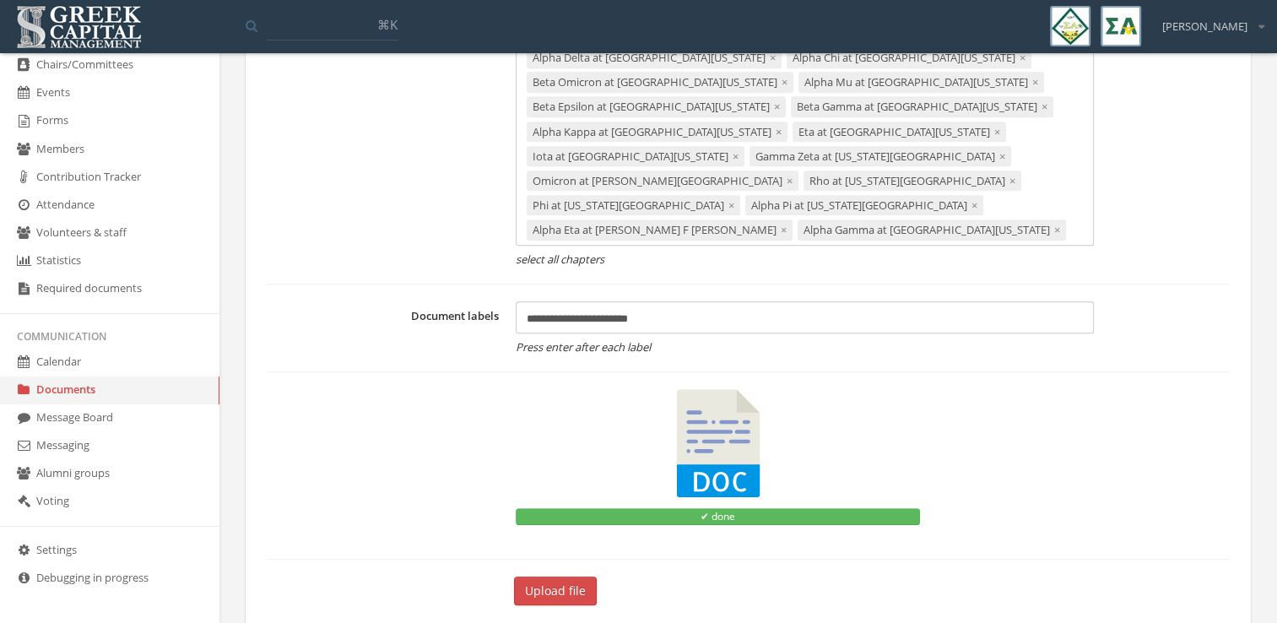
scroll to position [935, 0]
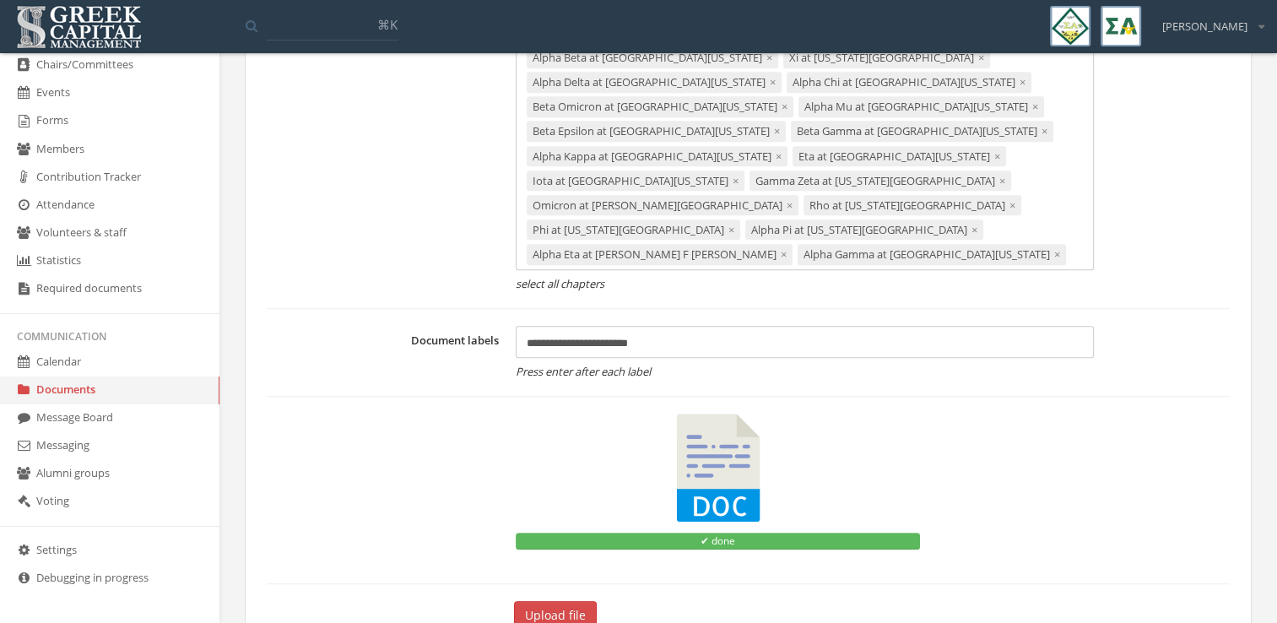
click at [558, 601] on button "Upload file" at bounding box center [555, 615] width 83 height 29
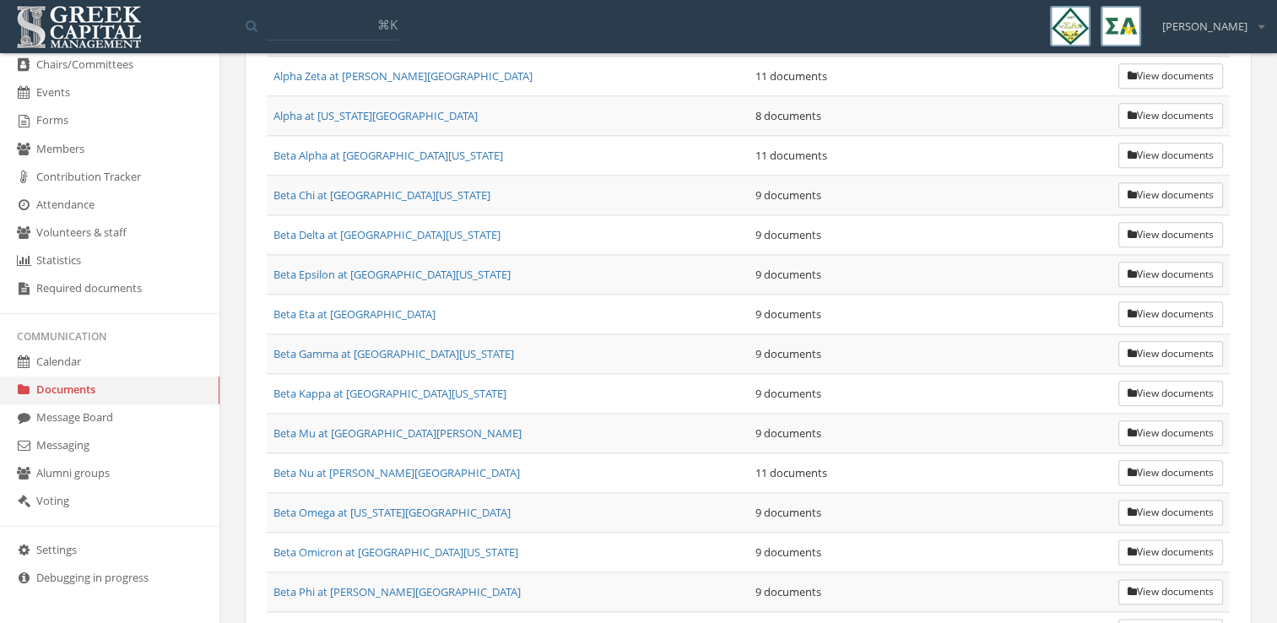
scroll to position [1915, 0]
click at [1165, 106] on button "View documents" at bounding box center [1171, 118] width 105 height 25
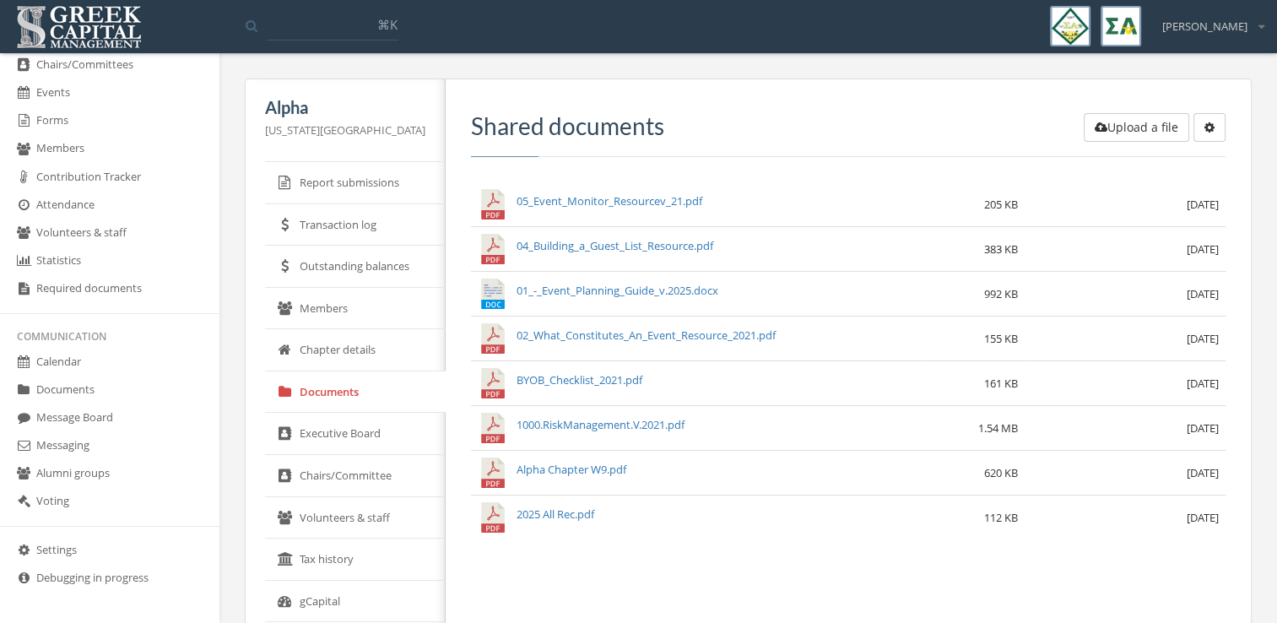
click at [1109, 127] on button "Upload a file" at bounding box center [1137, 127] width 106 height 29
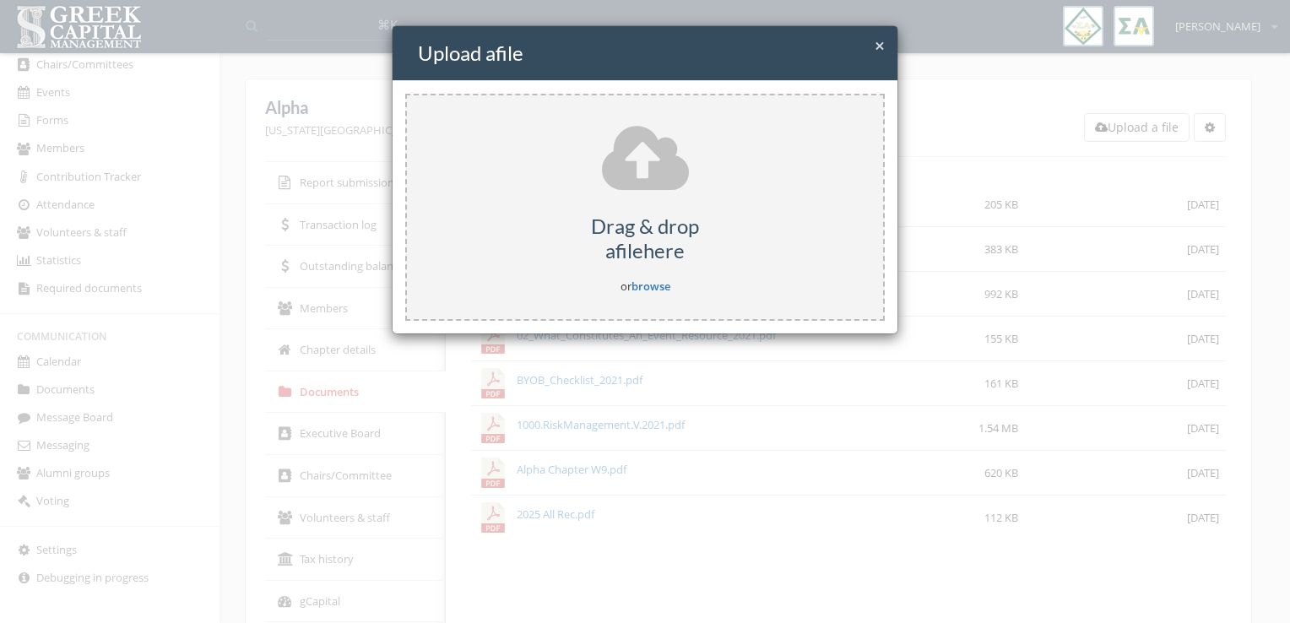
click at [669, 174] on icon at bounding box center [645, 161] width 87 height 81
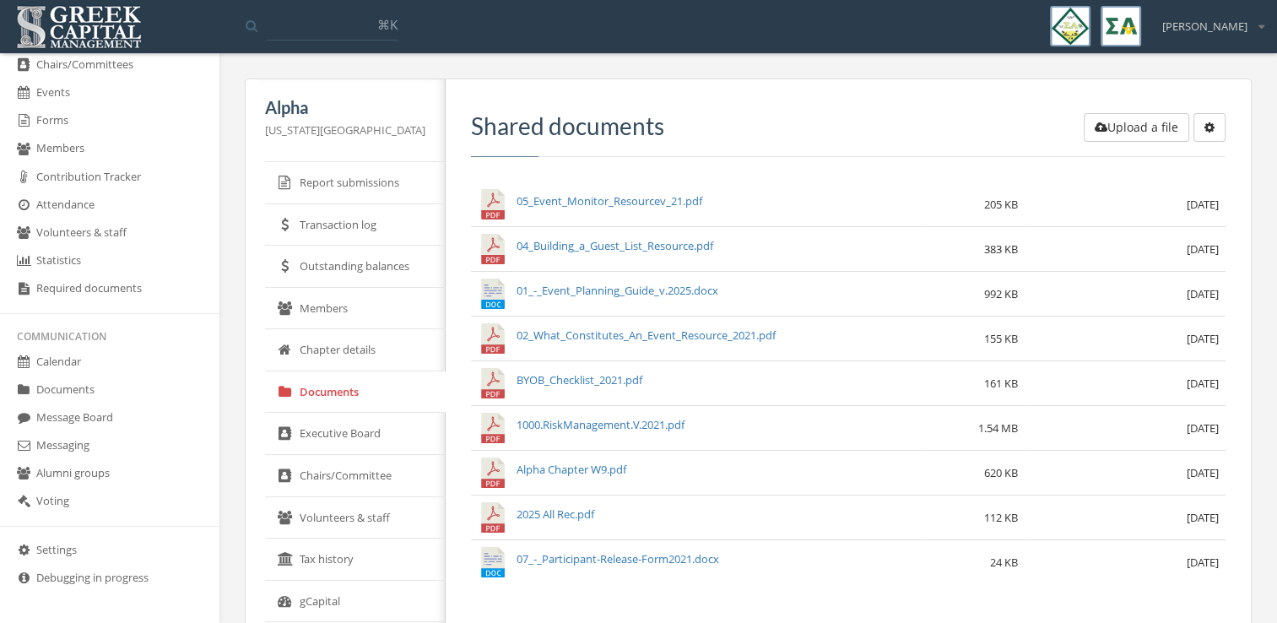
click at [1224, 135] on button "button" at bounding box center [1210, 127] width 32 height 29
click at [1206, 160] on link "Create subfolder" at bounding box center [1159, 162] width 122 height 26
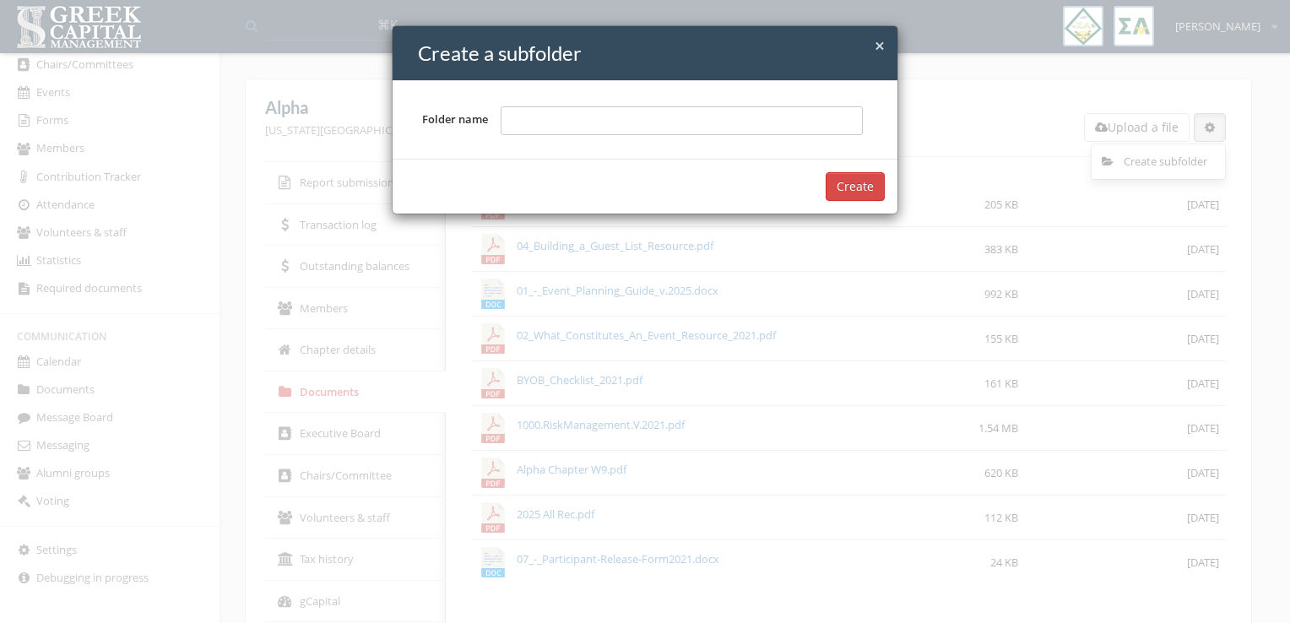
click at [873, 48] on h4 "Create a subfolder" at bounding box center [651, 53] width 467 height 29
click at [880, 41] on span "×" at bounding box center [880, 46] width 10 height 24
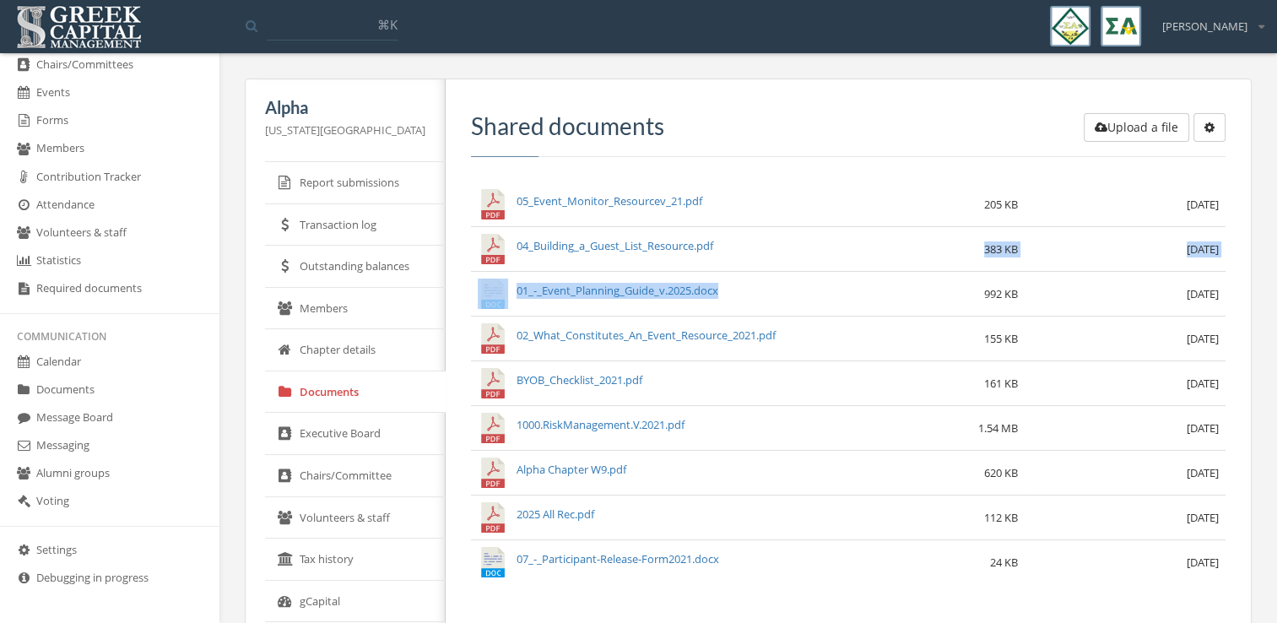
drag, startPoint x: 760, startPoint y: 254, endPoint x: 763, endPoint y: 287, distance: 33.1
click at [763, 287] on tbody "05_Event_Monitor_Resourcev_21.pdf 205 KB [DATE] 04_Building_a_Guest_List_Resour…" at bounding box center [848, 383] width 755 height 402
click at [608, 605] on div "Upload a file Create subfolder Shared documents 05_Event_Monitor_Resourcev_21.p…" at bounding box center [842, 491] width 793 height 825
click at [391, 186] on link "Report submissions" at bounding box center [355, 183] width 181 height 42
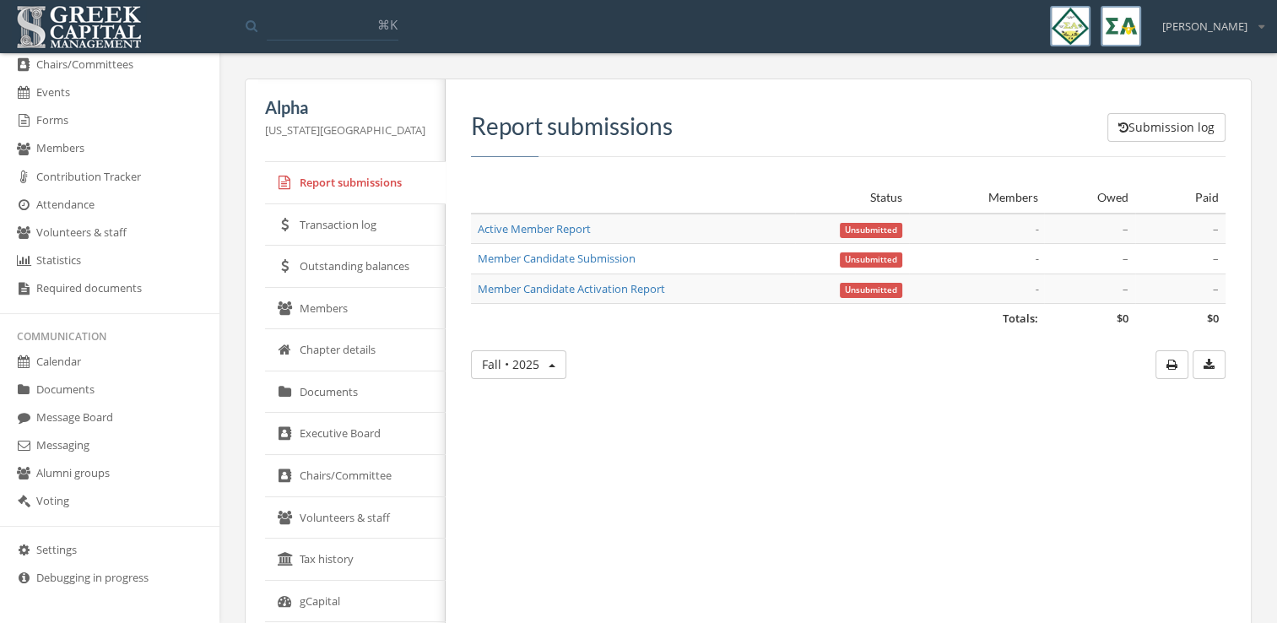
click at [100, 383] on link "Documents" at bounding box center [110, 391] width 220 height 28
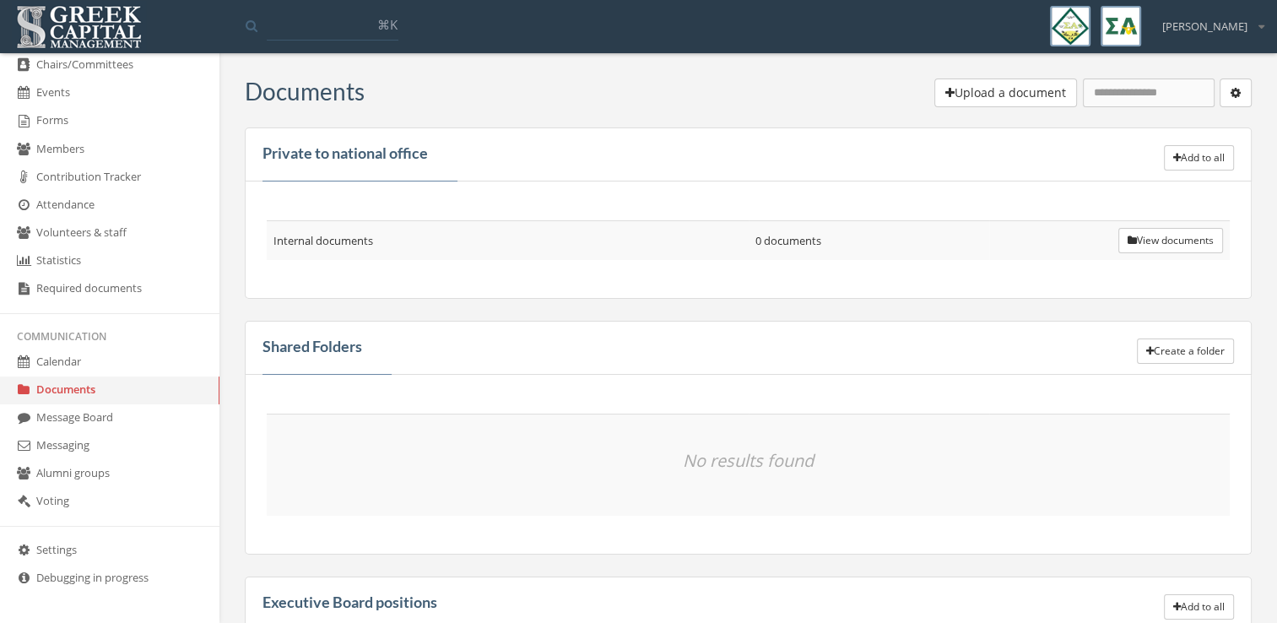
scroll to position [317, 0]
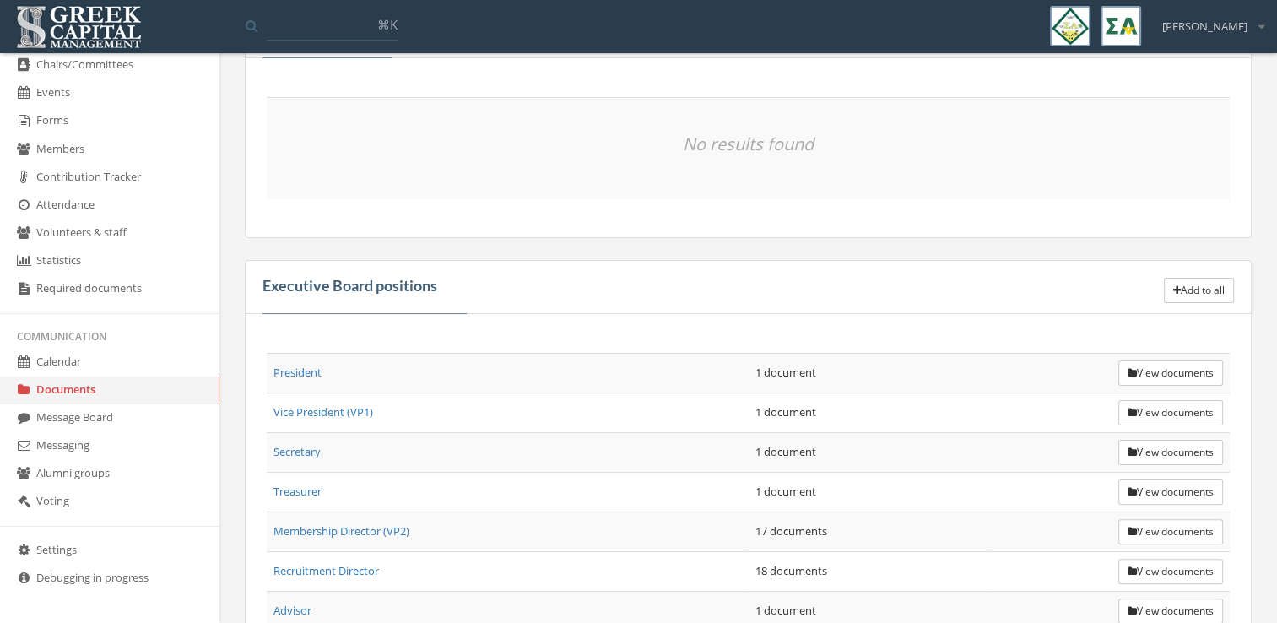
click at [1162, 361] on button "View documents" at bounding box center [1171, 373] width 105 height 25
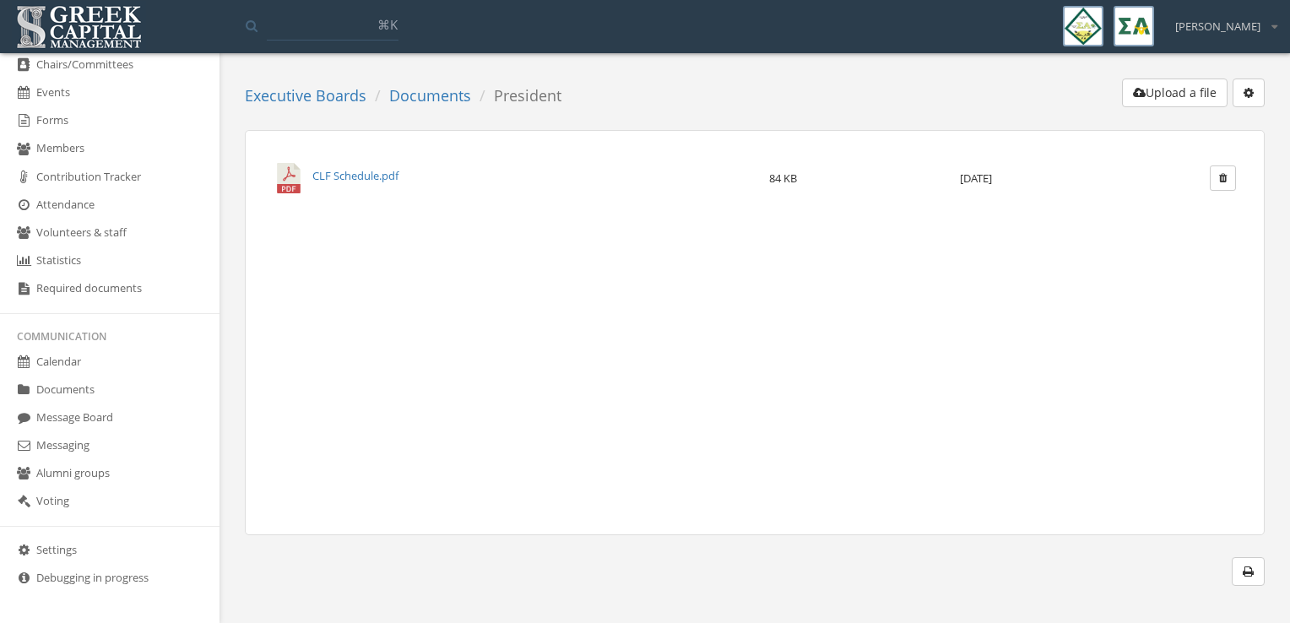
click at [45, 361] on link "Calendar" at bounding box center [110, 363] width 220 height 28
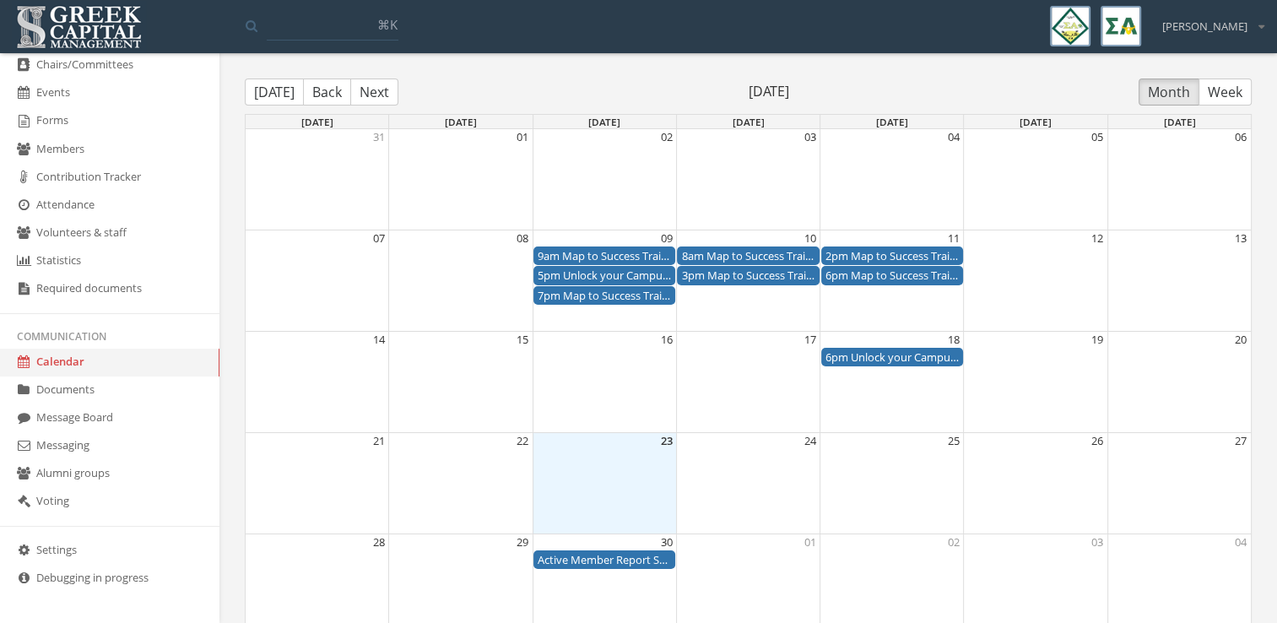
click at [121, 393] on link "Documents" at bounding box center [110, 391] width 220 height 28
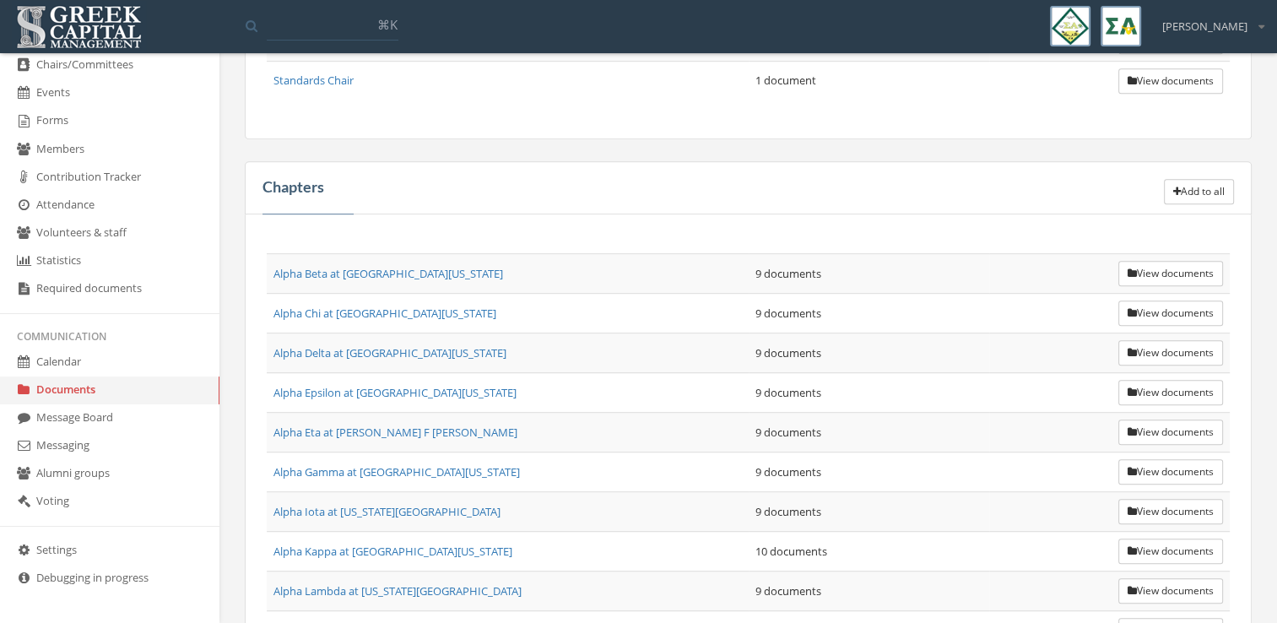
scroll to position [891, 0]
click at [1145, 267] on button "View documents" at bounding box center [1171, 269] width 105 height 25
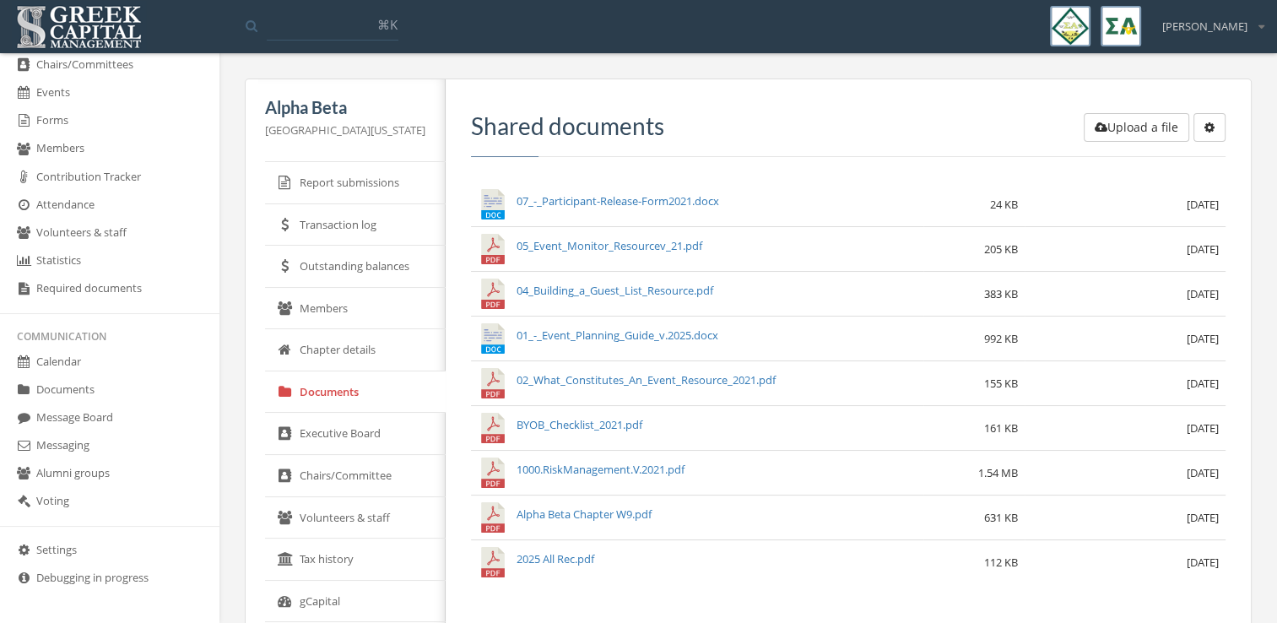
click at [105, 394] on link "Documents" at bounding box center [110, 391] width 220 height 28
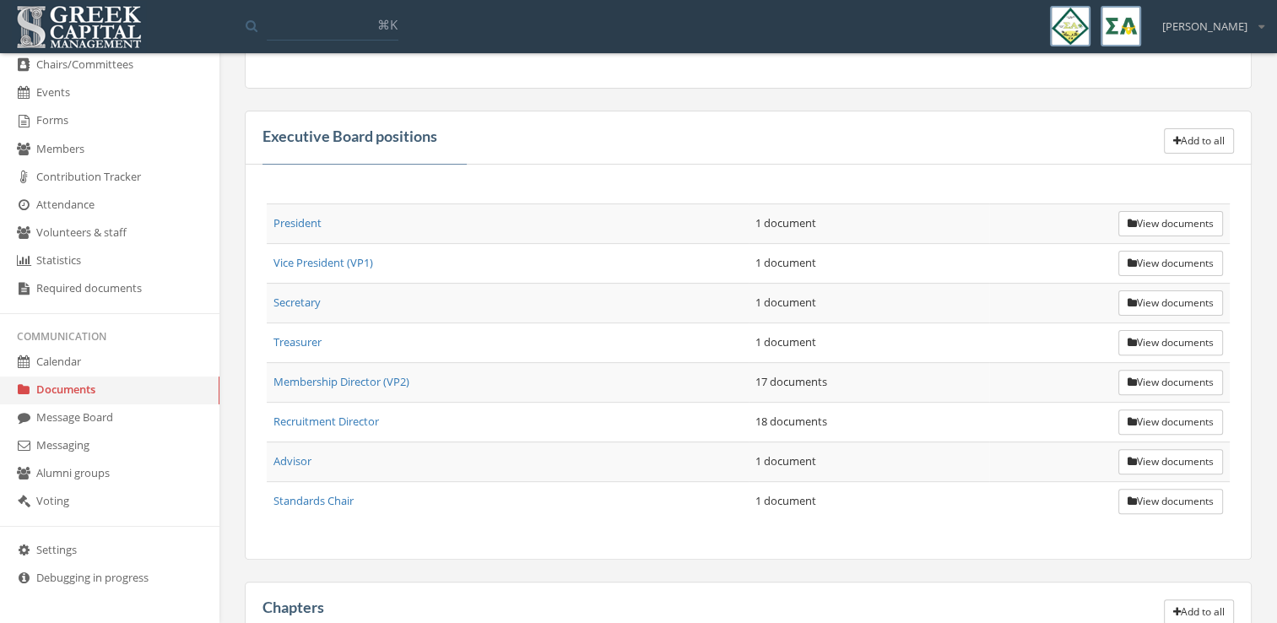
scroll to position [473, 0]
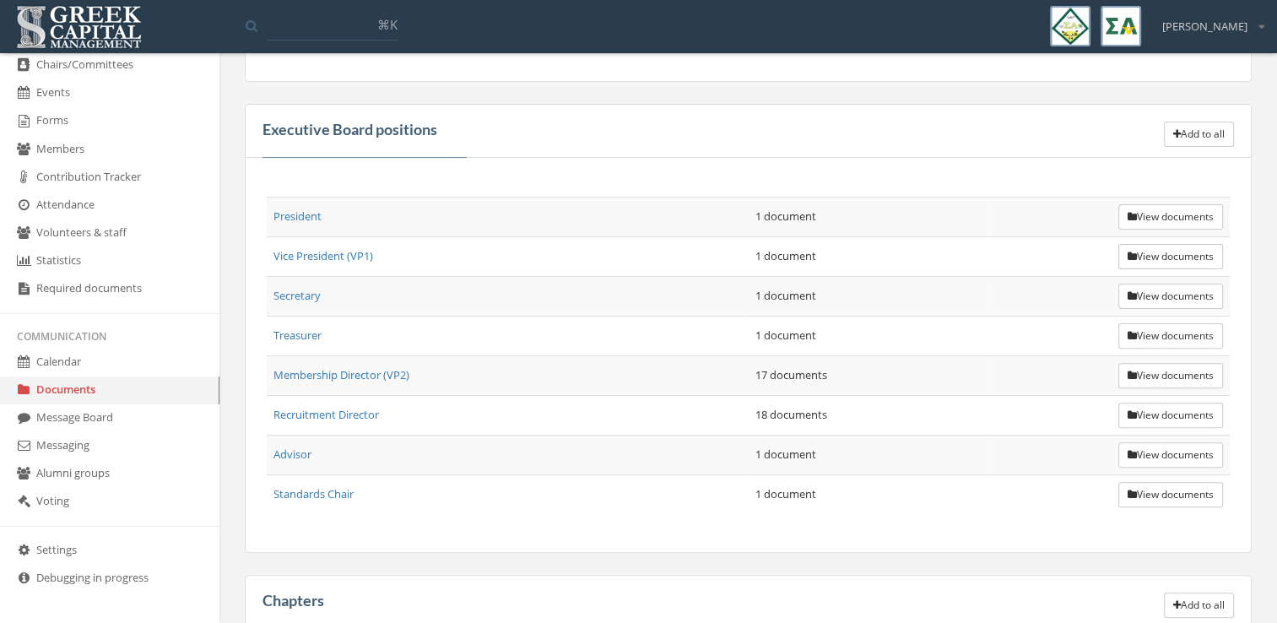
click at [1203, 207] on button "View documents" at bounding box center [1171, 216] width 105 height 25
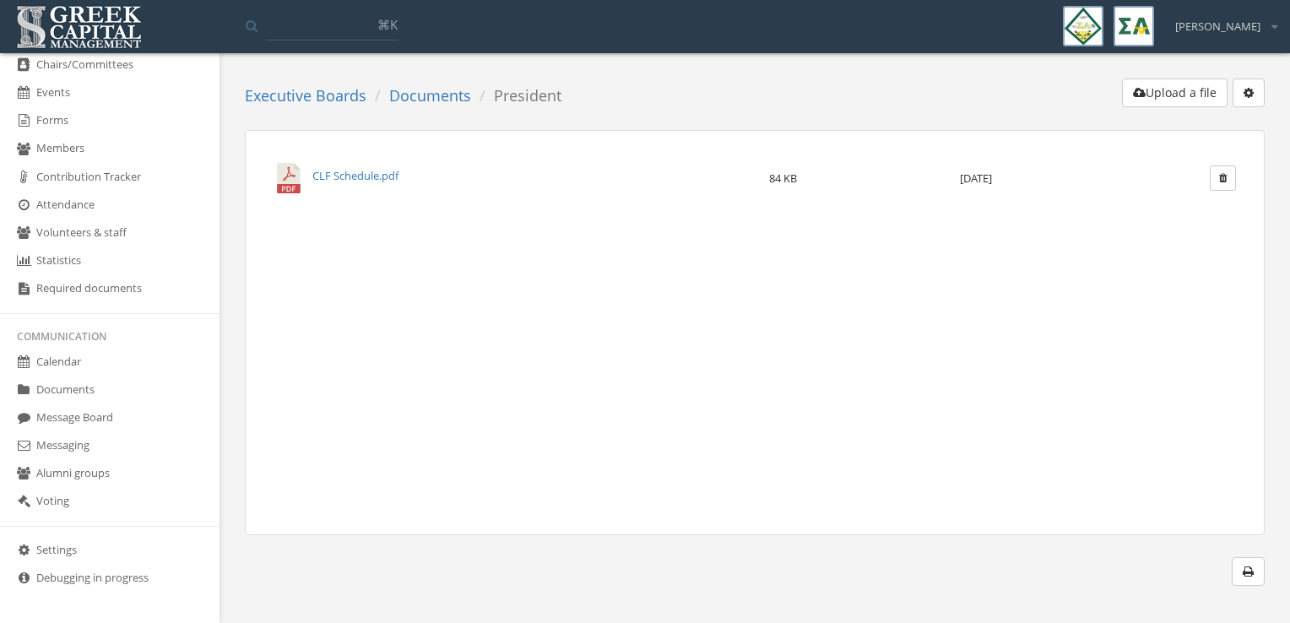
click at [419, 96] on link "Documents" at bounding box center [430, 95] width 82 height 20
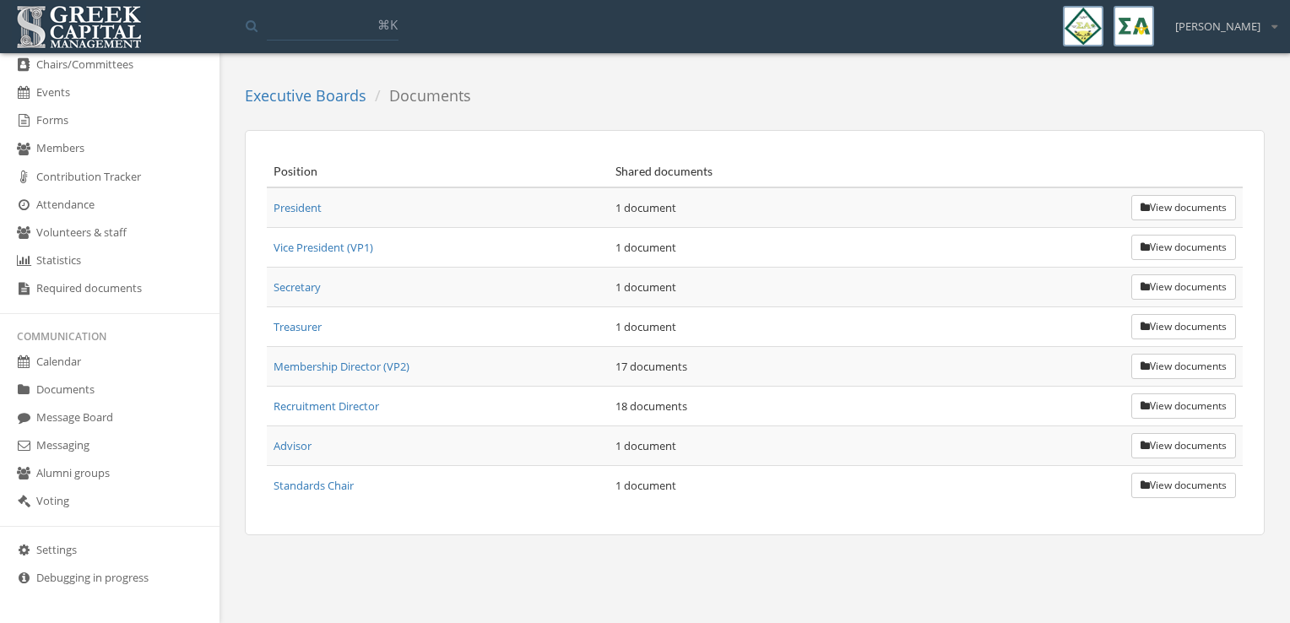
click at [1165, 403] on button "View documents" at bounding box center [1183, 405] width 105 height 25
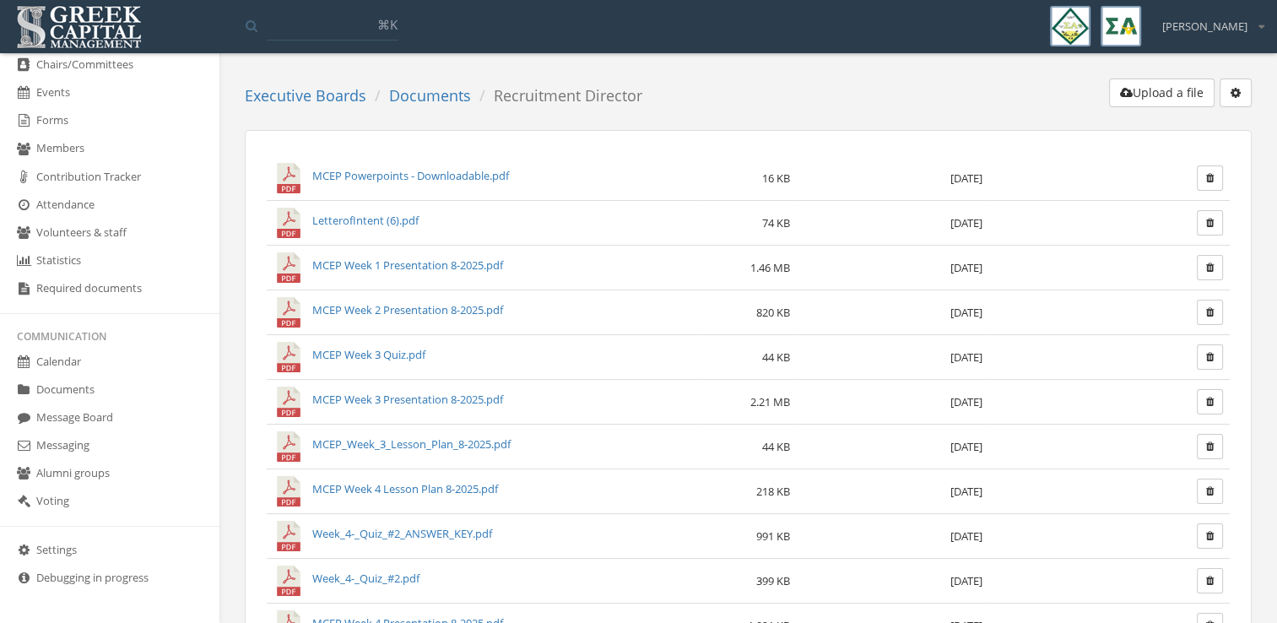
click at [456, 171] on link "MCEP Powerpoints - Downloadable.pdf" at bounding box center [410, 175] width 197 height 15
click at [118, 390] on link "Documents" at bounding box center [110, 391] width 220 height 28
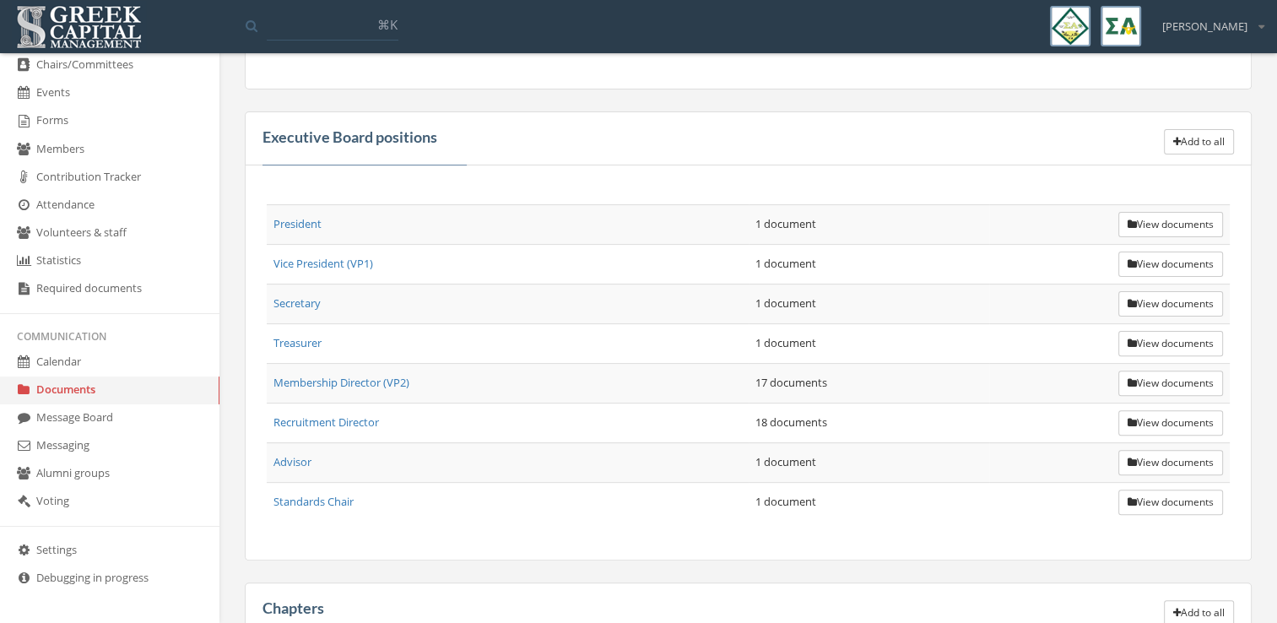
scroll to position [516, 0]
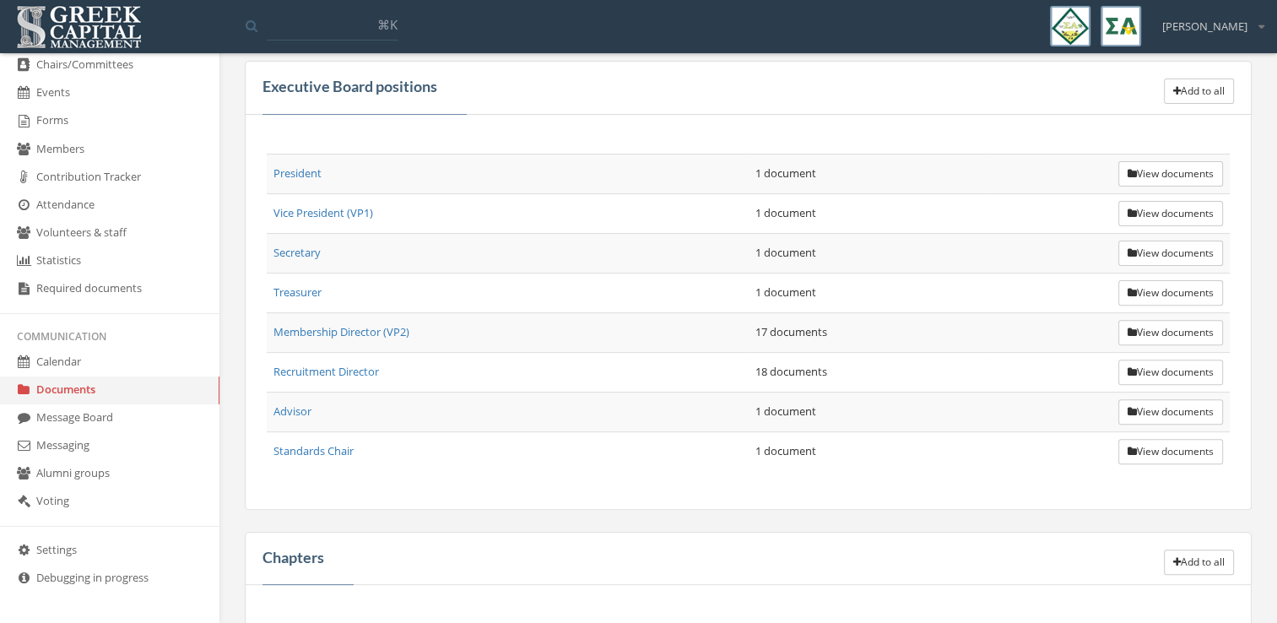
click at [1158, 366] on button "View documents" at bounding box center [1171, 372] width 105 height 25
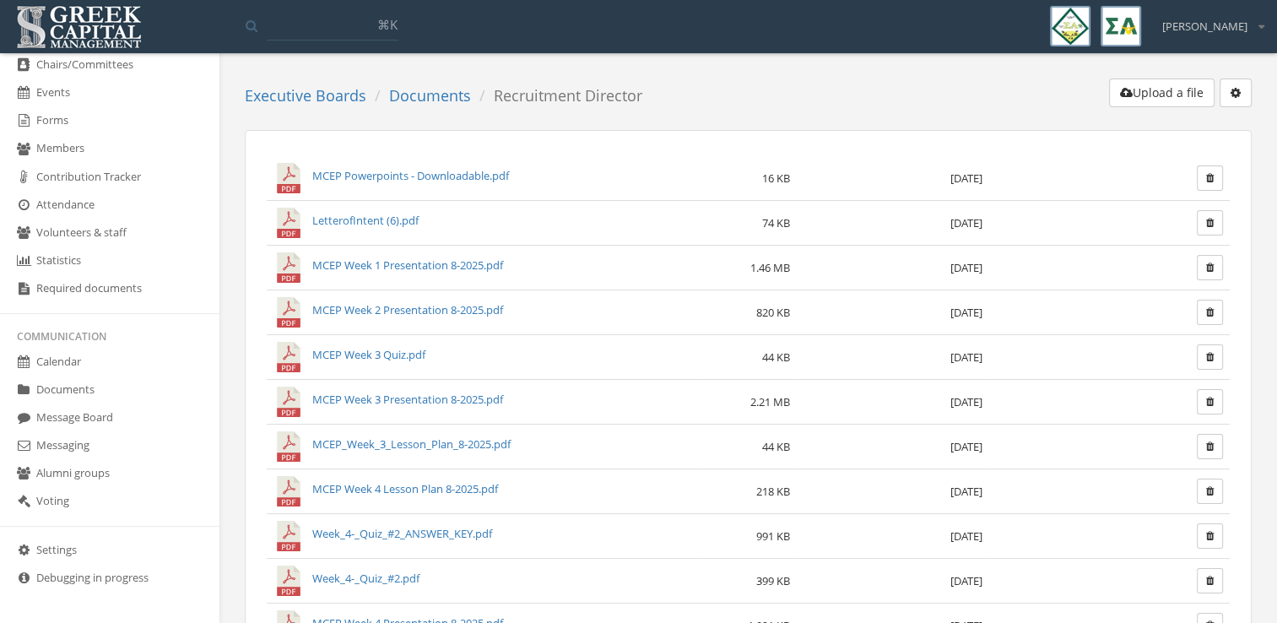
click at [393, 217] on link "LetterofIntent (6).pdf" at bounding box center [365, 220] width 106 height 15
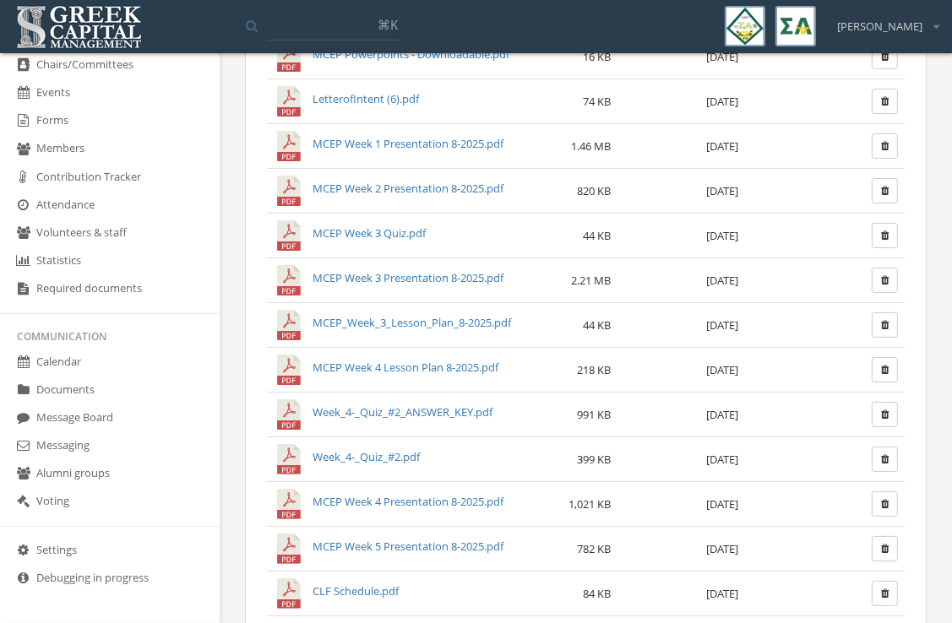
scroll to position [123, 0]
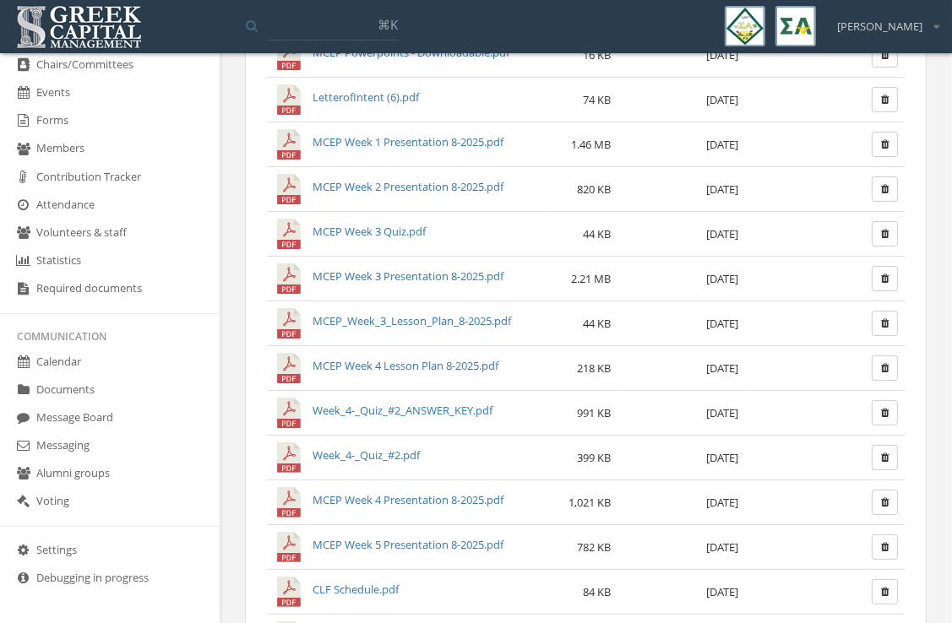
click at [395, 231] on link "MCEP Week 3 Quiz.pdf" at bounding box center [368, 231] width 113 height 15
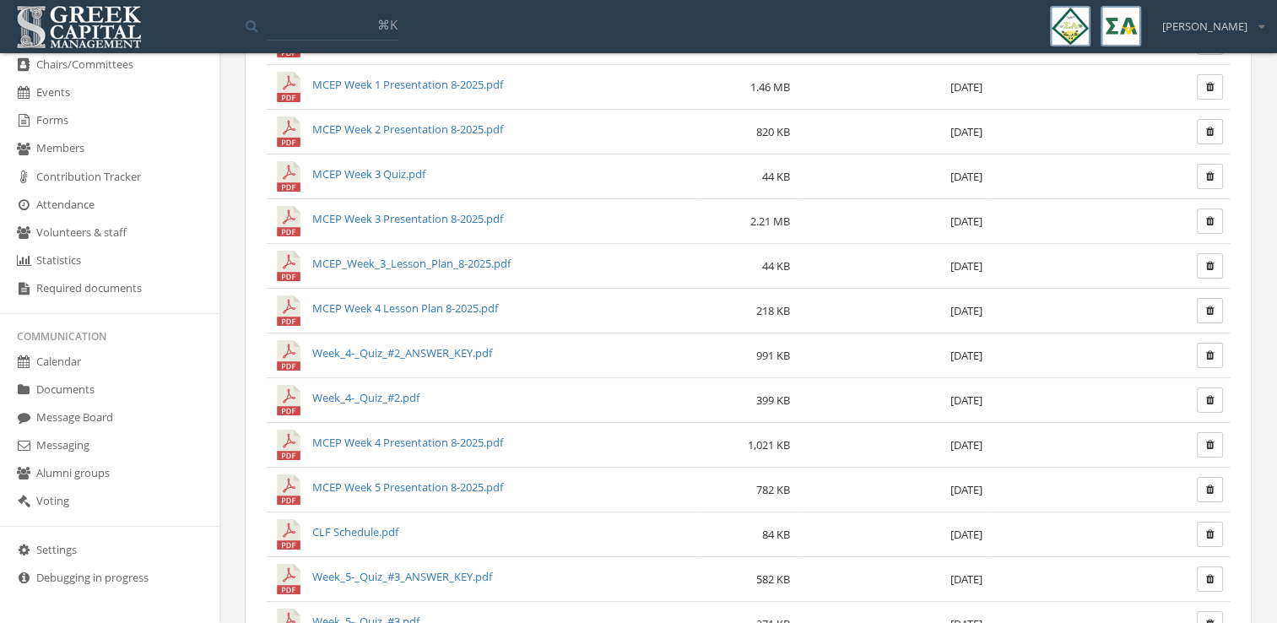
scroll to position [0, 0]
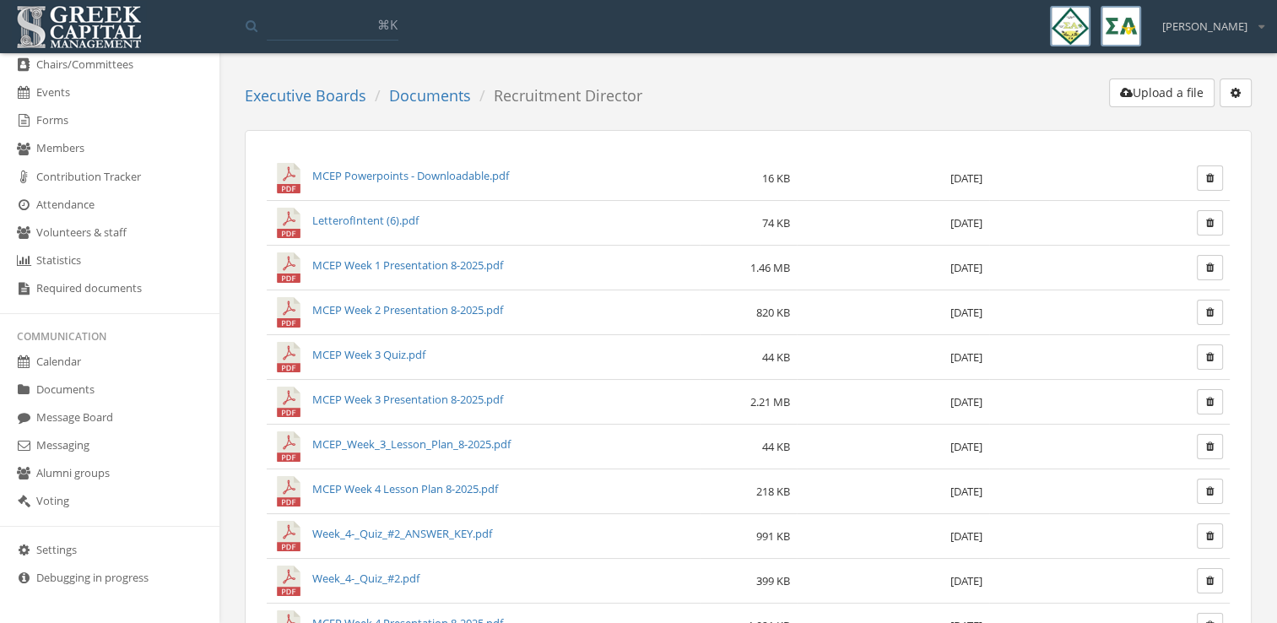
click at [426, 99] on link "Documents" at bounding box center [430, 95] width 82 height 20
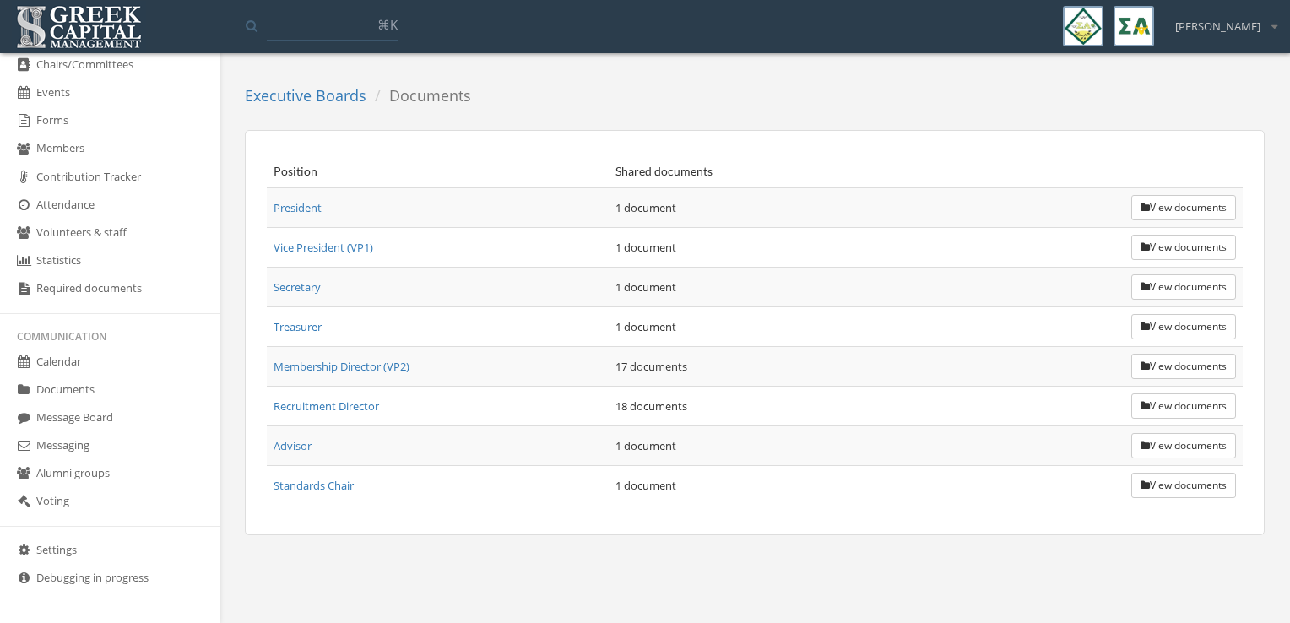
click at [347, 102] on link "Executive Boards" at bounding box center [306, 95] width 122 height 20
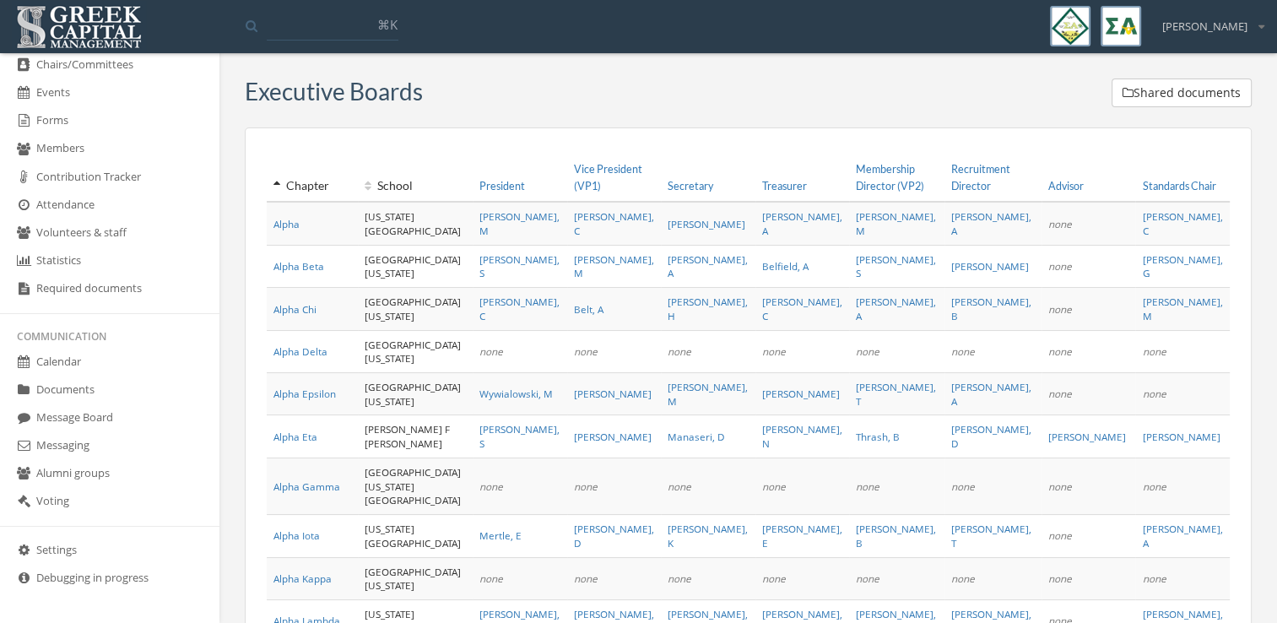
click at [95, 388] on link "Documents" at bounding box center [110, 391] width 220 height 28
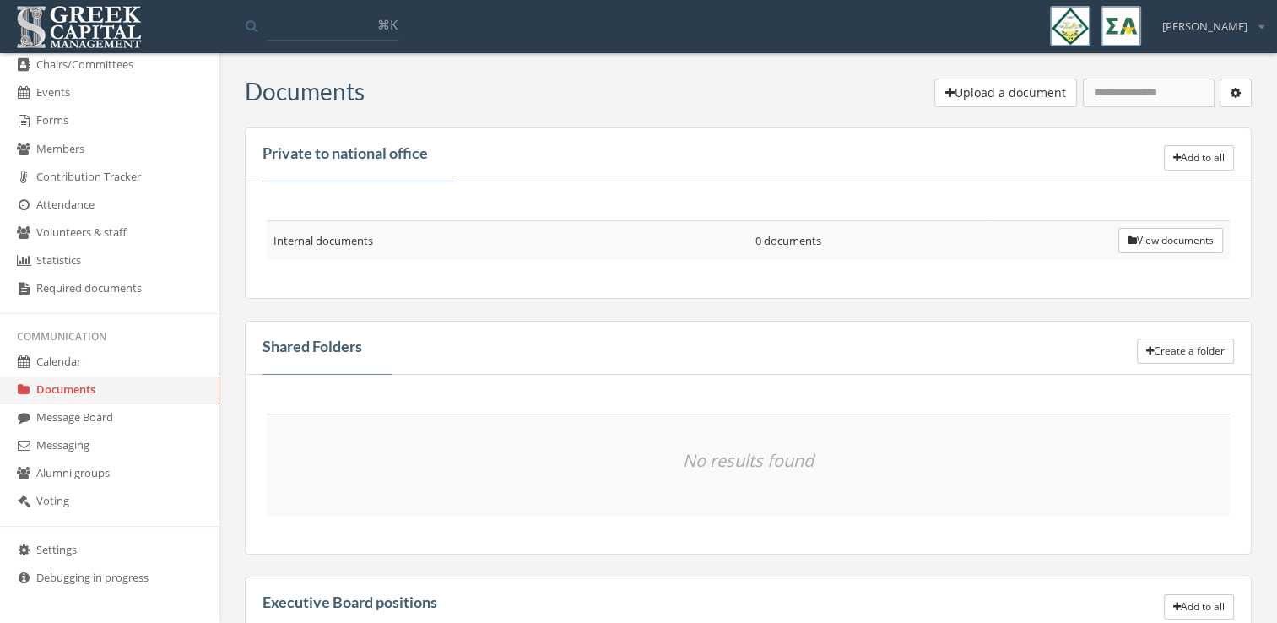
click at [734, 400] on th at bounding box center [508, 407] width 482 height 14
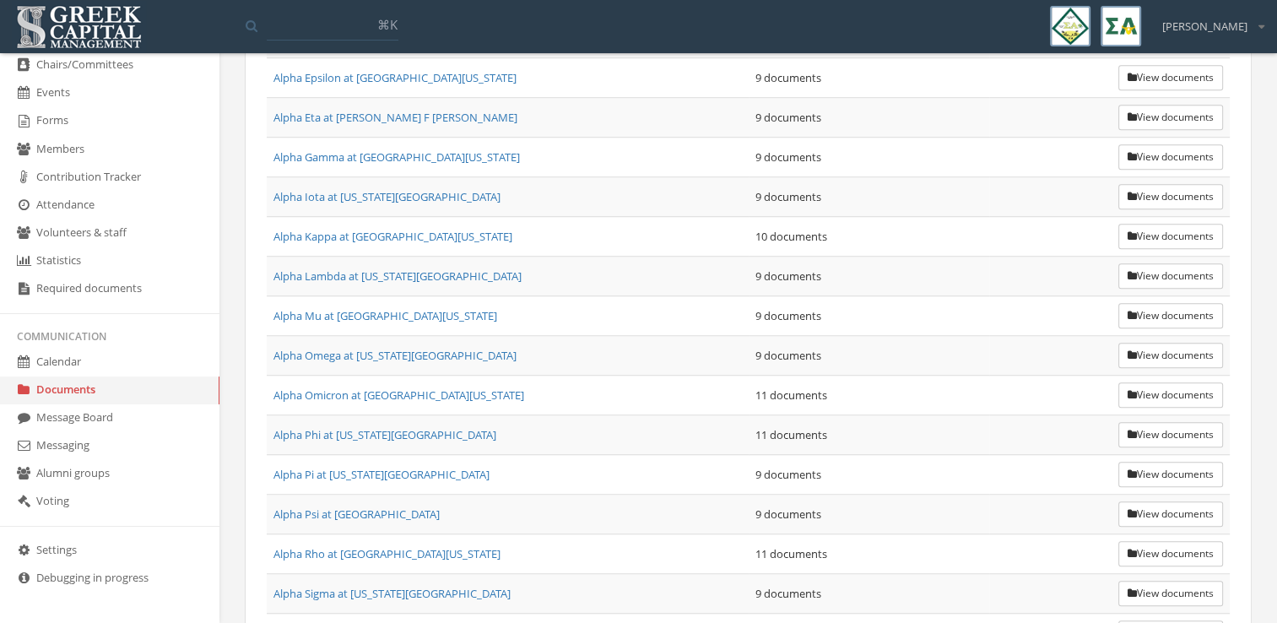
scroll to position [1331, 0]
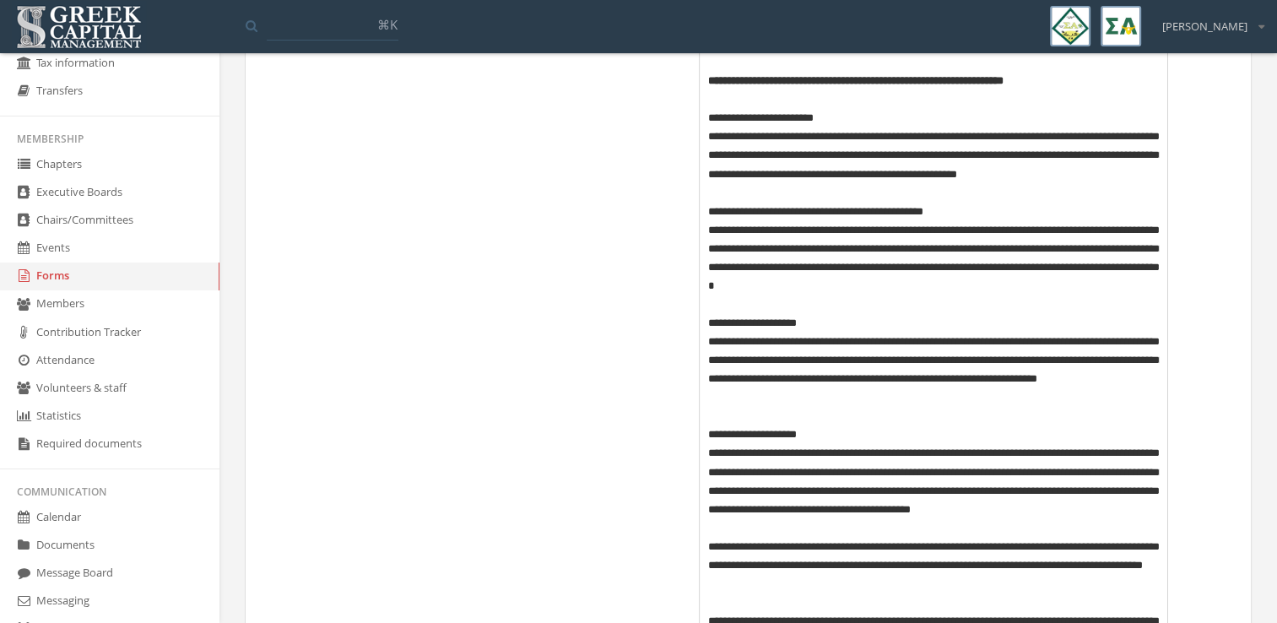
scroll to position [344, 0]
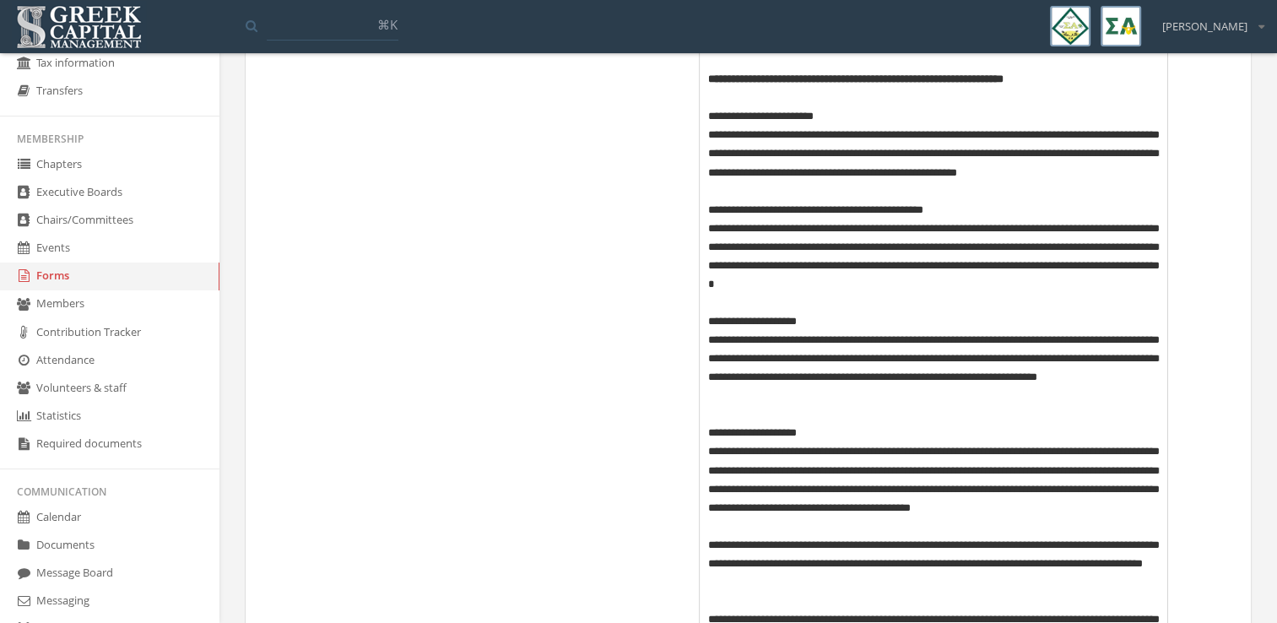
click at [712, 265] on p "**********" at bounding box center [934, 257] width 452 height 74
click at [1130, 267] on p "**********" at bounding box center [934, 257] width 452 height 74
click at [919, 283] on p "**********" at bounding box center [934, 257] width 452 height 74
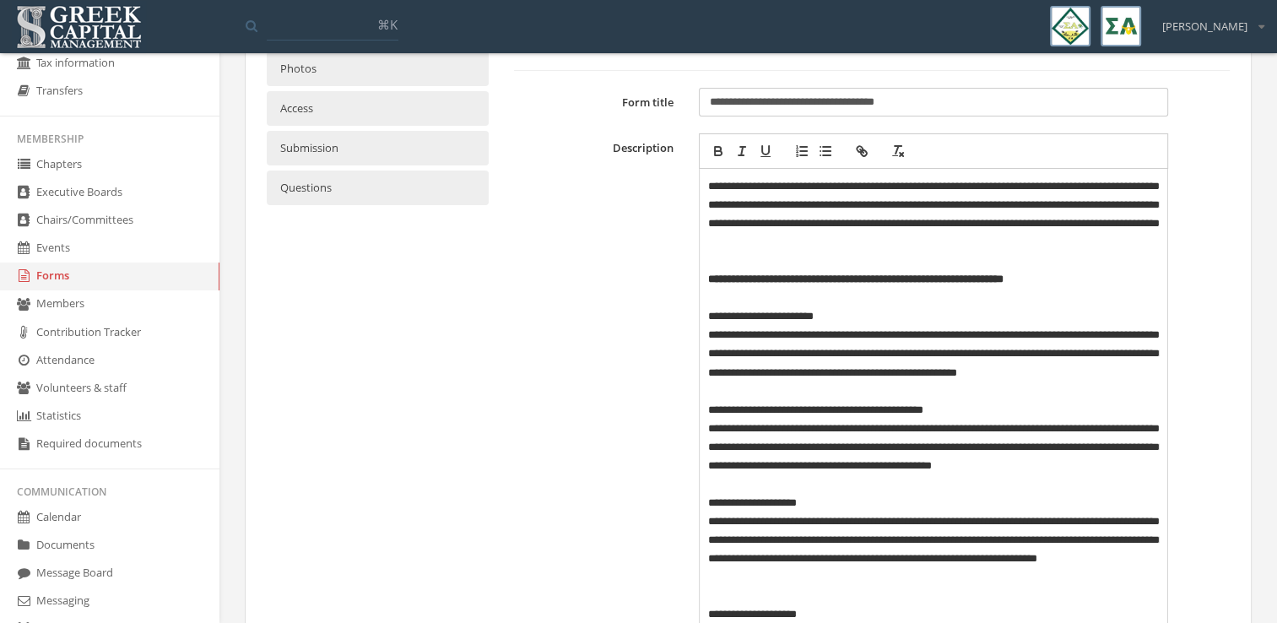
scroll to position [388, 0]
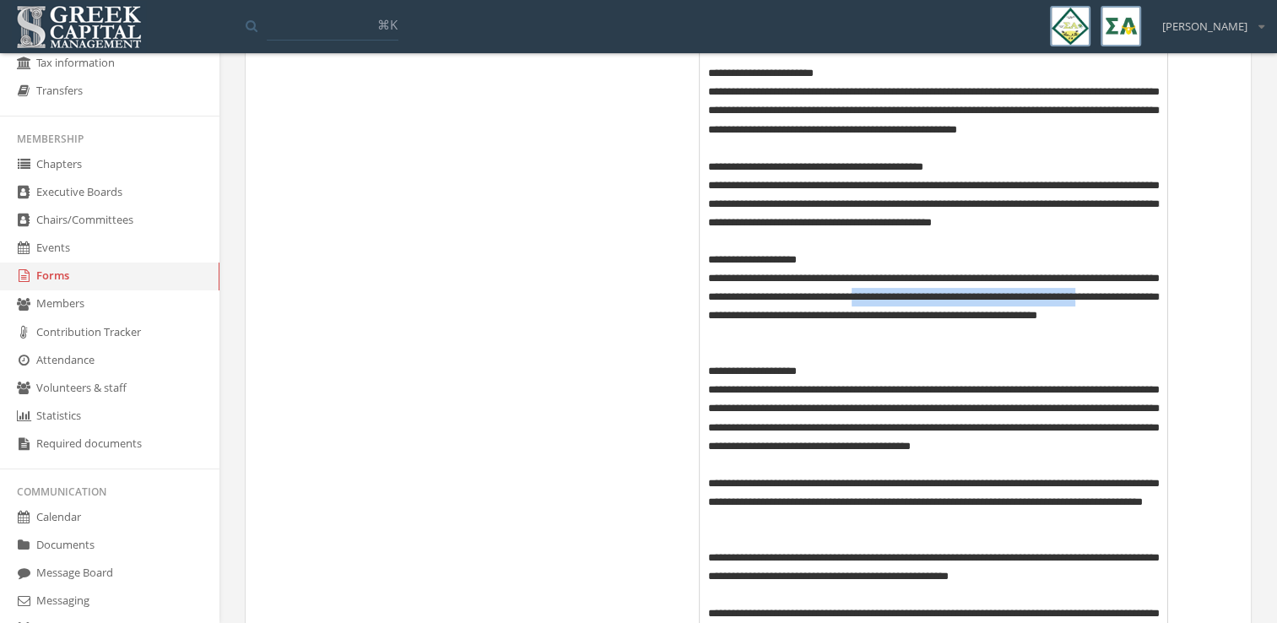
drag, startPoint x: 942, startPoint y: 296, endPoint x: 753, endPoint y: 316, distance: 190.2
click at [753, 316] on p "**********" at bounding box center [934, 306] width 452 height 74
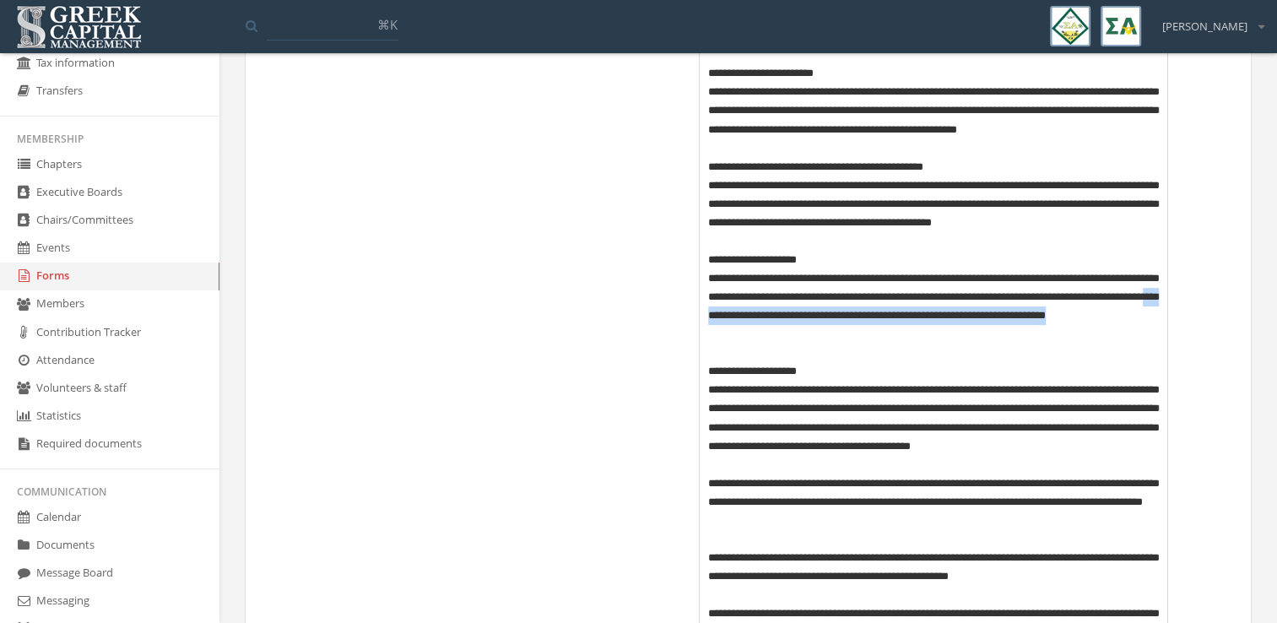
drag, startPoint x: 924, startPoint y: 329, endPoint x: 831, endPoint y: 321, distance: 94.1
click at [831, 321] on p "**********" at bounding box center [934, 306] width 452 height 74
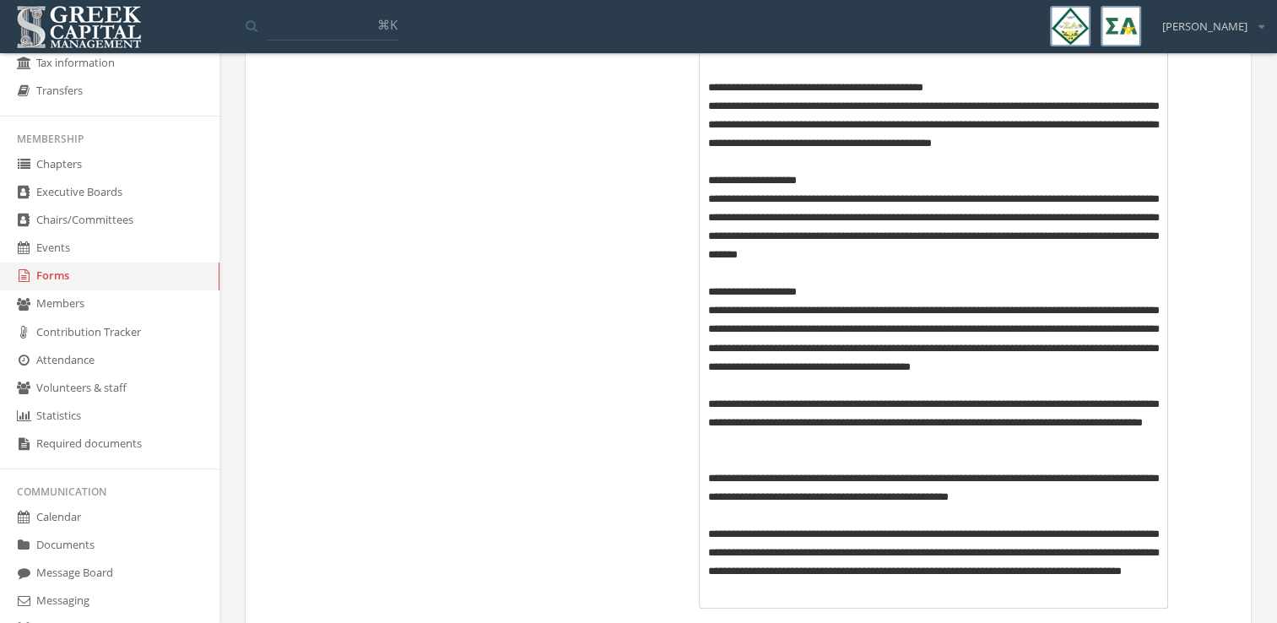
scroll to position [468, 0]
click at [946, 444] on p "**********" at bounding box center [934, 422] width 452 height 56
click at [708, 478] on p "**********" at bounding box center [934, 487] width 452 height 37
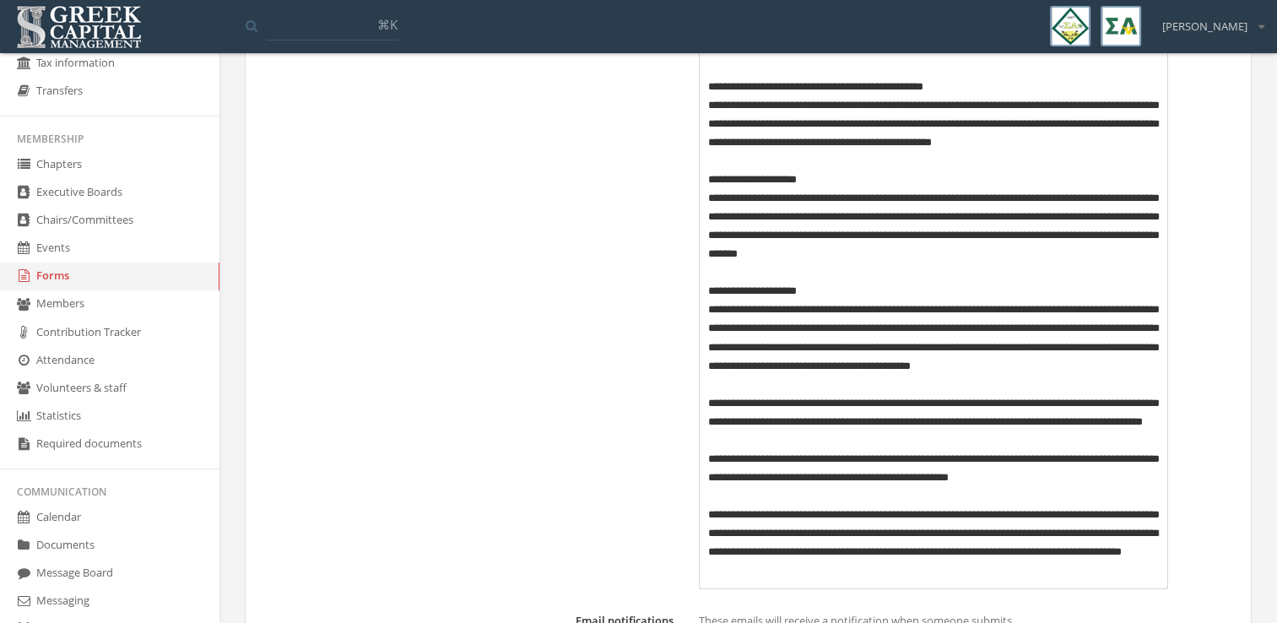
click at [708, 458] on p "**********" at bounding box center [934, 468] width 452 height 37
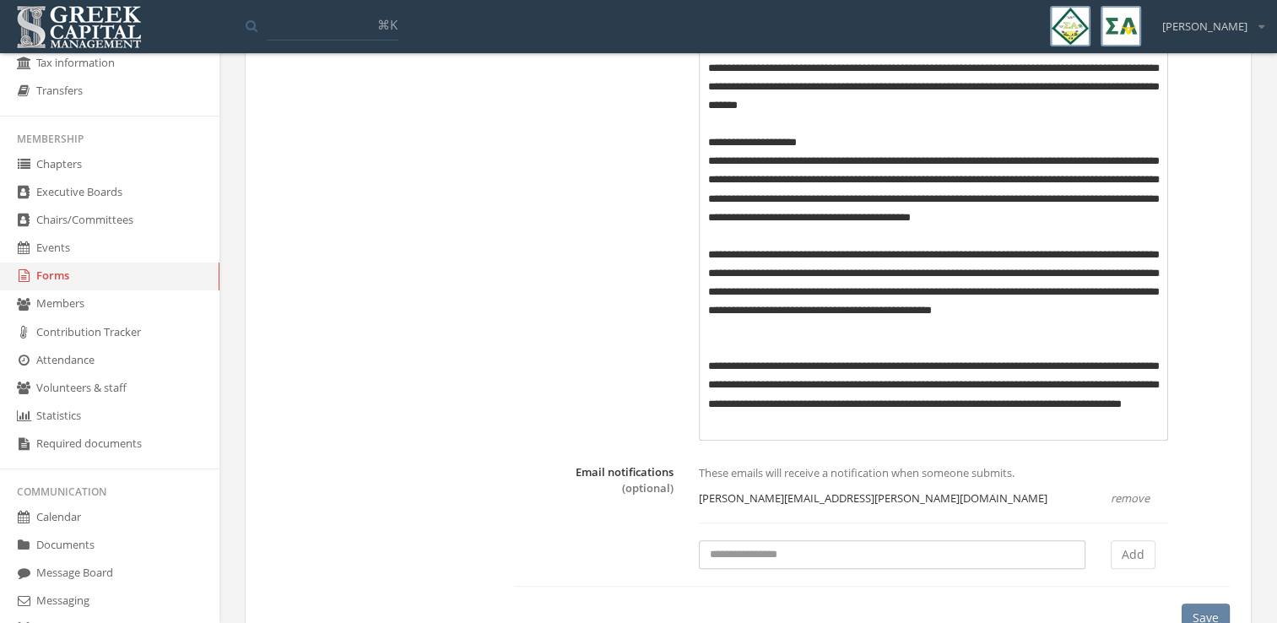
scroll to position [669, 0]
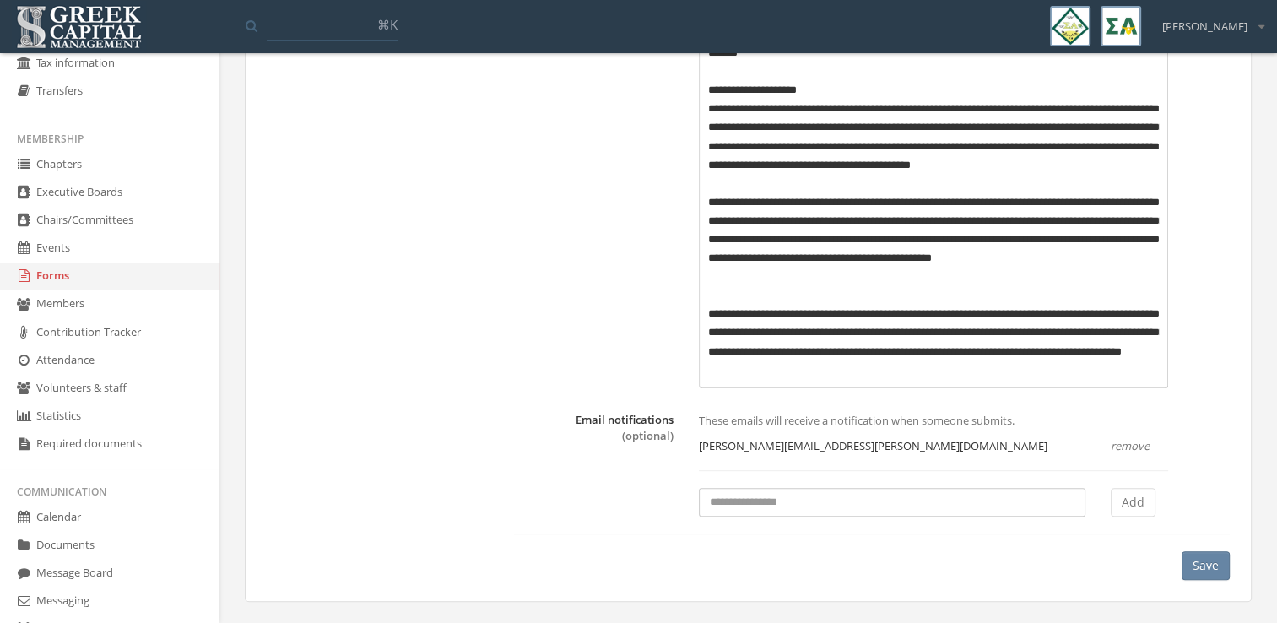
click at [1208, 564] on button "Save" at bounding box center [1206, 565] width 48 height 29
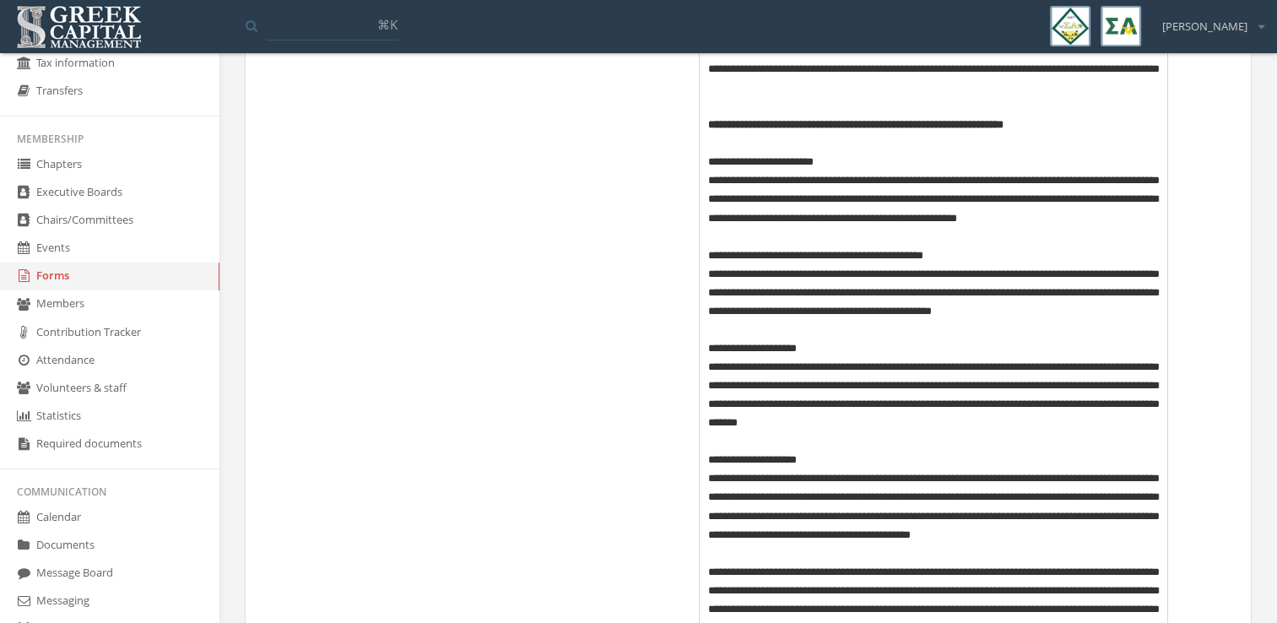
scroll to position [0, 0]
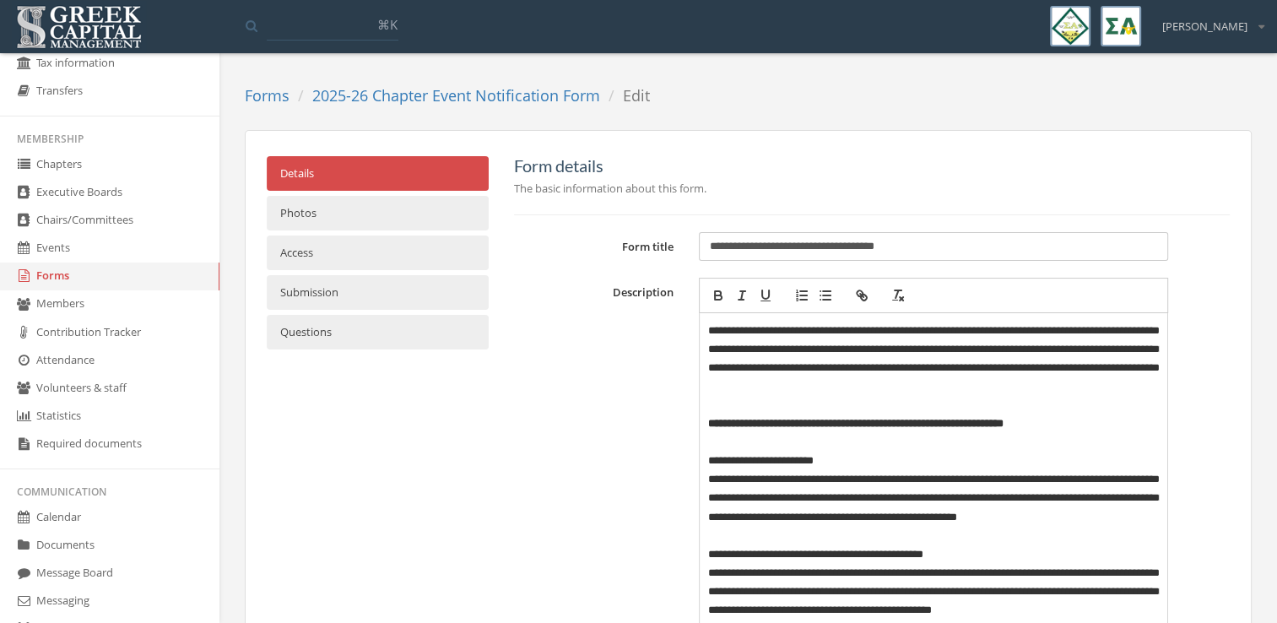
click at [84, 273] on link "Forms" at bounding box center [110, 277] width 220 height 28
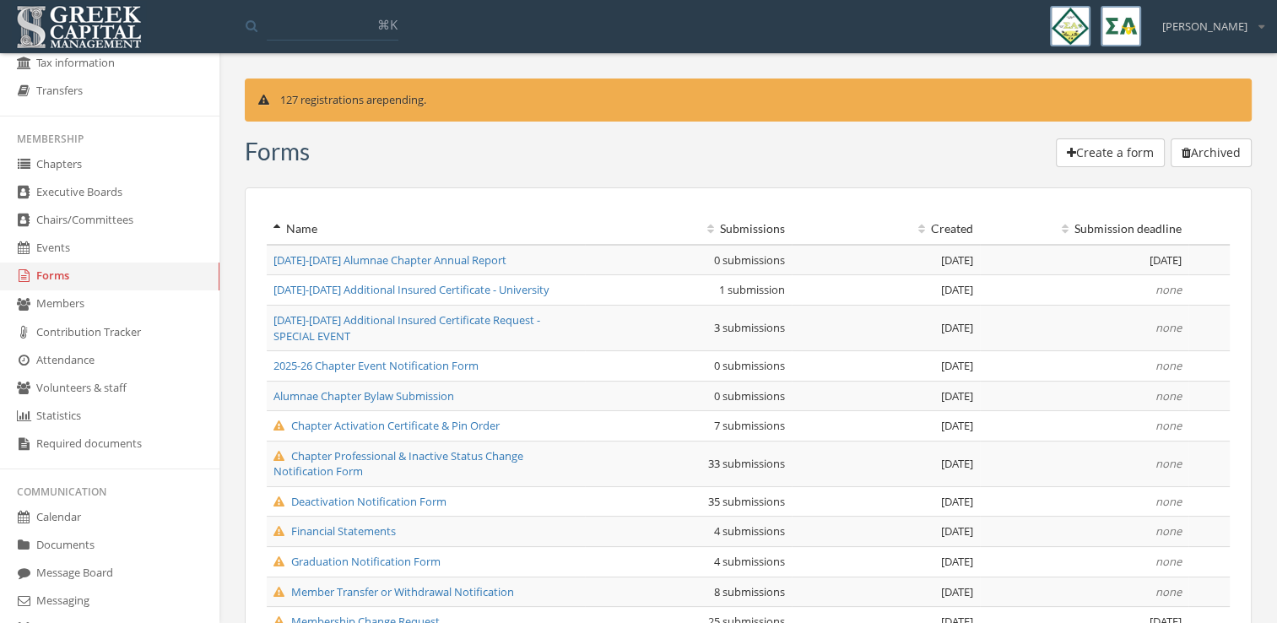
click at [581, 227] on th "Name" at bounding box center [426, 229] width 318 height 31
